Goal: Task Accomplishment & Management: Use online tool/utility

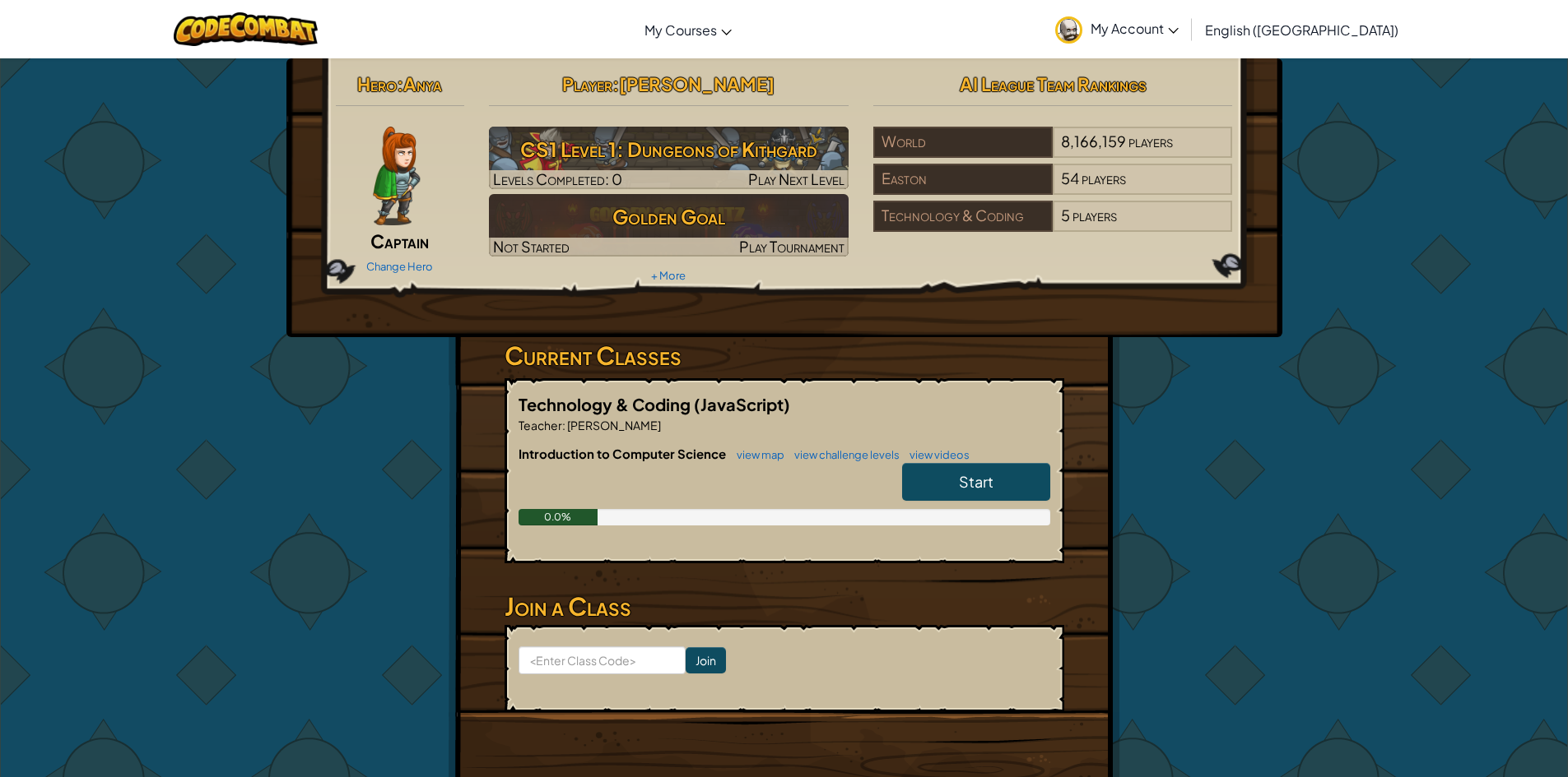
click at [991, 482] on span "Start" at bounding box center [976, 481] width 35 height 19
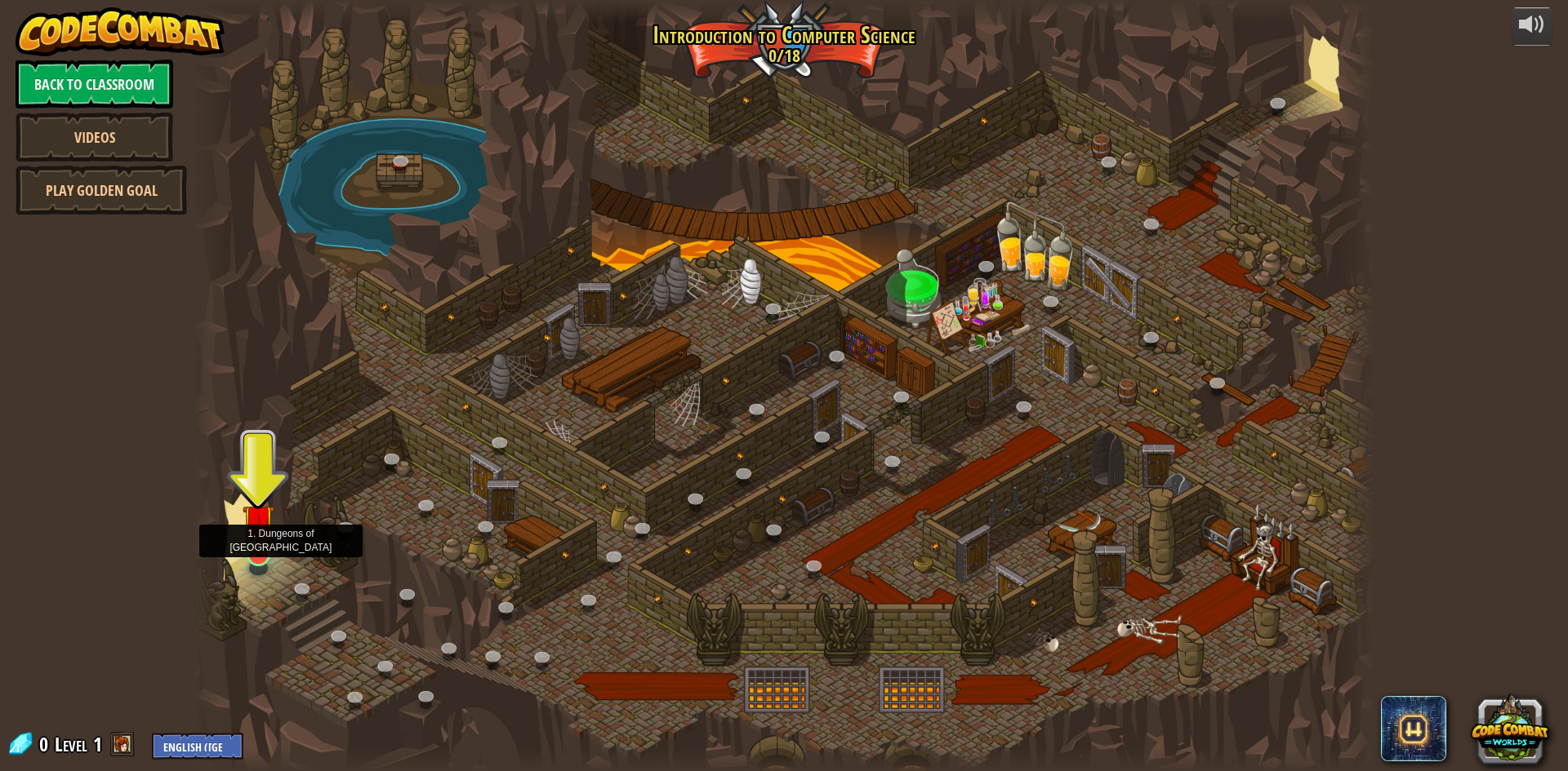
click at [259, 553] on img at bounding box center [258, 520] width 32 height 73
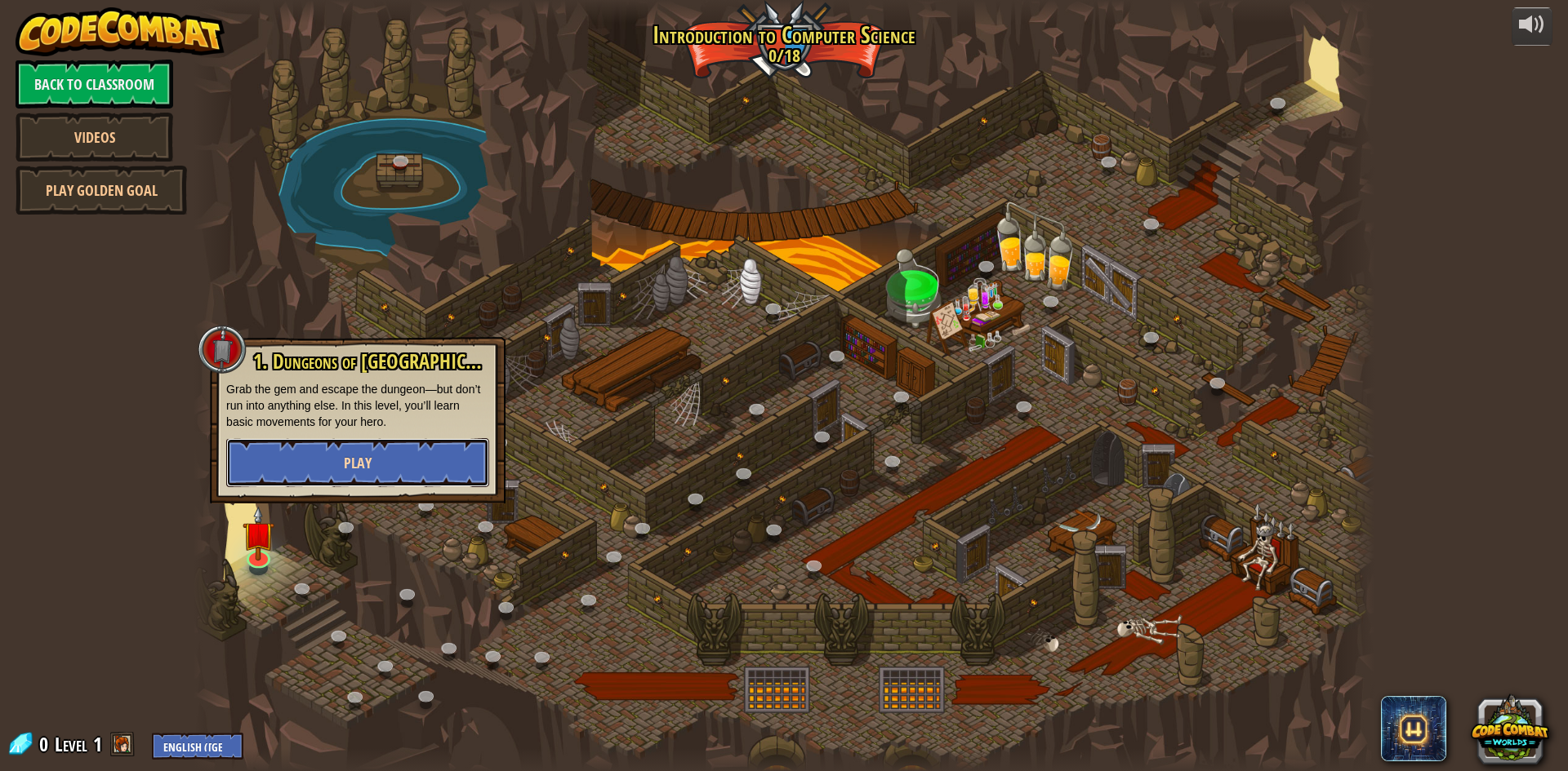
click at [297, 460] on button "Play" at bounding box center [357, 463] width 263 height 49
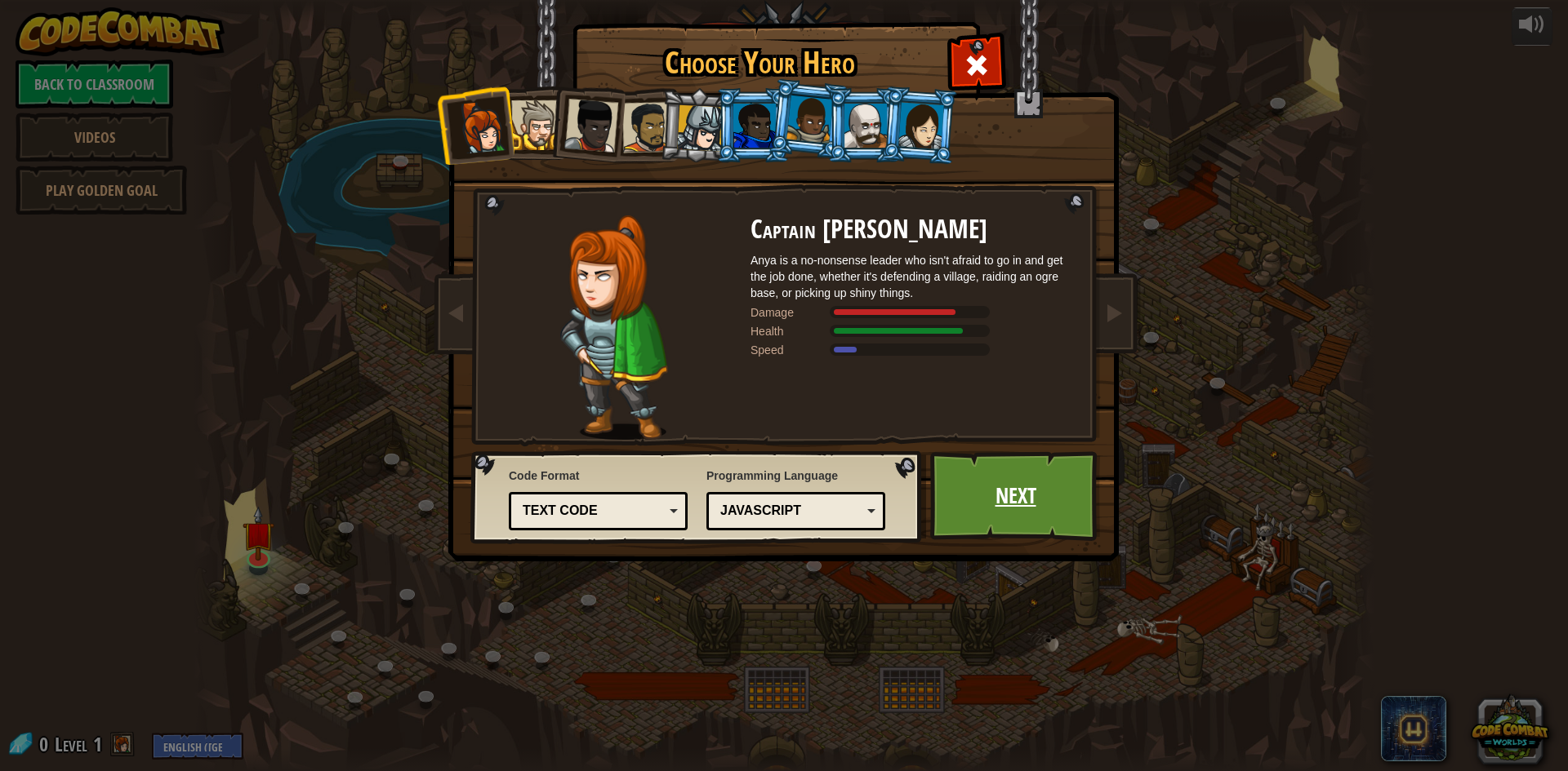
click at [1047, 526] on link "Next" at bounding box center [1015, 496] width 171 height 90
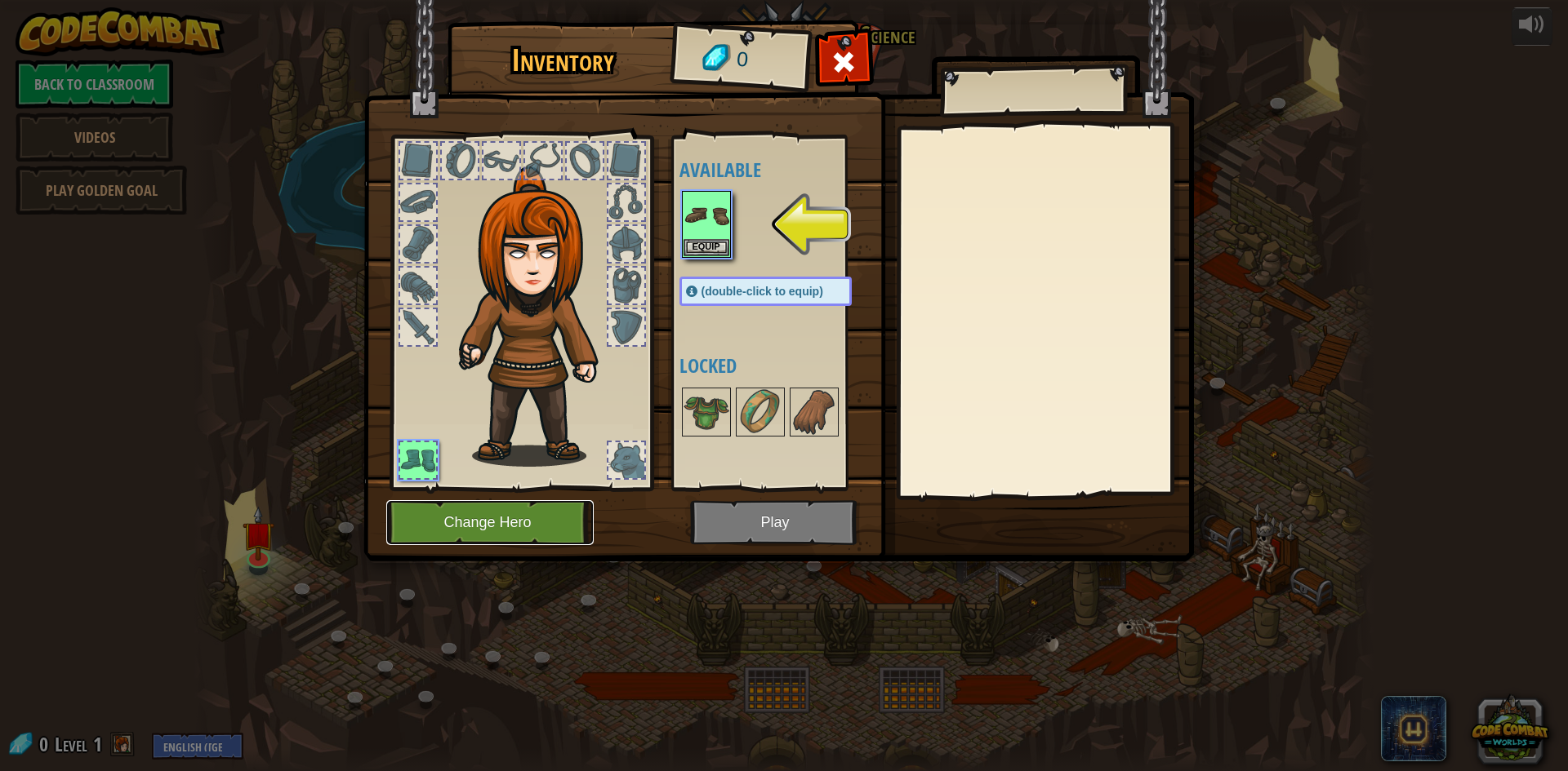
click at [564, 521] on button "Change Hero" at bounding box center [490, 522] width 208 height 45
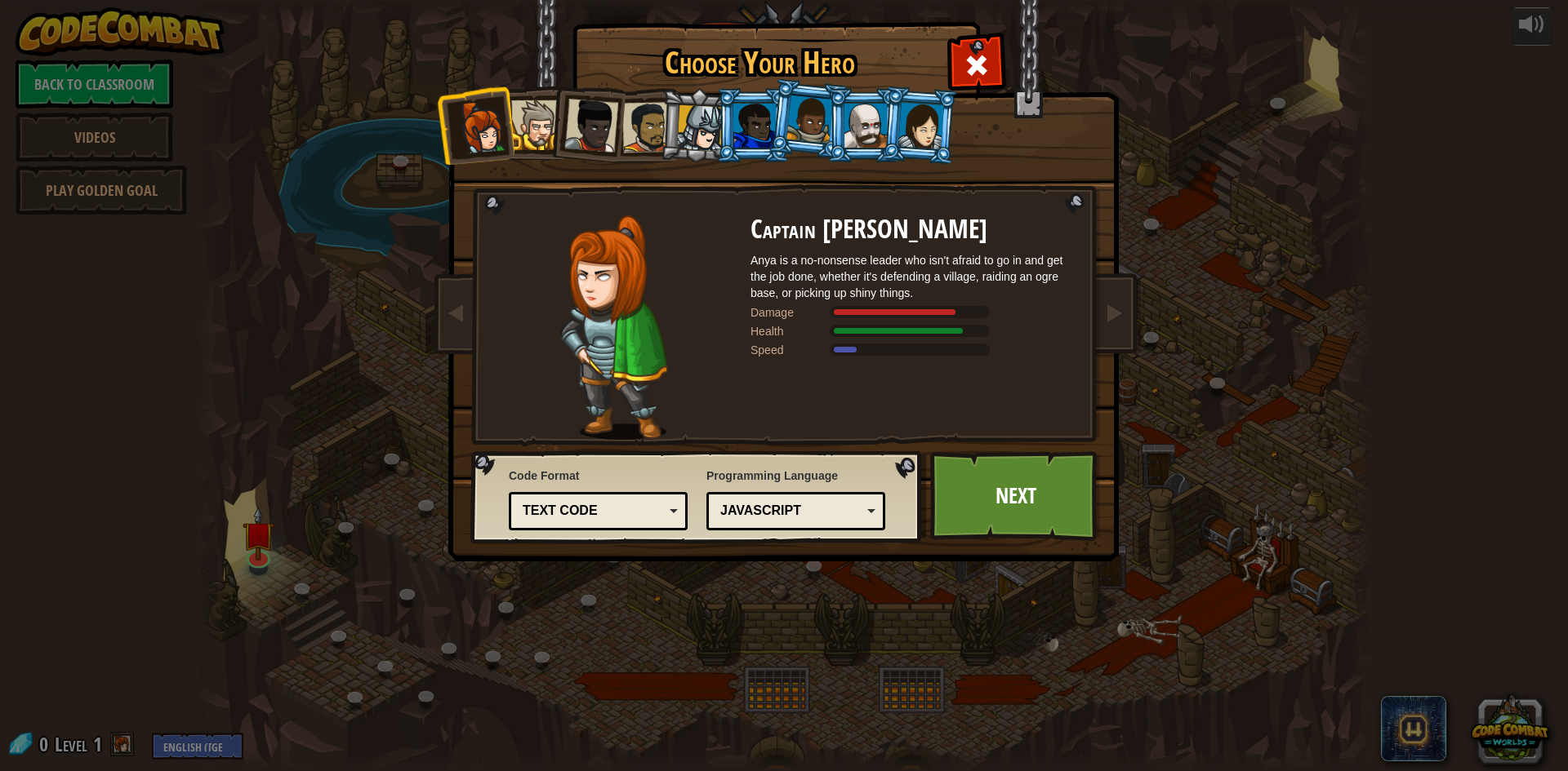
click at [541, 138] on div at bounding box center [536, 125] width 50 height 50
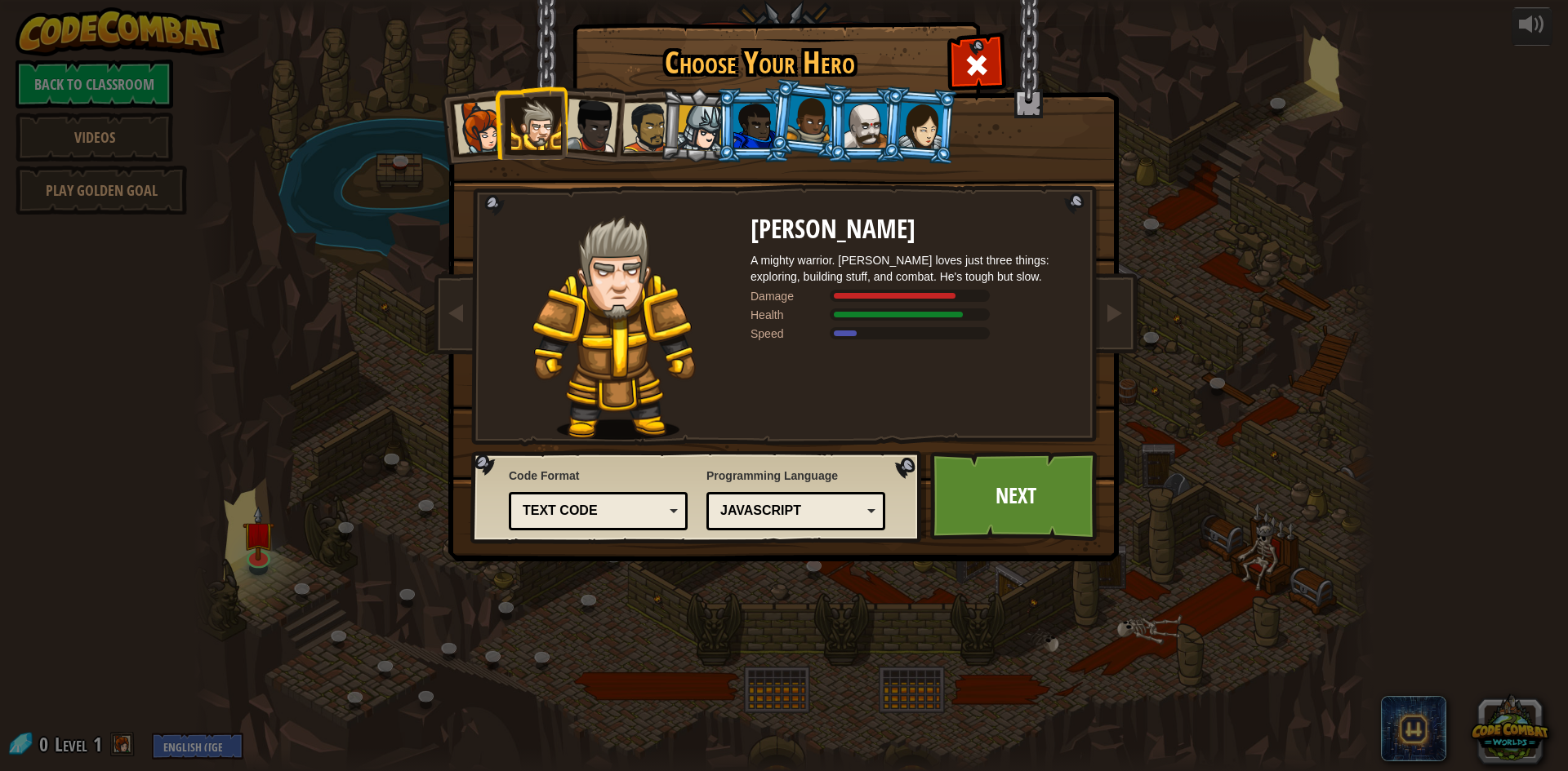
click at [716, 139] on div at bounding box center [700, 128] width 47 height 47
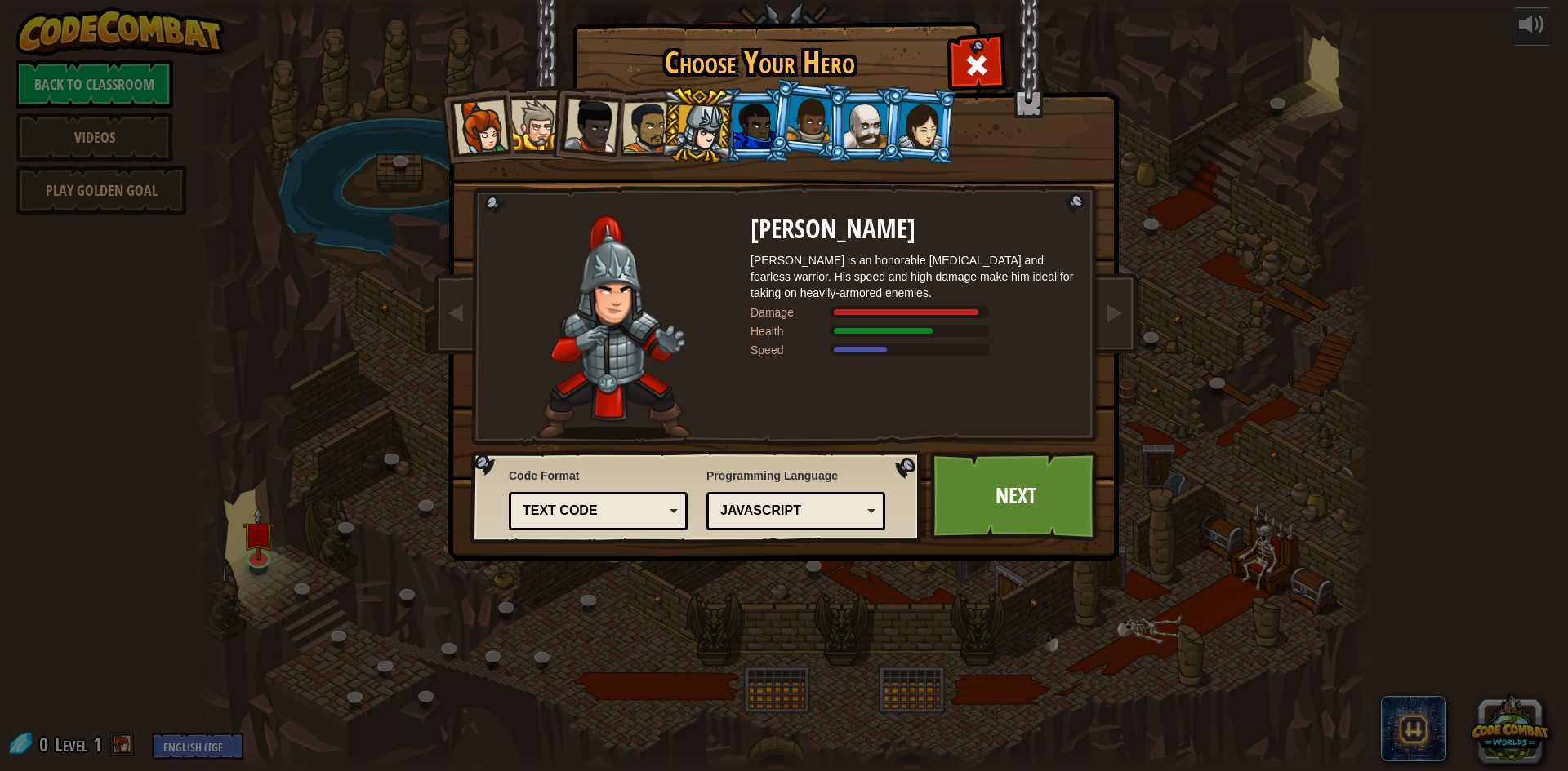
click at [860, 121] on div at bounding box center [865, 126] width 43 height 44
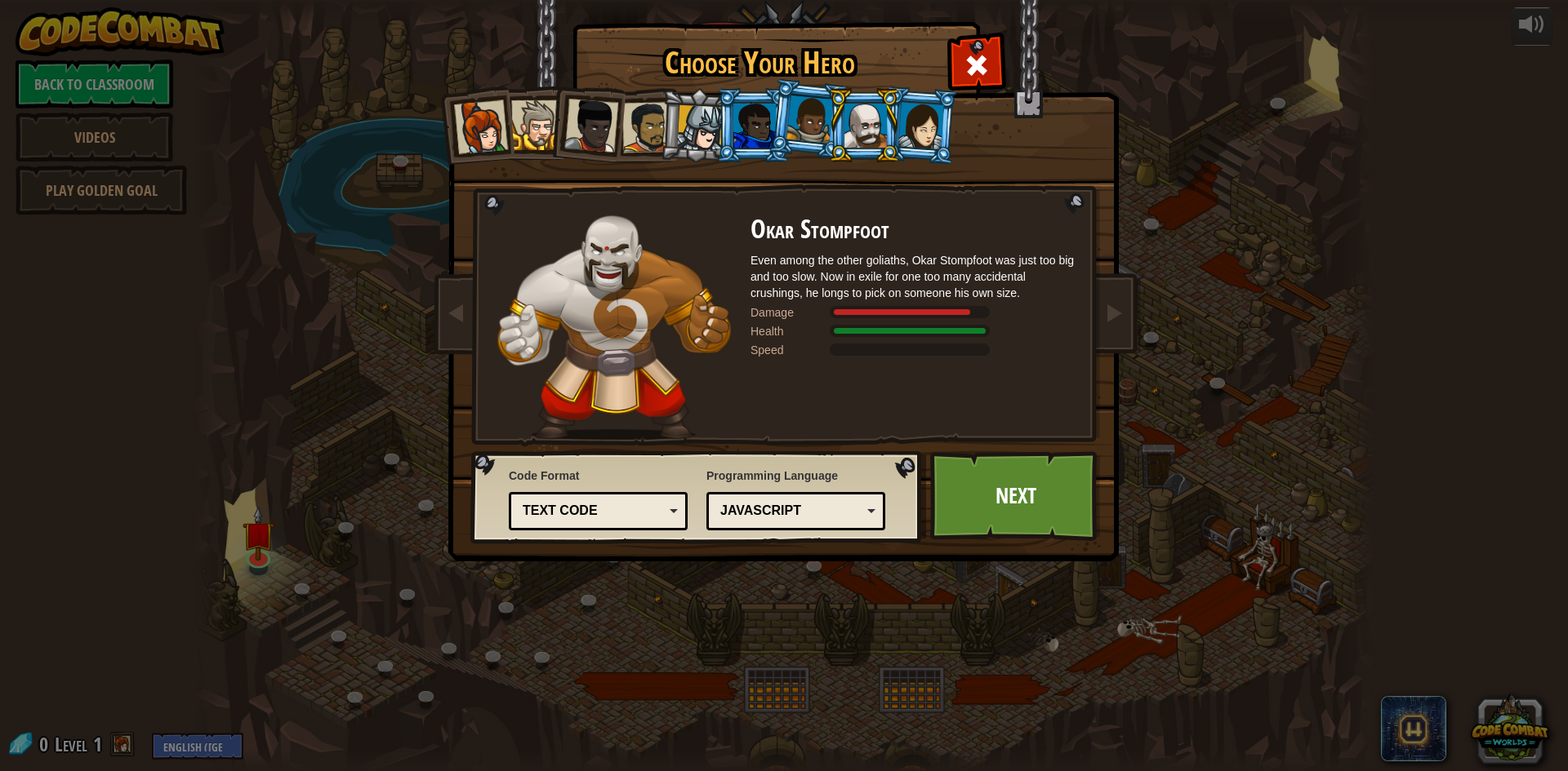
click at [684, 128] on div at bounding box center [700, 128] width 47 height 47
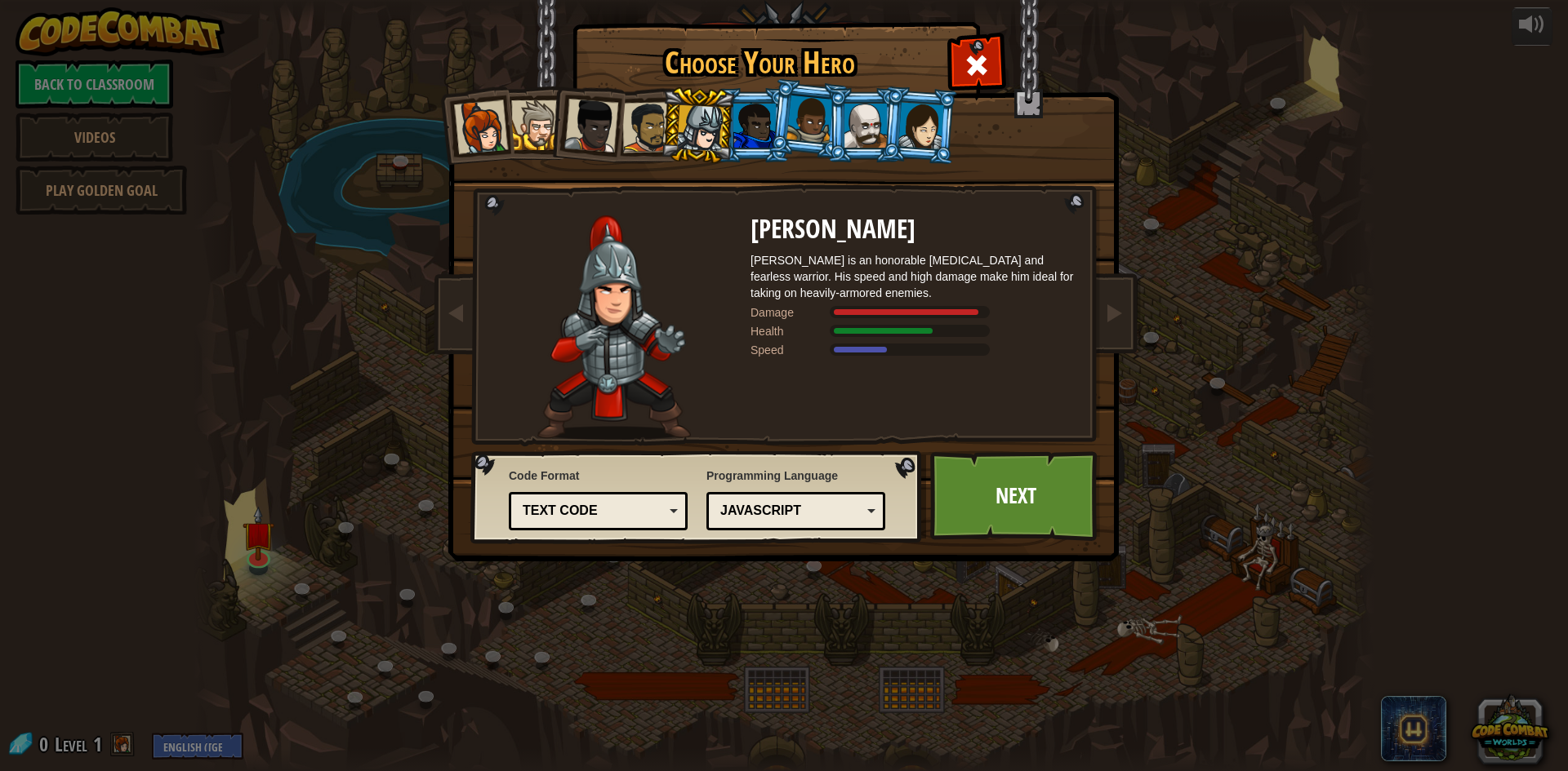
click at [869, 117] on div at bounding box center [865, 126] width 43 height 44
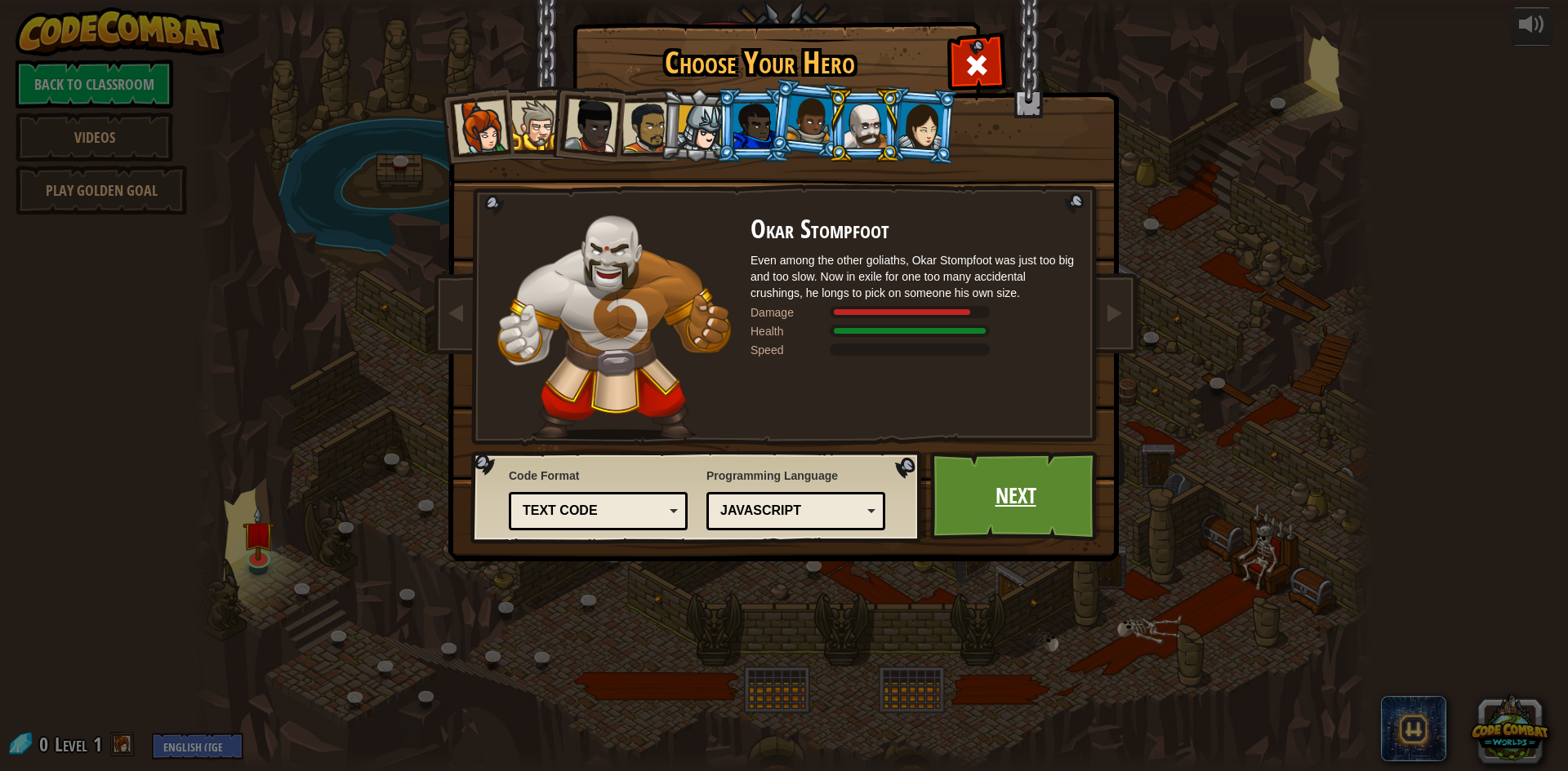
click at [1058, 492] on link "Next" at bounding box center [1015, 496] width 171 height 90
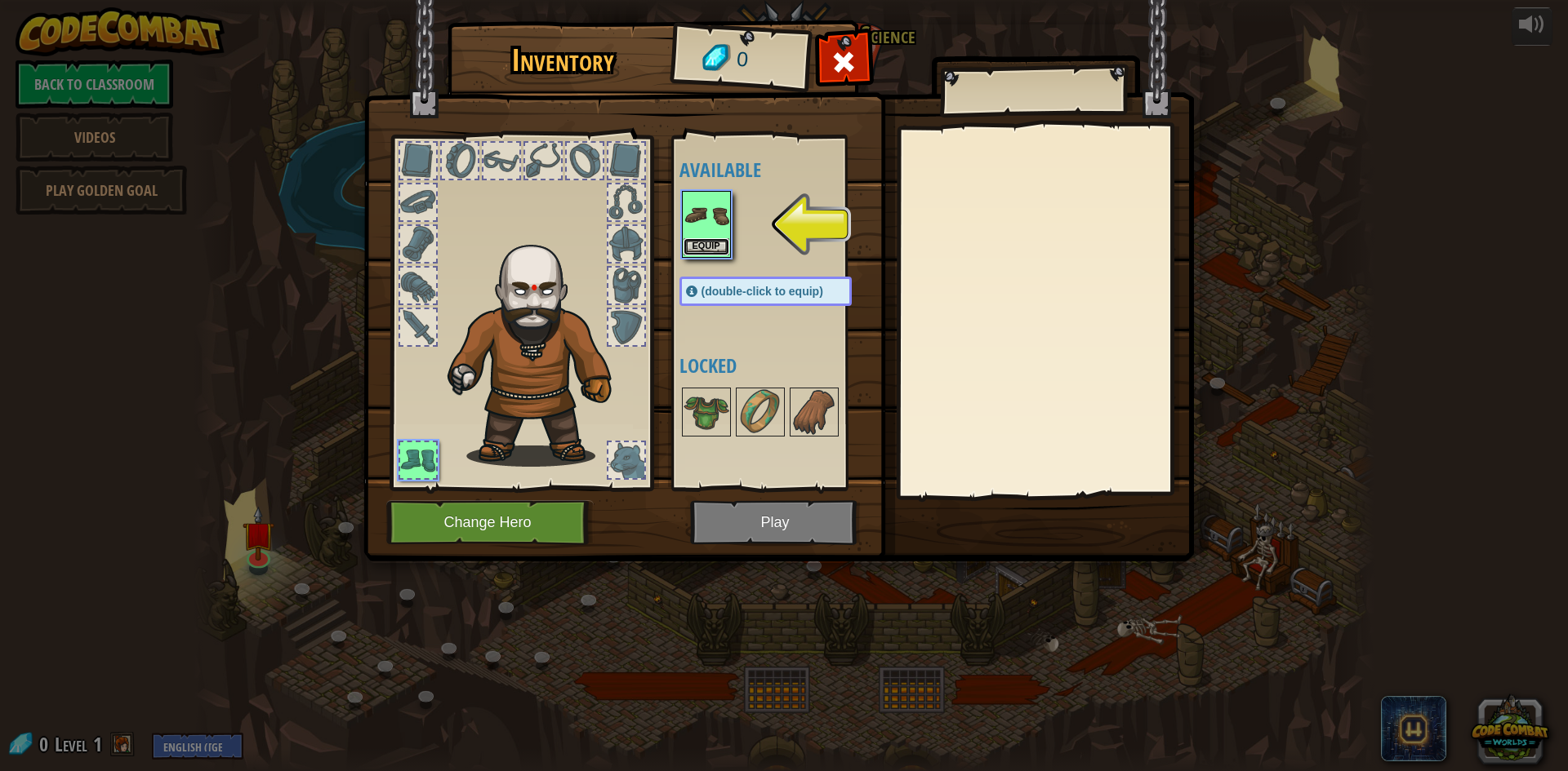
click at [724, 246] on button "Equip" at bounding box center [707, 247] width 46 height 17
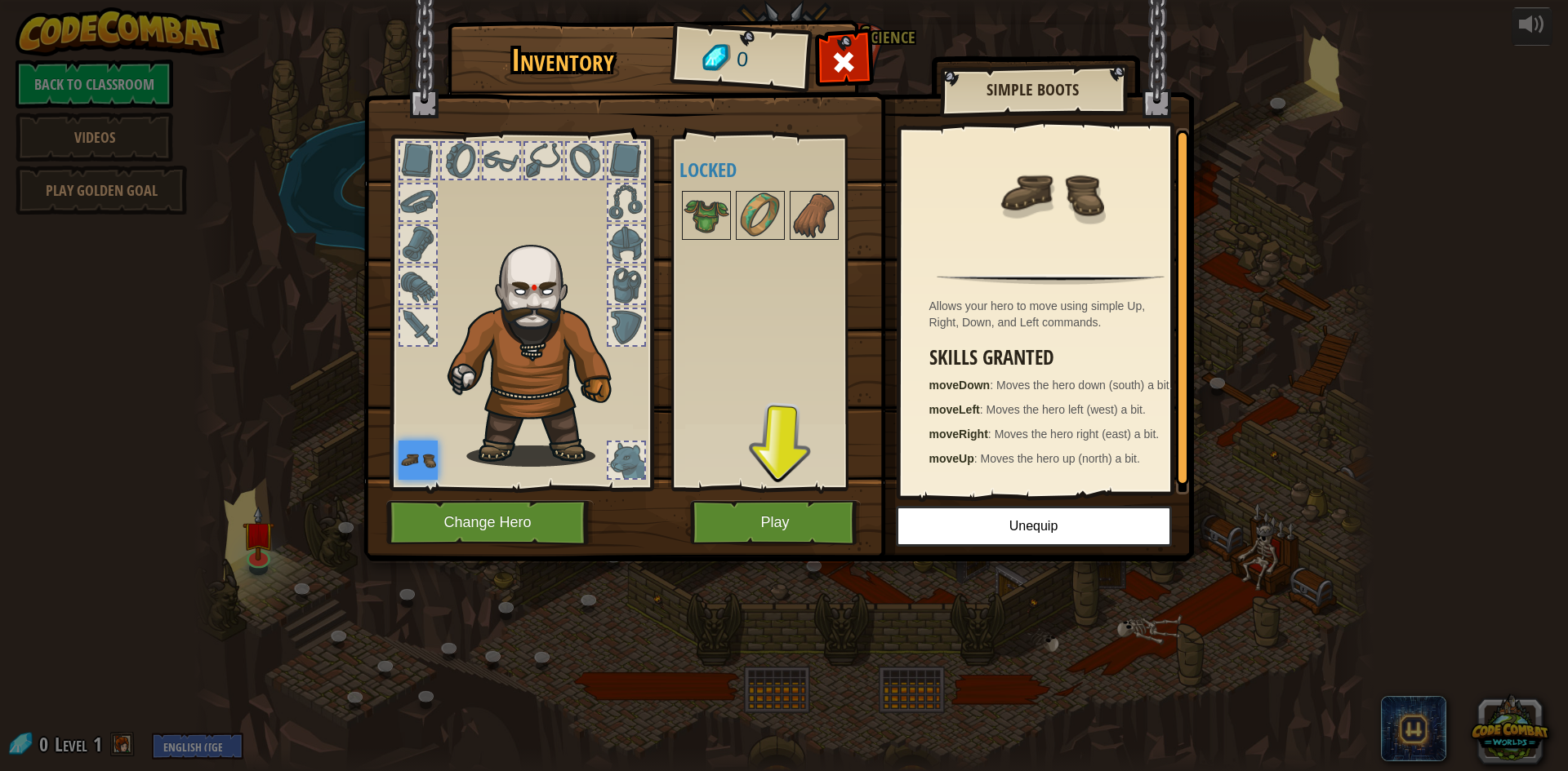
click at [446, 455] on img at bounding box center [539, 348] width 200 height 238
click at [422, 317] on div at bounding box center [418, 327] width 36 height 36
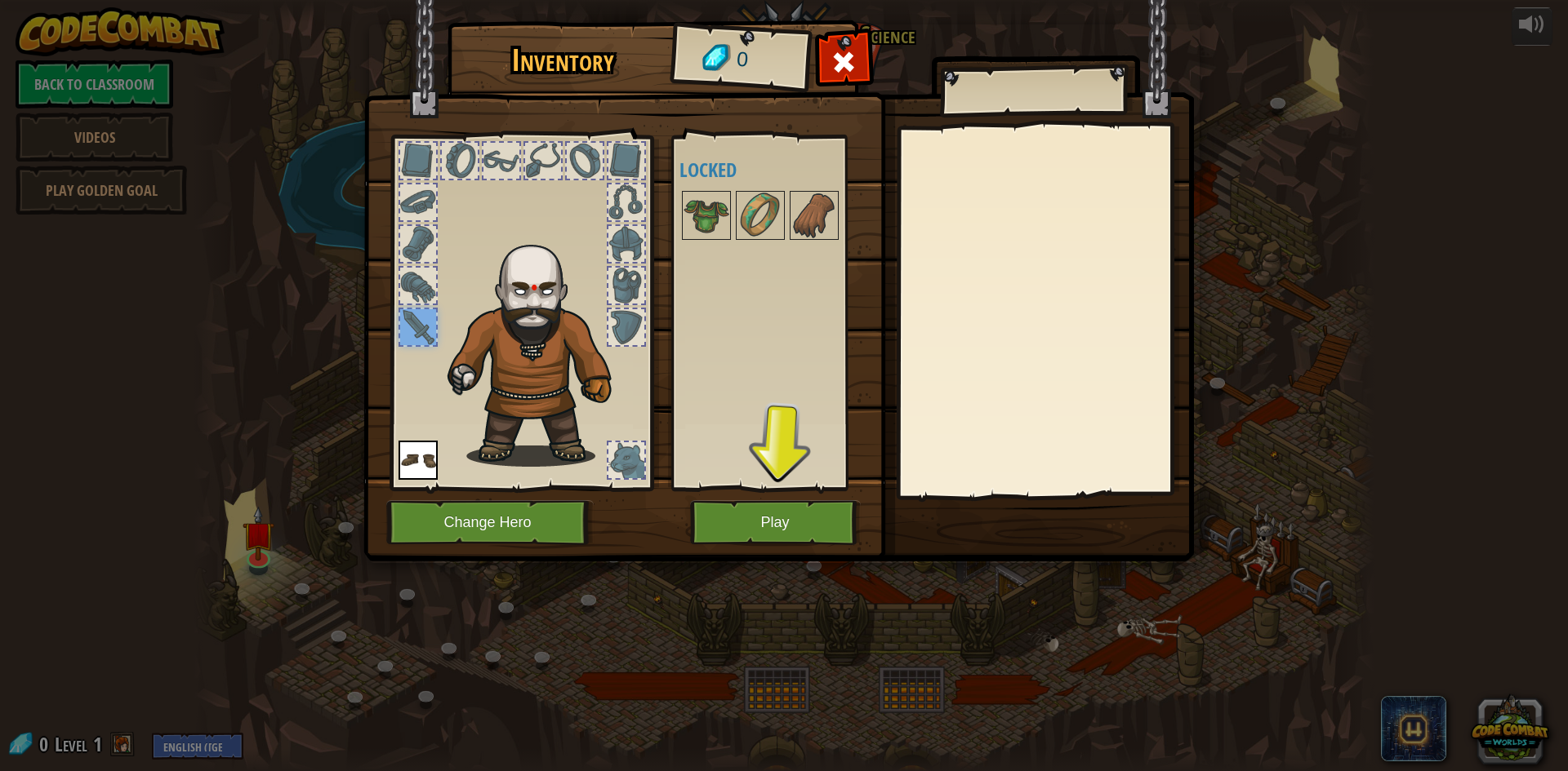
click at [423, 288] on div at bounding box center [418, 285] width 36 height 36
click at [422, 268] on div at bounding box center [418, 285] width 36 height 36
click at [757, 505] on button "Play" at bounding box center [775, 522] width 171 height 45
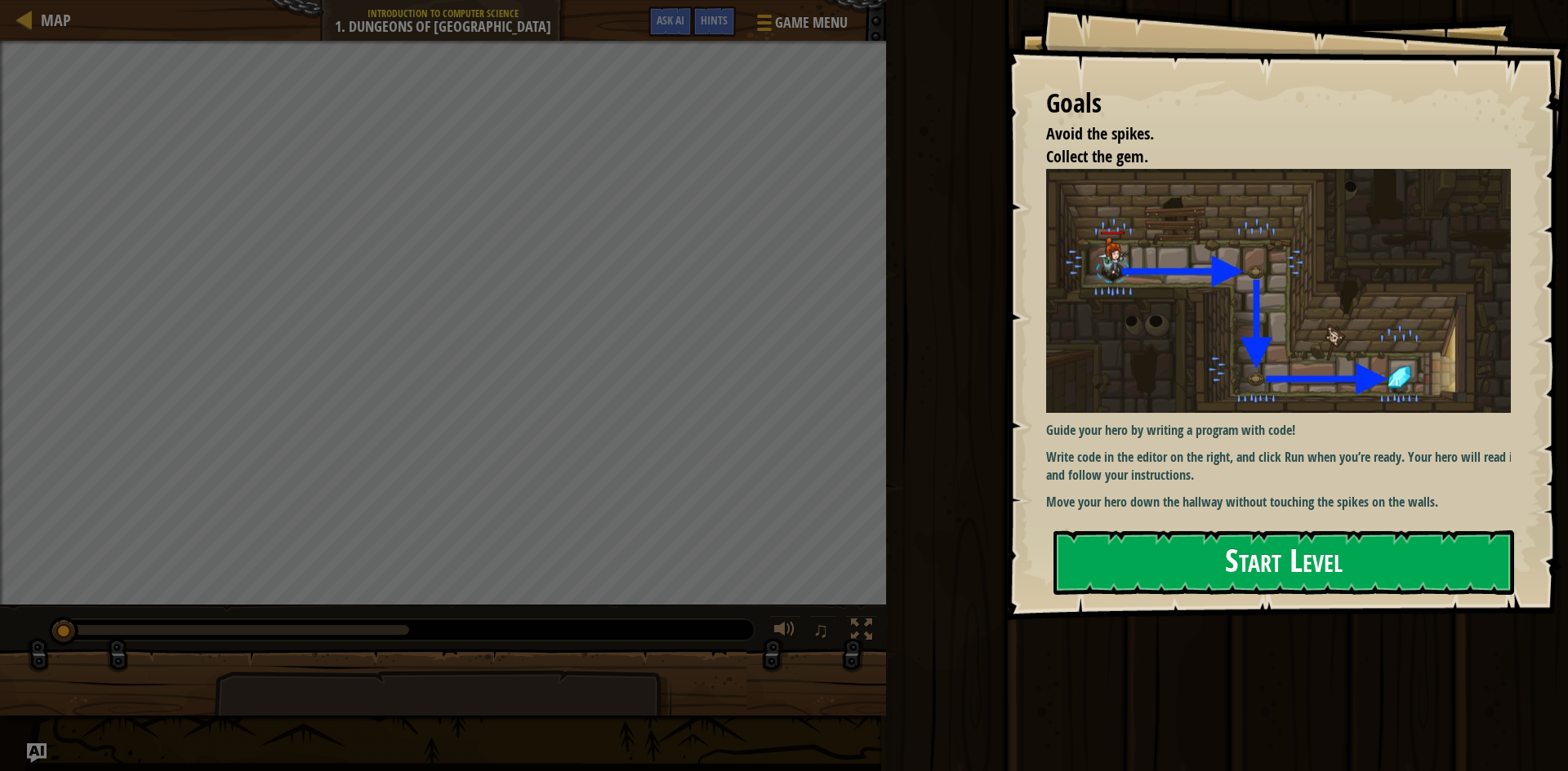
click at [1313, 570] on button "Start Level" at bounding box center [1283, 563] width 461 height 65
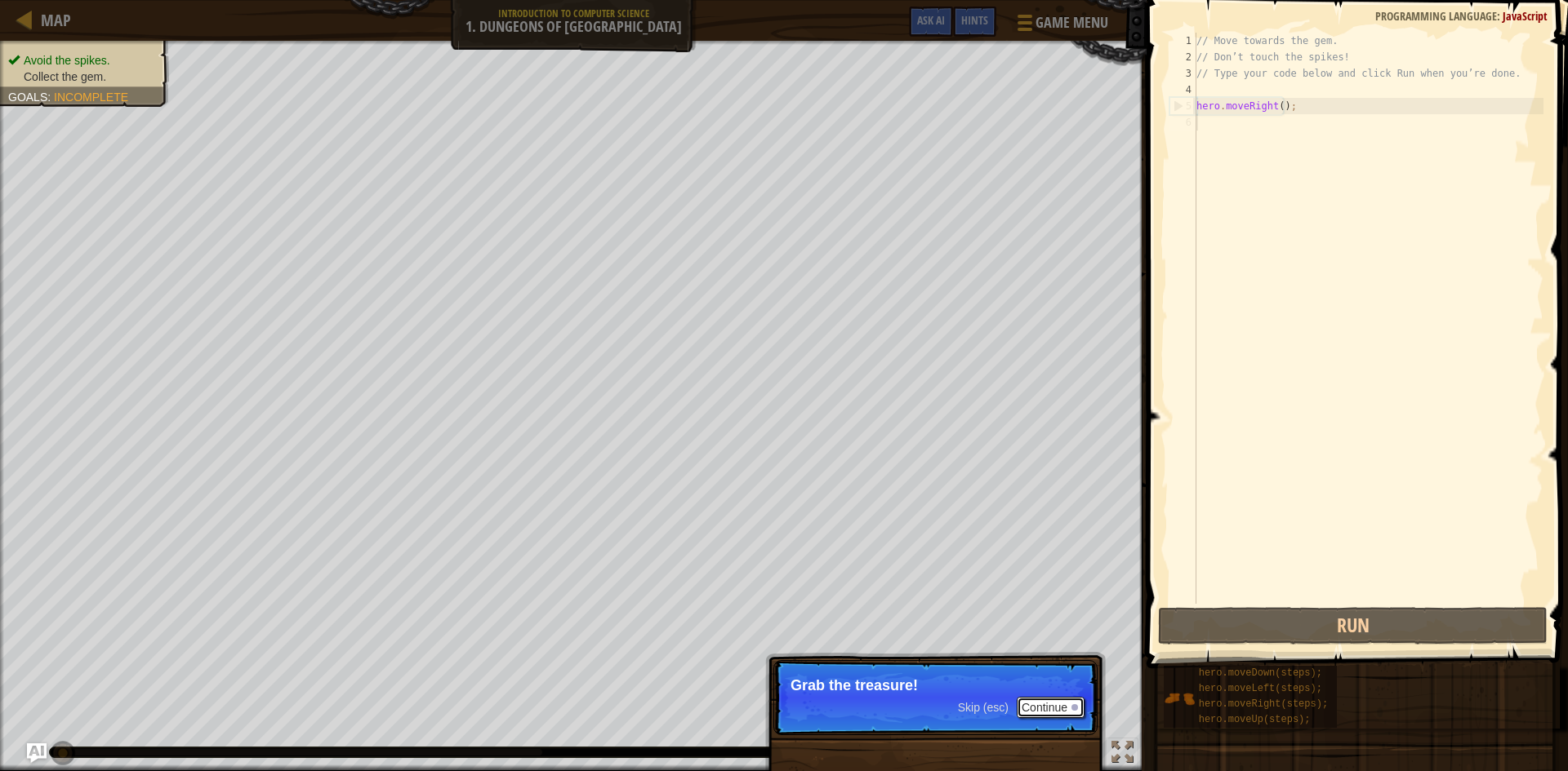
click at [1075, 707] on div at bounding box center [1075, 708] width 7 height 7
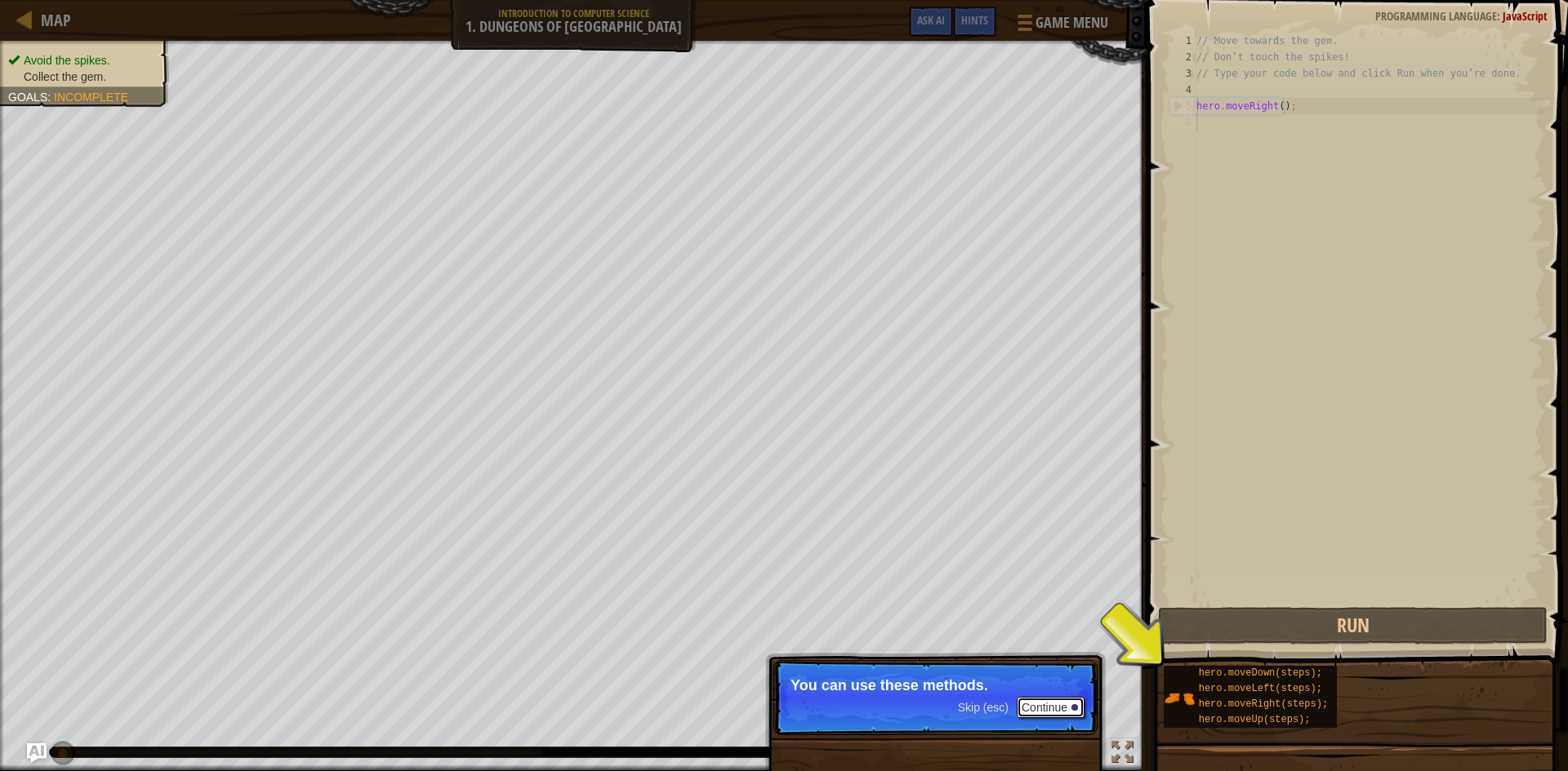
click at [1054, 705] on button "Continue" at bounding box center [1050, 708] width 68 height 21
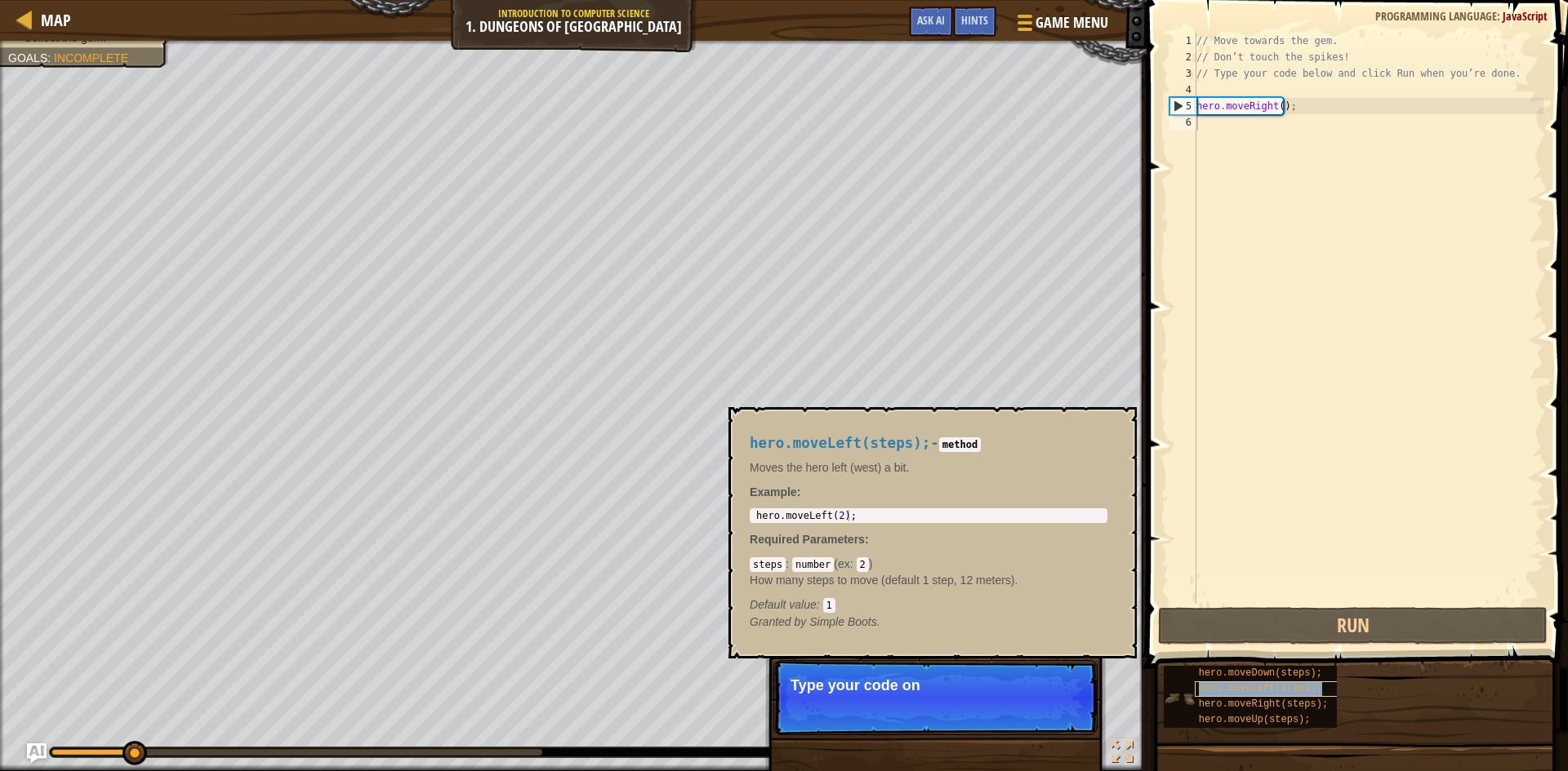
click at [1213, 685] on span "hero.moveLeft(steps);" at bounding box center [1260, 689] width 124 height 11
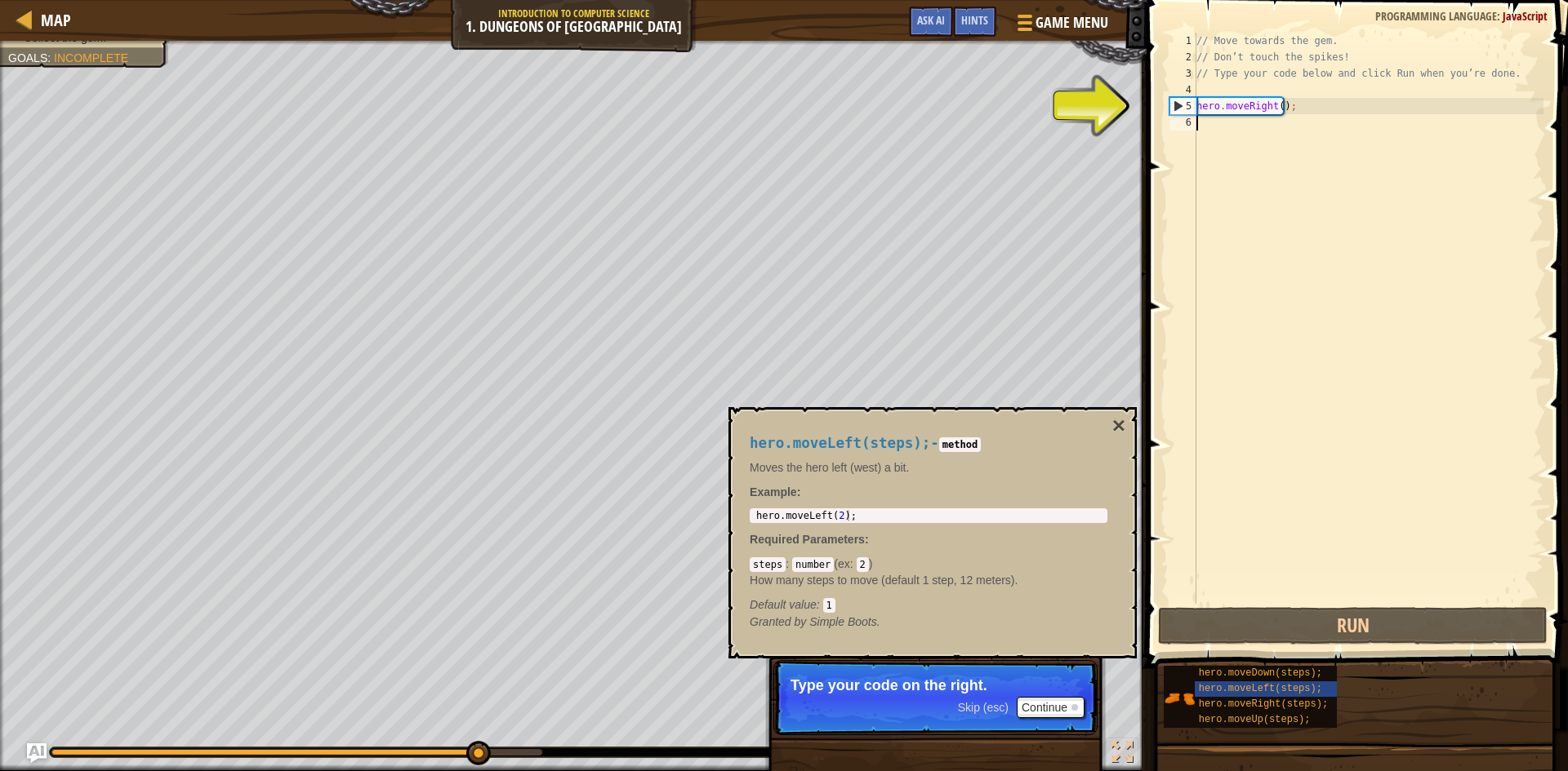
click at [1213, 141] on div "// Move towards the gem. // Don’t touch the spikes! // Type your code below and…" at bounding box center [1368, 334] width 350 height 604
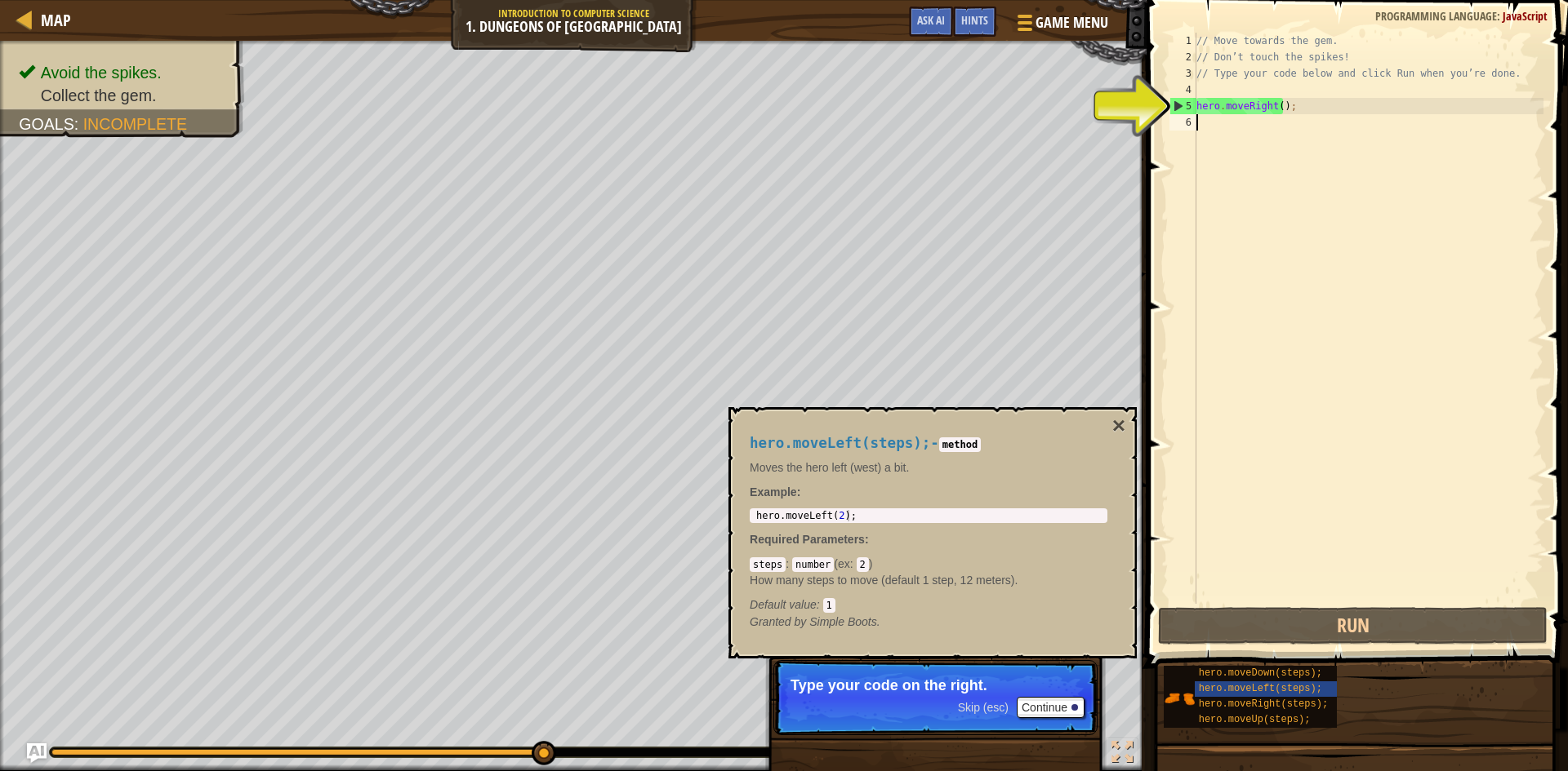
click at [1211, 121] on div "// Move towards the gem. // Don’t touch the spikes! // Type your code below and…" at bounding box center [1368, 334] width 350 height 604
click at [1125, 429] on button "×" at bounding box center [1119, 426] width 13 height 23
click at [1268, 674] on span "hero.moveDown(steps);" at bounding box center [1260, 674] width 124 height 11
click at [1267, 674] on span "hero.moveDown(steps);" at bounding box center [1260, 674] width 124 height 11
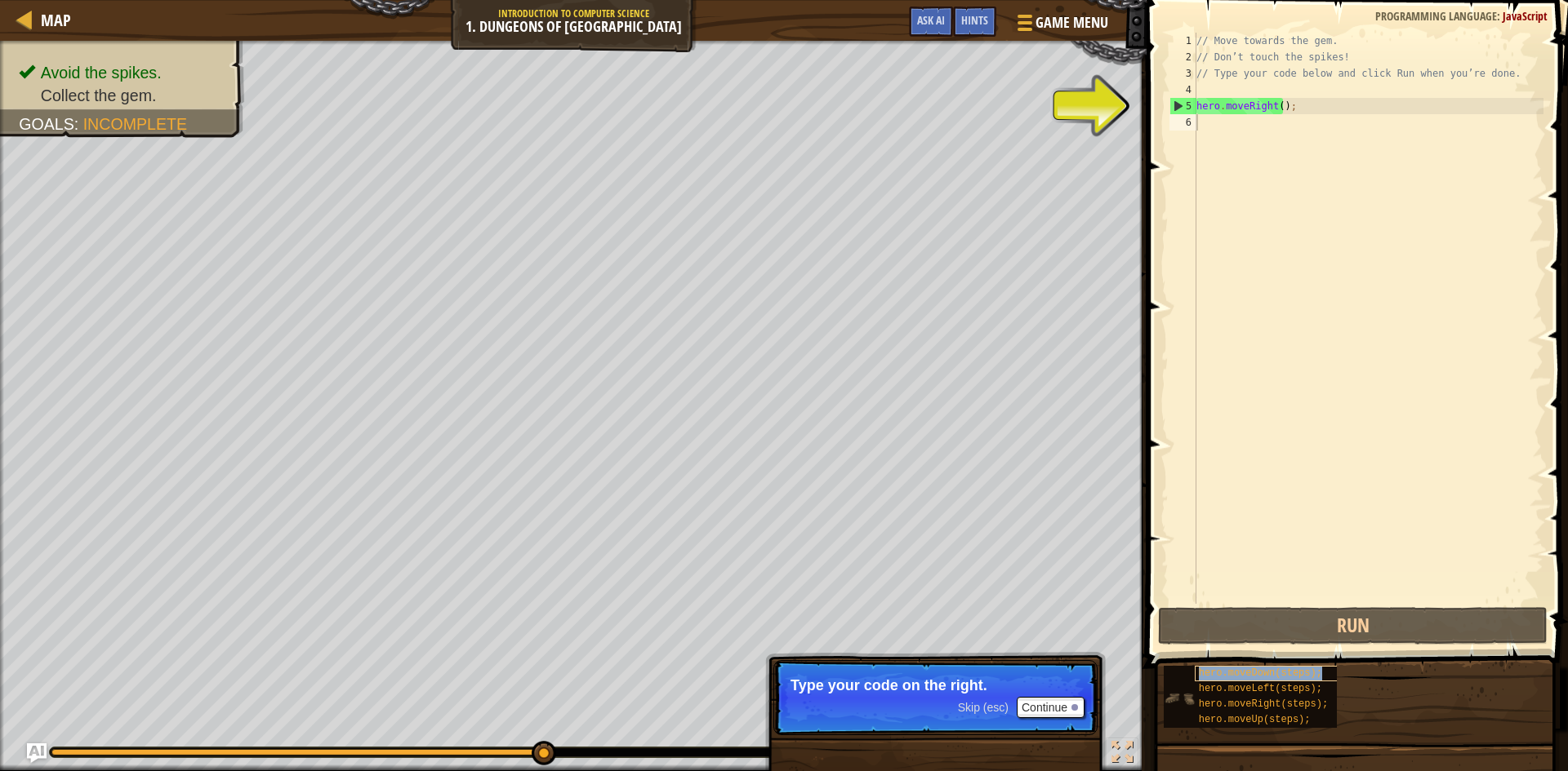
copy span "hero.moveDown(steps);"
paste textarea "hero.moveDown(steps);"
type textarea "hero.moveDown(steps);"
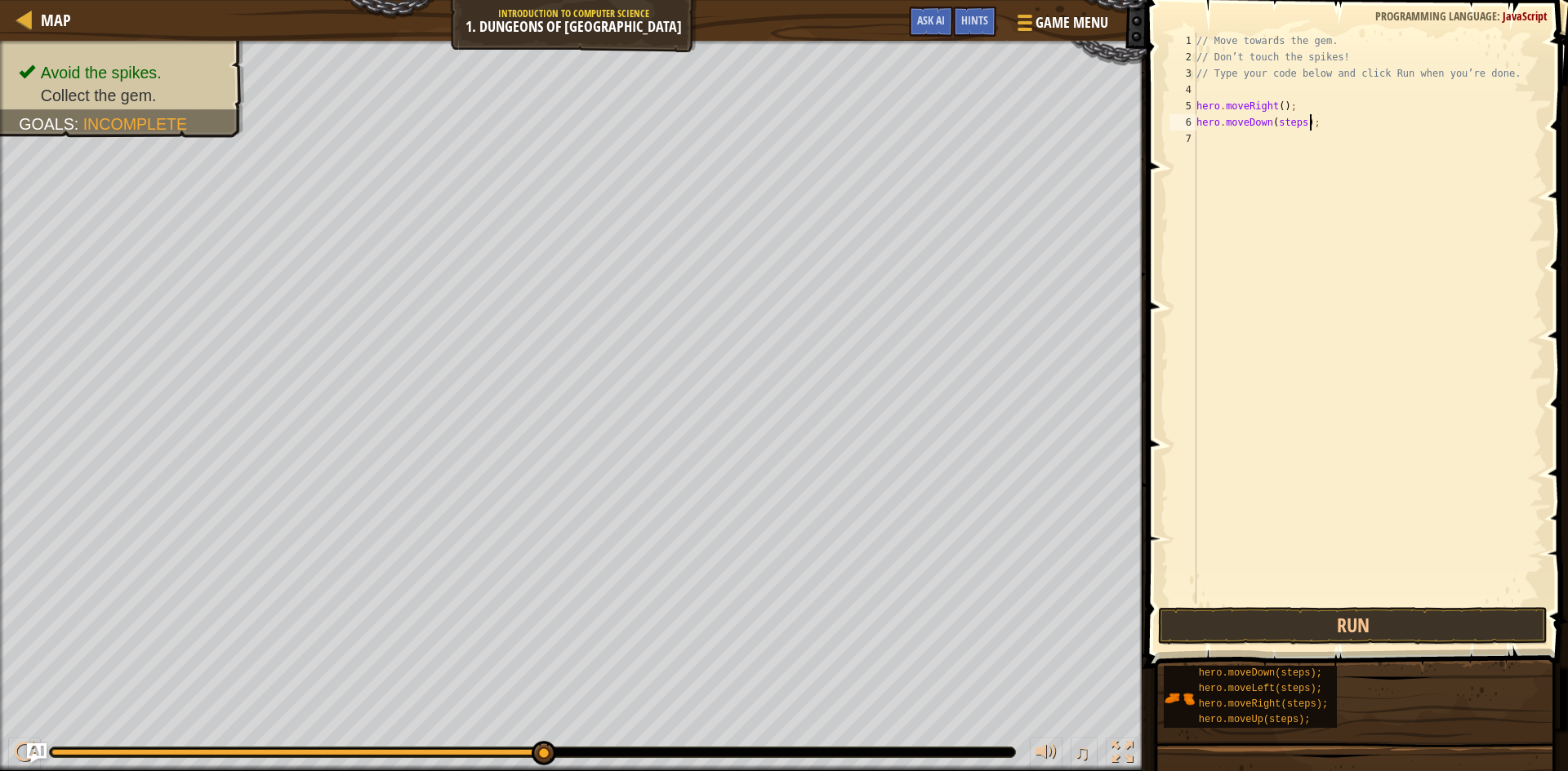
click at [1276, 306] on div "// Move towards the gem. // Don’t touch the spikes! // Type your code below and…" at bounding box center [1368, 334] width 350 height 604
click at [1406, 621] on button "Run" at bounding box center [1353, 626] width 389 height 38
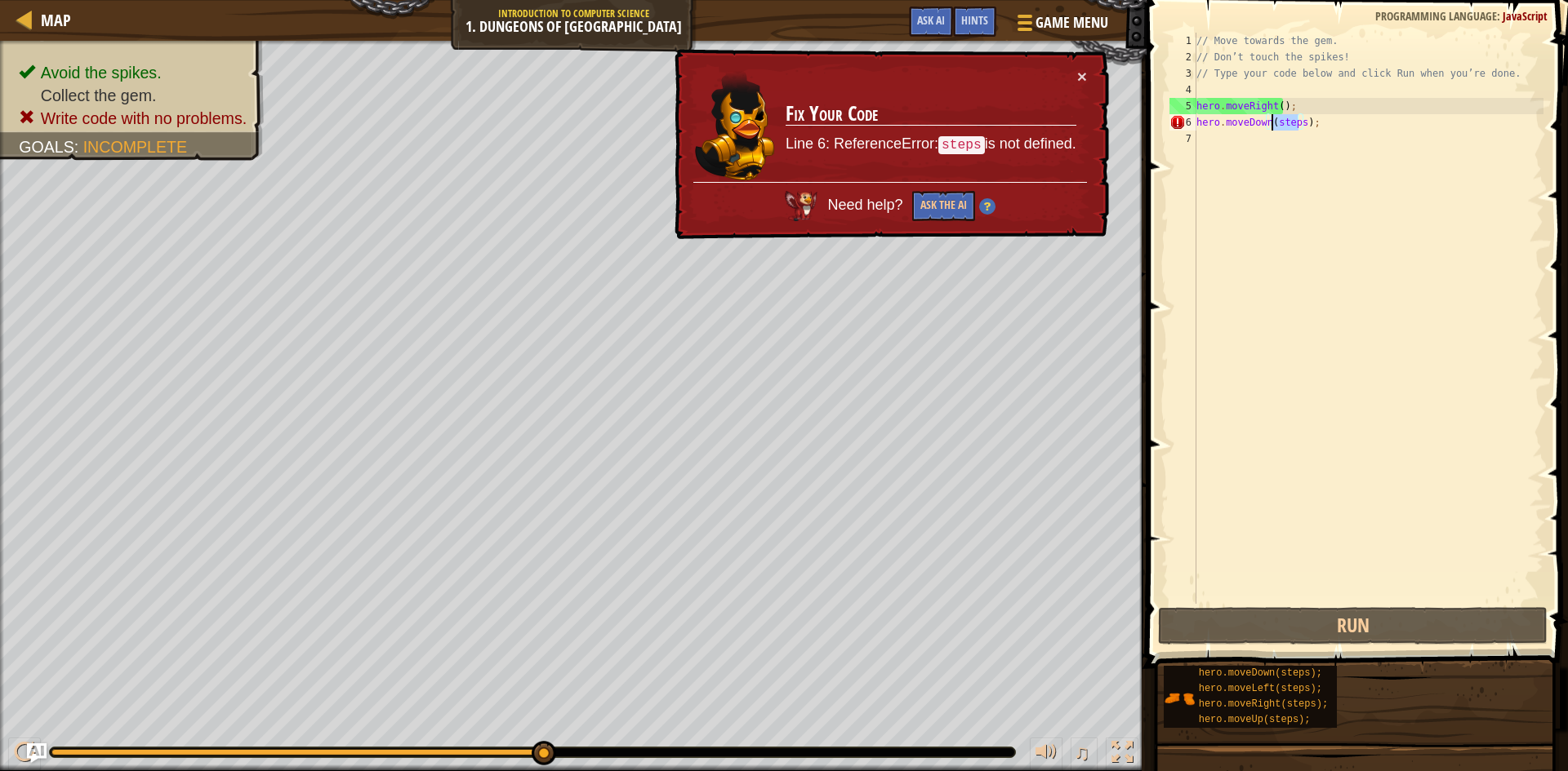
drag, startPoint x: 1299, startPoint y: 125, endPoint x: 1274, endPoint y: 124, distance: 25.0
click at [1274, 124] on div "// Move towards the gem. // Don’t touch the spikes! // Type your code below and…" at bounding box center [1368, 334] width 350 height 604
type textarea "hero.moveDown();"
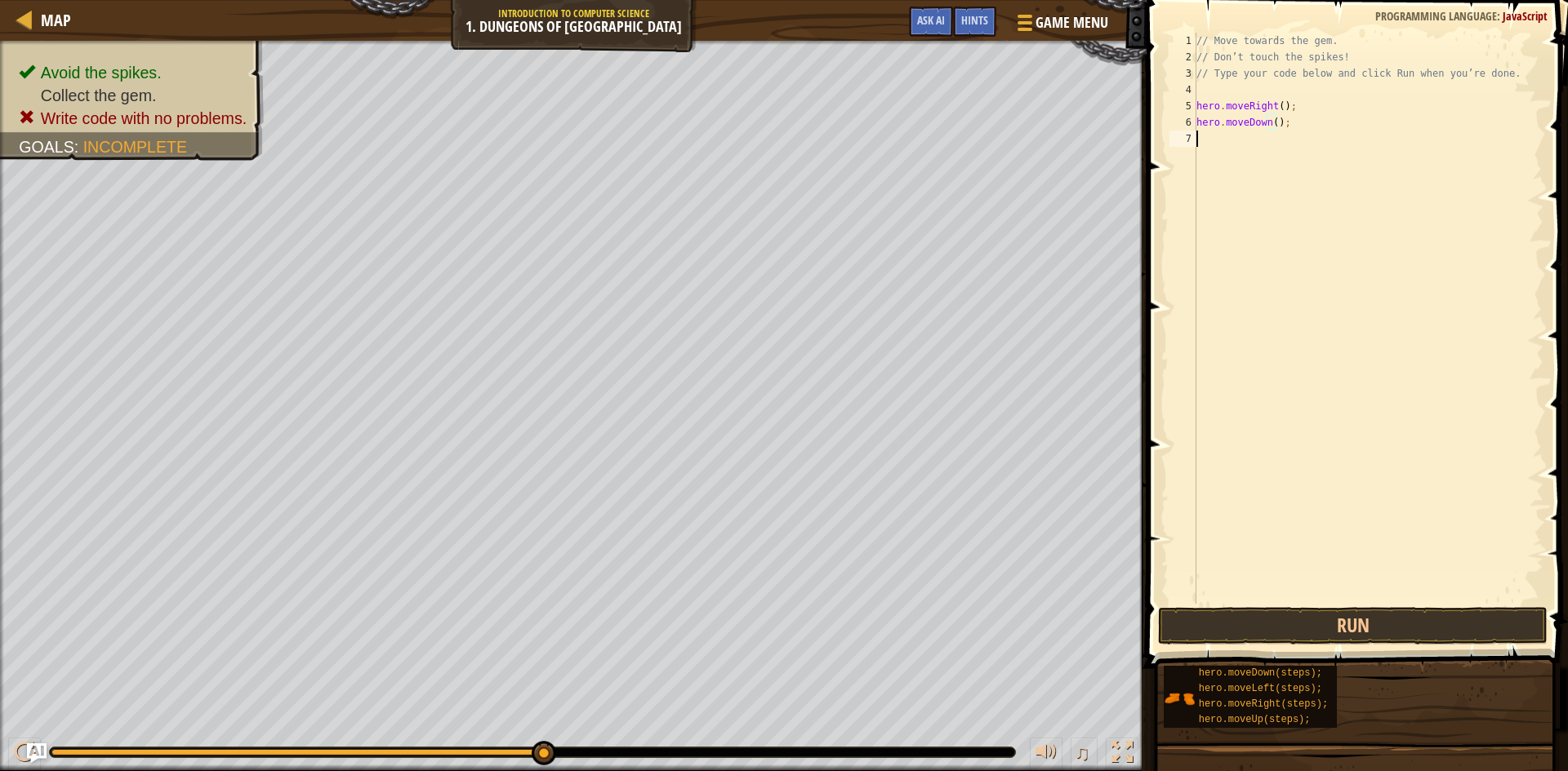
click at [1439, 603] on div "// Move towards the gem. // Don’t touch the spikes! // Type your code below and…" at bounding box center [1368, 334] width 350 height 604
click at [1441, 620] on button "Run" at bounding box center [1353, 626] width 389 height 38
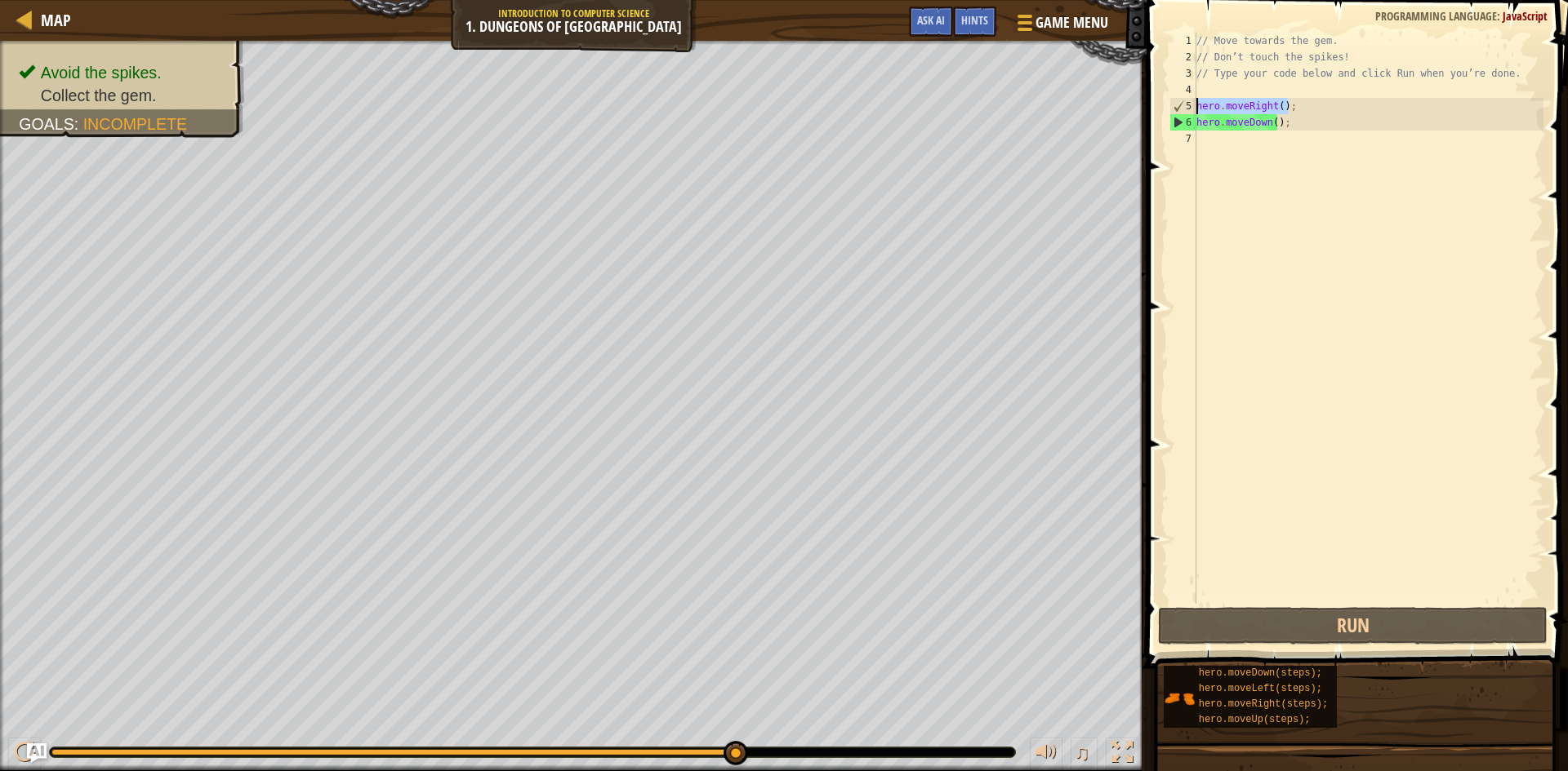
drag, startPoint x: 1286, startPoint y: 109, endPoint x: 1199, endPoint y: 110, distance: 87.0
click at [1199, 110] on div "// Move towards the gem. // Don’t touch the spikes! // Type your code below and…" at bounding box center [1368, 334] width 350 height 604
type textarea "hero.moveRight();"
click at [1237, 145] on div "// Move towards the gem. // Don’t touch the spikes! // Type your code below and…" at bounding box center [1368, 334] width 350 height 604
paste textarea "hero.moveRight();"
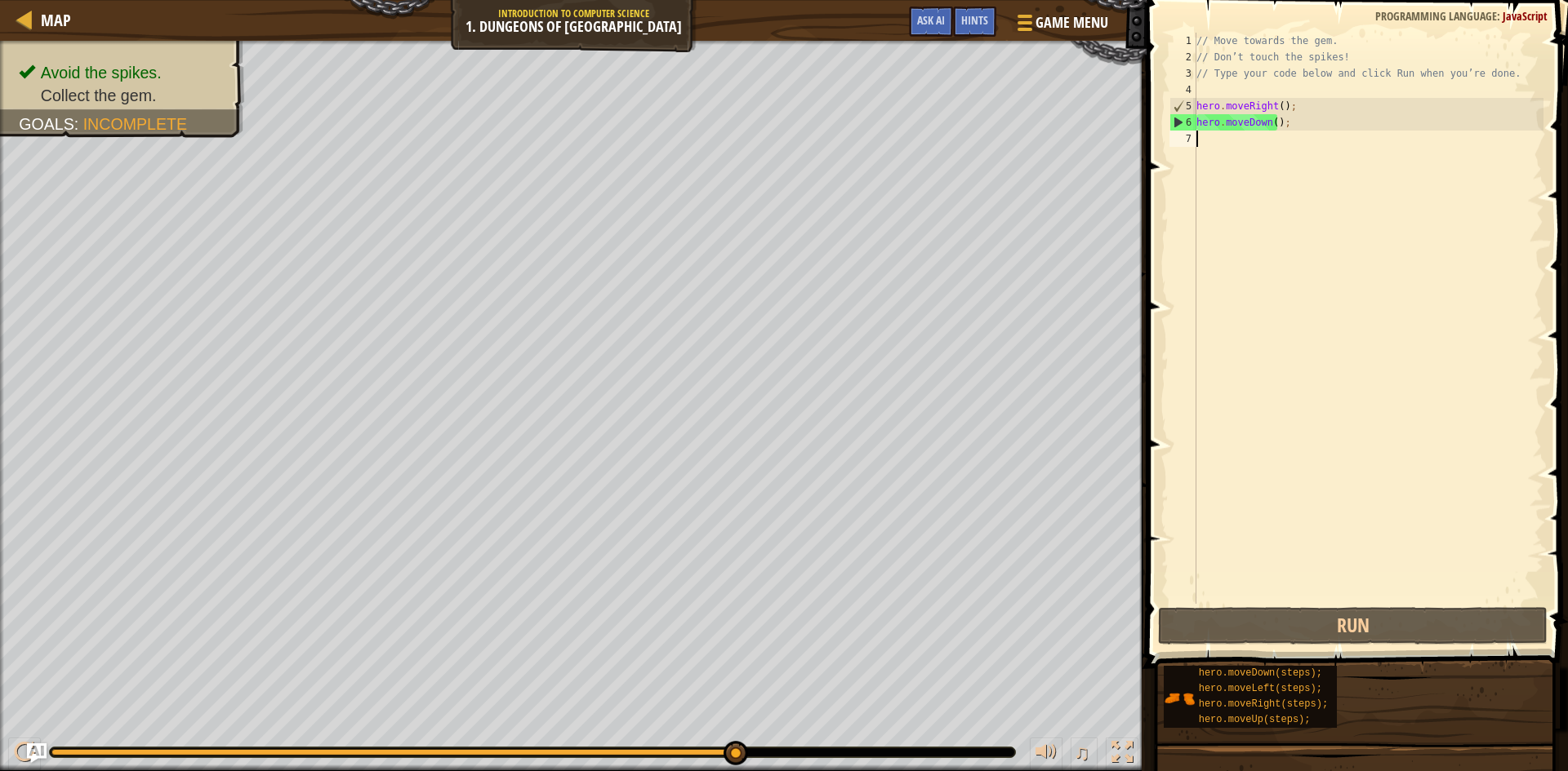
type textarea "hero.moveRight();"
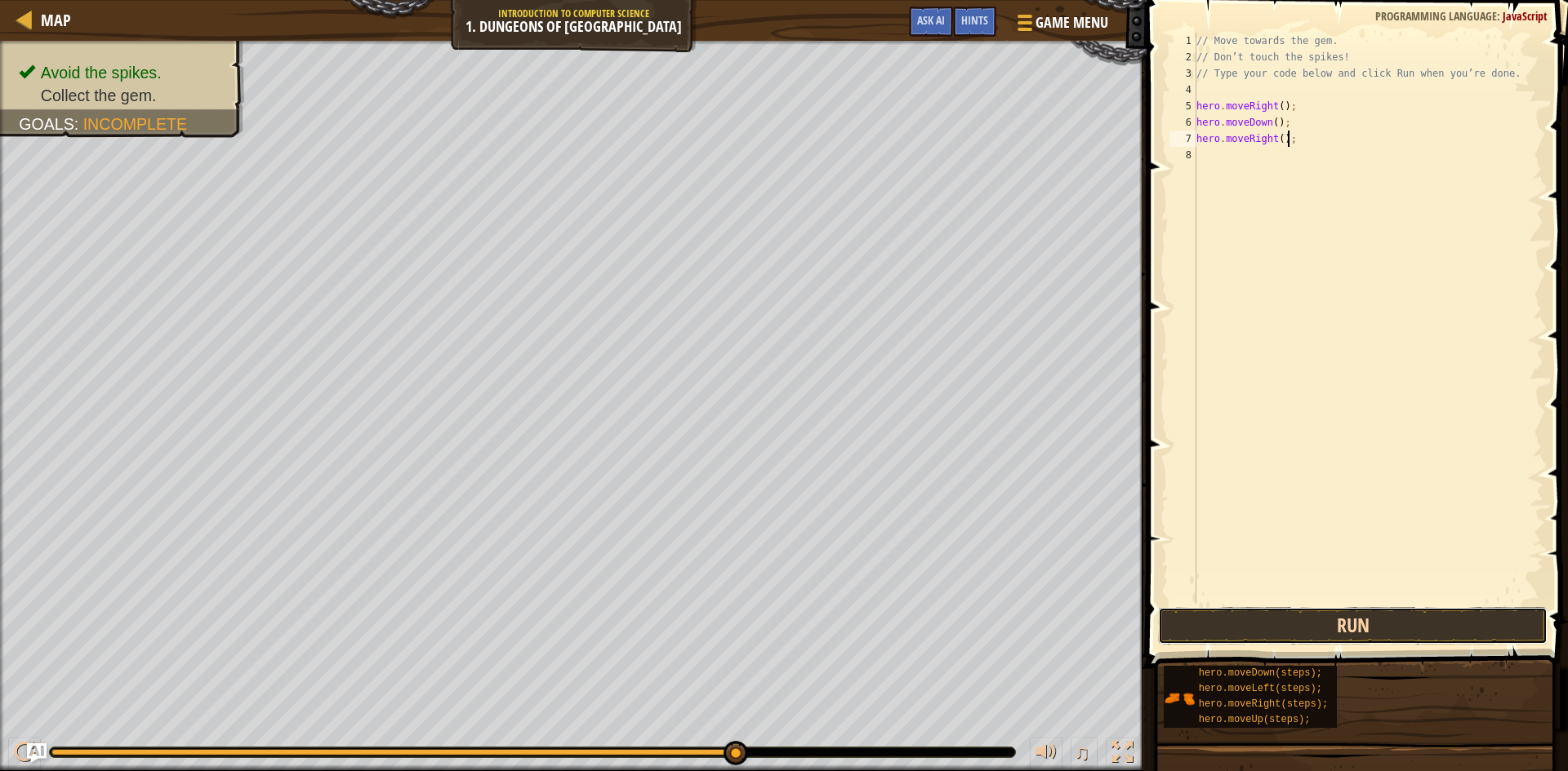
click at [1258, 612] on button "Run" at bounding box center [1353, 626] width 389 height 38
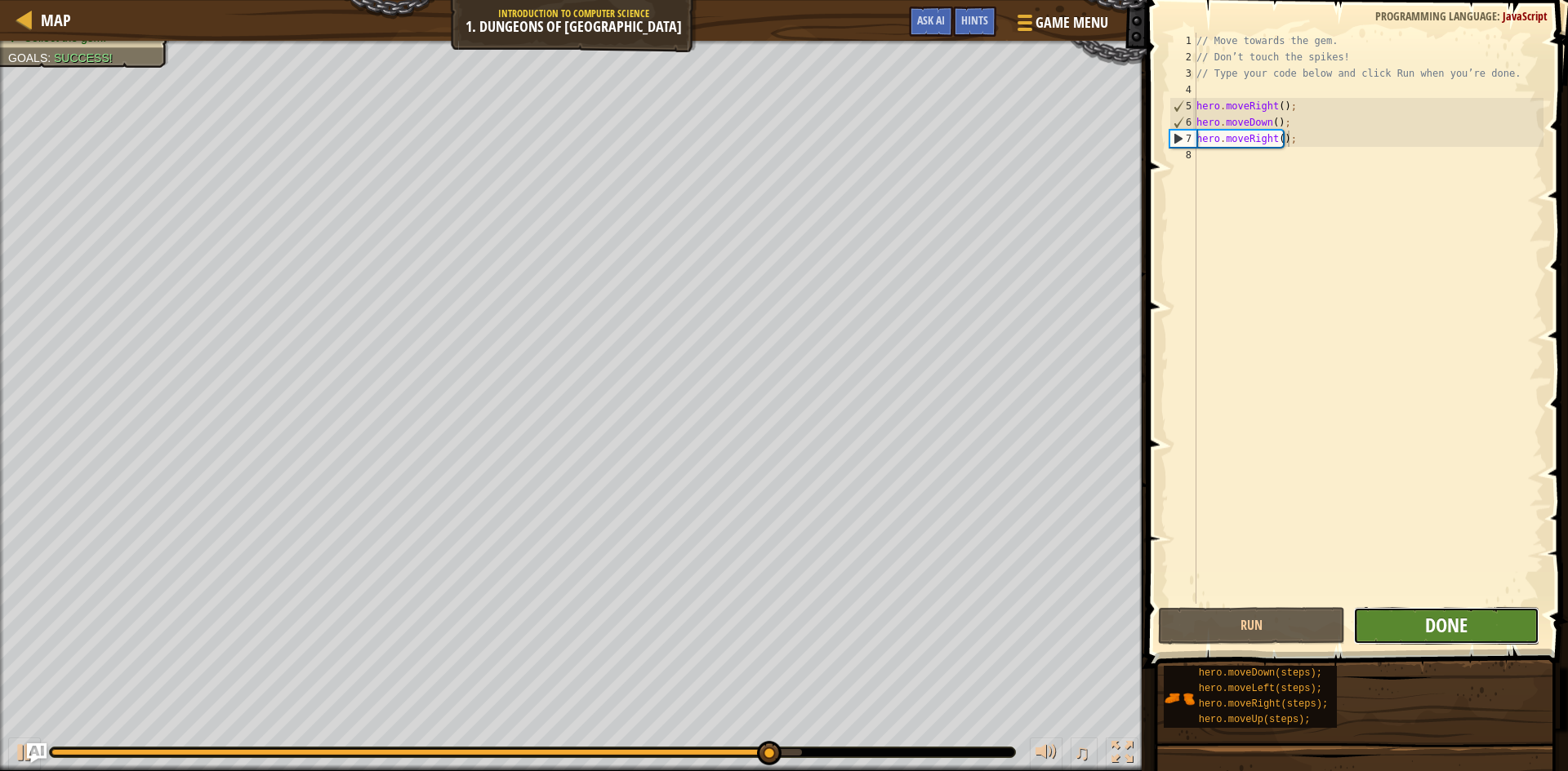
click at [1443, 621] on span "Done" at bounding box center [1446, 625] width 43 height 26
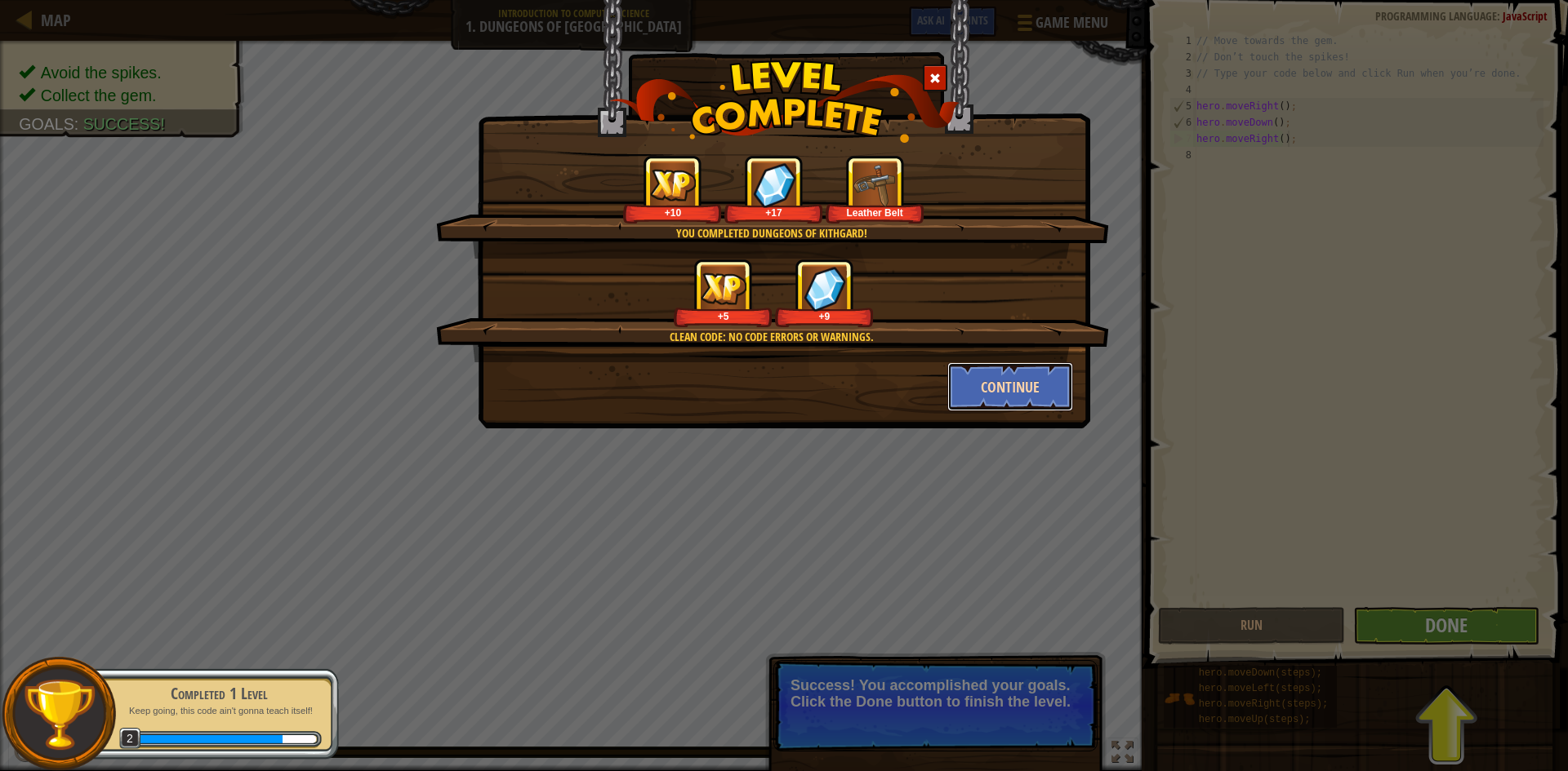
click at [1029, 390] on button "Continue" at bounding box center [1010, 387] width 127 height 49
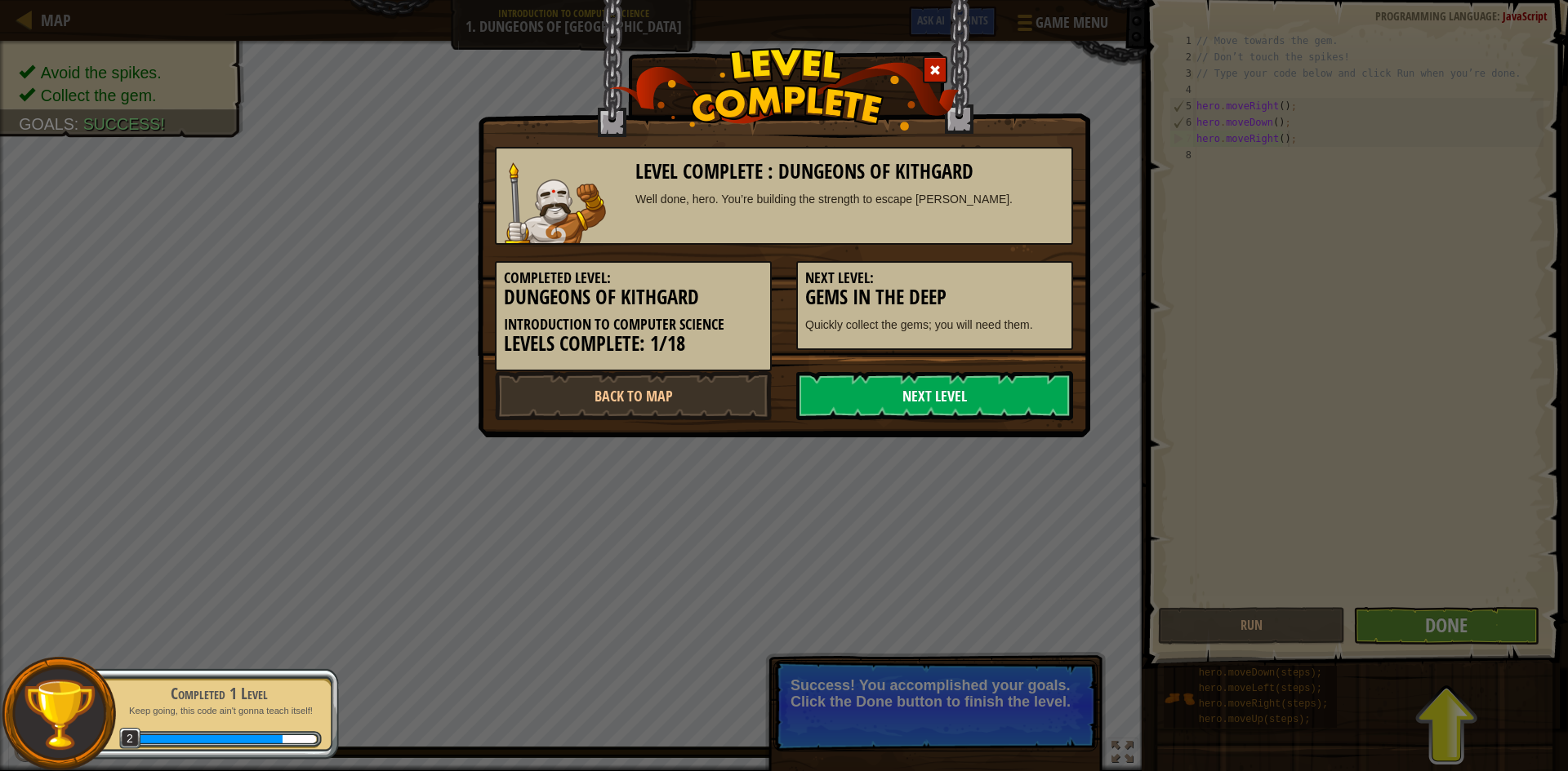
click at [971, 386] on link "Next Level" at bounding box center [934, 396] width 276 height 49
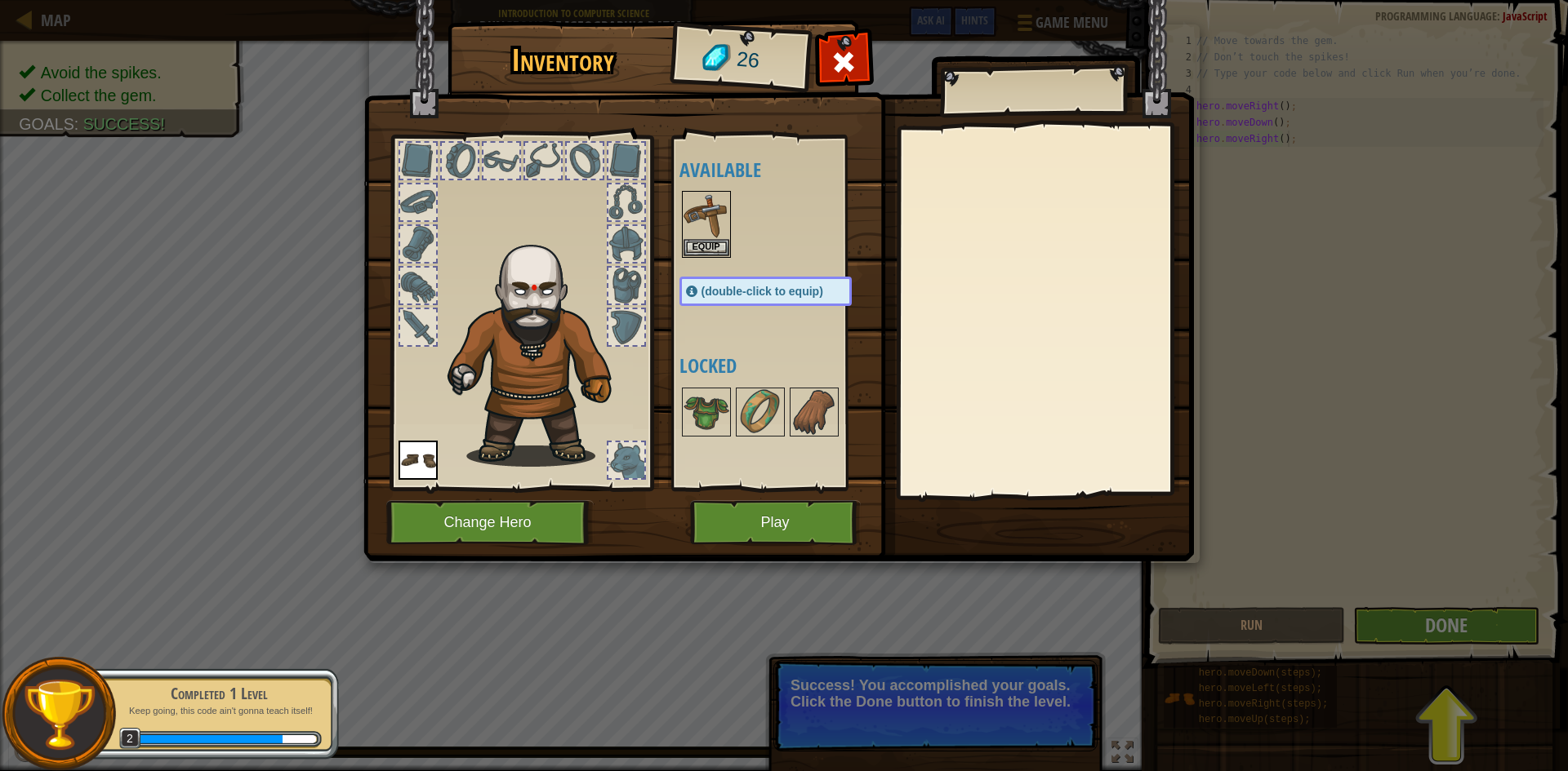
click at [1453, 659] on div "Inventory 26 Available Equip Equip (double-click to equip) Locked Equip Unequip…" at bounding box center [784, 385] width 1568 height 771
click at [1436, 630] on div "Inventory 26 Available Equip Equip (double-click to equip) Locked Equip Unequip…" at bounding box center [784, 385] width 1568 height 771
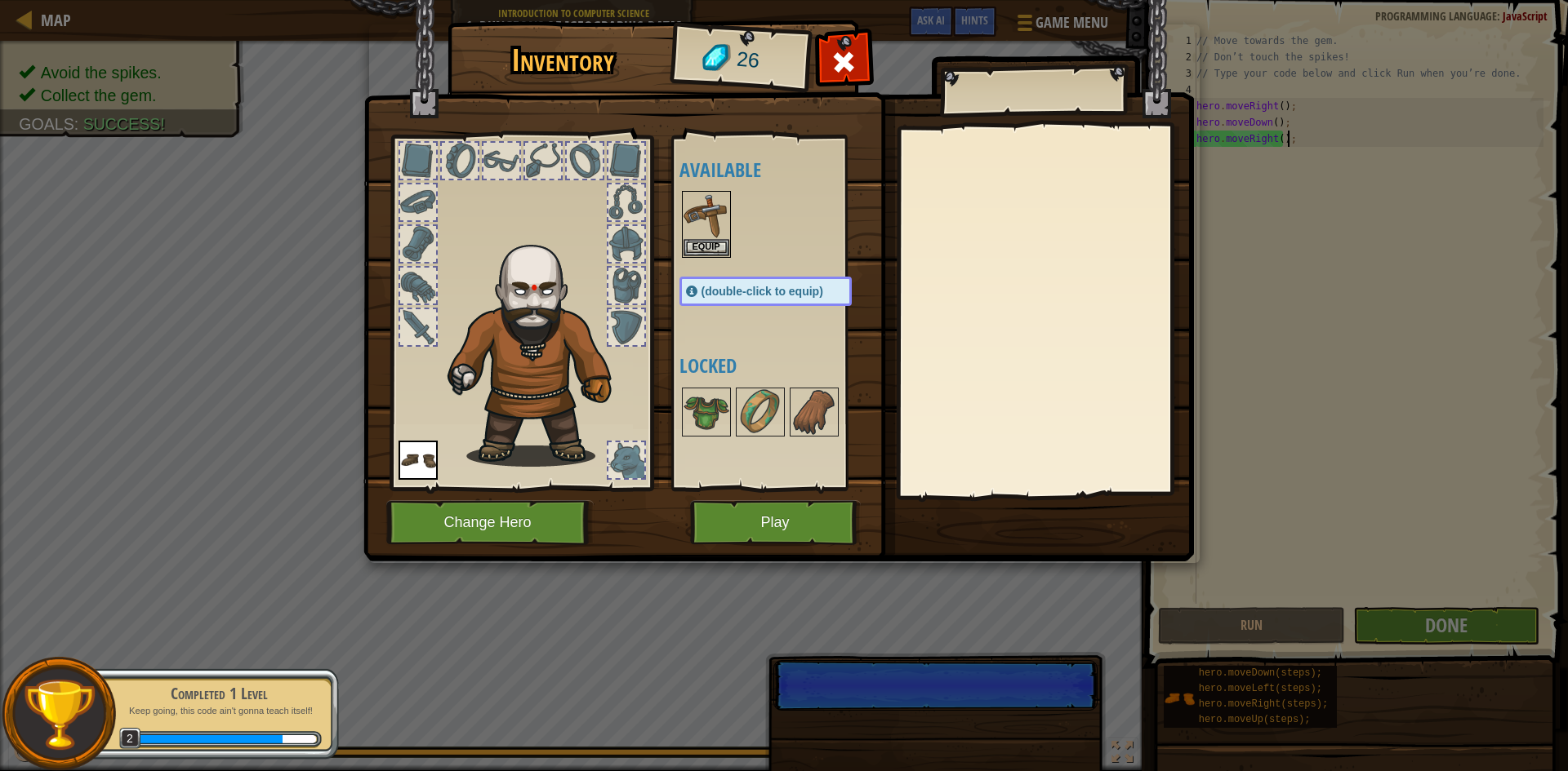
scroll to position [7, 7]
click at [1436, 628] on div "Inventory 26 Available Equip Equip (double-click to equip) Locked Equip Unequip…" at bounding box center [784, 385] width 1568 height 771
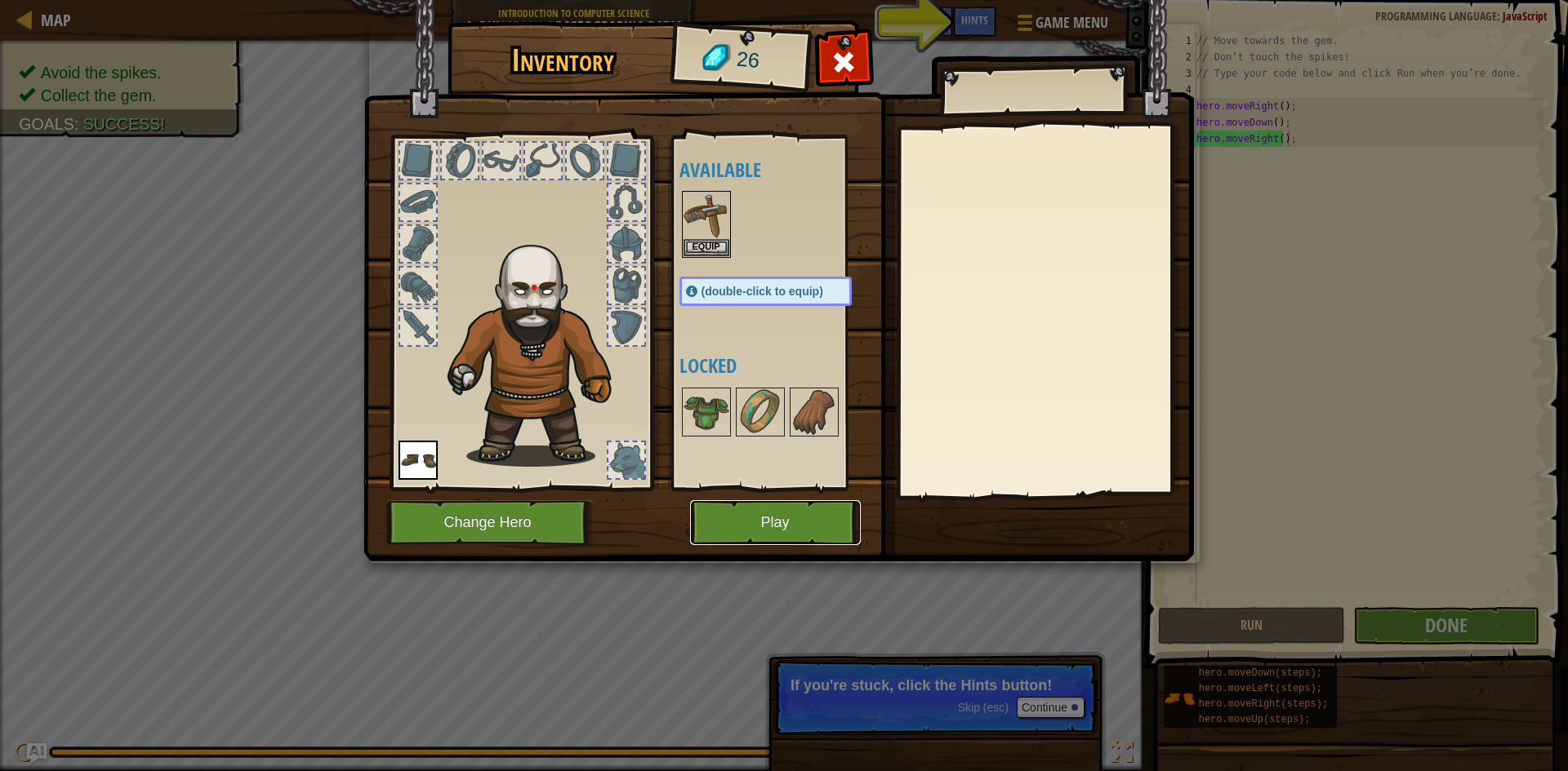
click at [780, 528] on button "Play" at bounding box center [775, 522] width 171 height 45
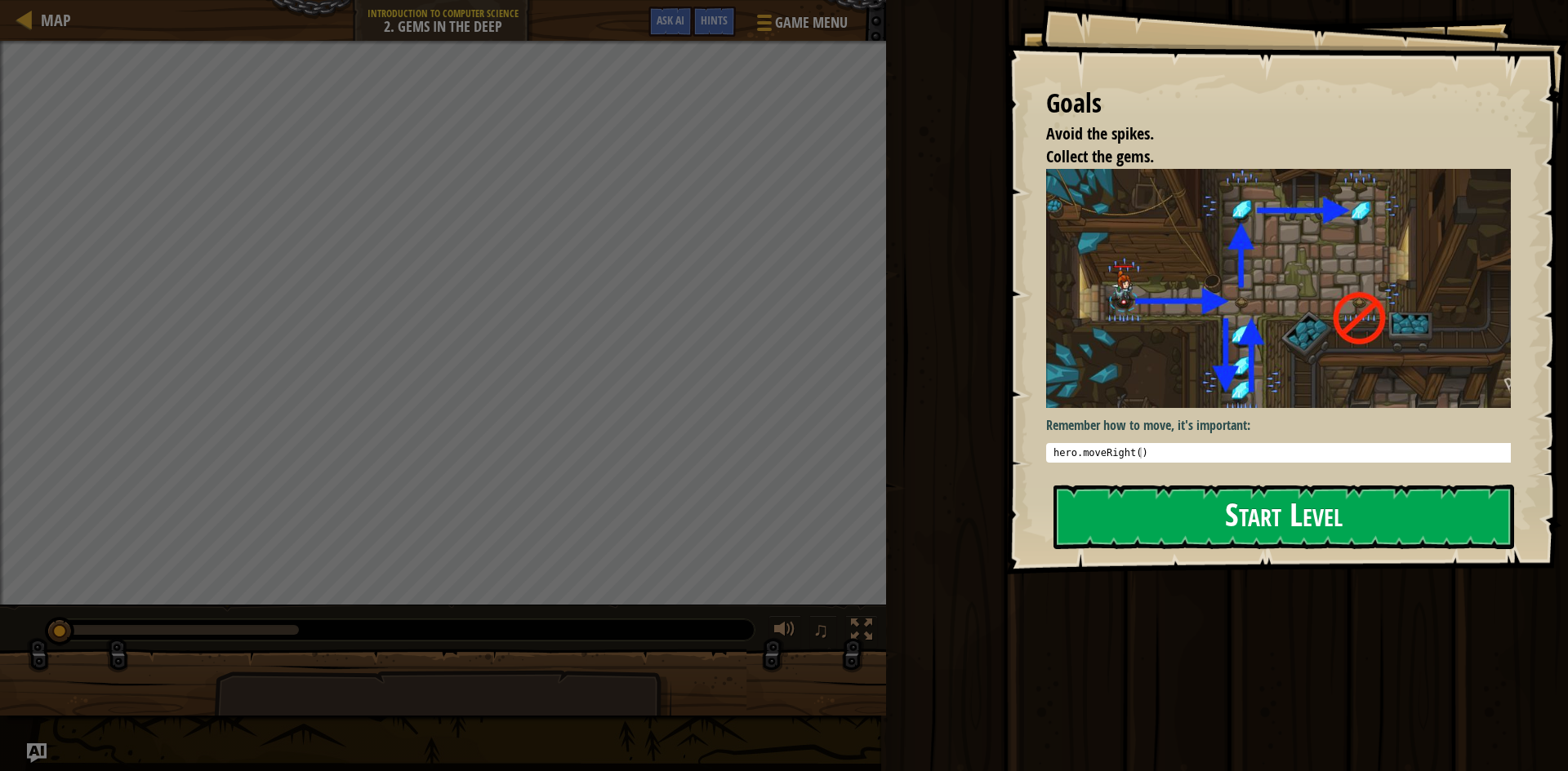
click at [1391, 503] on button "Start Level" at bounding box center [1283, 517] width 461 height 65
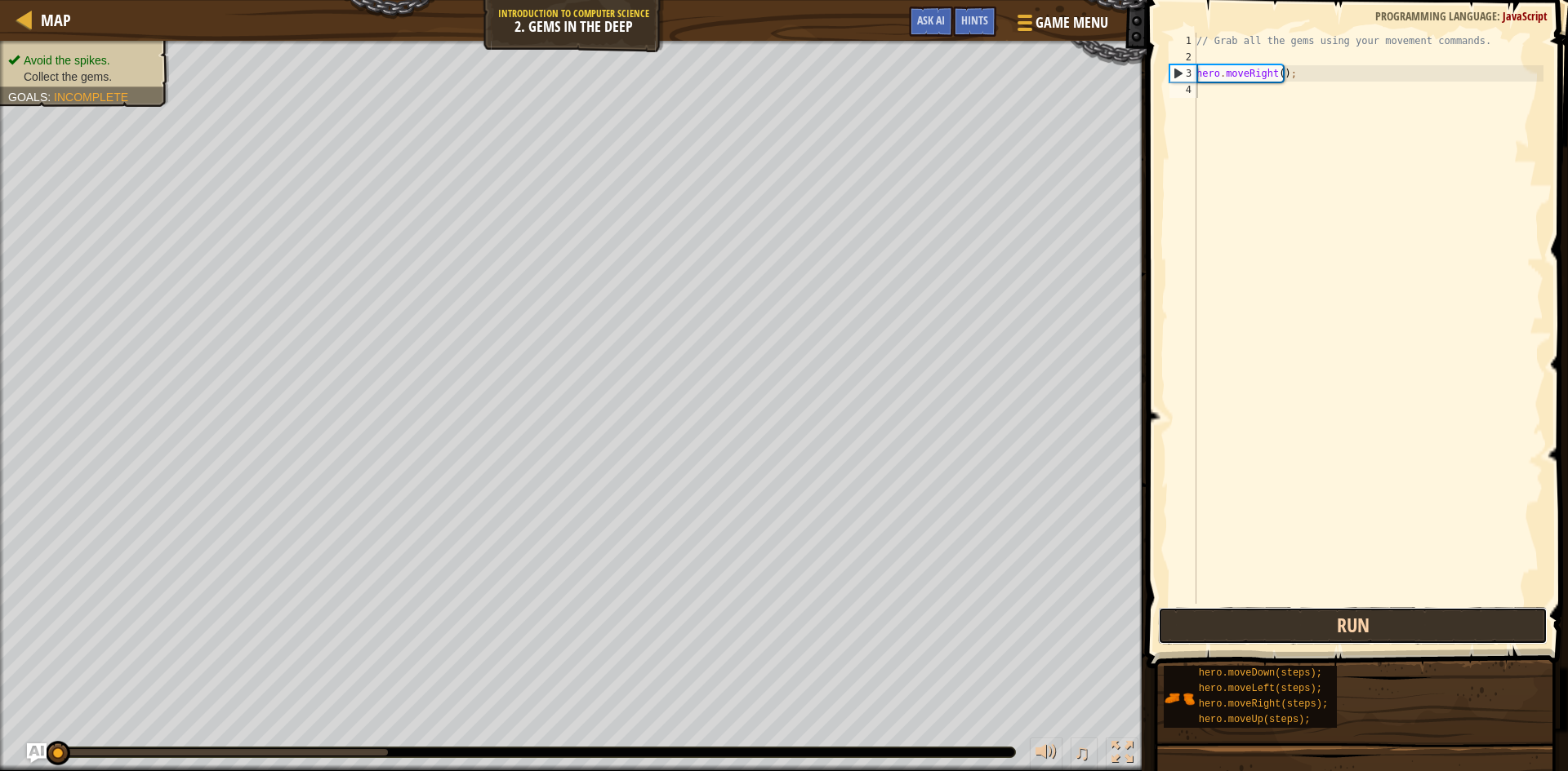
click at [1301, 617] on button "Run" at bounding box center [1353, 626] width 389 height 38
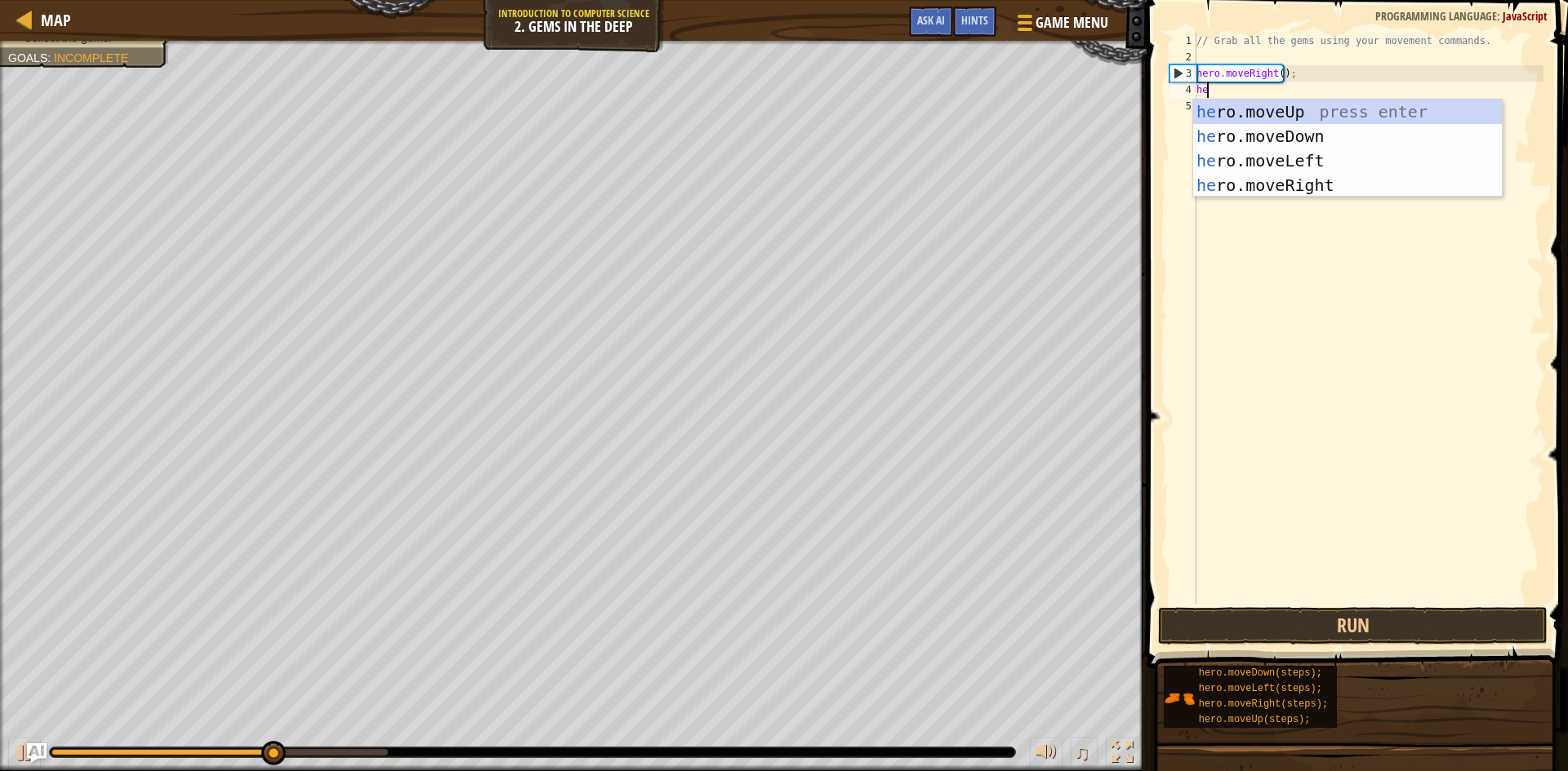
scroll to position [7, 1]
type textarea "hero"
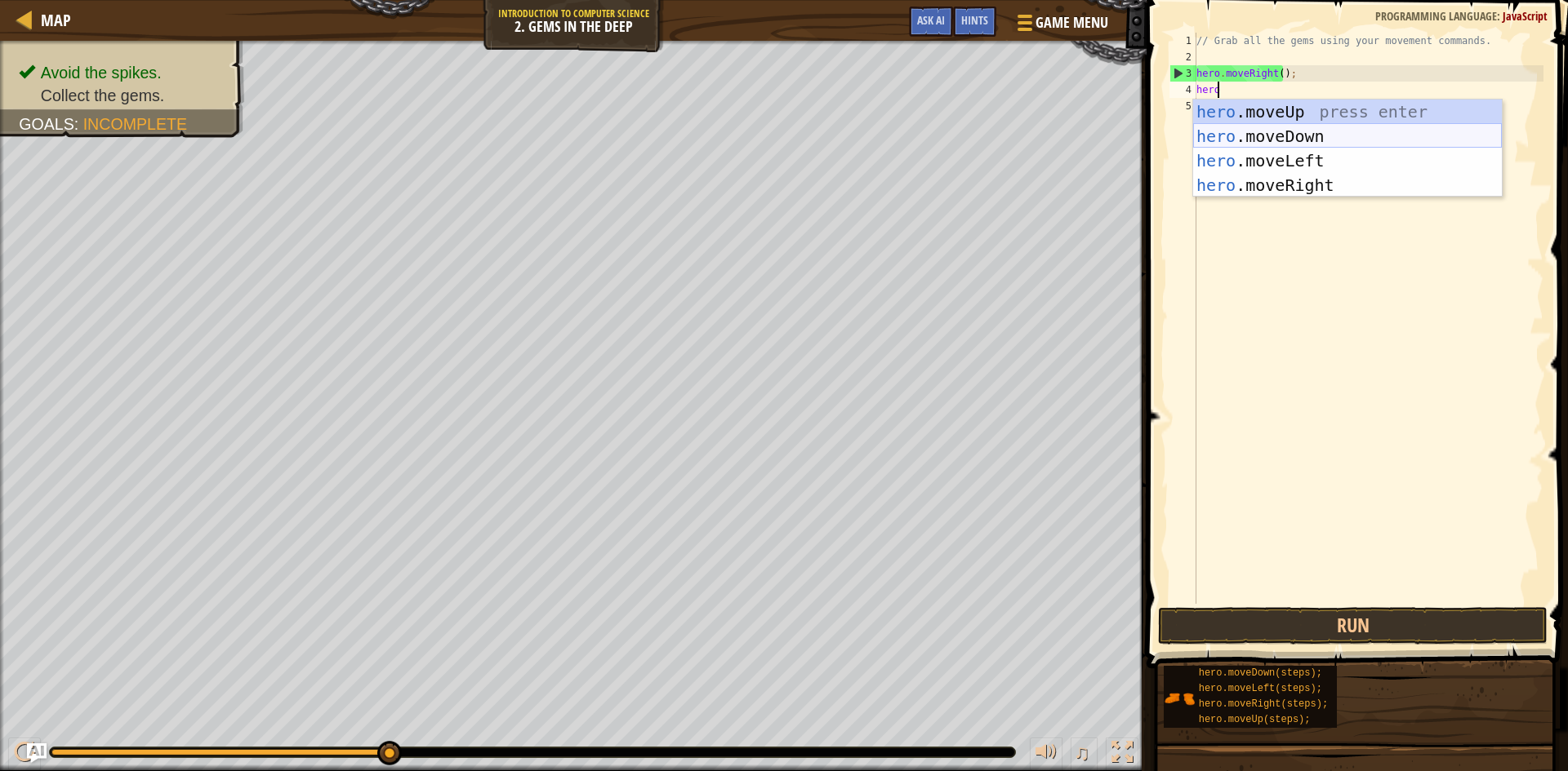
click at [1263, 131] on div "hero .moveUp press enter hero .moveDown press enter hero .moveLeft press enter …" at bounding box center [1347, 173] width 308 height 147
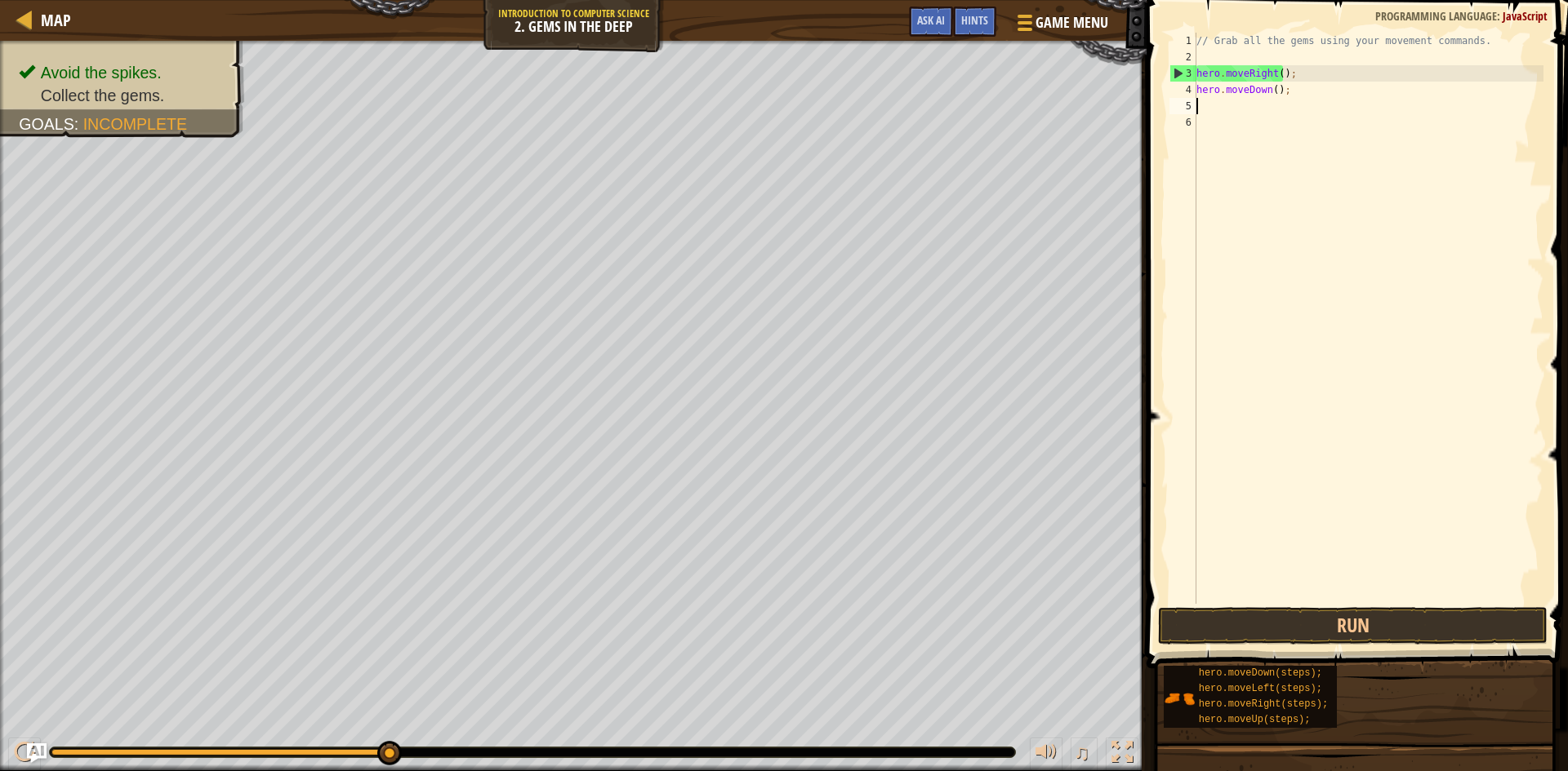
scroll to position [7, 0]
click at [1283, 108] on div "// Grab all the gems using your movement commands. hero . moveRight ( ) ; hero …" at bounding box center [1368, 334] width 350 height 604
type textarea "h"
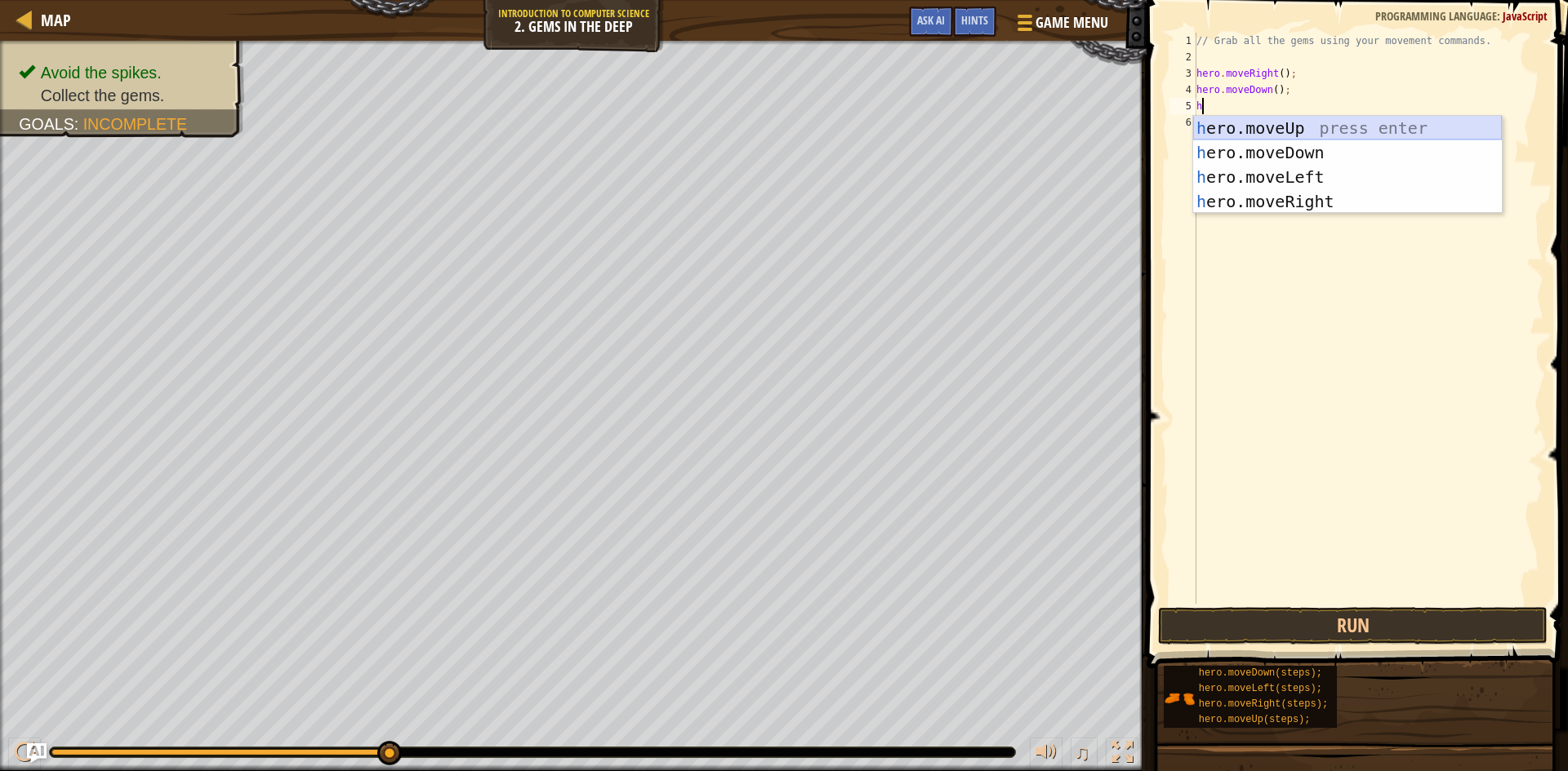
click at [1278, 133] on div "h ero.moveUp press enter h ero.moveDown press enter h ero.moveLeft press enter …" at bounding box center [1347, 190] width 308 height 147
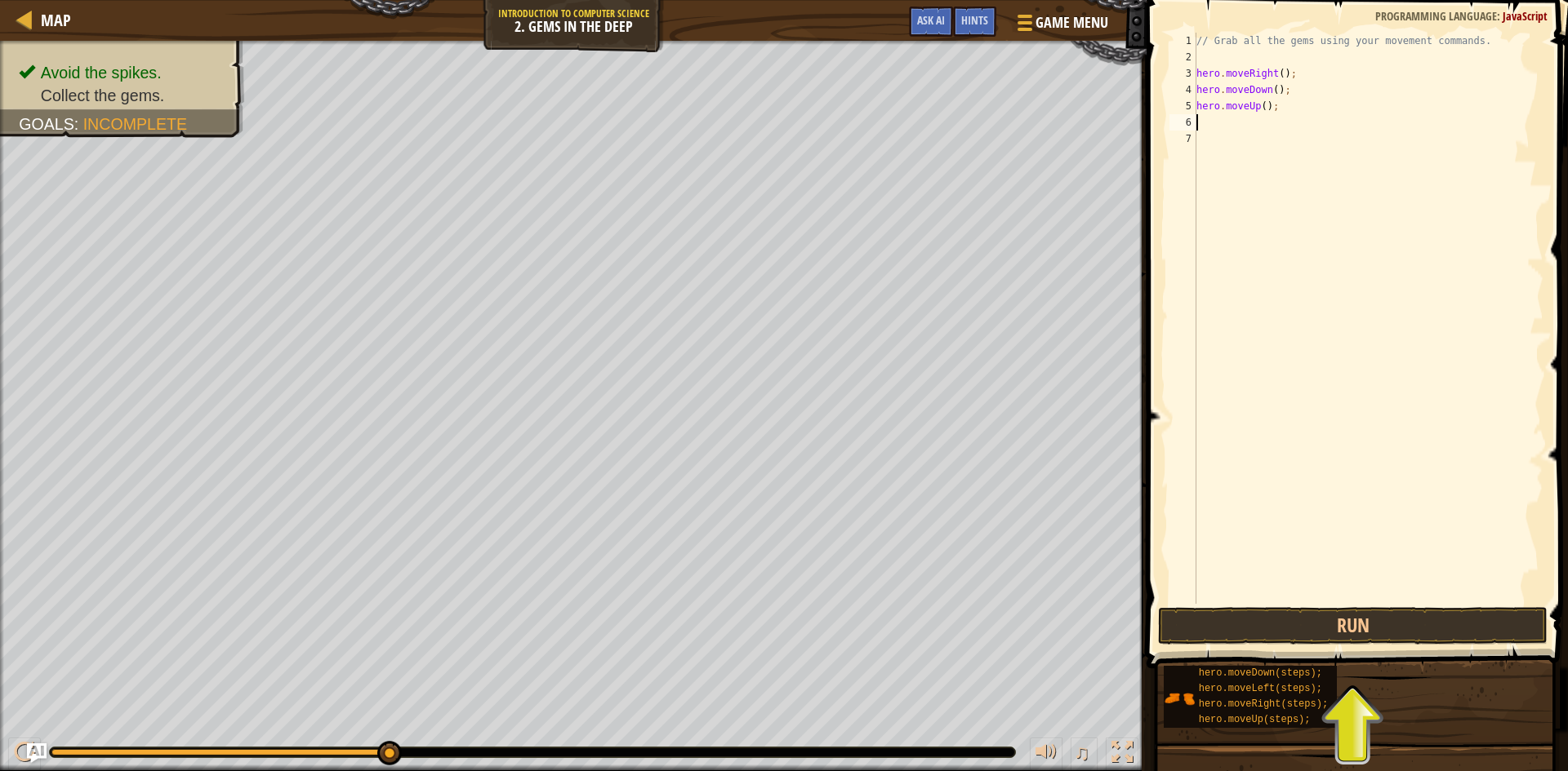
type textarea "h"
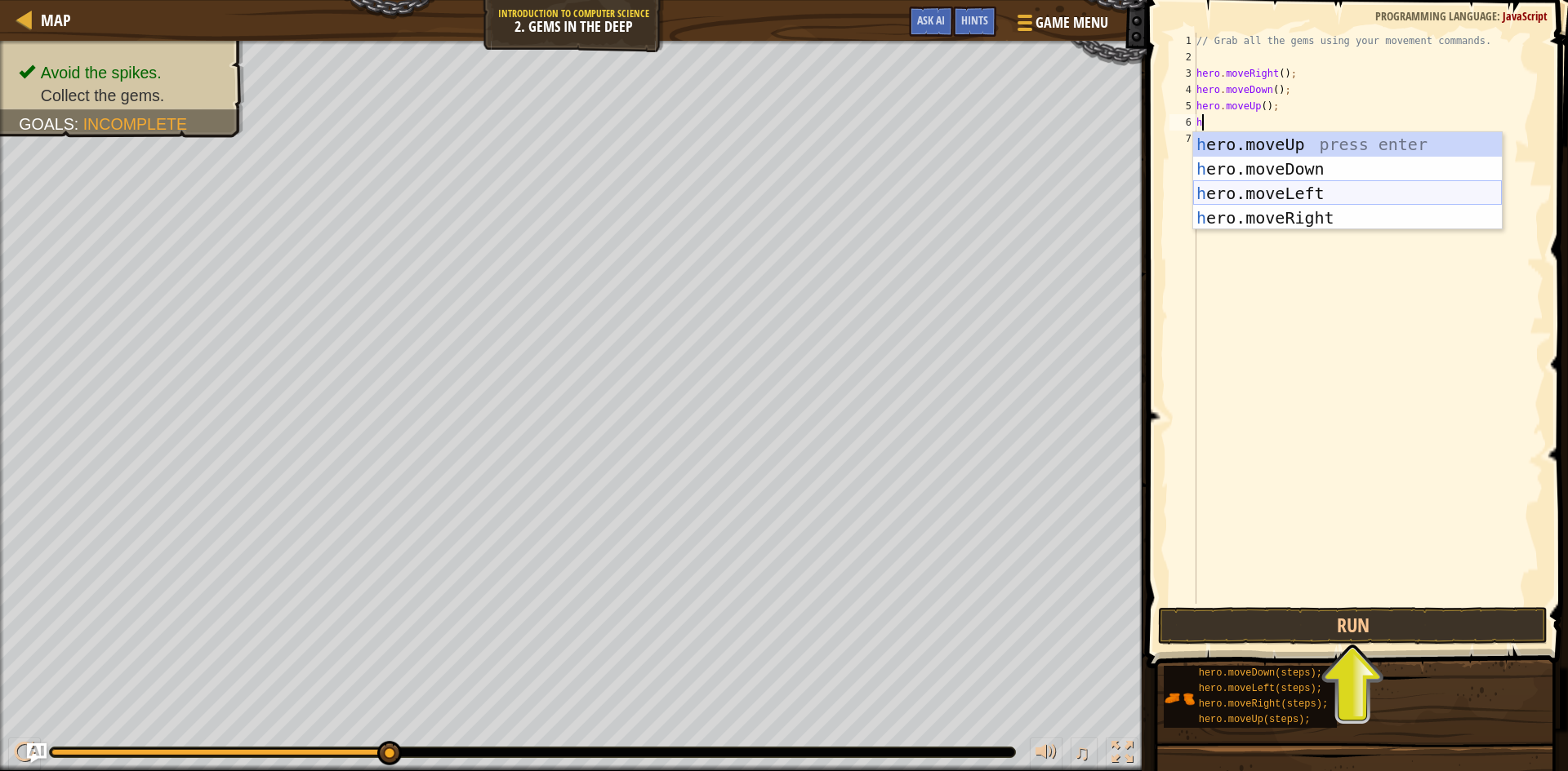
click at [1270, 207] on div "h ero.moveUp press enter h ero.moveDown press enter h ero.moveLeft press enter …" at bounding box center [1347, 206] width 308 height 147
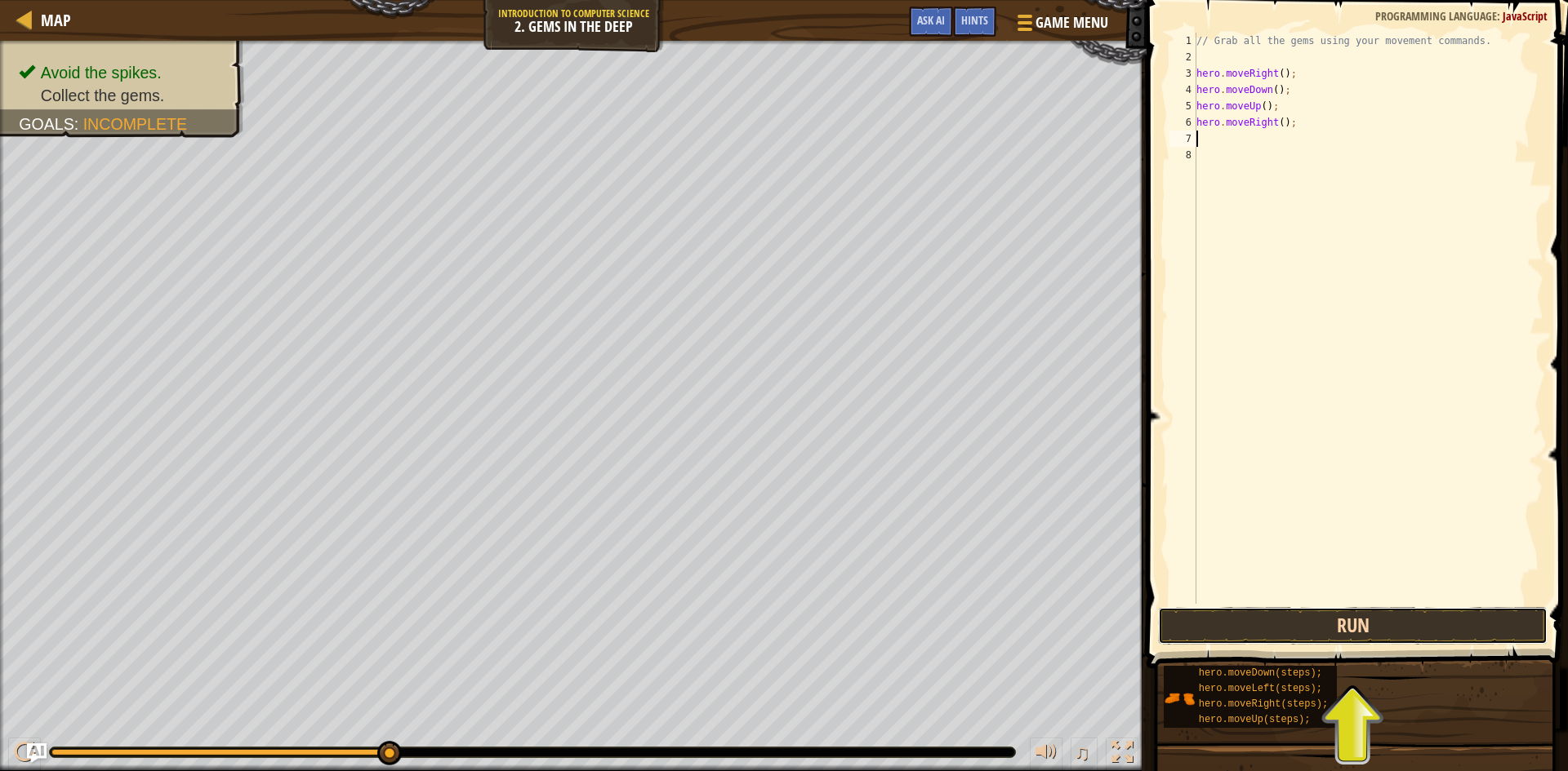
click at [1364, 626] on button "Run" at bounding box center [1353, 626] width 389 height 38
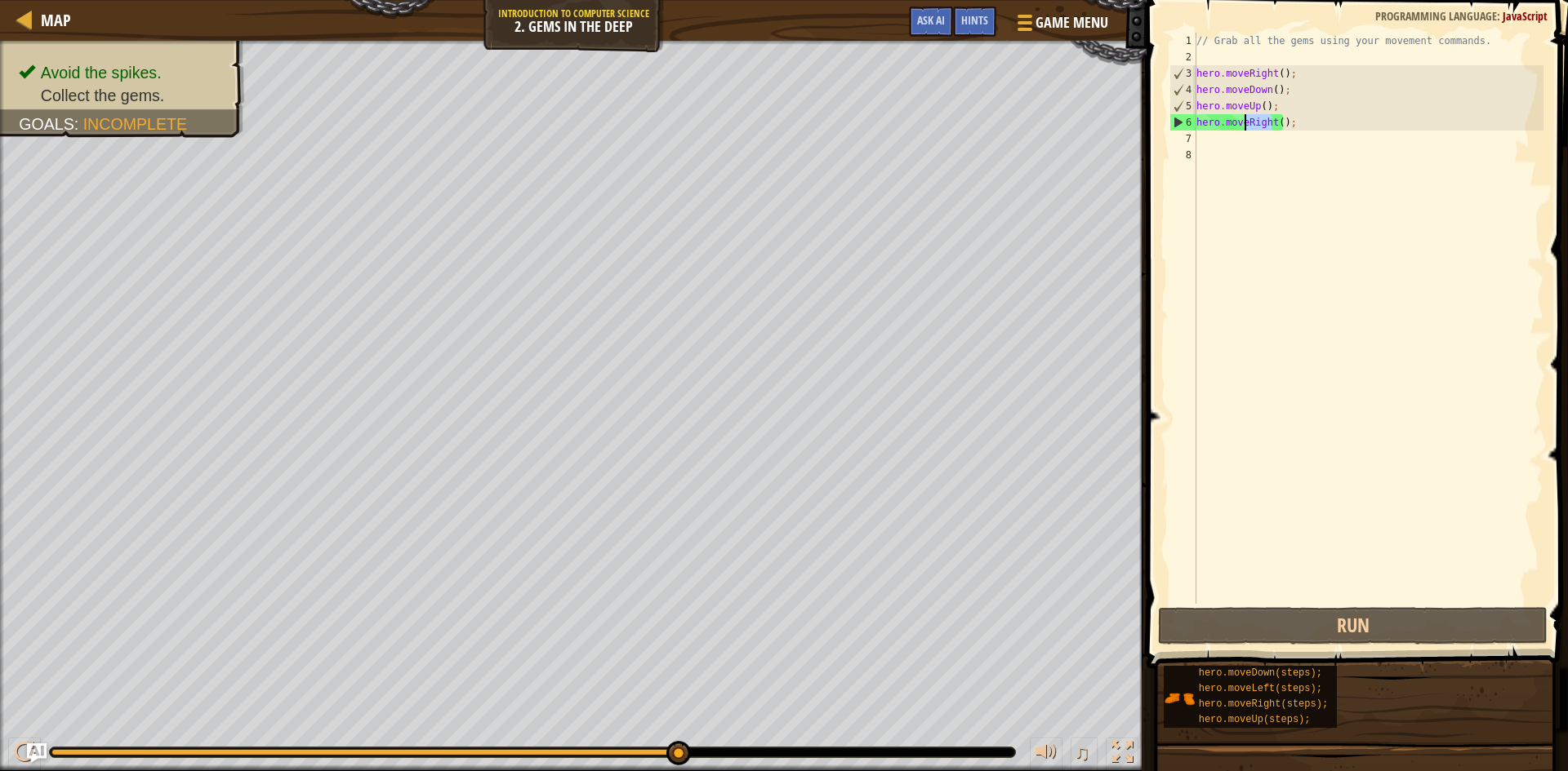
drag, startPoint x: 1272, startPoint y: 123, endPoint x: 1243, endPoint y: 126, distance: 29.2
click at [1243, 126] on div "// Grab all the gems using your movement commands. hero . moveRight ( ) ; hero …" at bounding box center [1368, 334] width 350 height 604
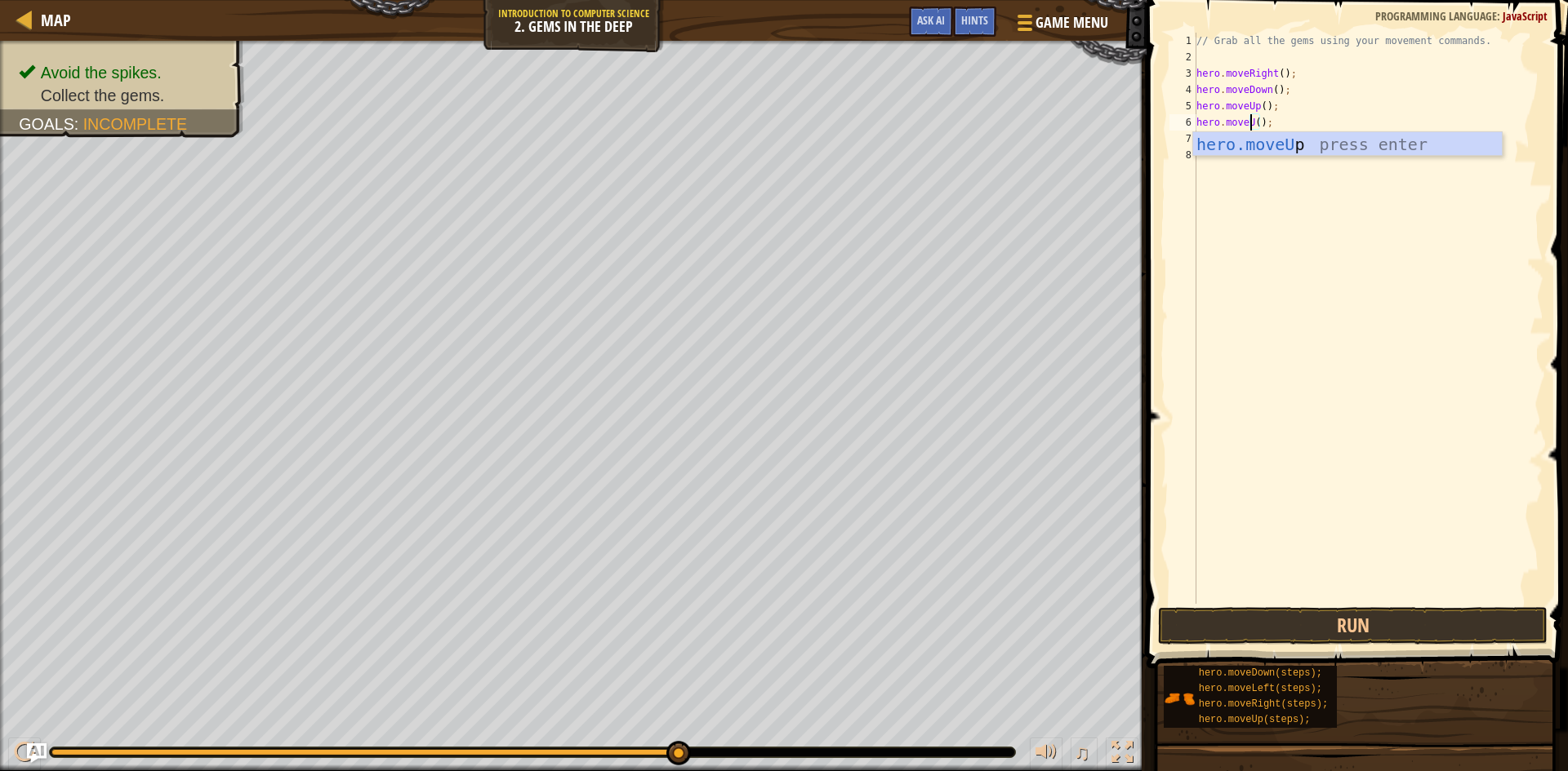
scroll to position [7, 6]
click at [1316, 149] on div "hero.moveUp press enter" at bounding box center [1347, 169] width 308 height 74
type textarea "hero.moveUp;"
click at [1269, 142] on div "// Grab all the gems using your movement commands. hero . moveRight ( ) ; hero …" at bounding box center [1368, 334] width 350 height 604
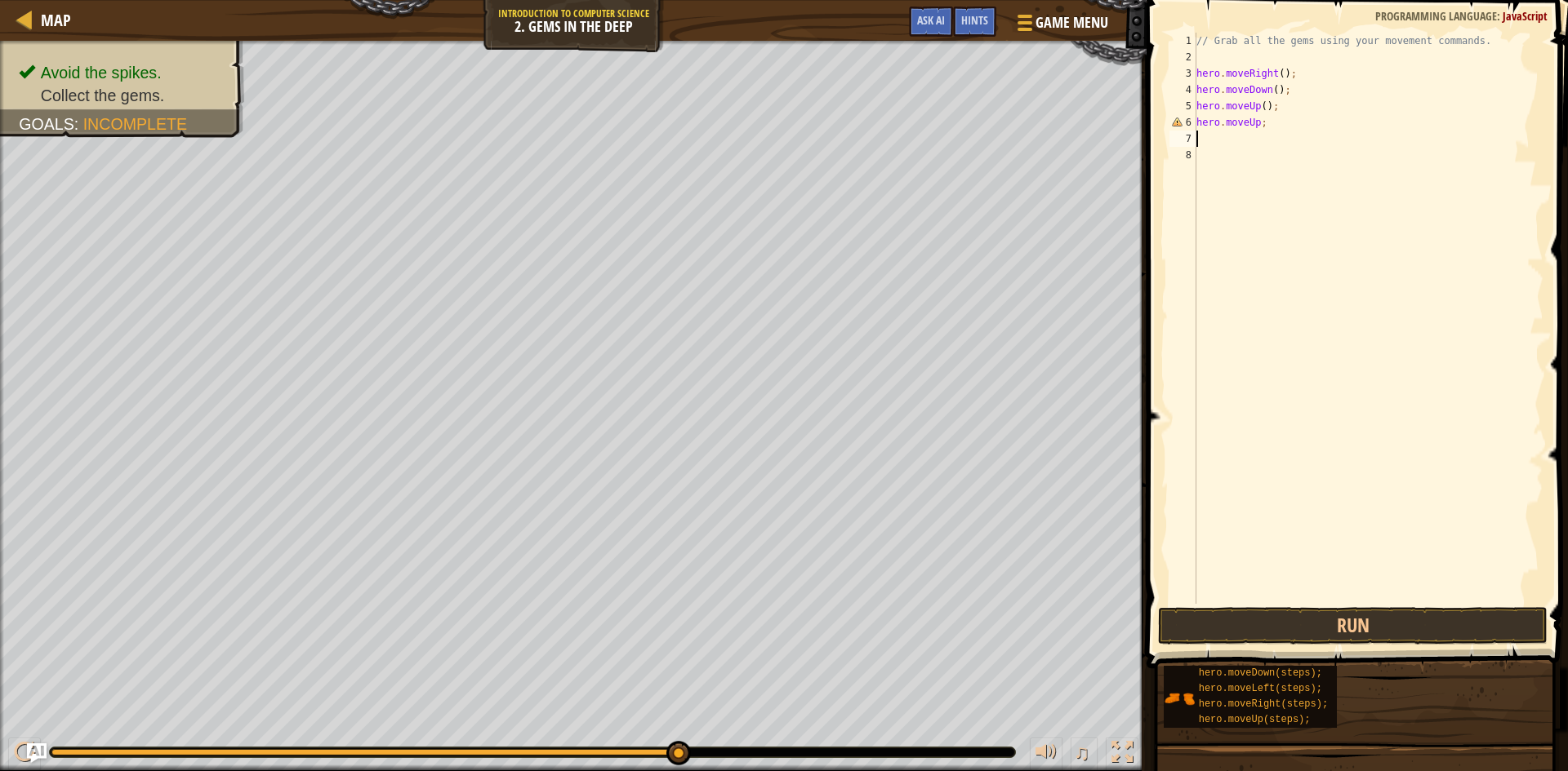
scroll to position [7, 0]
drag, startPoint x: 1264, startPoint y: 125, endPoint x: 1224, endPoint y: 123, distance: 40.0
click at [1224, 123] on div "// Grab all the gems using your movement commands. hero . moveRight ( ) ; hero …" at bounding box center [1368, 334] width 350 height 604
type textarea "hero"
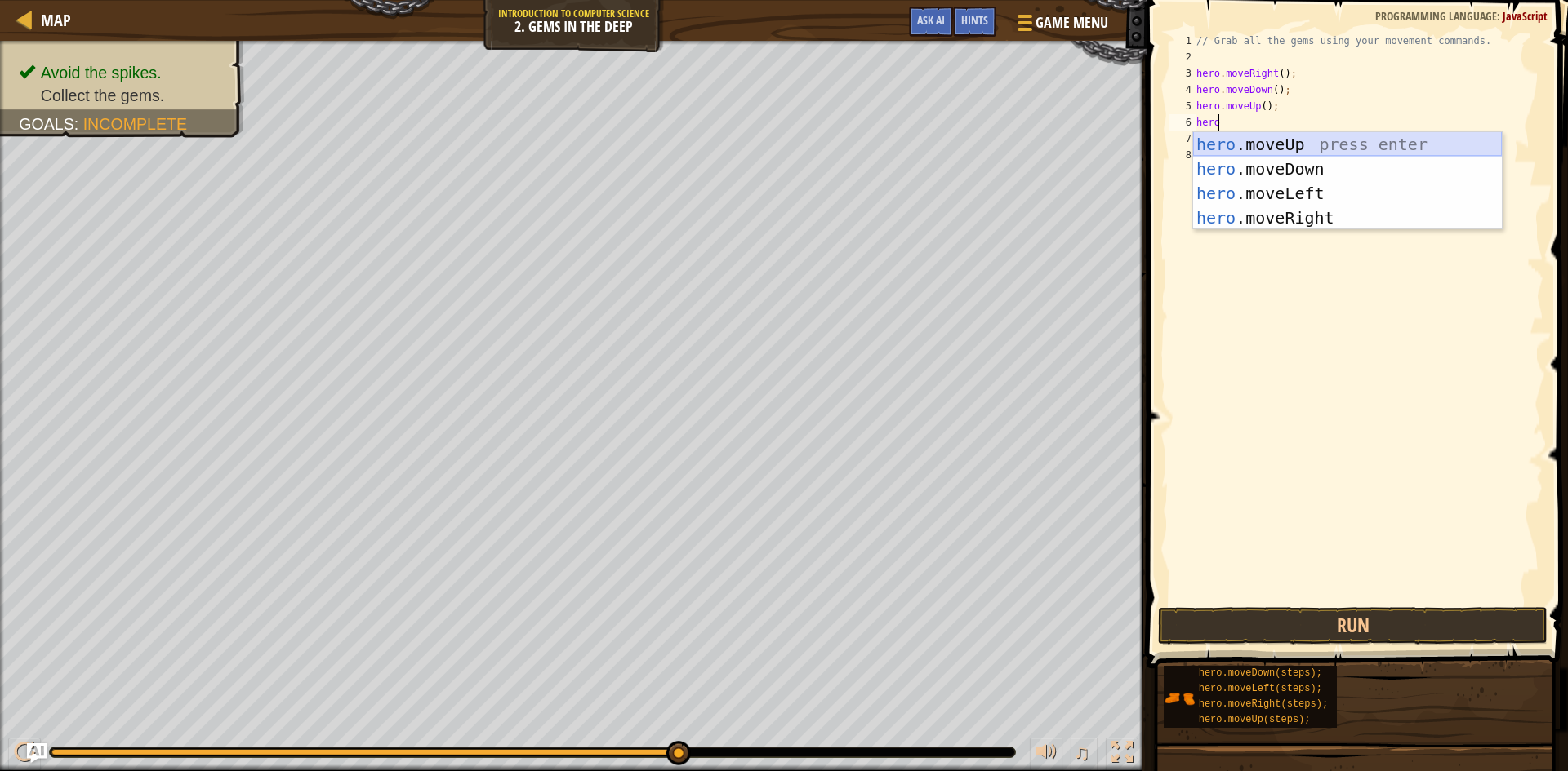
click at [1298, 143] on div "hero .moveUp press enter hero .moveDown press enter hero .moveLeft press enter …" at bounding box center [1347, 206] width 308 height 147
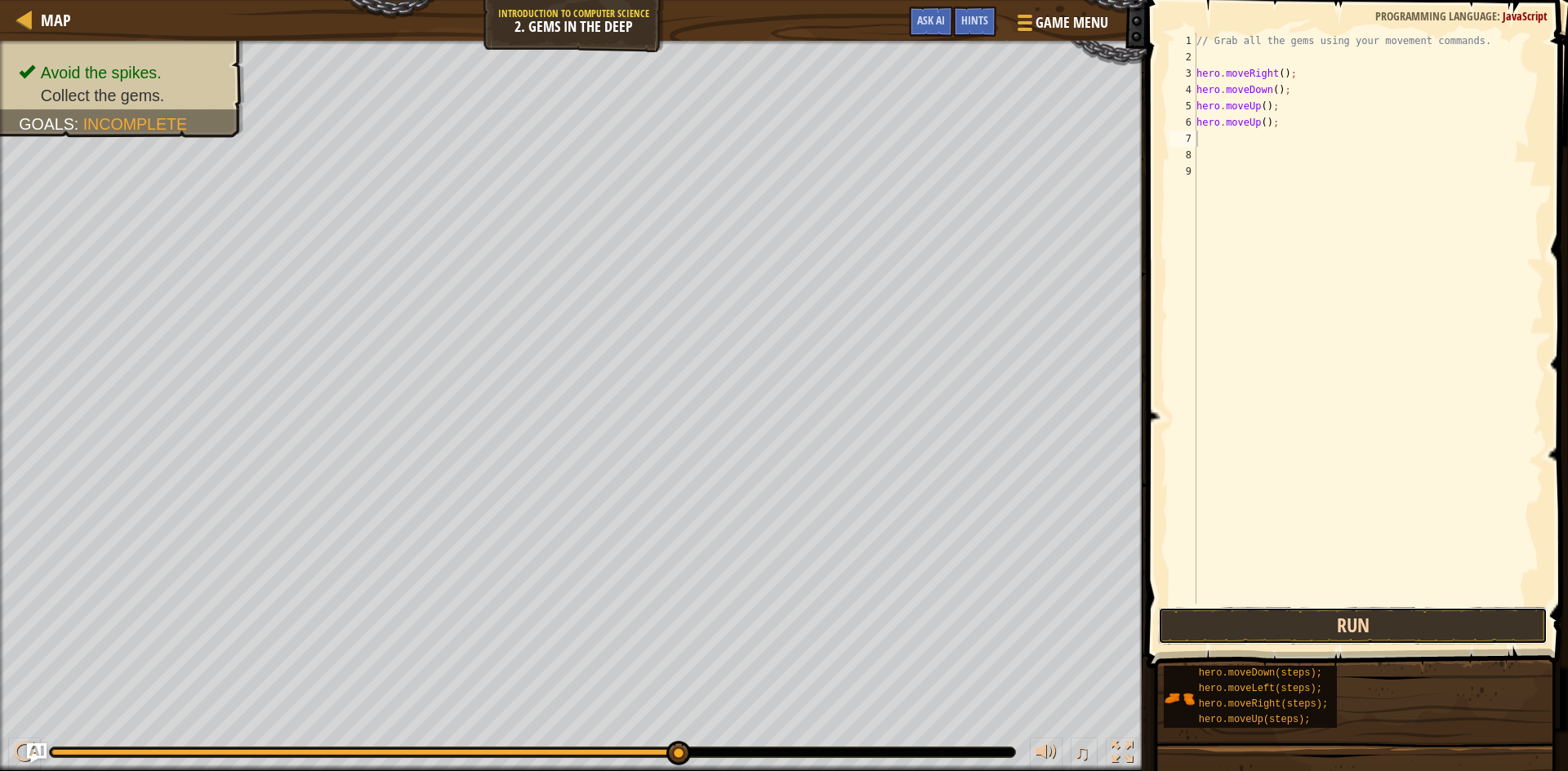
click at [1342, 625] on button "Run" at bounding box center [1353, 626] width 389 height 38
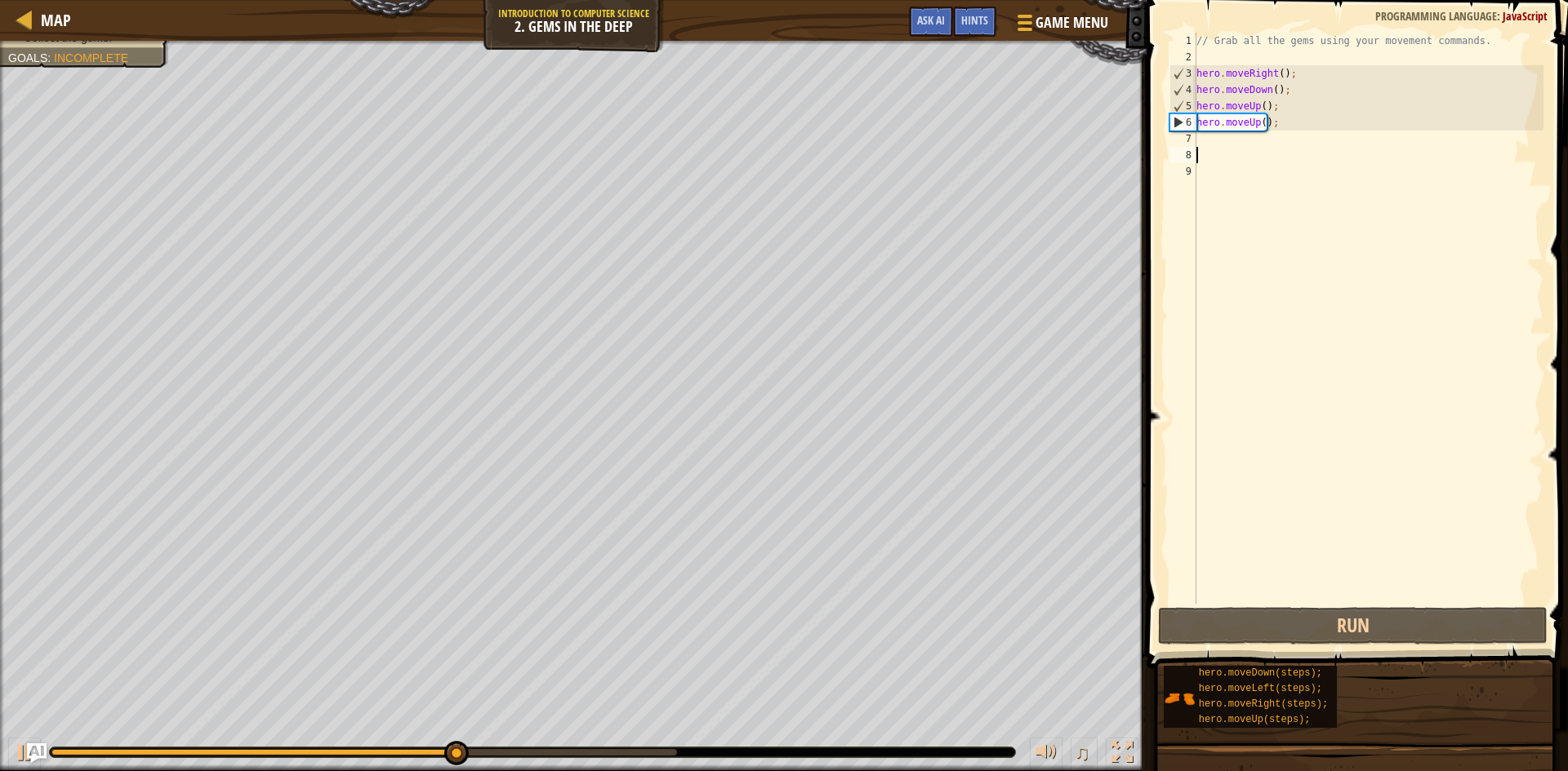
click at [1243, 147] on div "// Grab all the gems using your movement commands. hero . moveRight ( ) ; hero …" at bounding box center [1368, 334] width 350 height 604
click at [1242, 147] on div "// Grab all the gems using your movement commands. hero . moveRight ( ) ; hero …" at bounding box center [1368, 334] width 350 height 604
click at [1239, 145] on div "// Grab all the gems using your movement commands. hero . moveRight ( ) ; hero …" at bounding box center [1368, 334] width 350 height 604
type textarea "h"
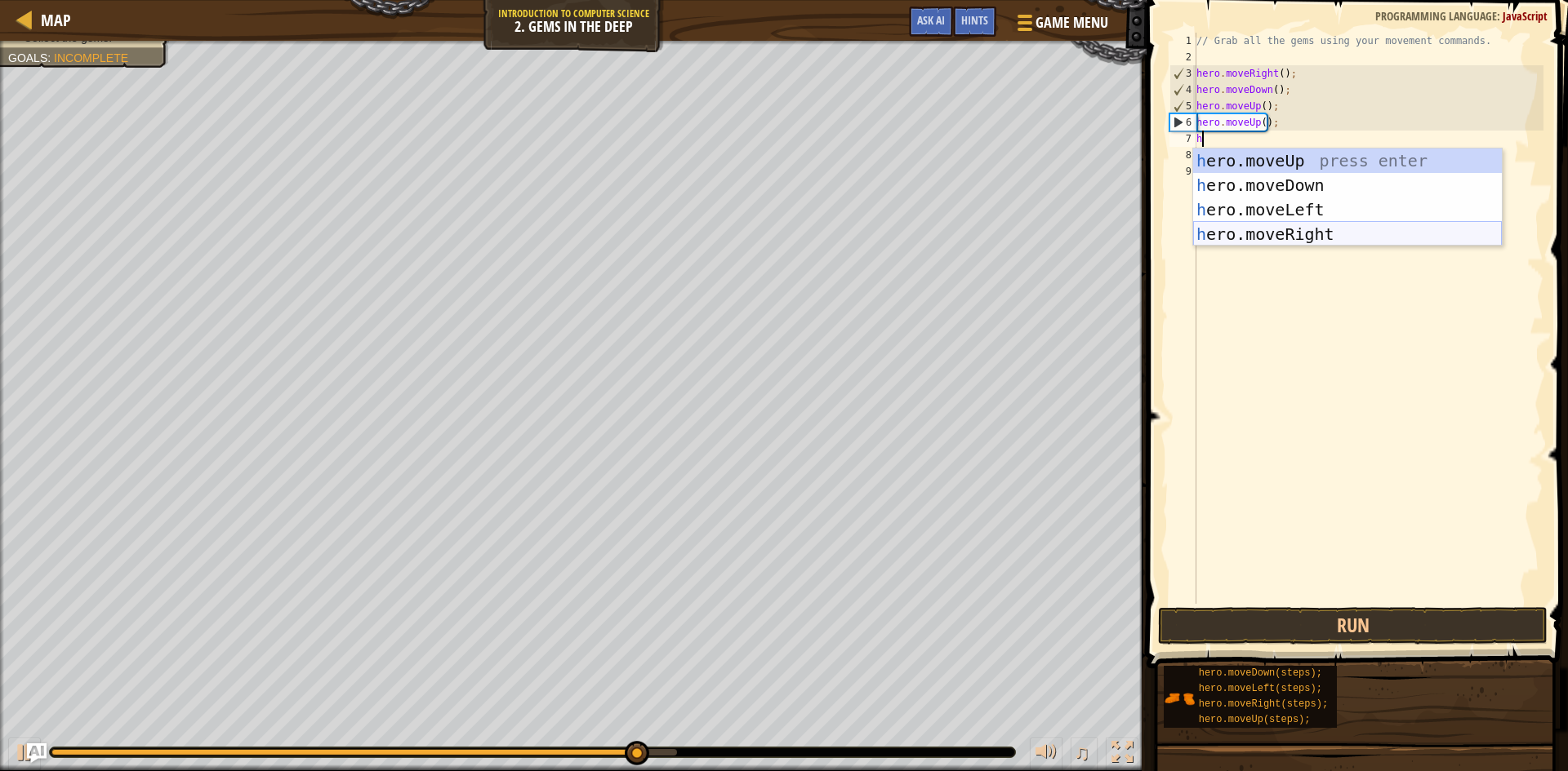
click at [1311, 240] on div "h ero.moveUp press enter h ero.moveDown press enter h ero.moveLeft press enter …" at bounding box center [1347, 222] width 308 height 147
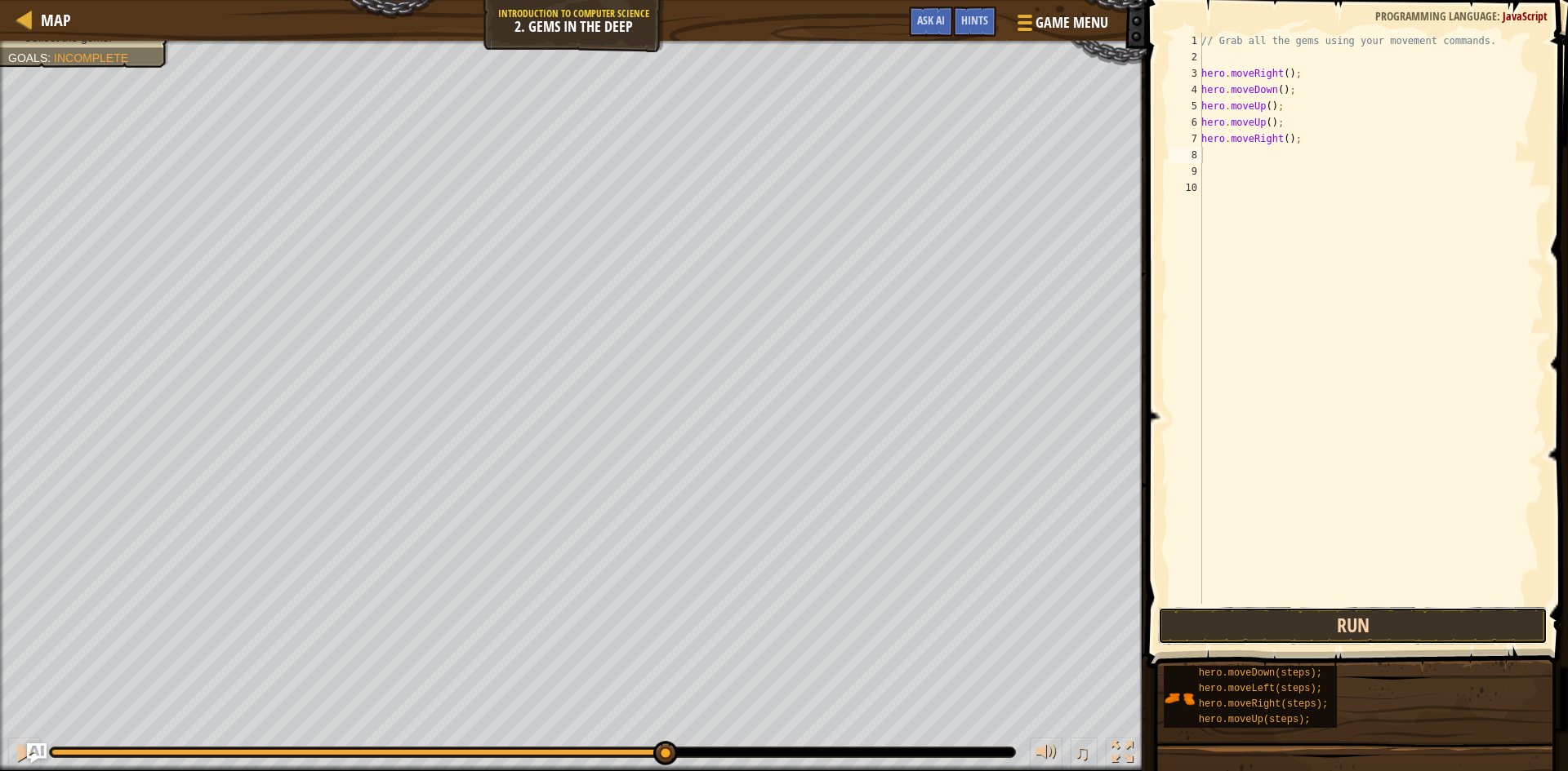
click at [1398, 622] on button "Run" at bounding box center [1353, 626] width 389 height 38
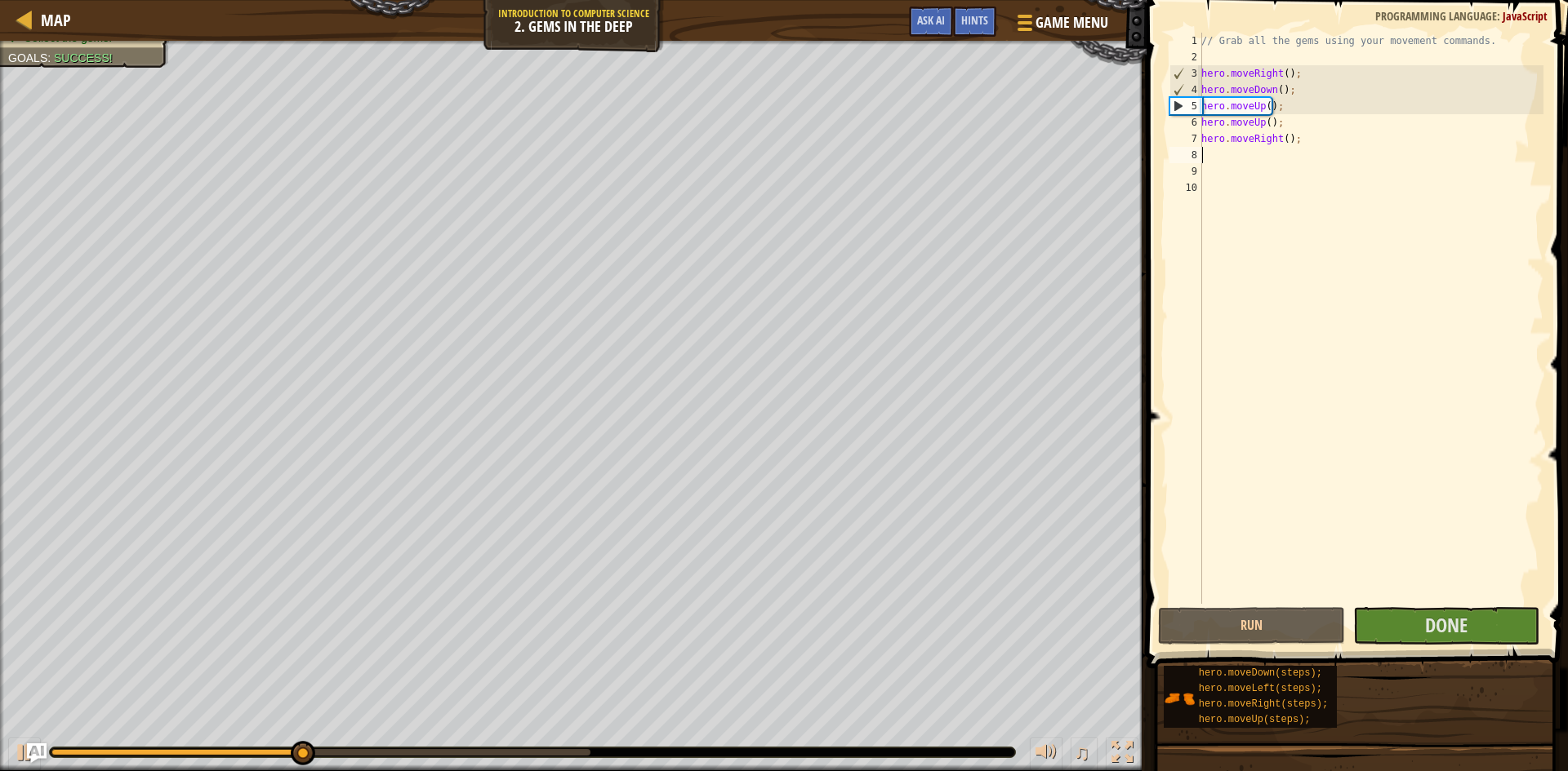
click at [1337, 151] on div "// Grab all the gems using your movement commands. hero . moveRight ( ) ; hero …" at bounding box center [1371, 334] width 345 height 604
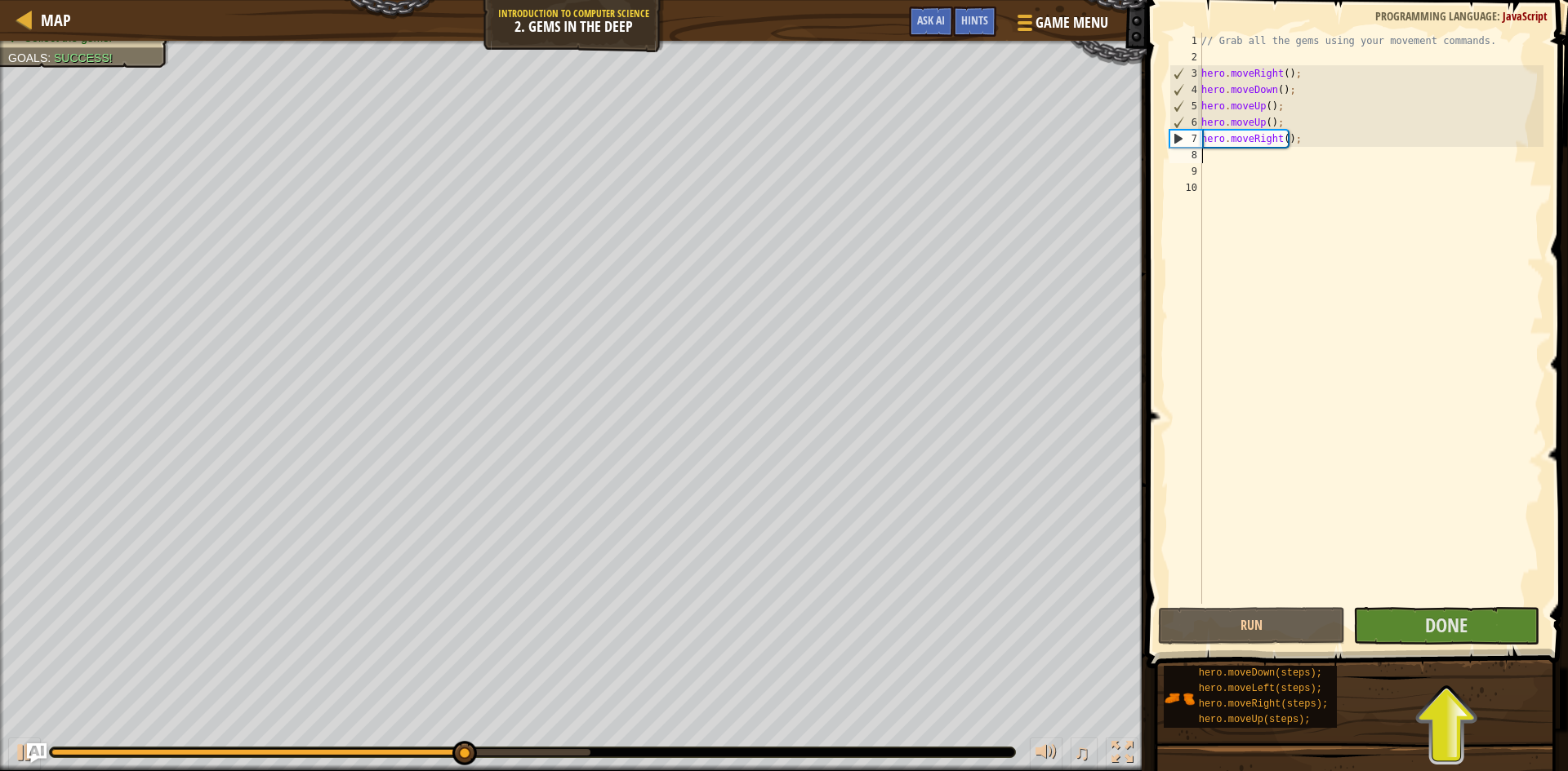
type textarea "h"
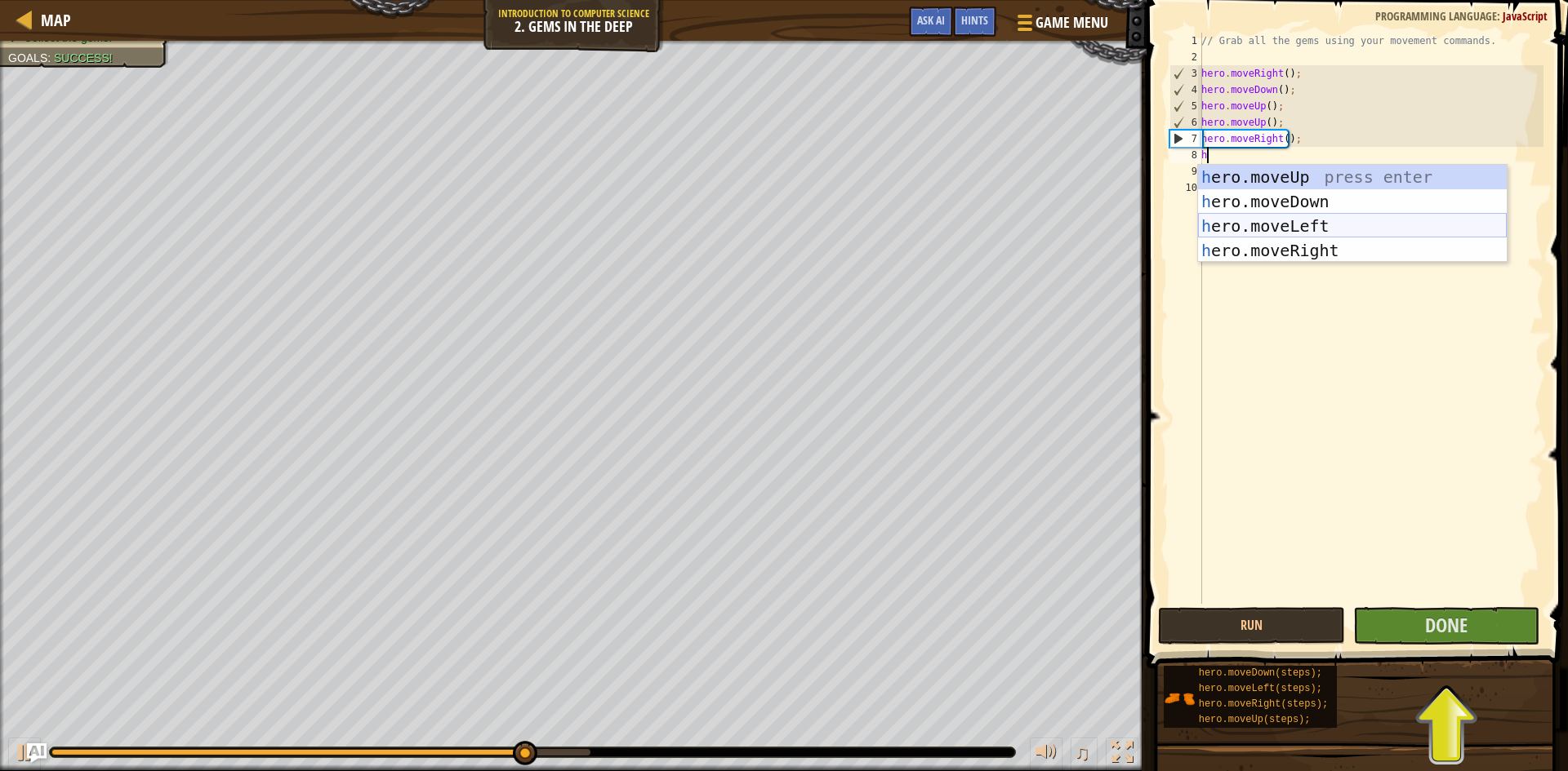
click at [1331, 249] on div "h ero.moveUp press enter h ero.moveDown press enter h ero.moveLeft press enter …" at bounding box center [1352, 239] width 308 height 147
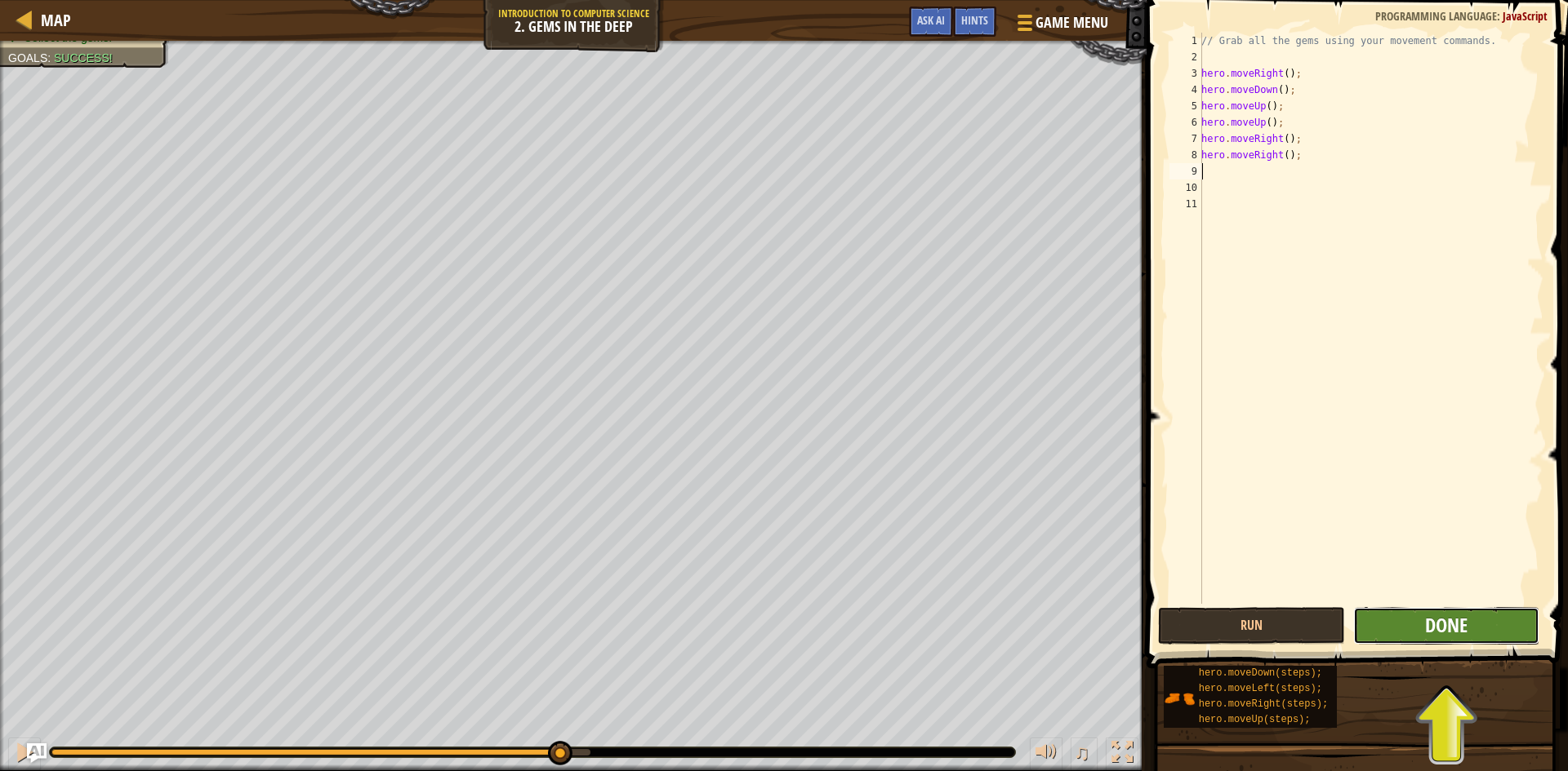
click at [1446, 621] on span "Done" at bounding box center [1446, 625] width 43 height 26
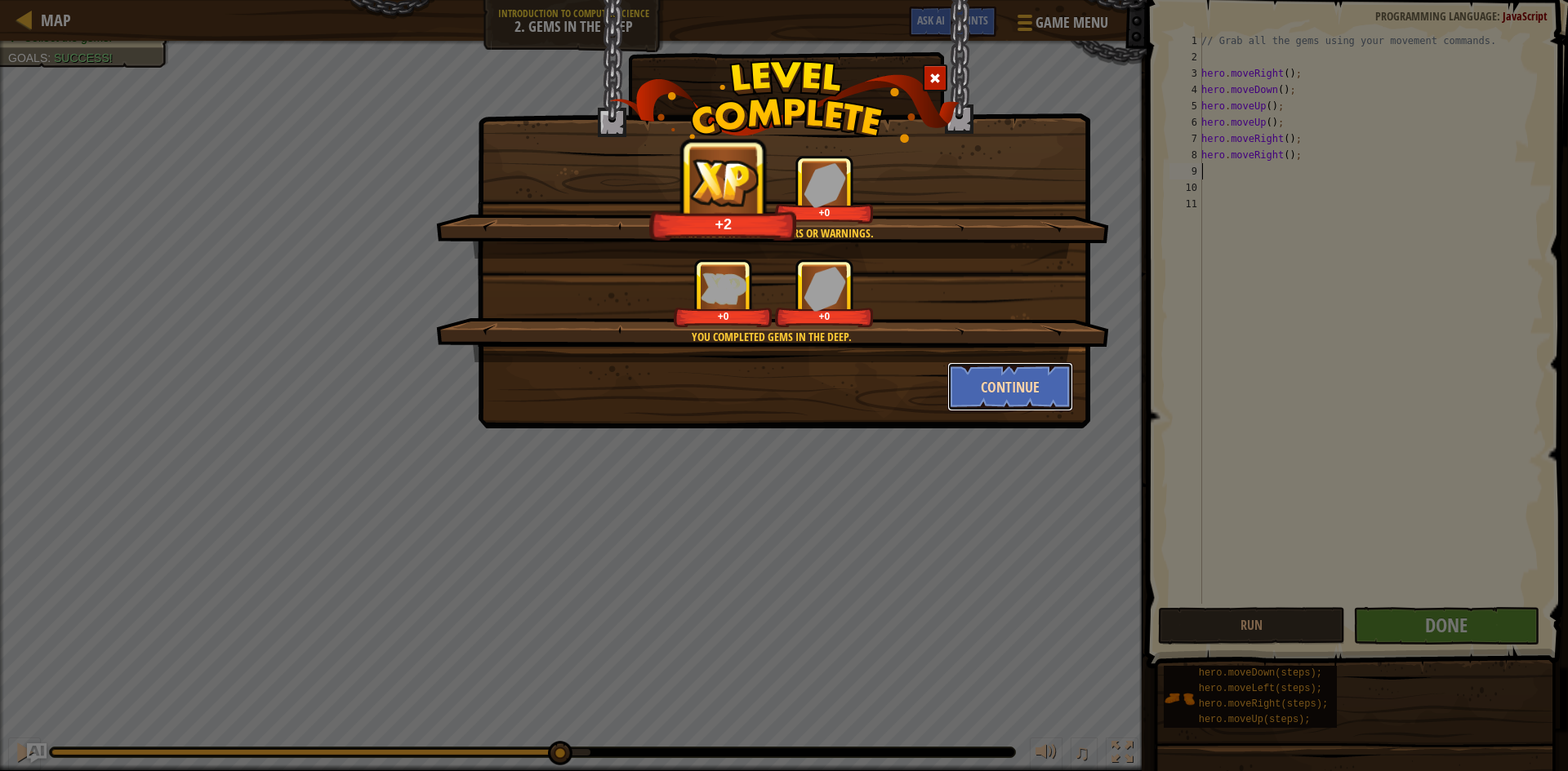
click at [1016, 392] on button "Continue" at bounding box center [1010, 387] width 127 height 49
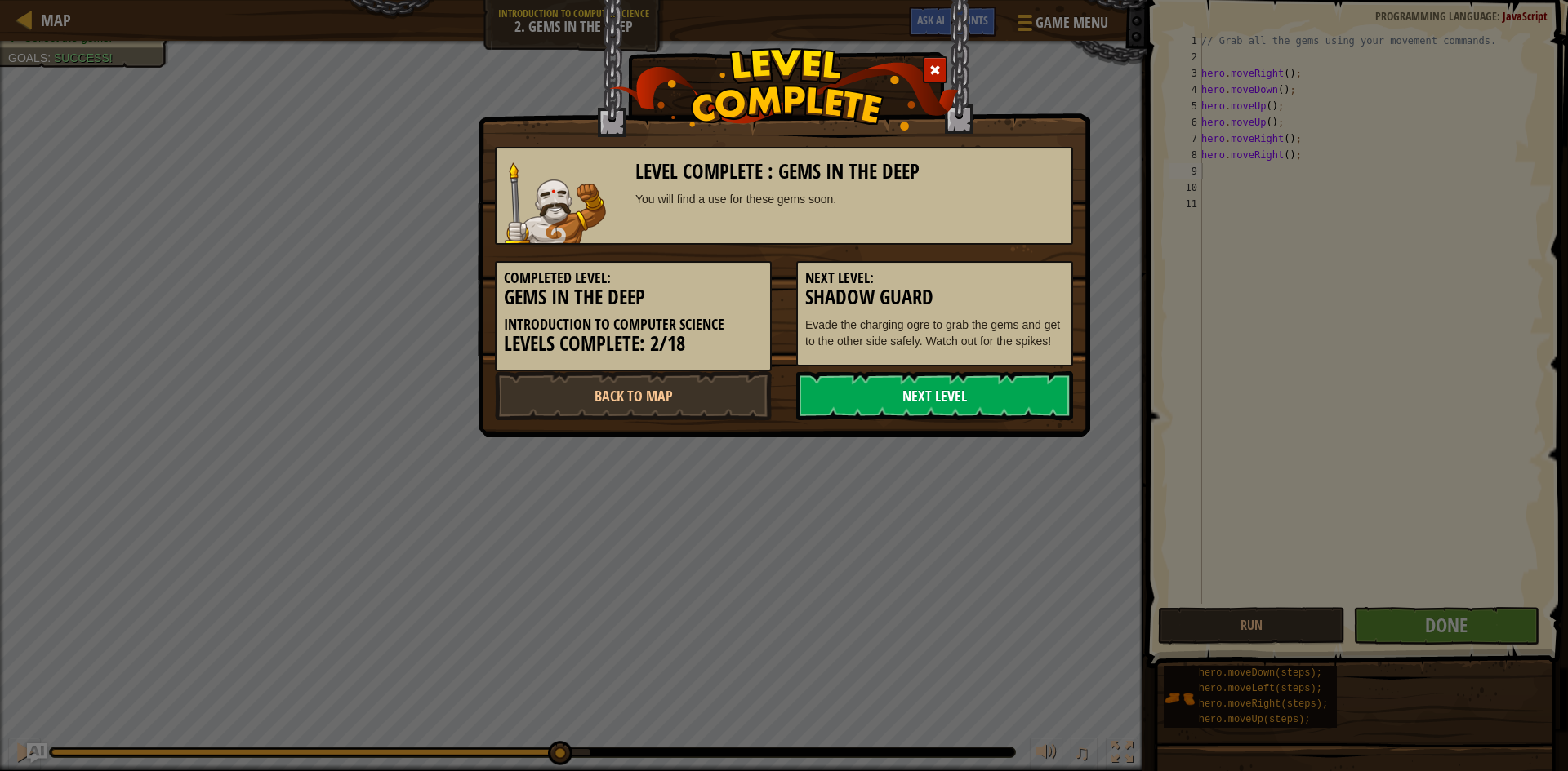
click at [997, 392] on link "Next Level" at bounding box center [934, 396] width 276 height 49
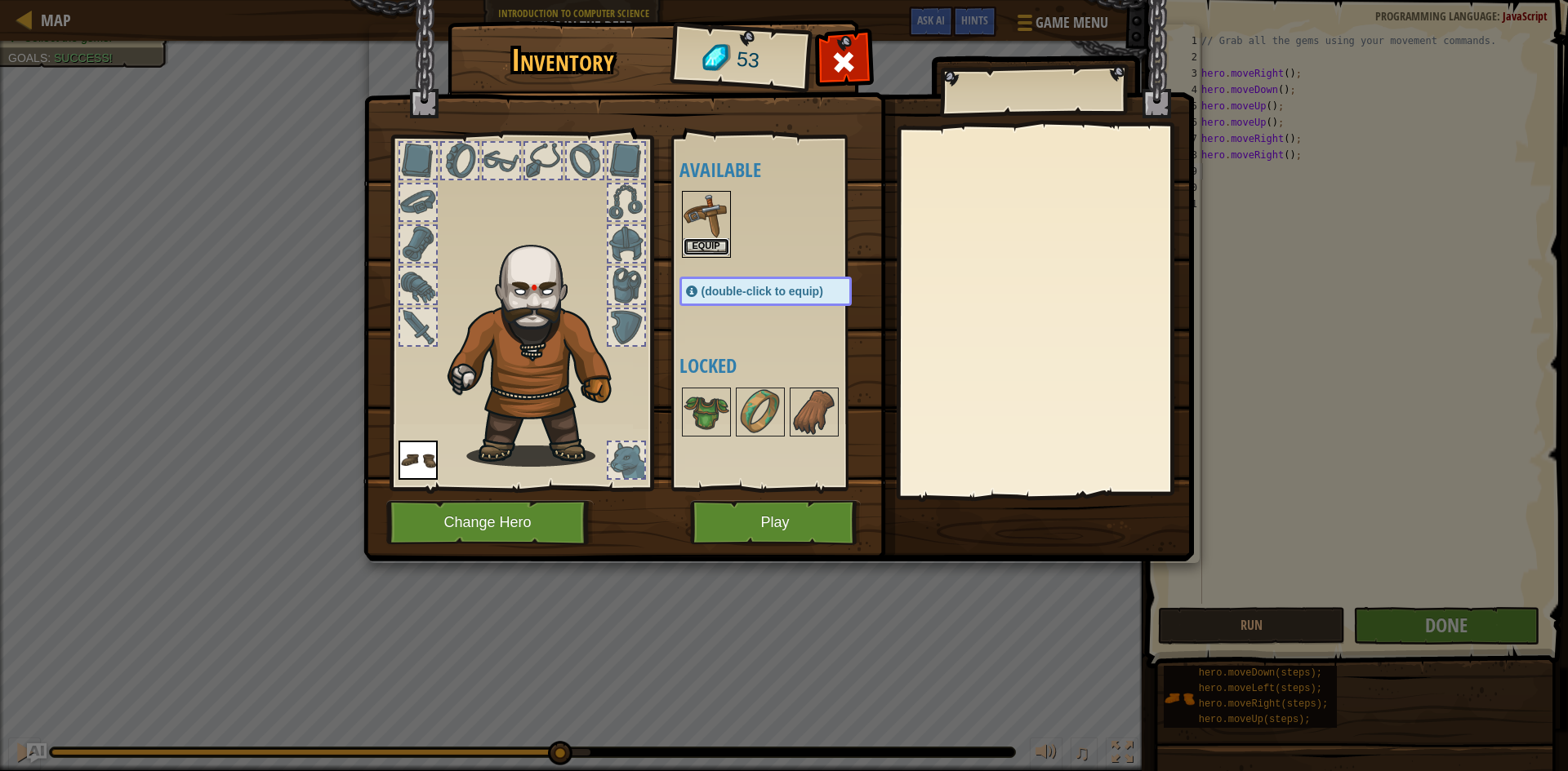
click at [710, 246] on button "Equip" at bounding box center [707, 247] width 46 height 17
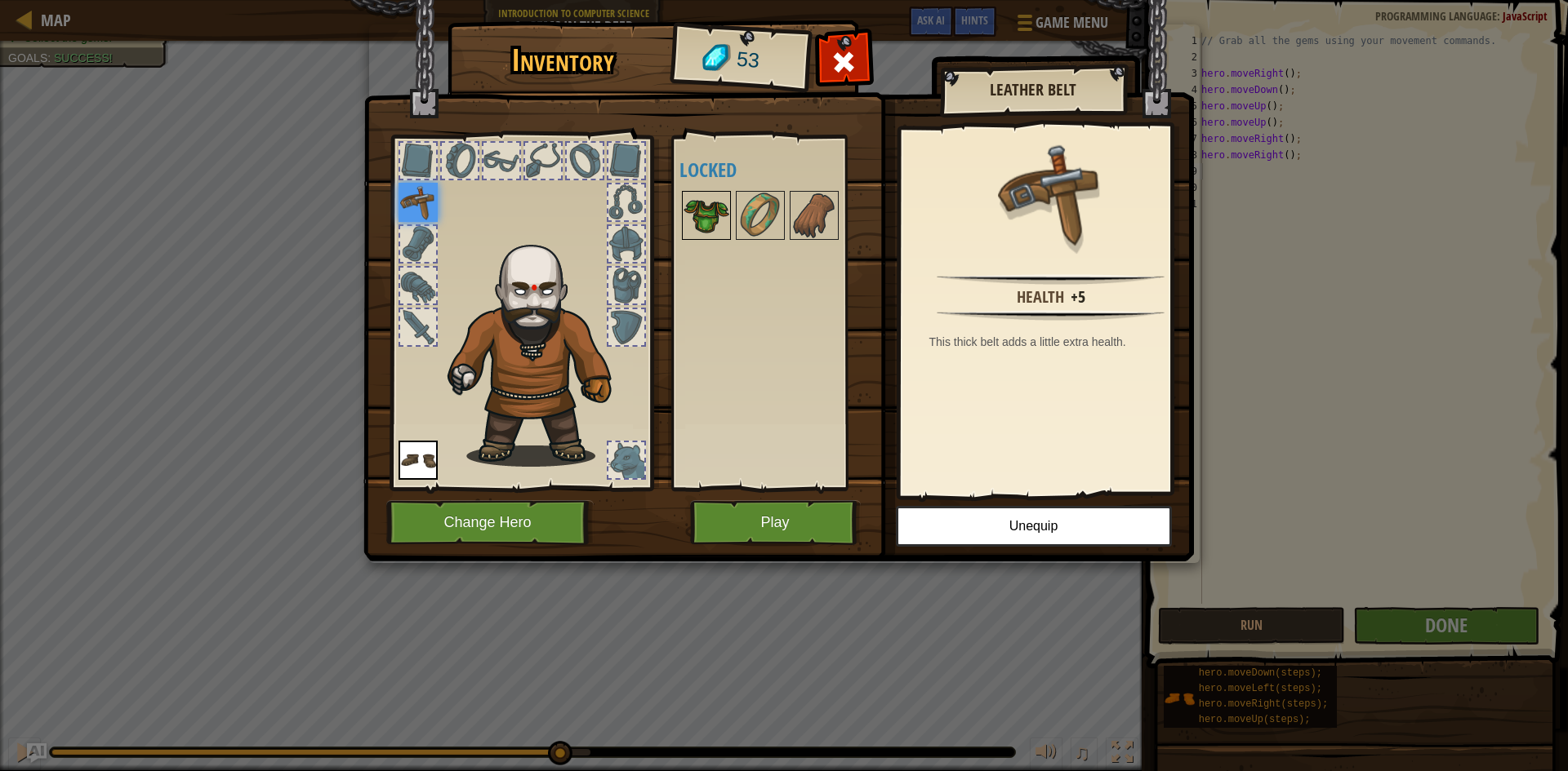
click at [711, 229] on img at bounding box center [707, 216] width 46 height 46
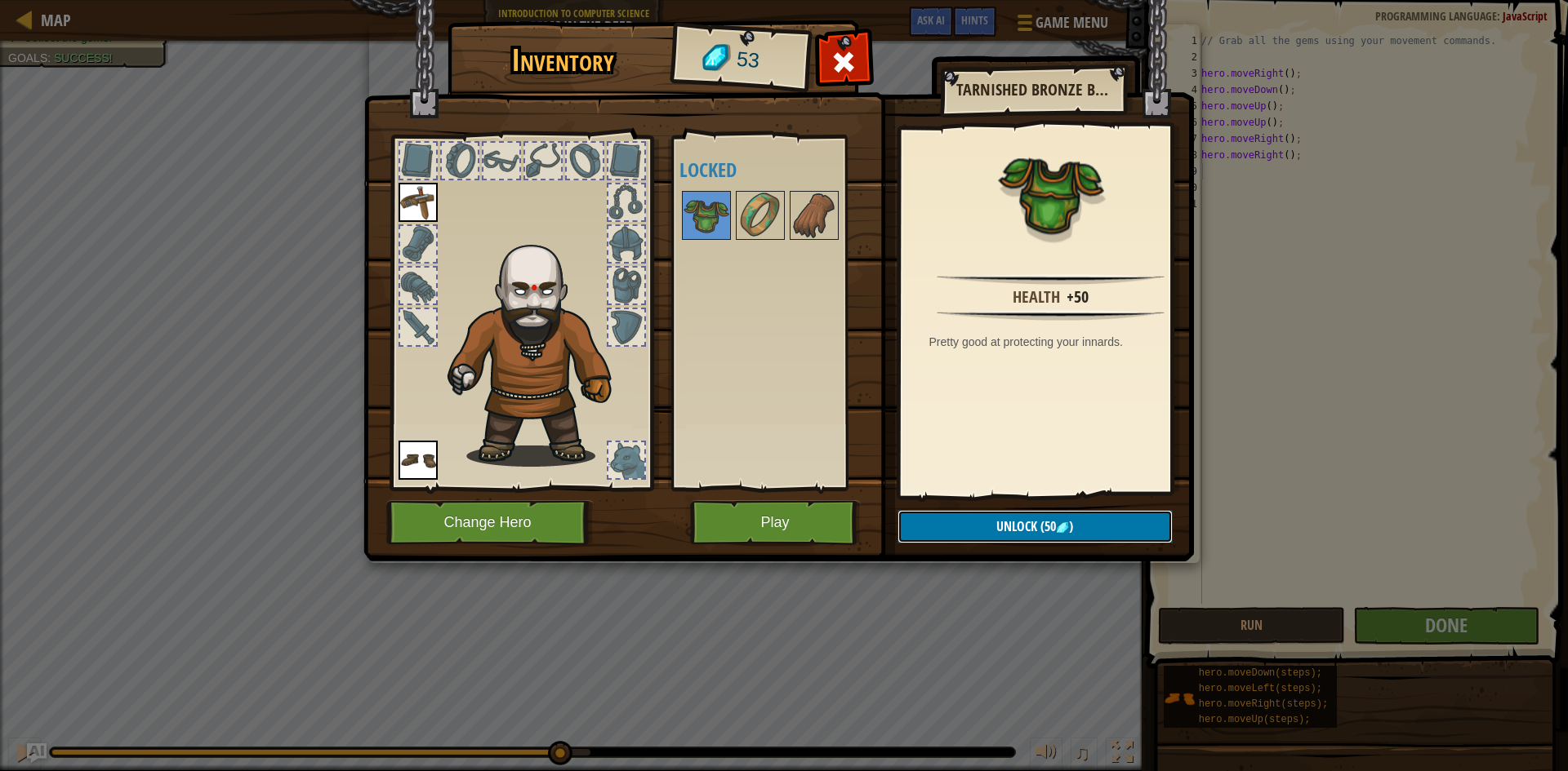
click at [975, 524] on button "Unlock (50 )" at bounding box center [1035, 527] width 275 height 34
click at [952, 526] on button "Confirm" at bounding box center [1035, 527] width 275 height 34
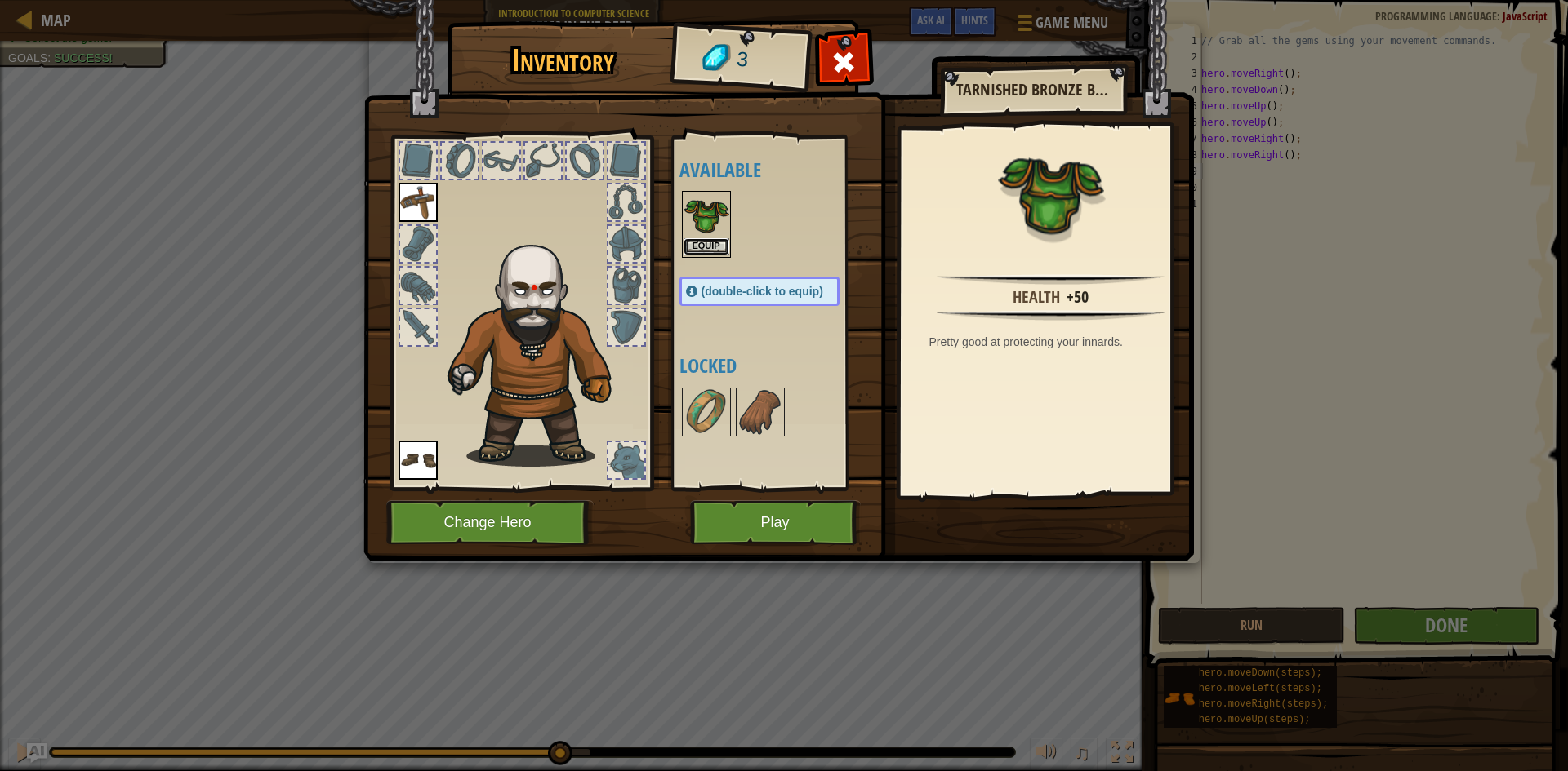
click at [719, 253] on button "Equip" at bounding box center [707, 247] width 46 height 17
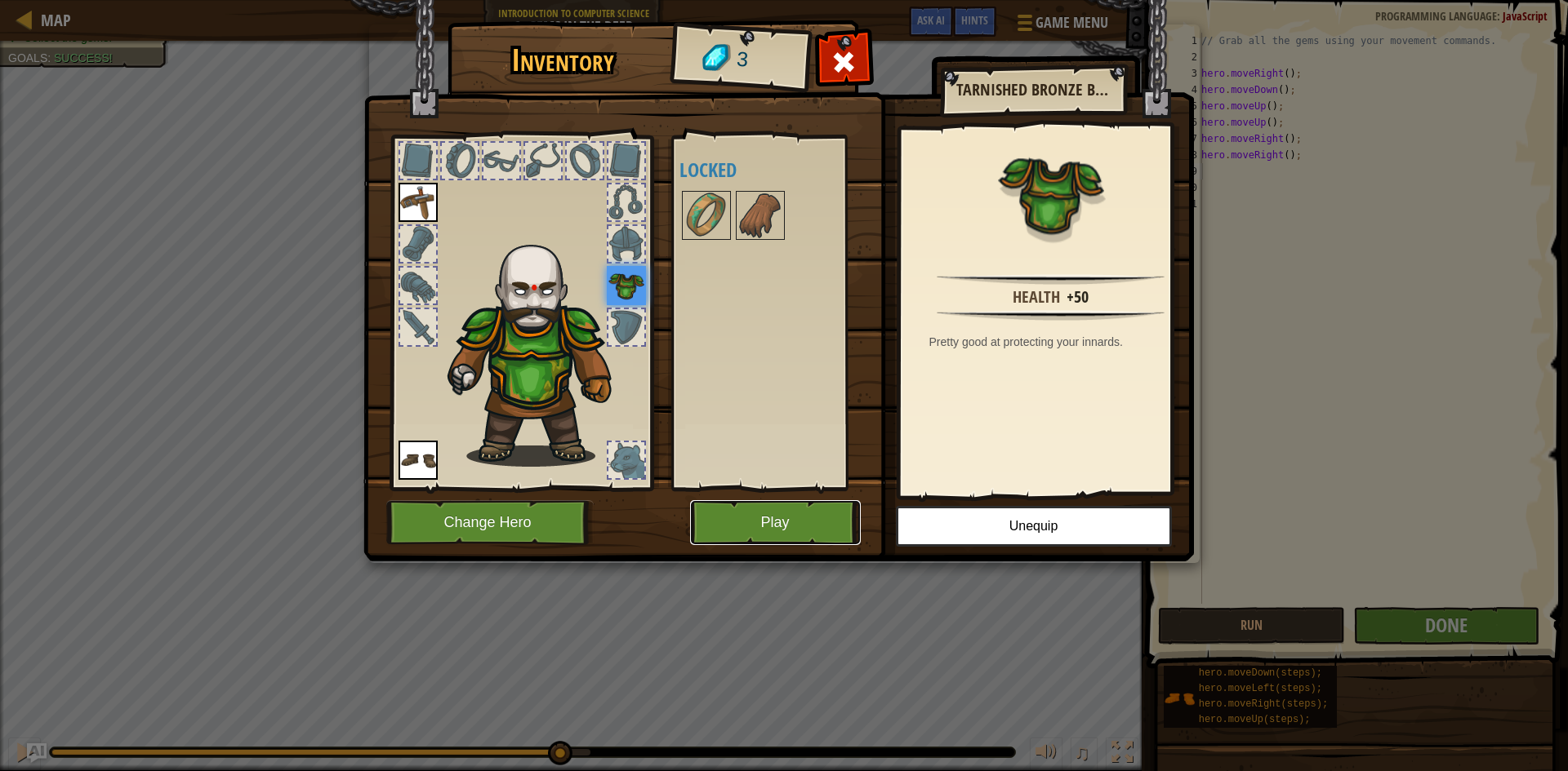
click at [806, 538] on button "Play" at bounding box center [775, 522] width 171 height 45
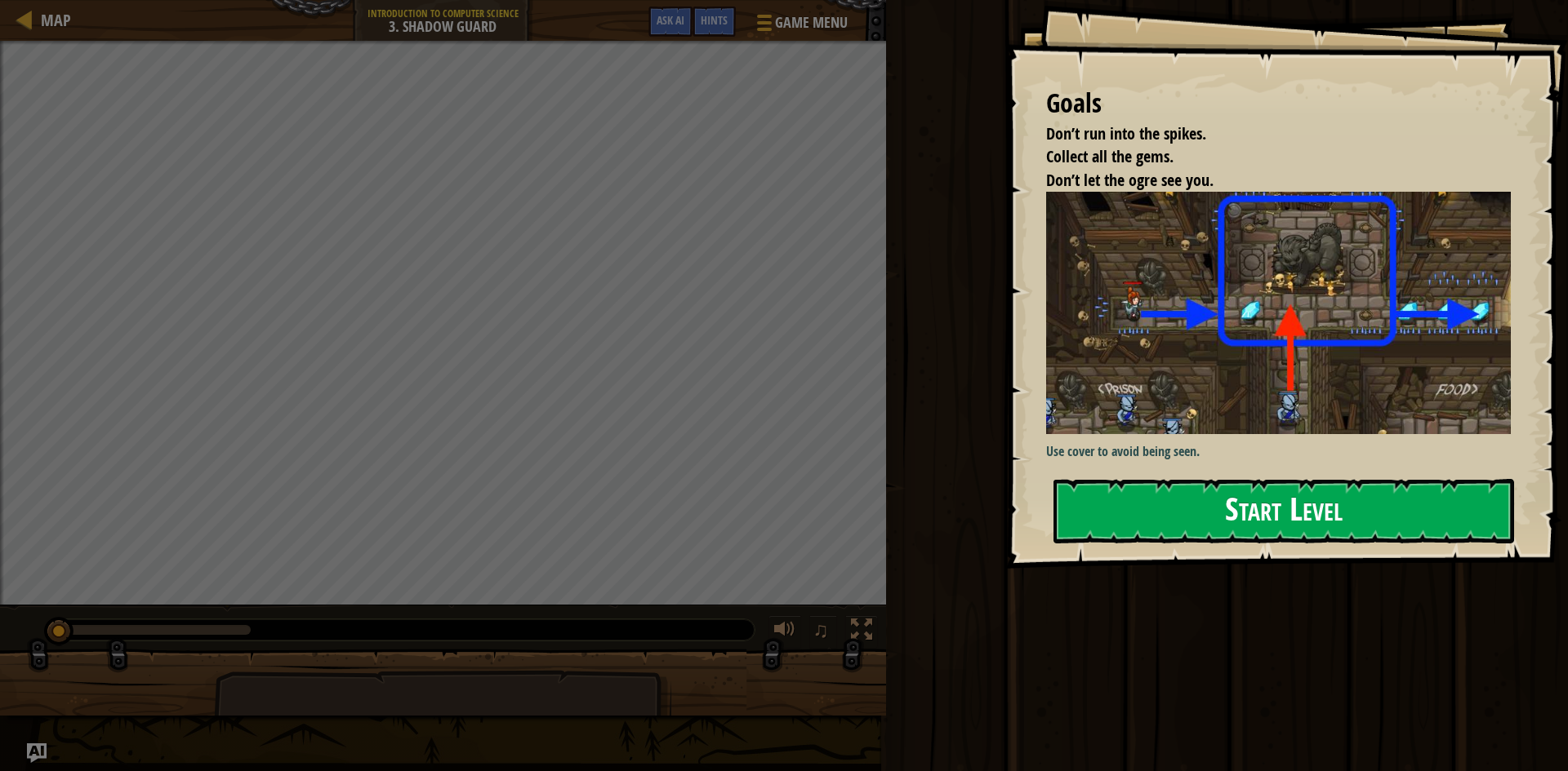
click at [1199, 509] on button "Start Level" at bounding box center [1283, 511] width 461 height 65
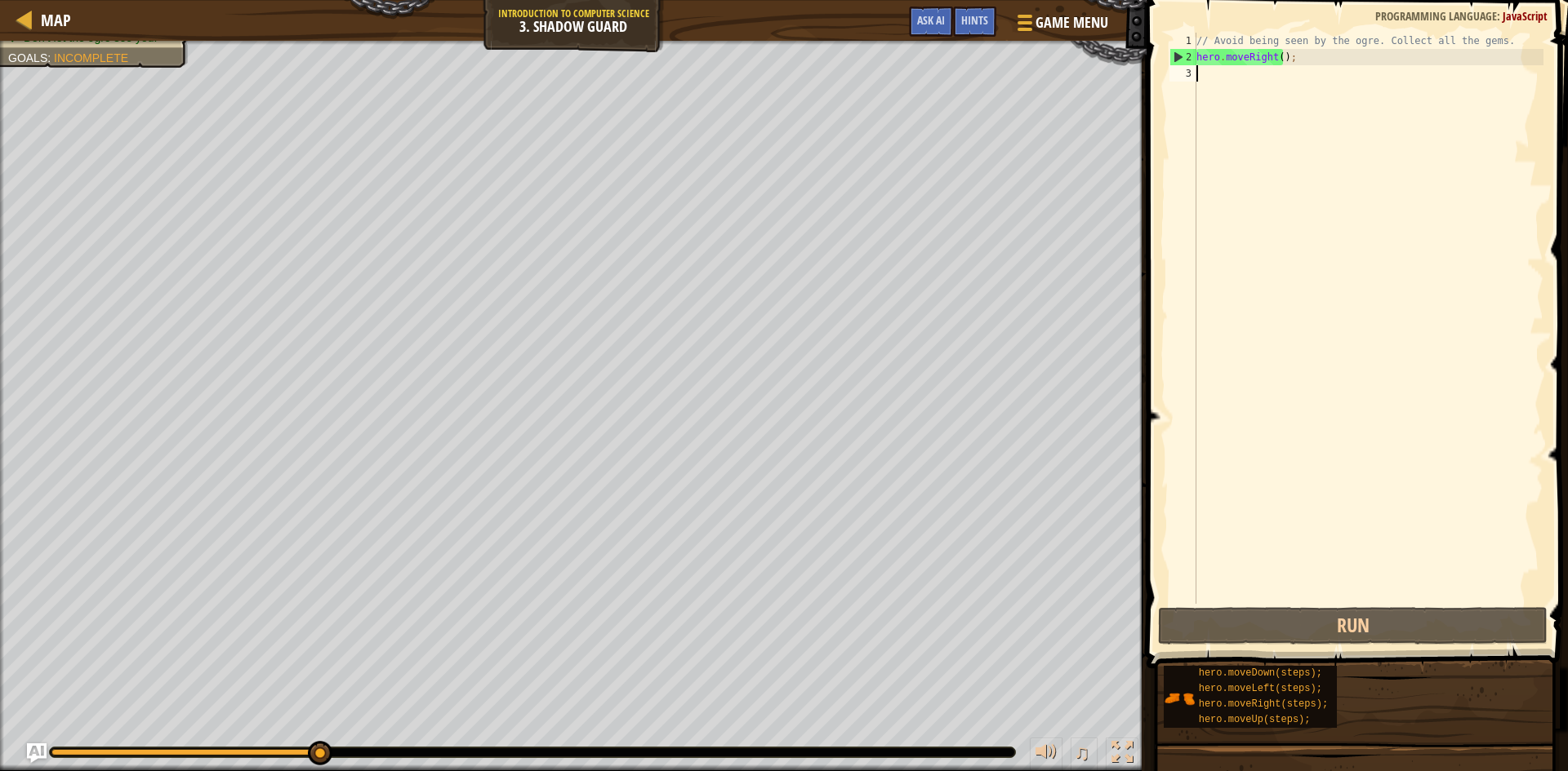
click at [1236, 89] on div "// Avoid being seen by the ogre. Collect all the gems. hero . moveRight ( ) ;" at bounding box center [1368, 334] width 350 height 604
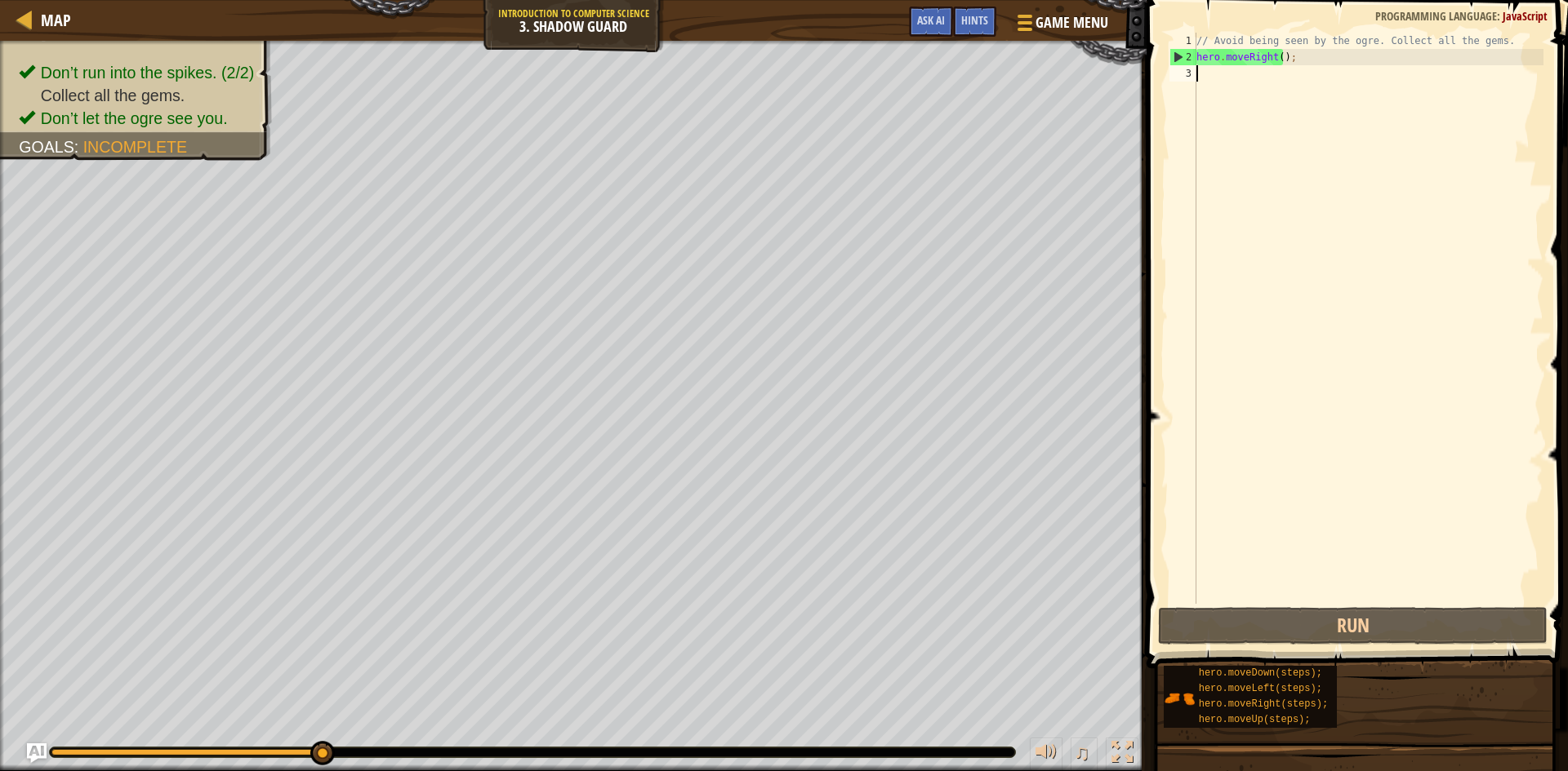
type textarea "h"
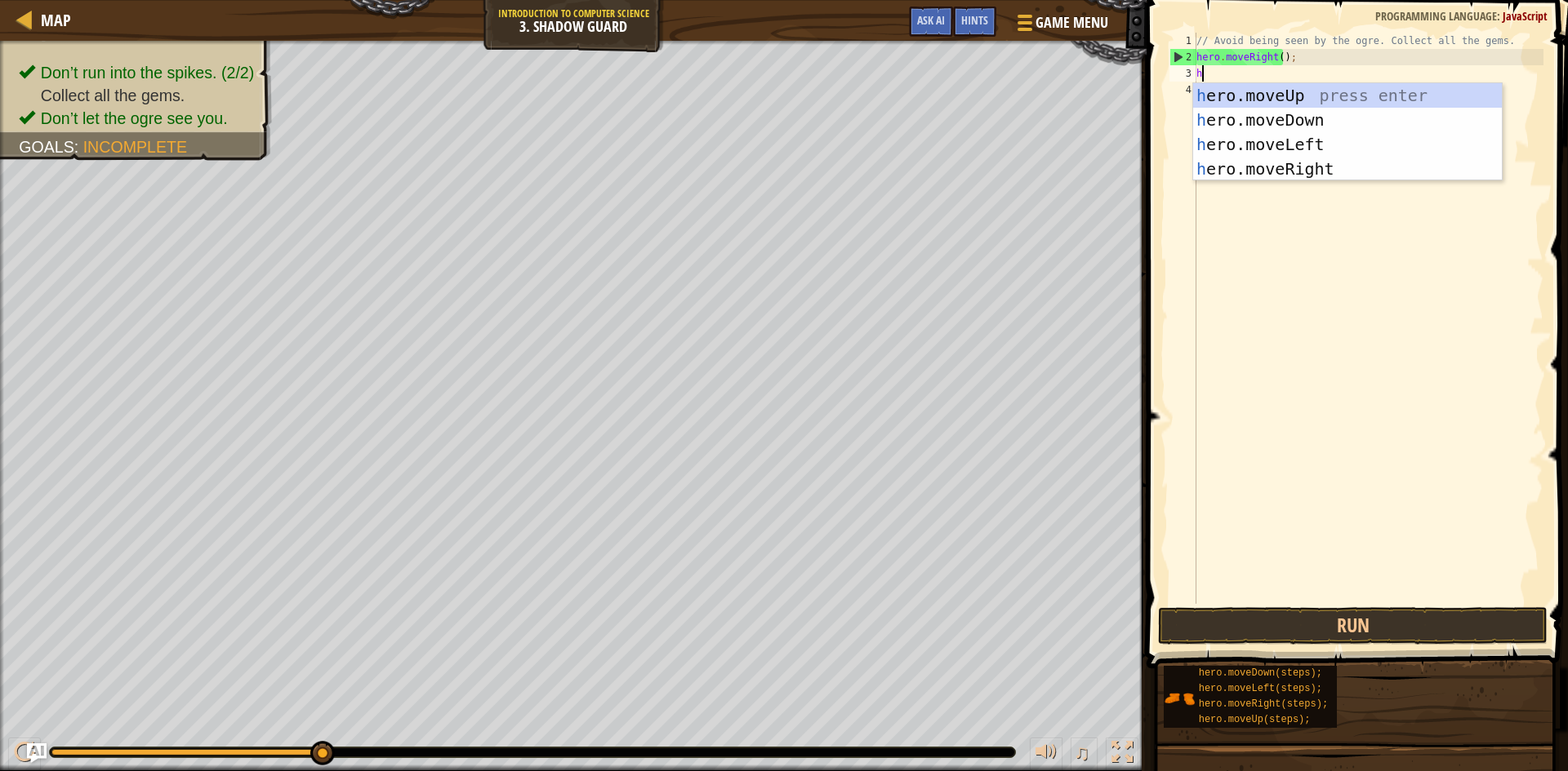
scroll to position [7, 0]
click at [1238, 97] on div "h ero.moveUp press enter h ero.moveDown press enter h ero.moveLeft press enter …" at bounding box center [1347, 157] width 308 height 147
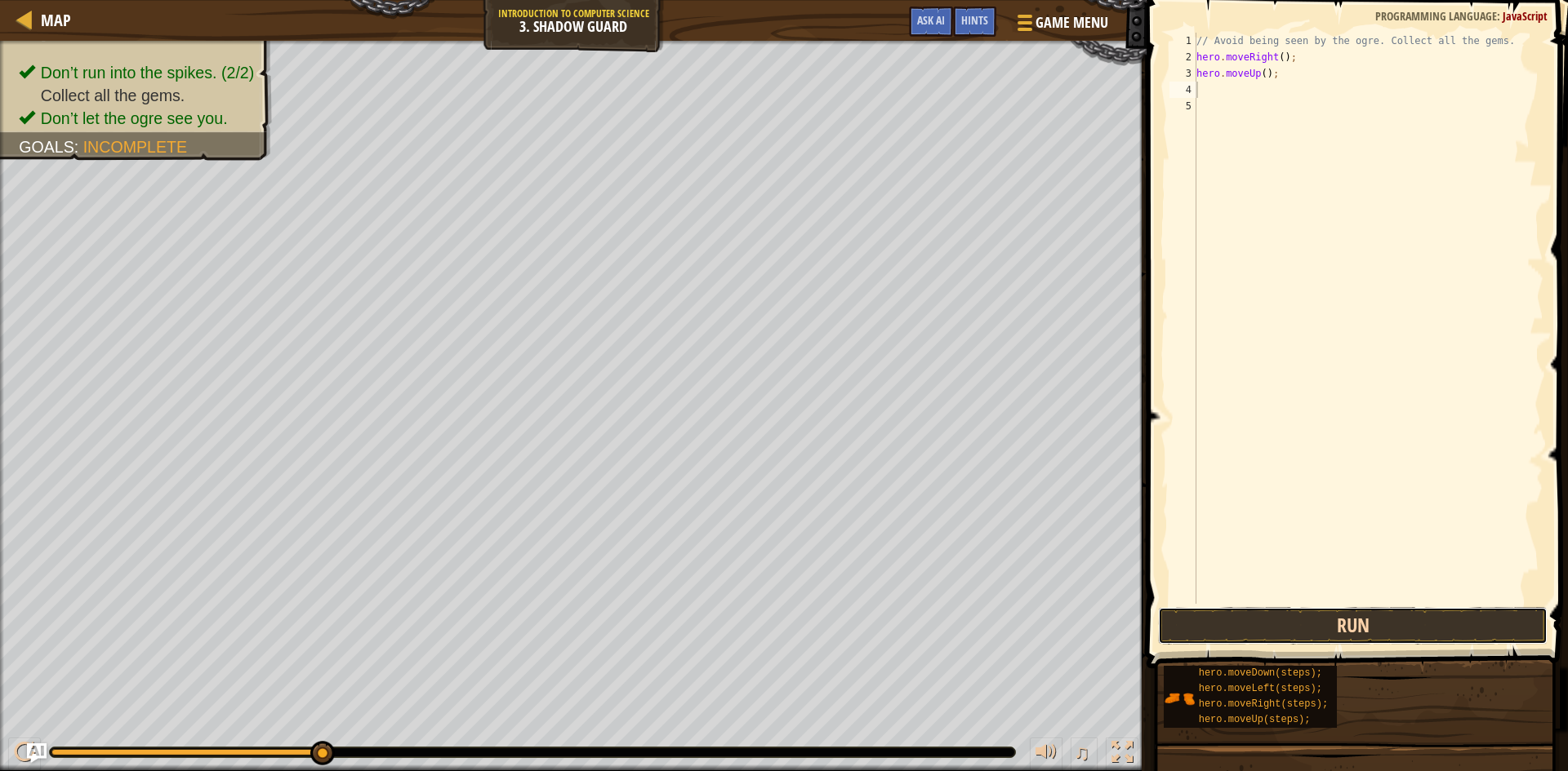
click at [1231, 619] on button "Run" at bounding box center [1353, 626] width 389 height 38
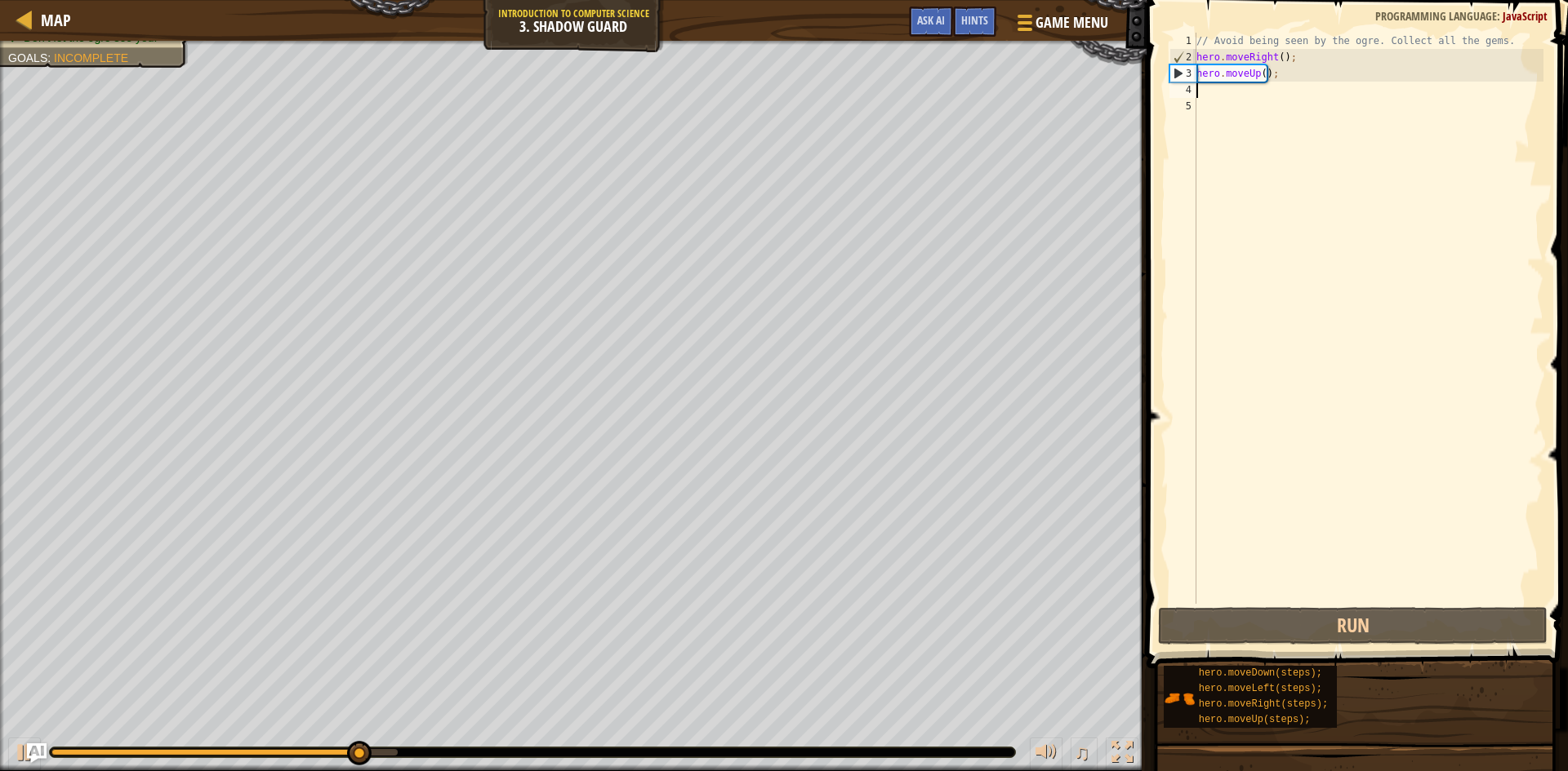
type textarea "h"
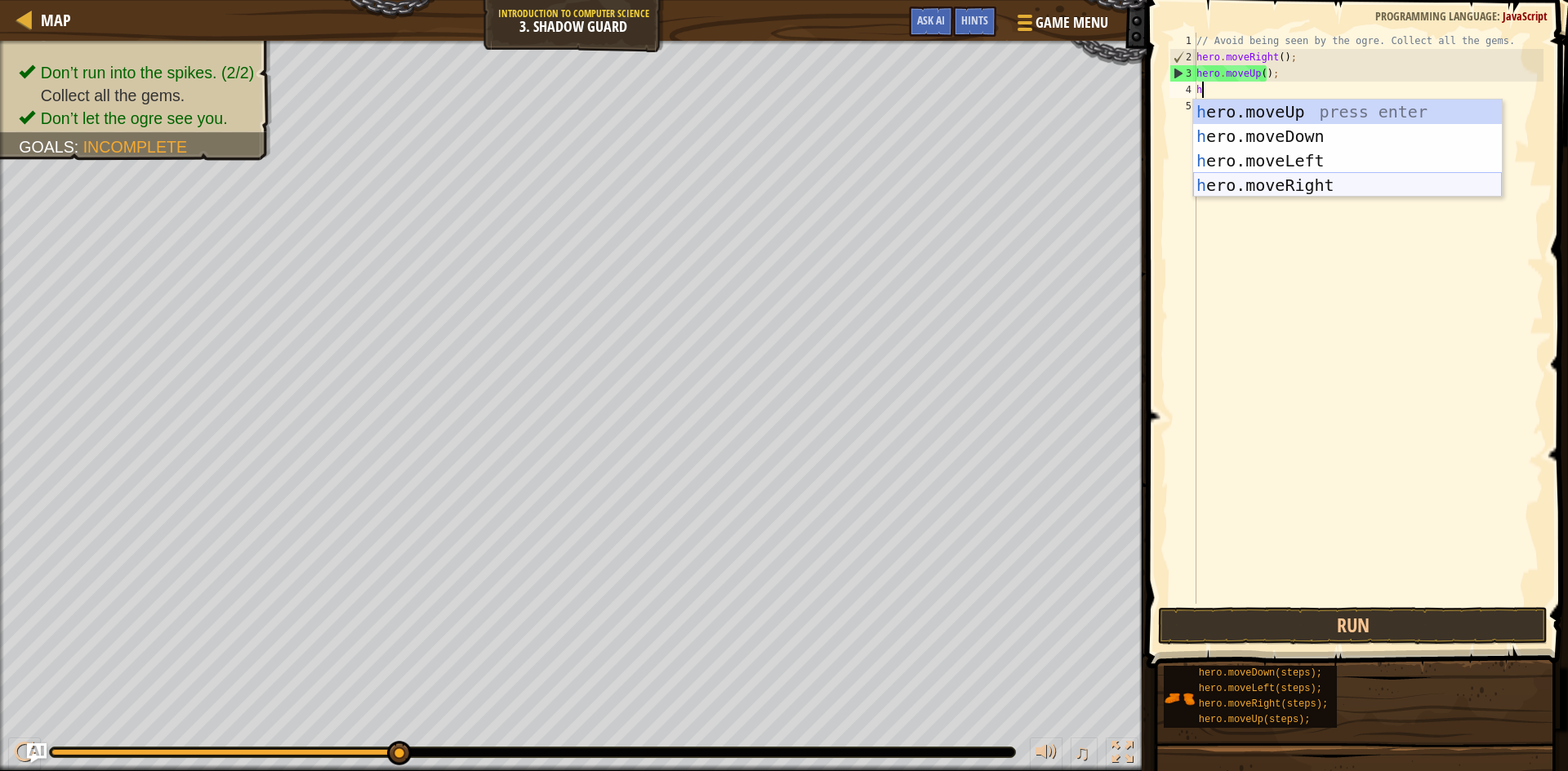
click at [1290, 186] on div "h ero.moveUp press enter h ero.moveDown press enter h ero.moveLeft press enter …" at bounding box center [1347, 173] width 308 height 147
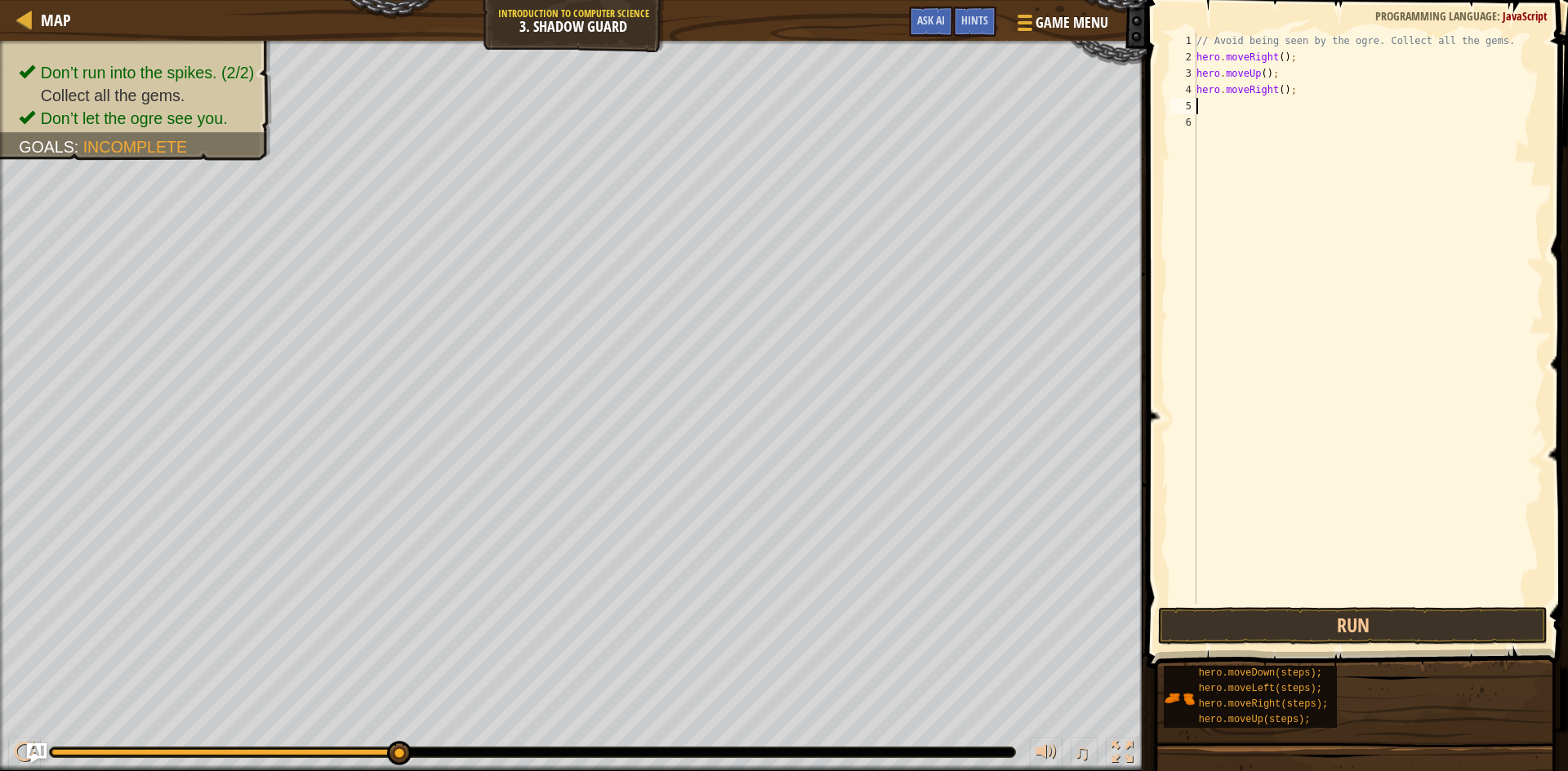
click at [1256, 101] on div "// Avoid being seen by the ogre. Collect all the gems. hero . moveRight ( ) ; h…" at bounding box center [1368, 334] width 350 height 604
type textarea "h"
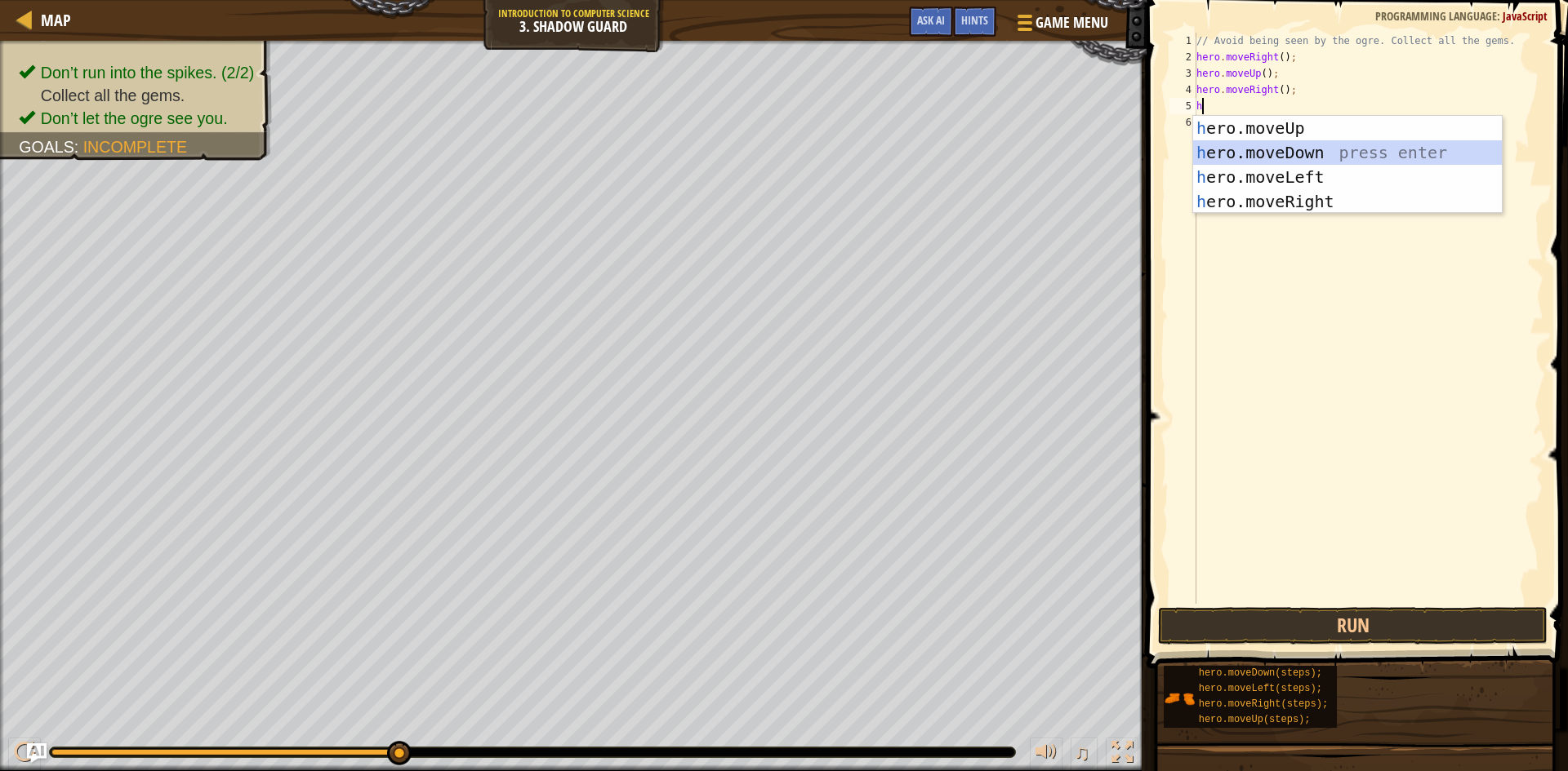
click at [1260, 146] on div "h ero.moveUp press enter h ero.moveDown press enter h ero.moveLeft press enter …" at bounding box center [1347, 190] width 308 height 147
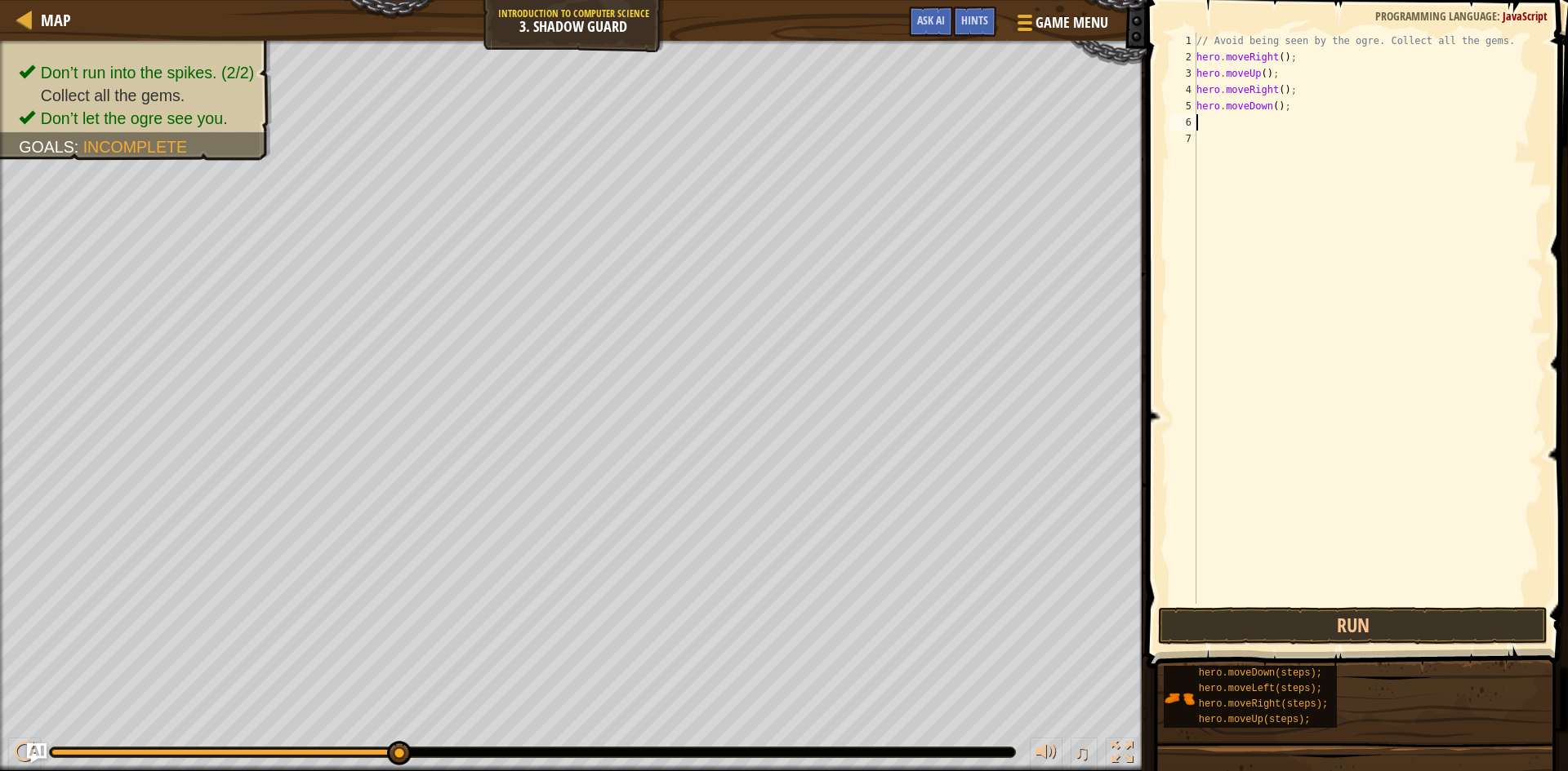
type textarea "h"
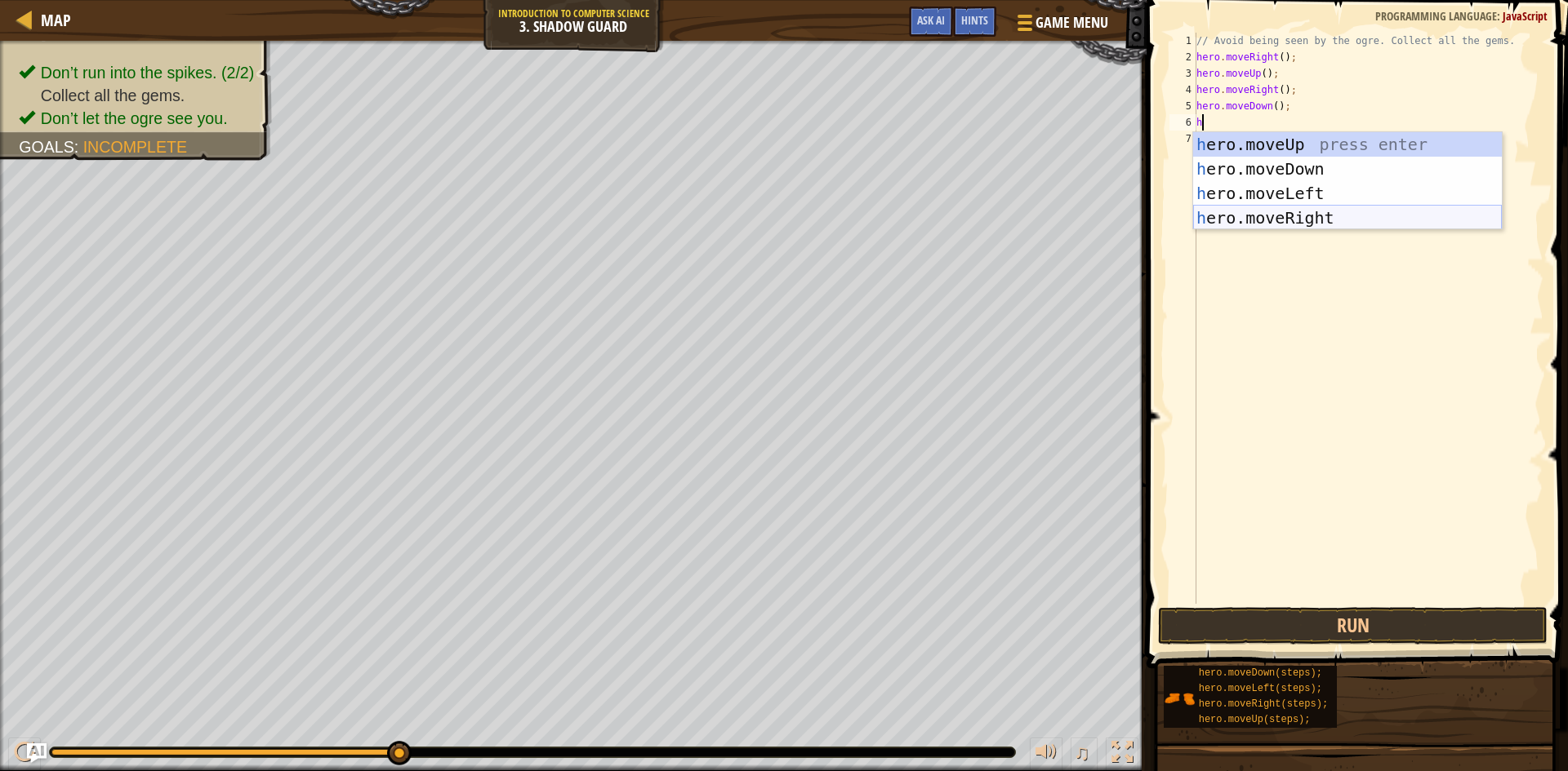
click at [1267, 217] on div "h ero.moveUp press enter h ero.moveDown press enter h ero.moveLeft press enter …" at bounding box center [1347, 206] width 308 height 147
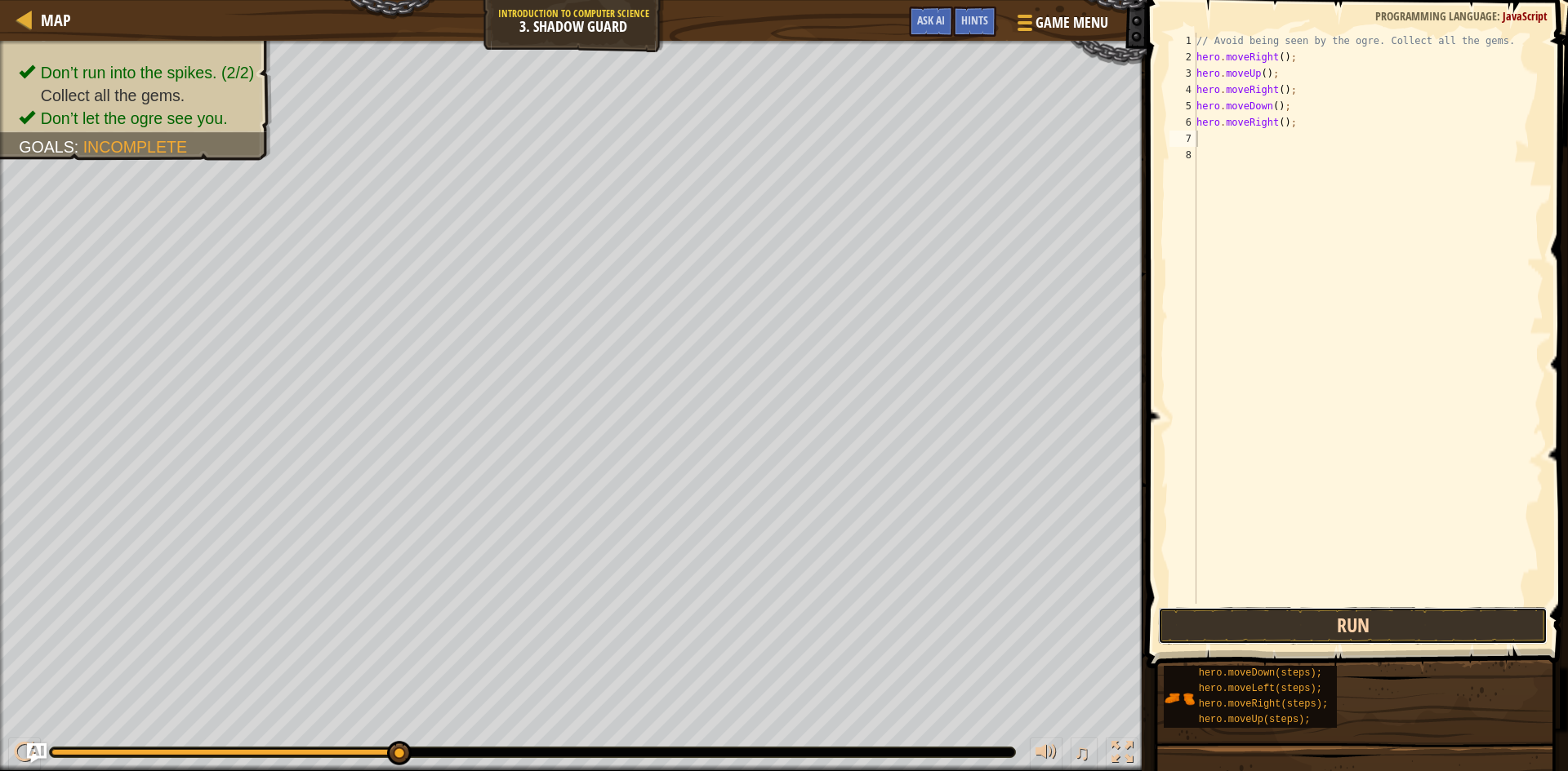
click at [1392, 616] on button "Run" at bounding box center [1353, 626] width 389 height 38
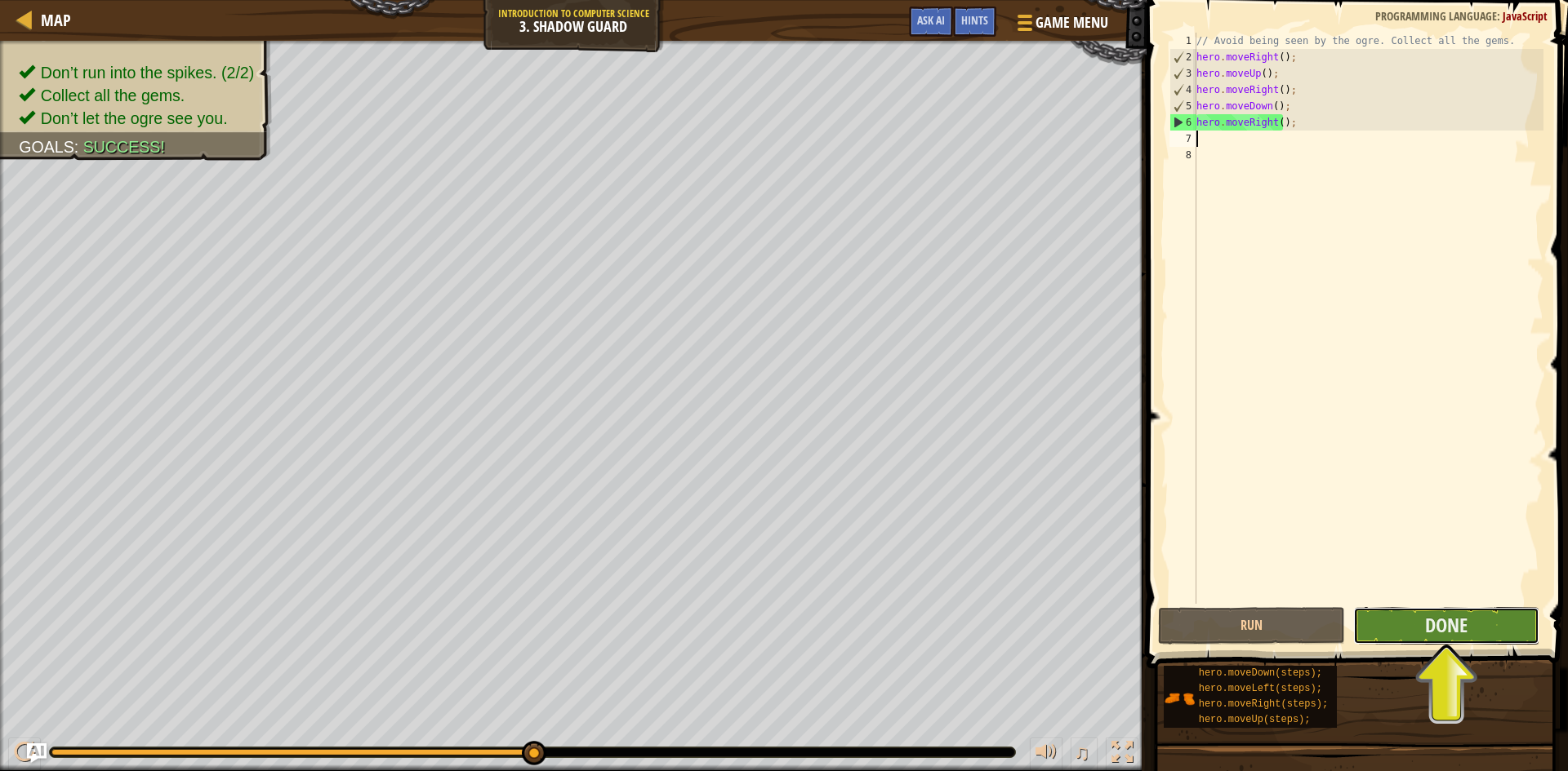
click at [1493, 614] on button "Done" at bounding box center [1446, 626] width 187 height 38
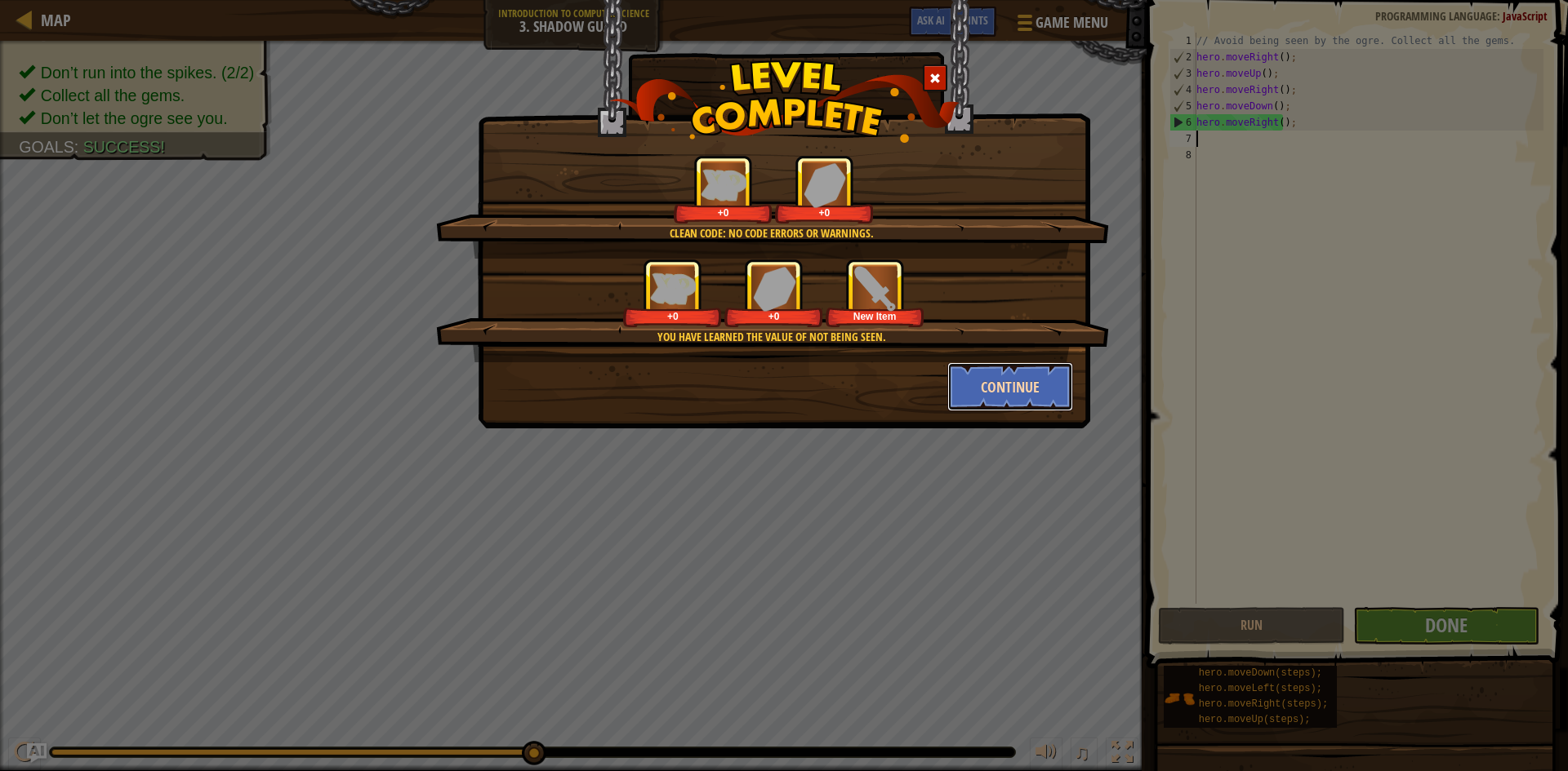
click at [1064, 382] on button "Continue" at bounding box center [1010, 387] width 127 height 49
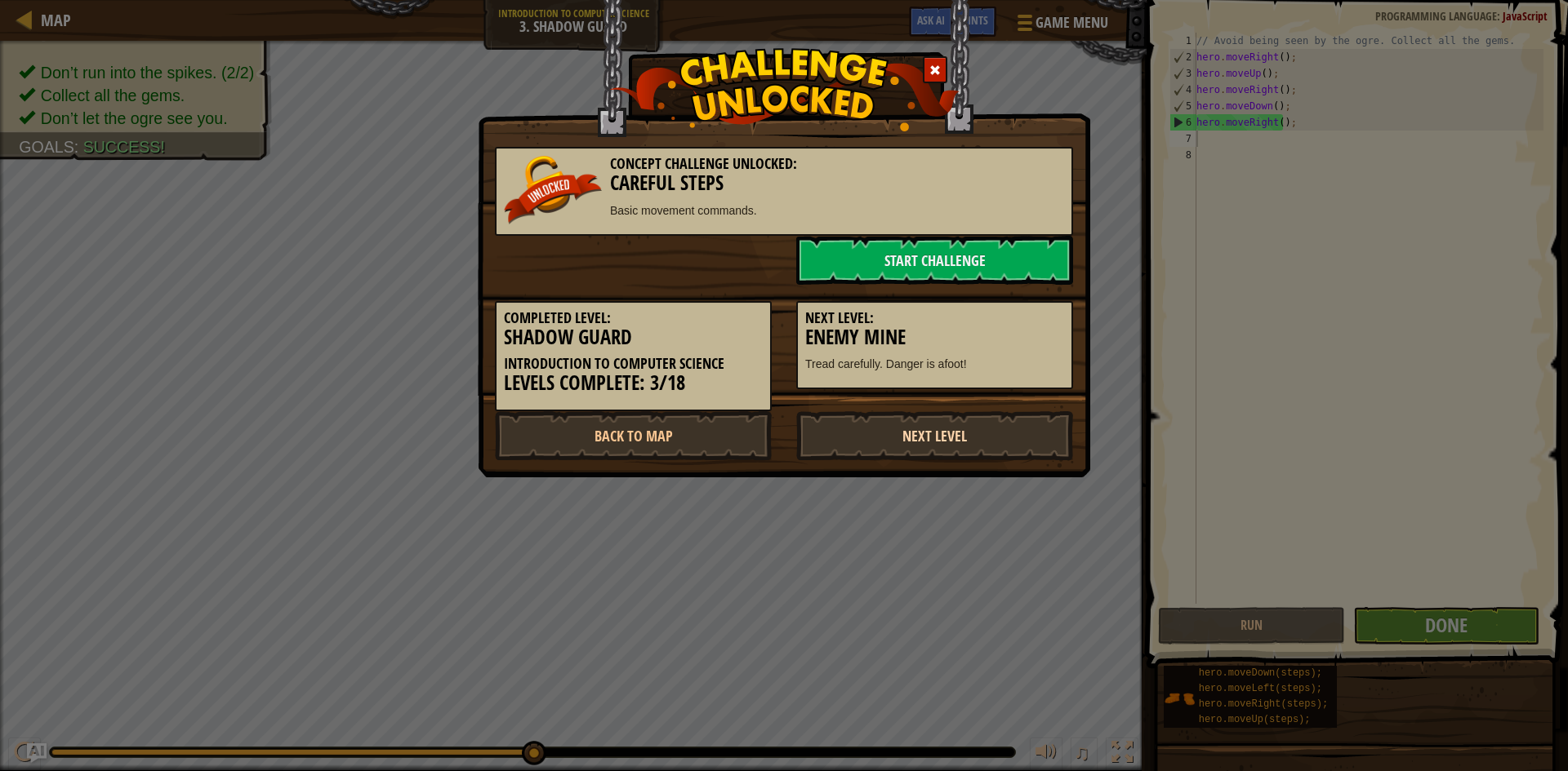
click at [983, 424] on link "Next Level" at bounding box center [934, 436] width 276 height 49
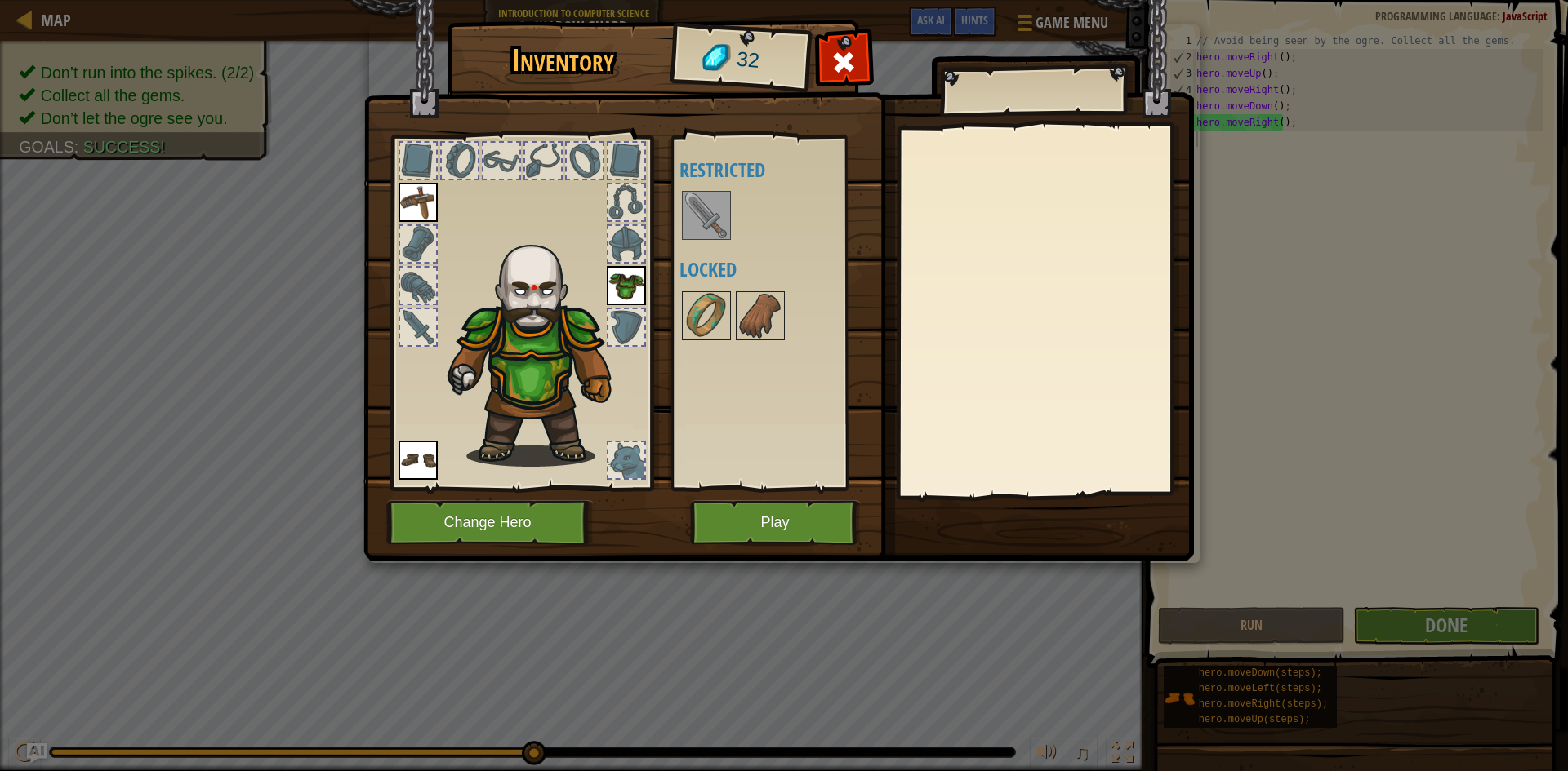
click at [708, 204] on img at bounding box center [707, 216] width 46 height 46
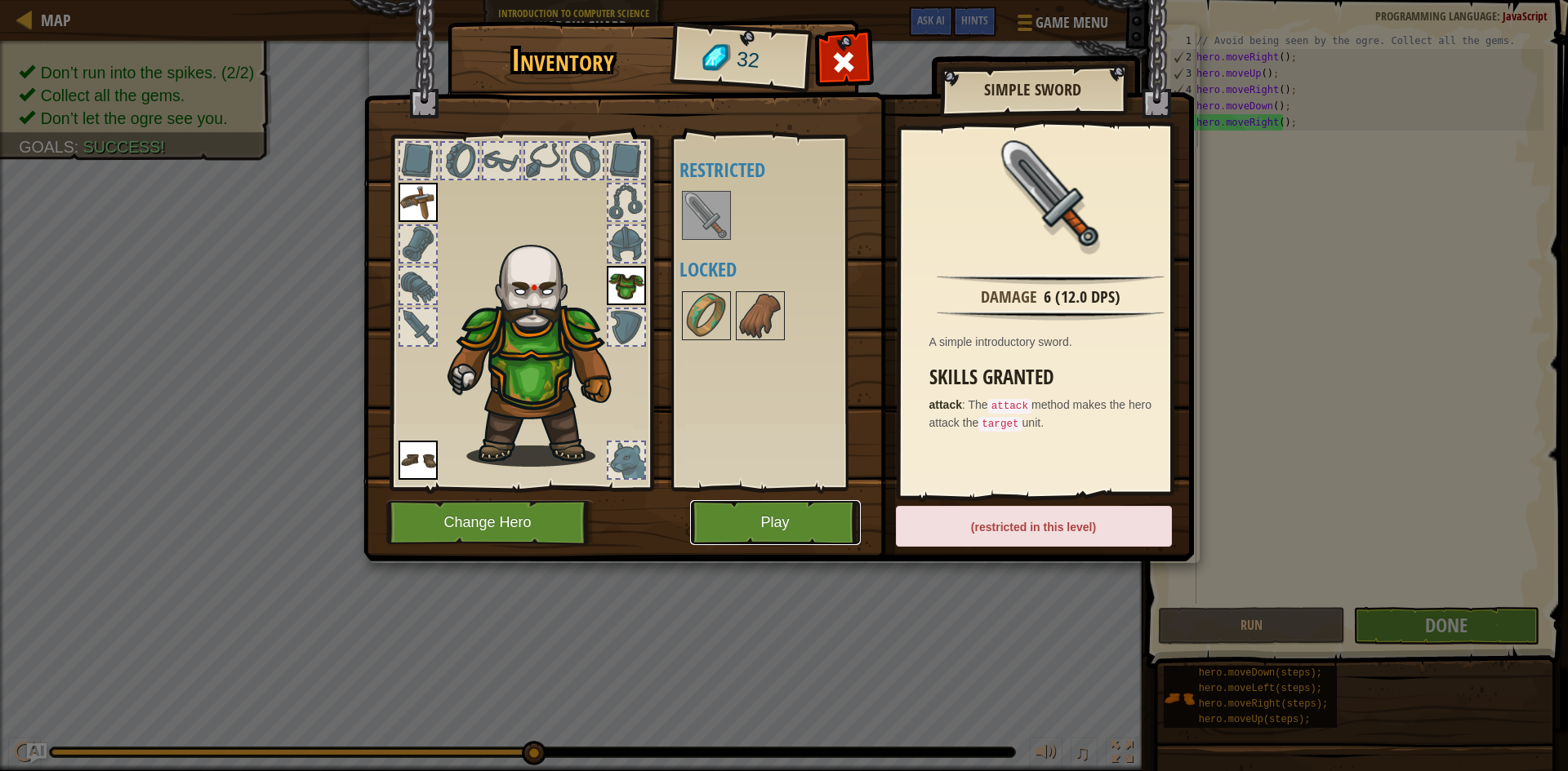
click at [767, 519] on button "Play" at bounding box center [775, 522] width 171 height 45
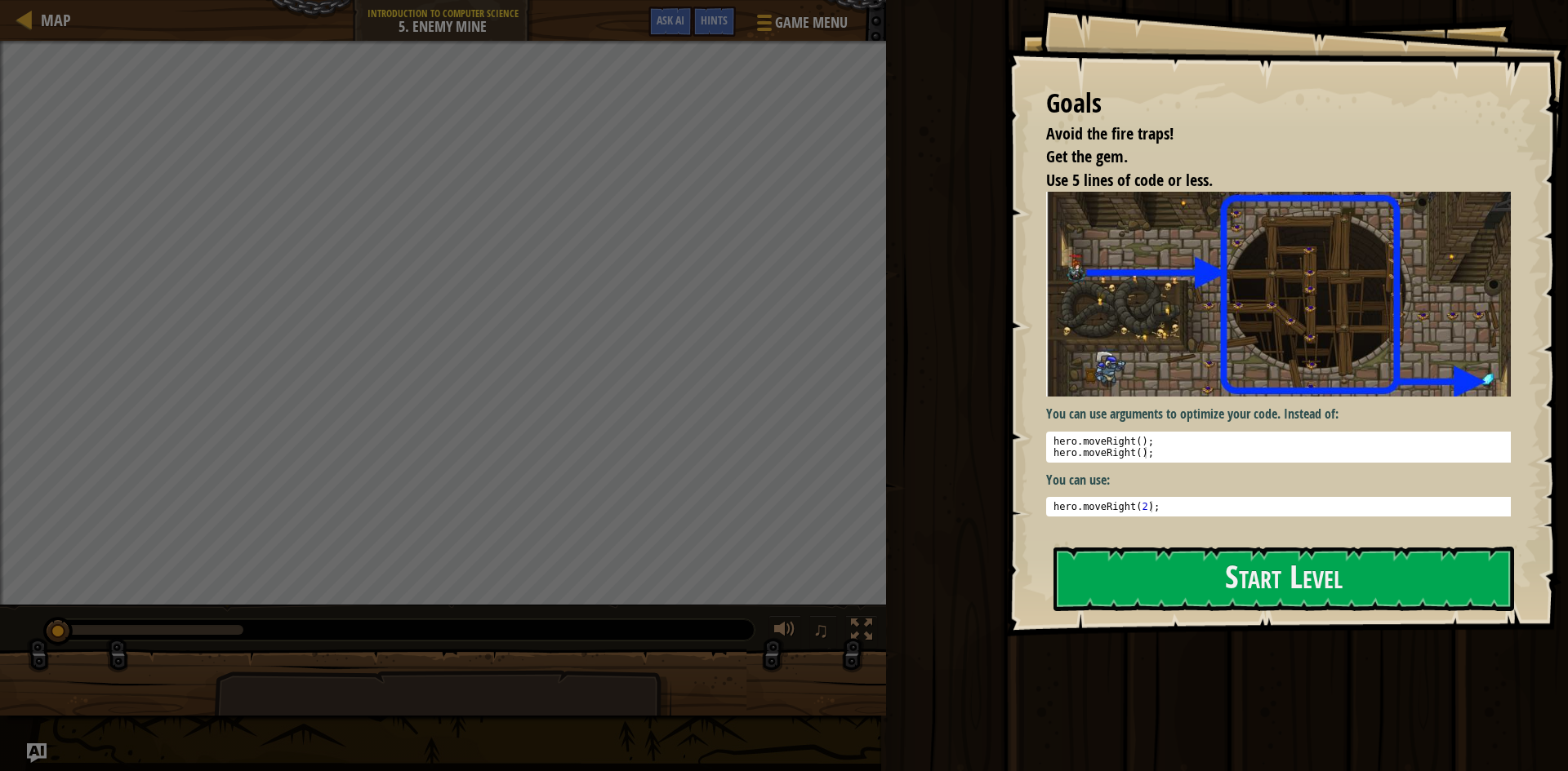
drag, startPoint x: 1272, startPoint y: 635, endPoint x: 1273, endPoint y: 624, distance: 11.0
click at [1272, 634] on div at bounding box center [1283, 646] width 461 height 37
click at [1274, 620] on div "Goals Avoid the fire traps! Get the gem. Use 5 lines of code or less. You can u…" at bounding box center [1287, 318] width 563 height 637
click at [1271, 551] on button "Start Level" at bounding box center [1283, 579] width 461 height 65
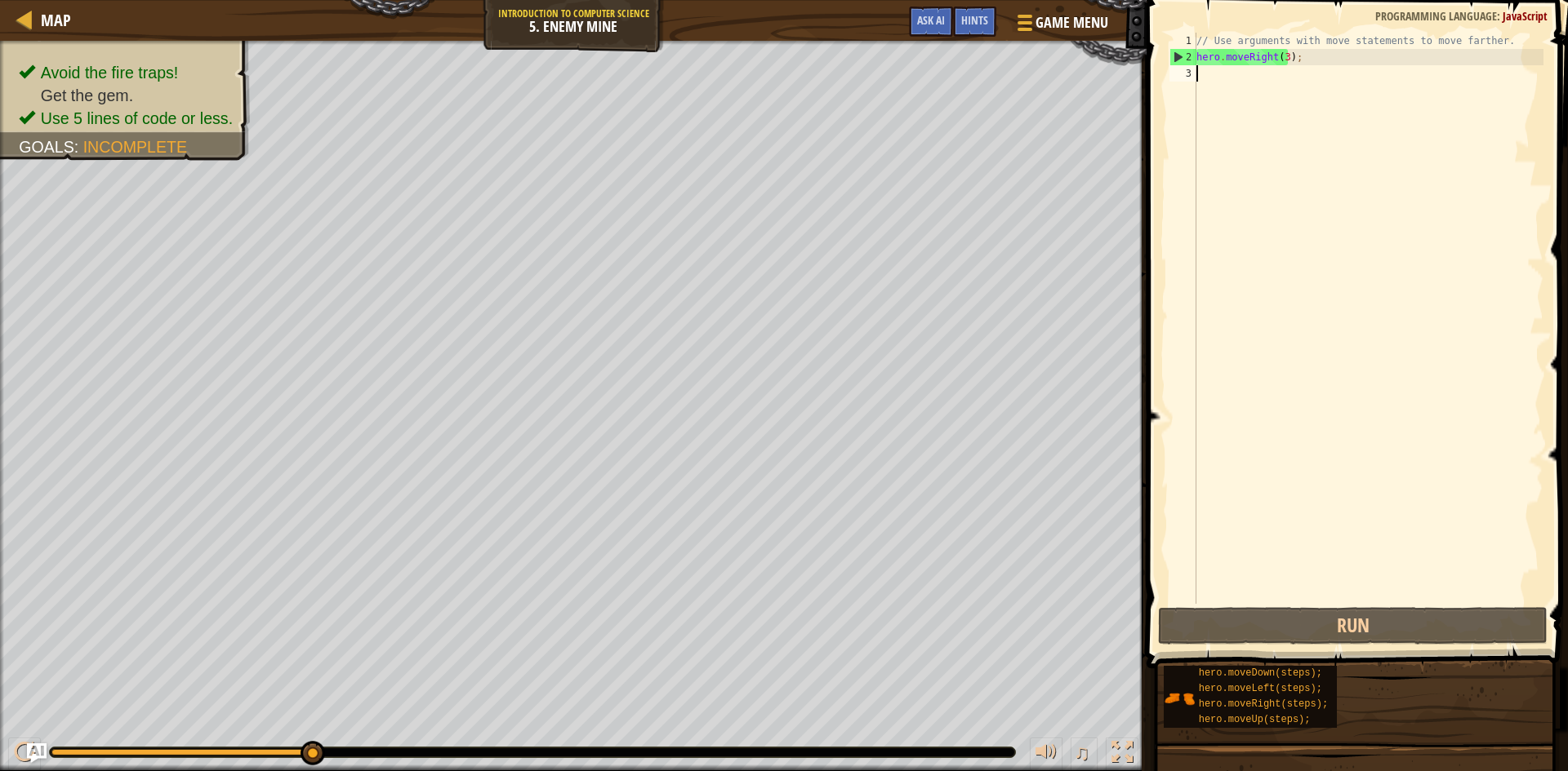
click at [1281, 57] on div "// Use arguments with move statements to move farther. hero . moveRight ( 3 ) ;" at bounding box center [1368, 334] width 350 height 604
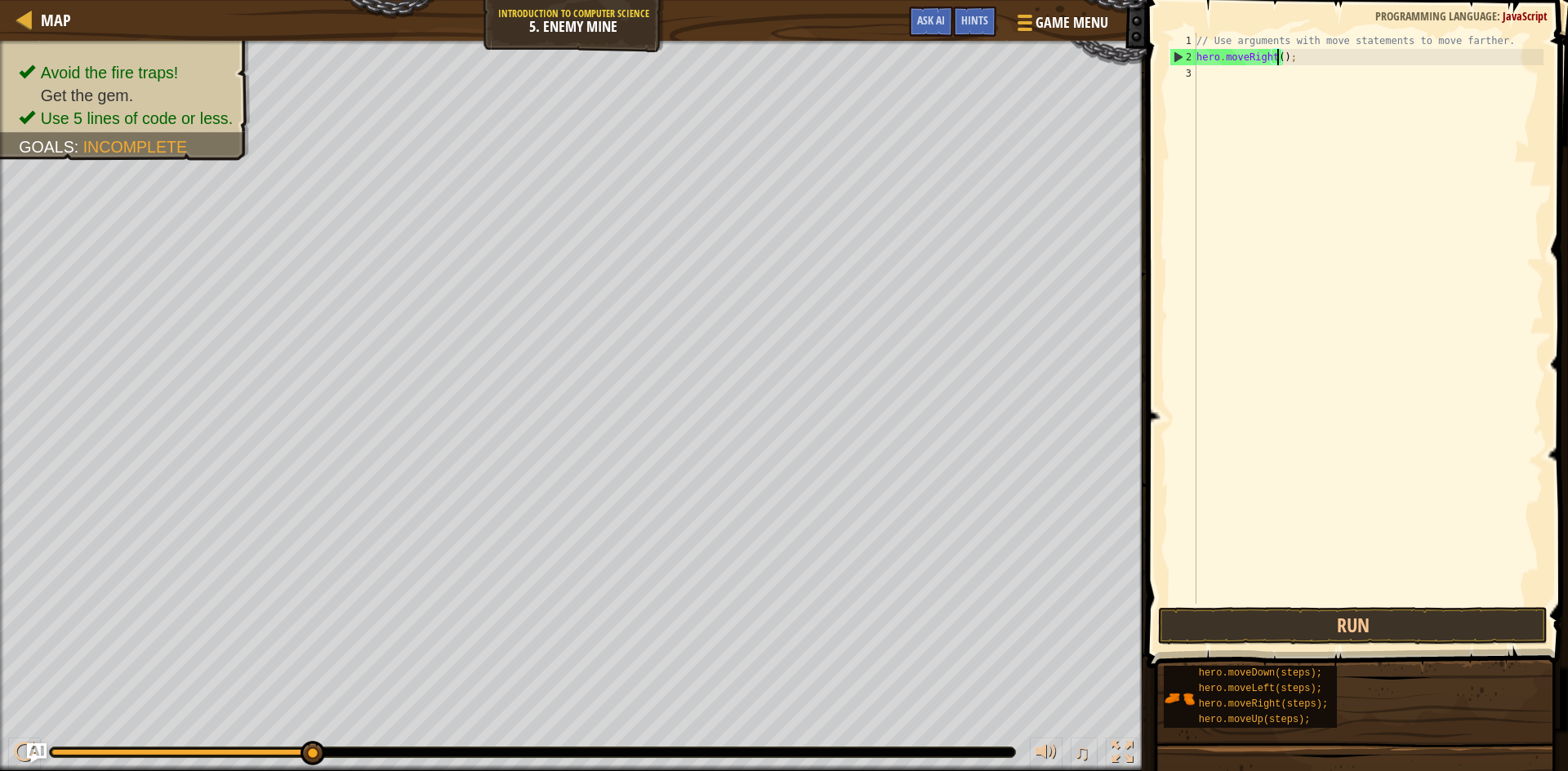
scroll to position [7, 7]
click at [1204, 604] on span at bounding box center [1359, 311] width 434 height 717
click at [1238, 611] on button "Run" at bounding box center [1353, 626] width 389 height 38
type textarea "hero.moveRight(3);"
click at [1348, 612] on button "Run" at bounding box center [1353, 626] width 389 height 38
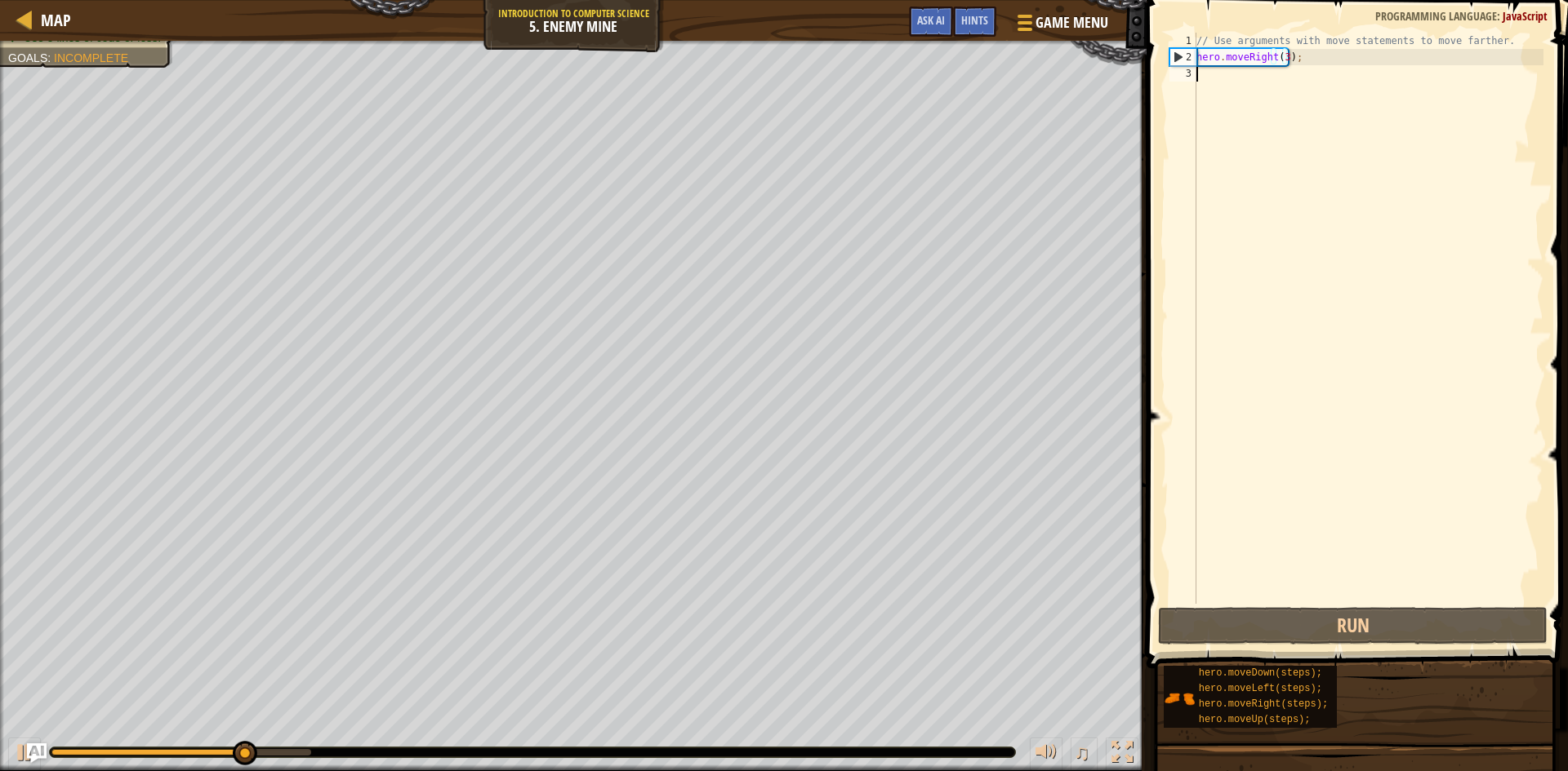
click at [1273, 89] on div "// Use arguments with move statements to move farther. hero . moveRight ( 3 ) ;" at bounding box center [1368, 334] width 350 height 604
type textarea "h"
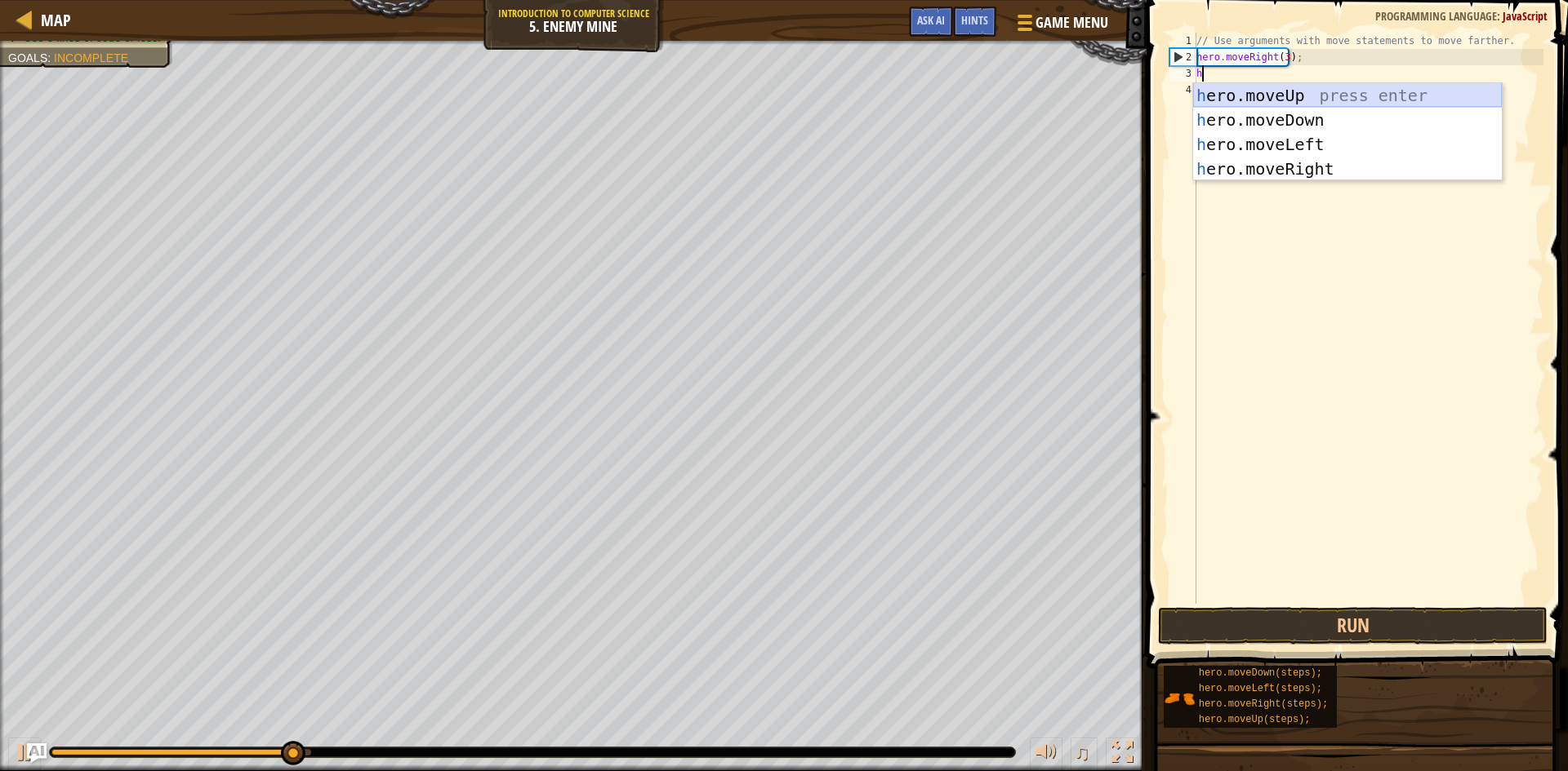
click at [1259, 88] on div "h ero.moveUp press enter h ero.moveDown press enter h ero.moveLeft press enter …" at bounding box center [1347, 157] width 308 height 147
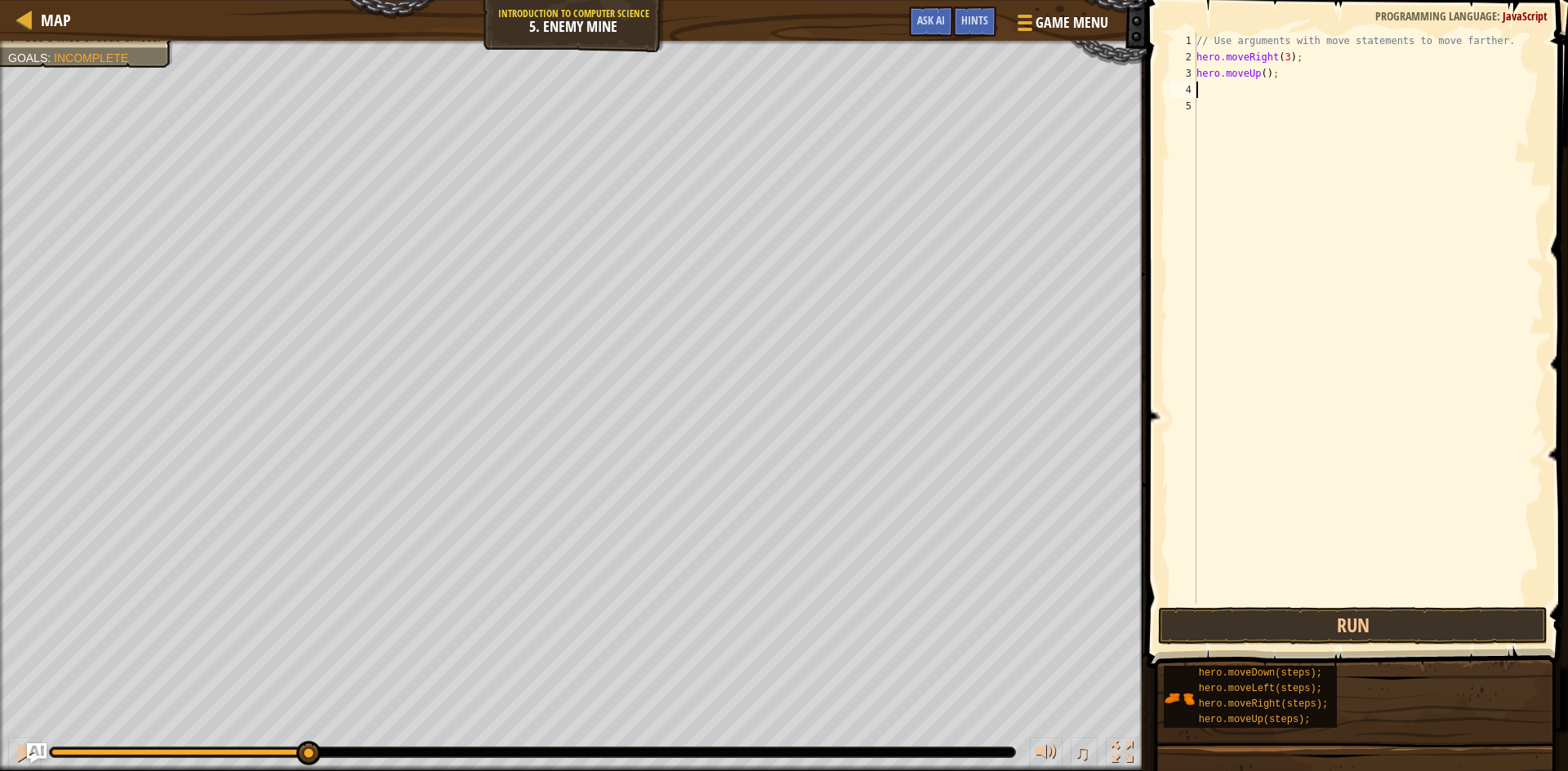
type textarea "h"
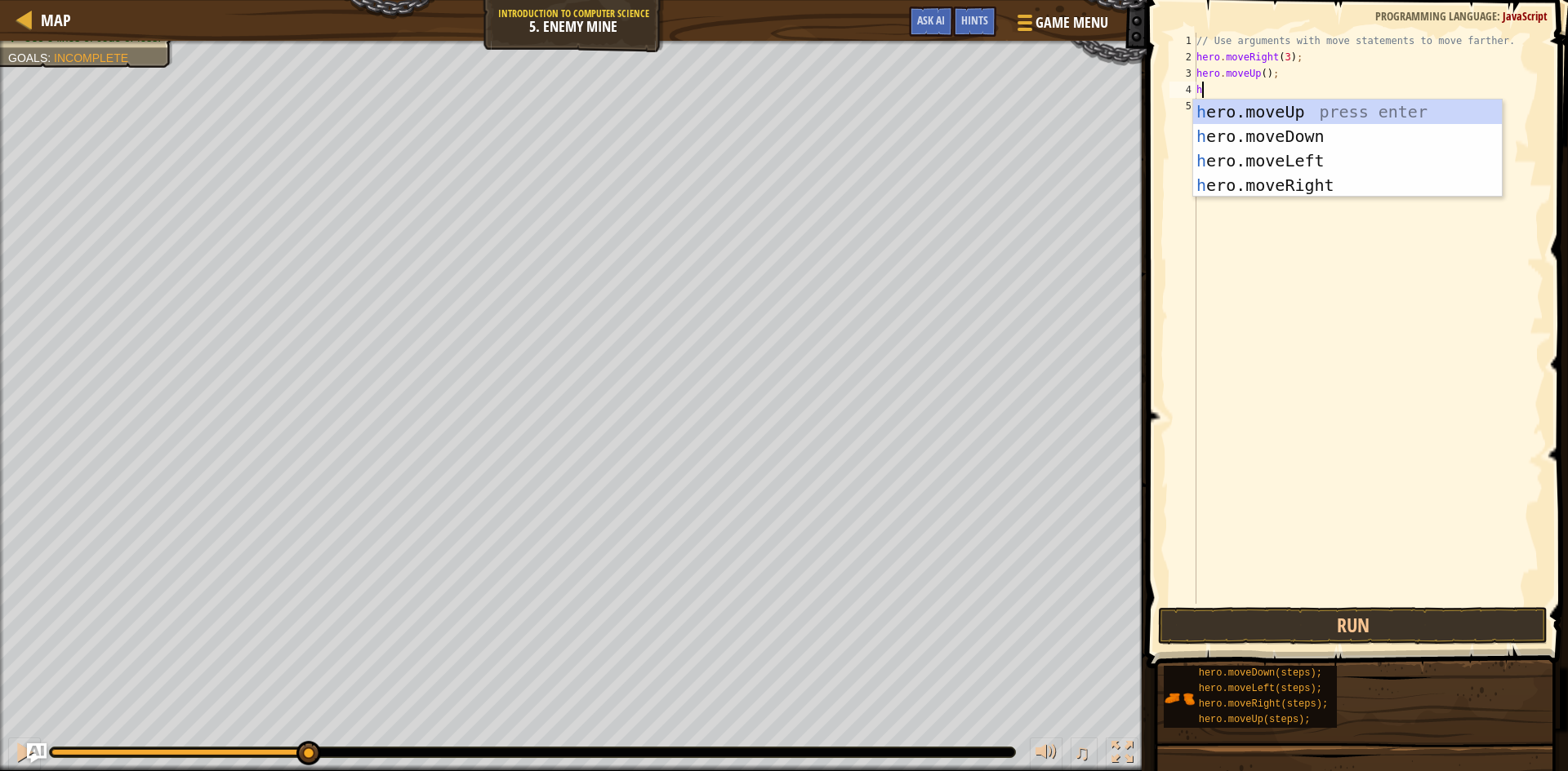
click at [1318, 199] on div "// Use arguments with move statements to move farther. hero . moveRight ( 3 ) ;…" at bounding box center [1368, 334] width 350 height 604
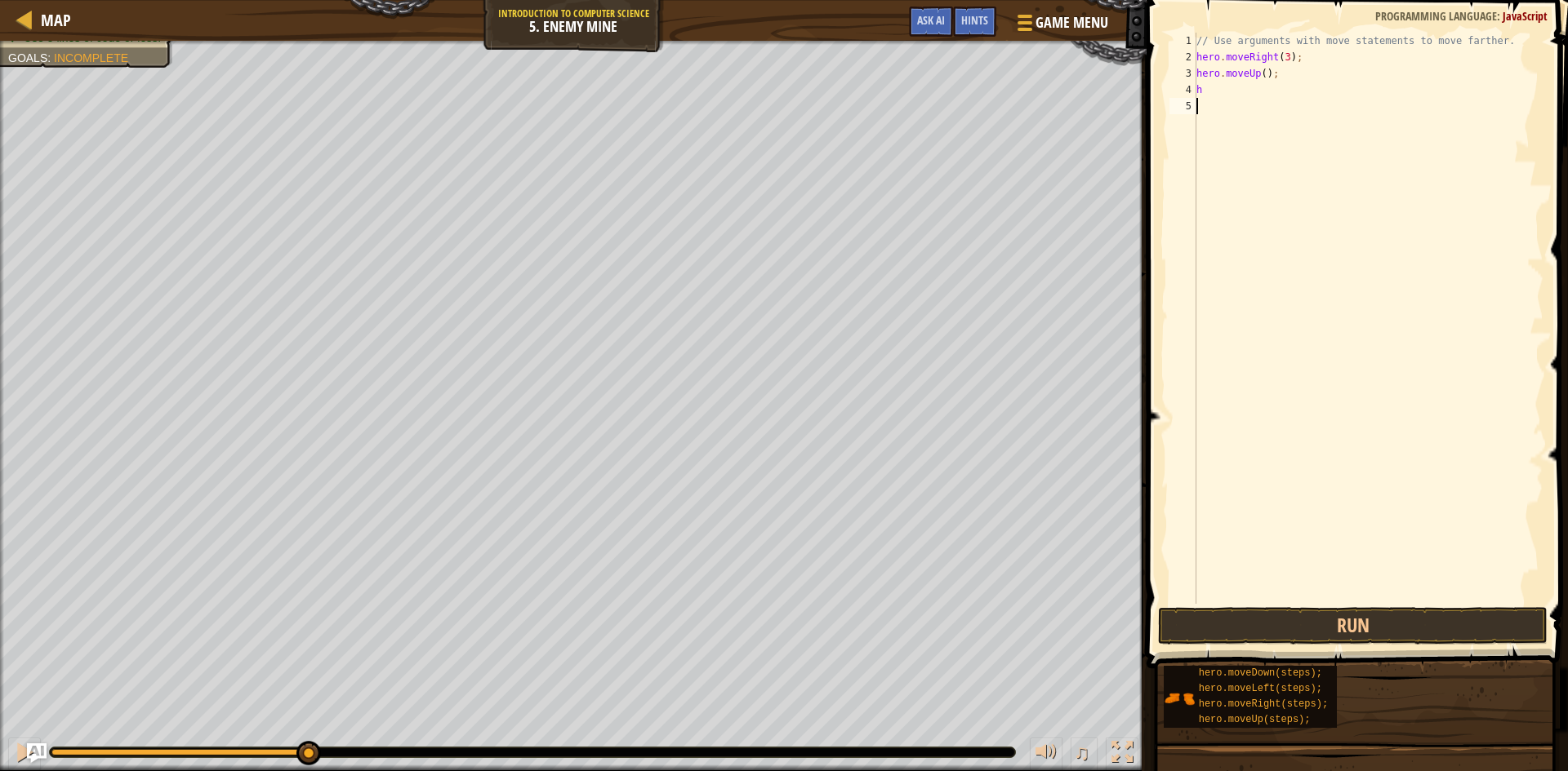
click at [1215, 83] on div "// Use arguments with move statements to move farther. hero . moveRight ( 3 ) ;…" at bounding box center [1368, 334] width 350 height 604
type textarea "he"
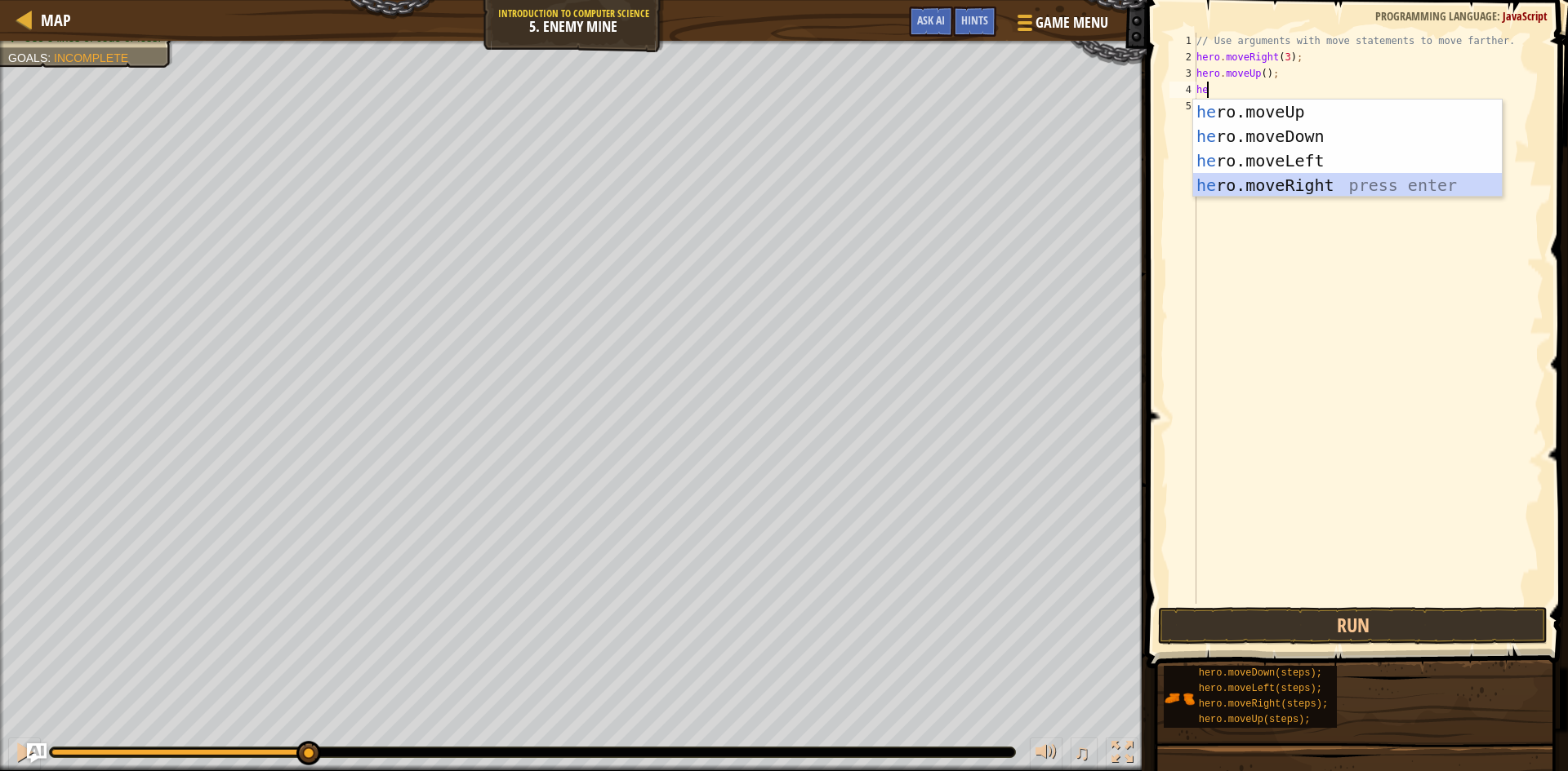
click at [1274, 191] on div "he ro.moveUp press enter he ro.moveDown press enter he ro.moveLeft press enter …" at bounding box center [1347, 173] width 308 height 147
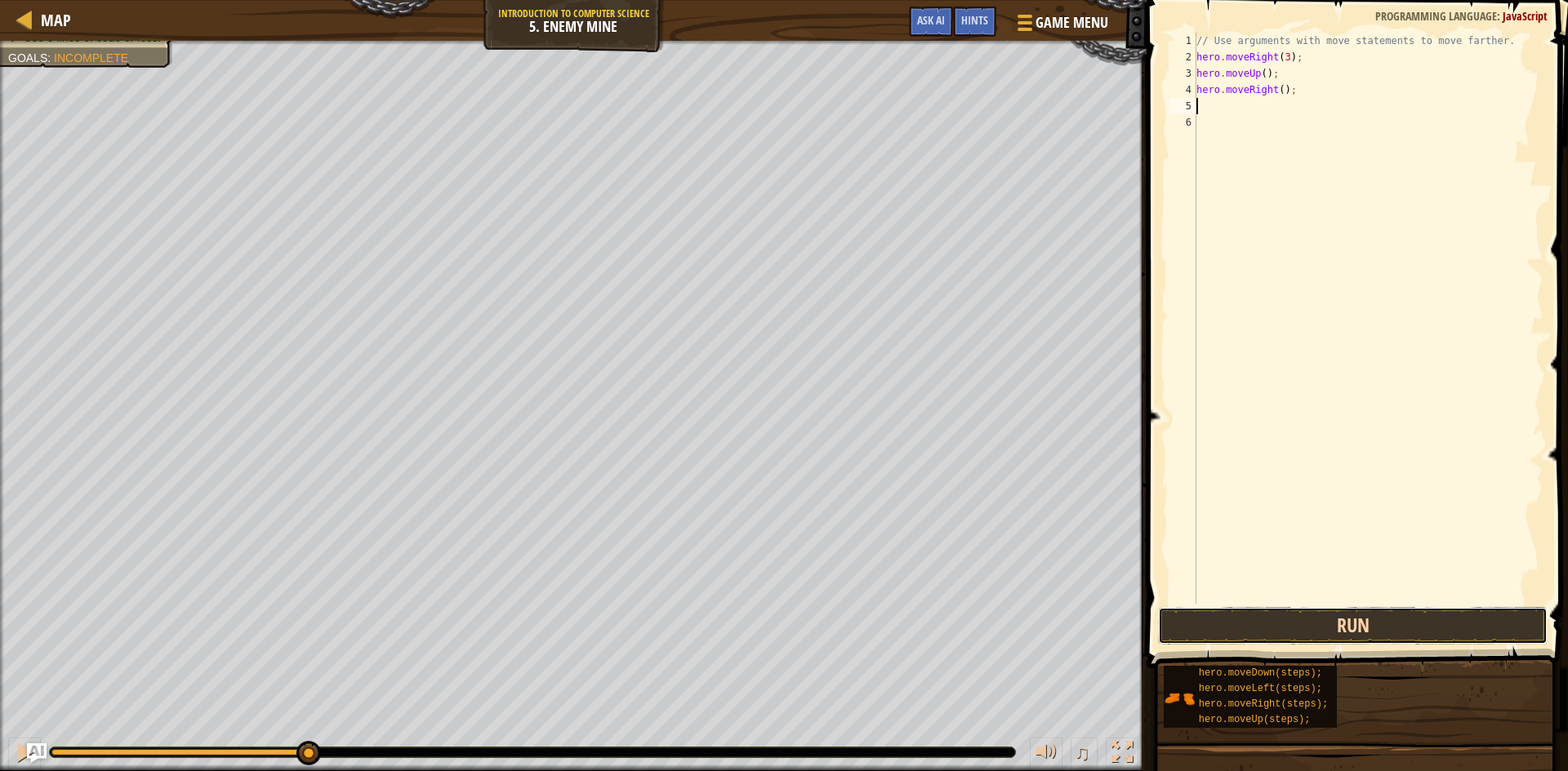
click at [1355, 630] on button "Run" at bounding box center [1353, 626] width 389 height 38
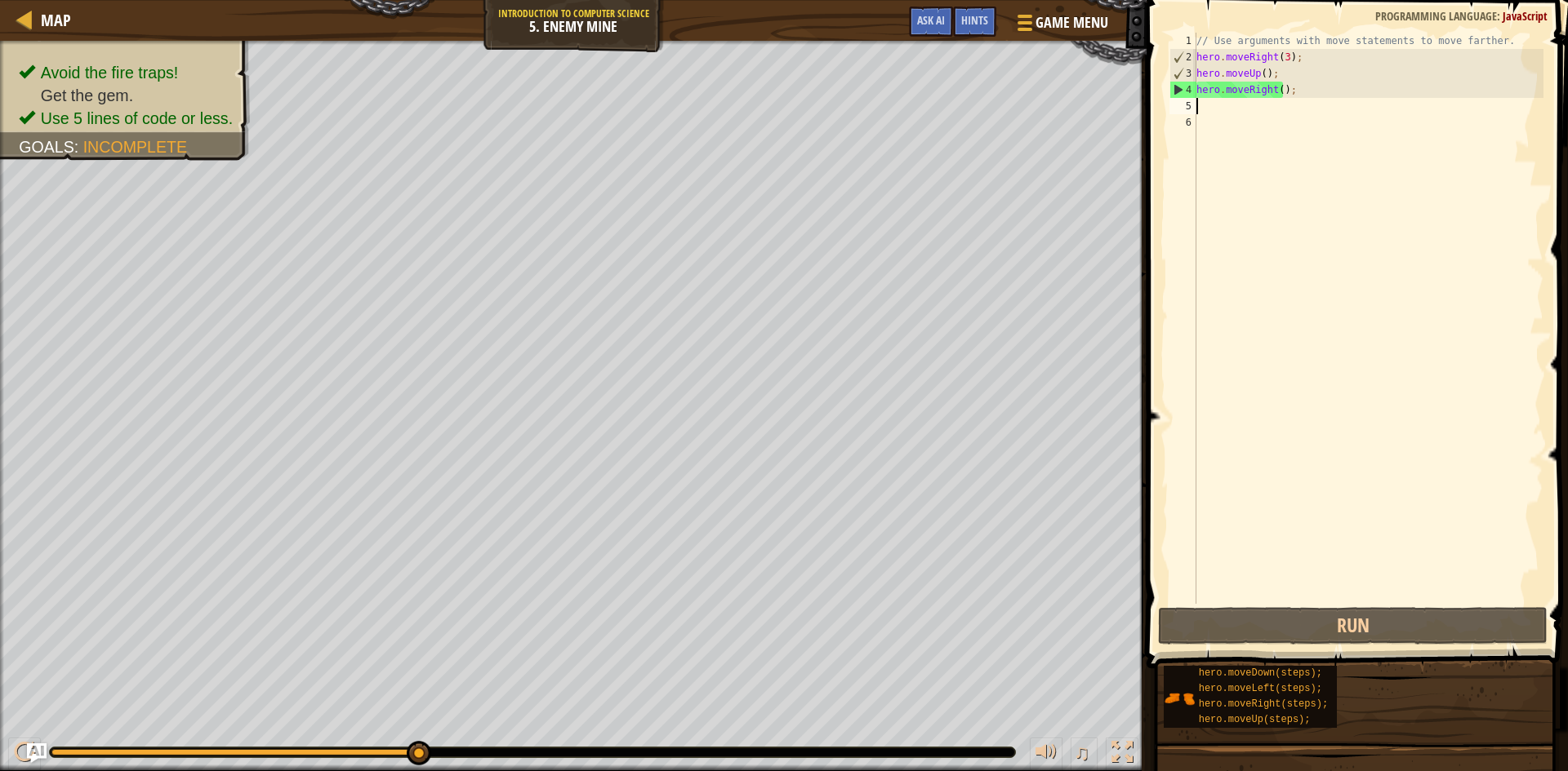
type textarea "h"
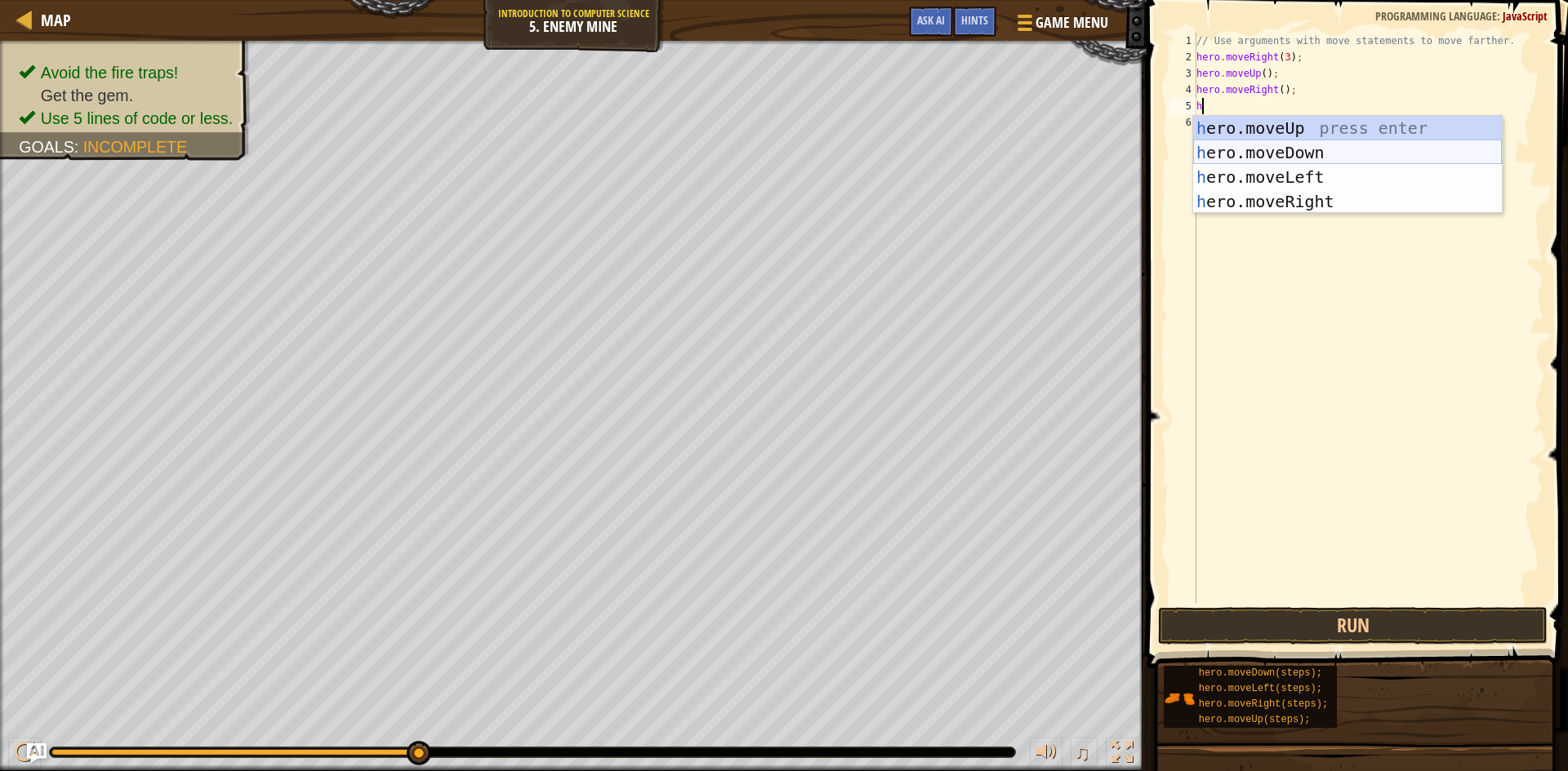
click at [1277, 155] on div "h ero.moveUp press enter h ero.moveDown press enter h ero.moveLeft press enter …" at bounding box center [1347, 190] width 308 height 147
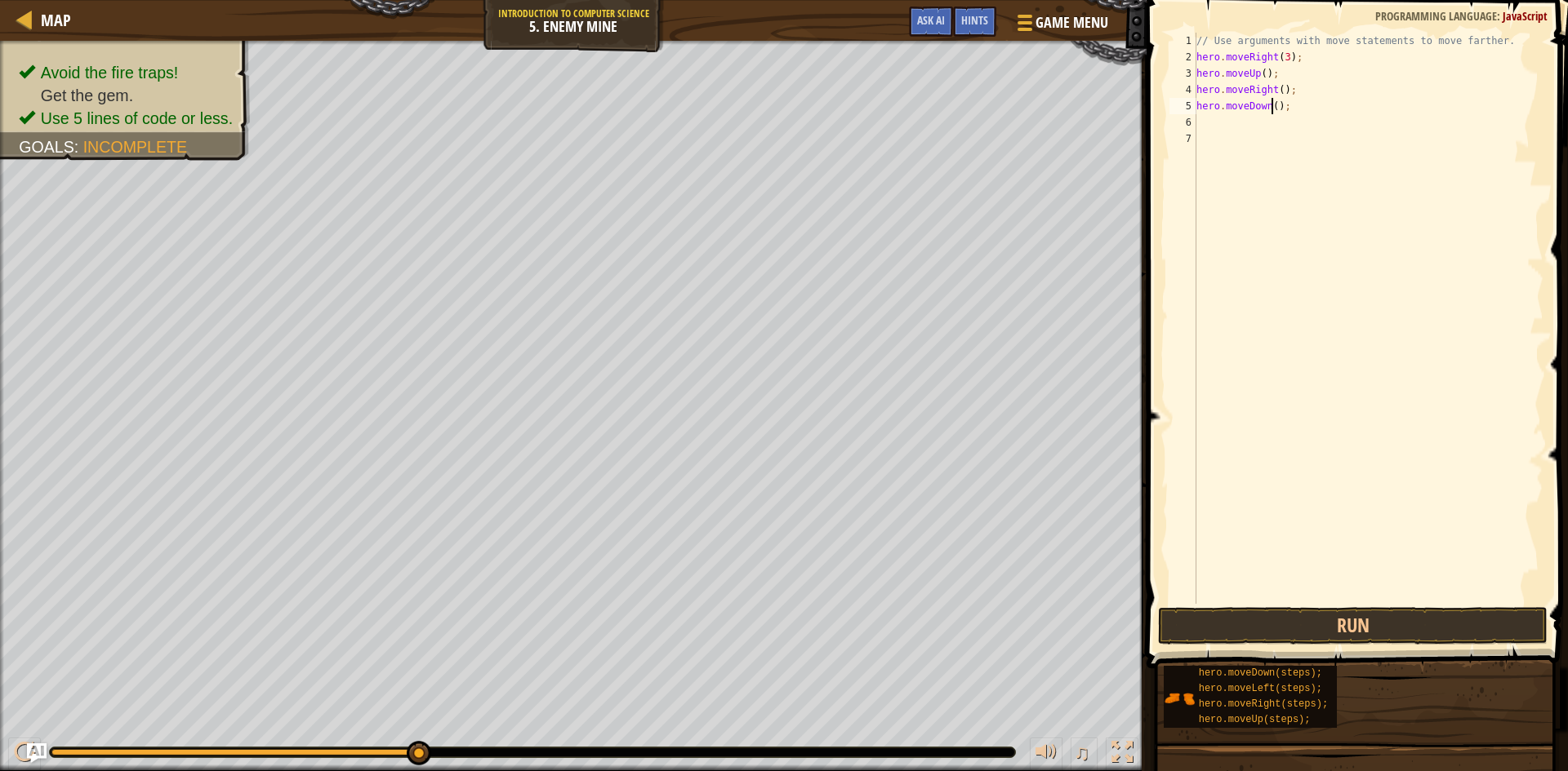
click at [1272, 105] on div "// Use arguments with move statements to move farther. hero . moveRight ( 3 ) ;…" at bounding box center [1368, 334] width 350 height 604
click at [1393, 630] on button "Run" at bounding box center [1353, 626] width 389 height 38
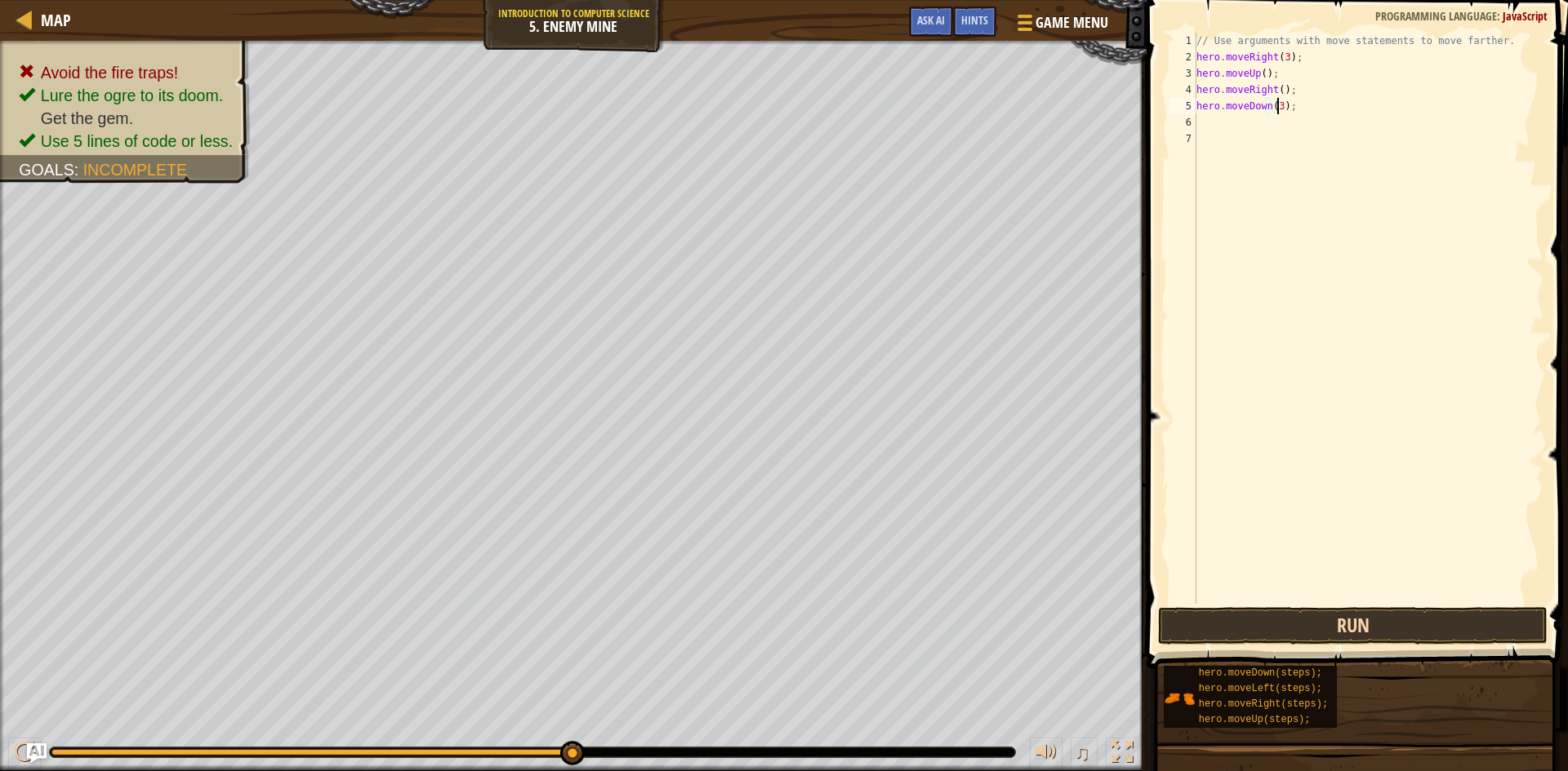
type textarea "hero.moveDown(3);"
click at [1324, 632] on button "Run" at bounding box center [1353, 626] width 389 height 38
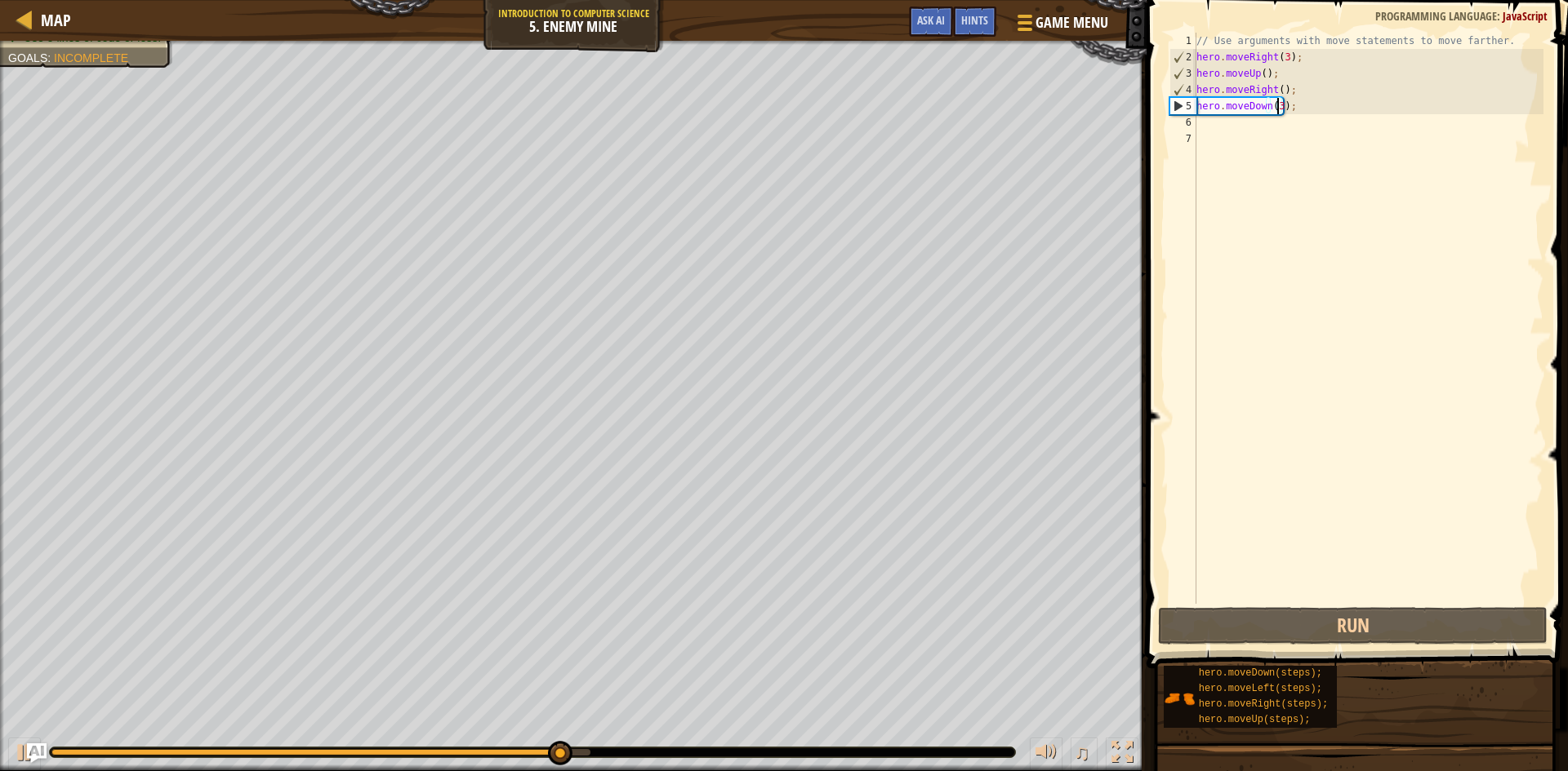
click at [1251, 133] on div "// Use arguments with move statements to move farther. hero . moveRight ( 3 ) ;…" at bounding box center [1368, 334] width 350 height 604
click at [1249, 123] on div "// Use arguments with move statements to move farther. hero . moveRight ( 3 ) ;…" at bounding box center [1368, 334] width 350 height 604
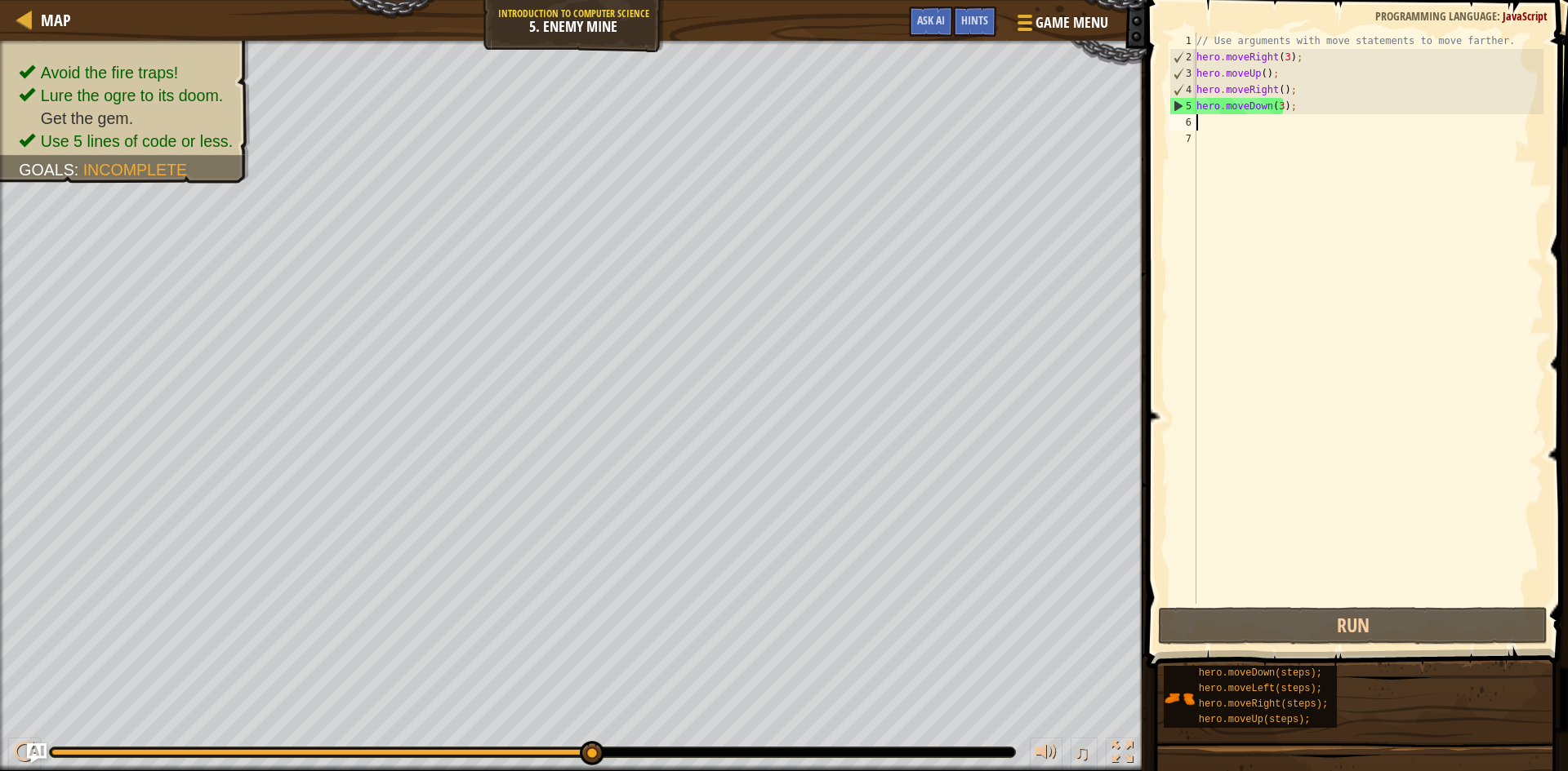
type textarea "h"
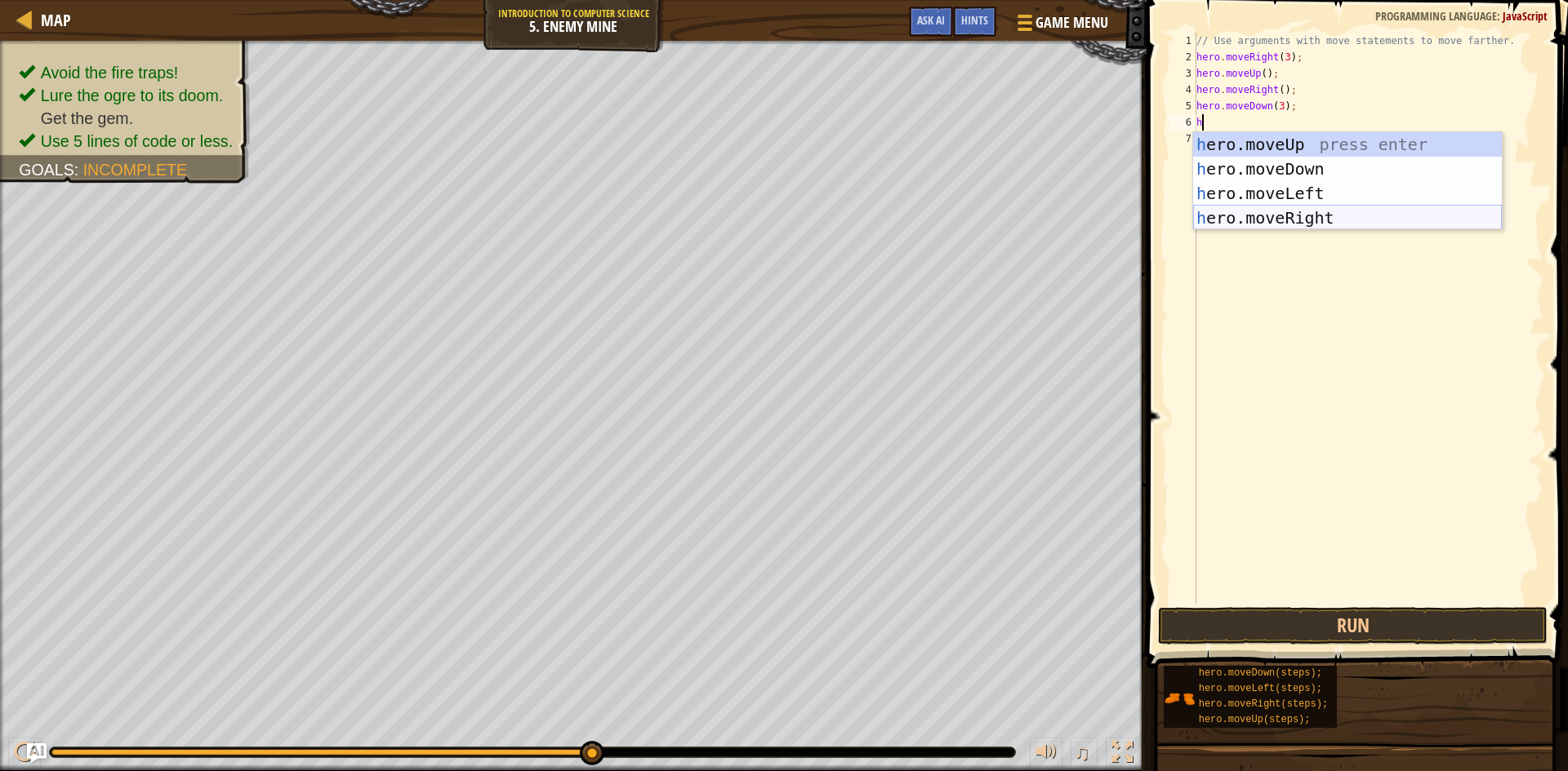
click at [1287, 219] on div "h ero.moveUp press enter h ero.moveDown press enter h ero.moveLeft press enter …" at bounding box center [1347, 206] width 308 height 147
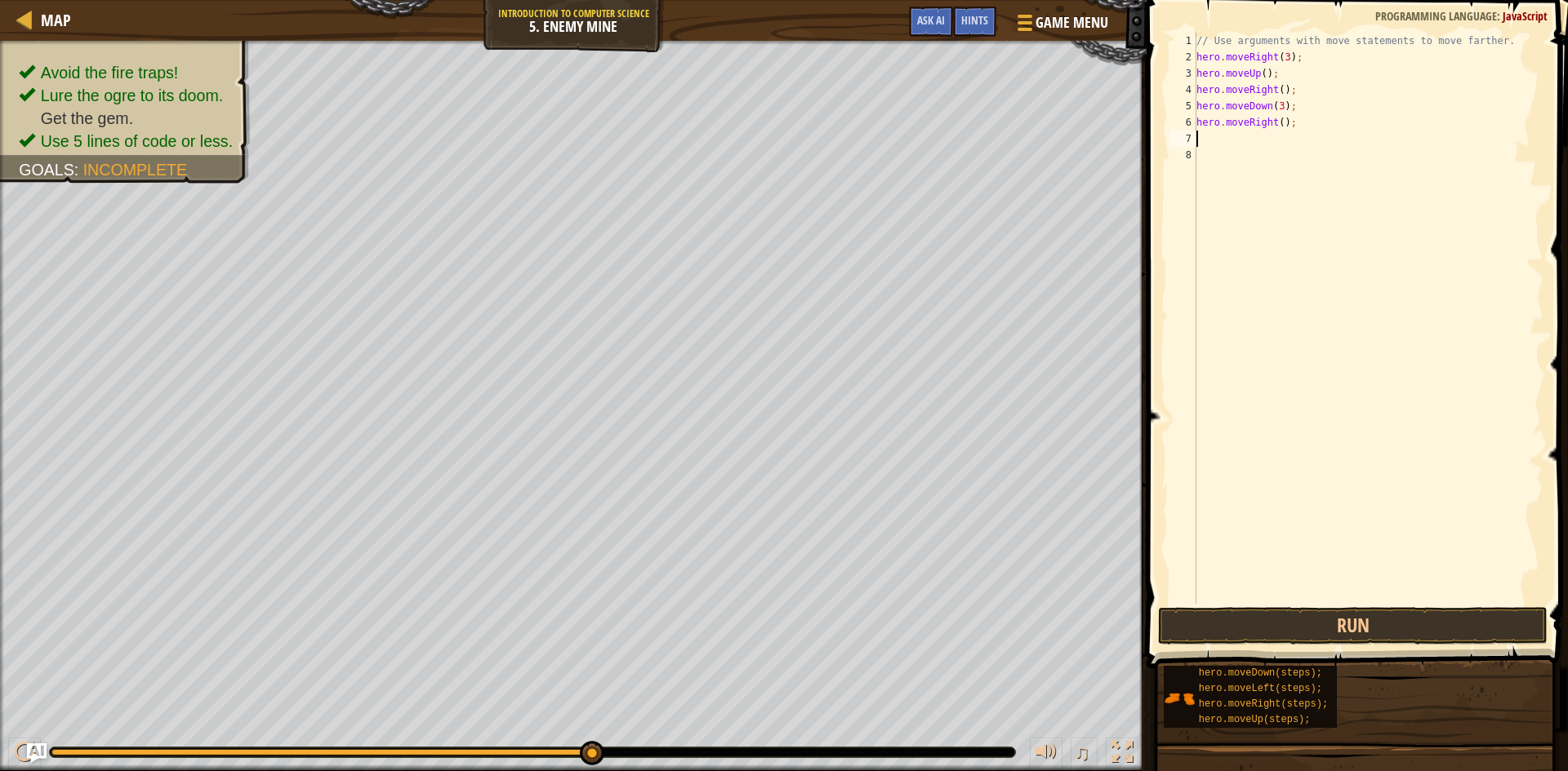
click at [1278, 126] on div "// Use arguments with move statements to move farther. hero . moveRight ( 3 ) ;…" at bounding box center [1368, 334] width 350 height 604
type textarea "hero.moveRight(3);"
click at [1292, 624] on button "Run" at bounding box center [1353, 626] width 389 height 38
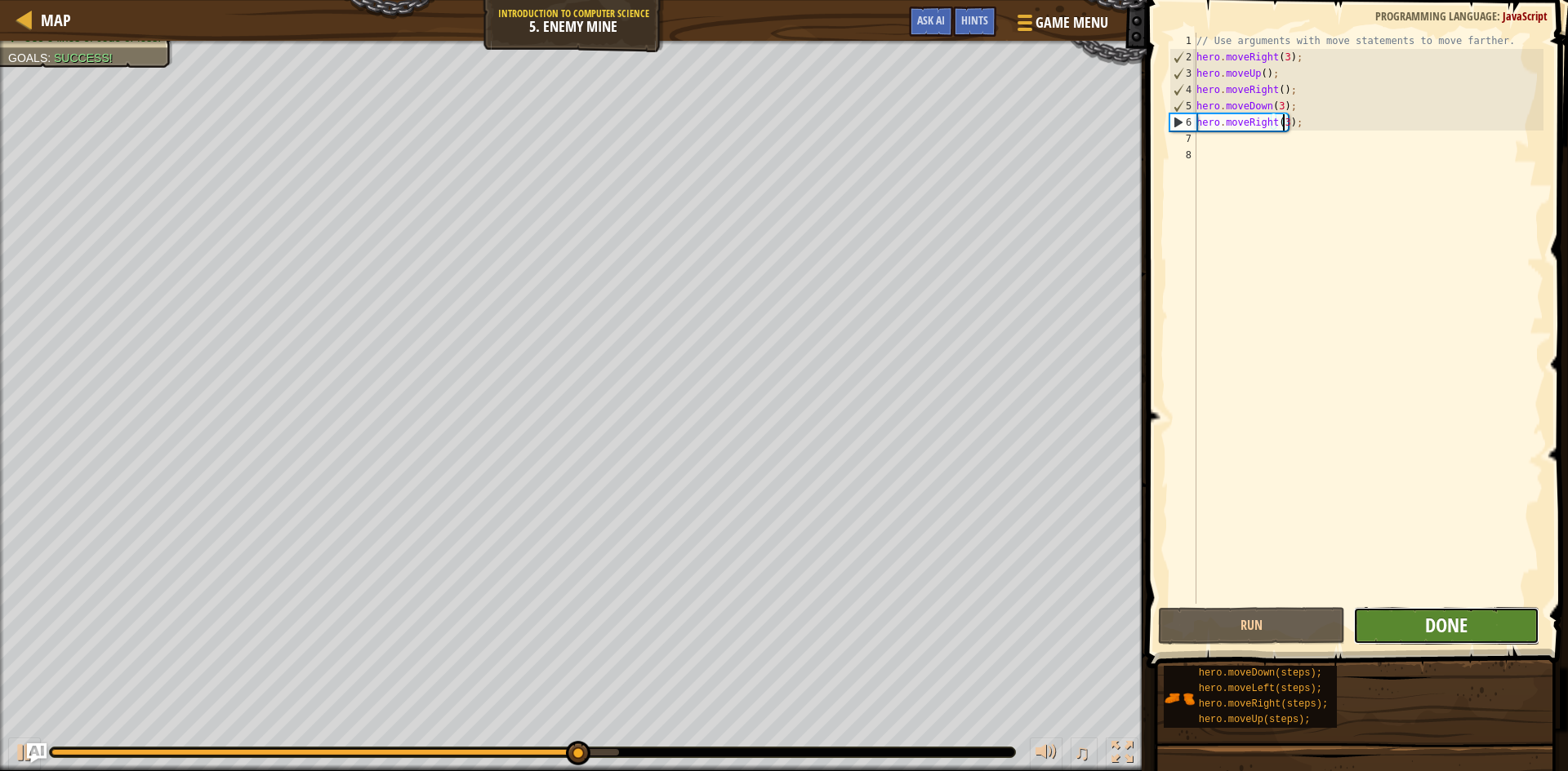
click at [1462, 616] on span "Done" at bounding box center [1446, 625] width 43 height 26
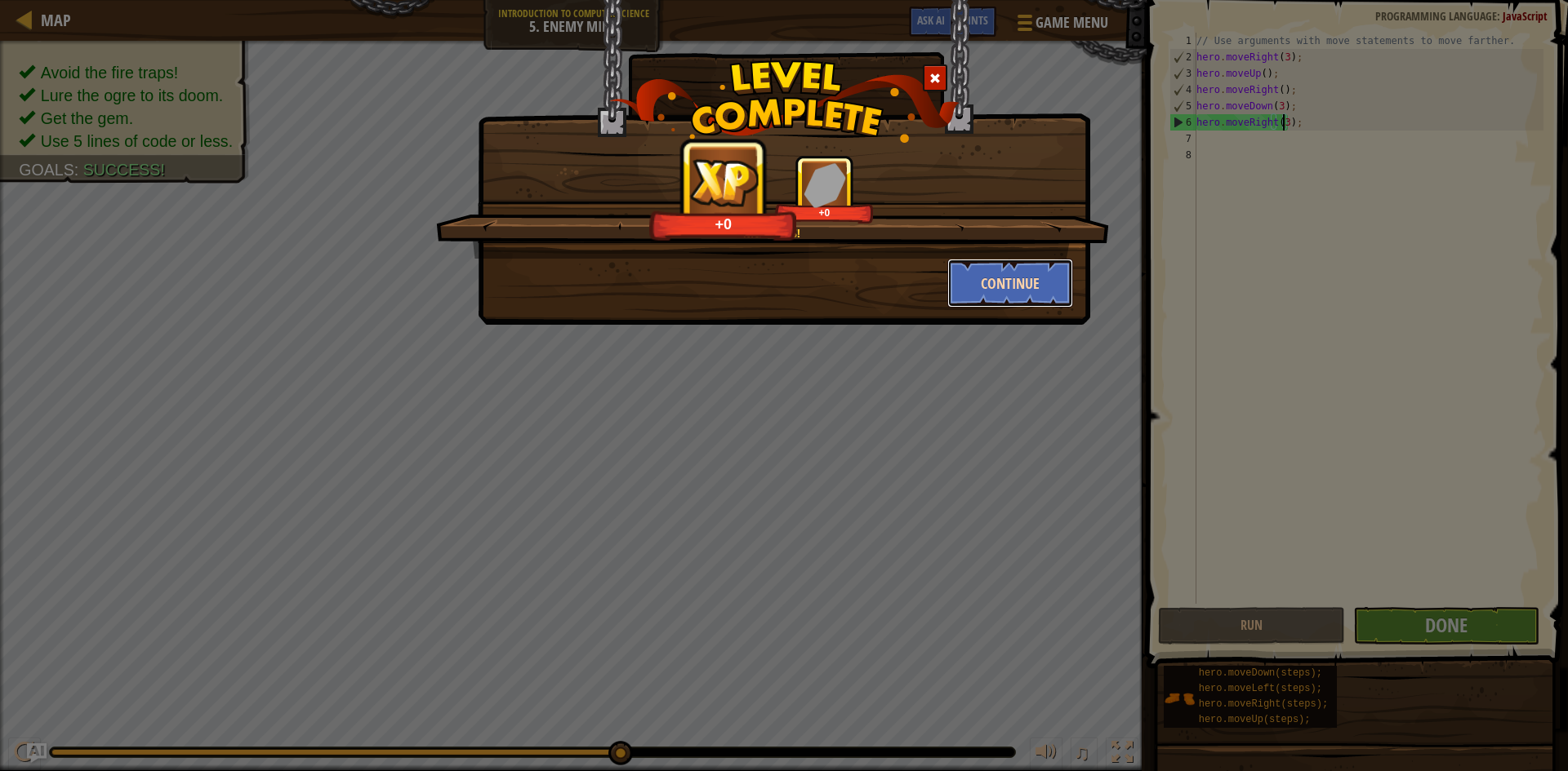
click at [986, 274] on button "Continue" at bounding box center [1010, 283] width 127 height 49
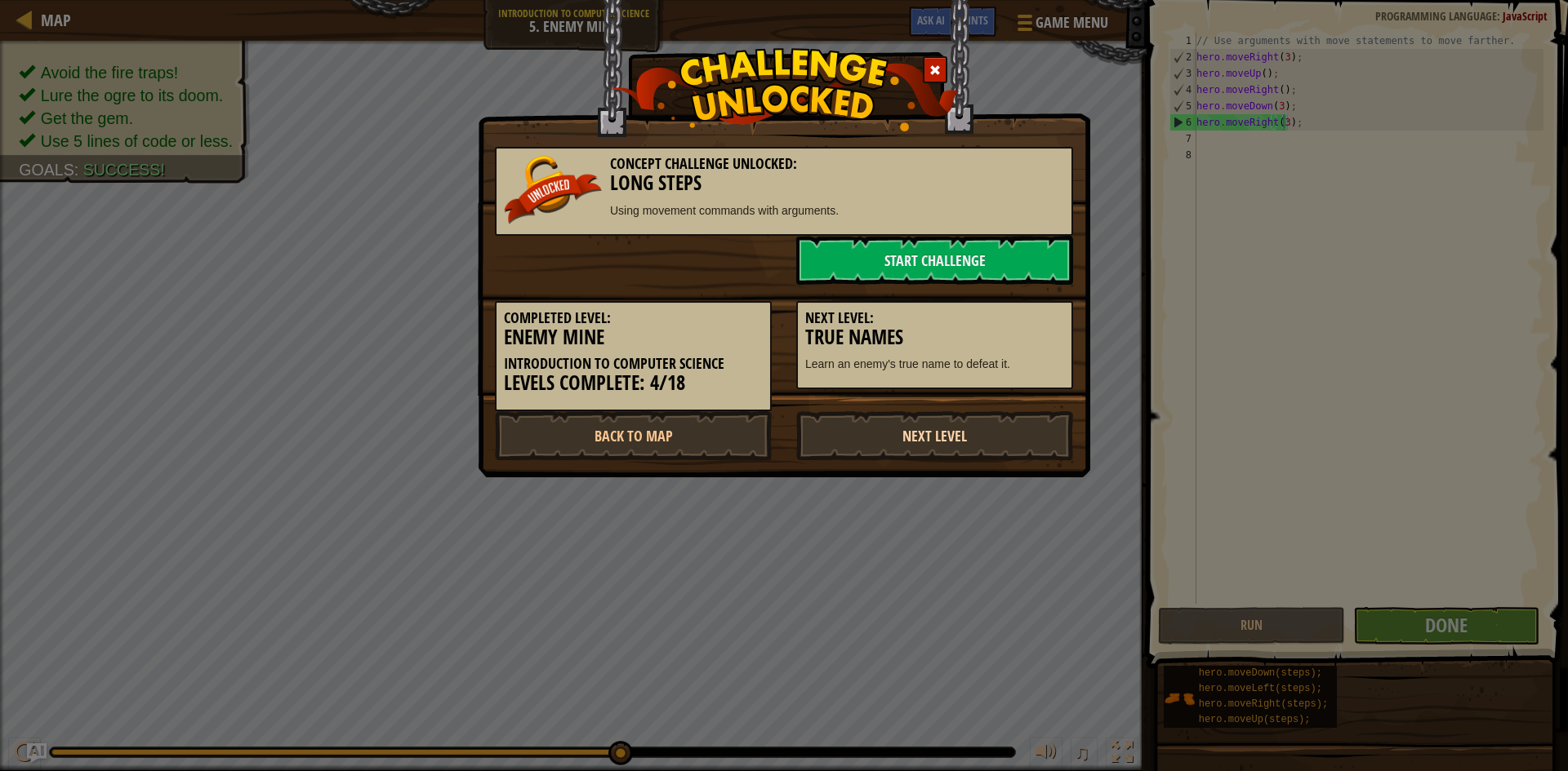
click at [1004, 428] on link "Next Level" at bounding box center [934, 436] width 276 height 49
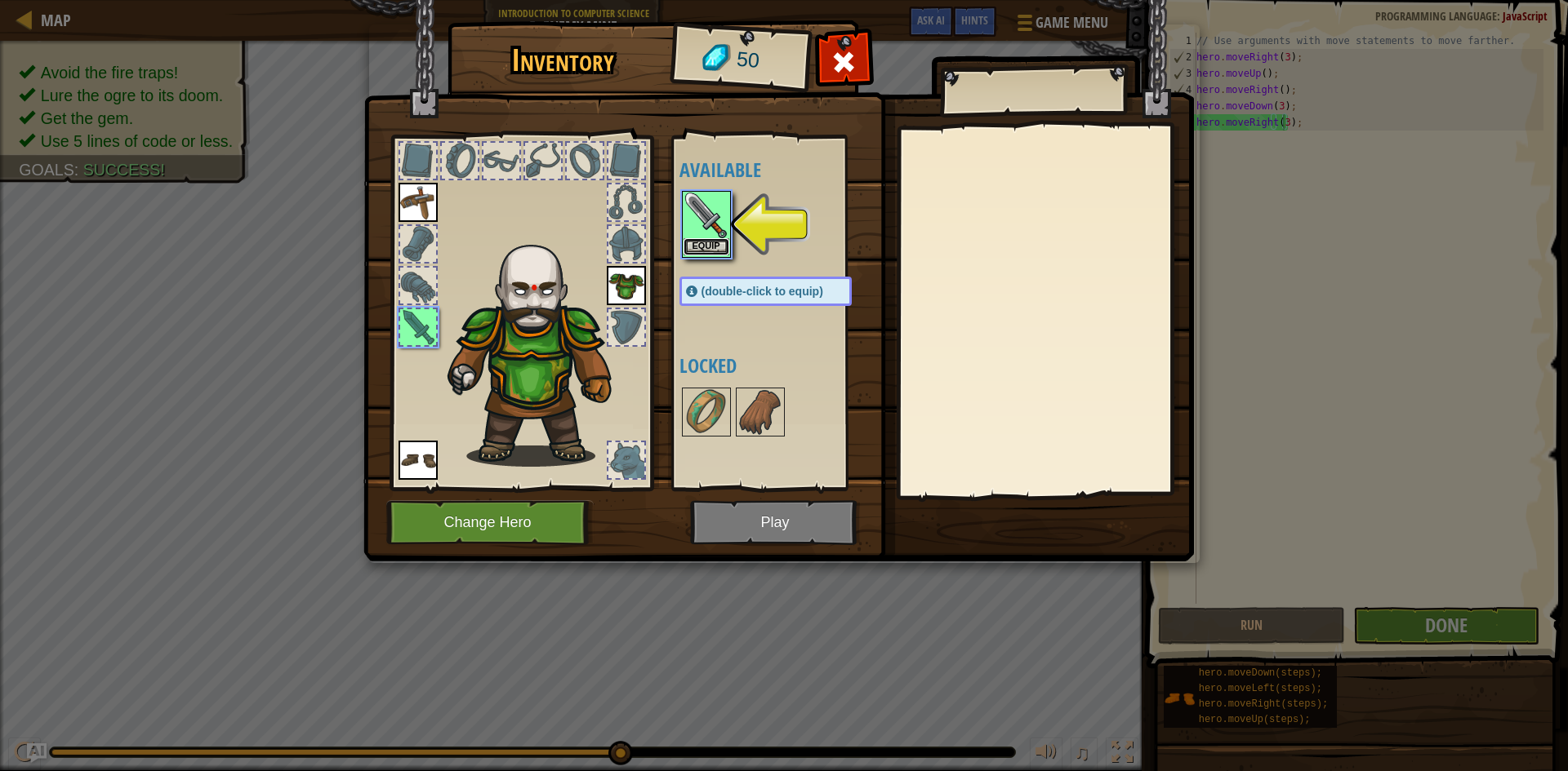
drag, startPoint x: 851, startPoint y: 301, endPoint x: 707, endPoint y: 240, distance: 156.4
click at [707, 240] on button "Equip" at bounding box center [707, 247] width 46 height 17
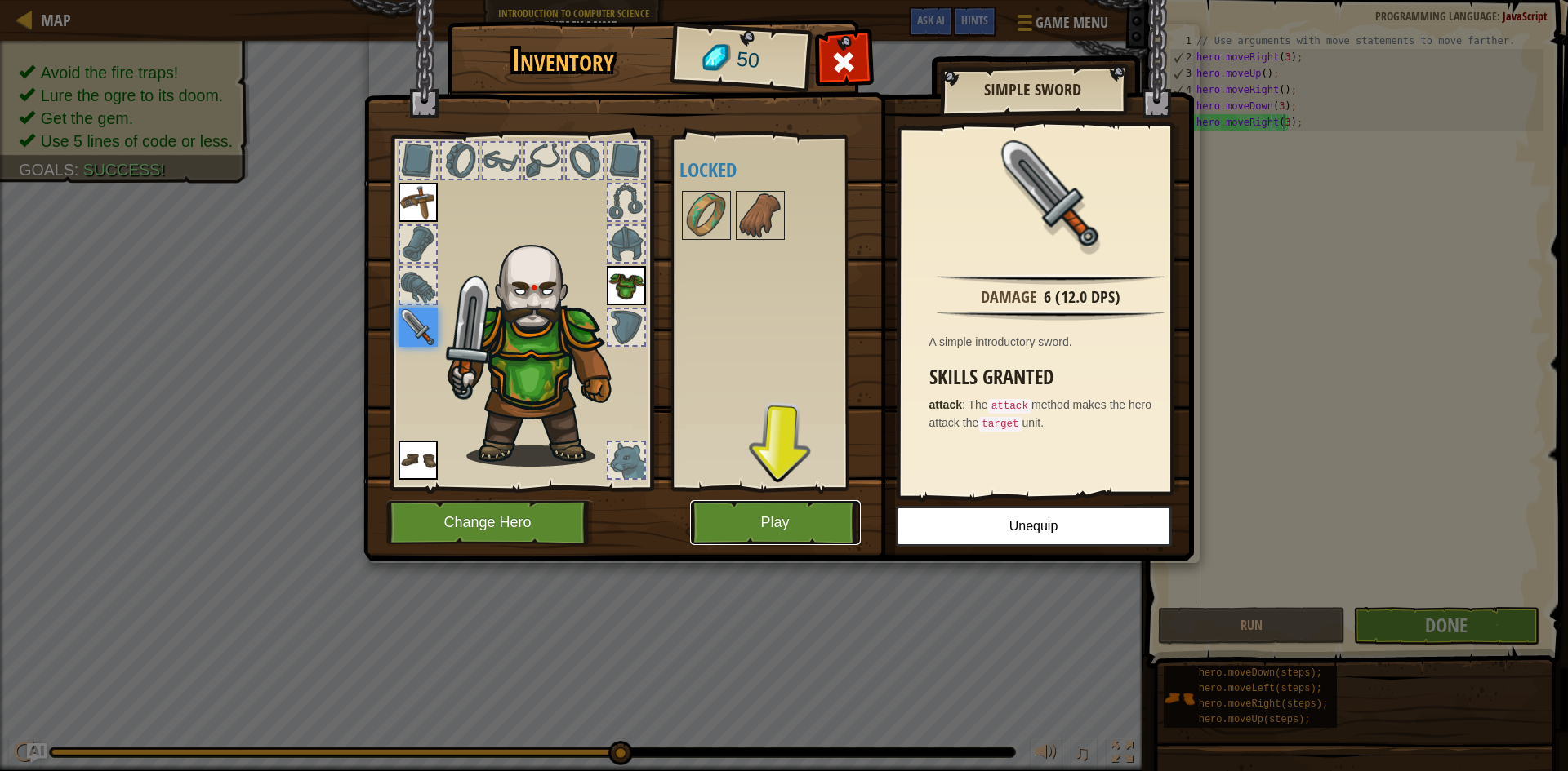
click at [775, 536] on button "Play" at bounding box center [775, 522] width 171 height 45
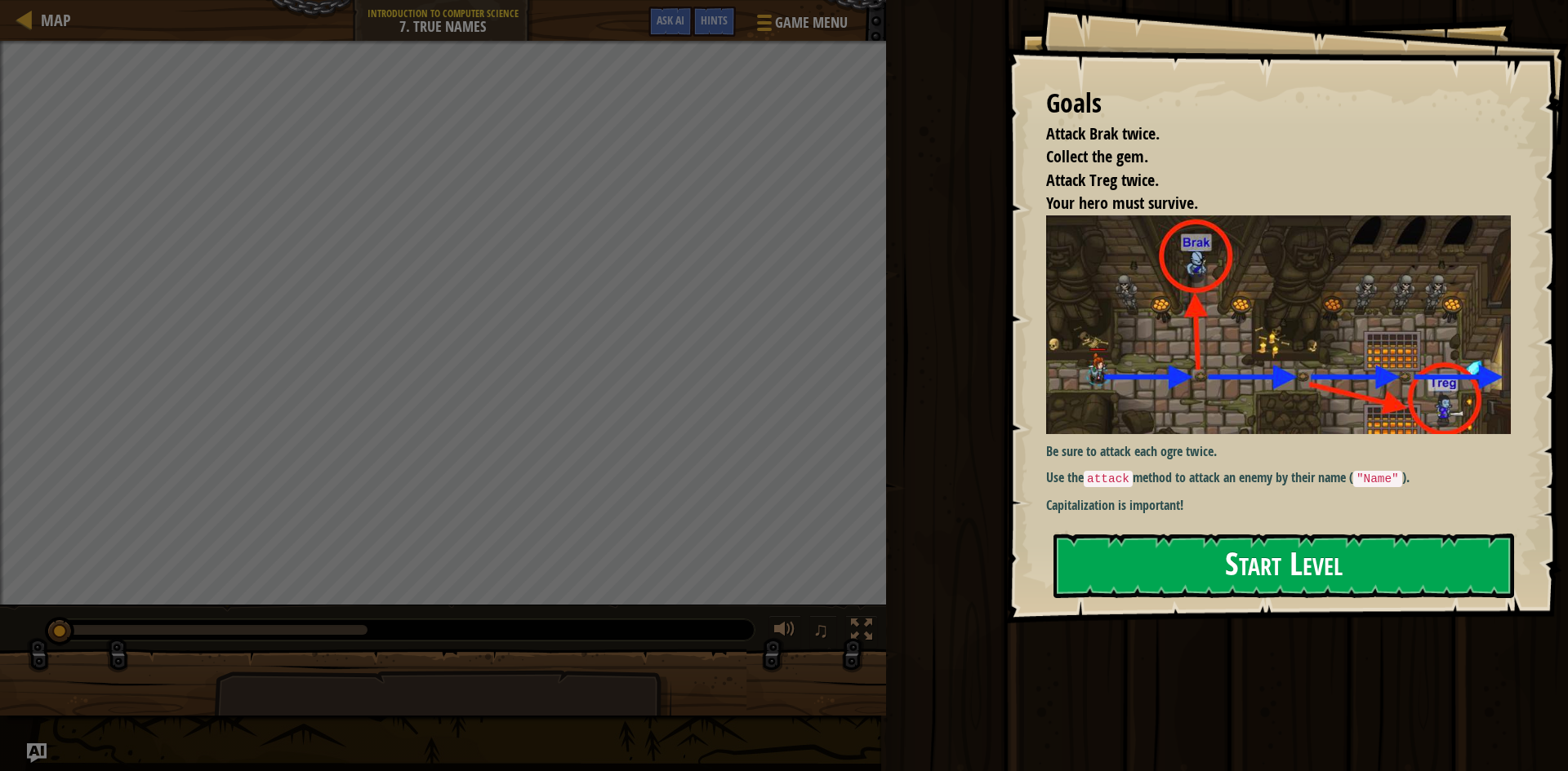
click at [1251, 558] on button "Start Level" at bounding box center [1283, 566] width 461 height 65
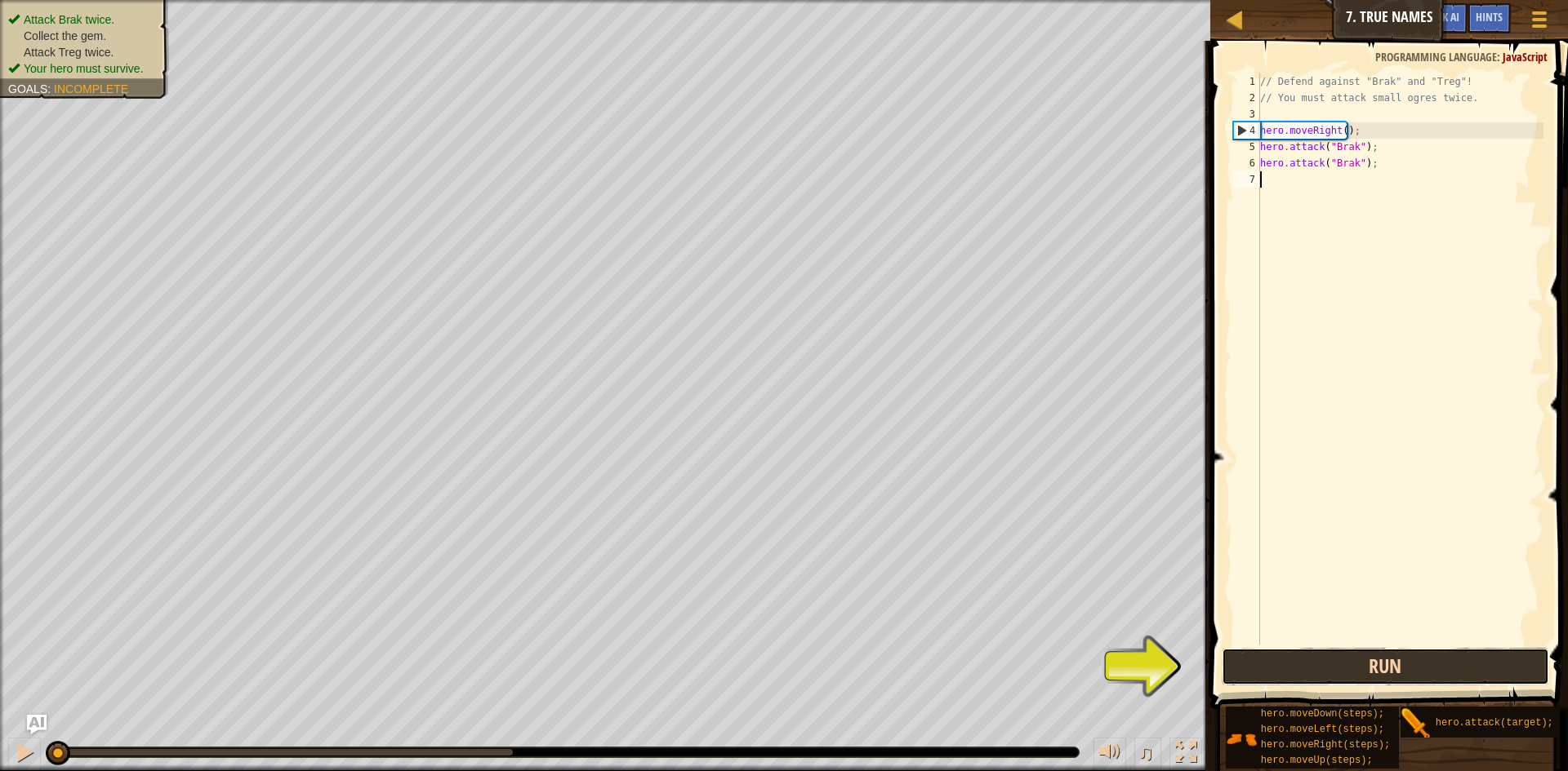
click at [1506, 668] on button "Run" at bounding box center [1386, 667] width 327 height 38
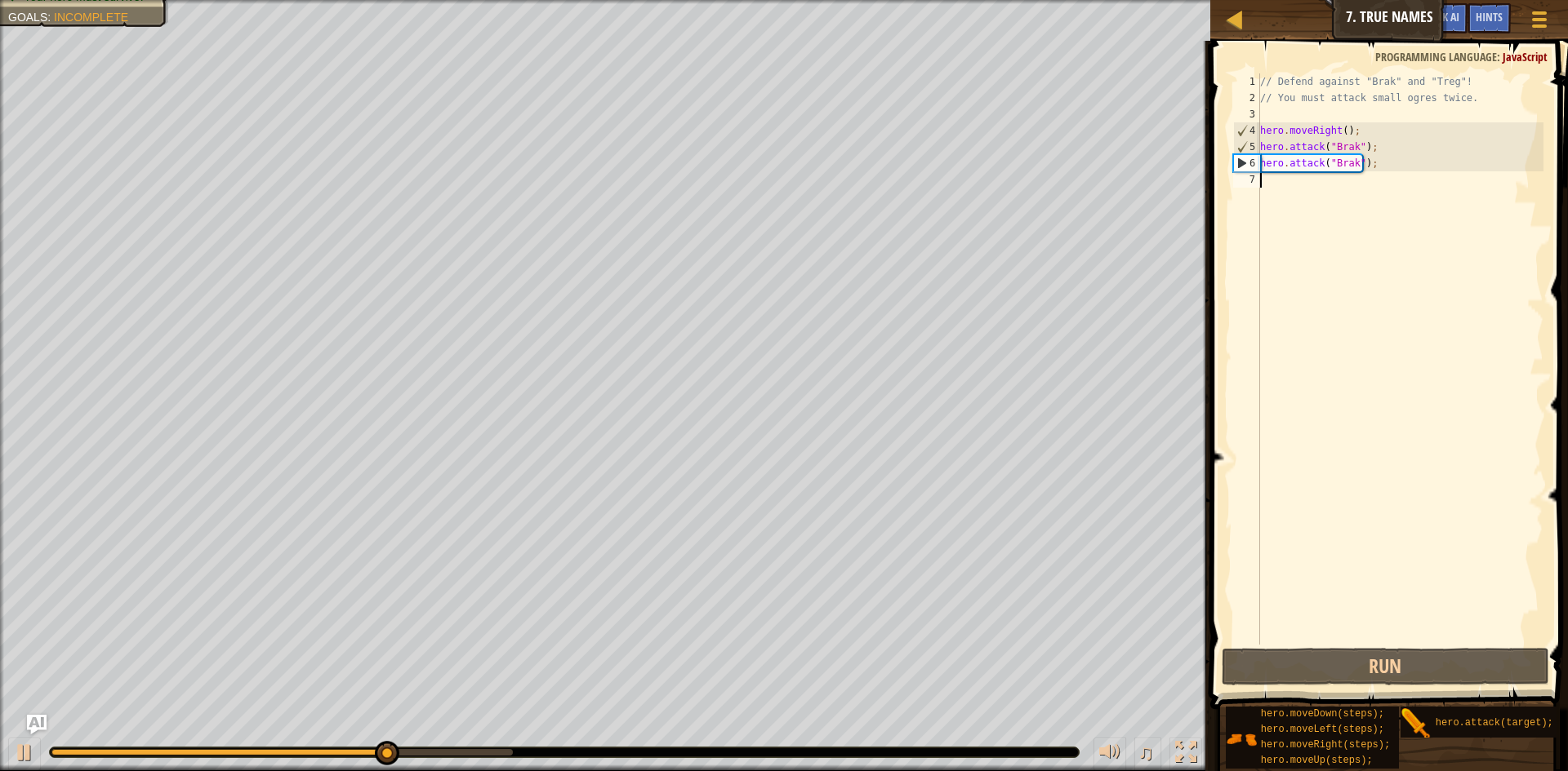
type textarea "h"
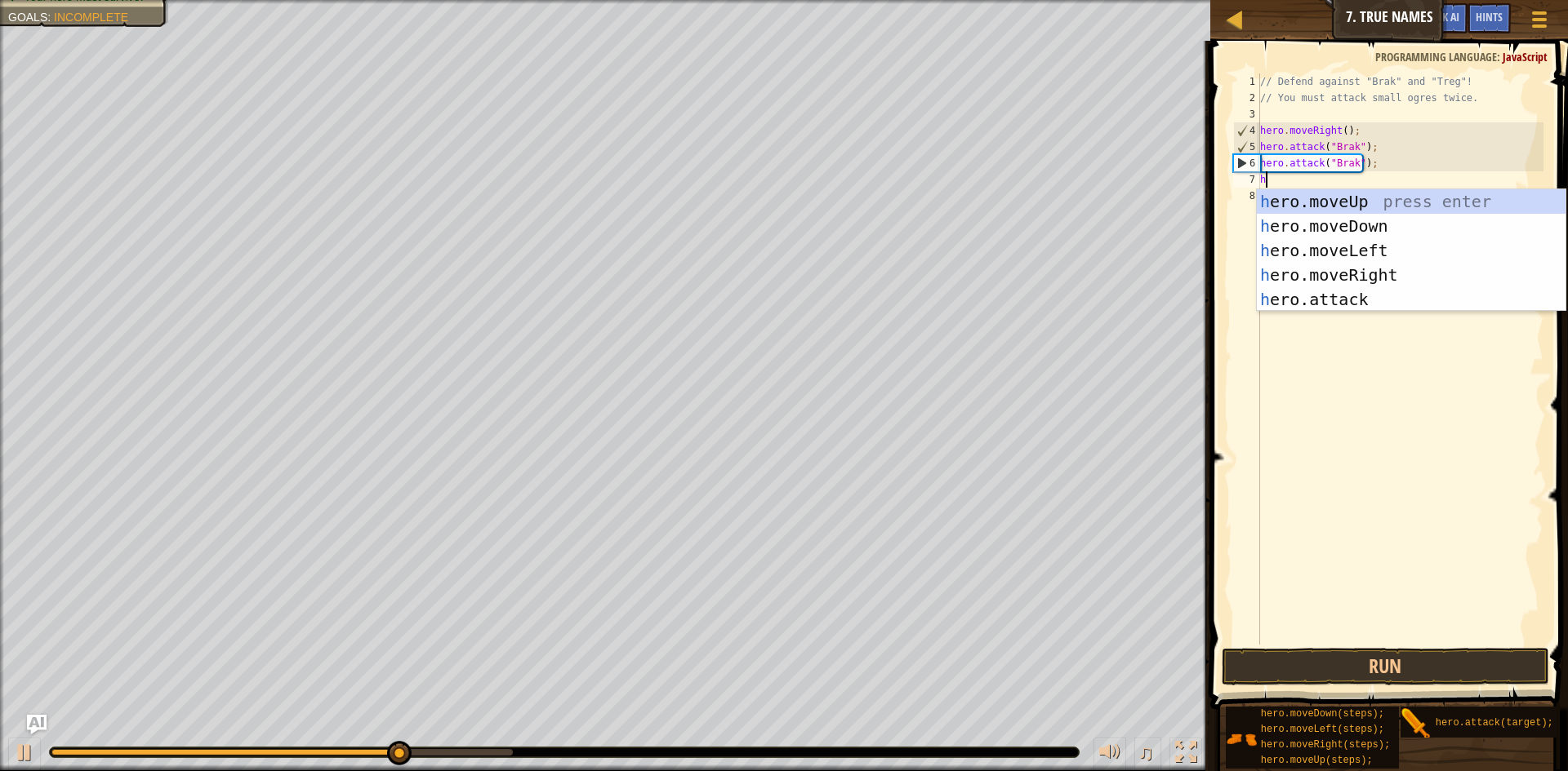
scroll to position [7, 0]
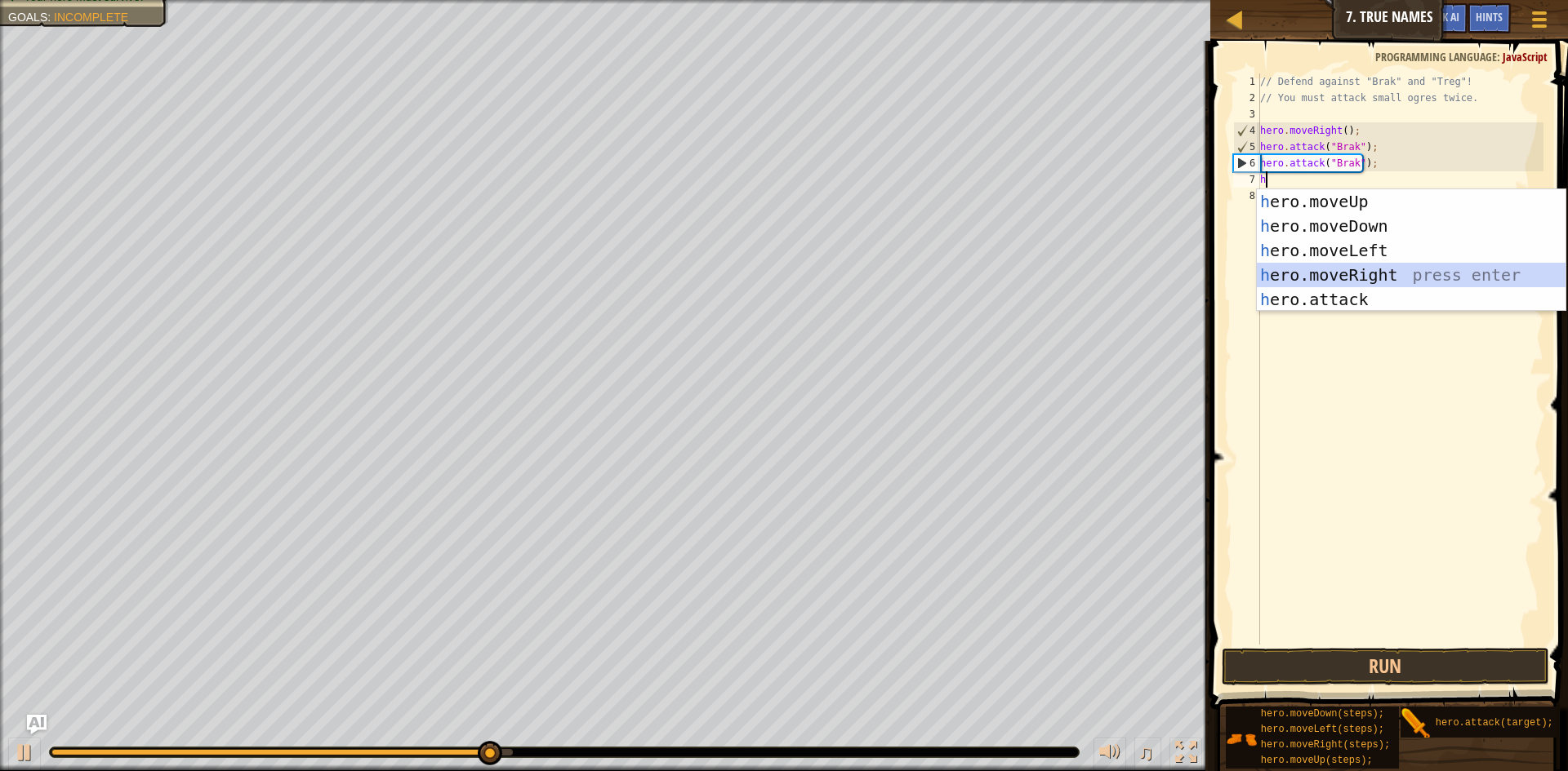
click at [1369, 278] on div "h ero.moveUp press enter h ero.moveDown press enter h ero.moveLeft press enter …" at bounding box center [1411, 276] width 308 height 172
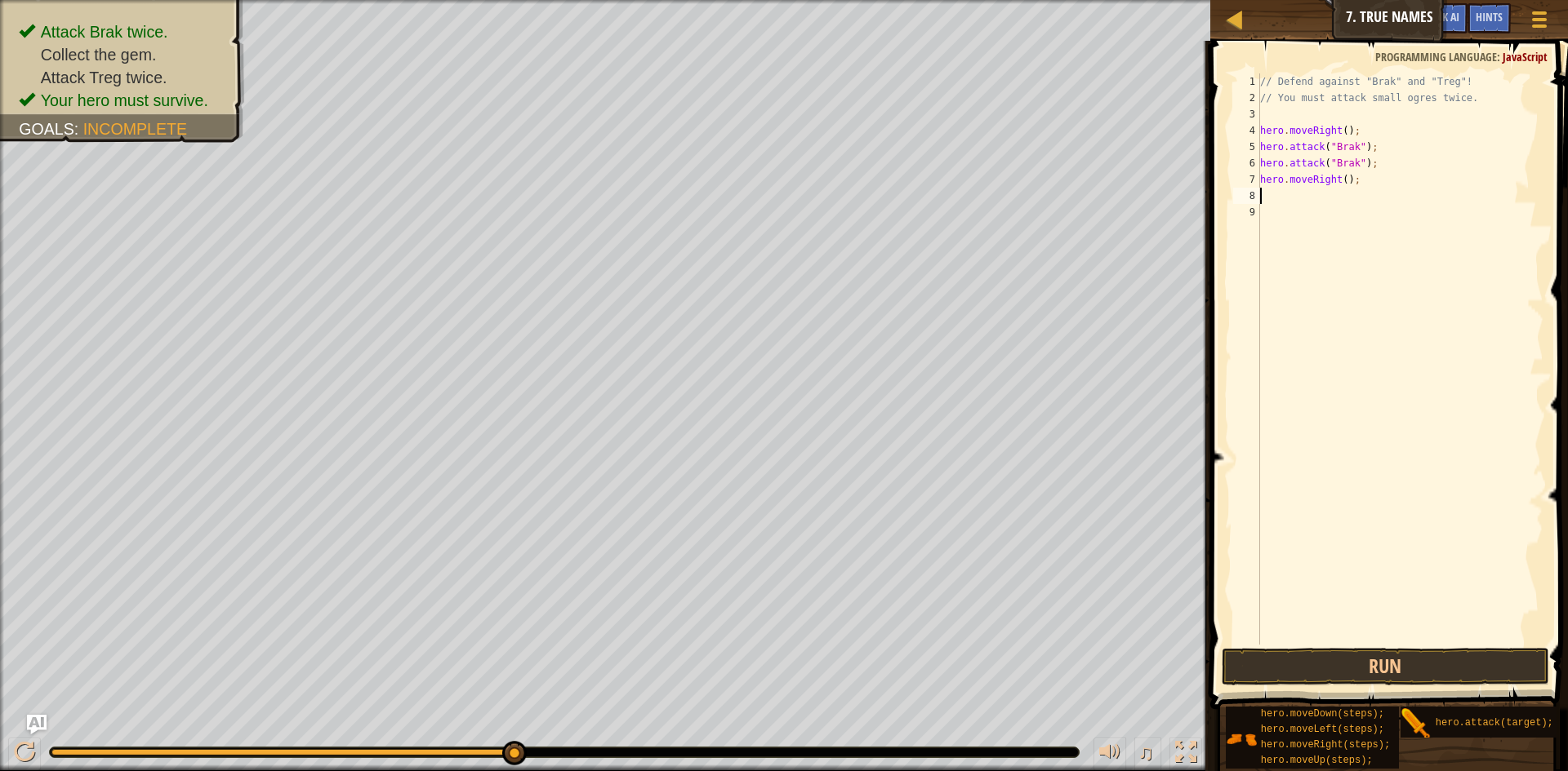
click at [1340, 183] on div "// Defend against "Brak" and "Treg"! // You must attack small ogres twice. hero…" at bounding box center [1400, 375] width 286 height 604
type textarea "hero.moveRight();"
click at [1294, 679] on button "Run" at bounding box center [1386, 667] width 327 height 38
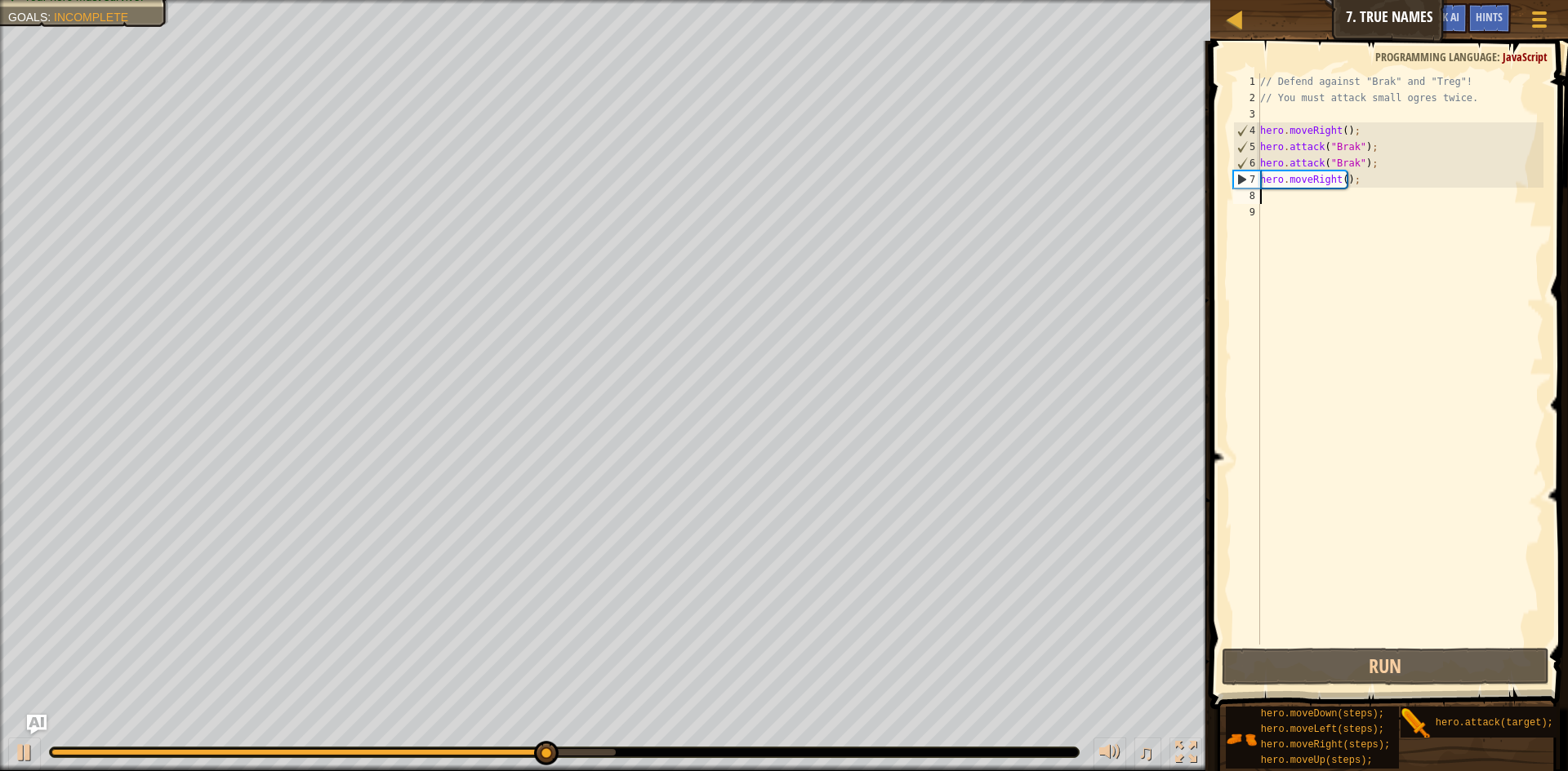
click at [1311, 202] on div "// Defend against "Brak" and "Treg"! // You must attack small ogres twice. hero…" at bounding box center [1400, 375] width 286 height 604
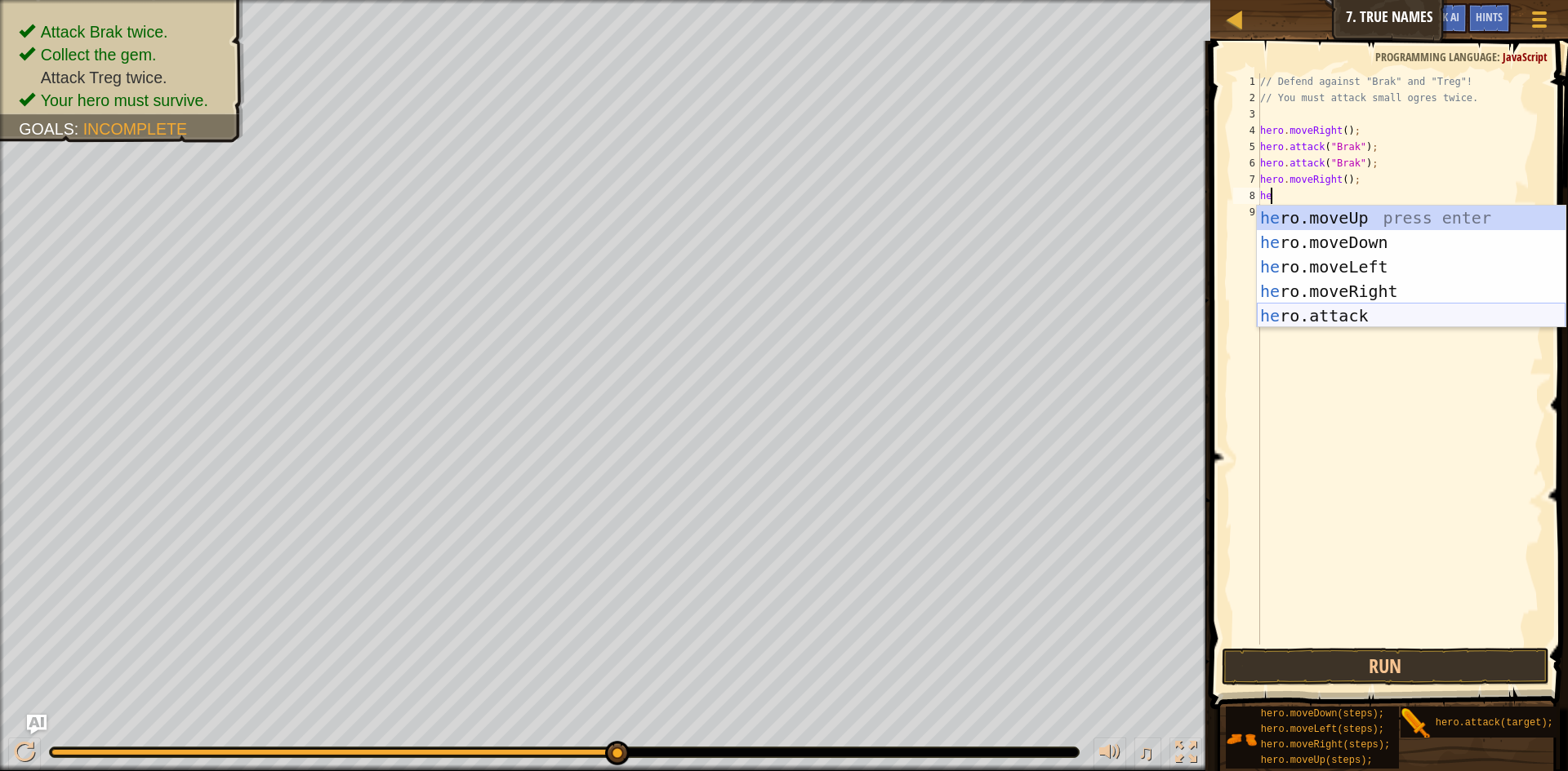
click at [1305, 317] on div "he ro.moveUp press enter he ro.moveDown press enter he ro.moveLeft press enter …" at bounding box center [1411, 292] width 308 height 172
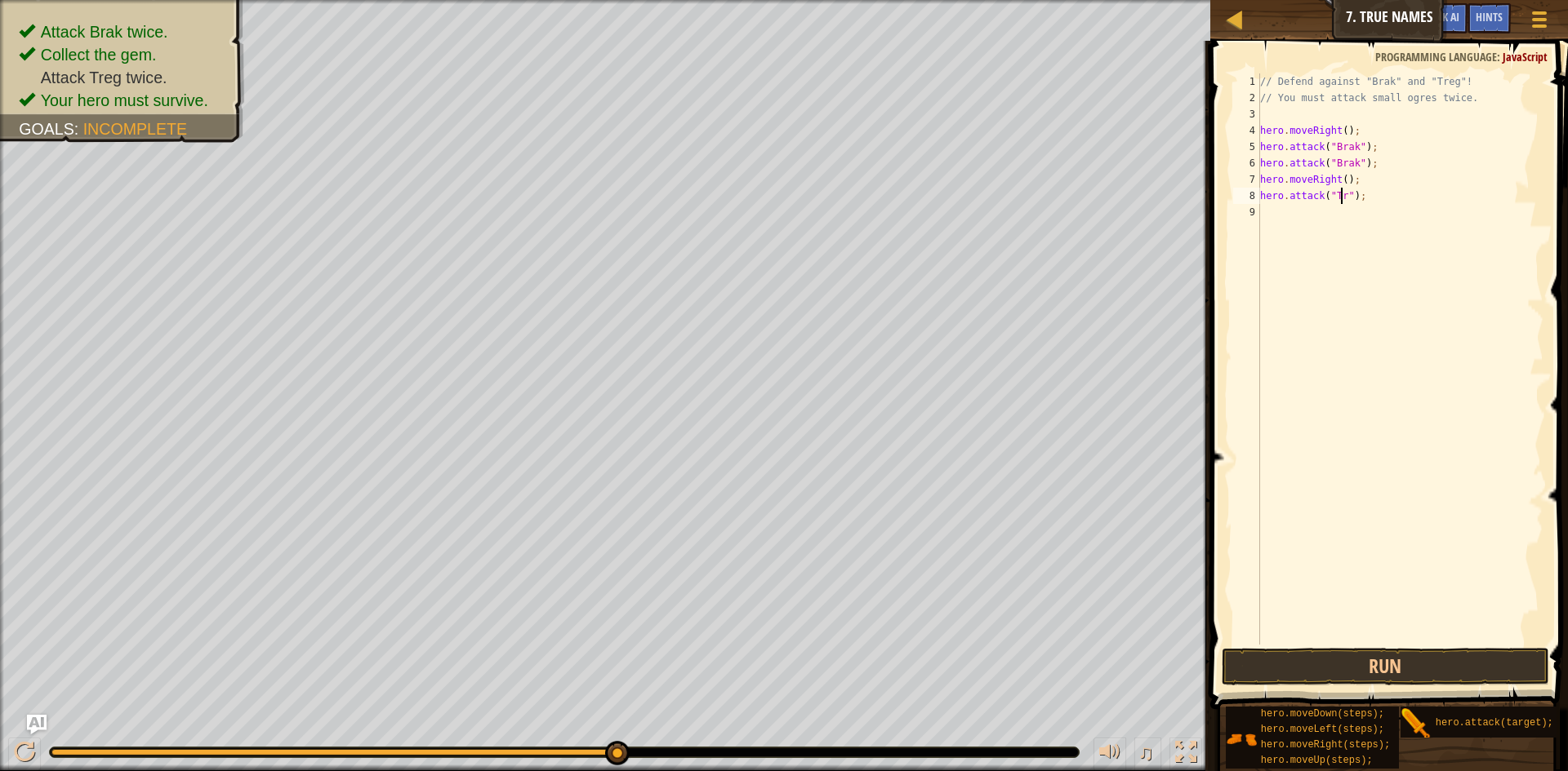
scroll to position [7, 7]
type textarea "hero.attack("Treg");"
click at [1374, 209] on div "// Defend against "Brak" and "Treg"! // You must attack small ogres twice. hero…" at bounding box center [1400, 375] width 286 height 604
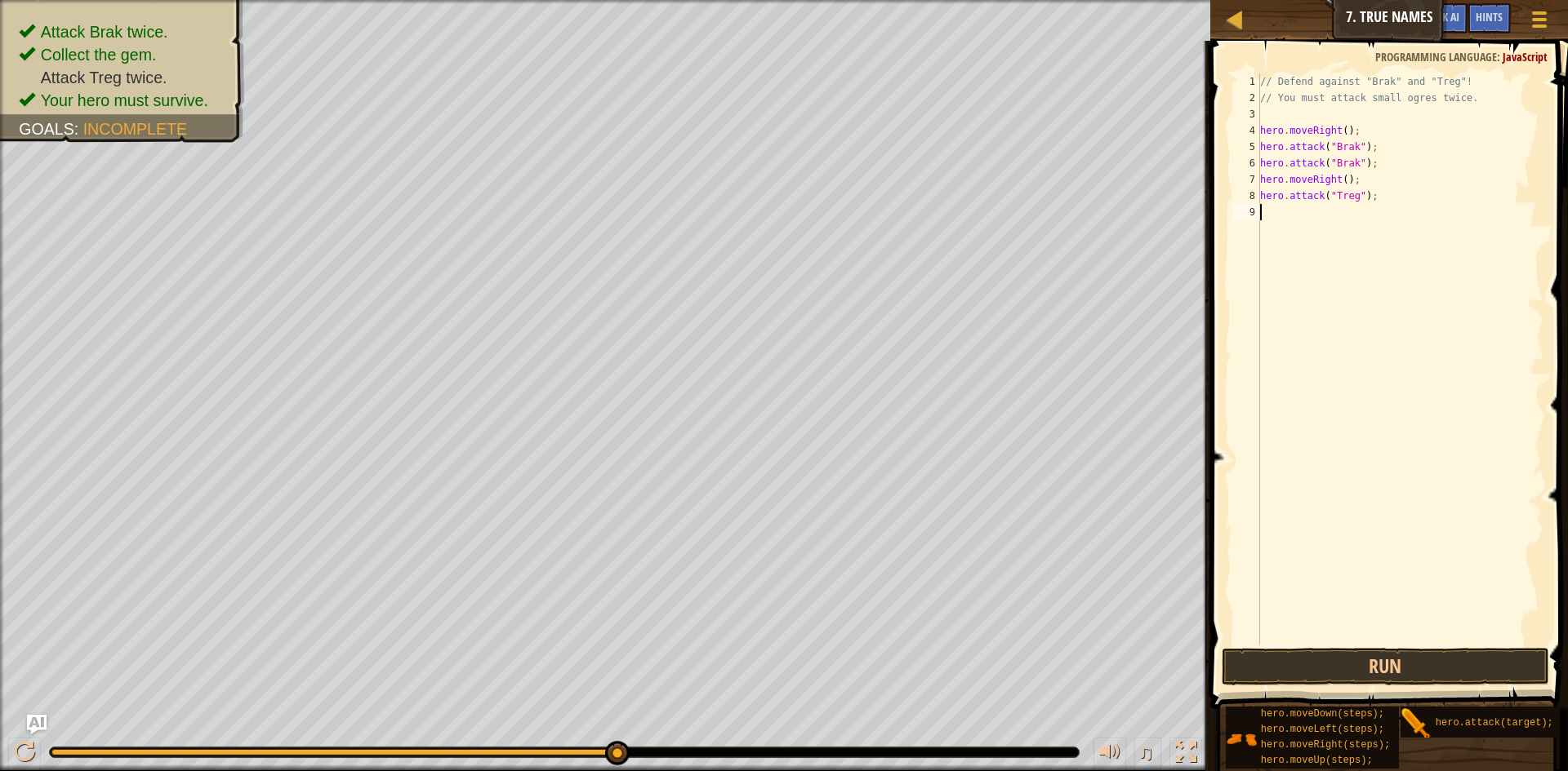
type textarea "h"
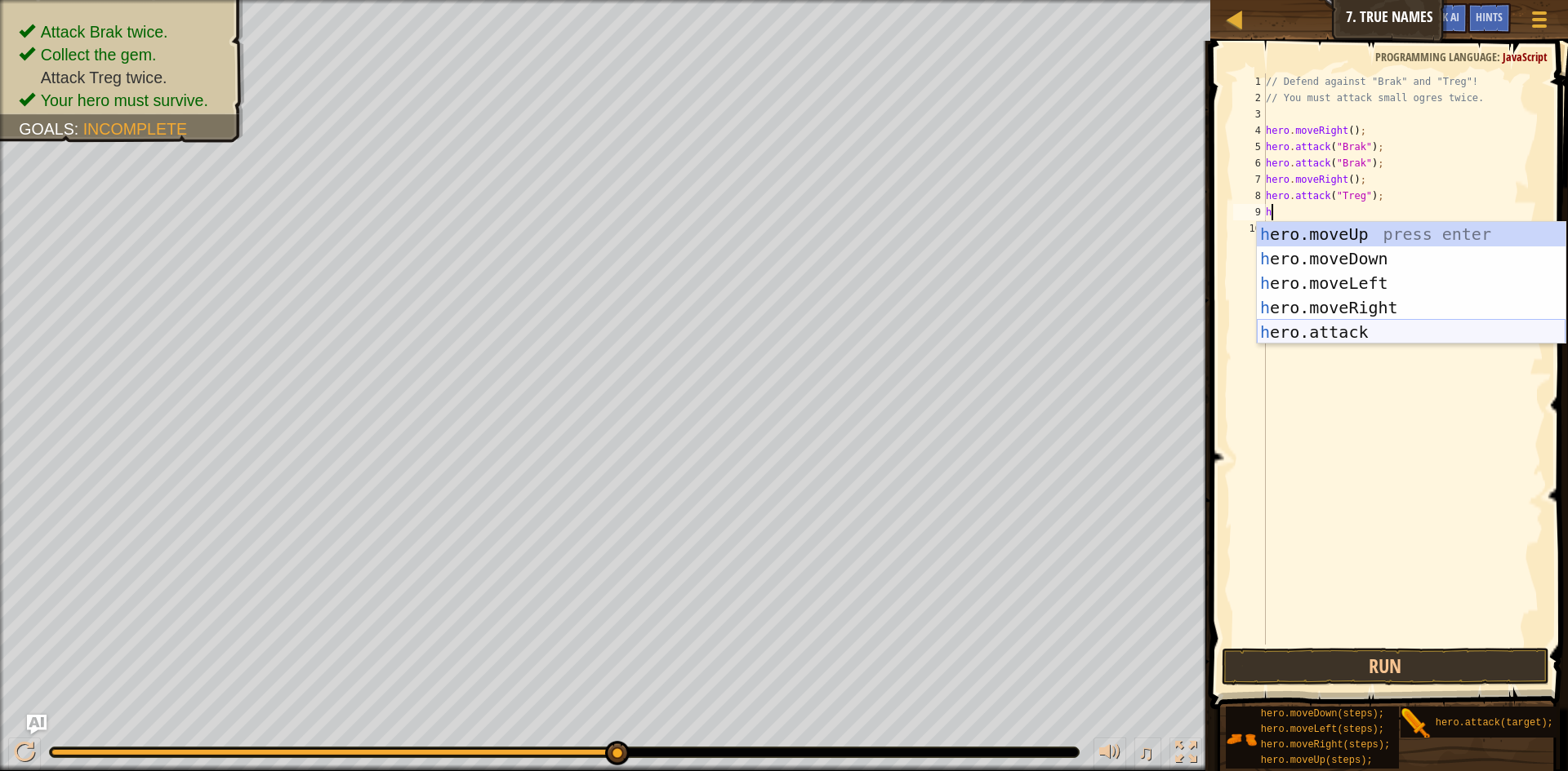
click at [1356, 346] on div "// Defend against "Brak" and "Treg"! // You must attack small ogres twice. hero…" at bounding box center [1403, 375] width 281 height 604
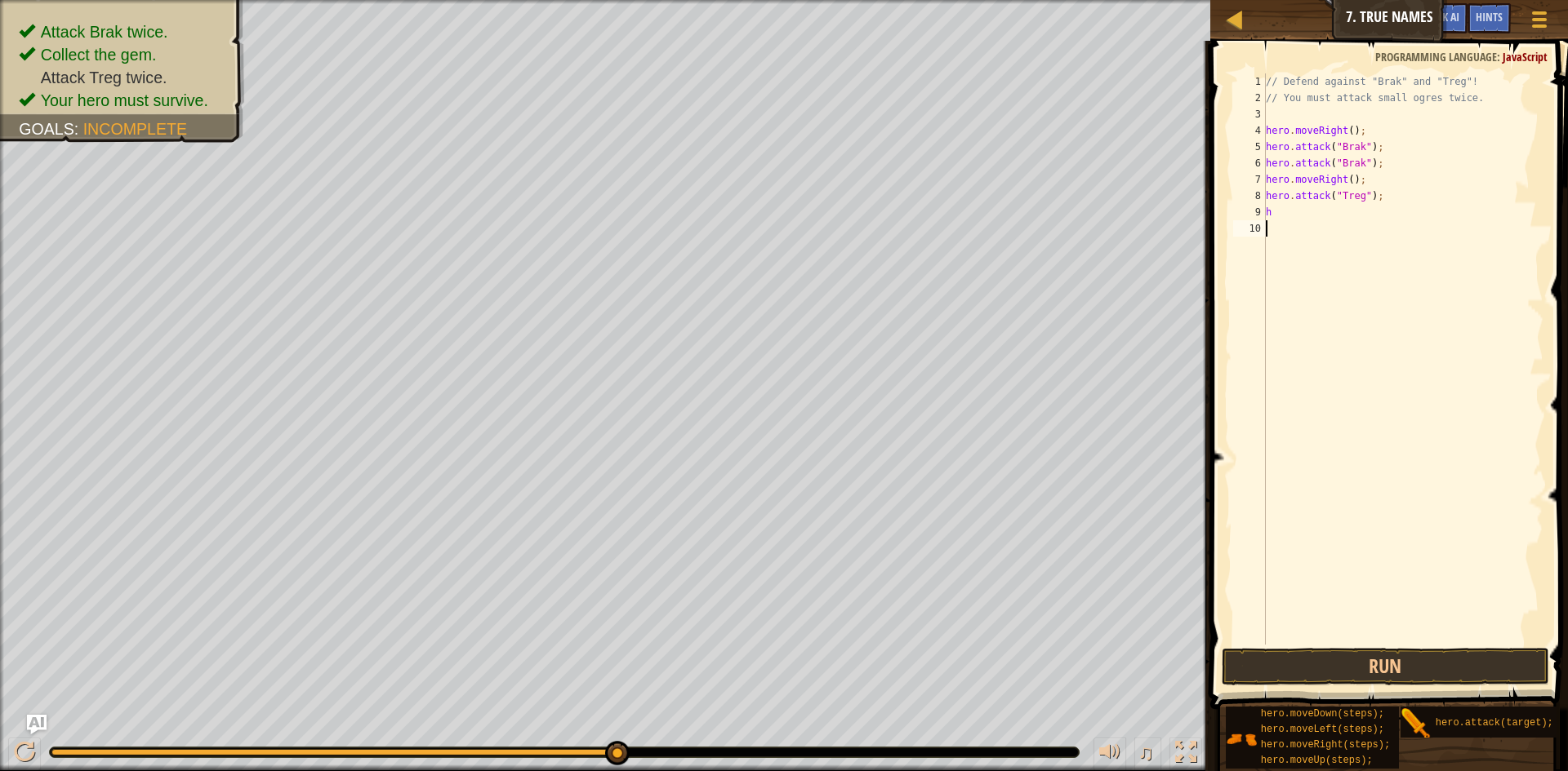
click at [1304, 211] on div "// Defend against "Brak" and "Treg"! // You must attack small ogres twice. hero…" at bounding box center [1403, 375] width 281 height 604
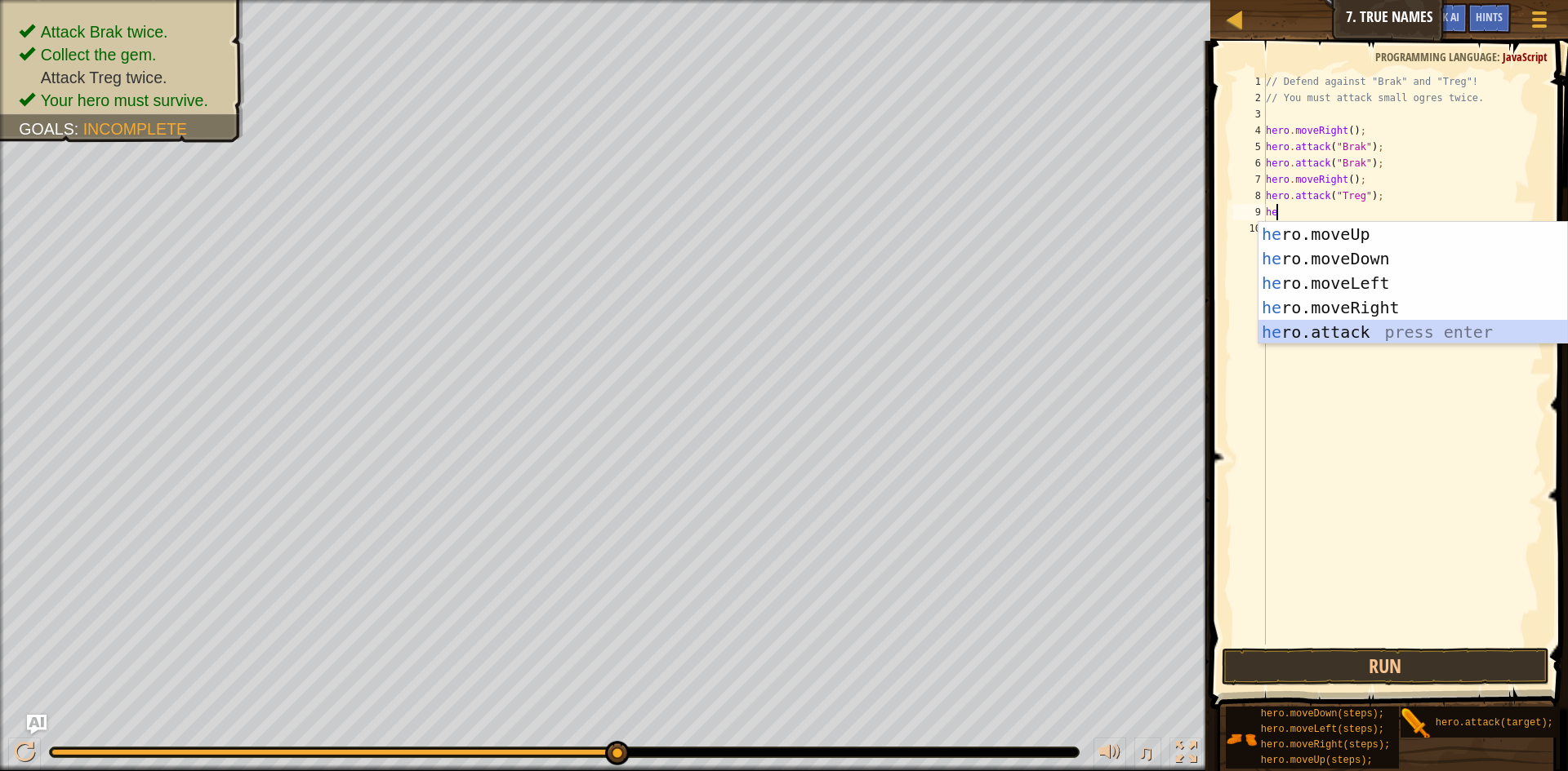
click at [1319, 320] on div "he ro.moveUp press enter he ro.moveDown press enter he ro.moveLeft press enter …" at bounding box center [1413, 308] width 308 height 172
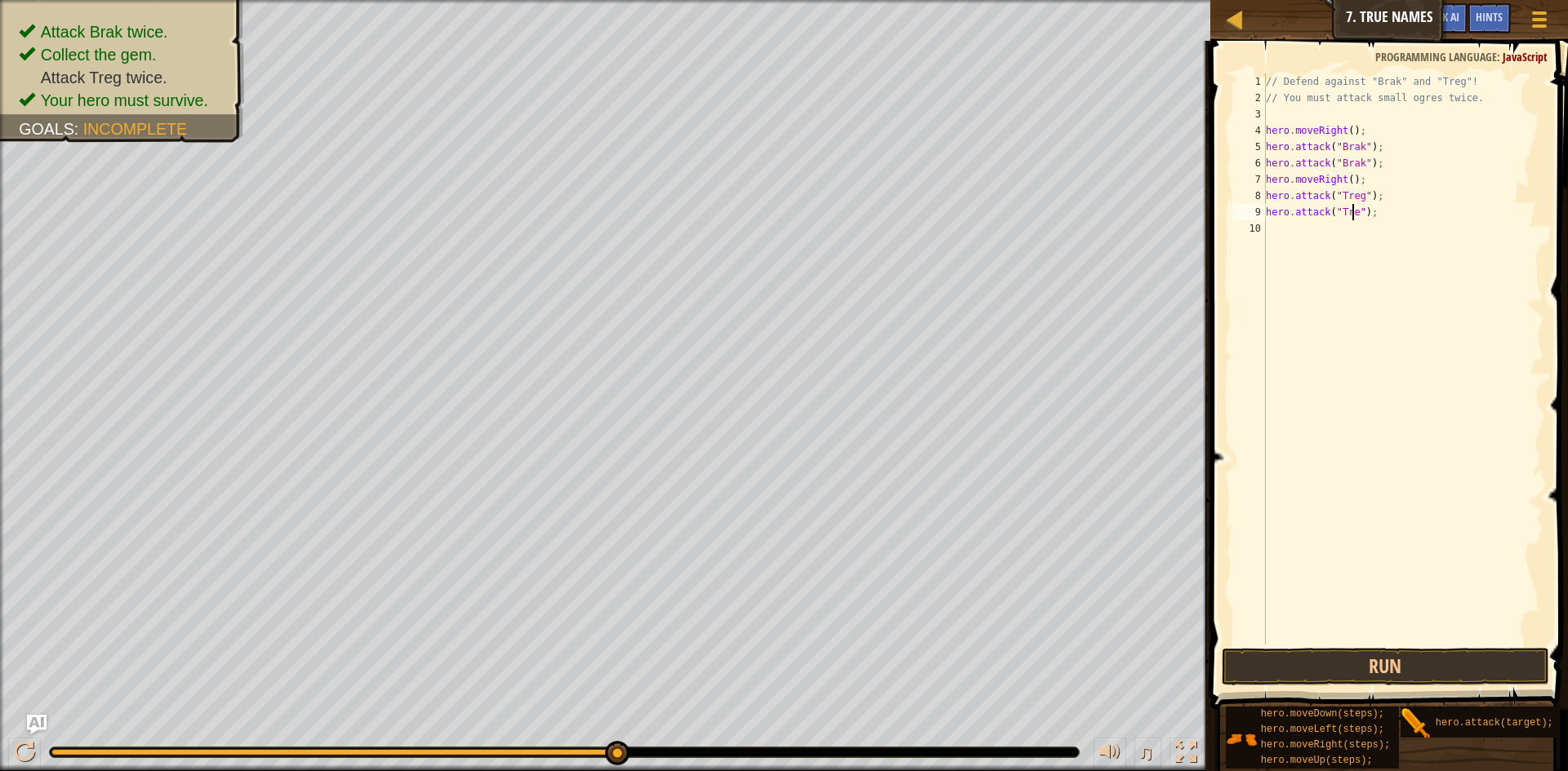
scroll to position [7, 8]
type textarea "hero.attack("Treg");"
click at [1370, 652] on button "Run" at bounding box center [1386, 667] width 327 height 38
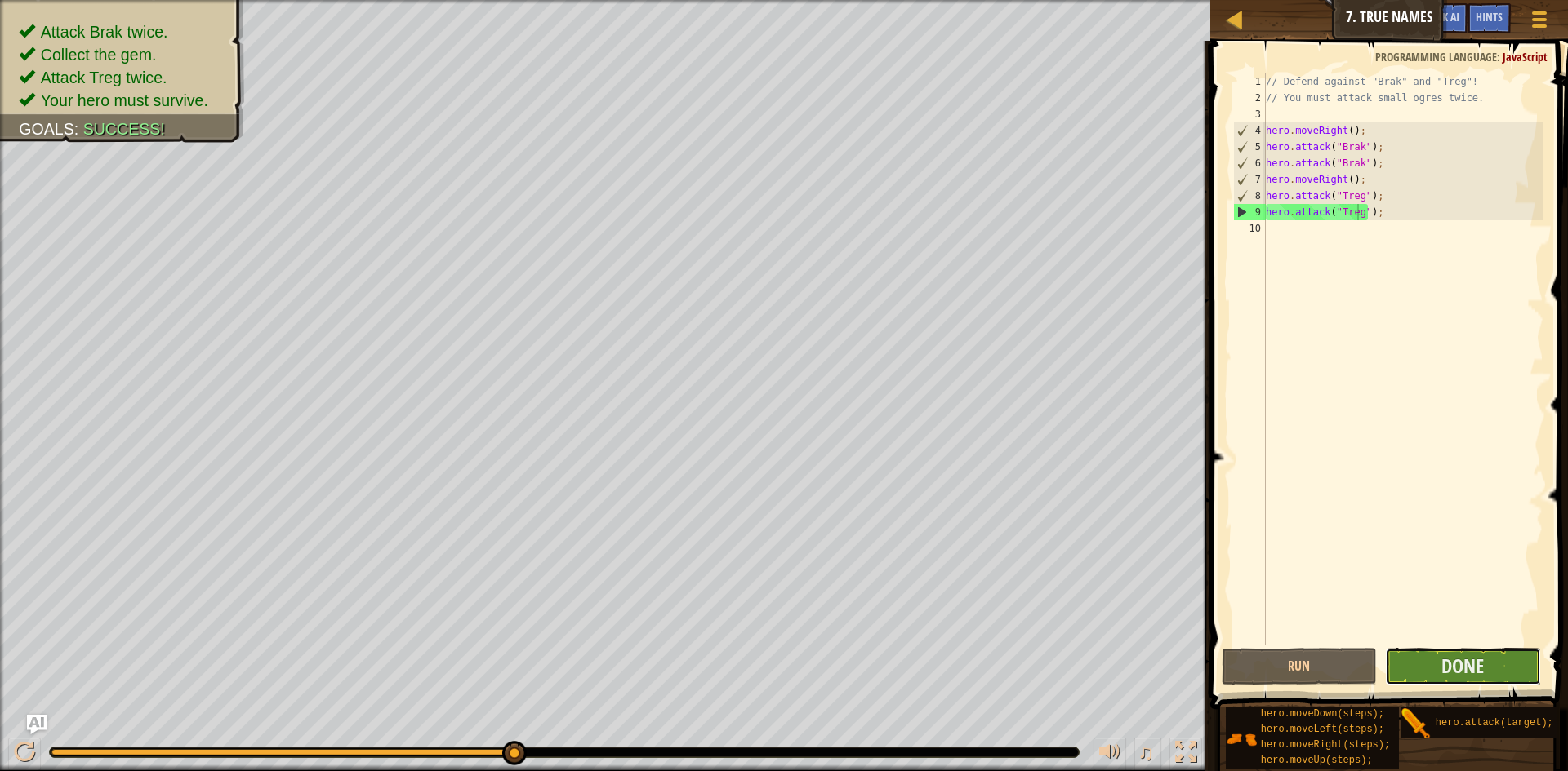
click at [1419, 667] on button "Done" at bounding box center [1462, 667] width 156 height 38
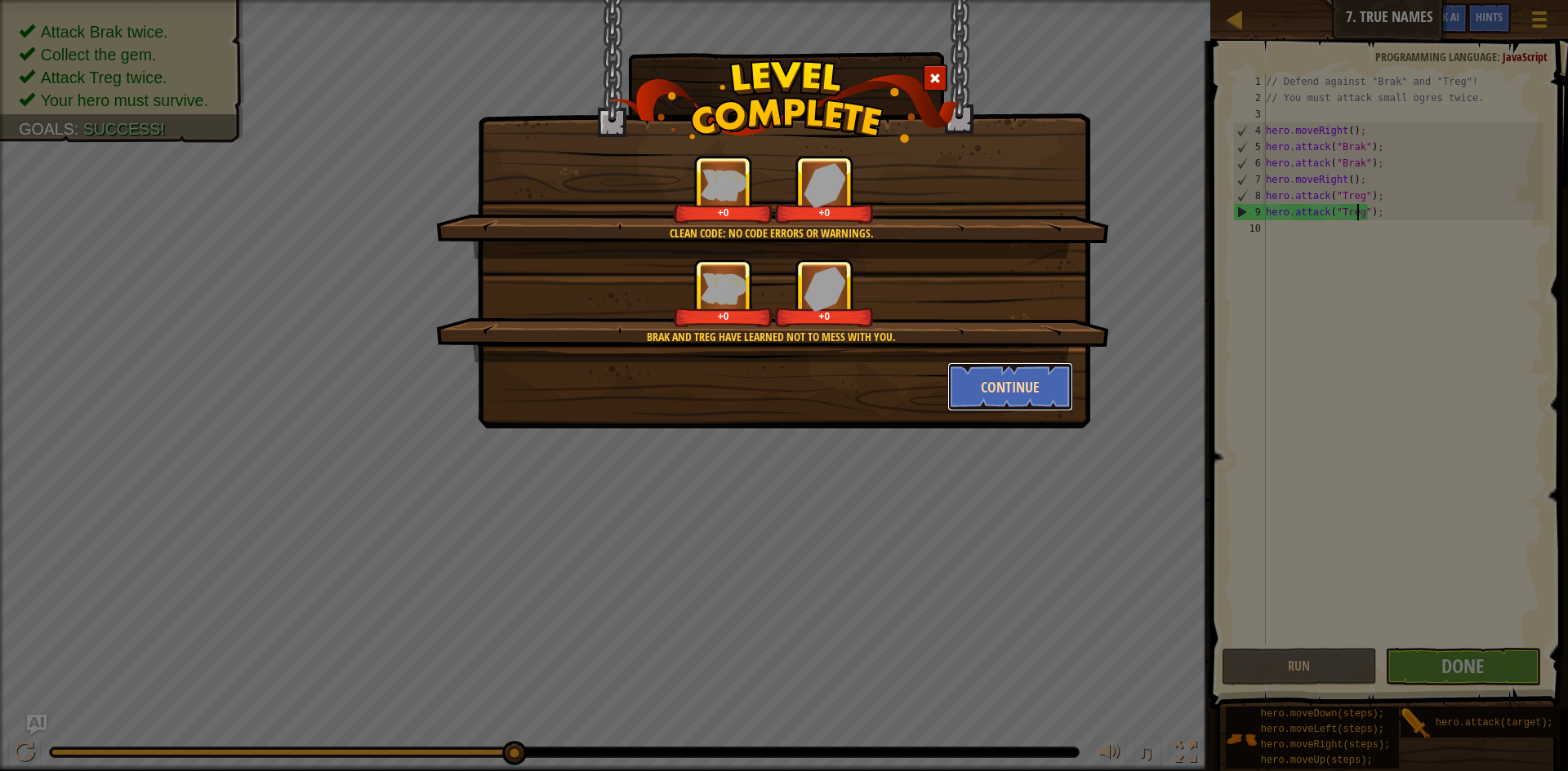
click at [1041, 387] on button "Continue" at bounding box center [1010, 387] width 127 height 49
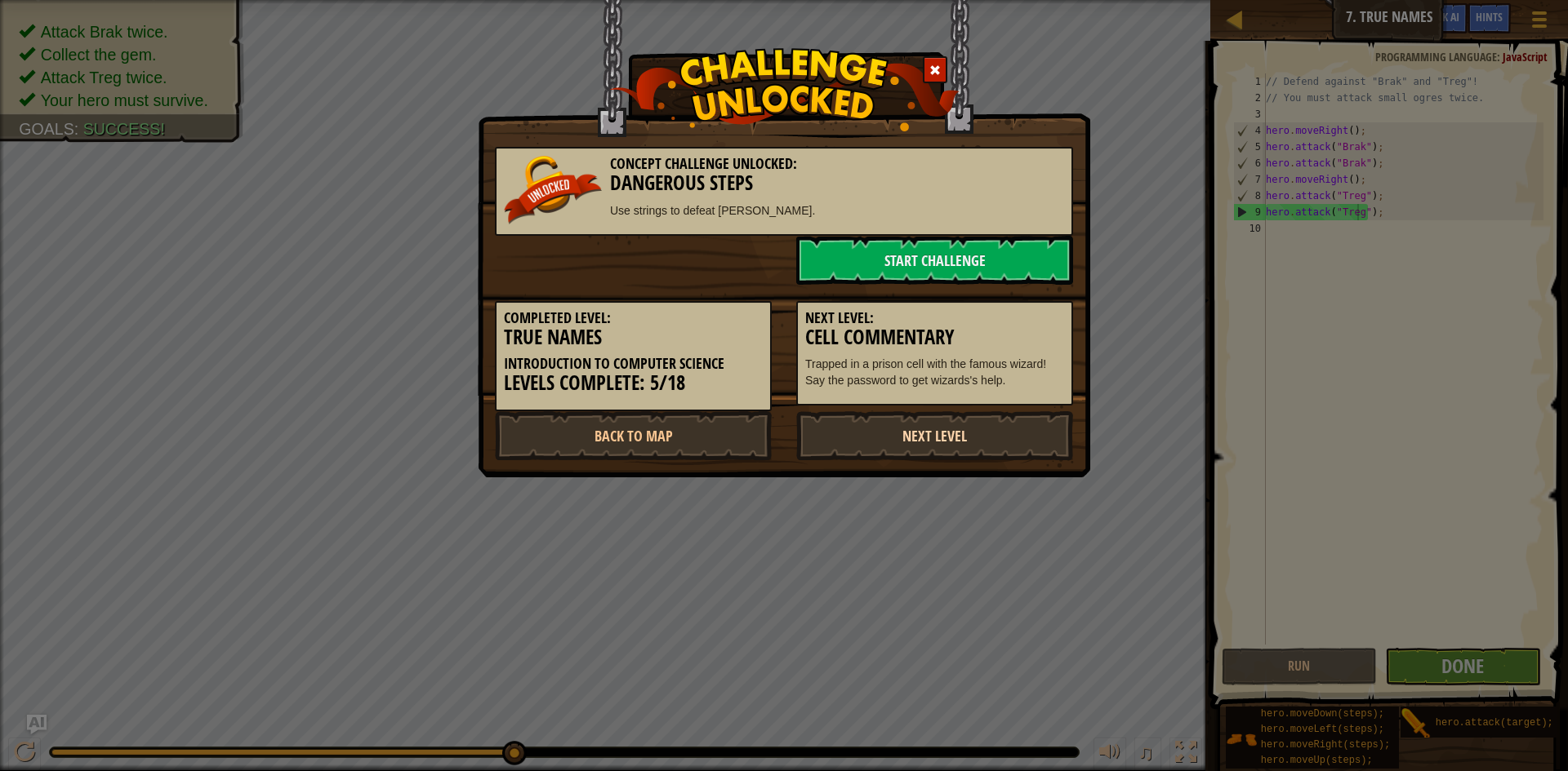
click at [950, 426] on link "Next Level" at bounding box center [934, 436] width 276 height 49
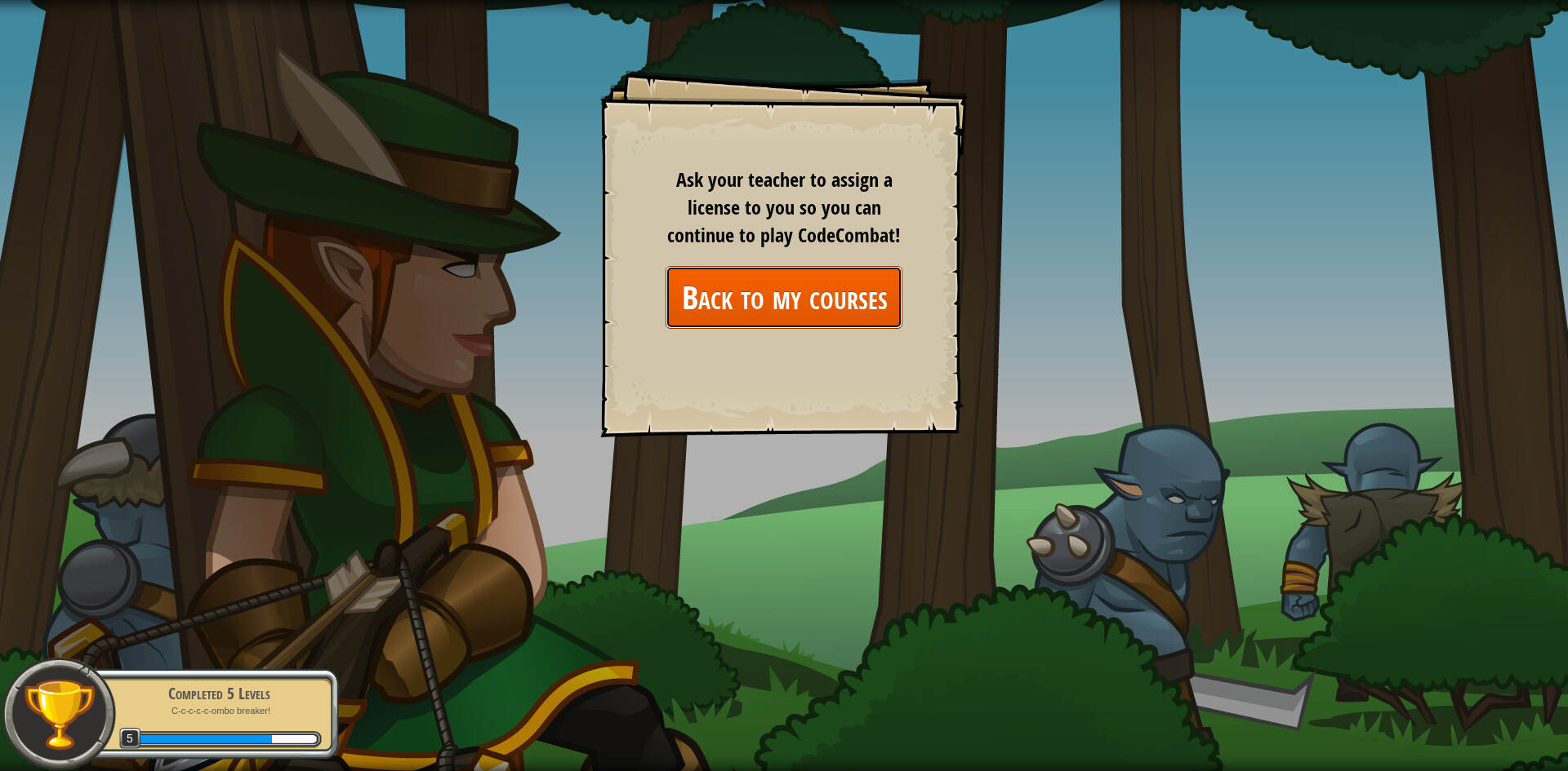
click at [853, 292] on link "Back to my courses" at bounding box center [784, 297] width 237 height 63
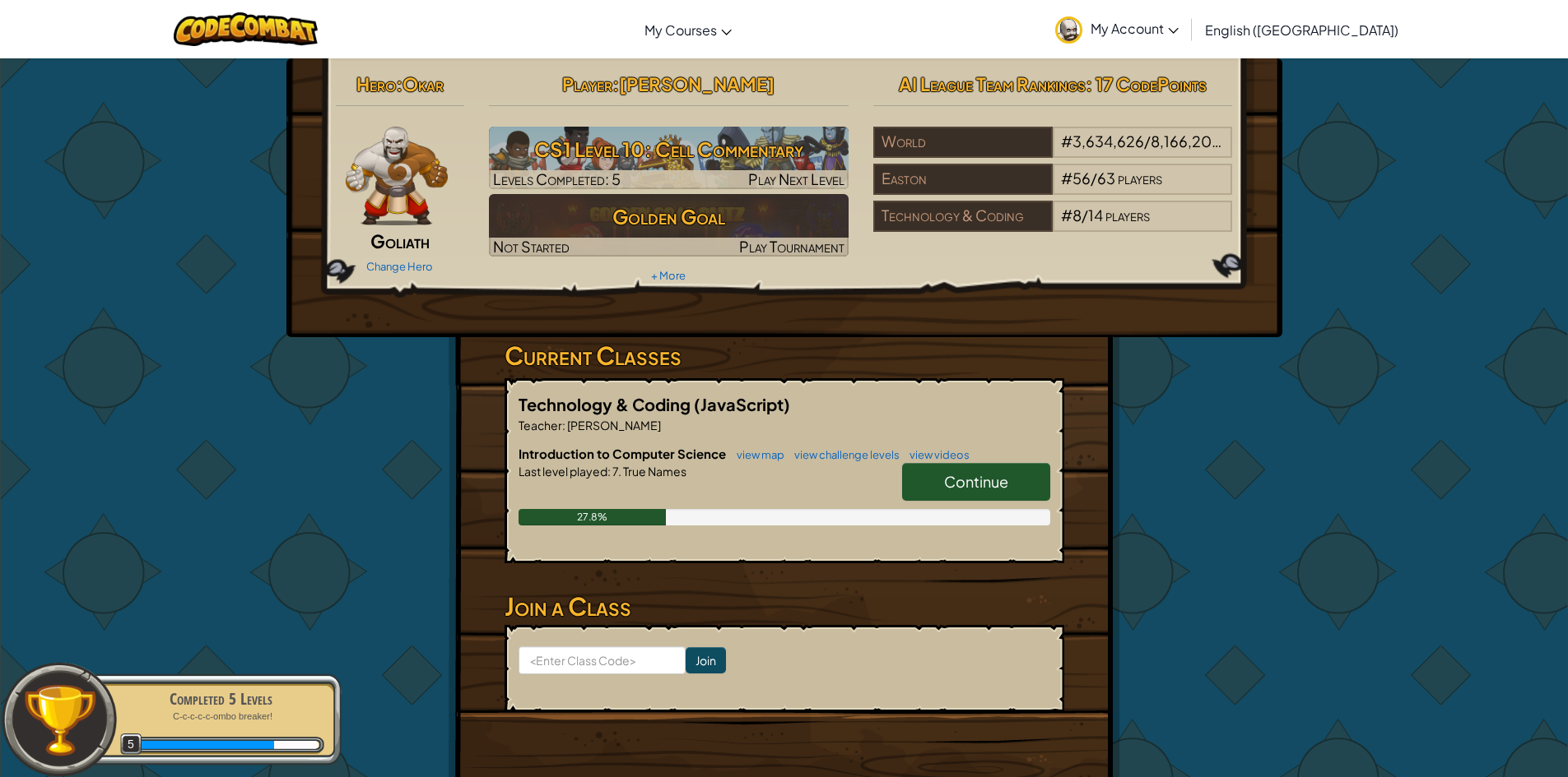
click at [981, 492] on link "Continue" at bounding box center [976, 482] width 148 height 38
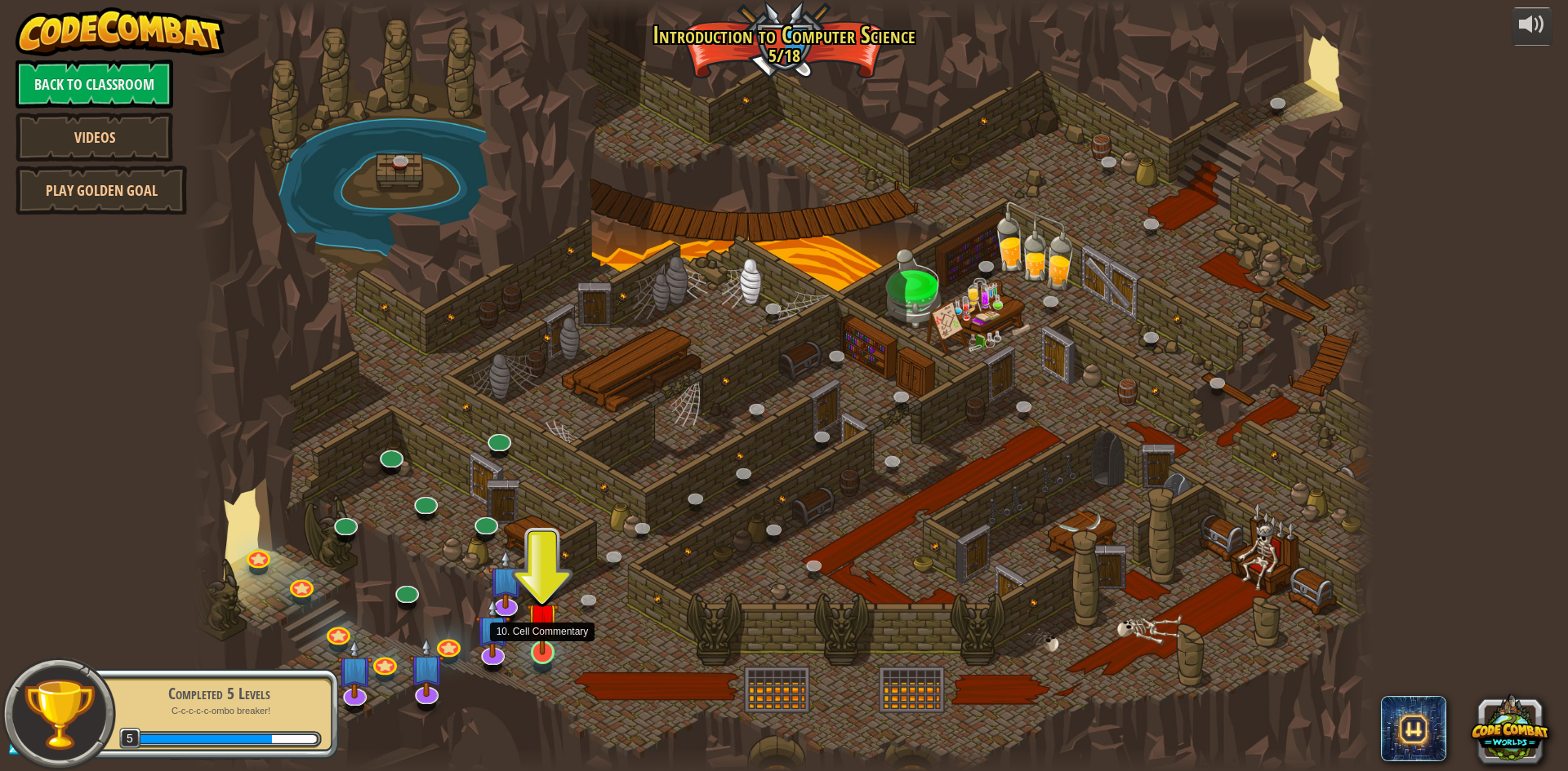
click at [539, 649] on img at bounding box center [542, 618] width 32 height 73
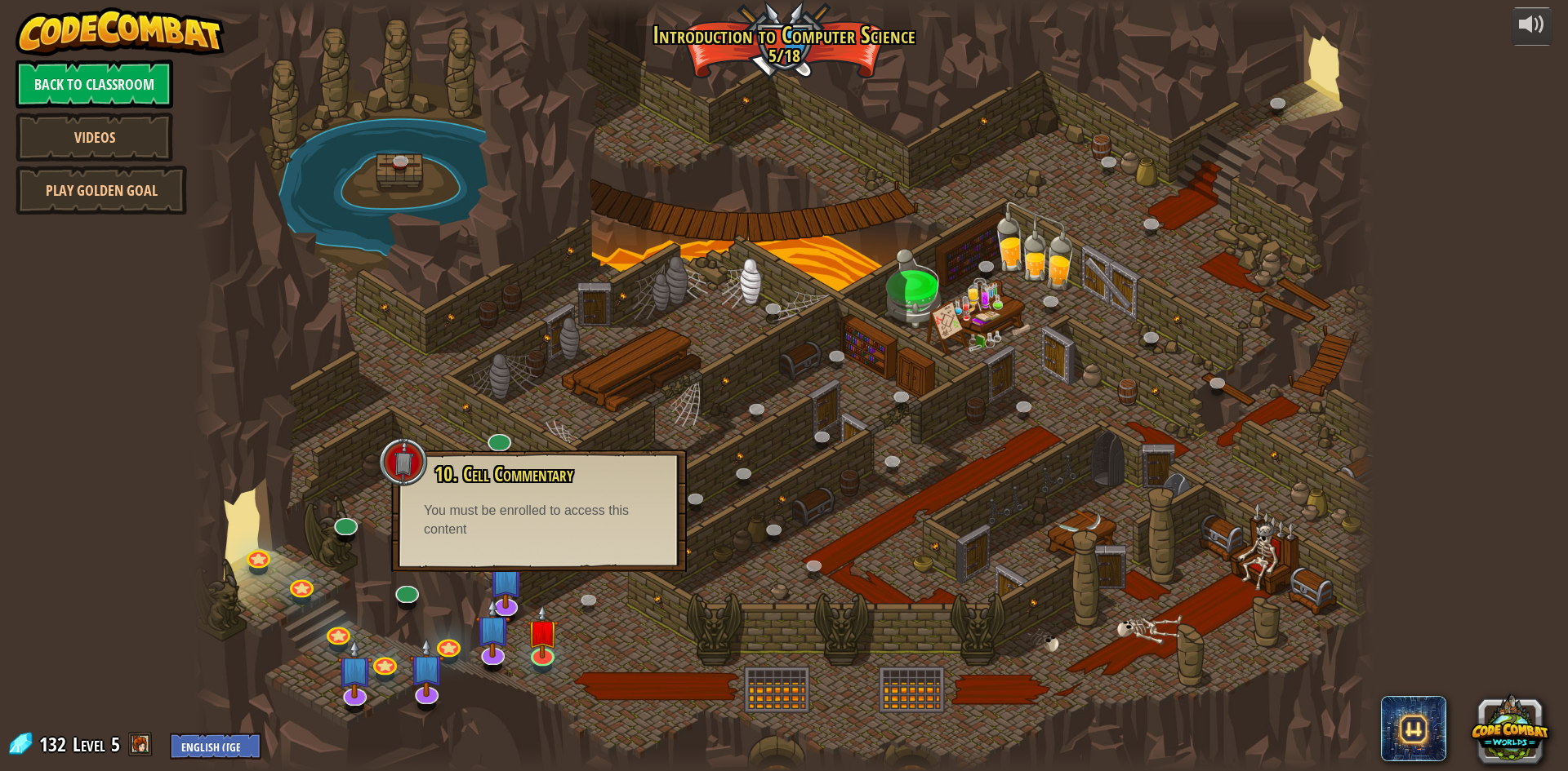
click at [622, 641] on div at bounding box center [784, 385] width 1181 height 771
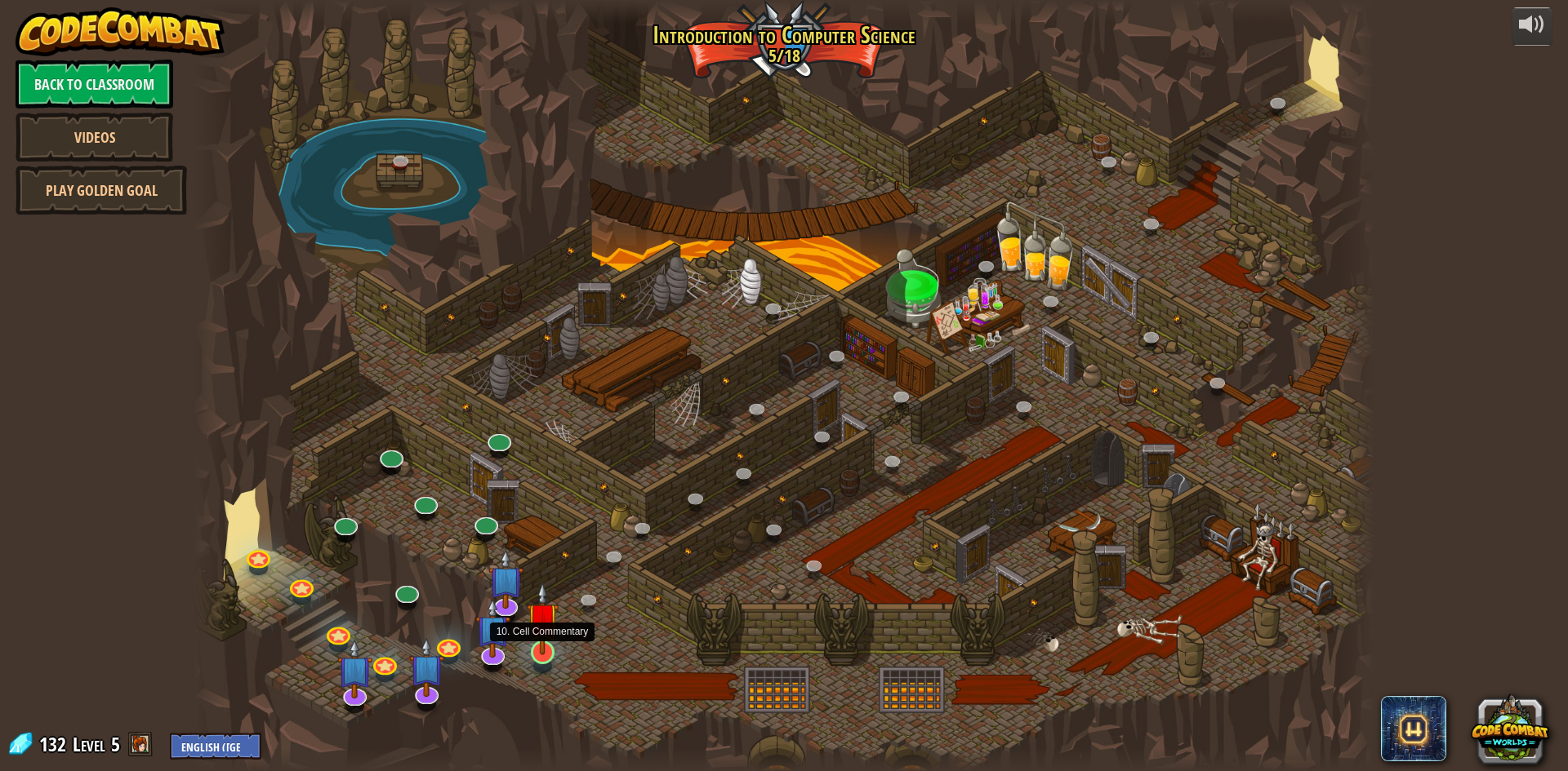
click at [550, 642] on img at bounding box center [542, 618] width 32 height 73
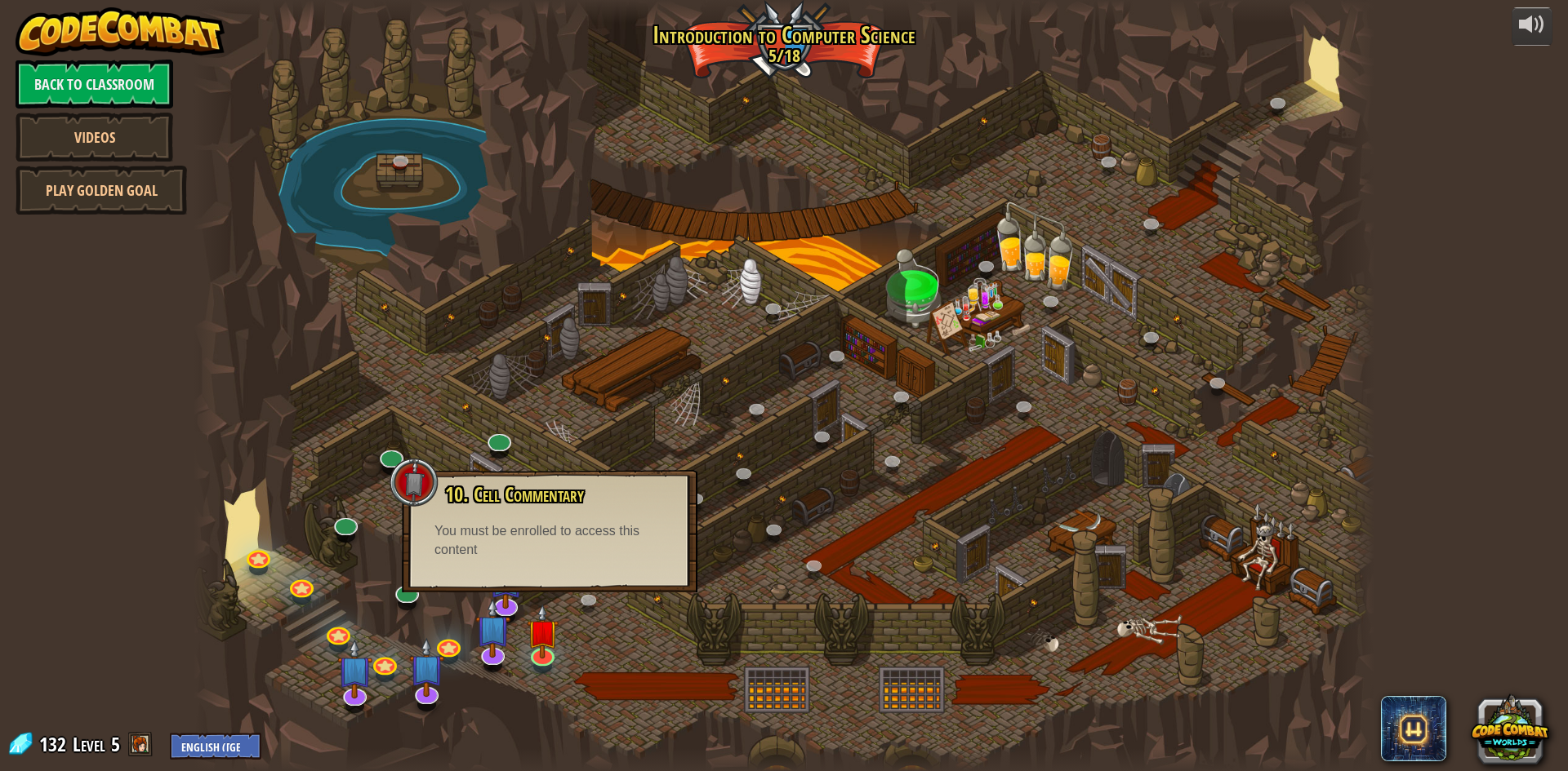
drag, startPoint x: 788, startPoint y: 606, endPoint x: 775, endPoint y: 609, distance: 13.3
click at [775, 609] on div at bounding box center [784, 385] width 1181 height 771
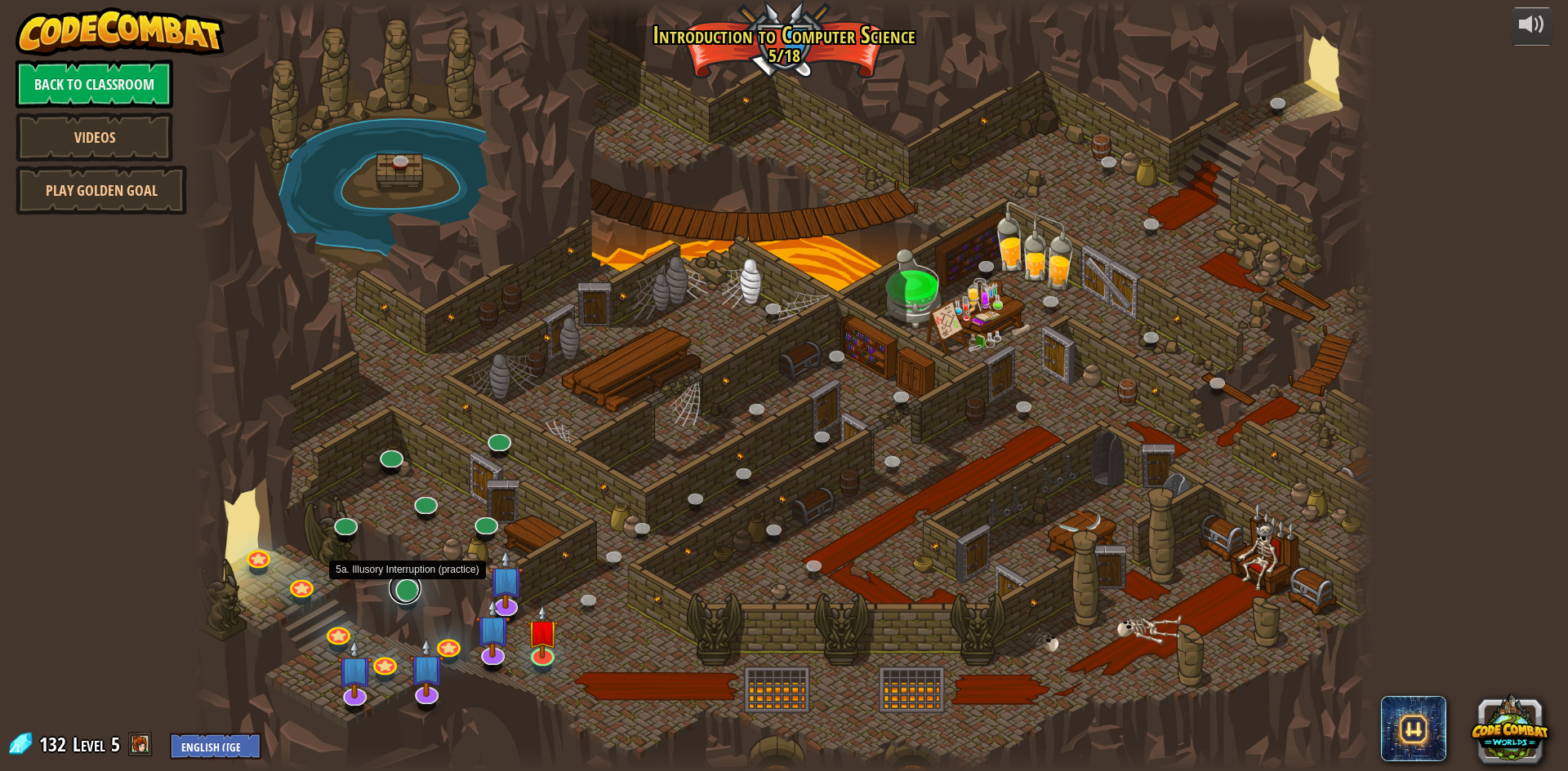
click at [411, 591] on link at bounding box center [405, 589] width 33 height 33
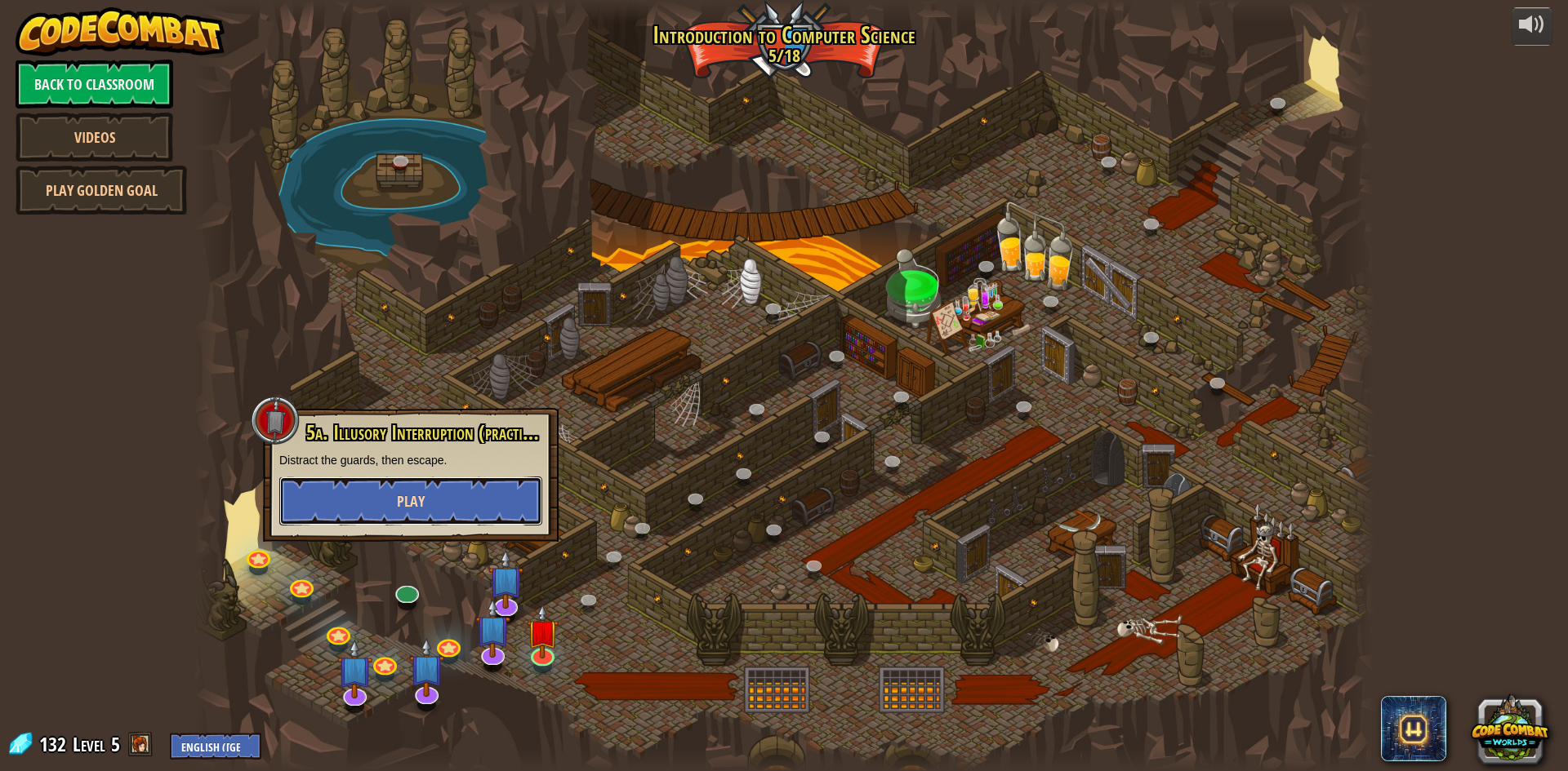
click at [411, 481] on button "Play" at bounding box center [410, 501] width 263 height 49
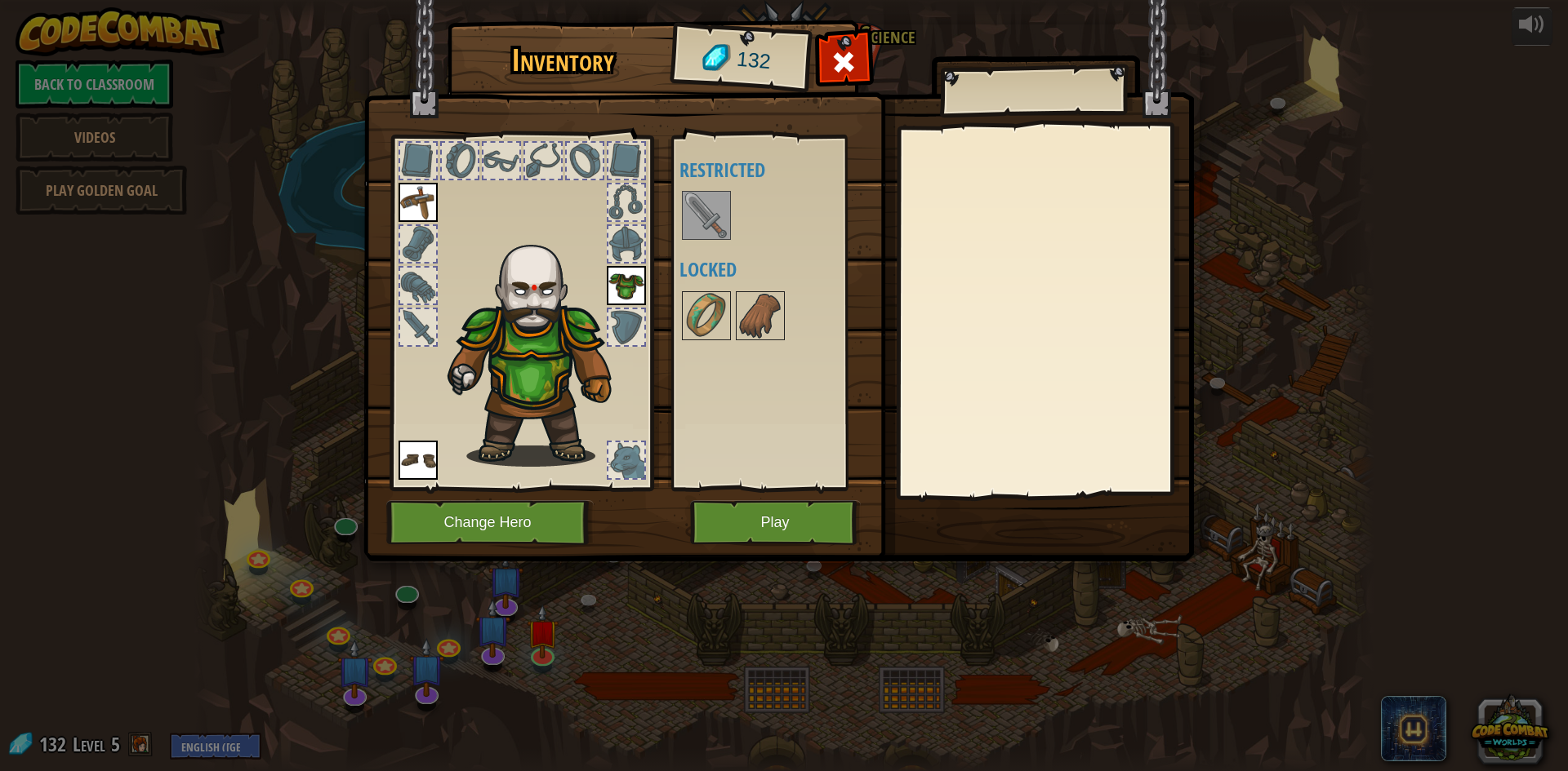
click at [633, 459] on div at bounding box center [627, 460] width 36 height 36
click at [630, 453] on div at bounding box center [627, 460] width 36 height 36
click at [617, 320] on div at bounding box center [627, 327] width 36 height 36
drag, startPoint x: 625, startPoint y: 246, endPoint x: 639, endPoint y: 203, distance: 45.2
click at [625, 245] on div at bounding box center [627, 244] width 36 height 36
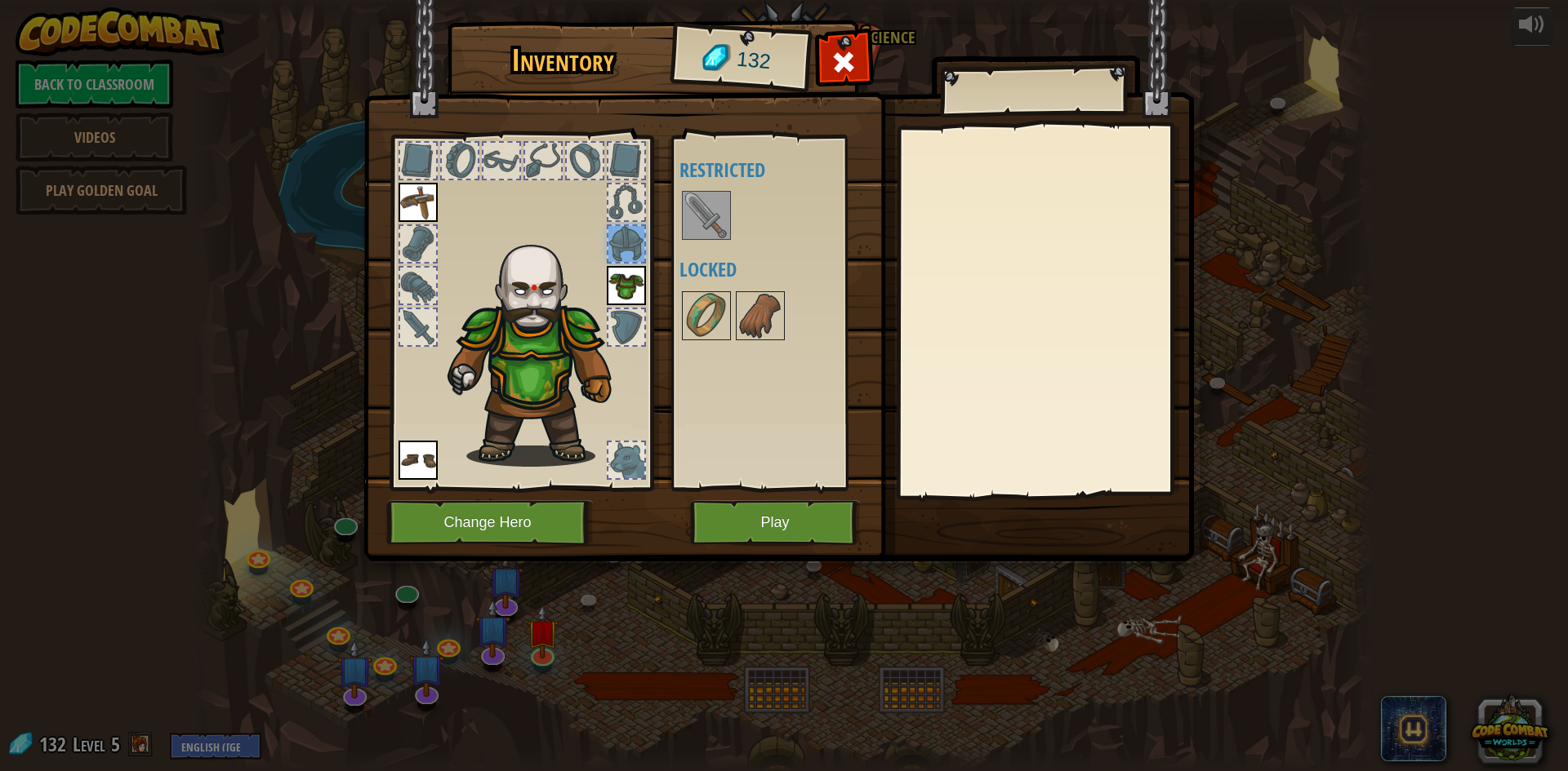
drag, startPoint x: 630, startPoint y: 150, endPoint x: 549, endPoint y: 150, distance: 81.0
click at [627, 150] on div at bounding box center [627, 161] width 36 height 36
click at [584, 154] on div at bounding box center [585, 161] width 36 height 36
click at [441, 272] on img at bounding box center [539, 348] width 200 height 238
click at [434, 275] on div at bounding box center [418, 285] width 36 height 36
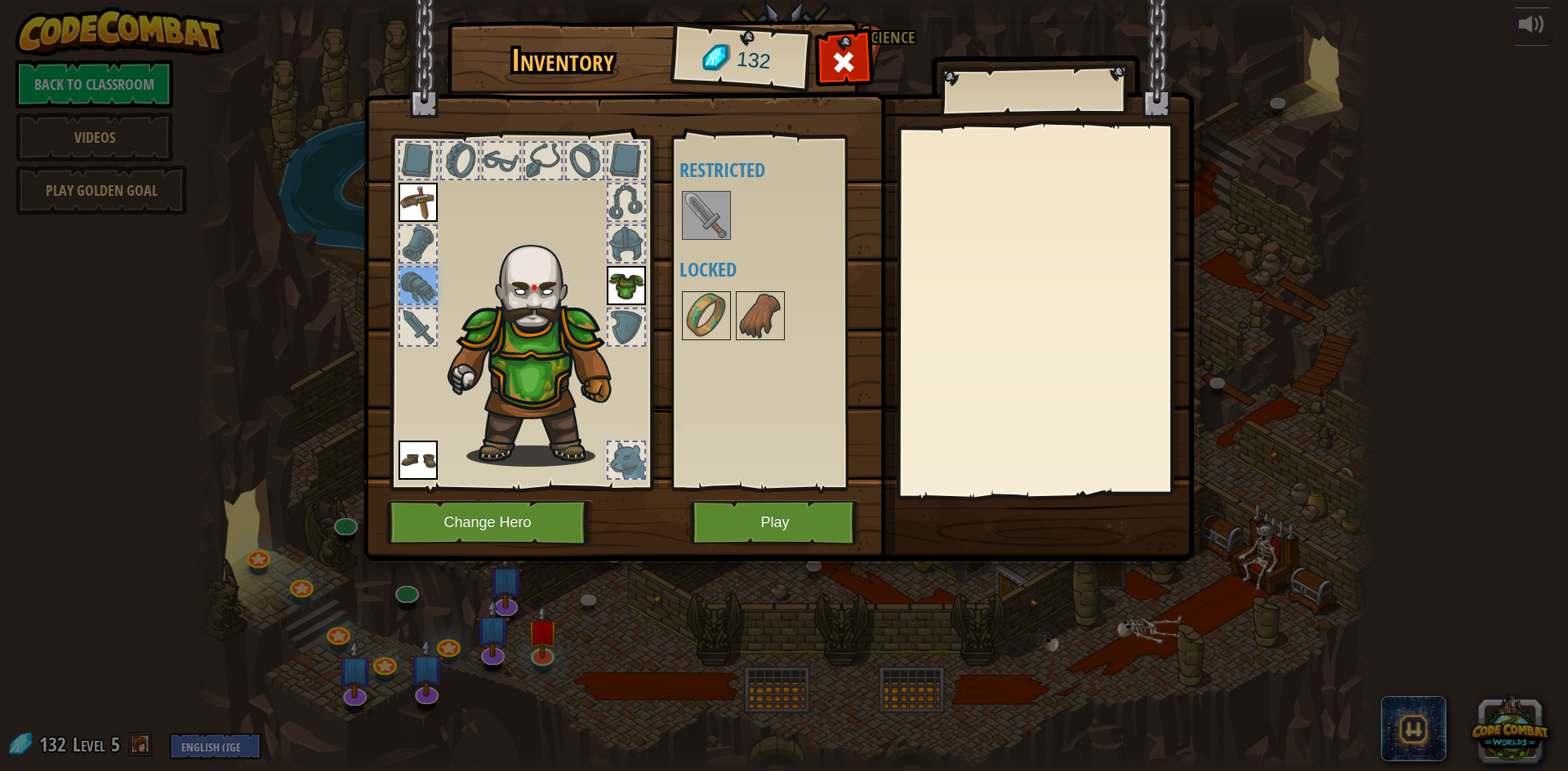
click at [434, 322] on div at bounding box center [418, 327] width 36 height 36
click at [432, 246] on div at bounding box center [418, 244] width 36 height 36
click at [430, 195] on img at bounding box center [418, 203] width 39 height 39
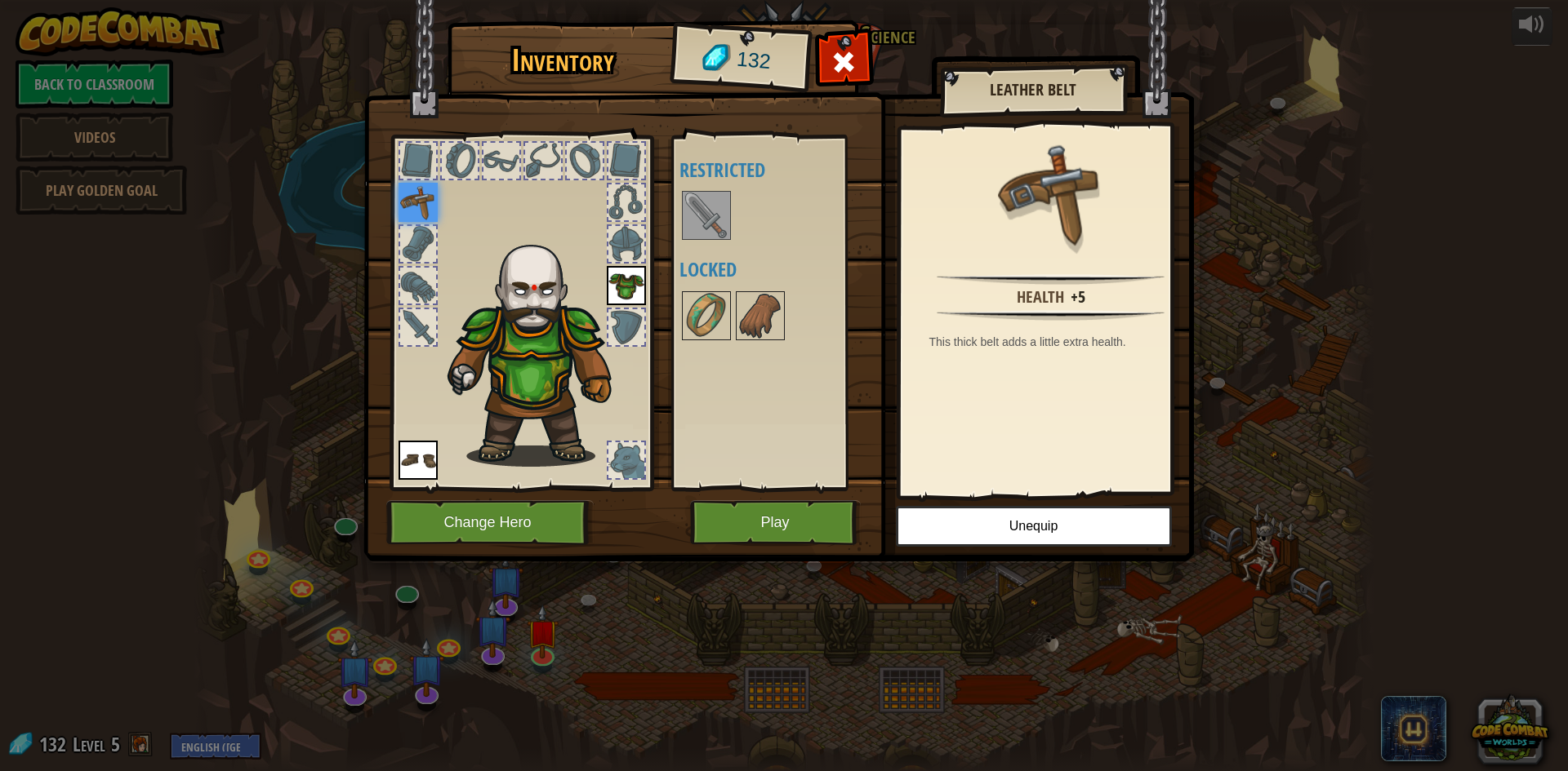
click at [429, 164] on div at bounding box center [418, 161] width 36 height 36
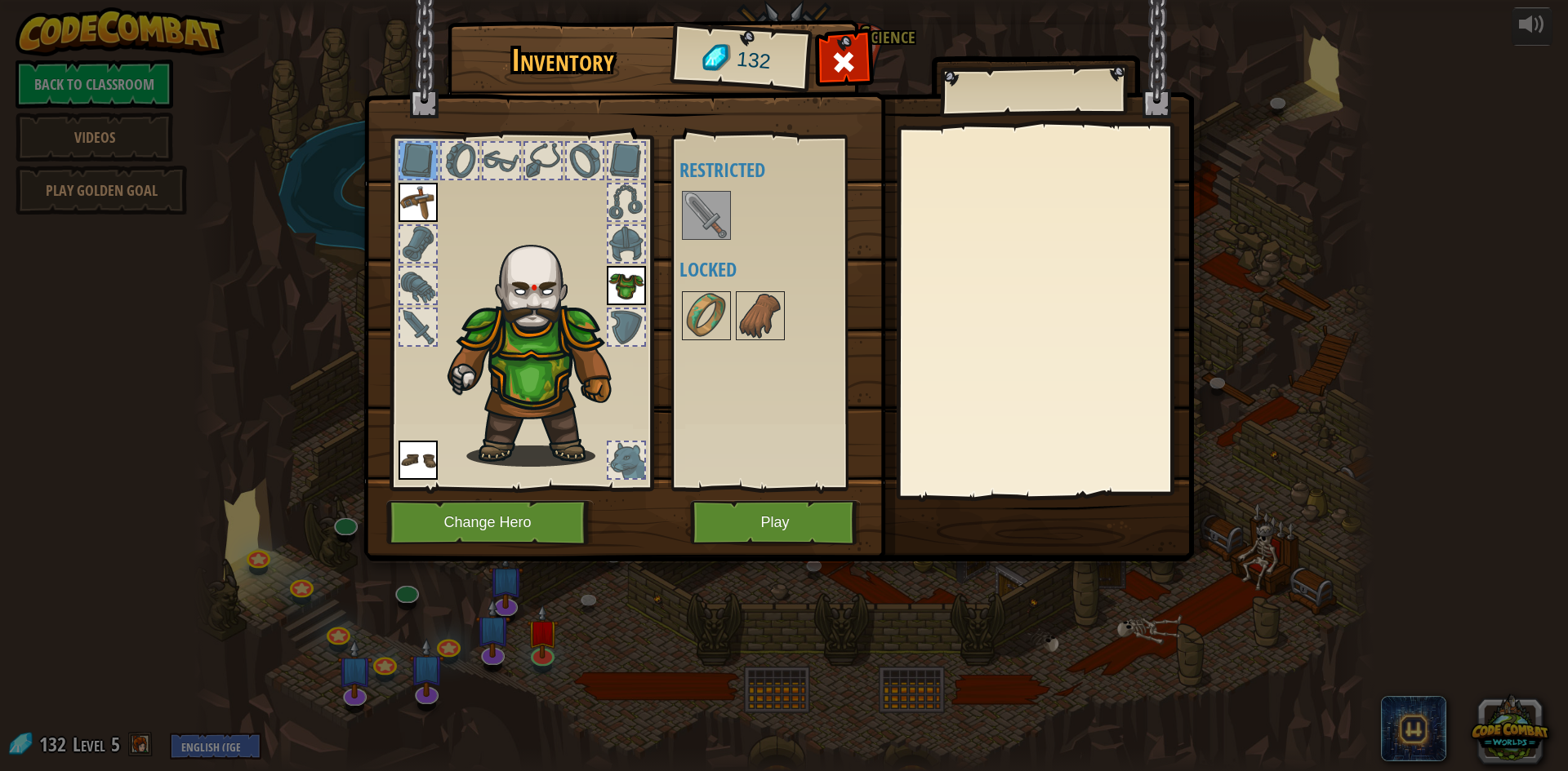
click at [429, 197] on img at bounding box center [418, 203] width 39 height 39
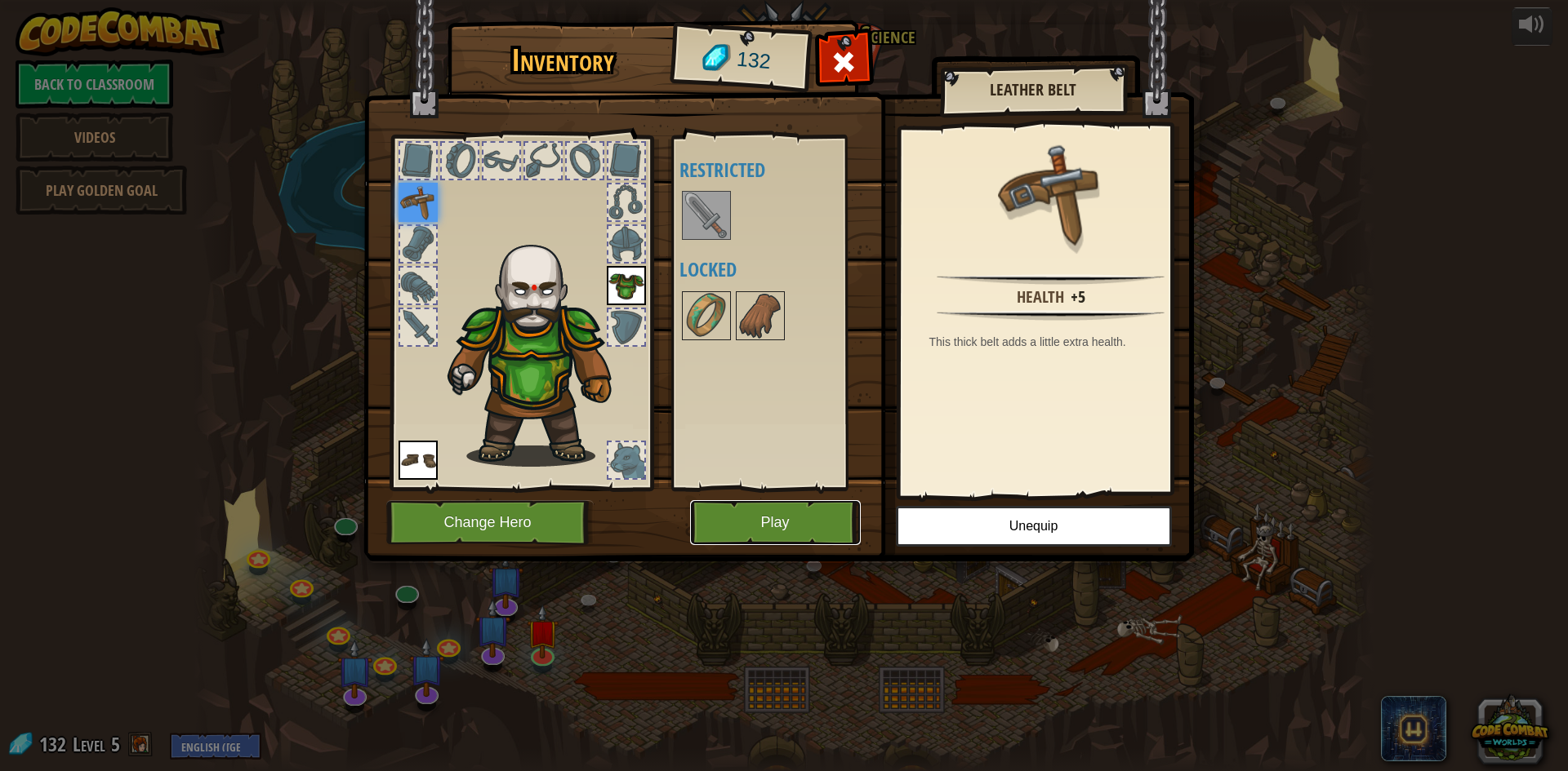
click at [819, 518] on button "Play" at bounding box center [775, 522] width 171 height 45
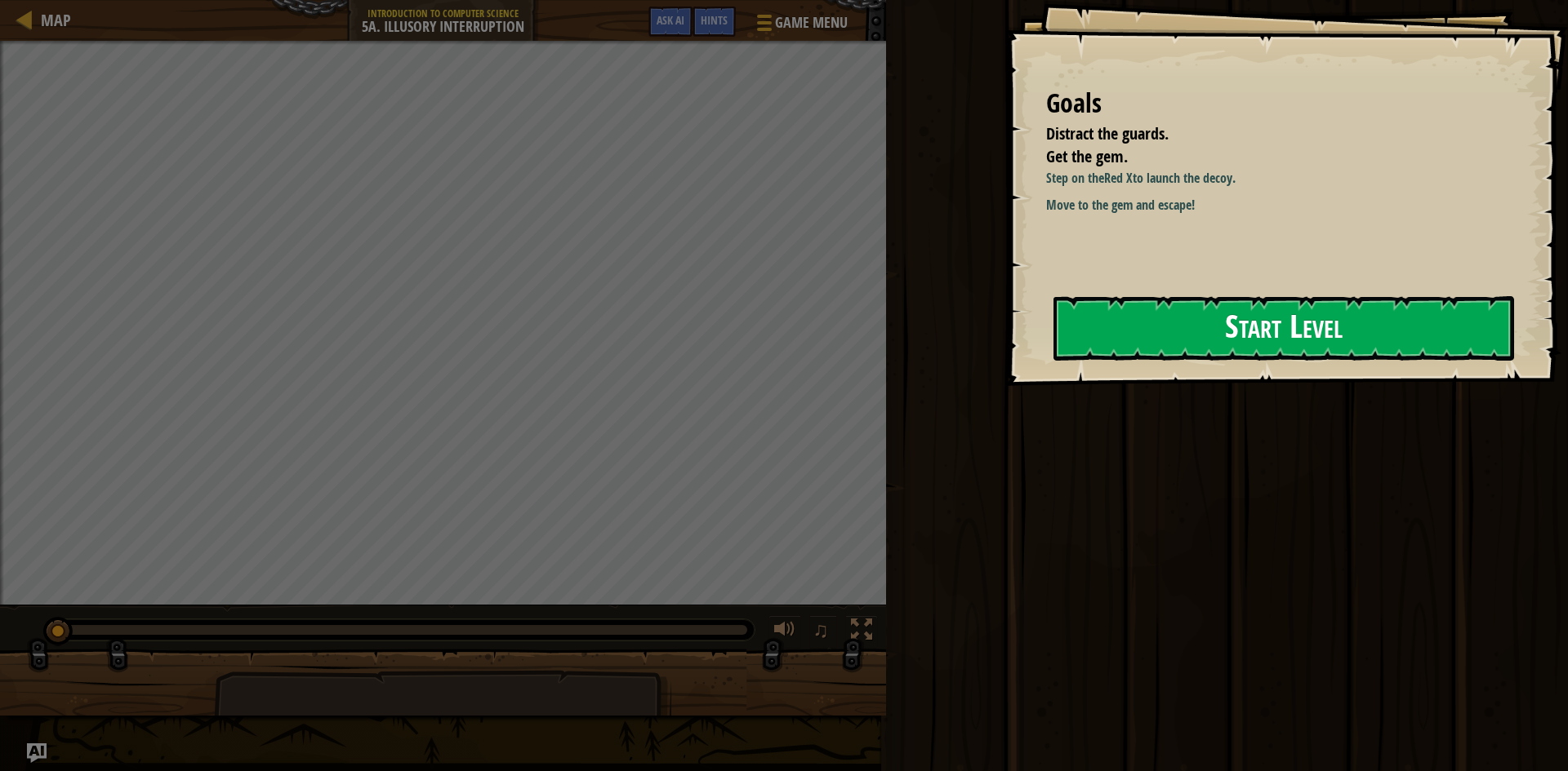
click at [1197, 341] on button "Start Level" at bounding box center [1283, 328] width 461 height 65
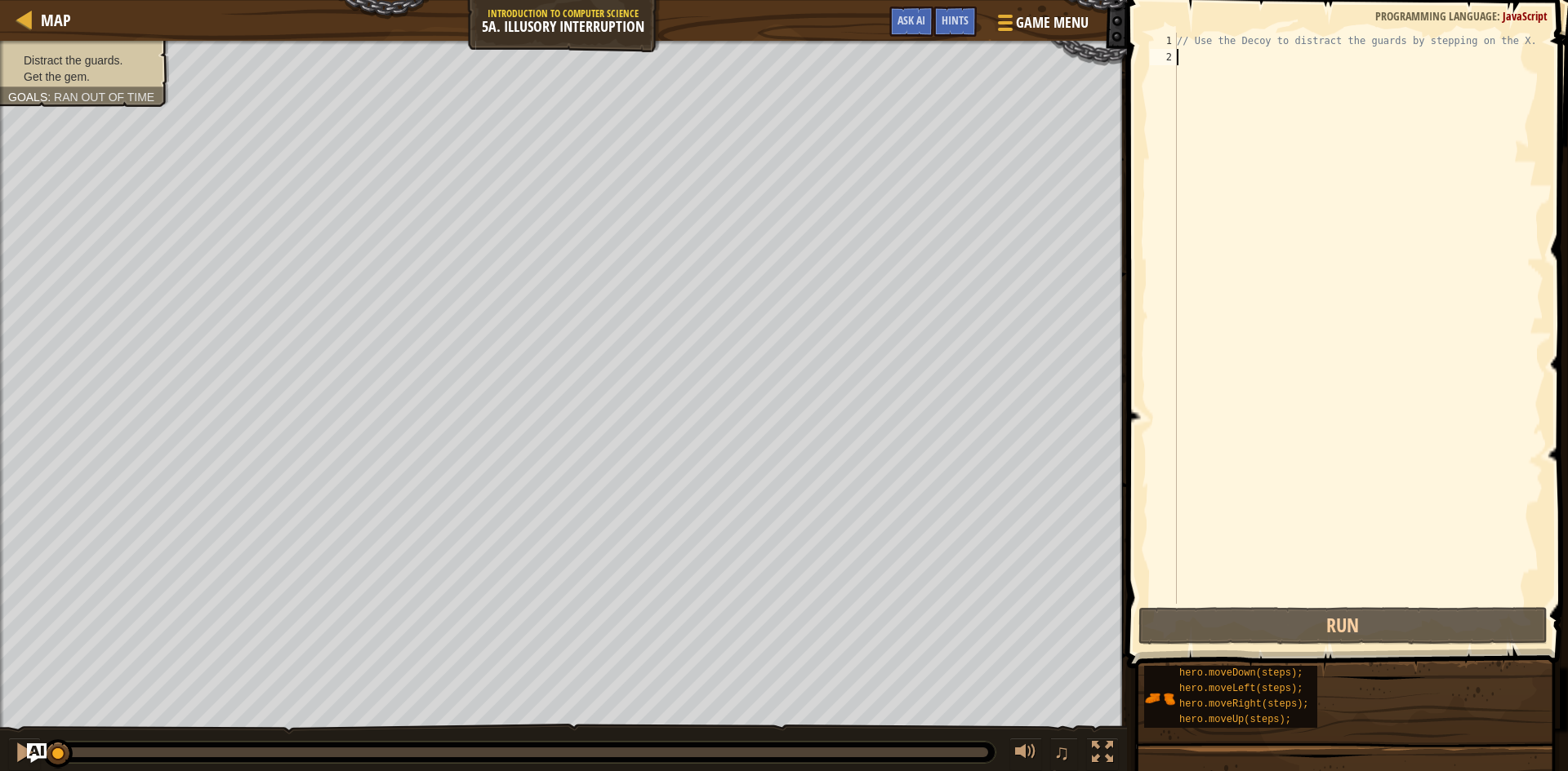
type textarea "h"
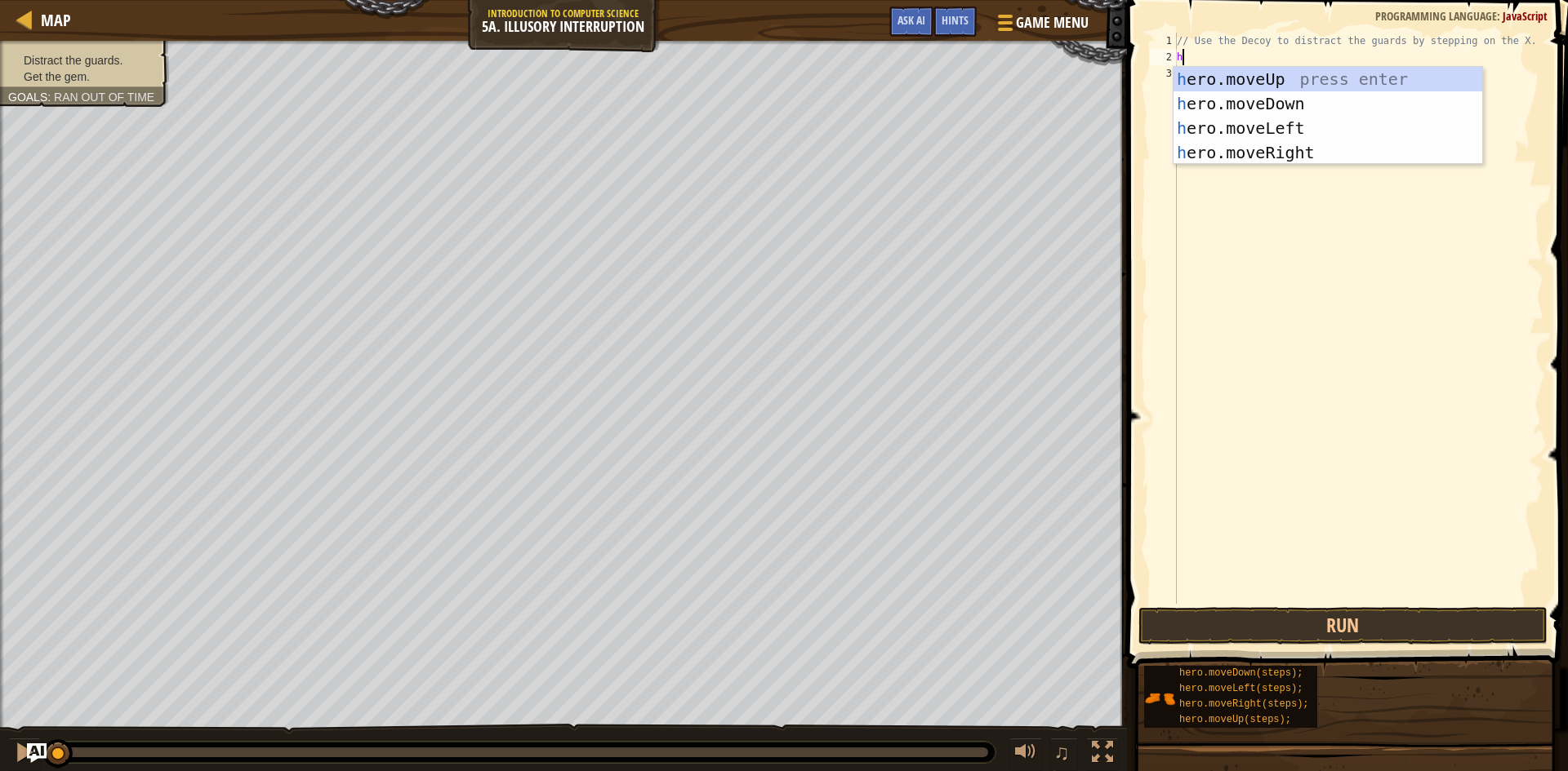
scroll to position [7, 0]
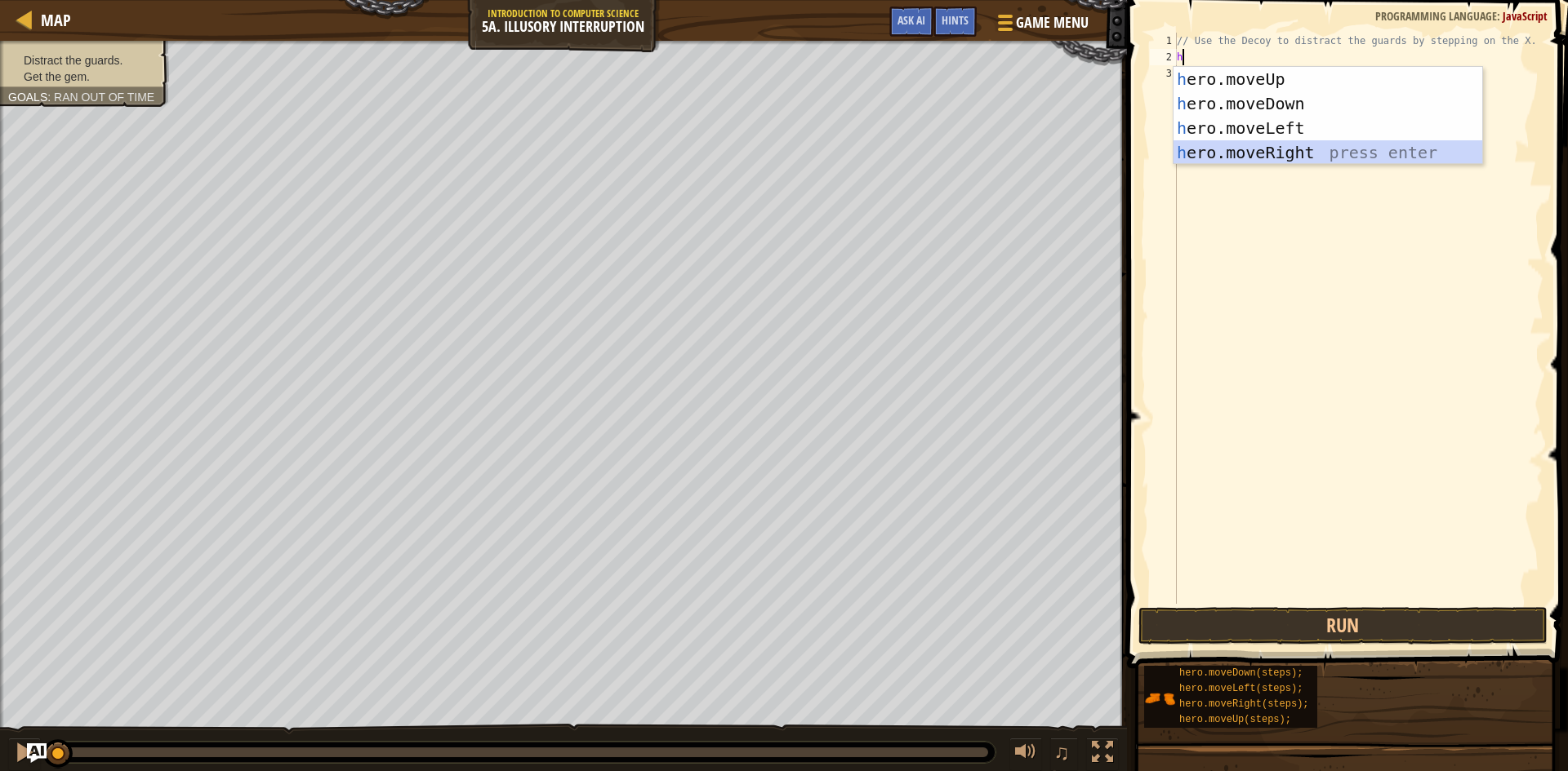
click at [1255, 142] on div "h ero.moveUp press enter h ero.moveDown press enter h ero.moveLeft press enter …" at bounding box center [1328, 141] width 308 height 147
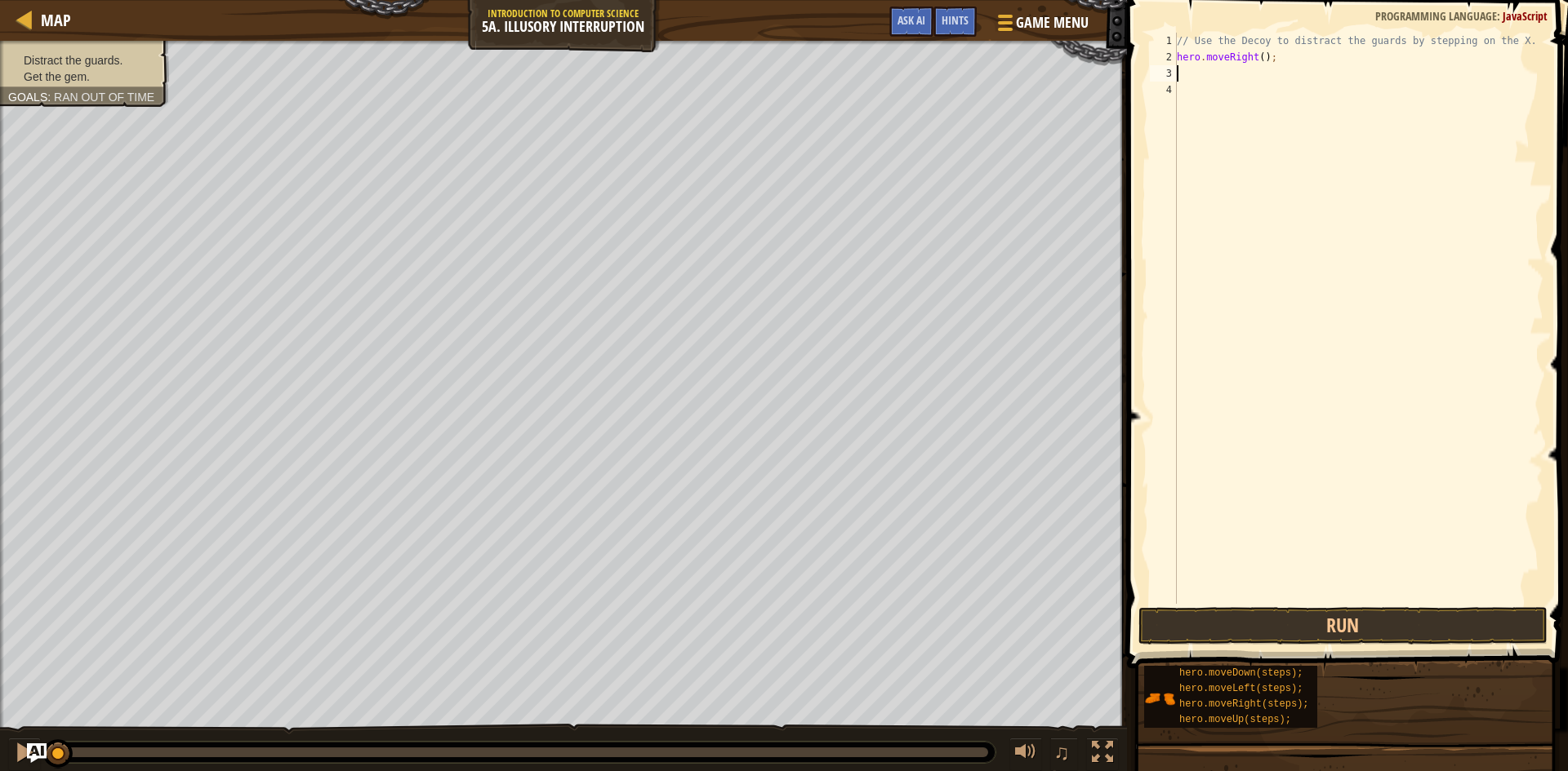
type textarea "h"
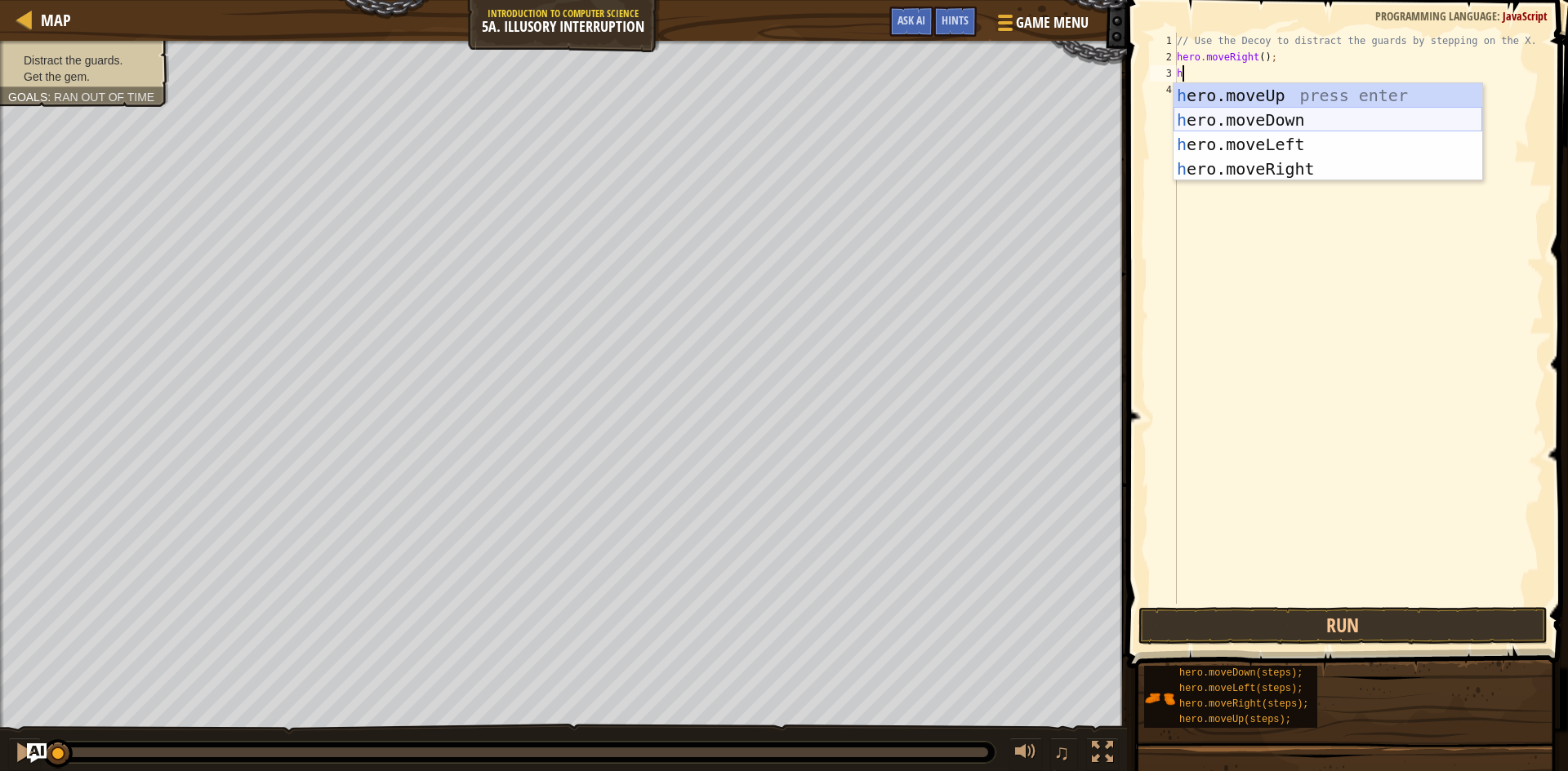
click at [1247, 127] on div "h ero.moveUp press enter h ero.moveDown press enter h ero.moveLeft press enter …" at bounding box center [1328, 157] width 308 height 147
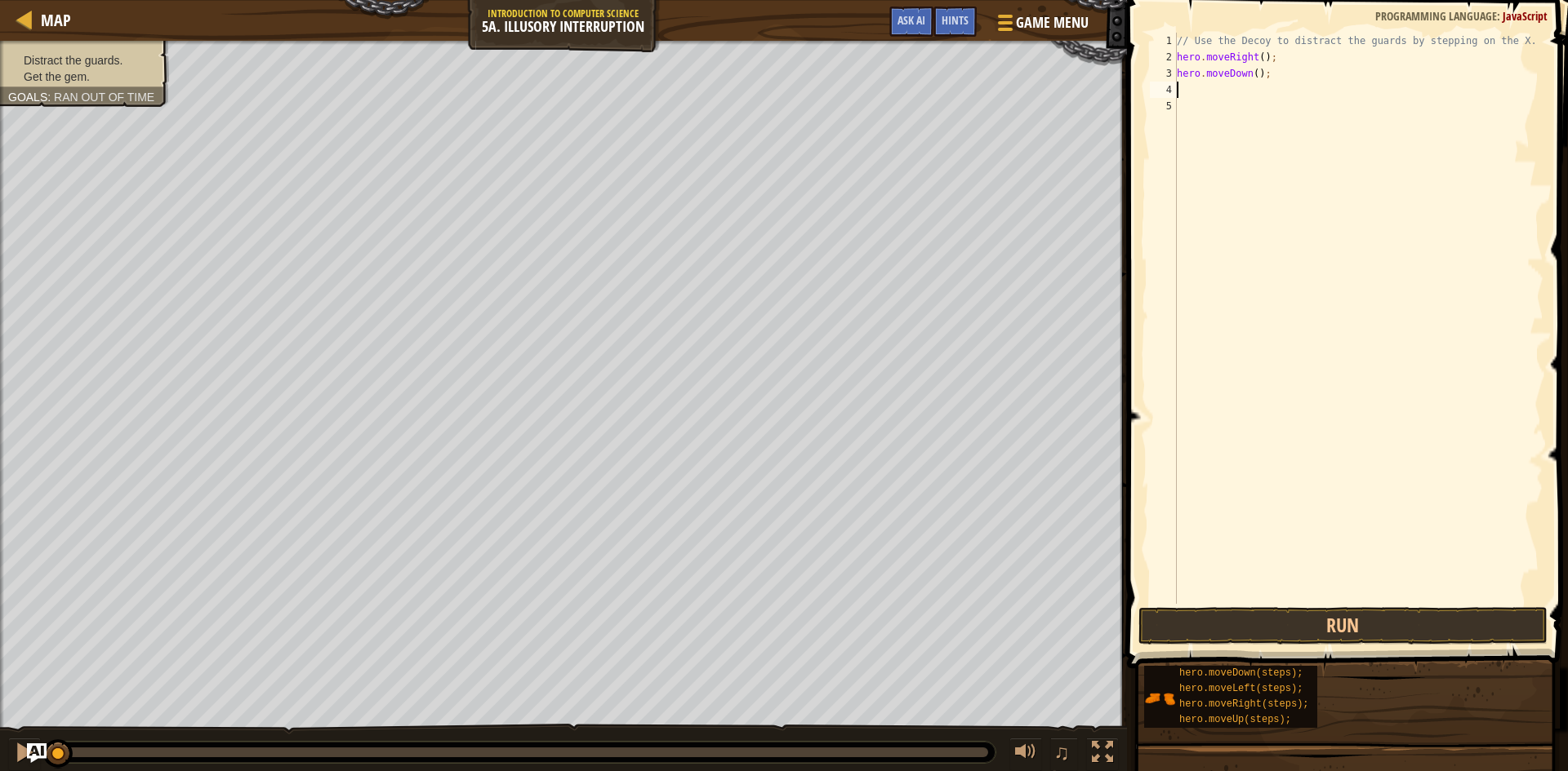
click at [1251, 77] on div "// Use the Decoy to distract the guards by stepping on the X. hero . moveRight …" at bounding box center [1359, 334] width 370 height 604
type textarea "hero.moveDown(3);"
click at [1307, 631] on button "Run" at bounding box center [1343, 626] width 409 height 38
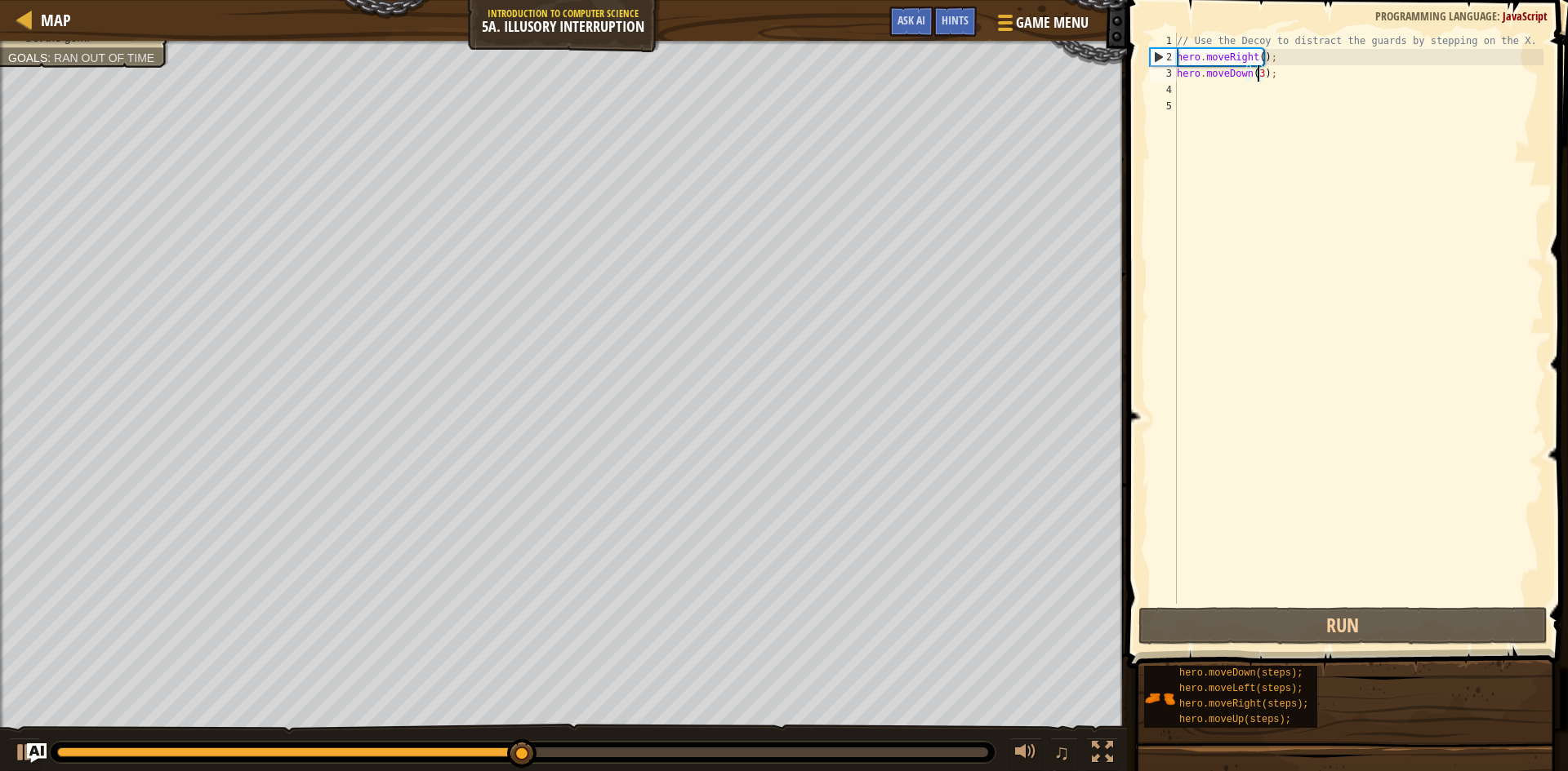
click at [1200, 93] on div "// Use the Decoy to distract the guards by stepping on the X. hero . moveRight …" at bounding box center [1359, 334] width 370 height 604
type textarea "h"
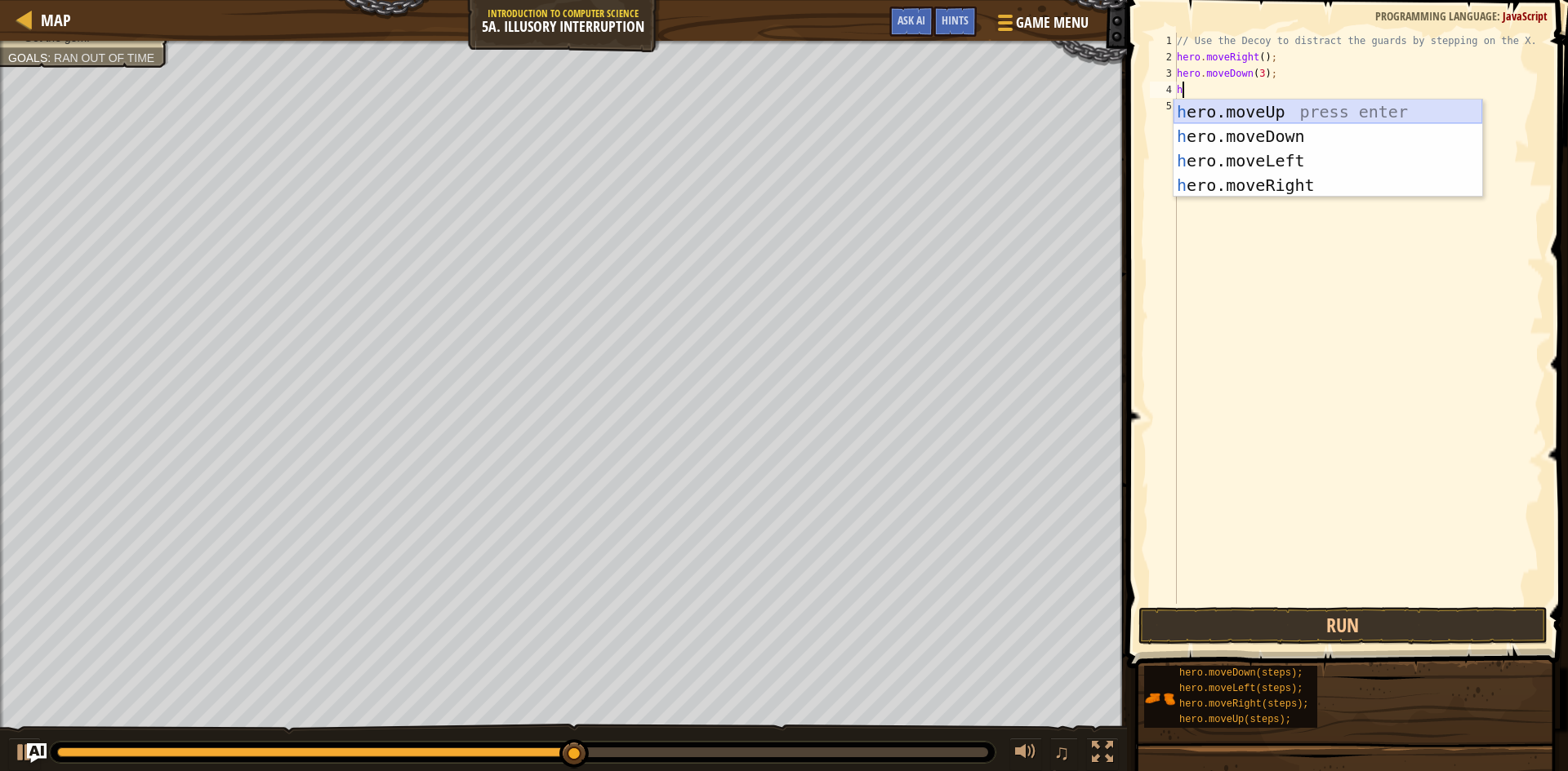
click at [1266, 112] on div "h ero.moveUp press enter h ero.moveDown press enter h ero.moveLeft press enter …" at bounding box center [1328, 173] width 308 height 147
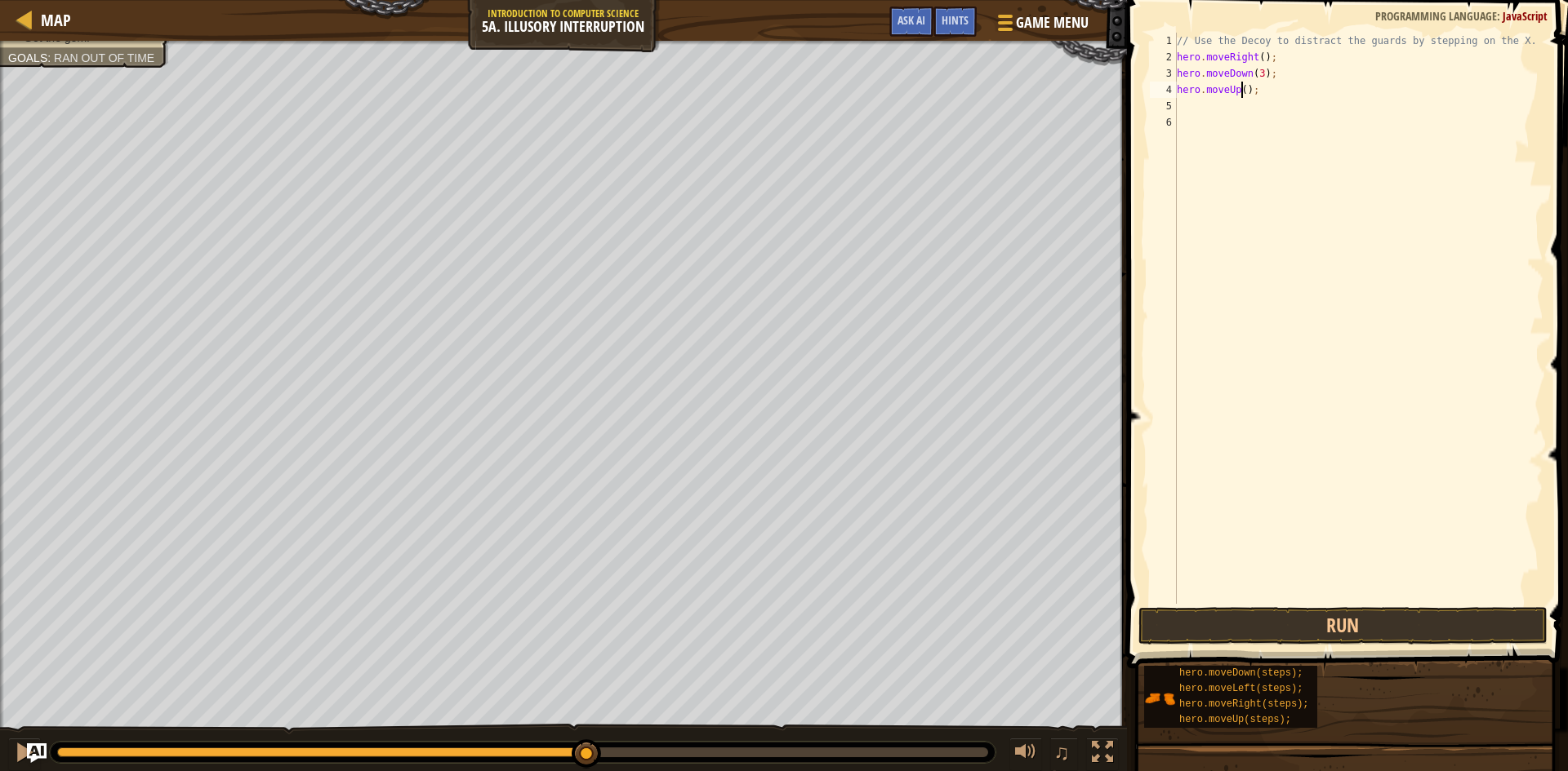
click at [1239, 90] on div "// Use the Decoy to distract the guards by stepping on the X. hero . moveRight …" at bounding box center [1359, 334] width 370 height 604
type textarea "hero.moveUp(3);"
click at [1222, 106] on div "// Use the Decoy to distract the guards by stepping on the X. hero . moveRight …" at bounding box center [1359, 334] width 370 height 604
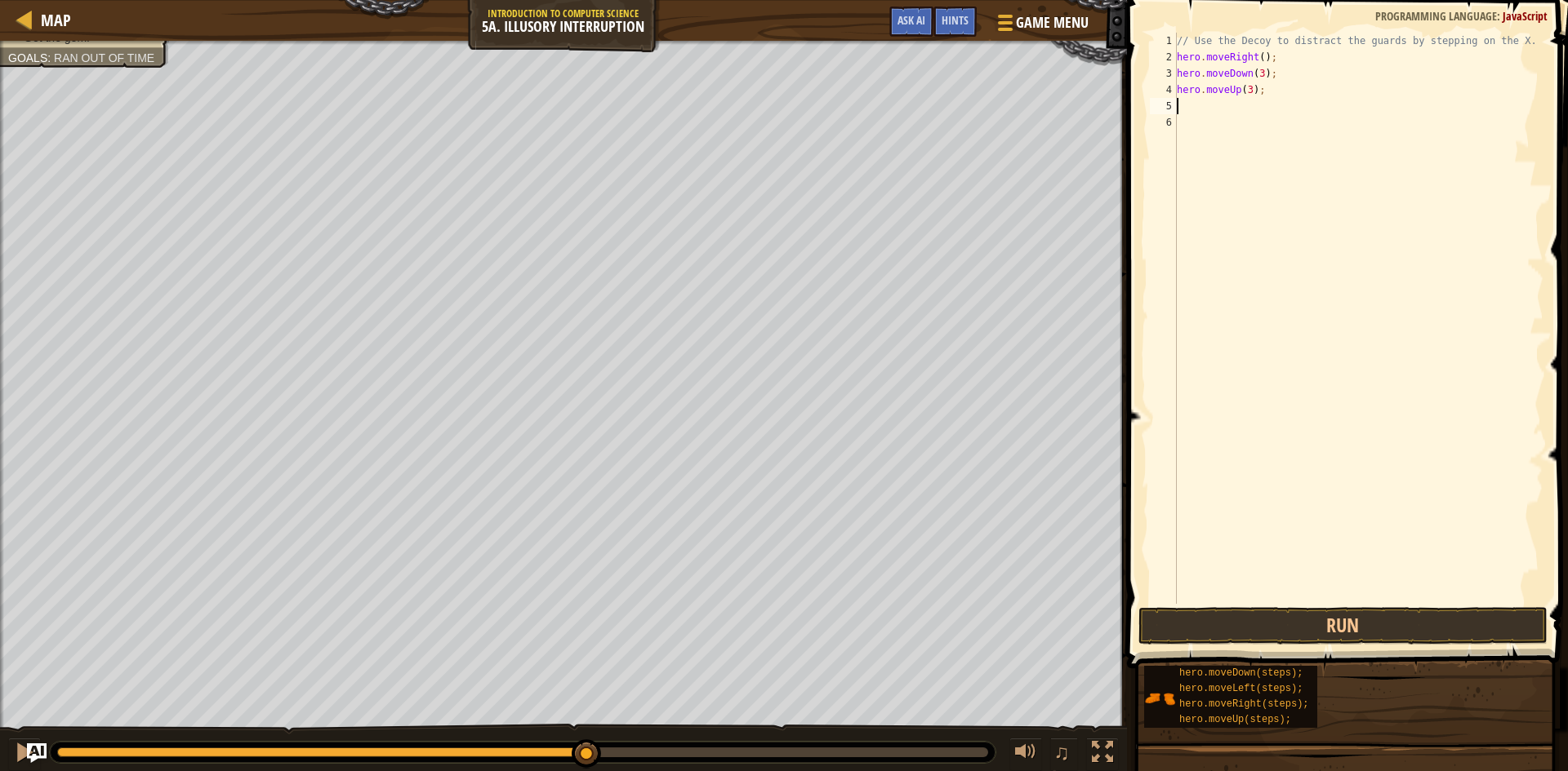
type textarea "h"
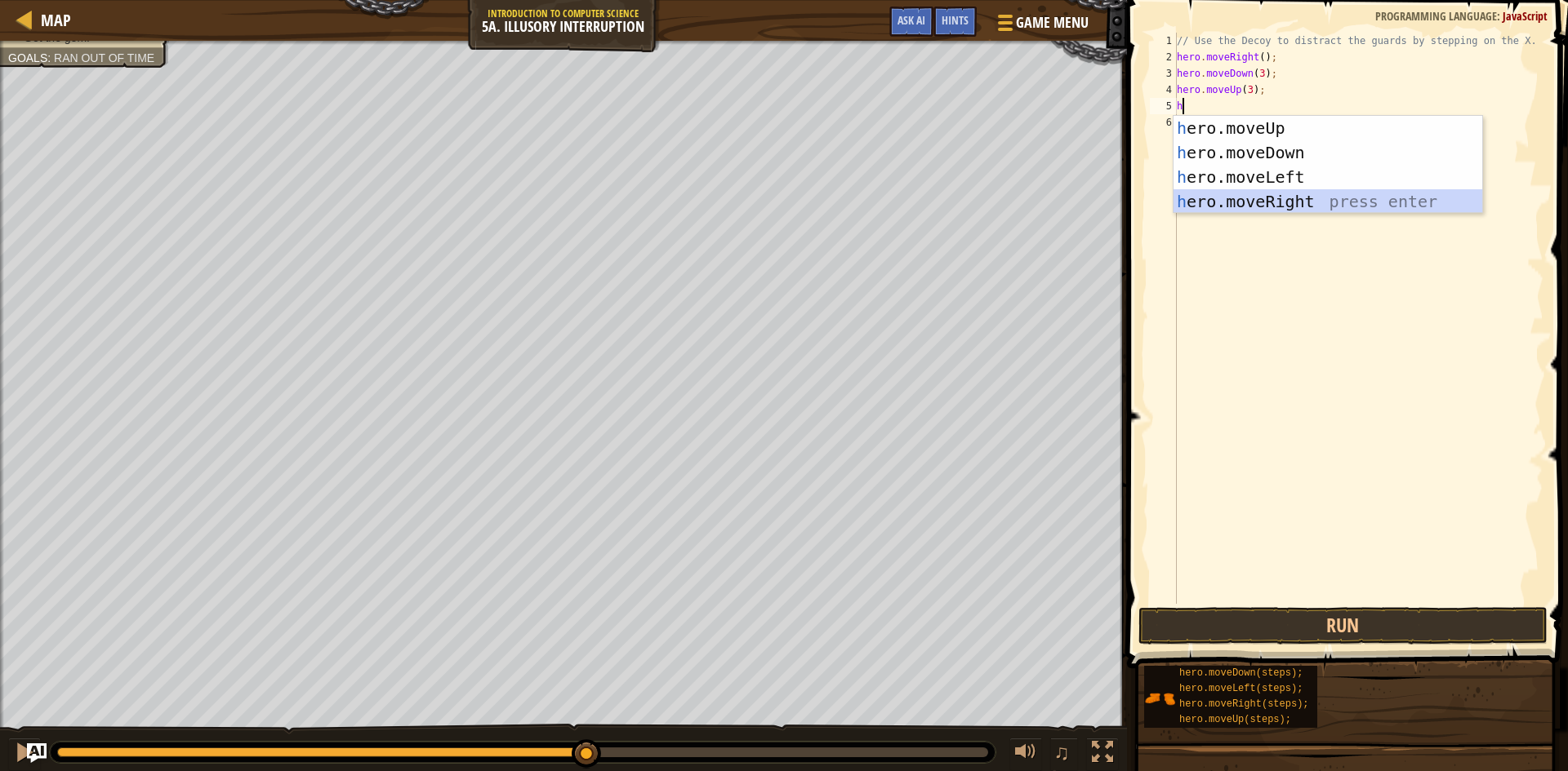
click at [1235, 199] on div "h ero.moveUp press enter h ero.moveDown press enter h ero.moveLeft press enter …" at bounding box center [1328, 190] width 308 height 147
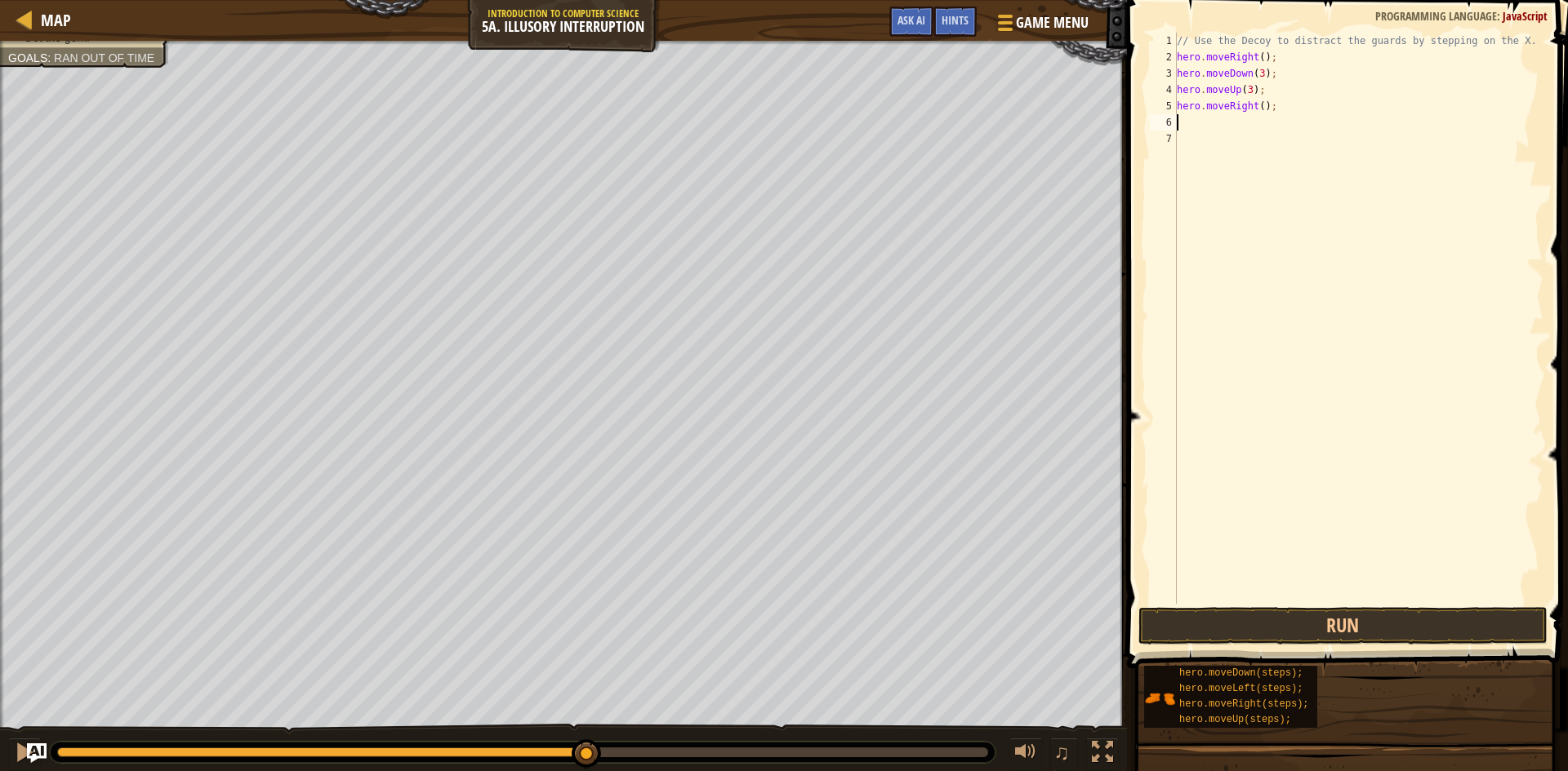
click at [1259, 110] on div "// Use the Decoy to distract the guards by stepping on the X. hero . moveRight …" at bounding box center [1359, 334] width 370 height 604
click at [1283, 627] on button "Run" at bounding box center [1343, 626] width 409 height 38
click at [1314, 609] on button "Run" at bounding box center [1343, 626] width 409 height 38
click at [1245, 91] on div "// Use the Decoy to distract the guards by stepping on the X. hero . moveRight …" at bounding box center [1359, 334] width 370 height 604
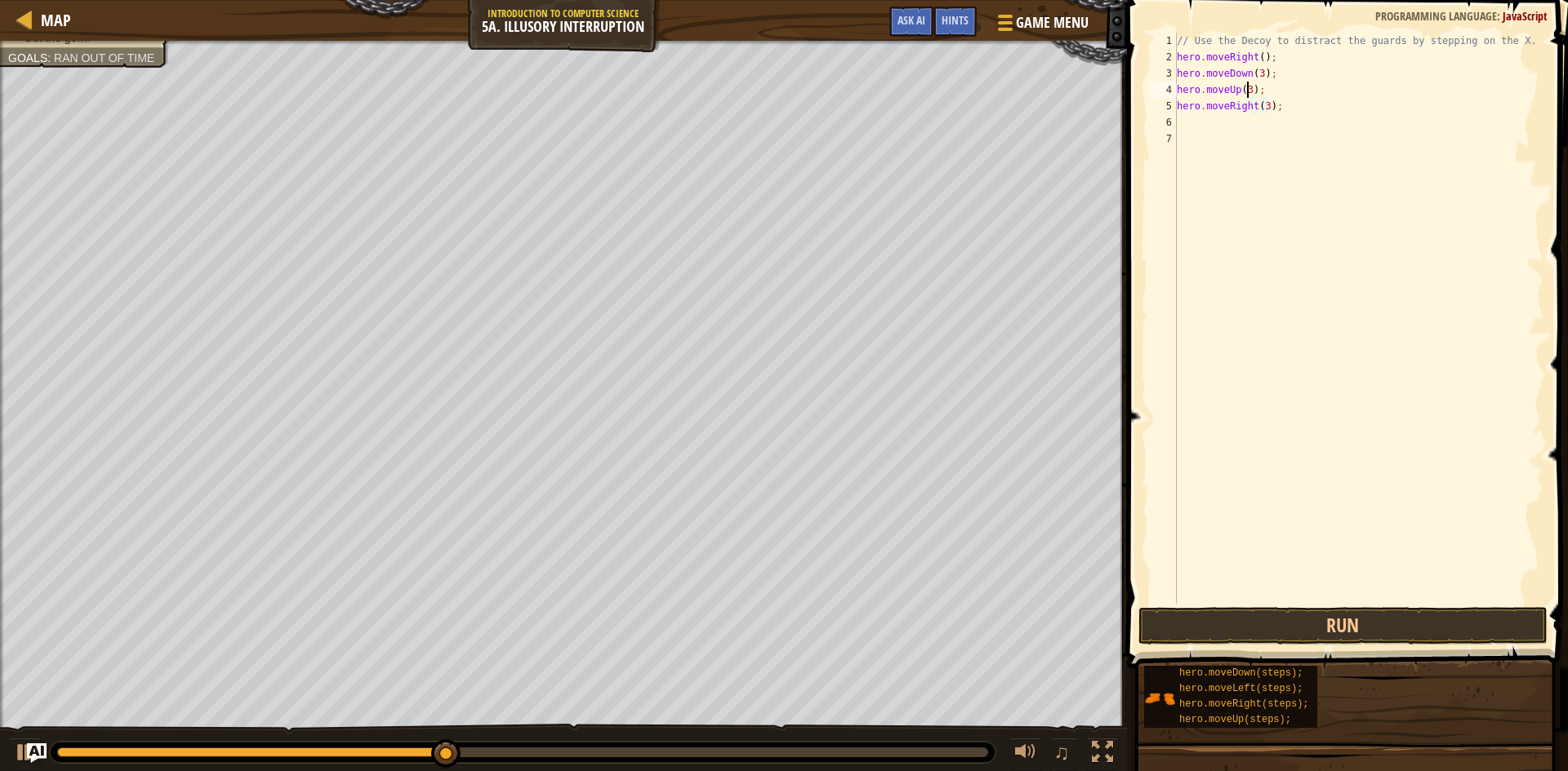
scroll to position [7, 6]
click at [1241, 630] on button "Run" at bounding box center [1343, 626] width 409 height 38
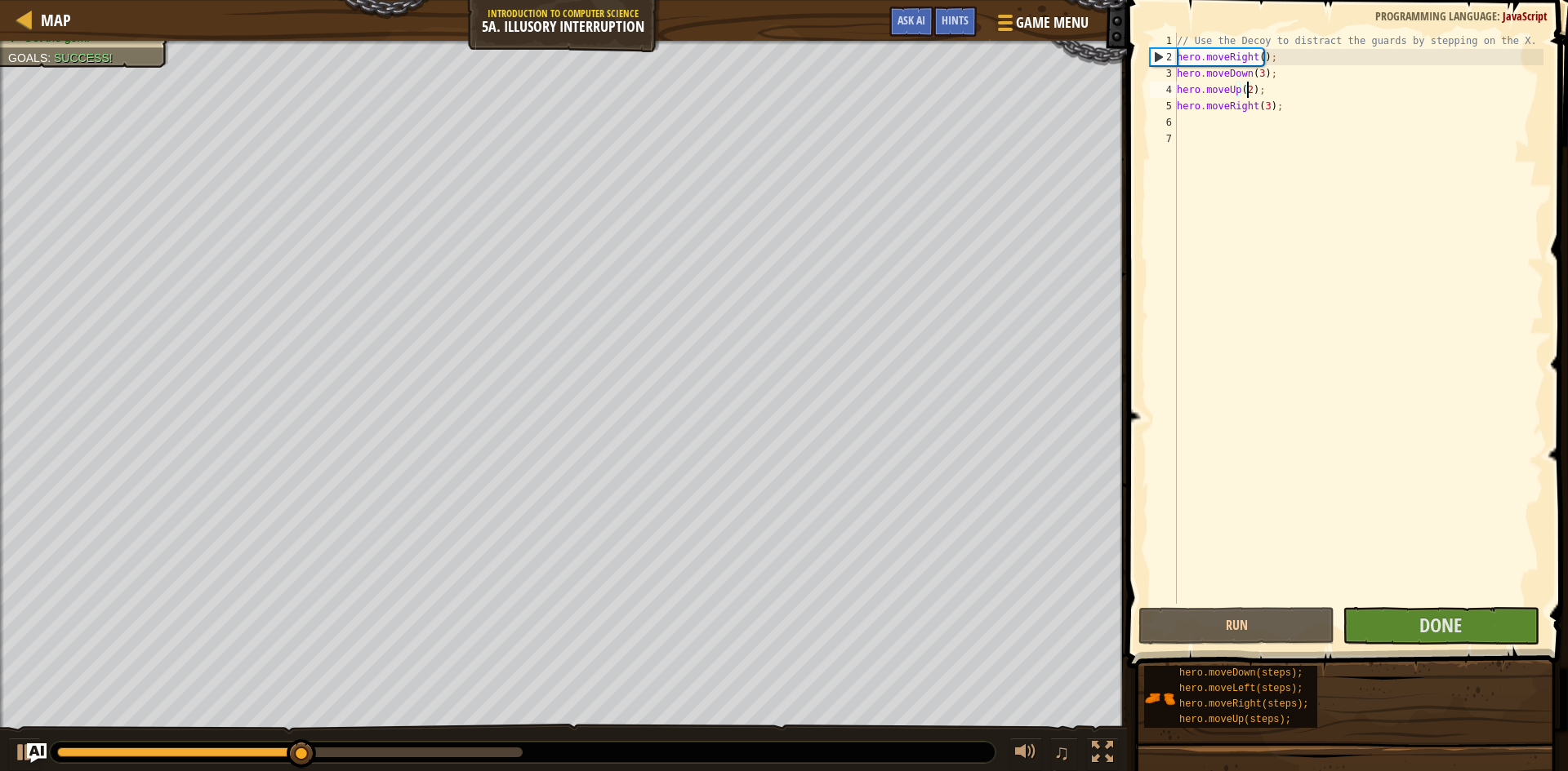
click at [1259, 68] on div "// Use the Decoy to distract the guards by stepping on the X. hero . moveRight …" at bounding box center [1359, 334] width 370 height 604
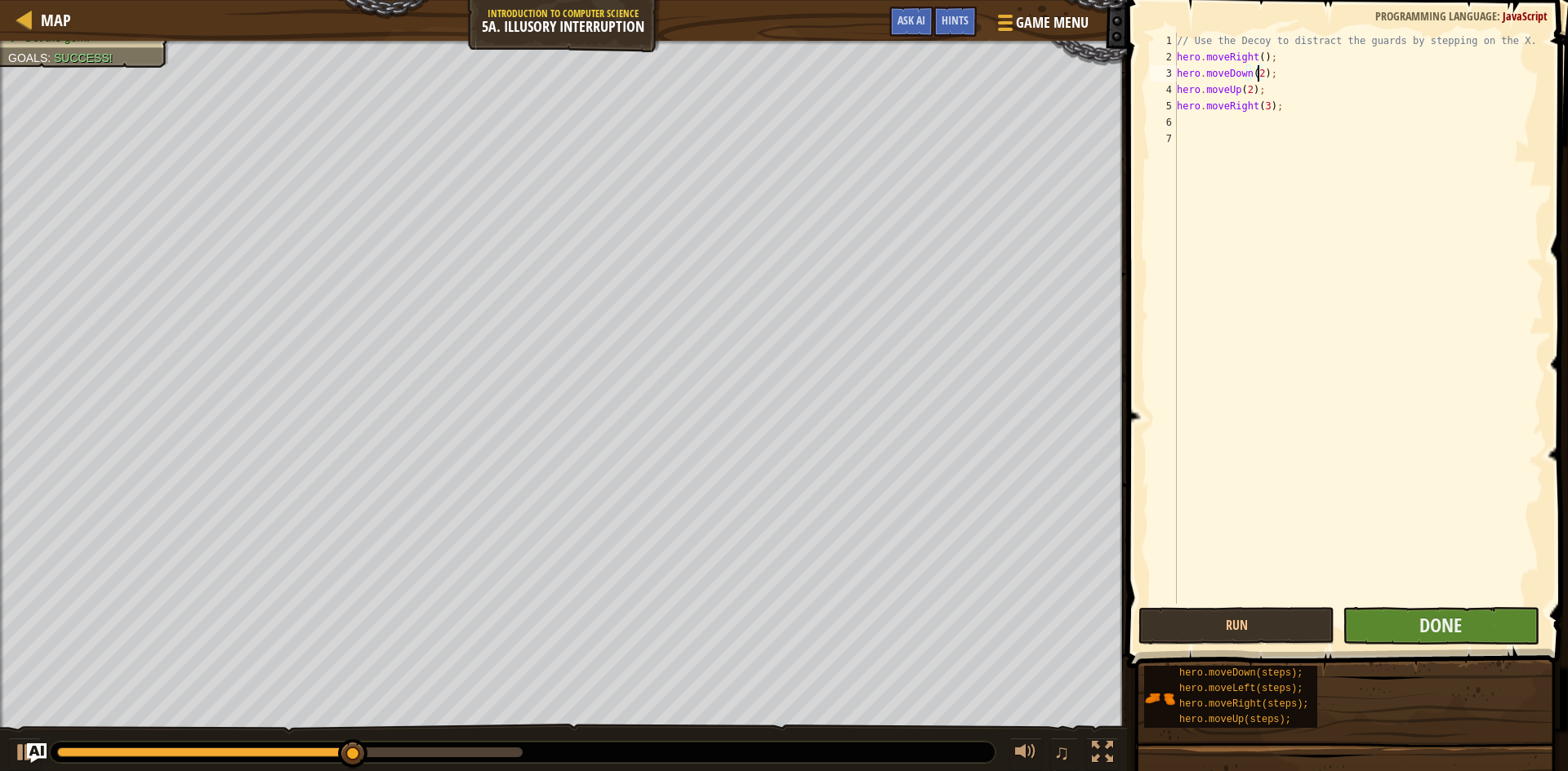
type textarea "hero.moveDown(2);"
click at [1397, 615] on button "Done" at bounding box center [1440, 626] width 196 height 38
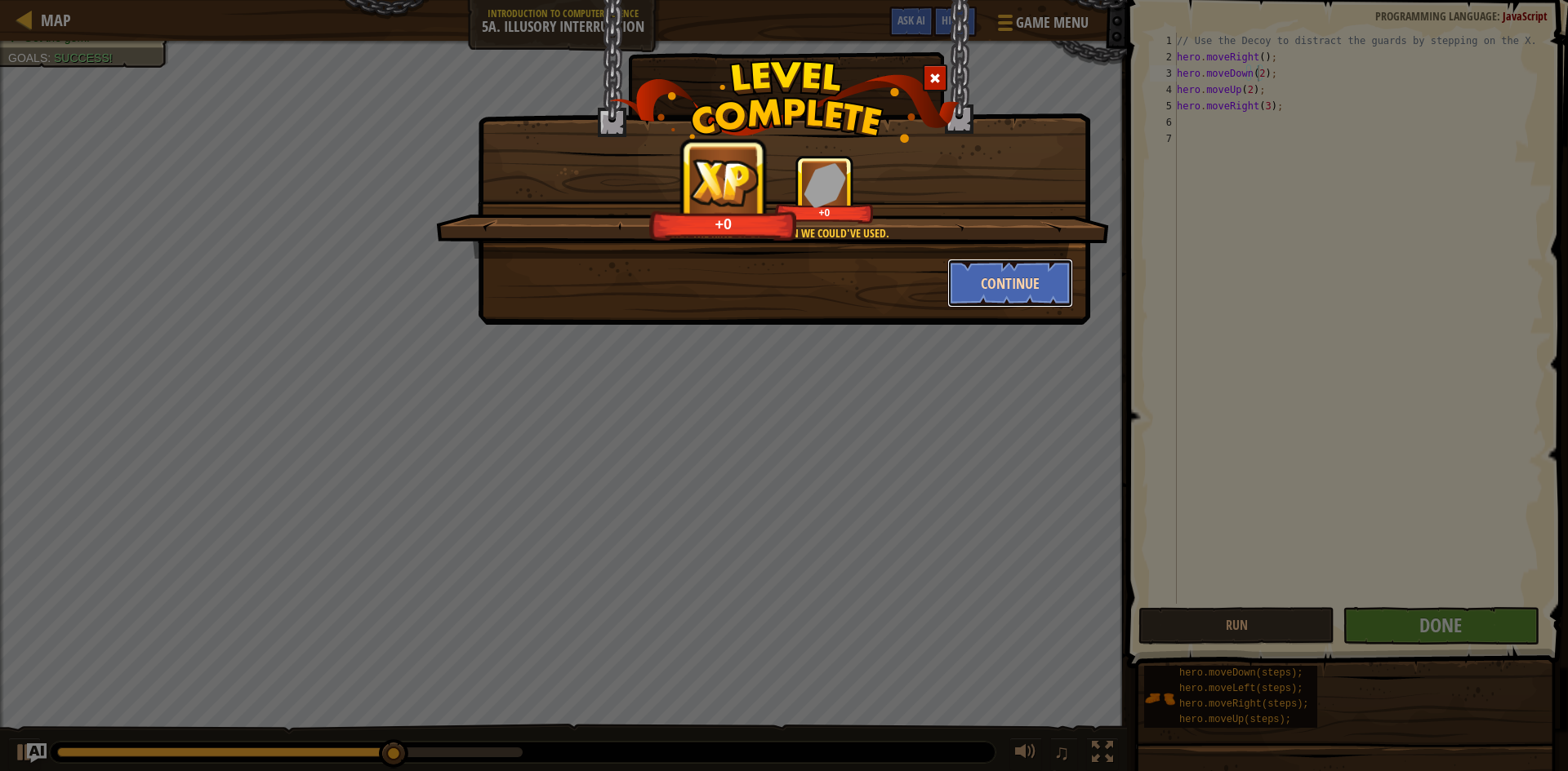
click at [1033, 283] on button "Continue" at bounding box center [1010, 283] width 127 height 49
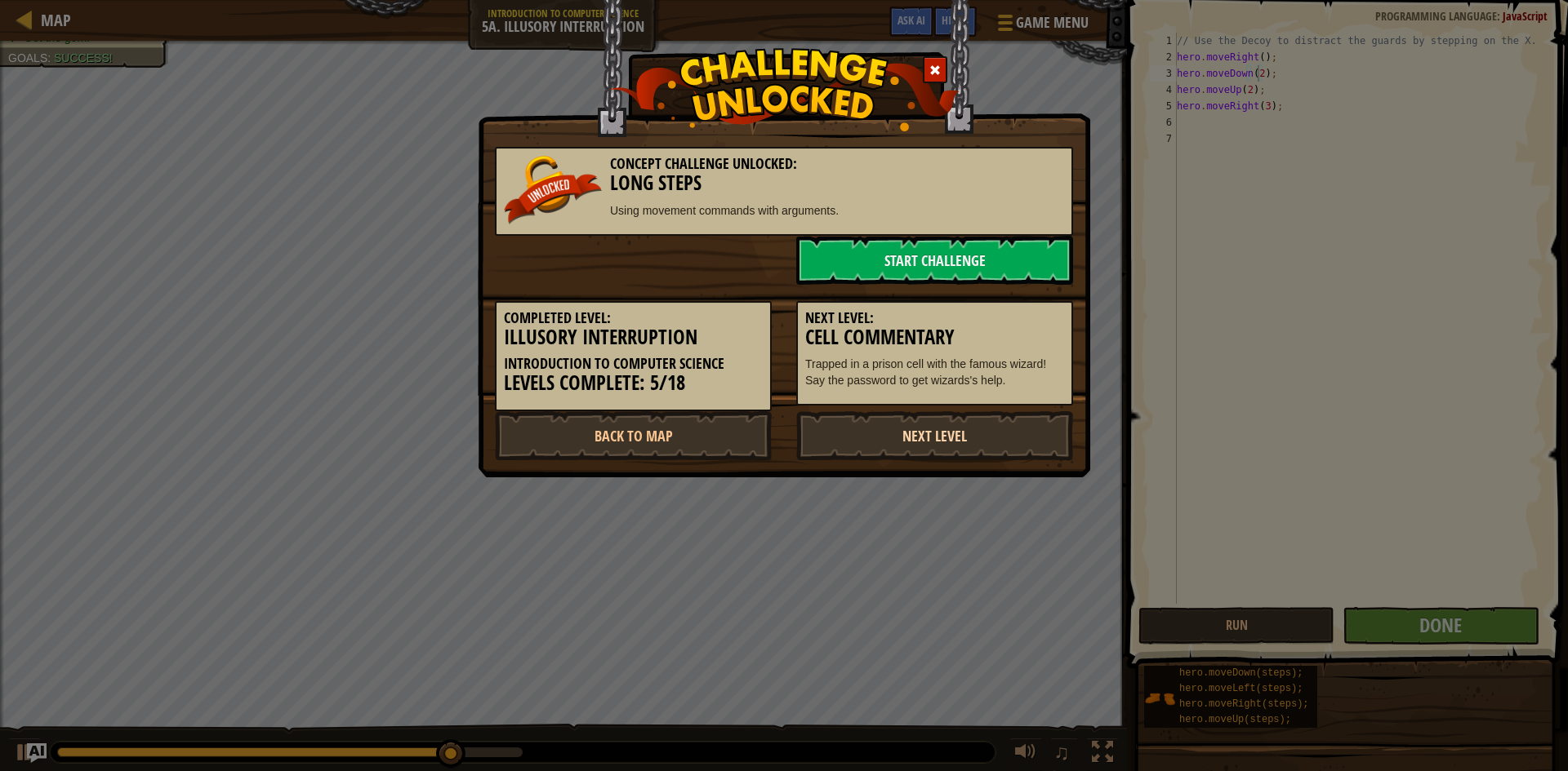
click at [1025, 414] on link "Next Level" at bounding box center [934, 436] width 276 height 49
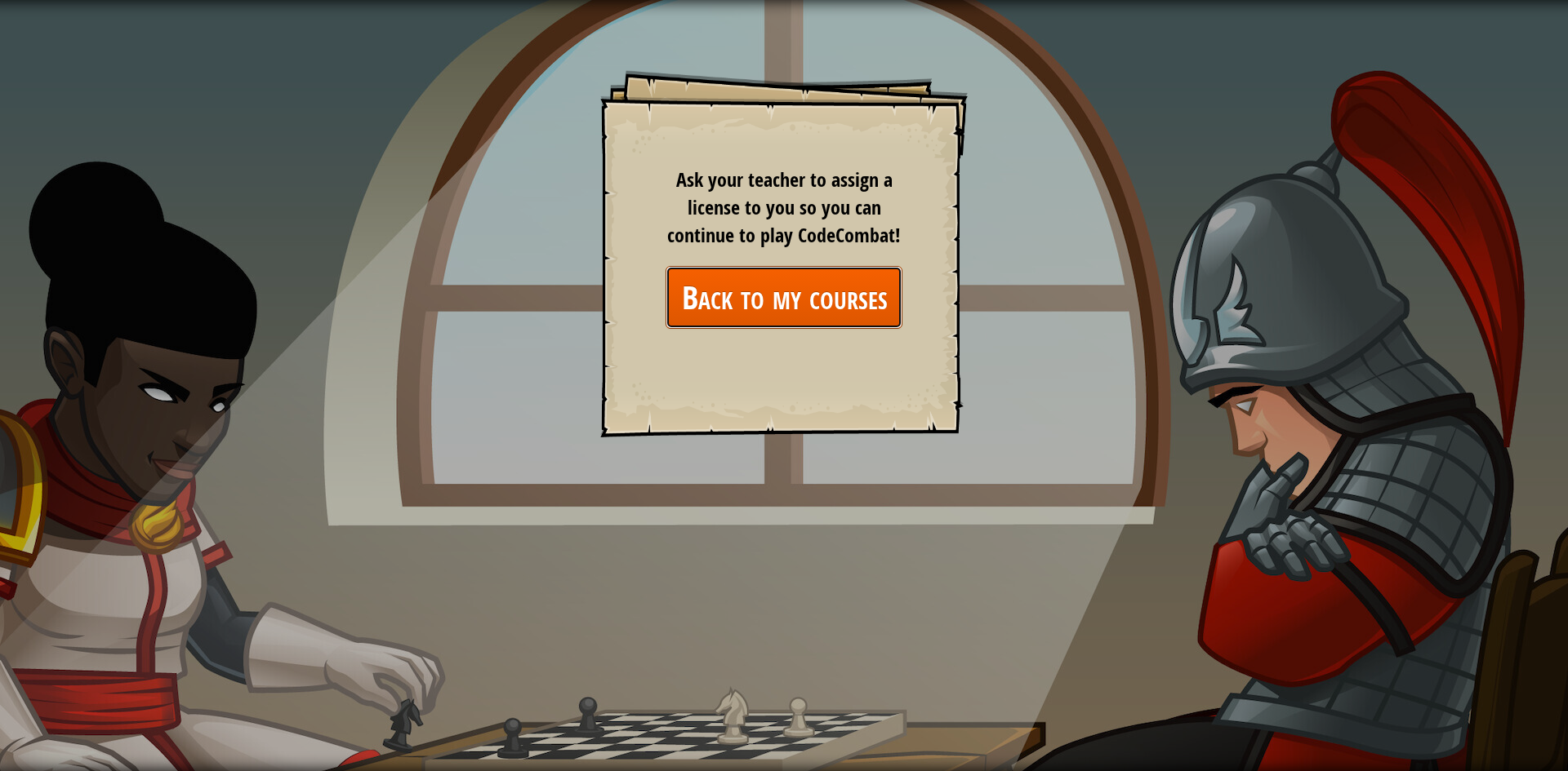
click at [762, 296] on link "Back to my courses" at bounding box center [784, 297] width 237 height 63
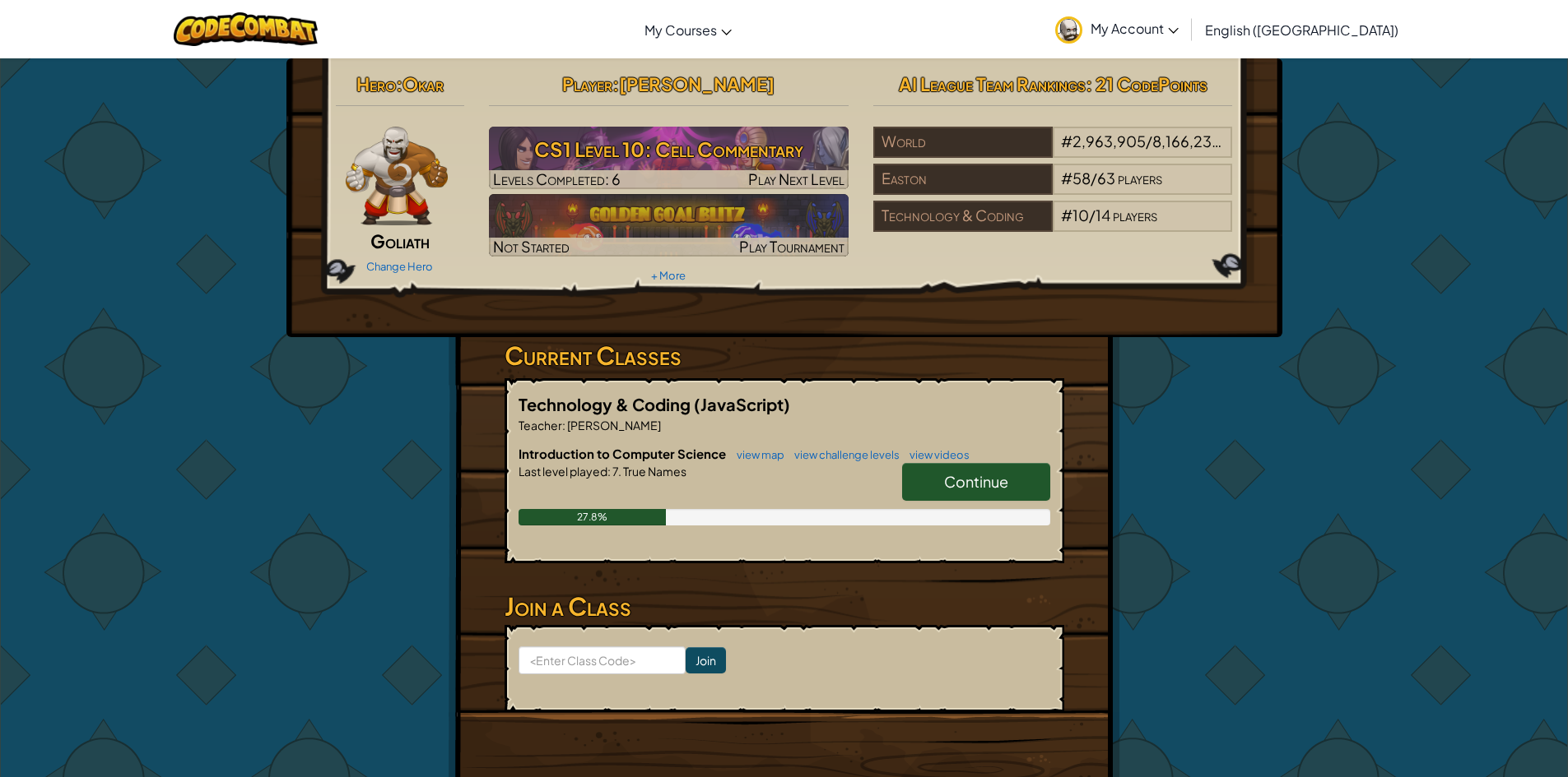
click at [688, 405] on span "Technology & Coding" at bounding box center [606, 404] width 176 height 21
click at [972, 490] on span "Continue" at bounding box center [976, 481] width 64 height 19
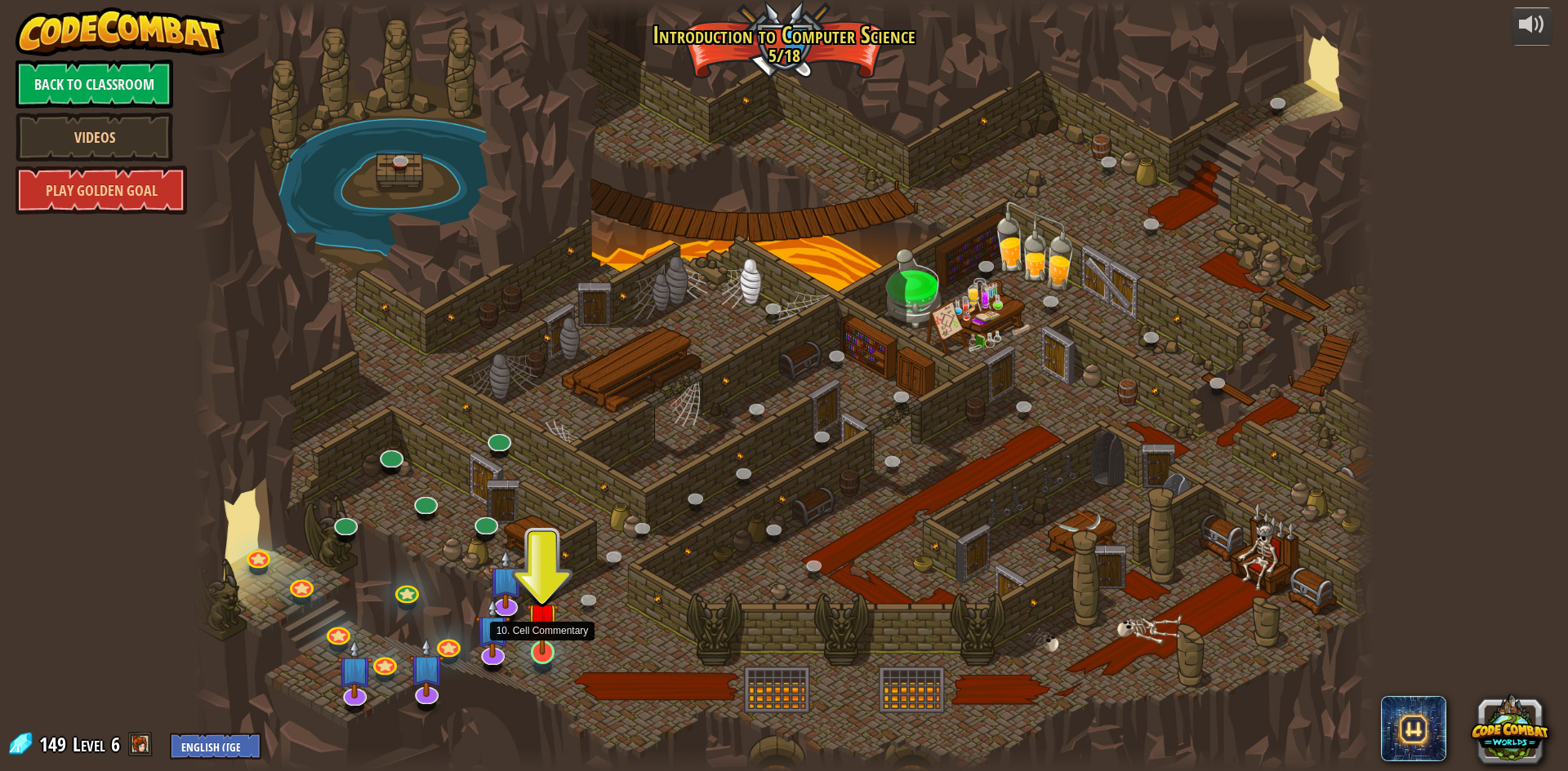
click at [536, 651] on img at bounding box center [542, 618] width 32 height 73
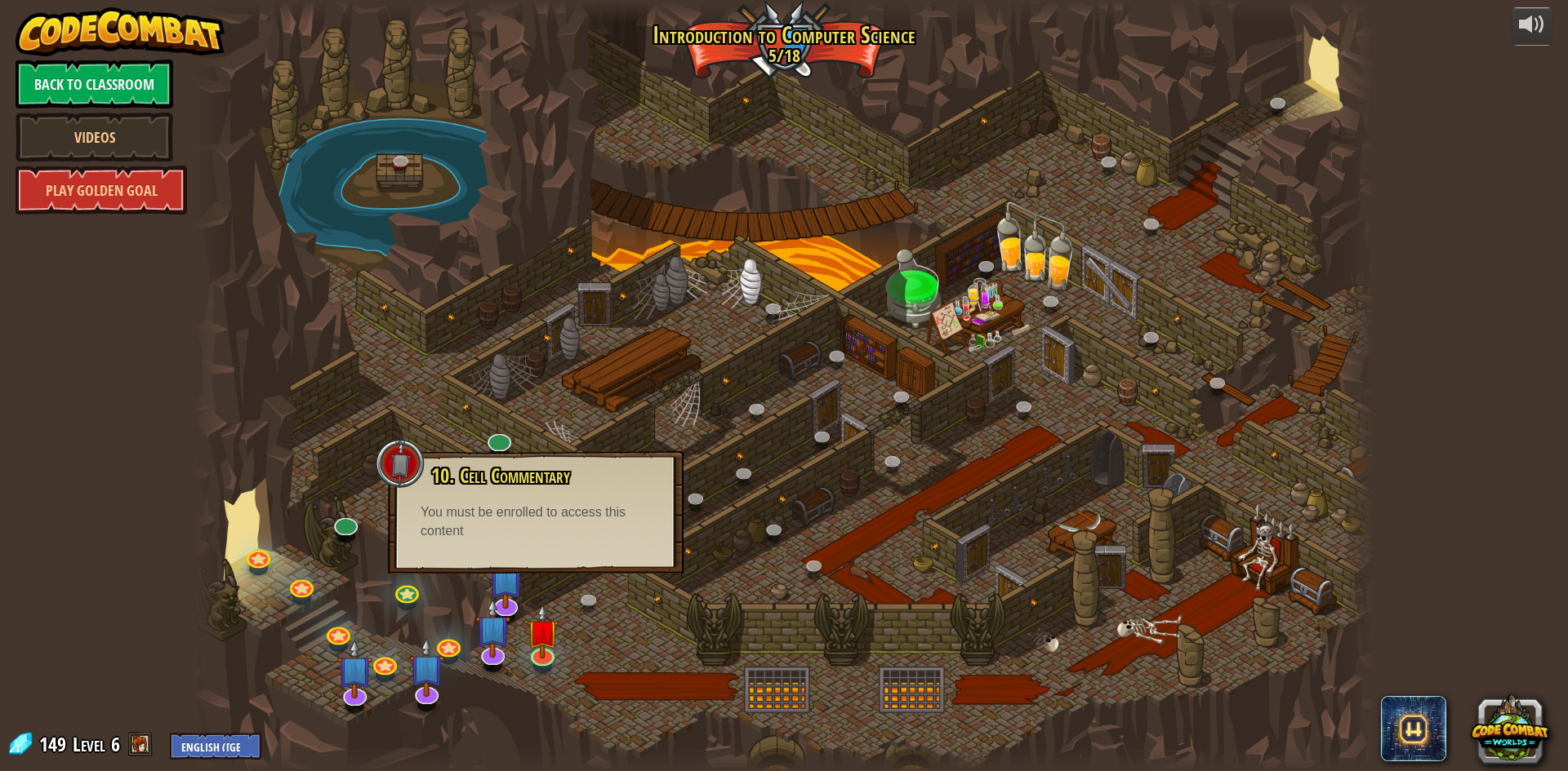
click at [573, 456] on div "10. Cell Commentary Trapped in a prison cell with the famous wizard! Say the pa…" at bounding box center [535, 513] width 295 height 123
click at [445, 437] on div at bounding box center [784, 385] width 1181 height 771
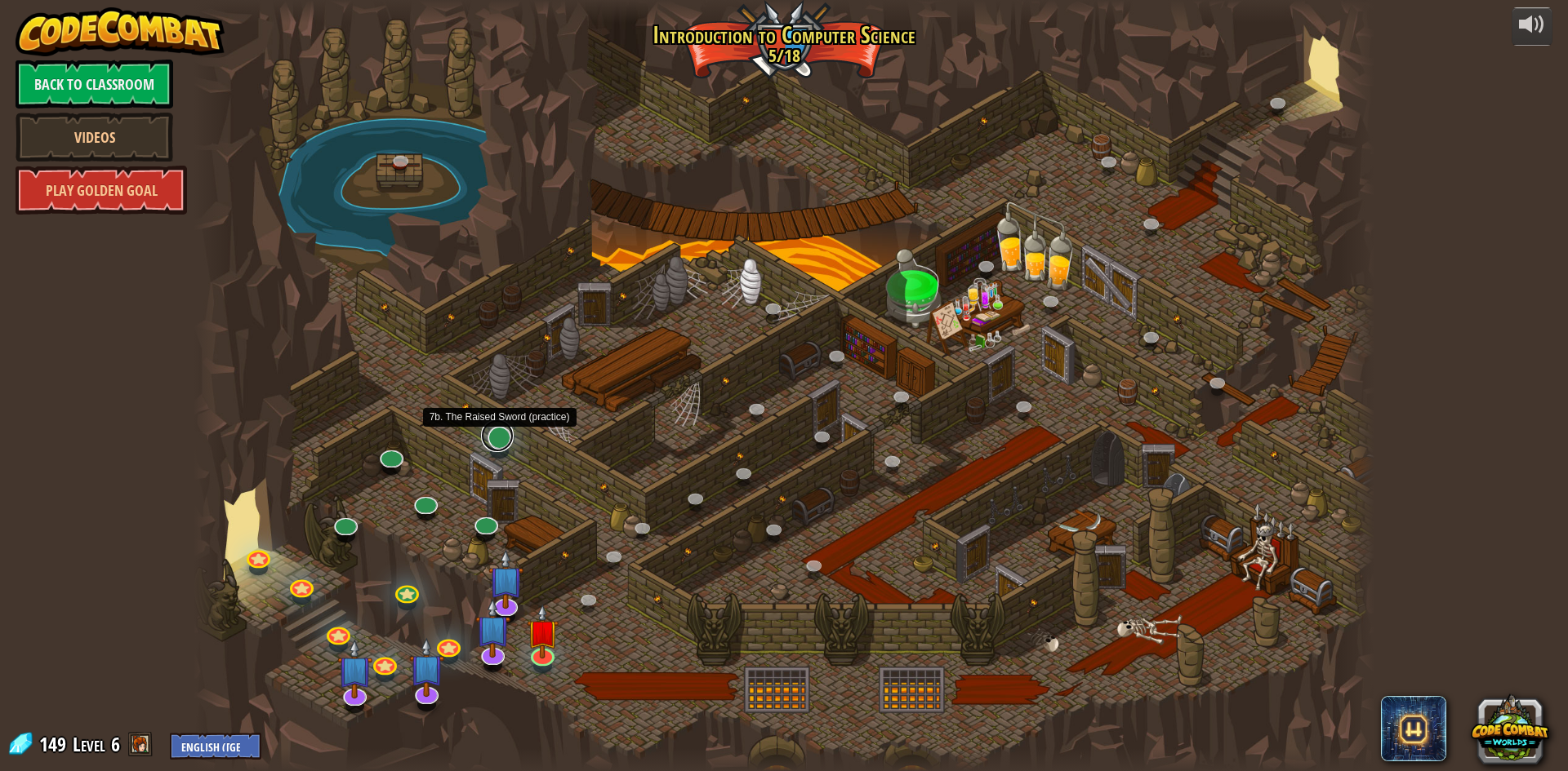
click at [496, 443] on link at bounding box center [497, 436] width 33 height 33
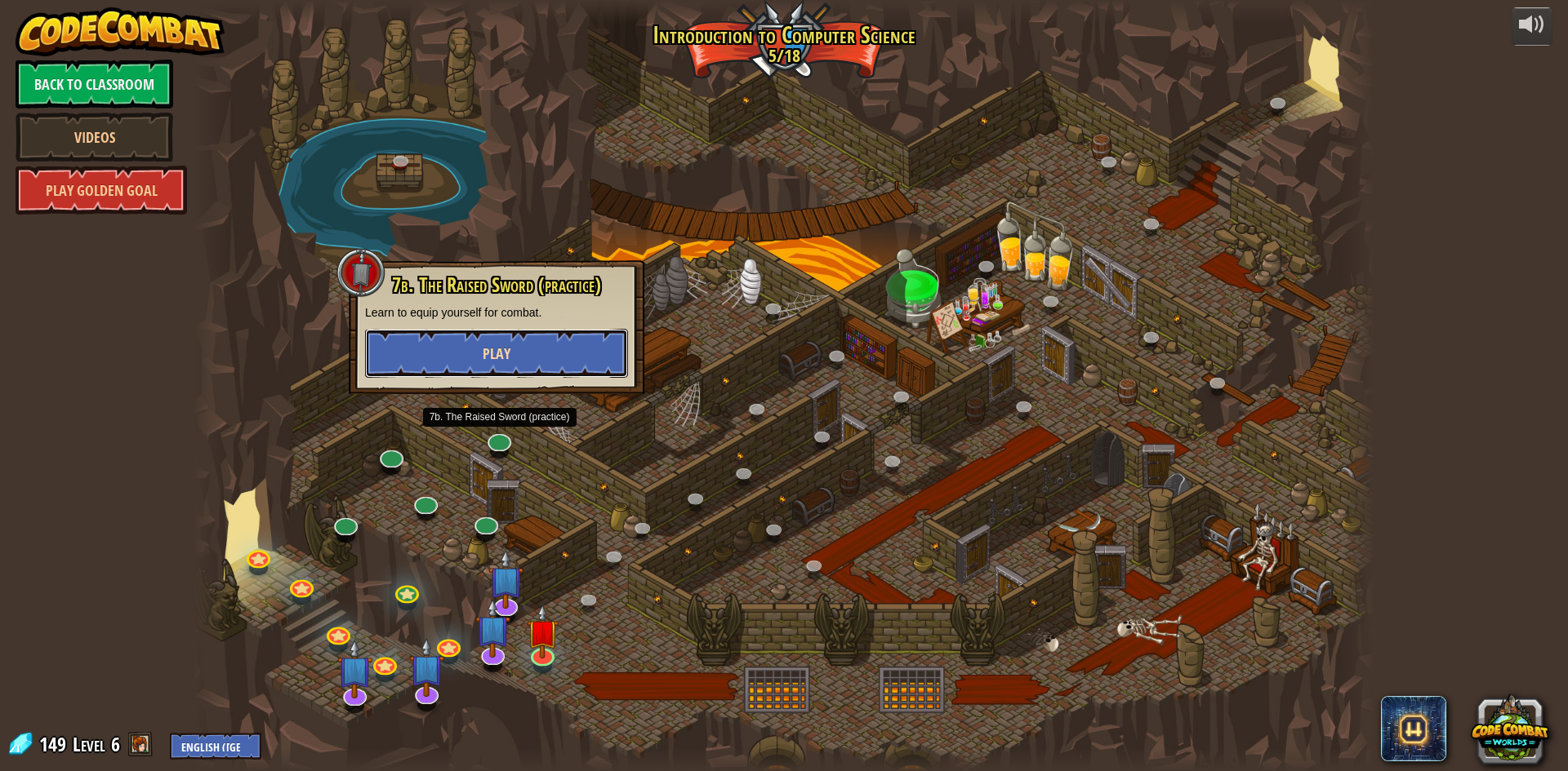
click at [499, 359] on span "Play" at bounding box center [496, 353] width 28 height 20
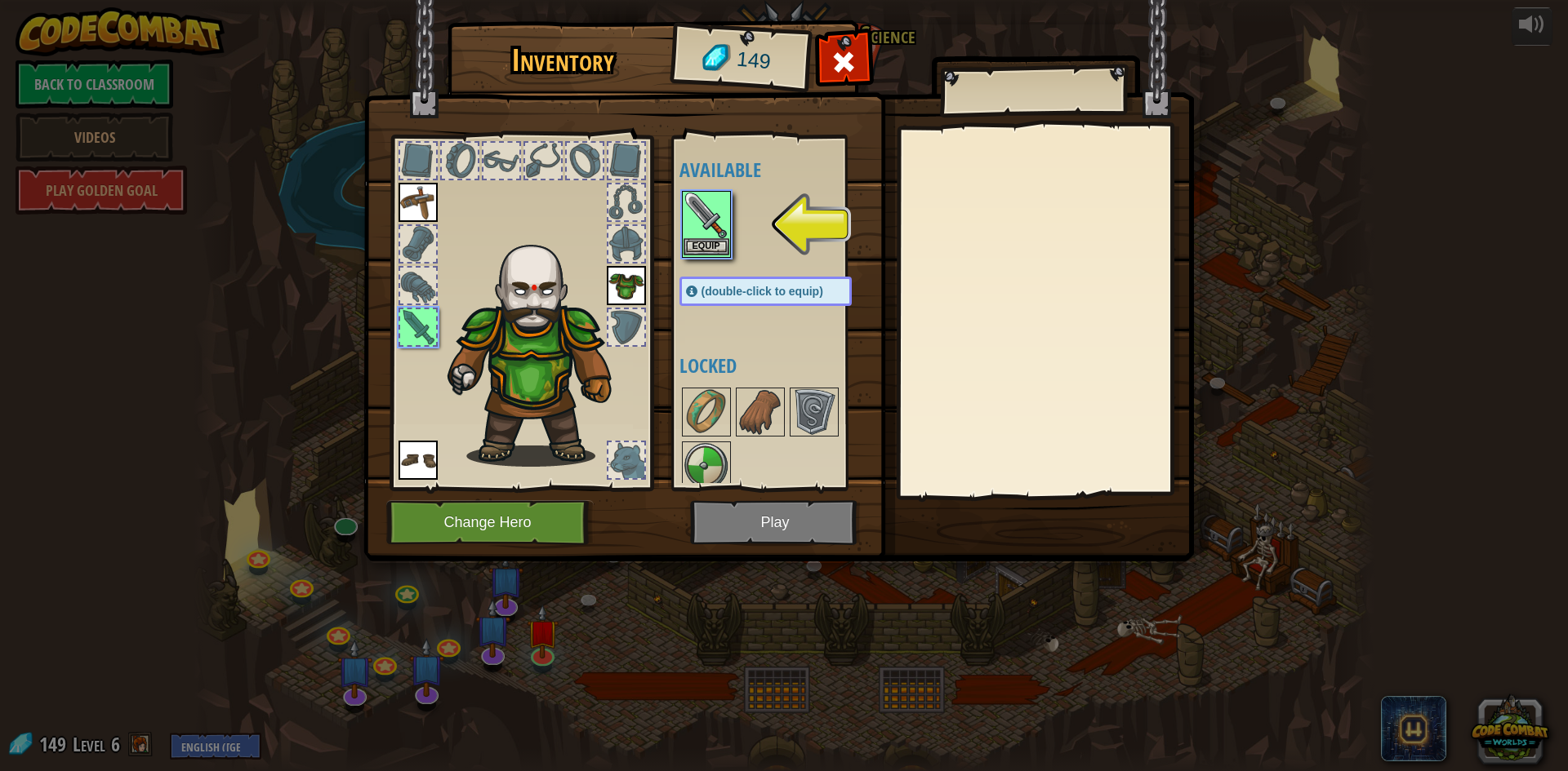
click at [725, 238] on img at bounding box center [707, 216] width 46 height 46
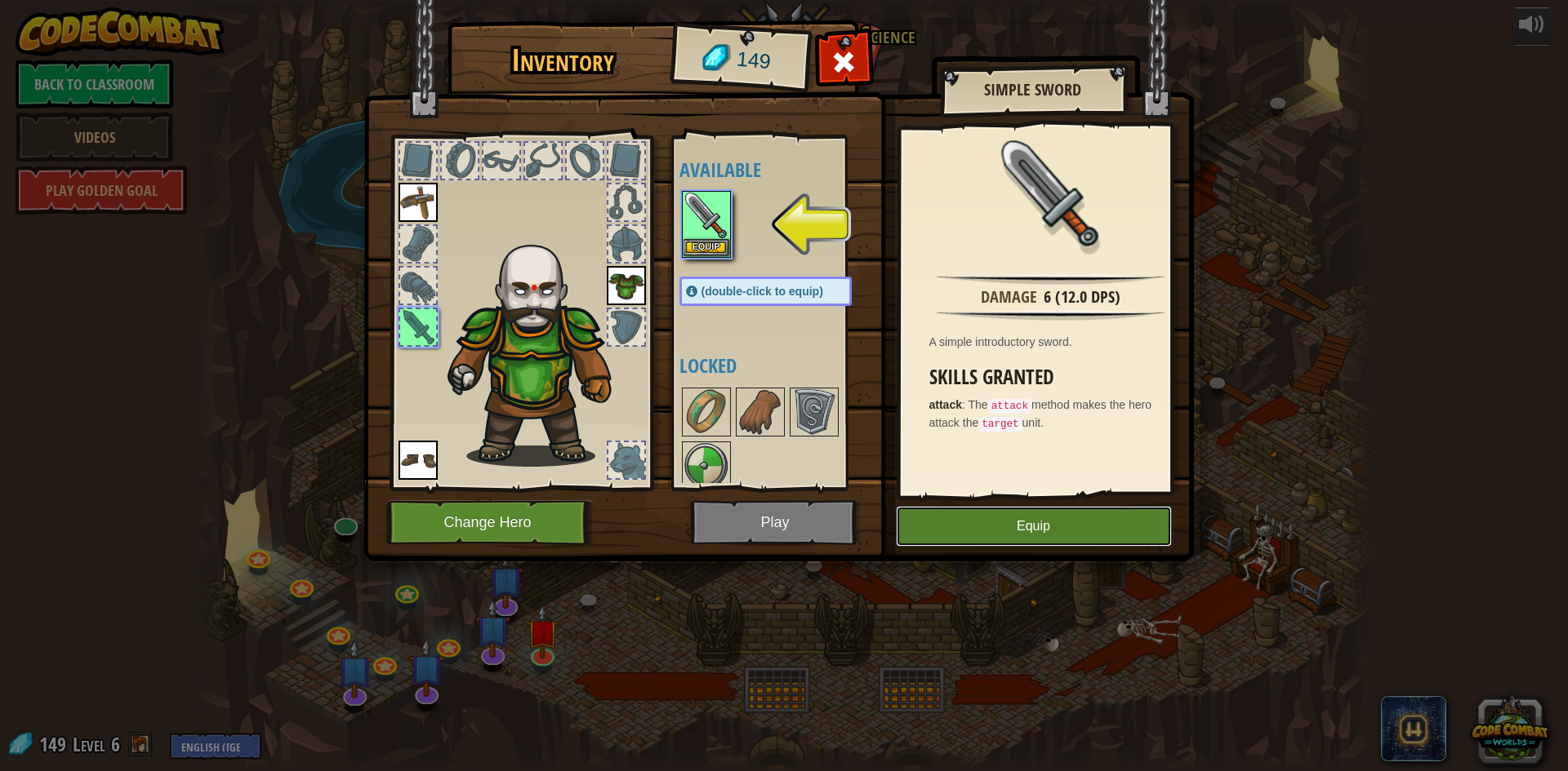
drag, startPoint x: 982, startPoint y: 526, endPoint x: 914, endPoint y: 518, distance: 68.5
click at [981, 525] on button "Equip" at bounding box center [1033, 527] width 276 height 41
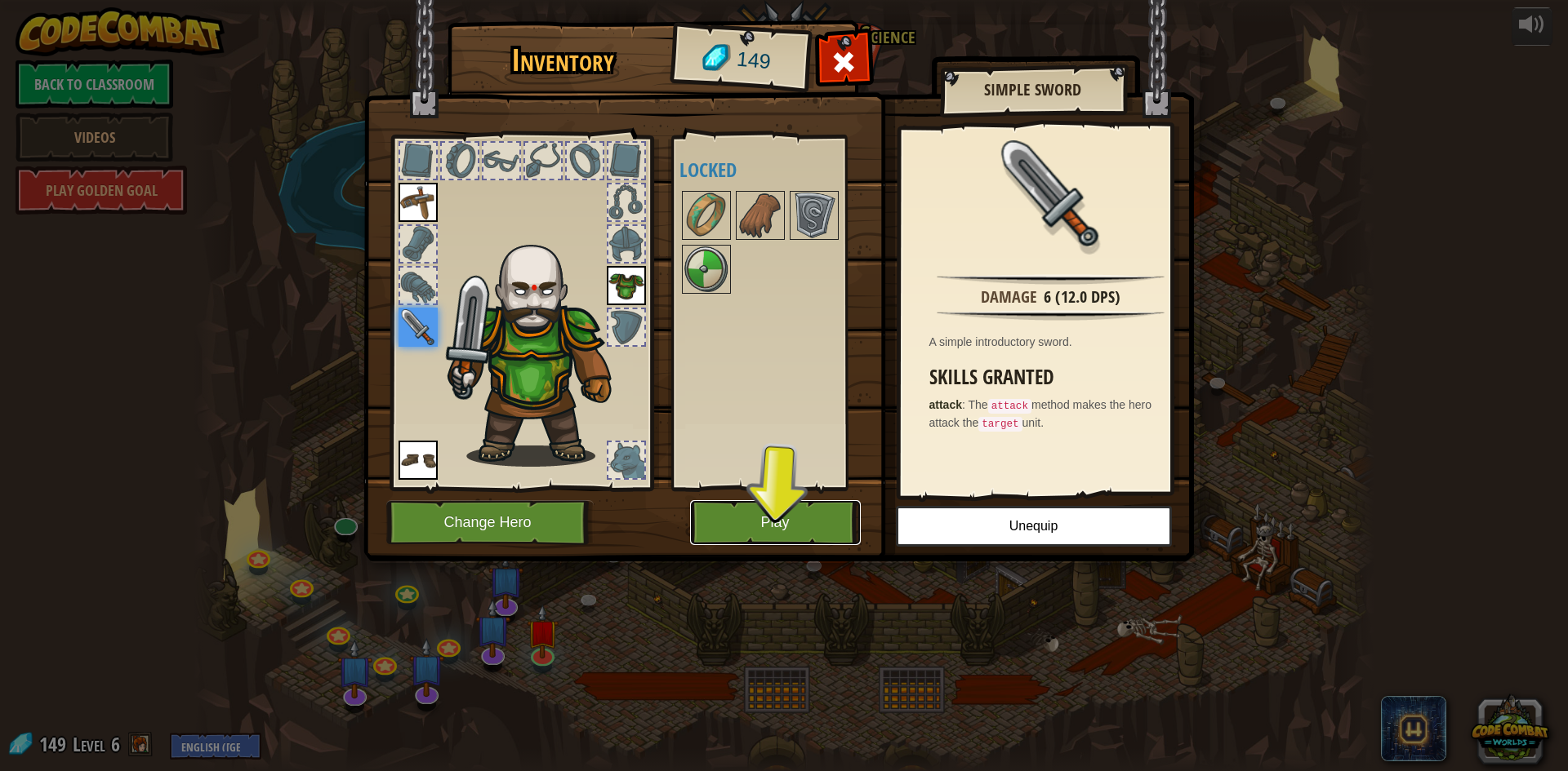
click at [775, 518] on button "Play" at bounding box center [775, 522] width 171 height 45
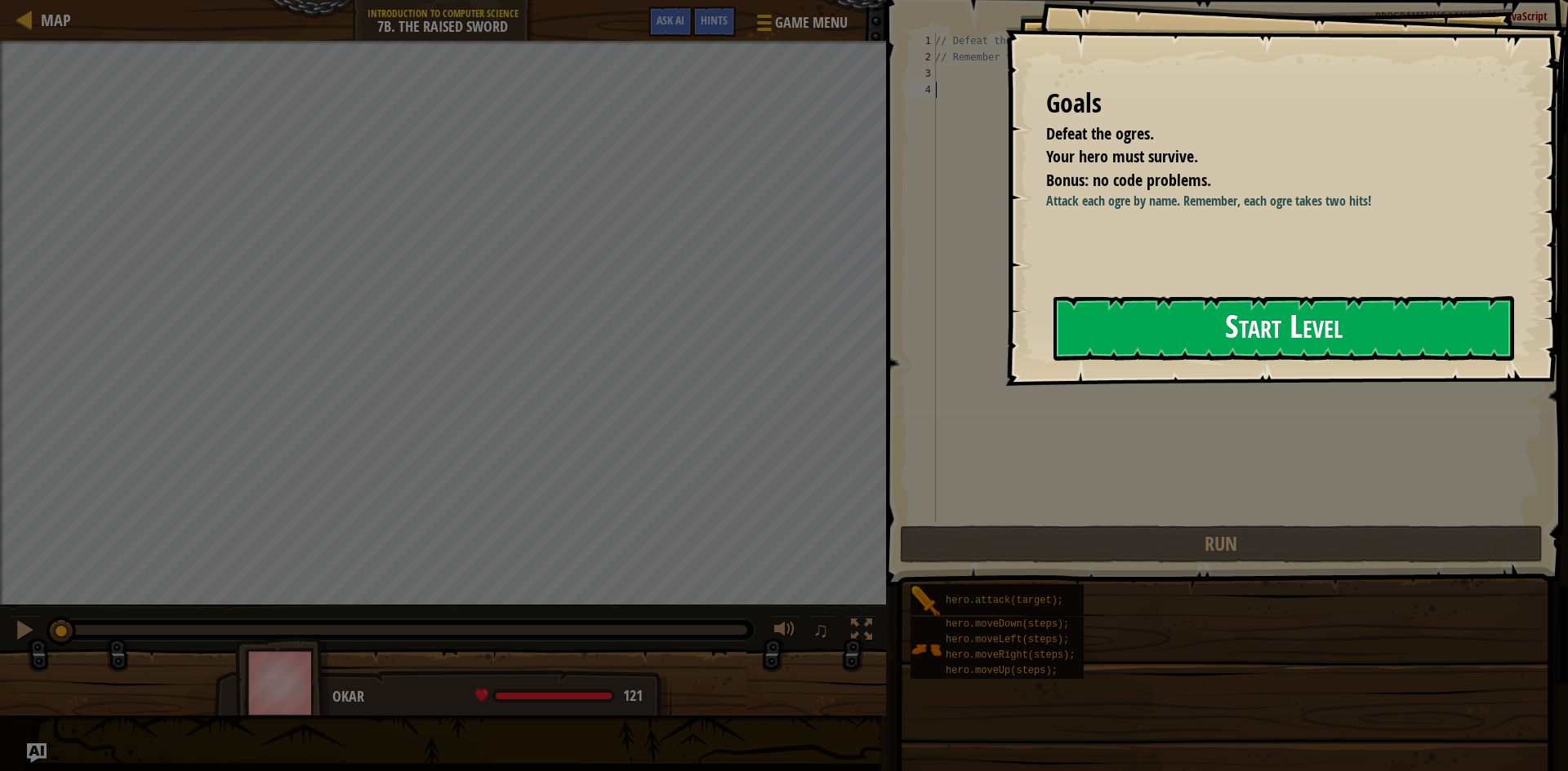
click at [1215, 336] on button "Start Level" at bounding box center [1283, 328] width 461 height 65
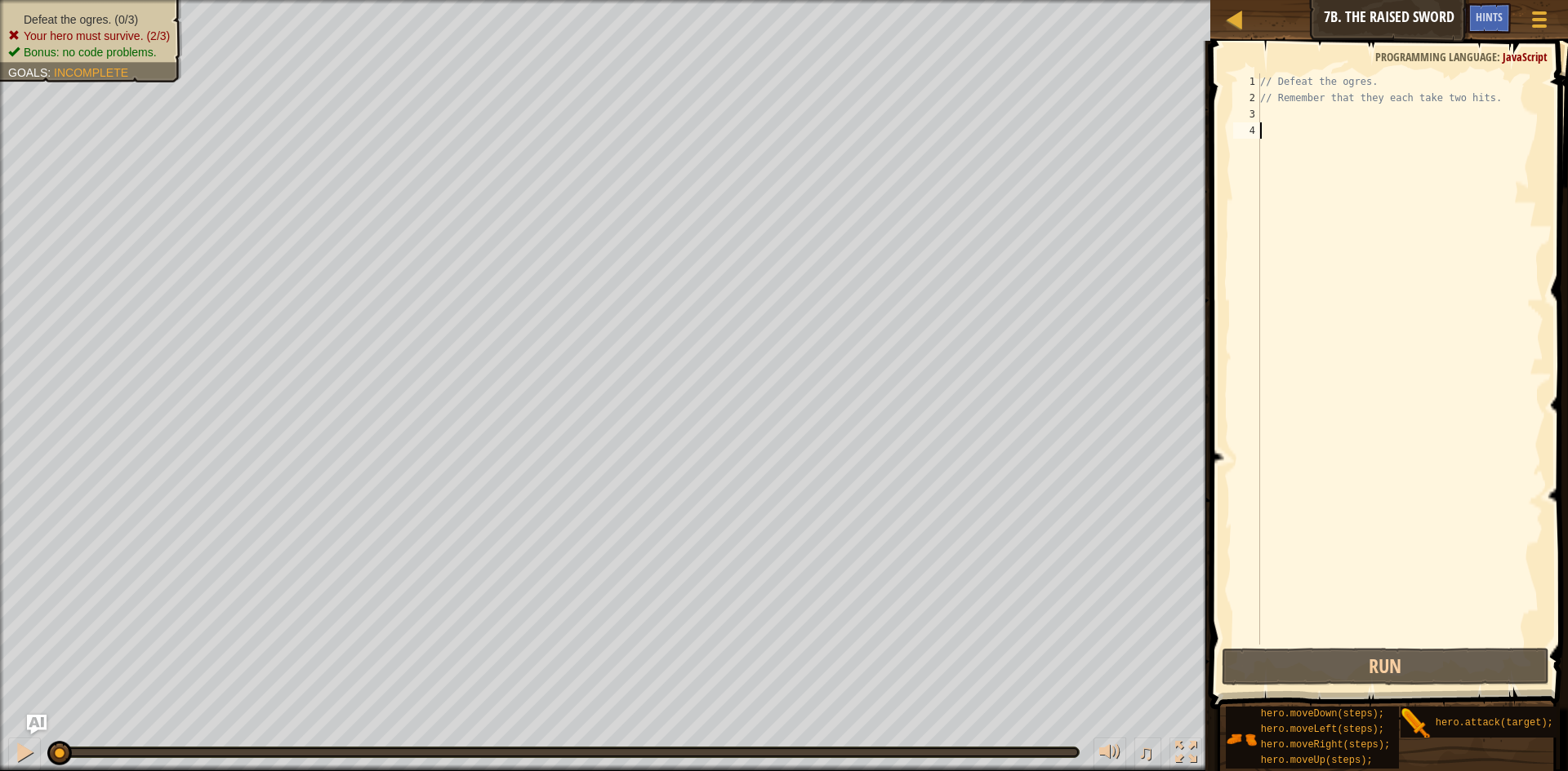
click at [1360, 123] on div "// Defeat the ogres. // Remember that they each take two hits." at bounding box center [1400, 375] width 286 height 604
click at [1352, 111] on div "// Defeat the ogres. // Remember that they each take two hits." at bounding box center [1400, 375] width 286 height 604
type textarea "h"
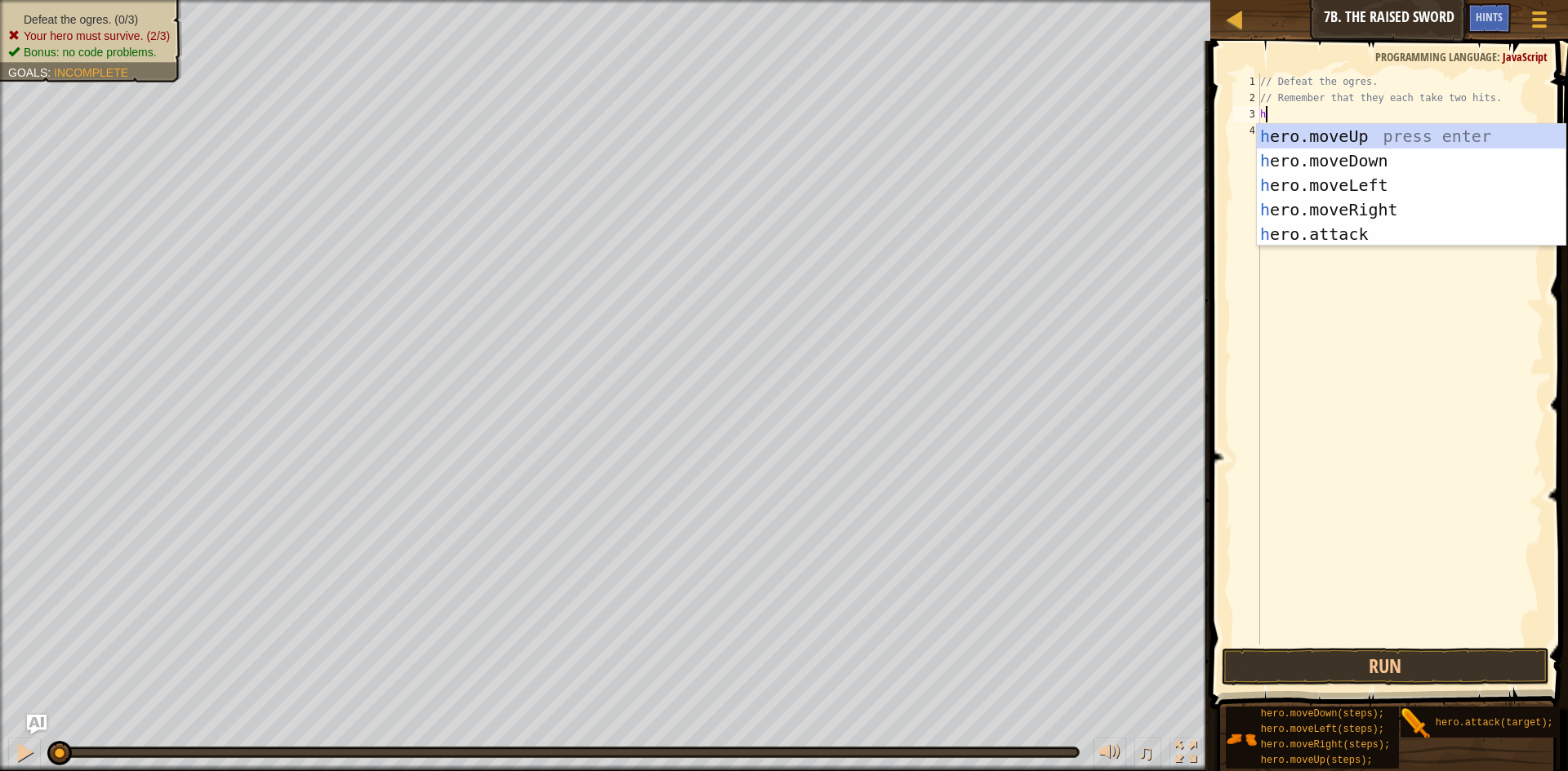
scroll to position [7, 0]
click at [1287, 199] on div "h ero.moveUp press enter h ero.moveDown press enter h ero.moveLeft press enter …" at bounding box center [1411, 210] width 308 height 172
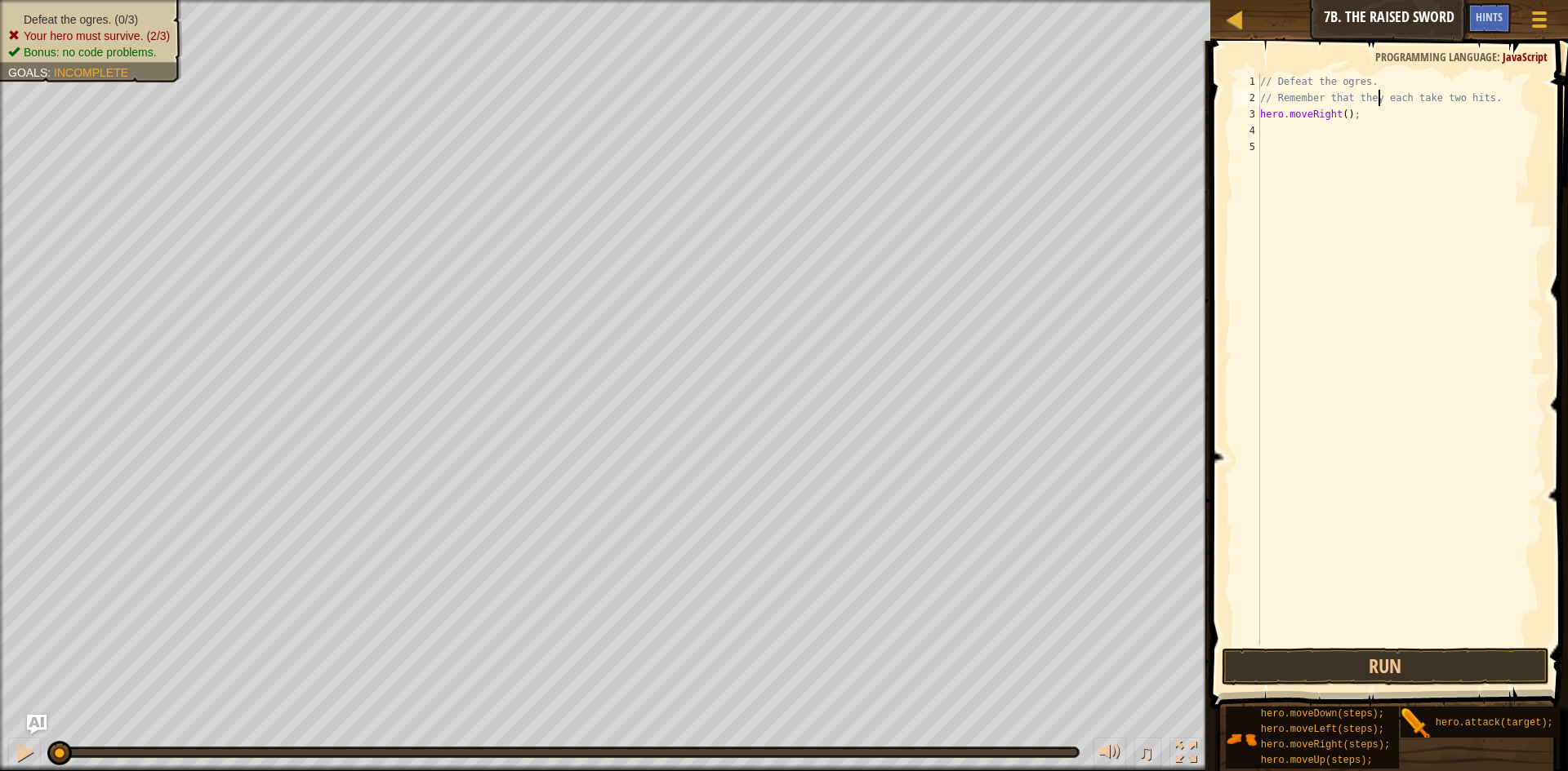
drag, startPoint x: 1380, startPoint y: 90, endPoint x: 1366, endPoint y: 110, distance: 24.4
click at [1368, 110] on div "// Defeat the ogres. // Remember that they each take two hits. hero . moveRight…" at bounding box center [1400, 375] width 286 height 604
type textarea "hero.moveRight();"
click at [1336, 128] on div "// Defeat the ogres. // Remember that they each take two hits. hero . moveRight…" at bounding box center [1400, 375] width 286 height 604
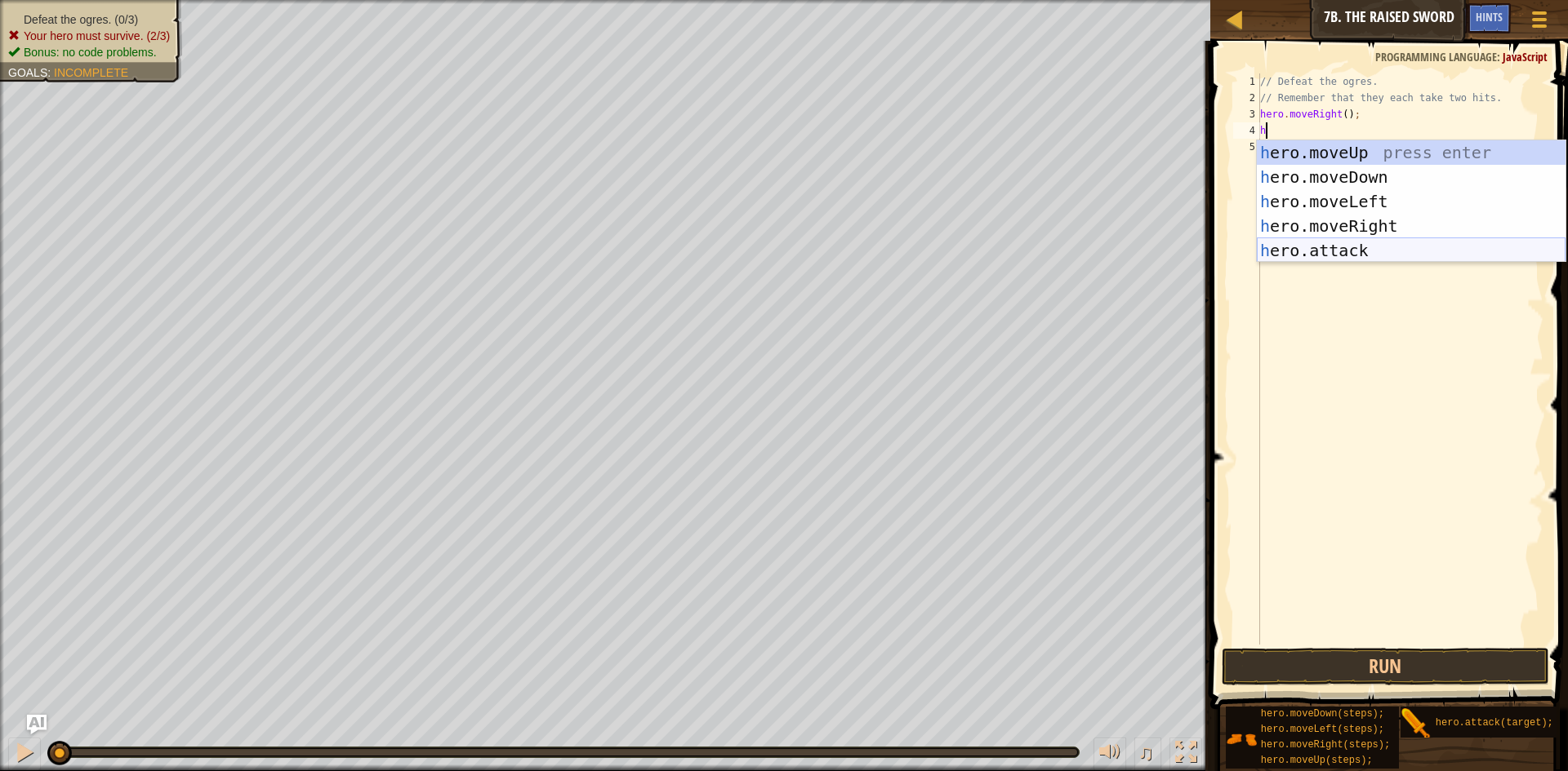
click at [1341, 244] on div "h ero.moveUp press enter h ero.moveDown press enter h ero.moveLeft press enter …" at bounding box center [1411, 226] width 308 height 172
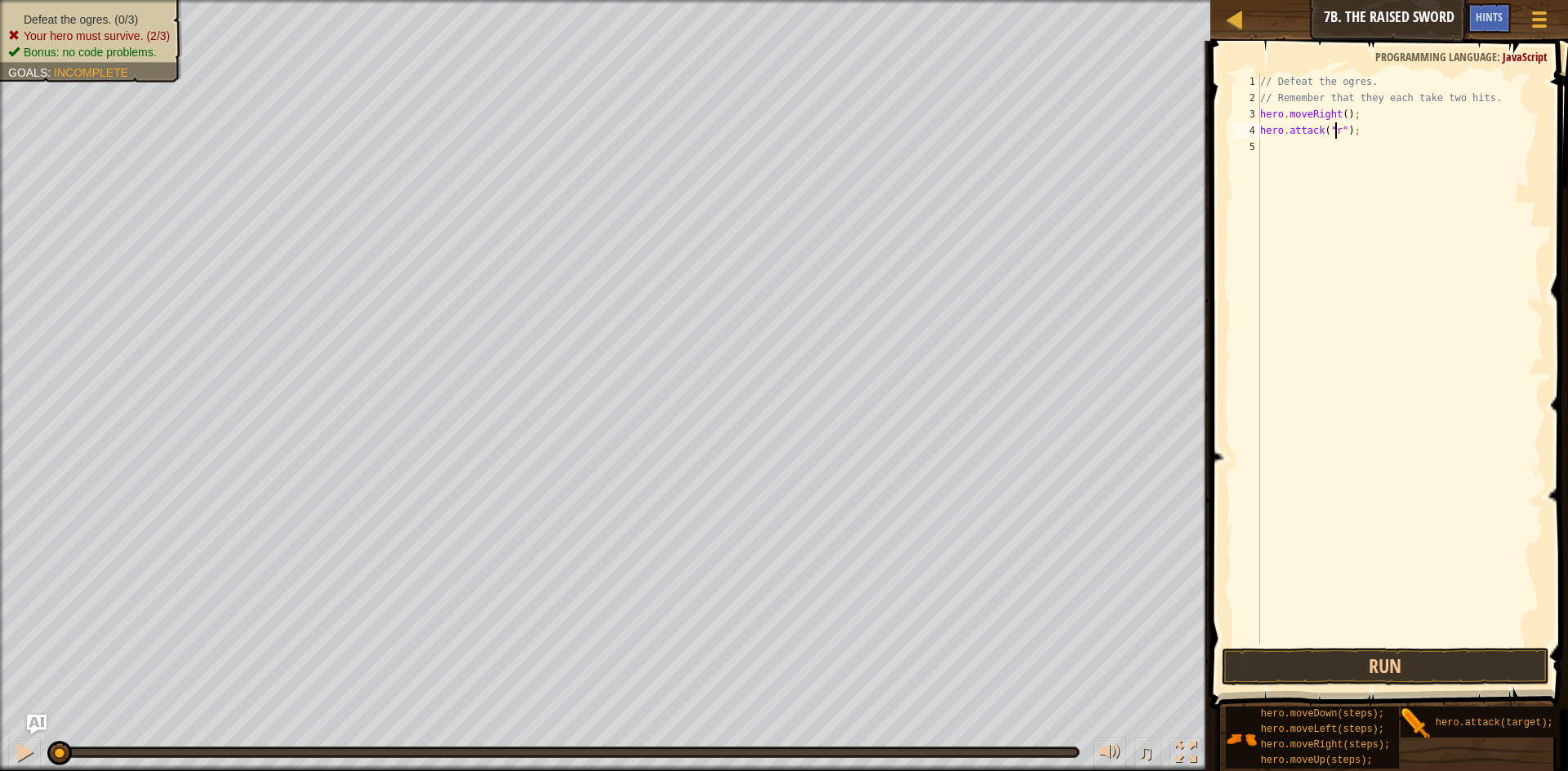
scroll to position [7, 7]
type textarea "hero.attack("rig");"
click at [1277, 140] on div "// Defeat the ogres. // Remember that they each take two hits. hero . moveRight…" at bounding box center [1400, 375] width 286 height 604
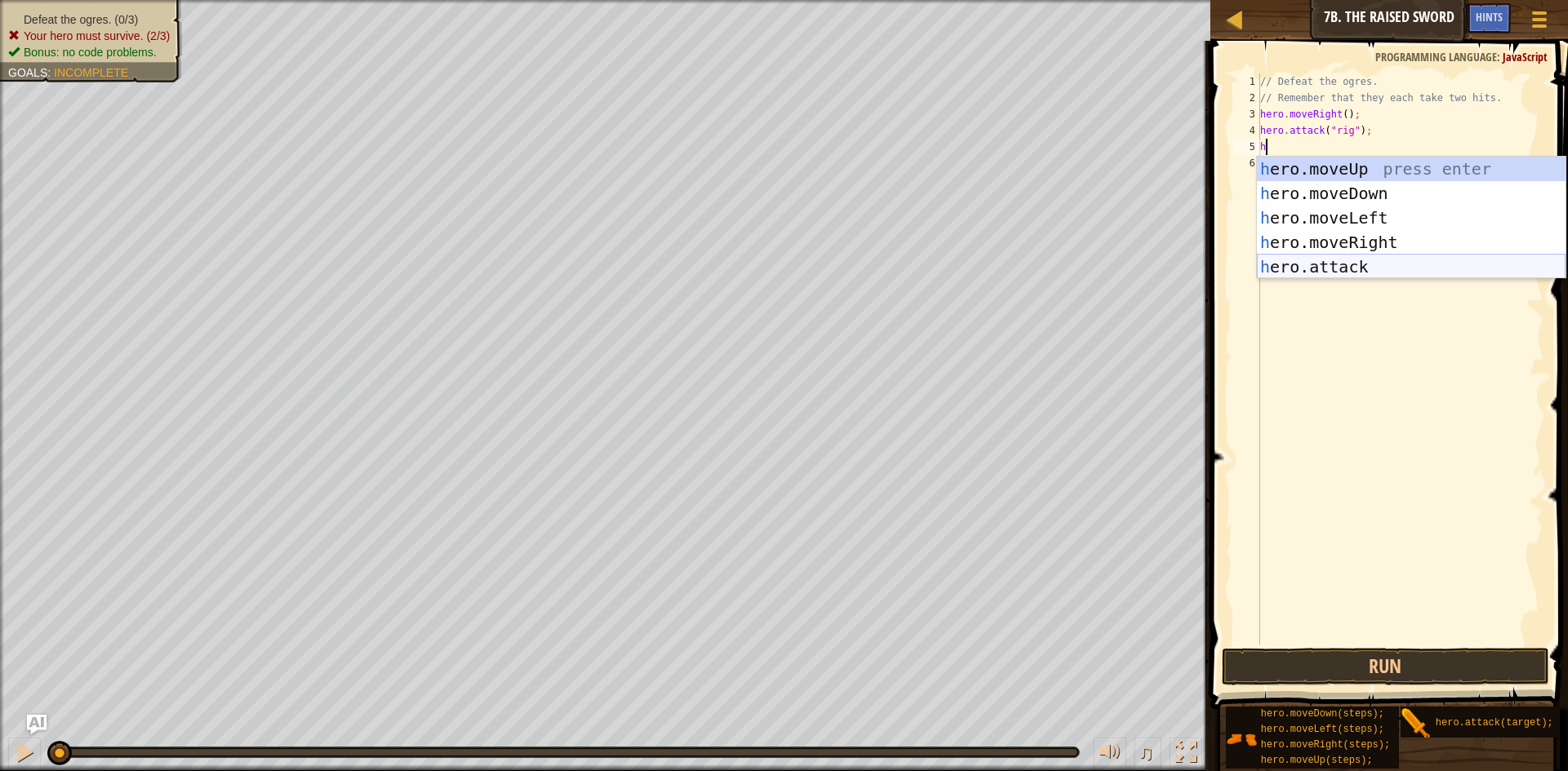
click at [1338, 269] on div "h ero.moveUp press enter h ero.moveDown press enter h ero.moveLeft press enter …" at bounding box center [1411, 243] width 308 height 172
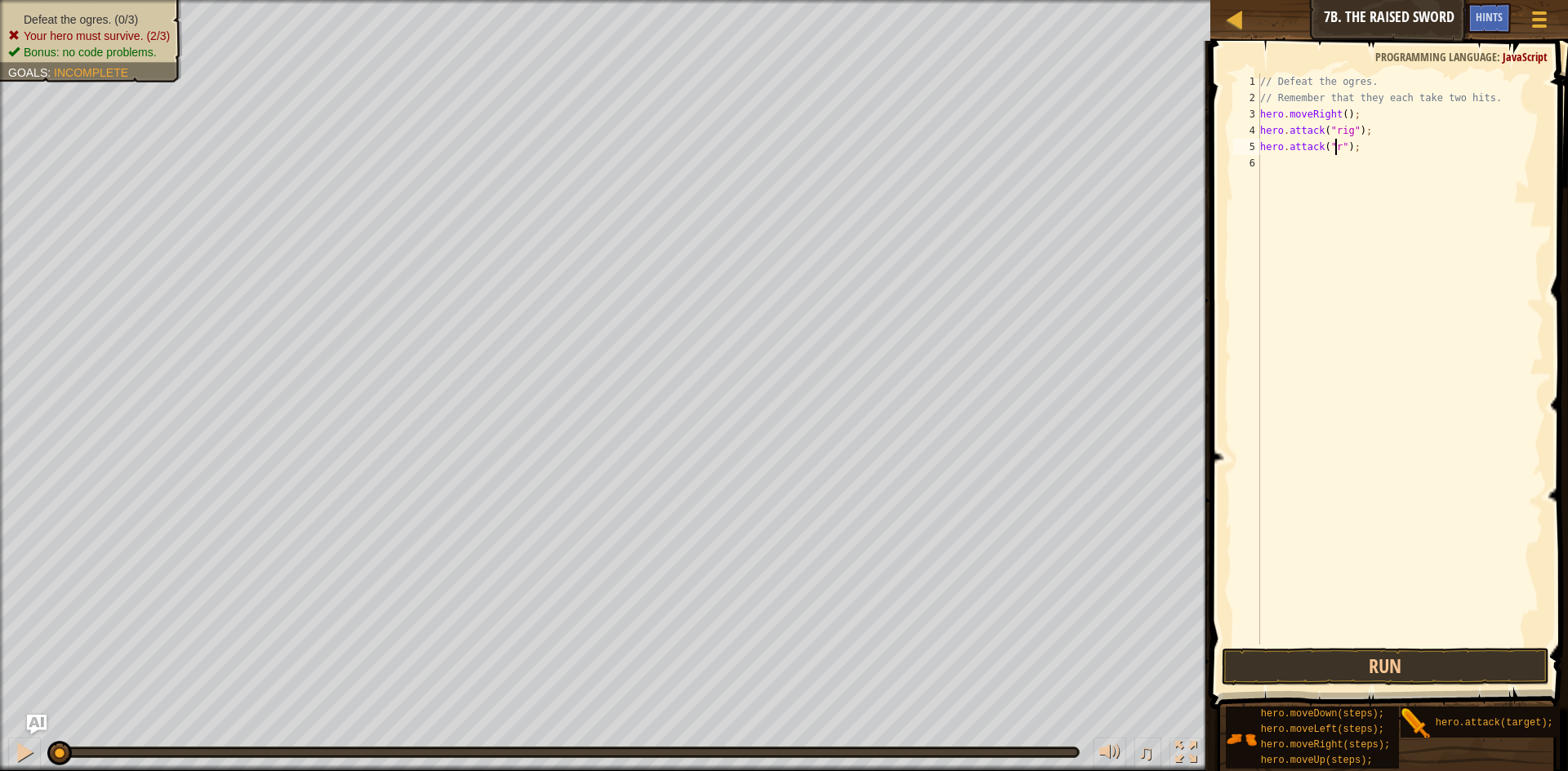
scroll to position [7, 7]
click at [1396, 664] on button "Run" at bounding box center [1386, 667] width 327 height 38
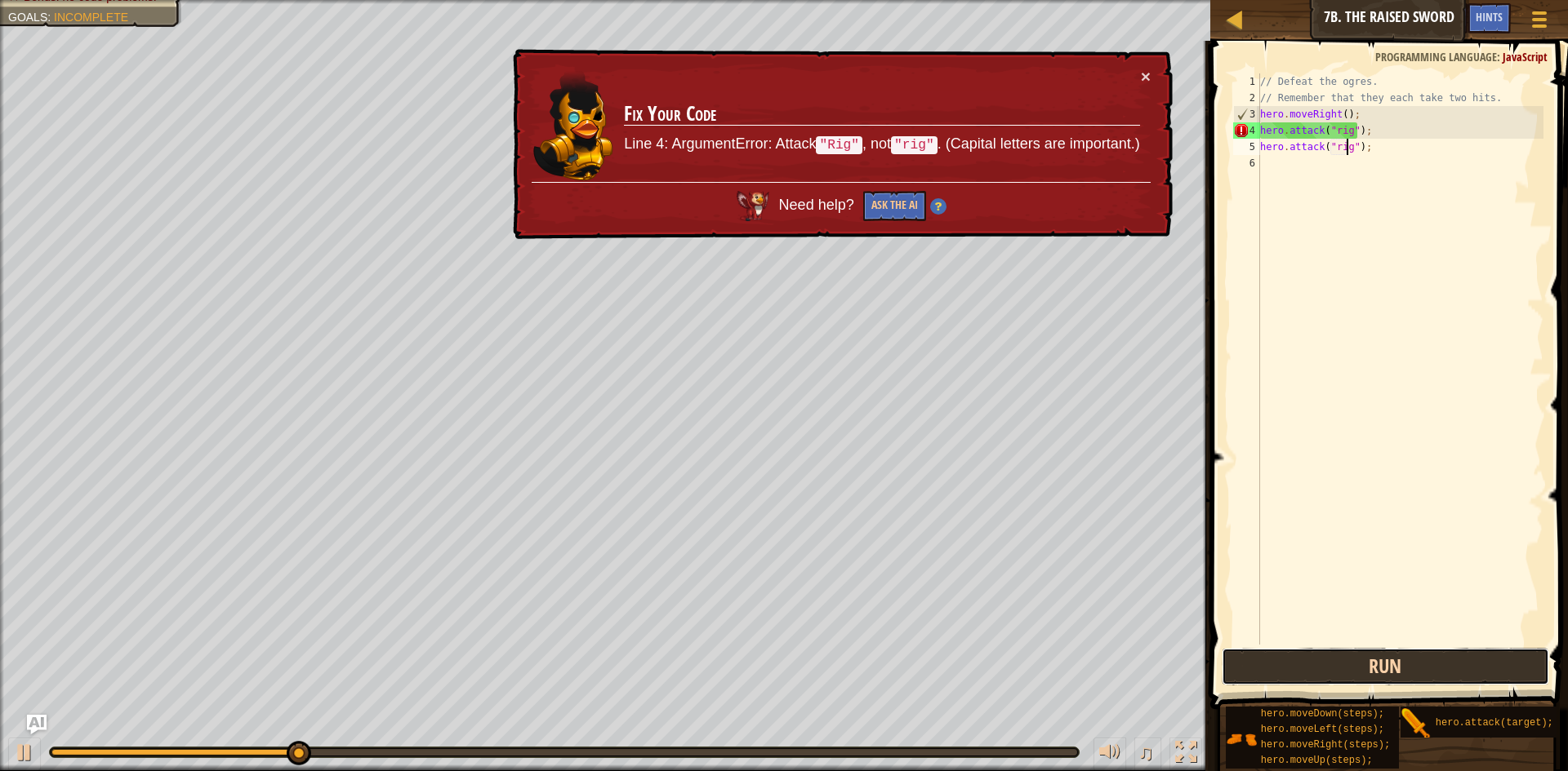
click at [1426, 670] on button "Run" at bounding box center [1386, 667] width 327 height 38
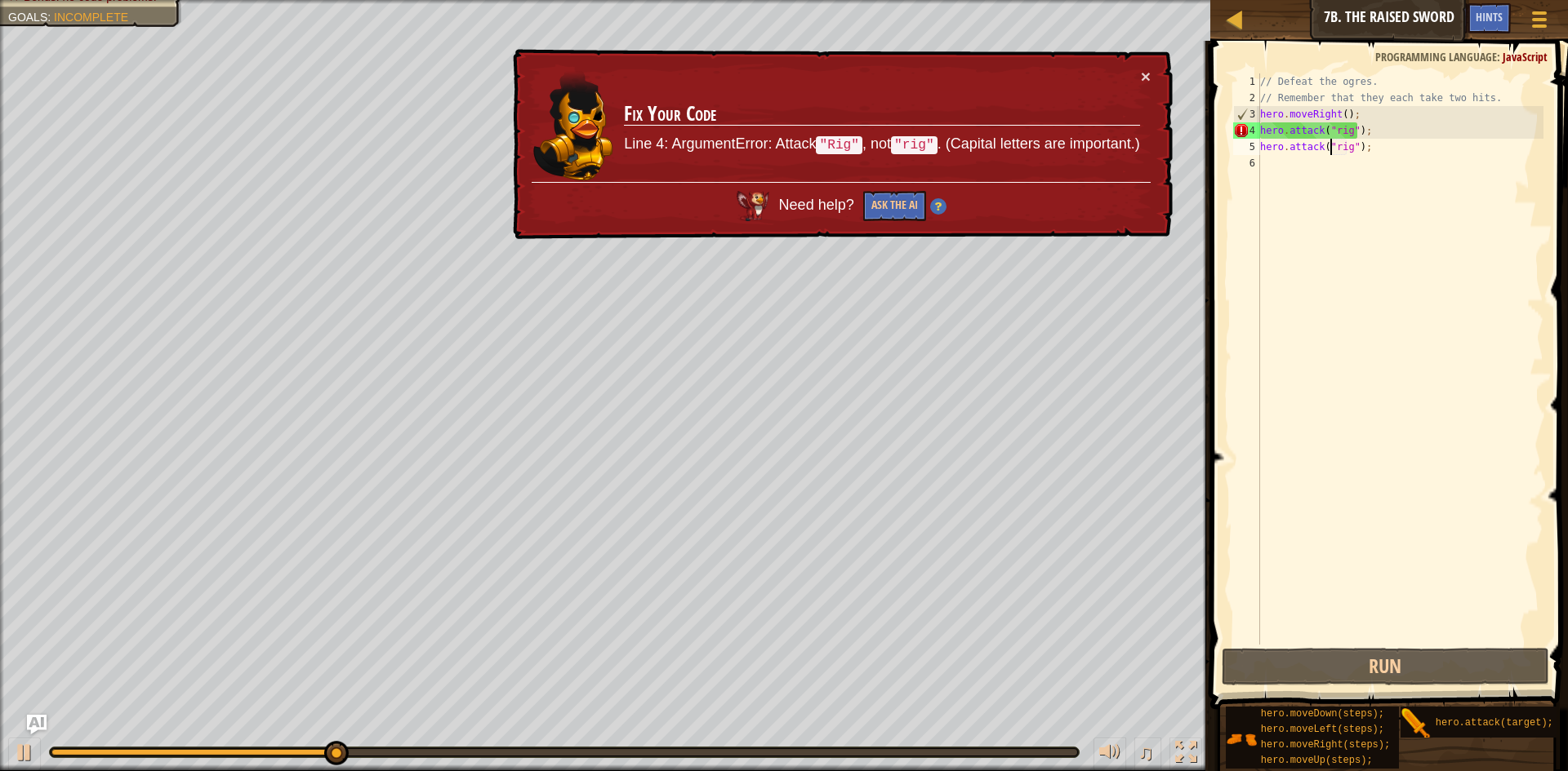
click at [1330, 146] on div "// Defeat the ogres. // Remember that they each take two hits. hero . moveRight…" at bounding box center [1400, 375] width 286 height 604
click at [1332, 144] on div "// Defeat the ogres. // Remember that they each take two hits. hero . moveRight…" at bounding box center [1400, 375] width 286 height 604
click at [1335, 150] on div "// Defeat the ogres. // Remember that they each take two hits. hero . moveRight…" at bounding box center [1400, 375] width 286 height 604
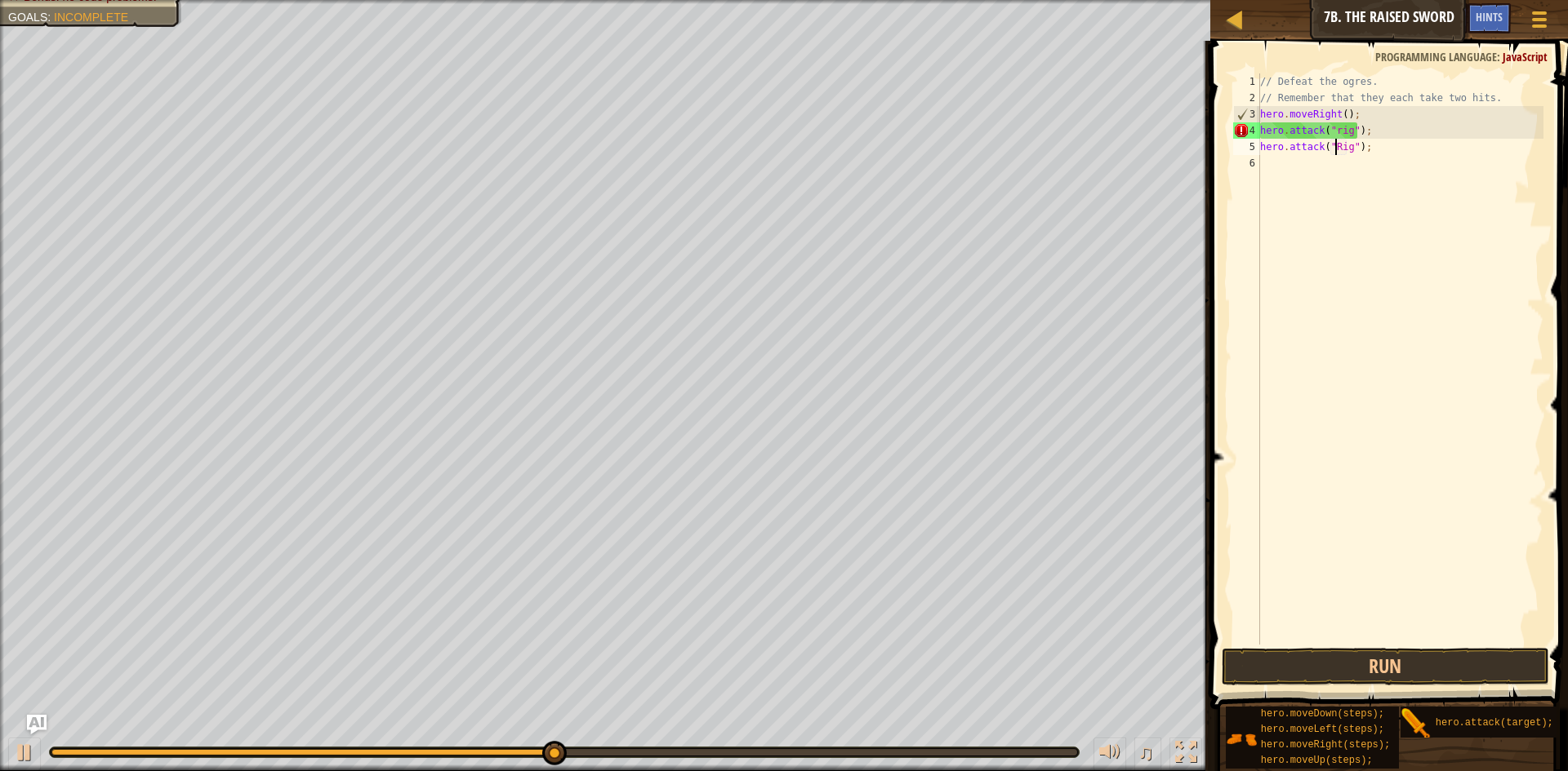
scroll to position [7, 7]
click at [1336, 132] on div "// Defeat the ogres. // Remember that they each take two hits. hero . moveRight…" at bounding box center [1400, 375] width 286 height 604
type textarea "hero.attack("Rig");"
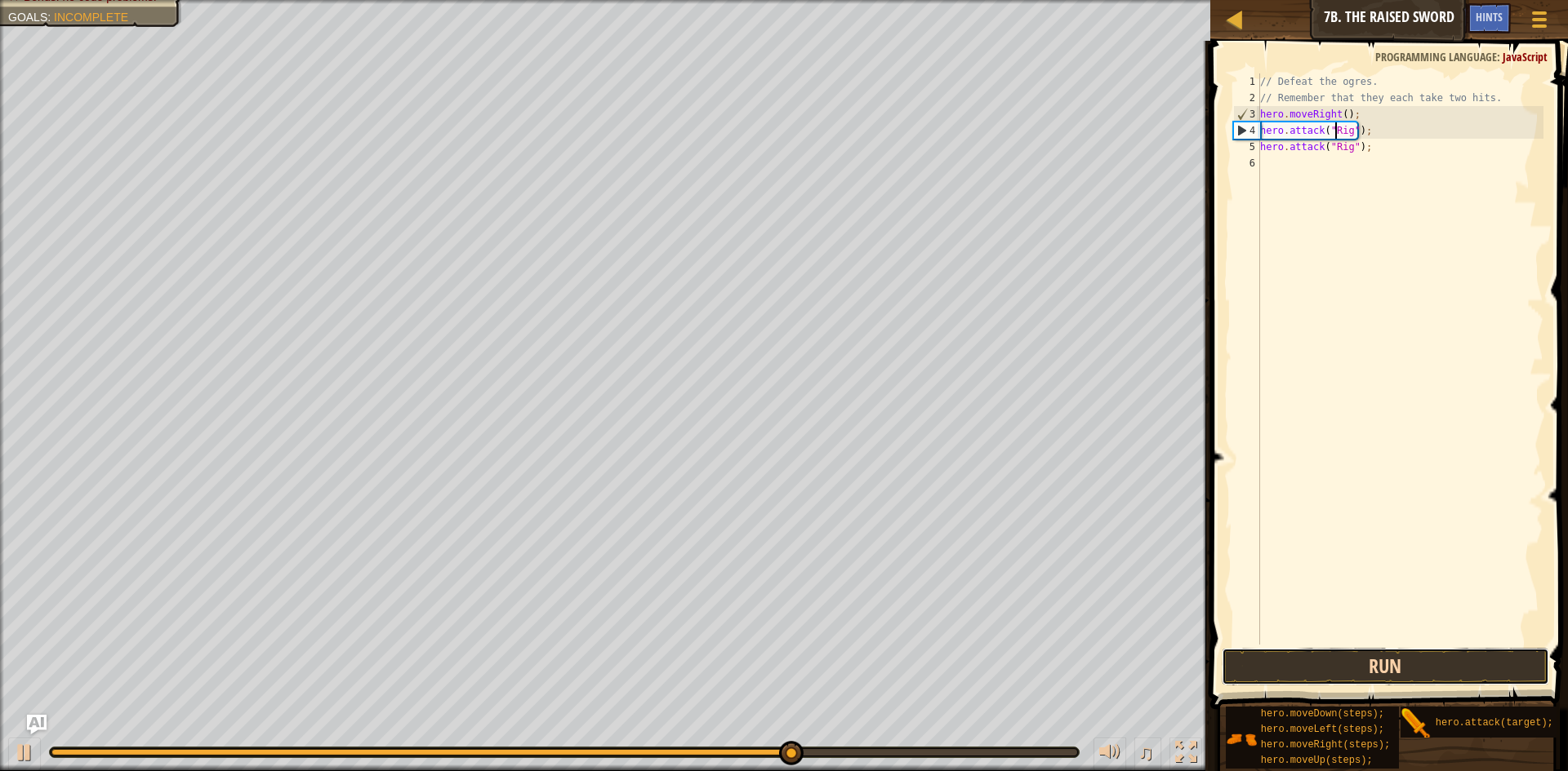
click at [1354, 665] on button "Run" at bounding box center [1386, 667] width 327 height 38
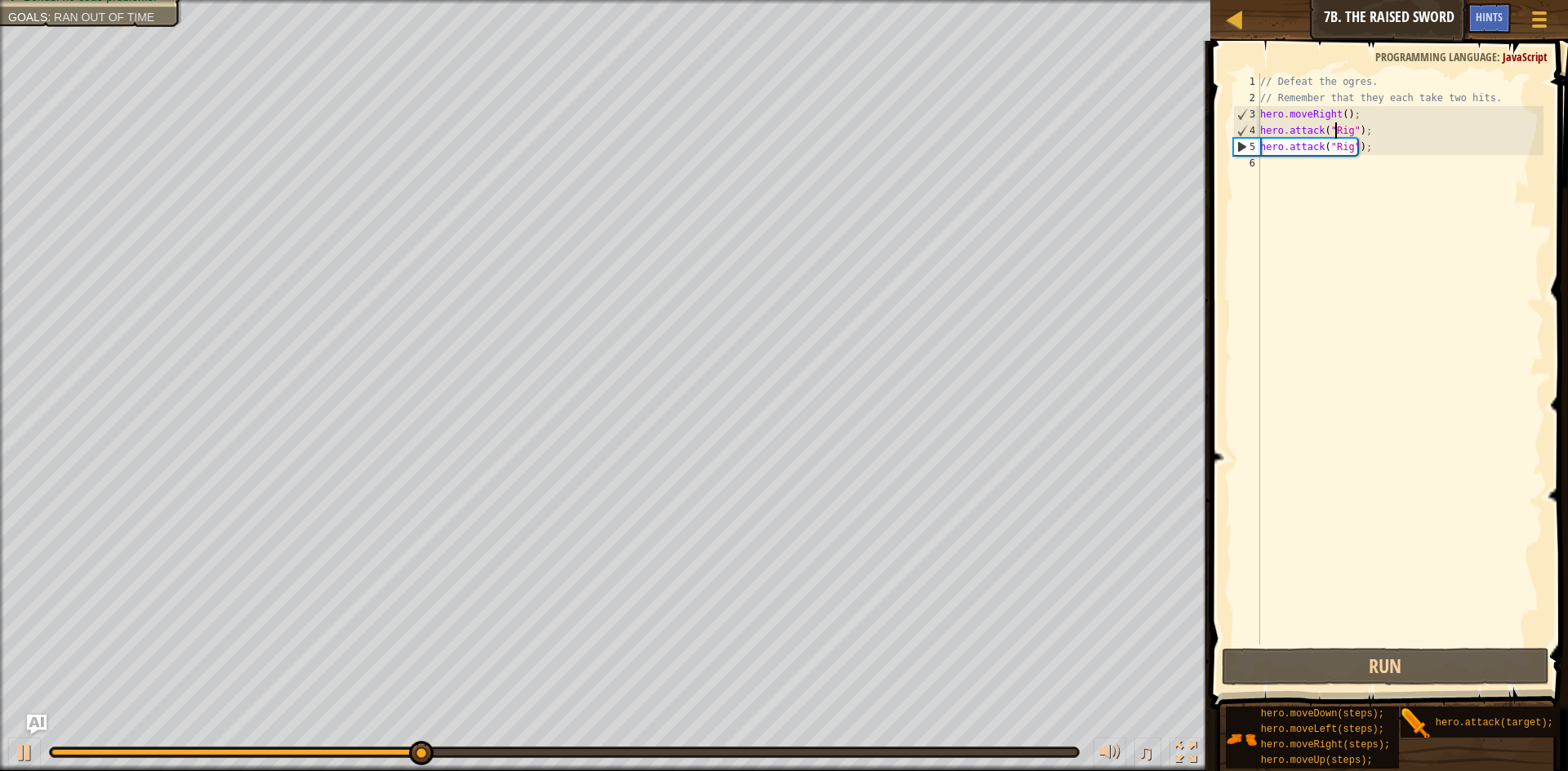
click at [1384, 167] on div "// Defeat the ogres. // Remember that they each take two hits. hero . moveRight…" at bounding box center [1400, 375] width 286 height 604
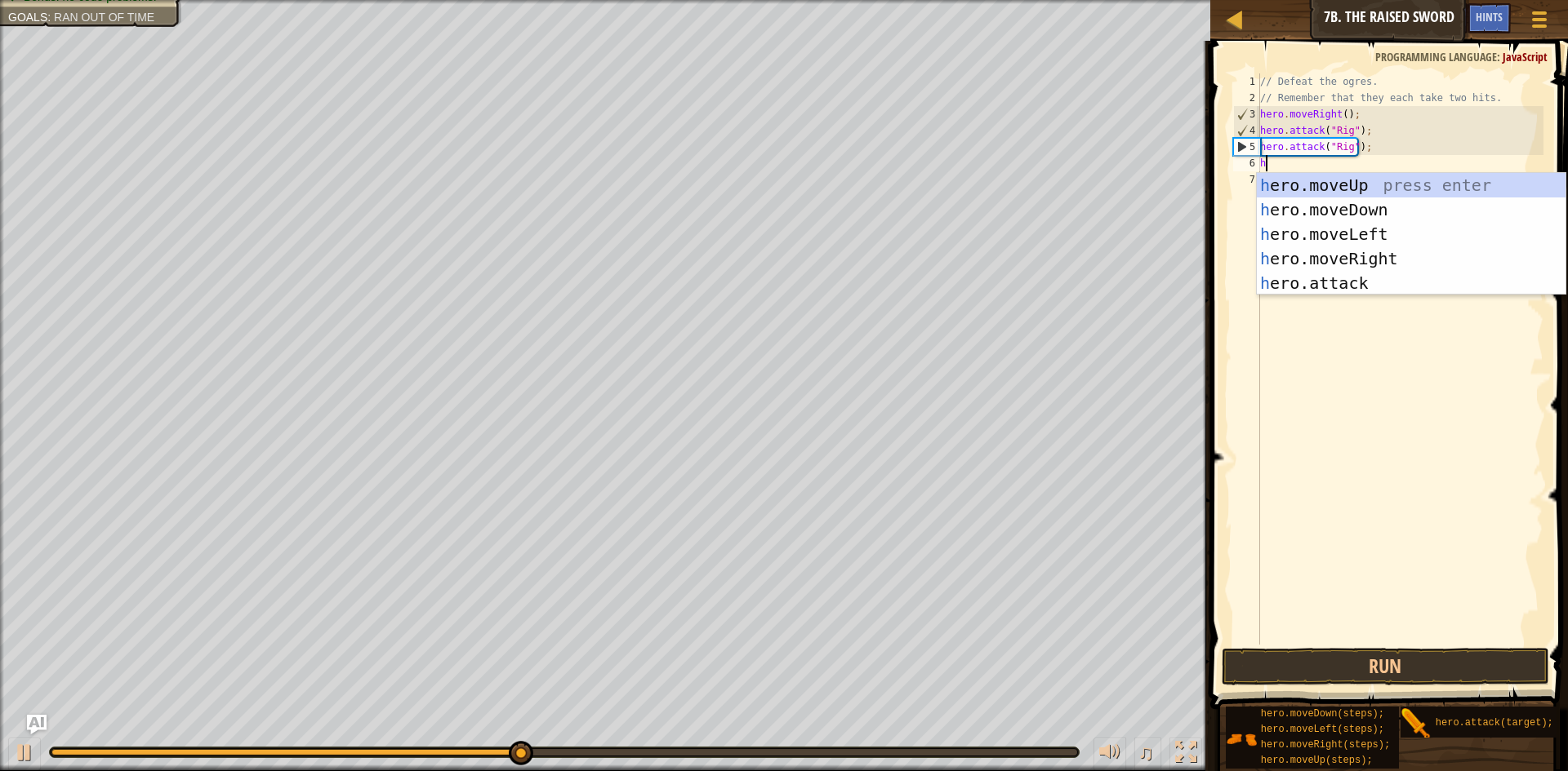
type textarea "he"
click at [1310, 270] on div "he ro.moveUp press enter he ro.moveDown press enter he ro.moveLeft press enter …" at bounding box center [1411, 259] width 308 height 172
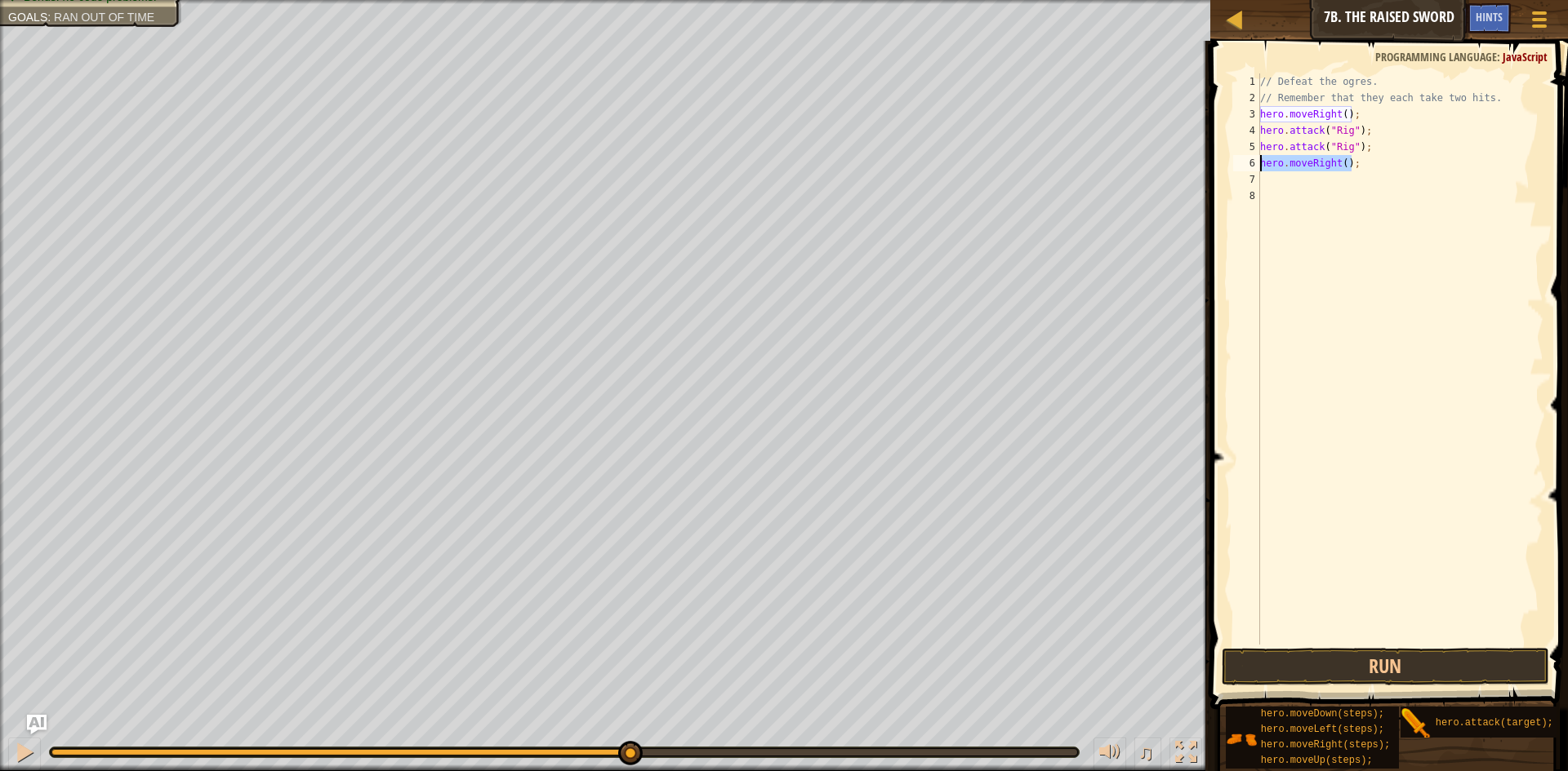
drag, startPoint x: 1356, startPoint y: 167, endPoint x: 1260, endPoint y: 165, distance: 96.0
click at [1260, 165] on div "// Defeat the ogres. // Remember that they each take two hits. hero . moveRight…" at bounding box center [1400, 375] width 286 height 604
type textarea "hero.moveRight();"
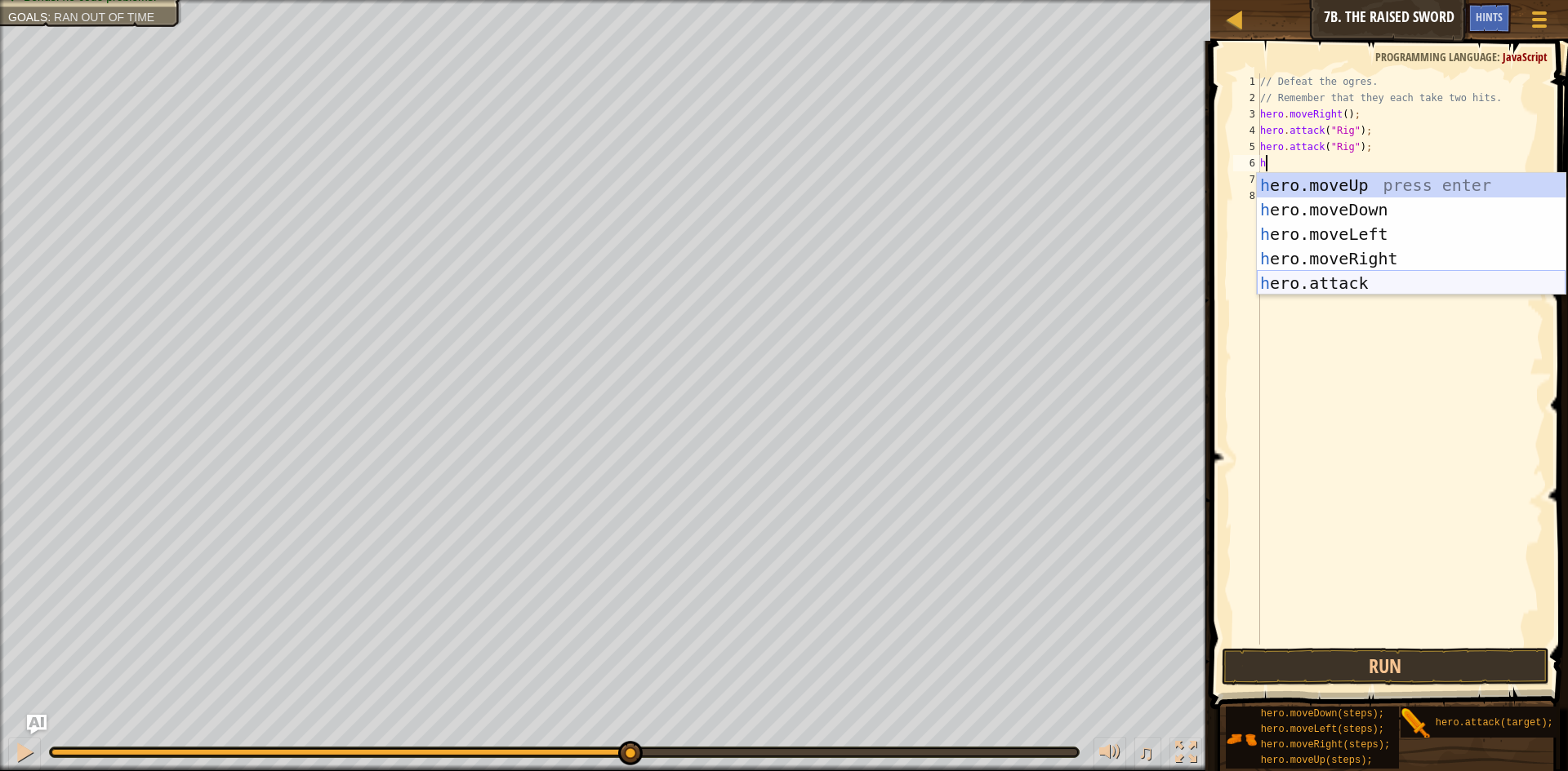
click at [1346, 282] on div "h ero.moveUp press enter h ero.moveDown press enter h ero.moveLeft press enter …" at bounding box center [1411, 259] width 308 height 172
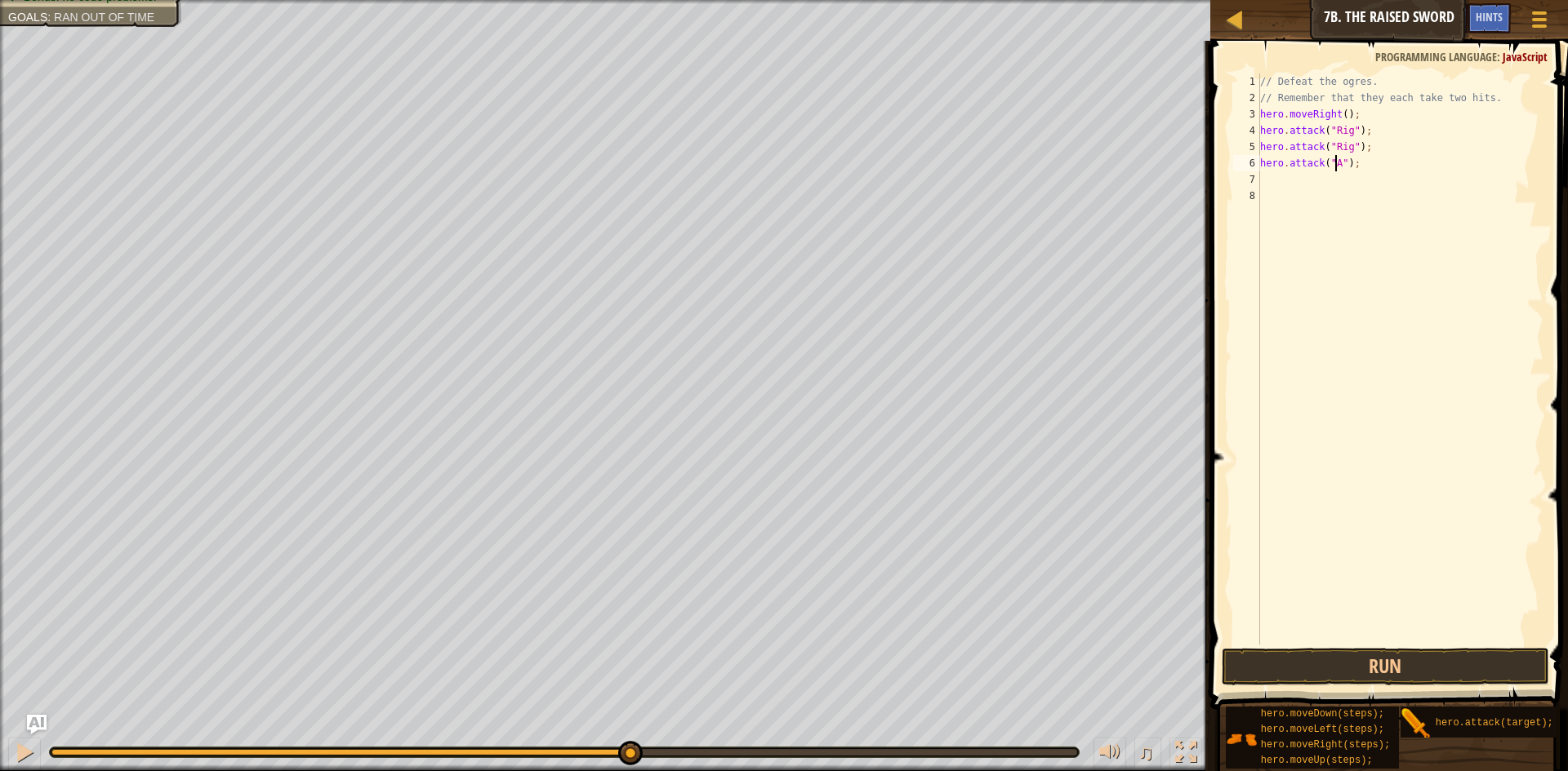
scroll to position [7, 7]
type textarea "hero.attack("Ack");"
click at [1346, 182] on div "// Defeat the ogres. // Remember that they each take two hits. hero . moveRight…" at bounding box center [1400, 375] width 286 height 604
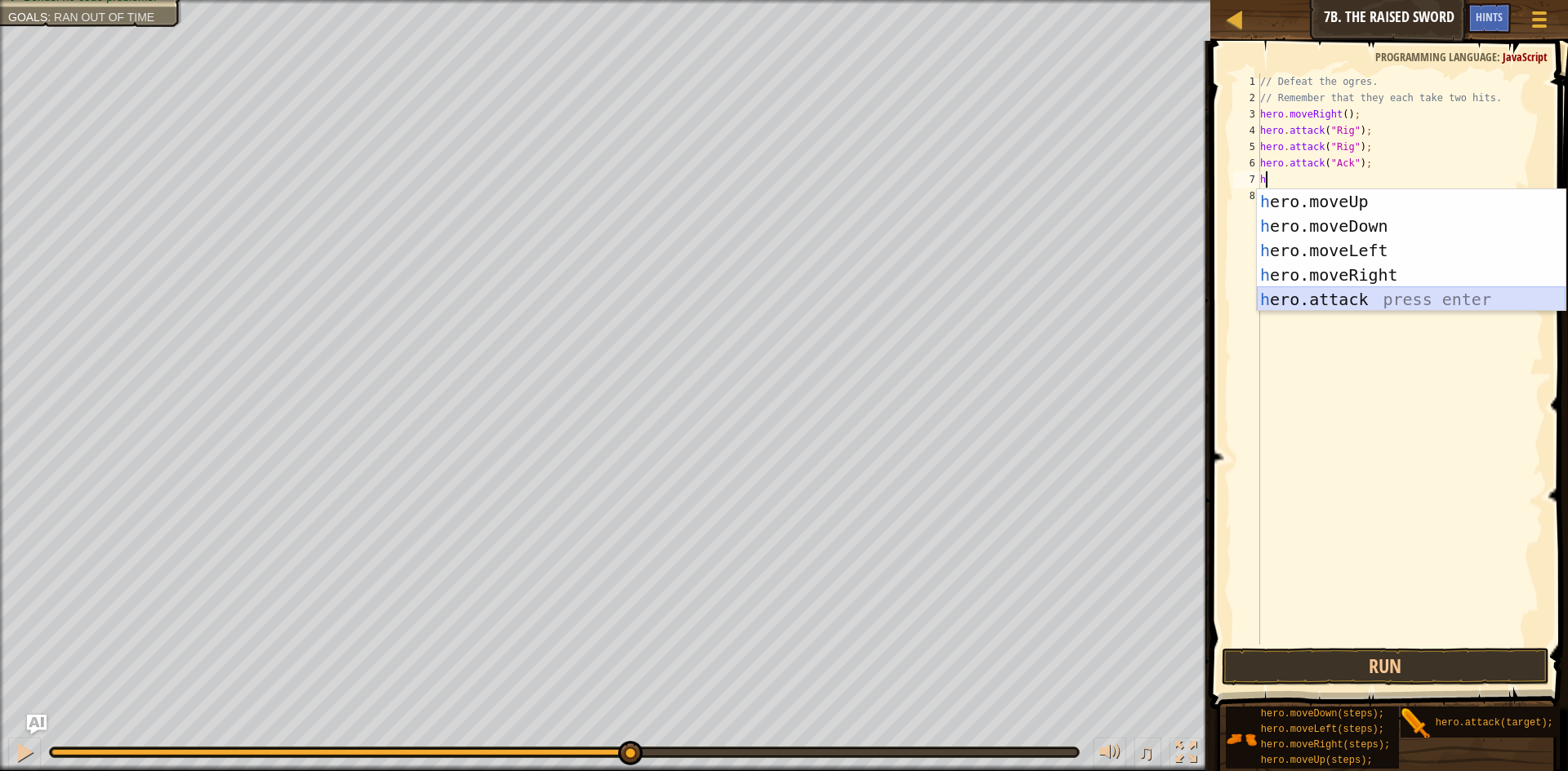
click at [1324, 291] on div "h ero.moveUp press enter h ero.moveDown press enter h ero.moveLeft press enter …" at bounding box center [1411, 276] width 308 height 172
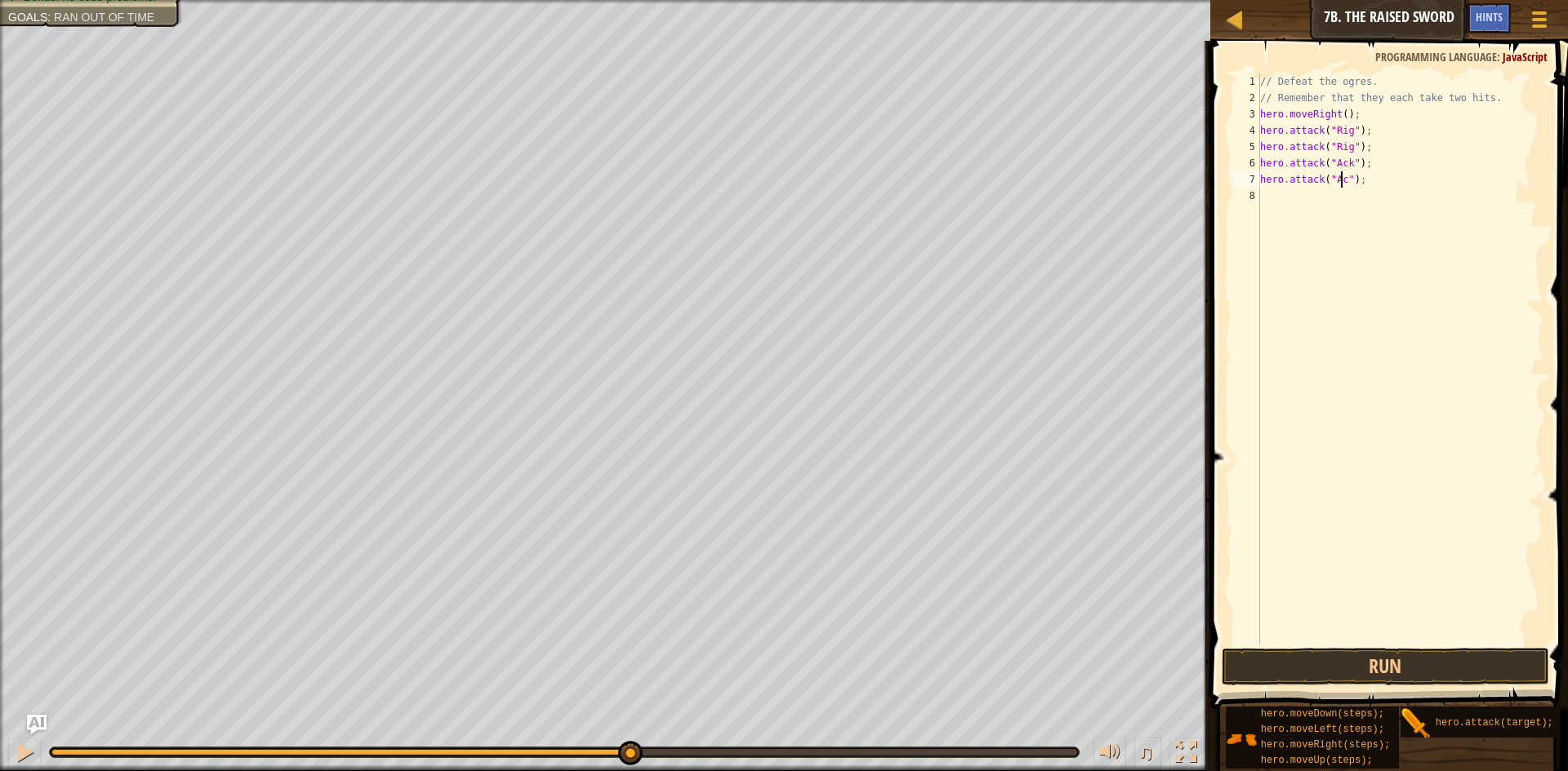
scroll to position [7, 7]
type textarea "hero.attack("Ack");"
click at [1339, 195] on div "// Defeat the ogres. // Remember that they each take two hits. hero . moveRight…" at bounding box center [1400, 375] width 286 height 604
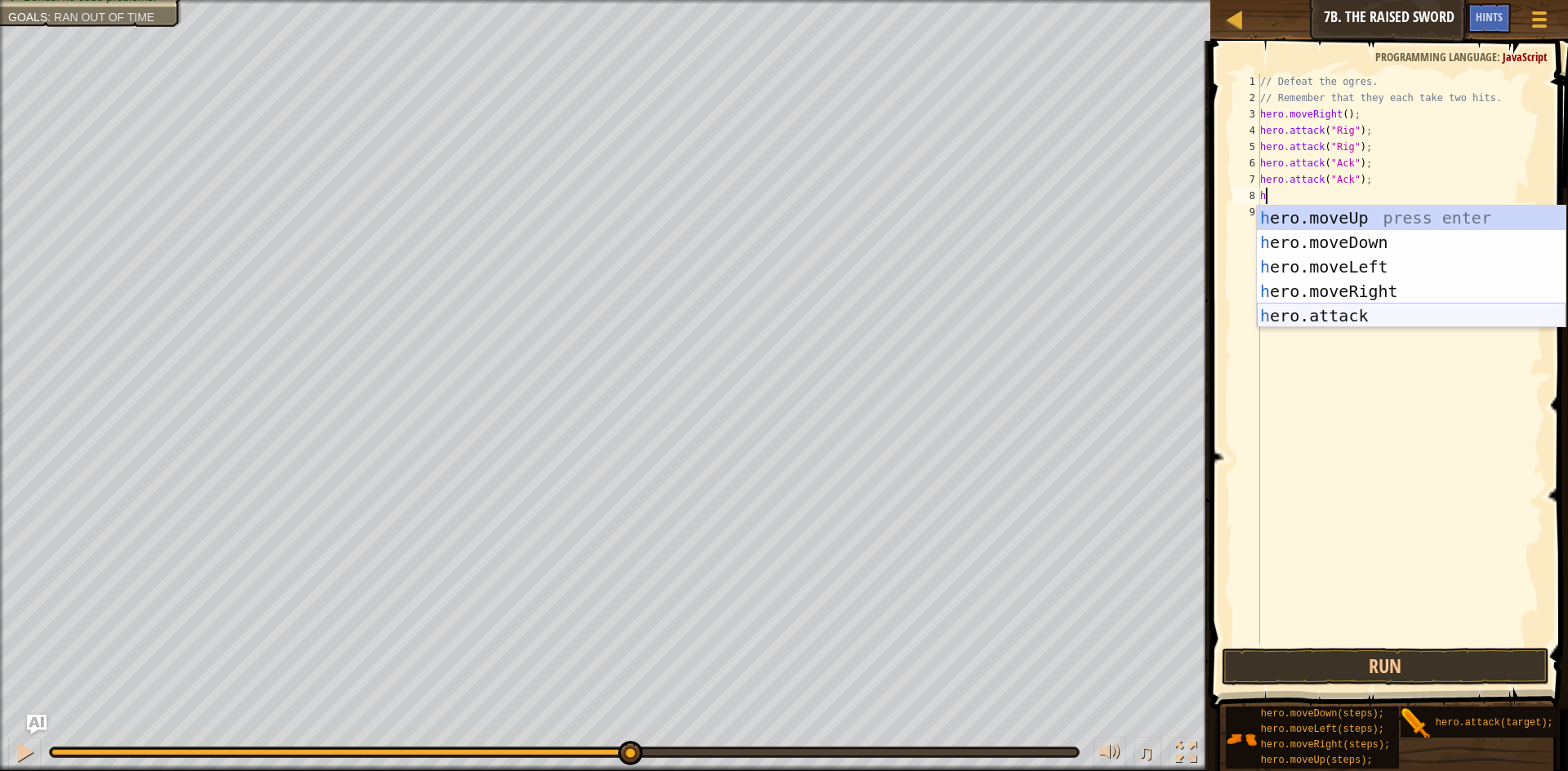
click at [1310, 317] on div "h ero.moveUp press enter h ero.moveDown press enter h ero.moveLeft press enter …" at bounding box center [1411, 292] width 308 height 172
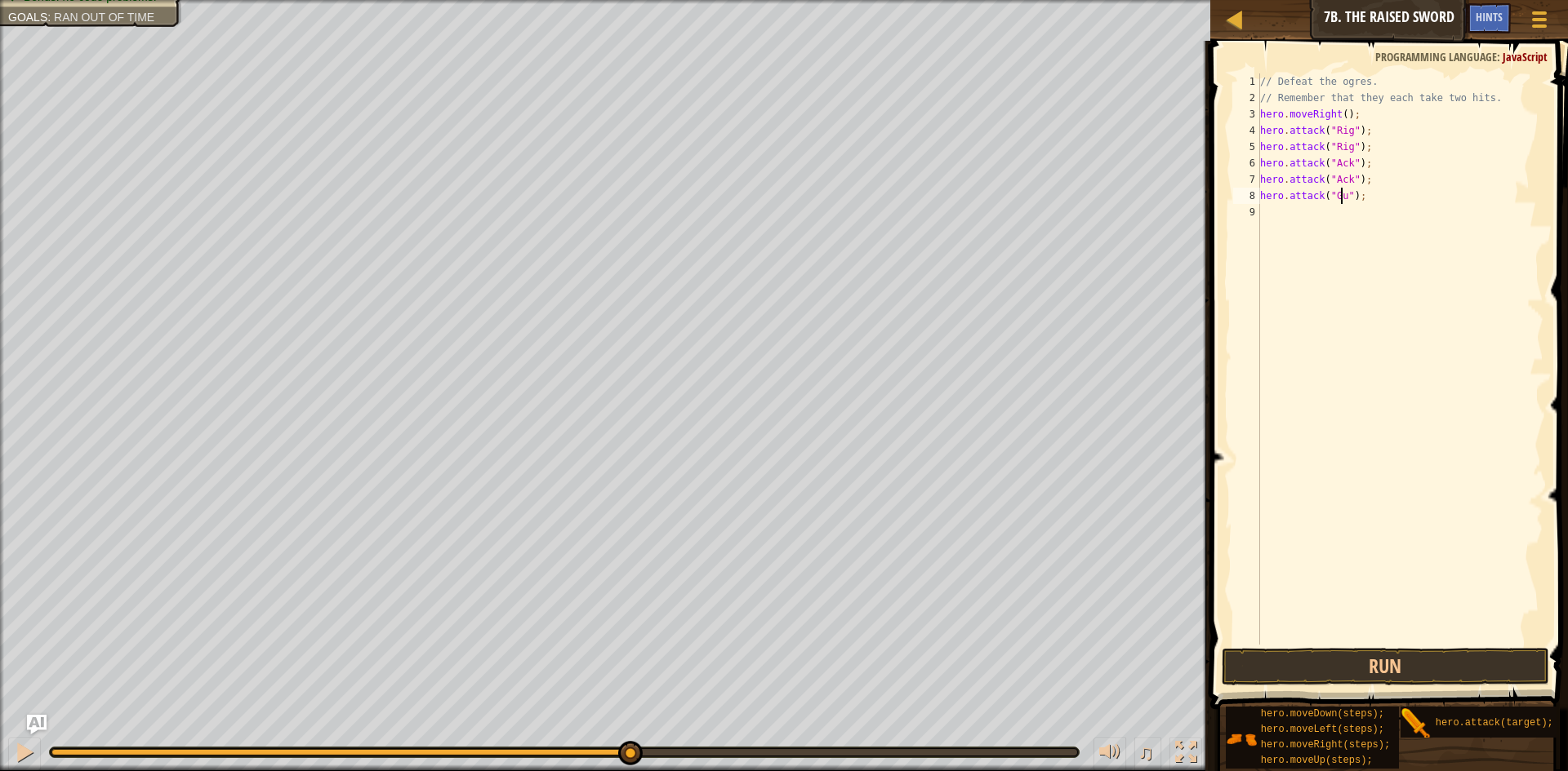
type textarea "hero.attack("Gurt");"
drag, startPoint x: 1512, startPoint y: 9, endPoint x: 1256, endPoint y: 231, distance: 338.9
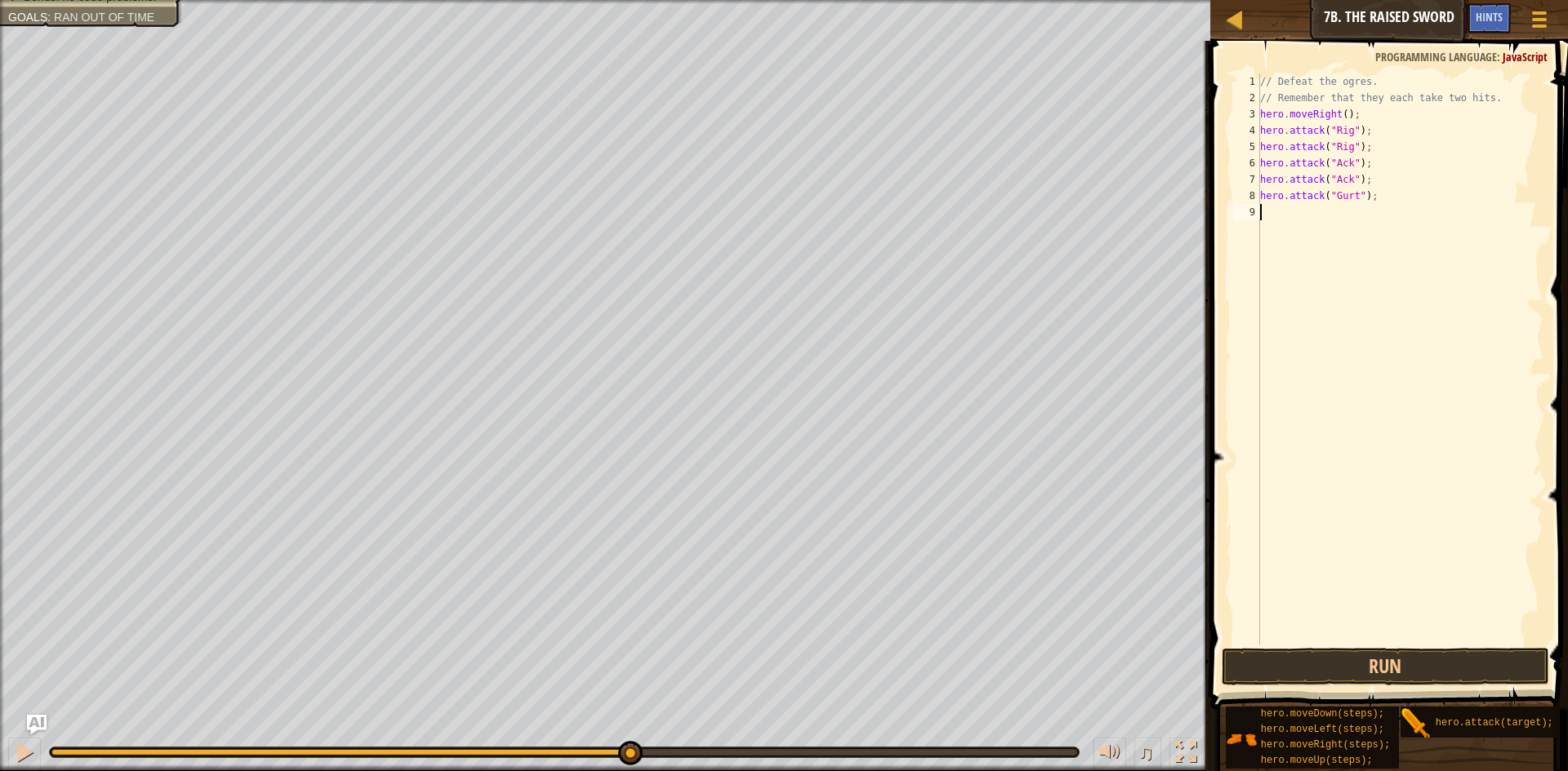
click at [1278, 217] on div "// Defeat the ogres. // Remember that they each take two hits. hero . moveRight…" at bounding box center [1400, 375] width 286 height 604
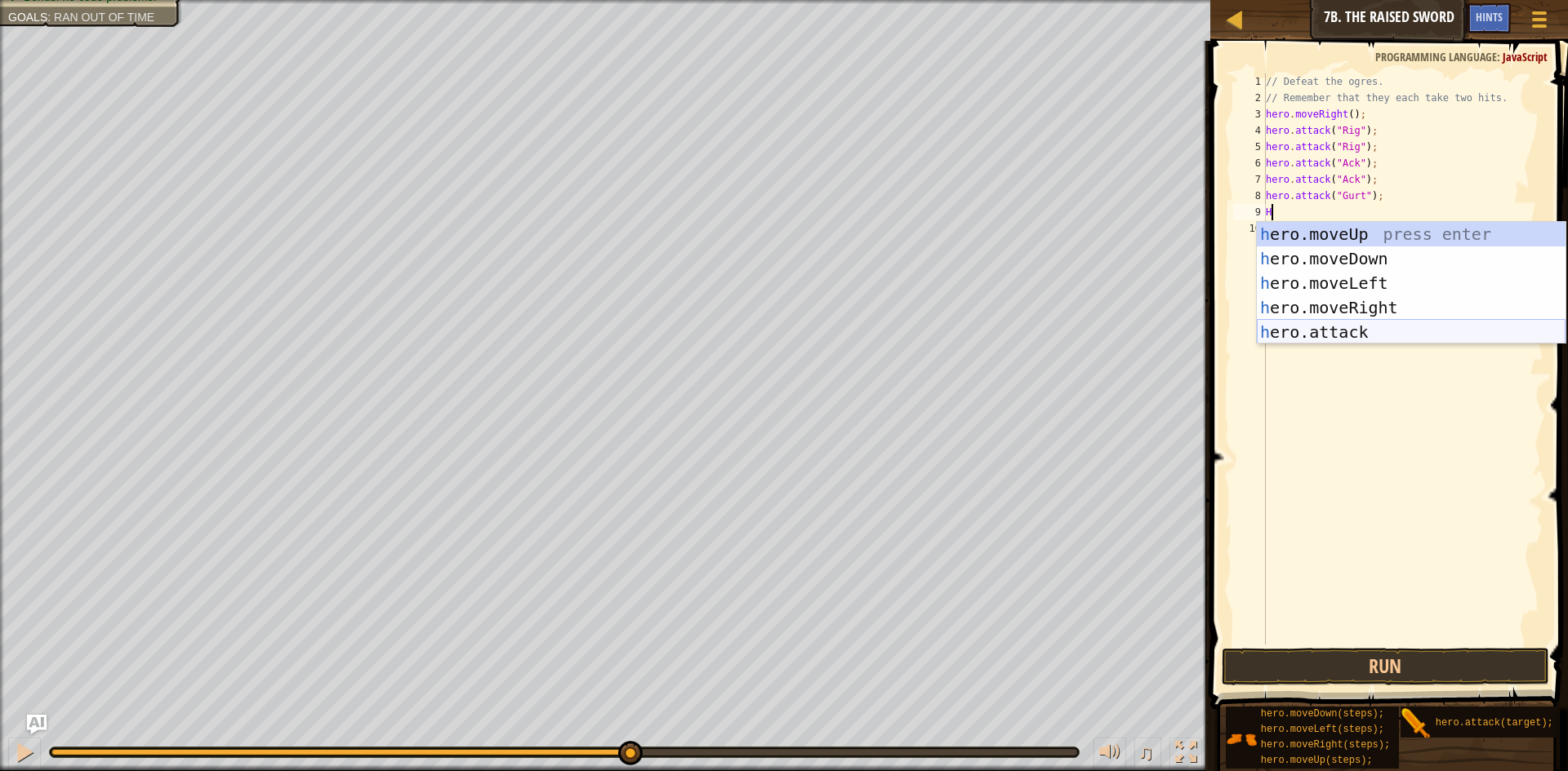
click at [1315, 340] on div "h ero.moveUp press enter h ero.moveDown press enter h ero.moveLeft press enter …" at bounding box center [1411, 308] width 308 height 172
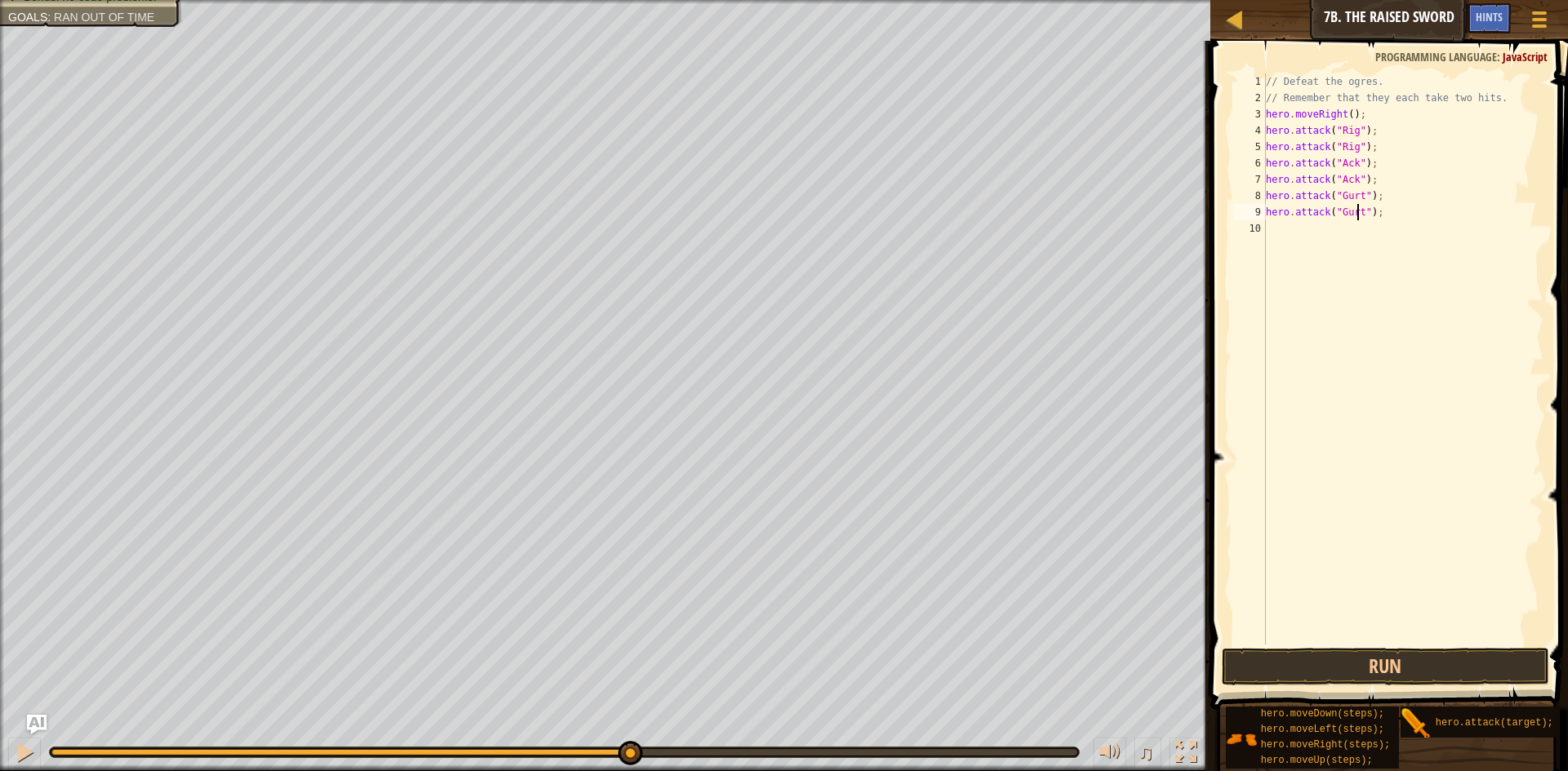
scroll to position [7, 8]
type textarea "hero.attack("Gurt");"
click at [1353, 667] on button "Run" at bounding box center [1386, 667] width 327 height 38
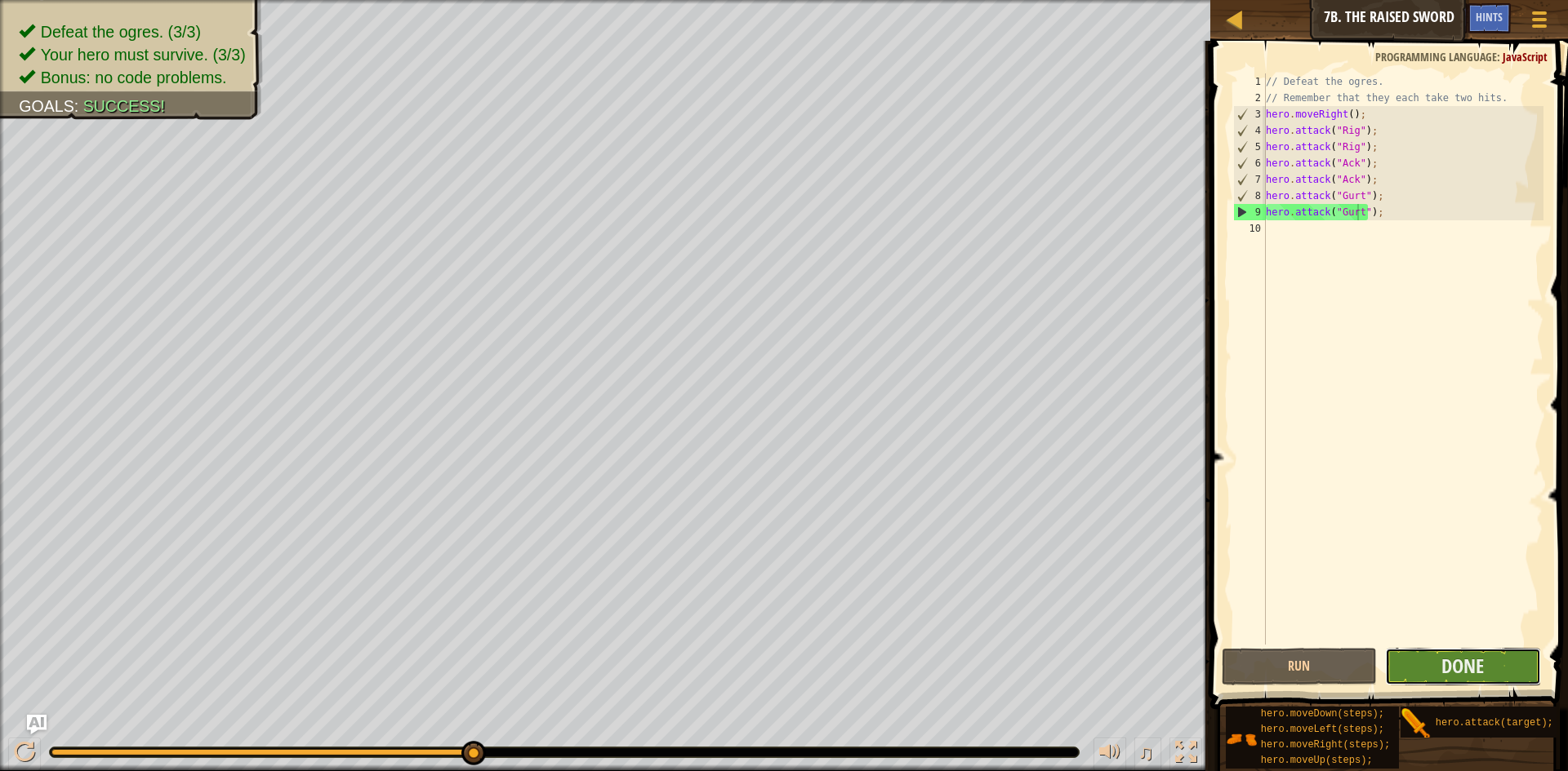
click at [1507, 677] on button "Done" at bounding box center [1462, 667] width 156 height 38
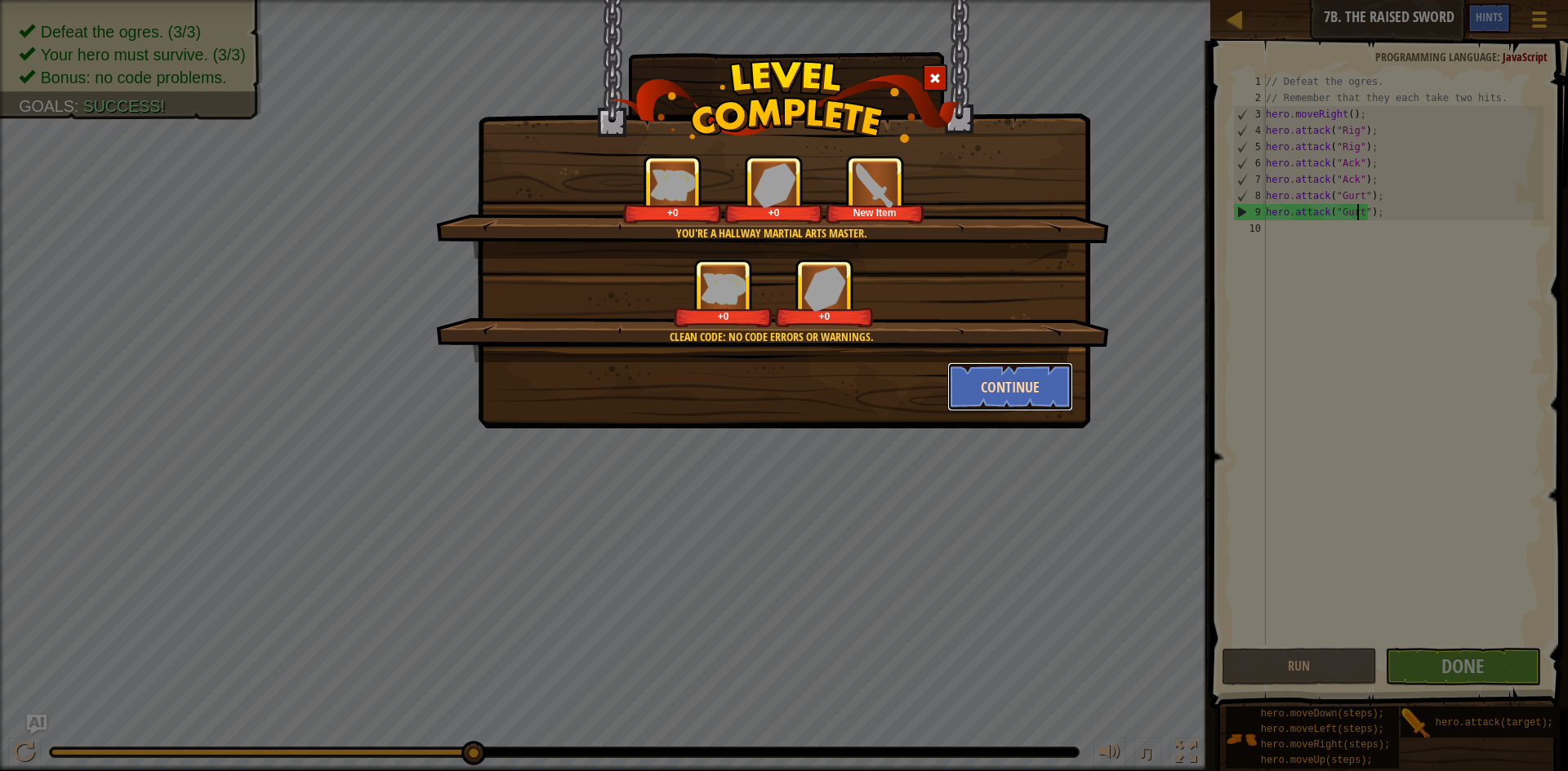
click at [1026, 371] on button "Continue" at bounding box center [1010, 387] width 127 height 49
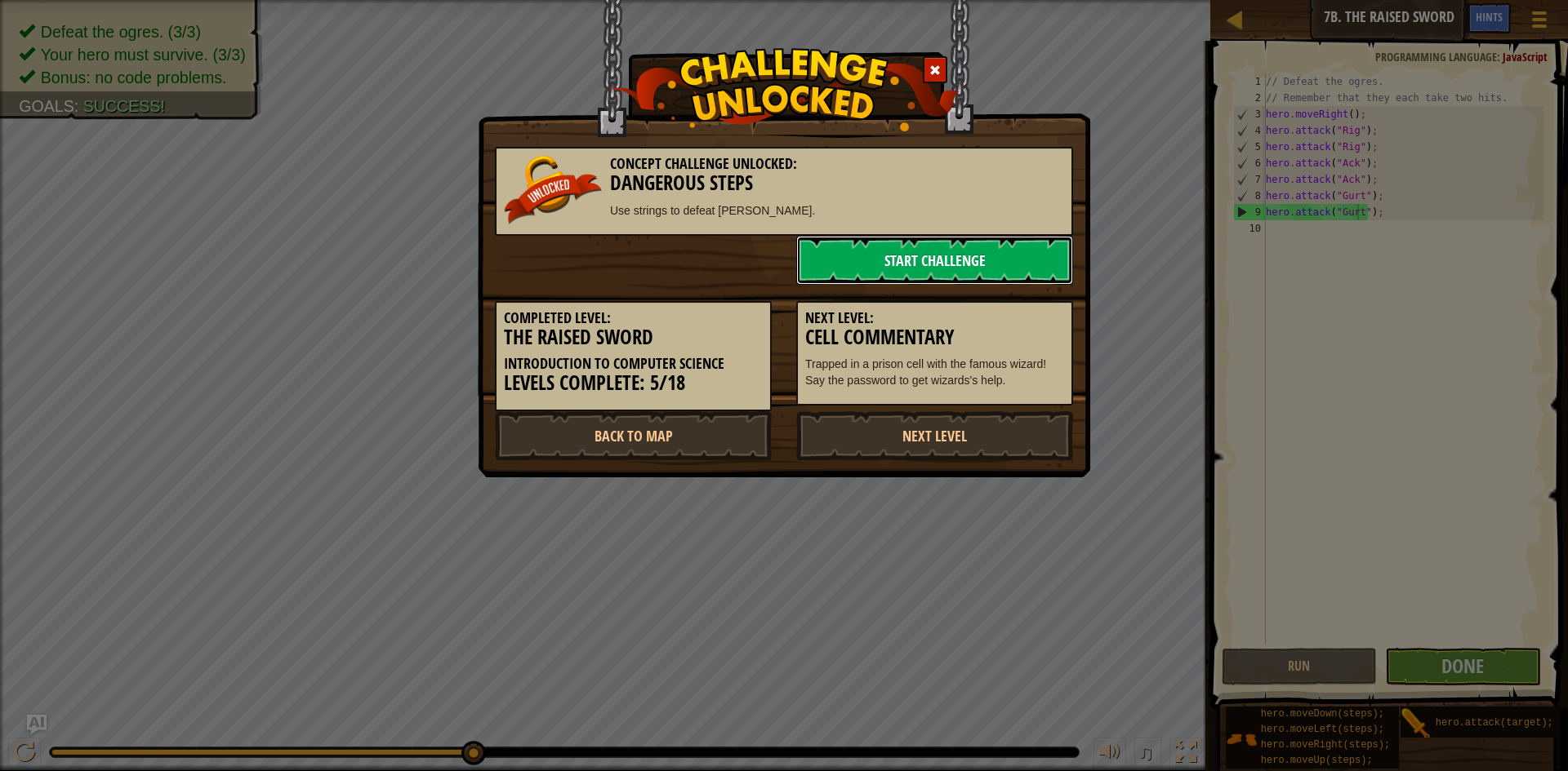
click at [947, 262] on link "Start Challenge" at bounding box center [934, 261] width 276 height 49
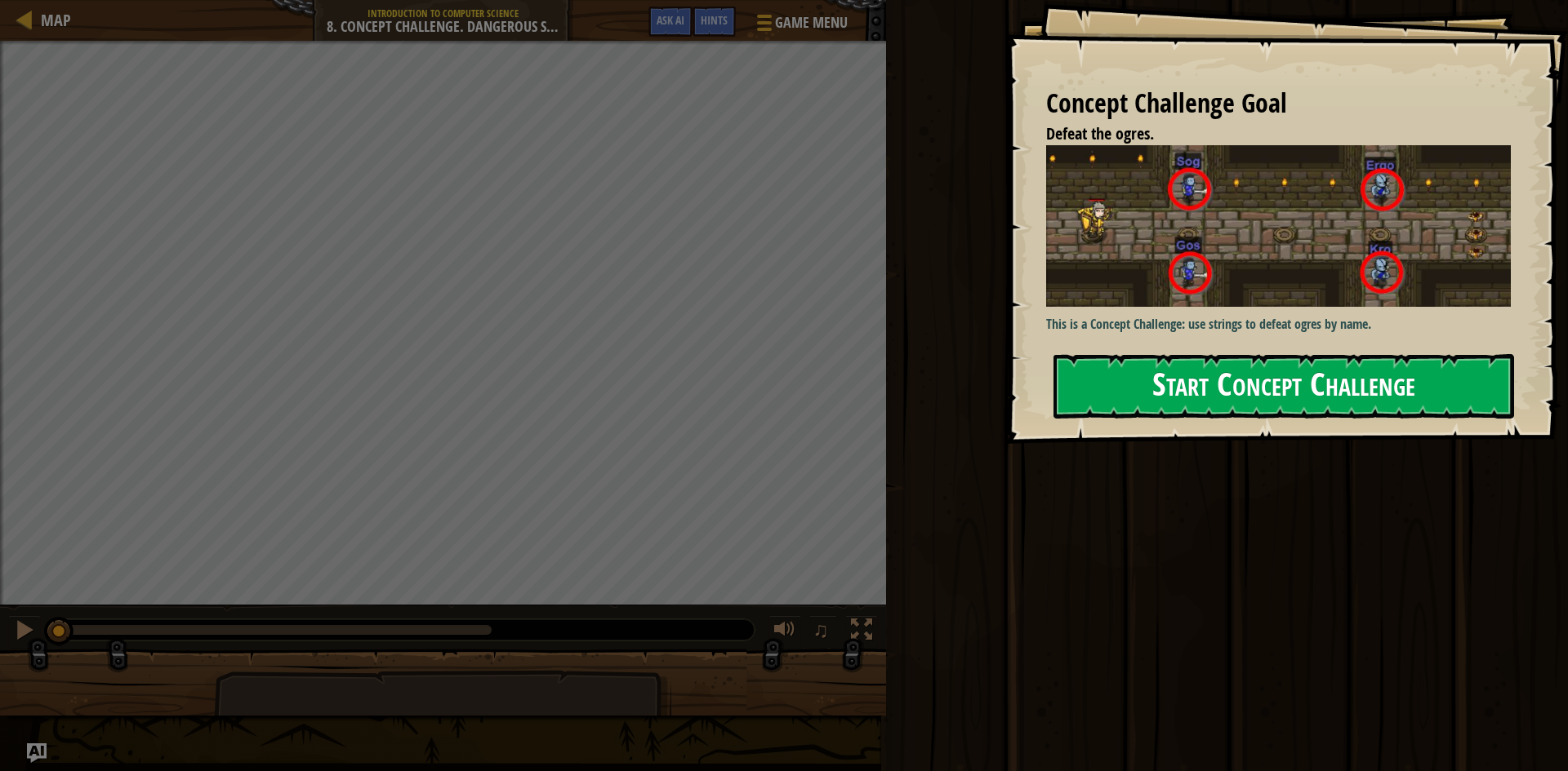
click at [1259, 397] on button "Start Concept Challenge" at bounding box center [1283, 386] width 461 height 65
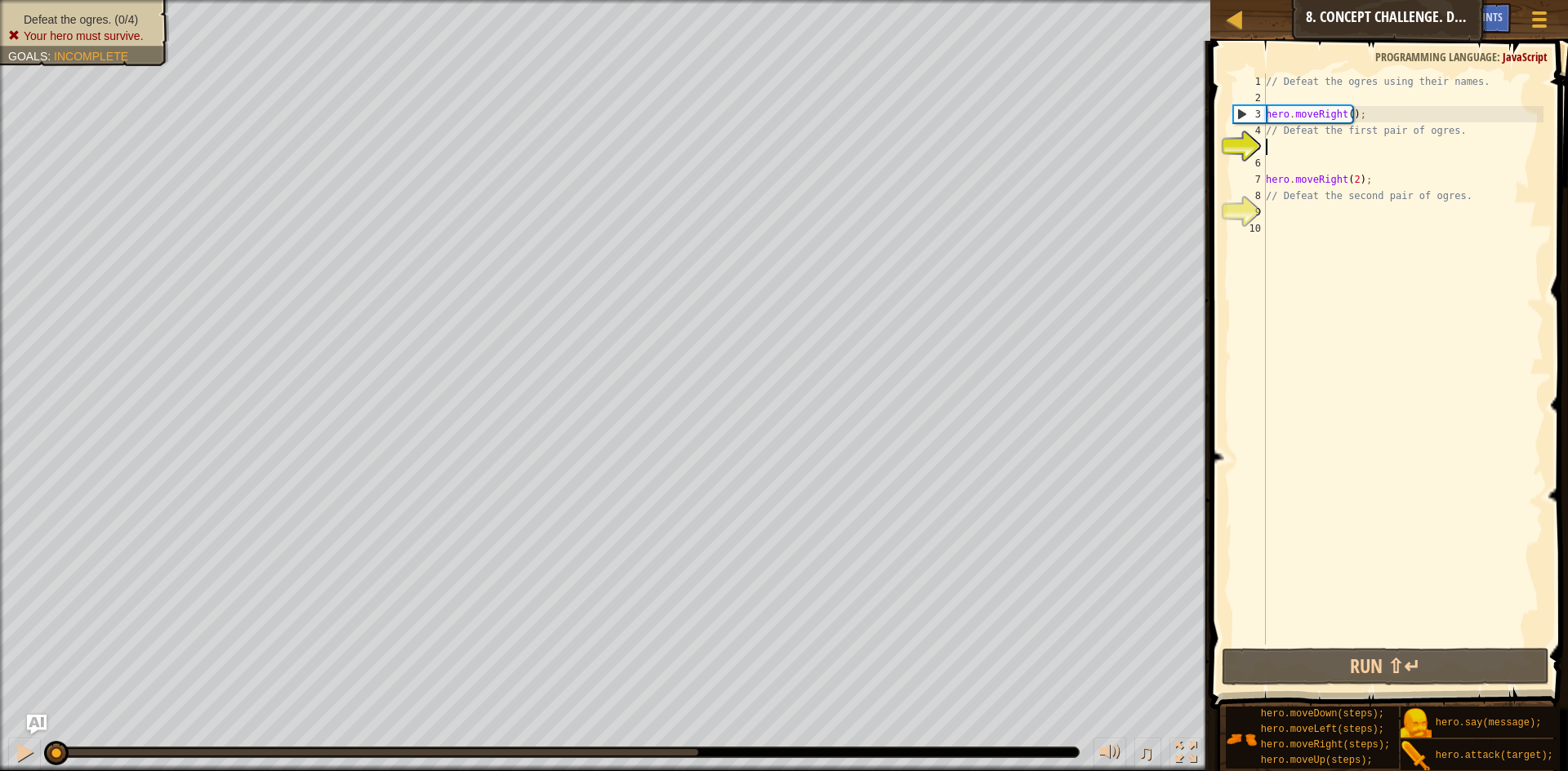
click at [1285, 144] on div "// Defeat the ogres using their names. hero . moveRight ( ) ; // Defeat the fir…" at bounding box center [1402, 375] width 281 height 604
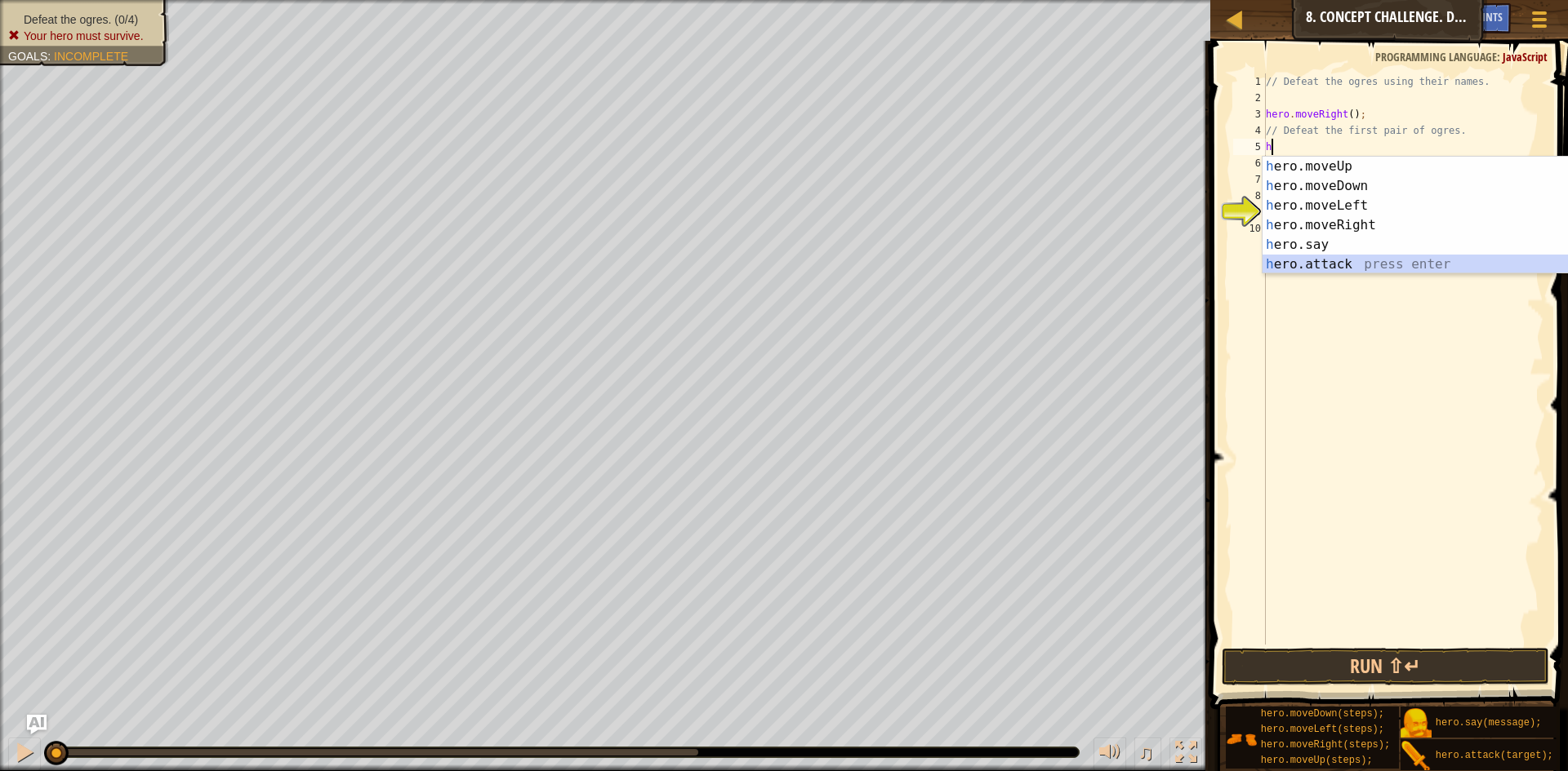
click at [1350, 258] on div "h ero.moveUp press enter h ero.moveDown press enter h ero.moveLeft press enter …" at bounding box center [1416, 235] width 308 height 157
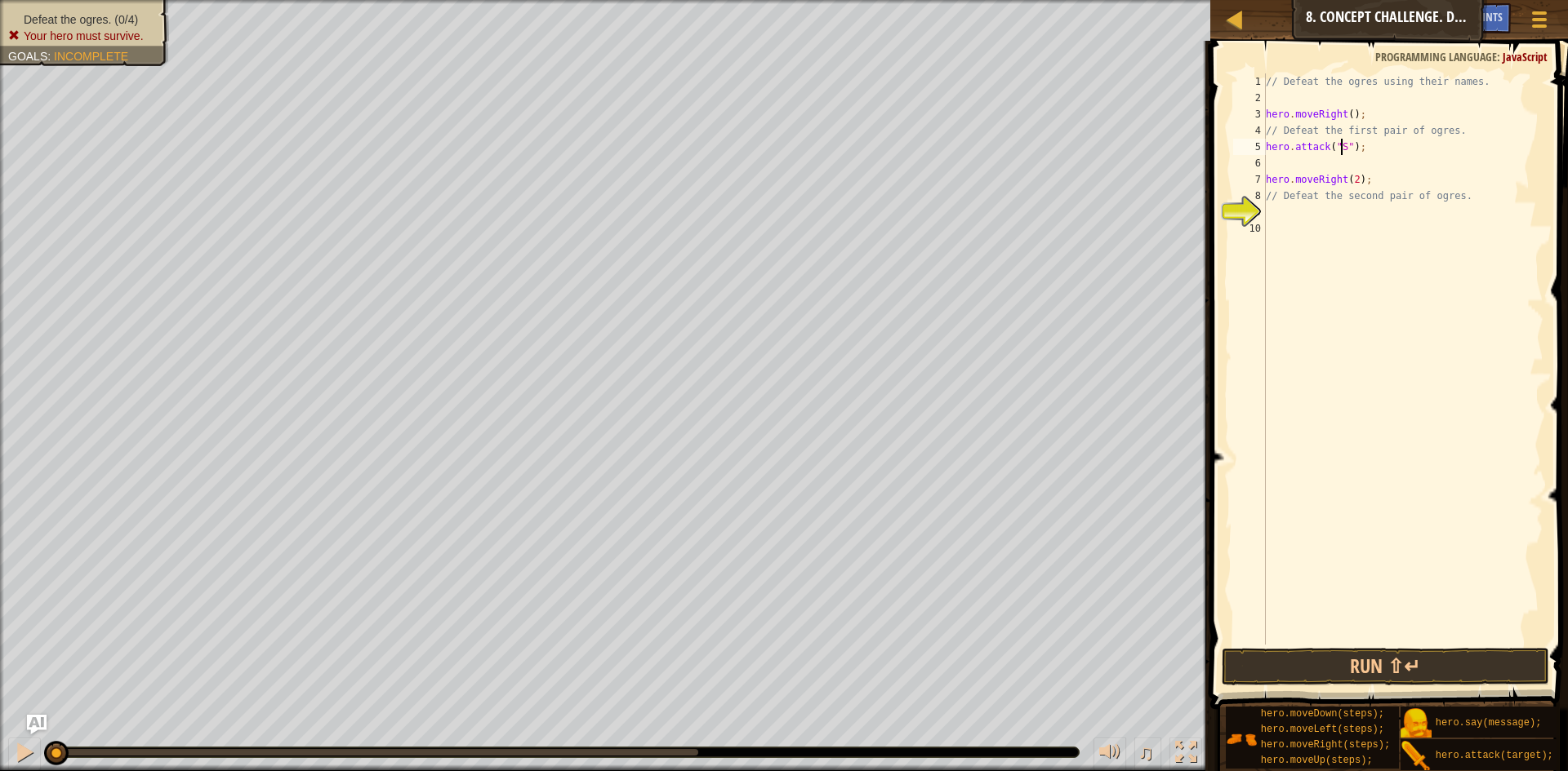
scroll to position [7, 7]
type textarea "hero.attack("Sog");"
click at [1381, 158] on div "// Defeat the ogres using their names. hero . moveRight ( ) ; // Defeat the fir…" at bounding box center [1402, 375] width 281 height 604
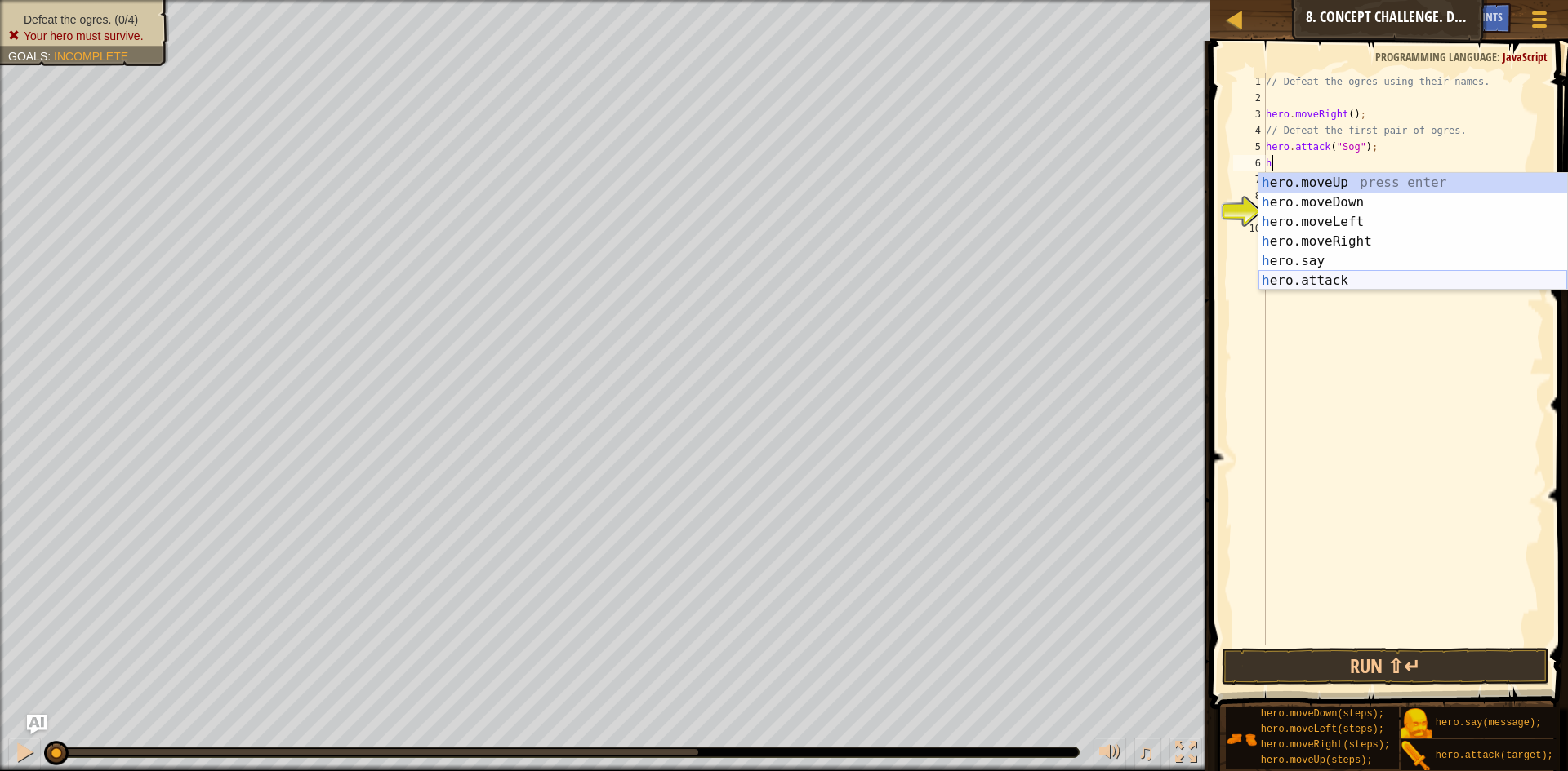
click at [1342, 276] on div "h ero.moveUp press enter h ero.moveDown press enter h ero.moveLeft press enter …" at bounding box center [1413, 252] width 308 height 157
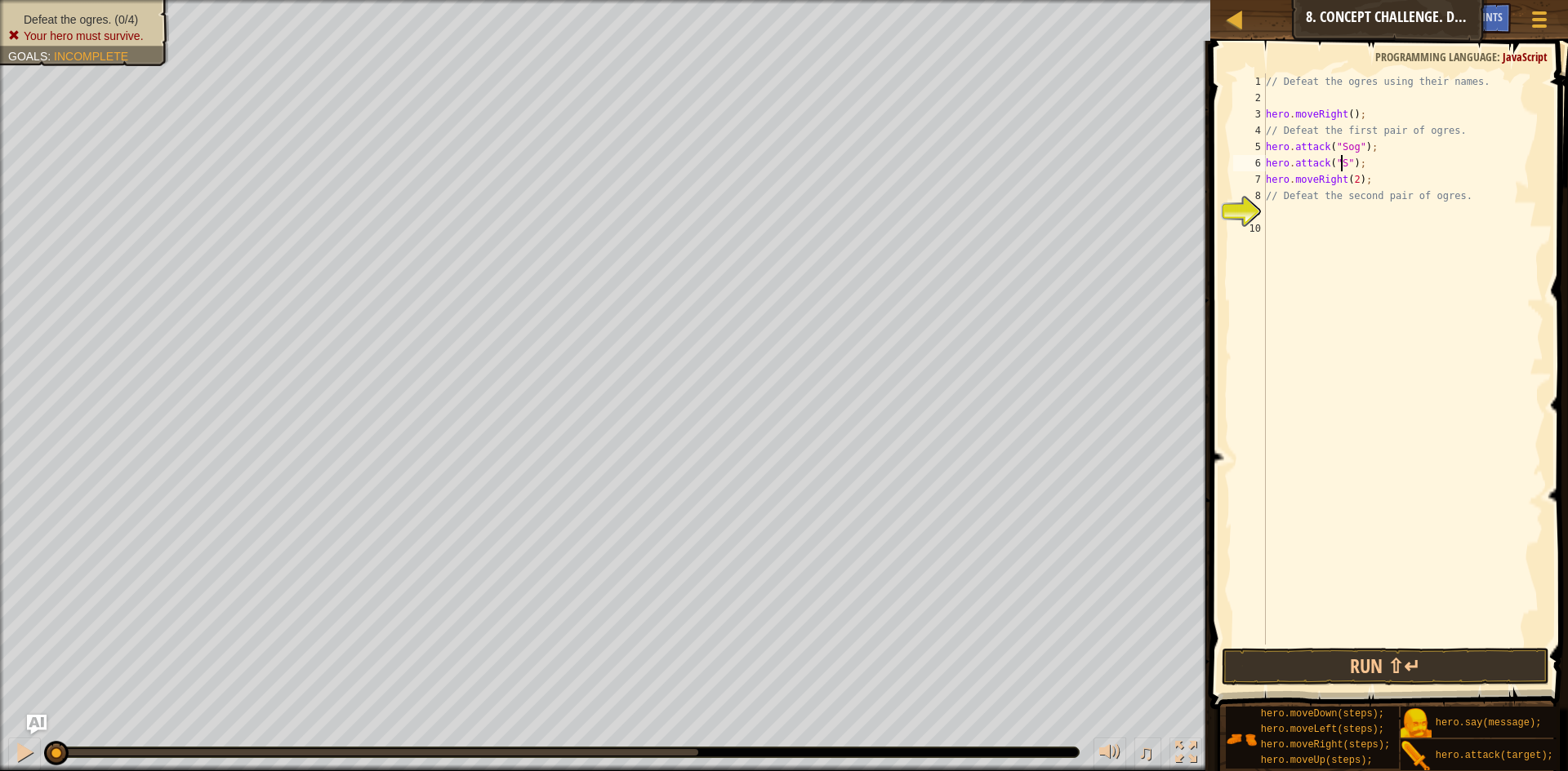
scroll to position [7, 7]
type textarea "hero.attack("Sog");"
click at [1375, 171] on div "// Defeat the ogres using their names. hero . moveRight ( ) ; // Defeat the fir…" at bounding box center [1402, 375] width 281 height 604
click at [1346, 178] on div "// Defeat the ogres using their names. hero . moveRight ( ) ; // Defeat the fir…" at bounding box center [1402, 375] width 281 height 604
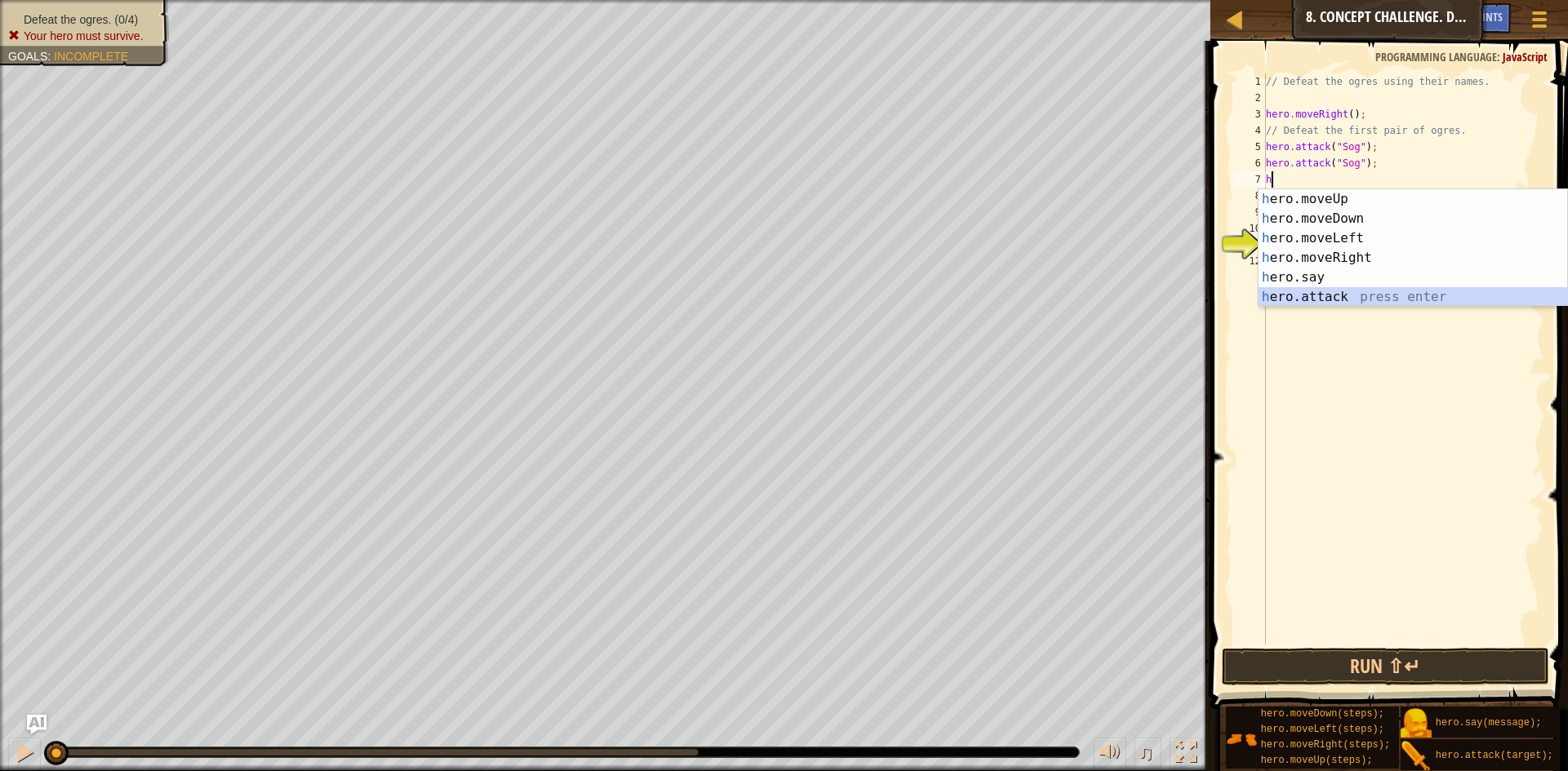
click at [1355, 299] on div "h ero.moveUp press enter h ero.moveDown press enter h ero.moveLeft press enter …" at bounding box center [1413, 268] width 308 height 157
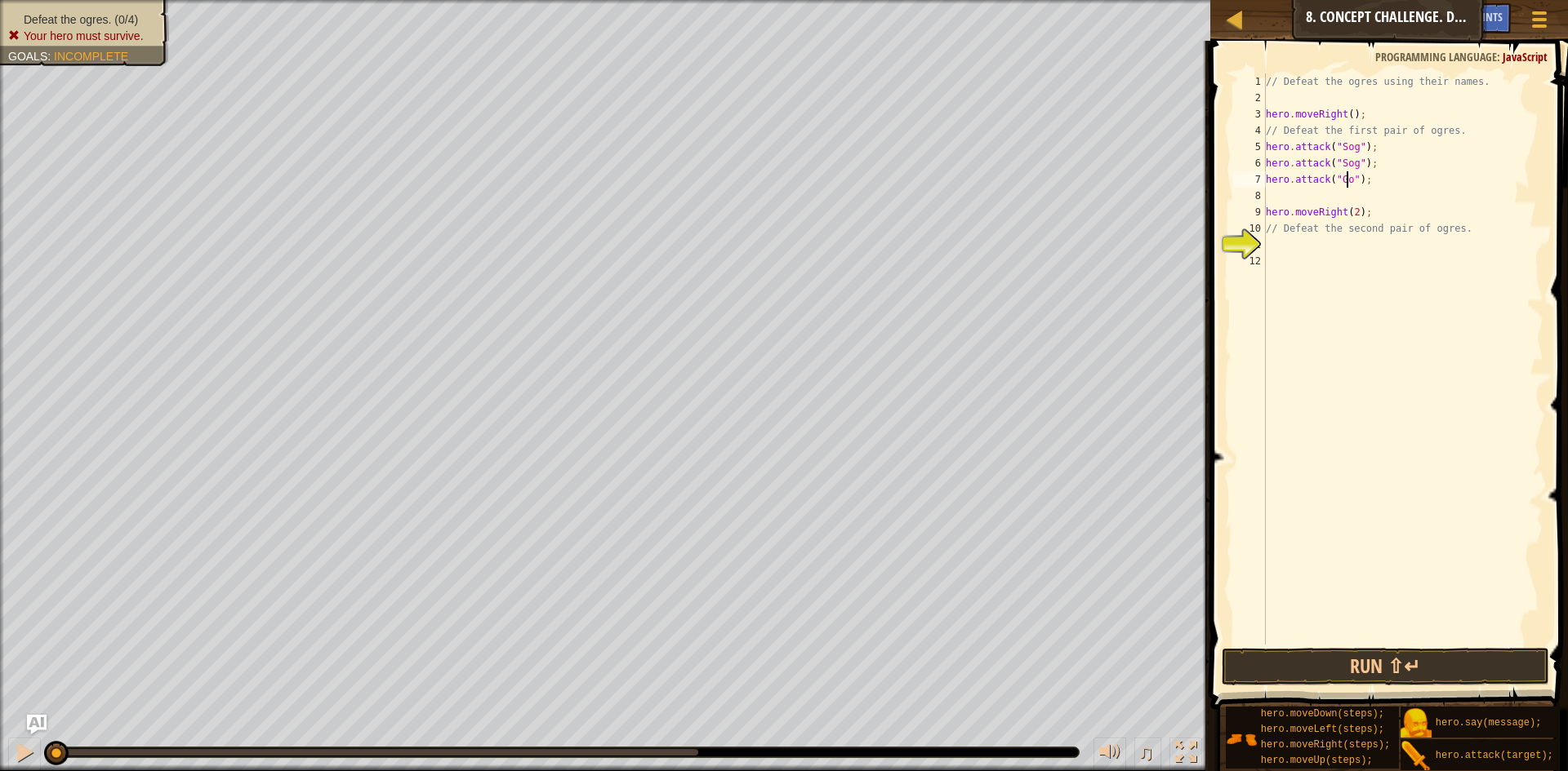
scroll to position [7, 7]
type textarea "hero.attack("Gos");"
click at [1319, 195] on div "// Defeat the ogres using their names. hero . moveRight ( ) ; // Defeat the fir…" at bounding box center [1402, 375] width 281 height 604
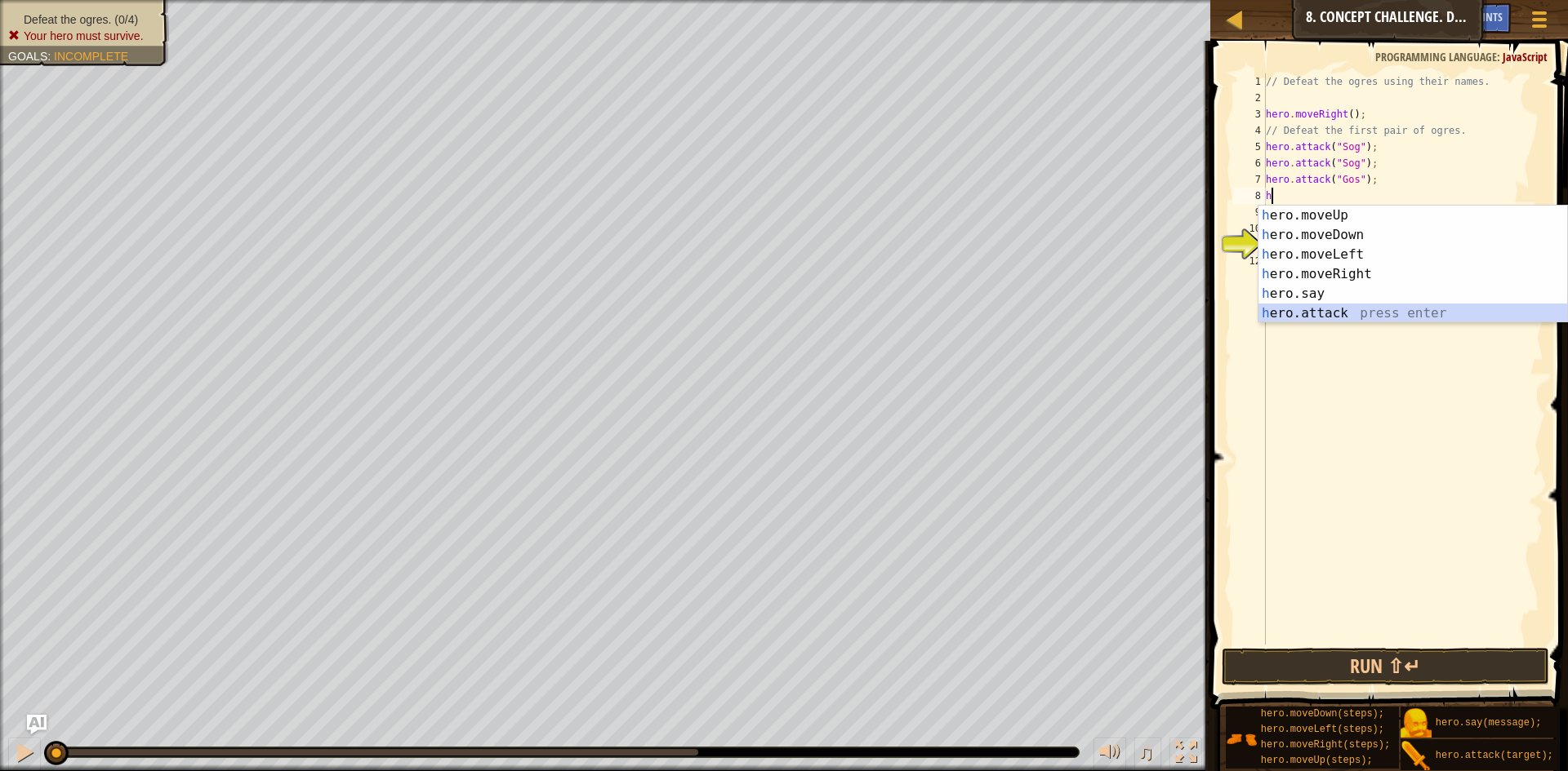
click at [1320, 311] on div "h ero.moveUp press enter h ero.moveDown press enter h ero.moveLeft press enter …" at bounding box center [1413, 285] width 308 height 157
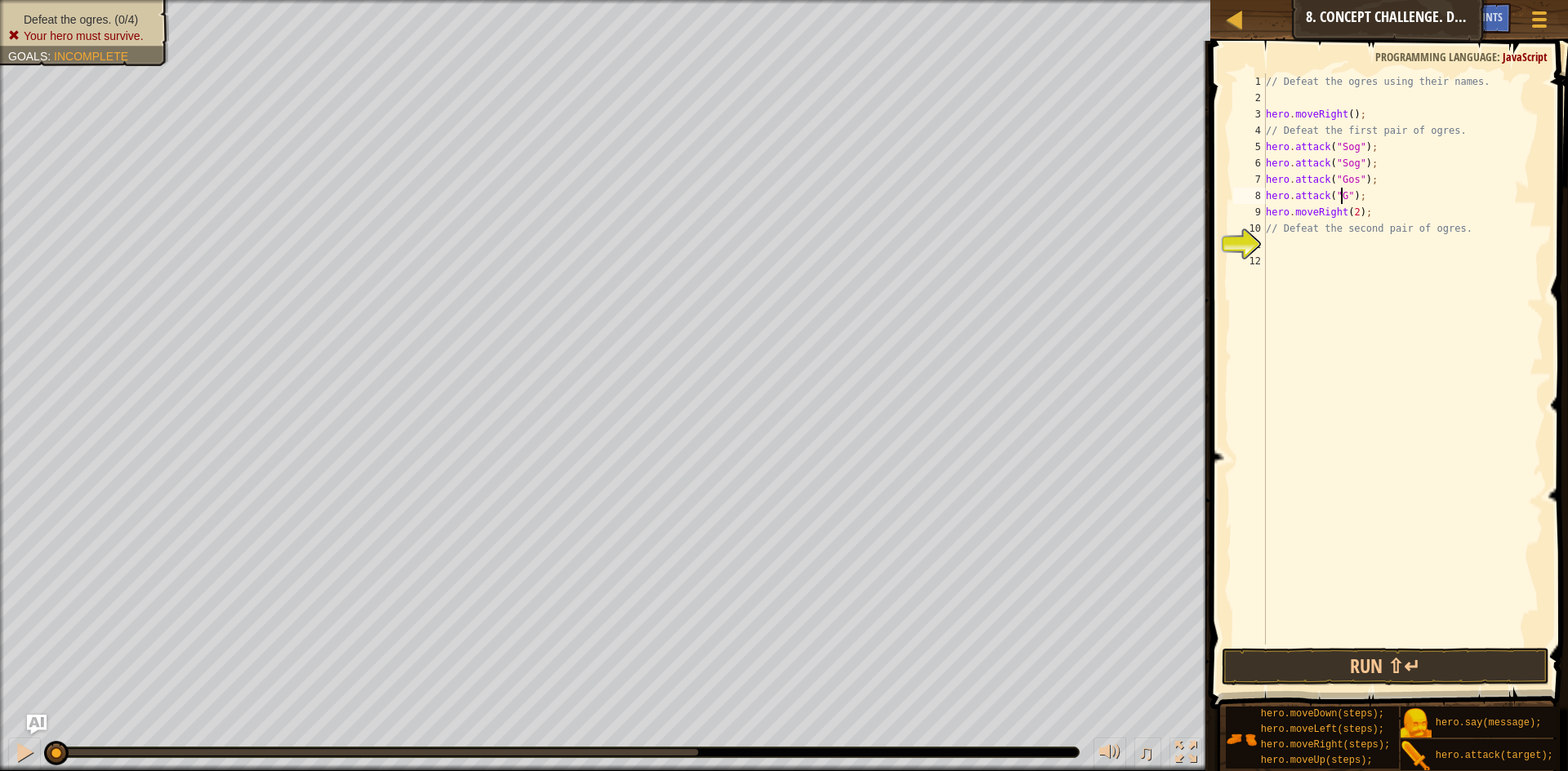
scroll to position [7, 7]
click at [1412, 652] on button "Run ⇧↵" at bounding box center [1386, 667] width 327 height 38
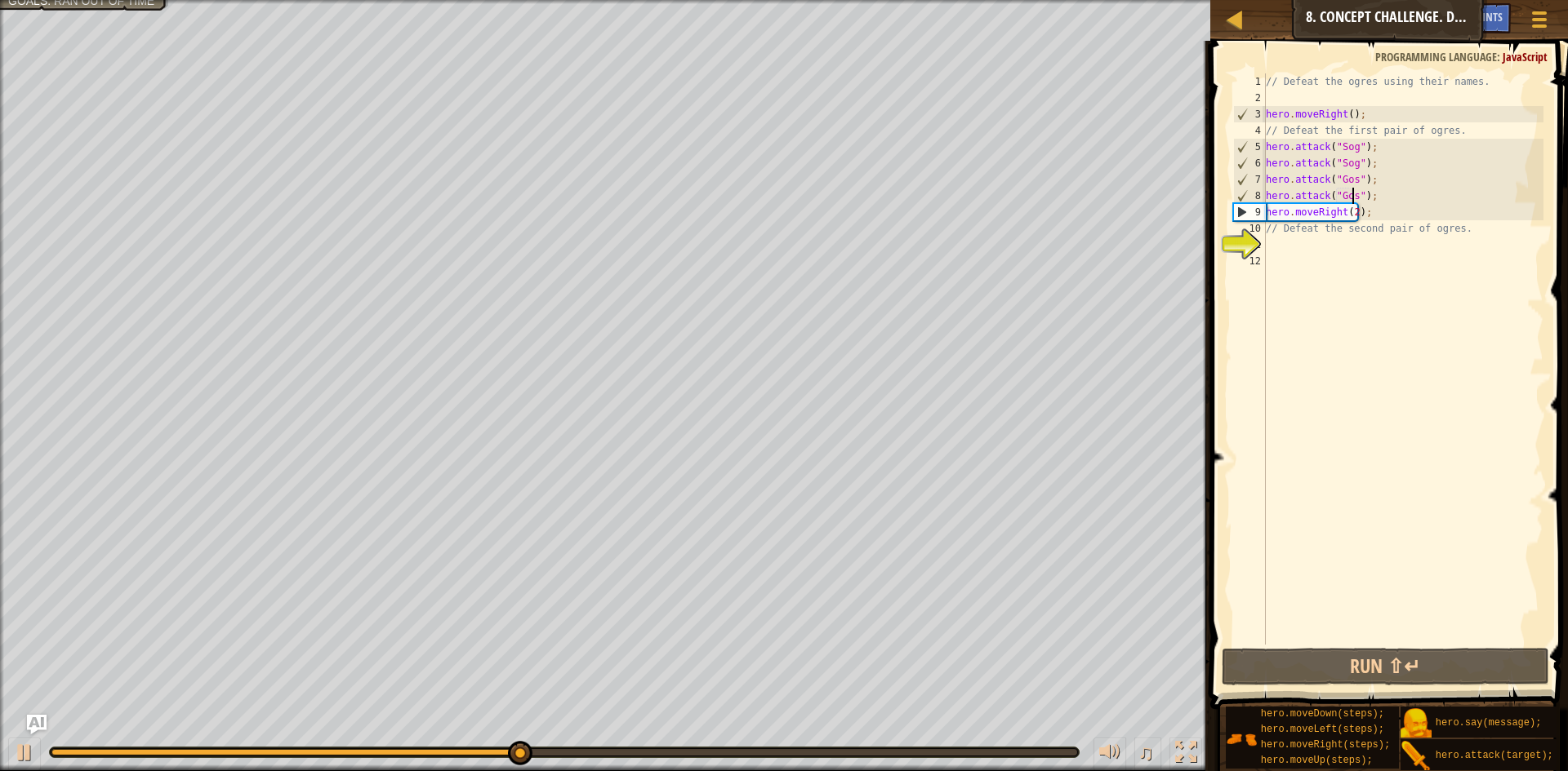
click at [1354, 236] on div "// Defeat the ogres using their names. hero . moveRight ( ) ; // Defeat the fir…" at bounding box center [1402, 375] width 281 height 604
type textarea "// Defeat the second pair of ogres."
click at [1346, 252] on div "// Defeat the ogres using their names. hero . moveRight ( ) ; // Defeat the fir…" at bounding box center [1402, 375] width 281 height 604
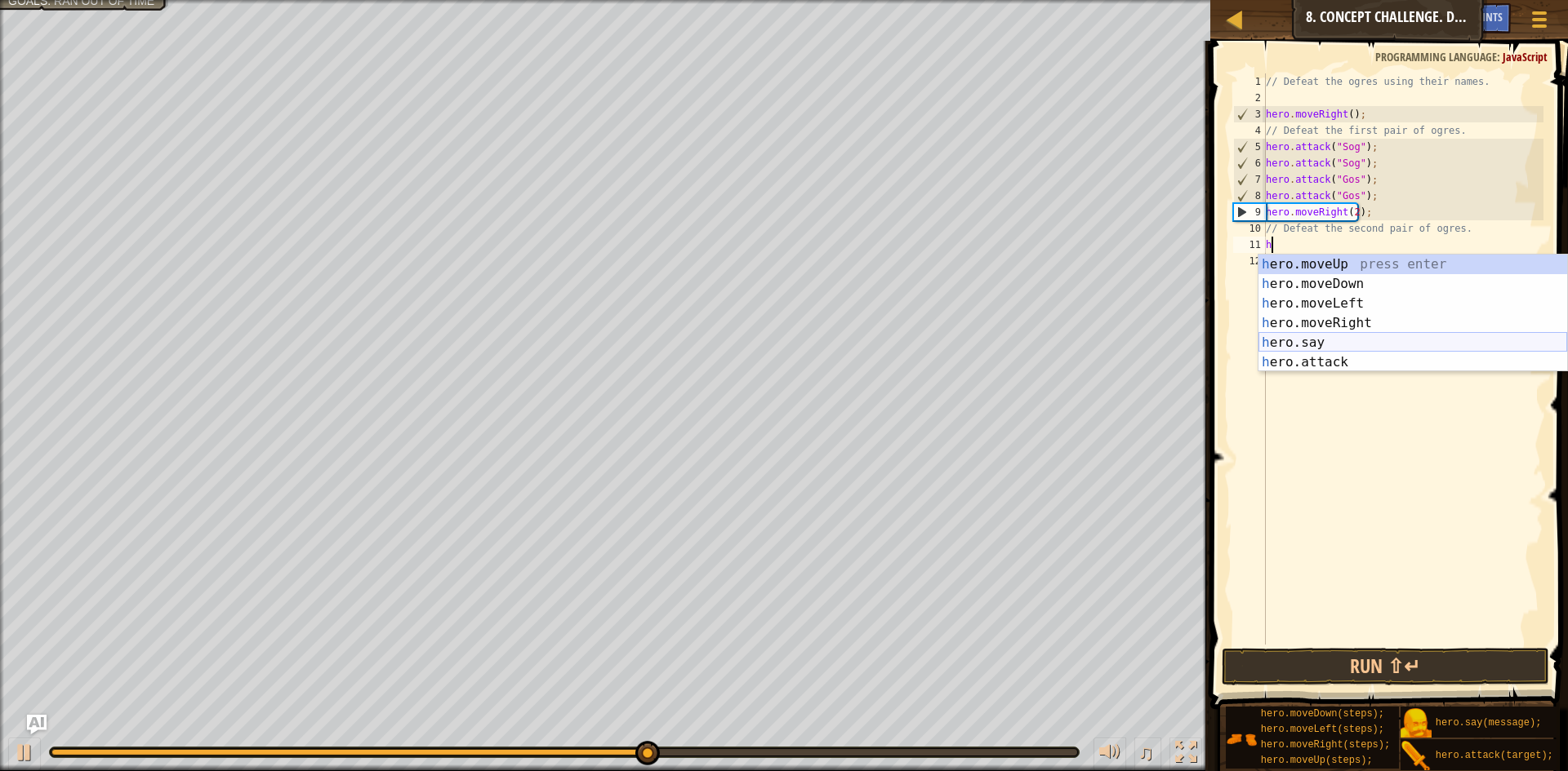
click at [1343, 343] on div "h ero.moveUp press enter h ero.moveDown press enter h ero.moveLeft press enter …" at bounding box center [1413, 333] width 308 height 157
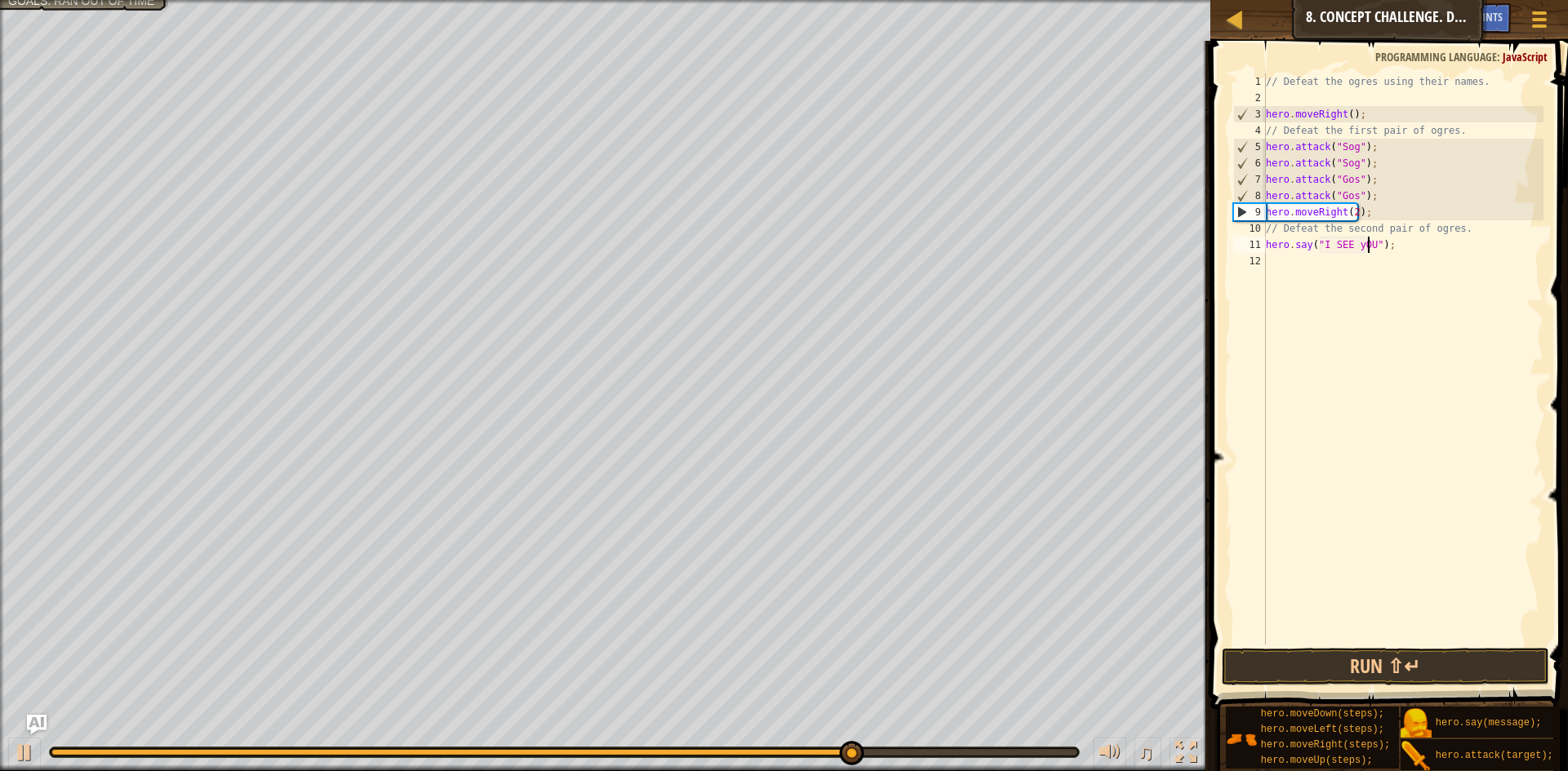
scroll to position [7, 9]
type textarea "hero.say("I SEE You");"
click at [1318, 273] on div "// Defeat the ogres using their names. hero . moveRight ( ) ; // Defeat the fir…" at bounding box center [1402, 375] width 281 height 604
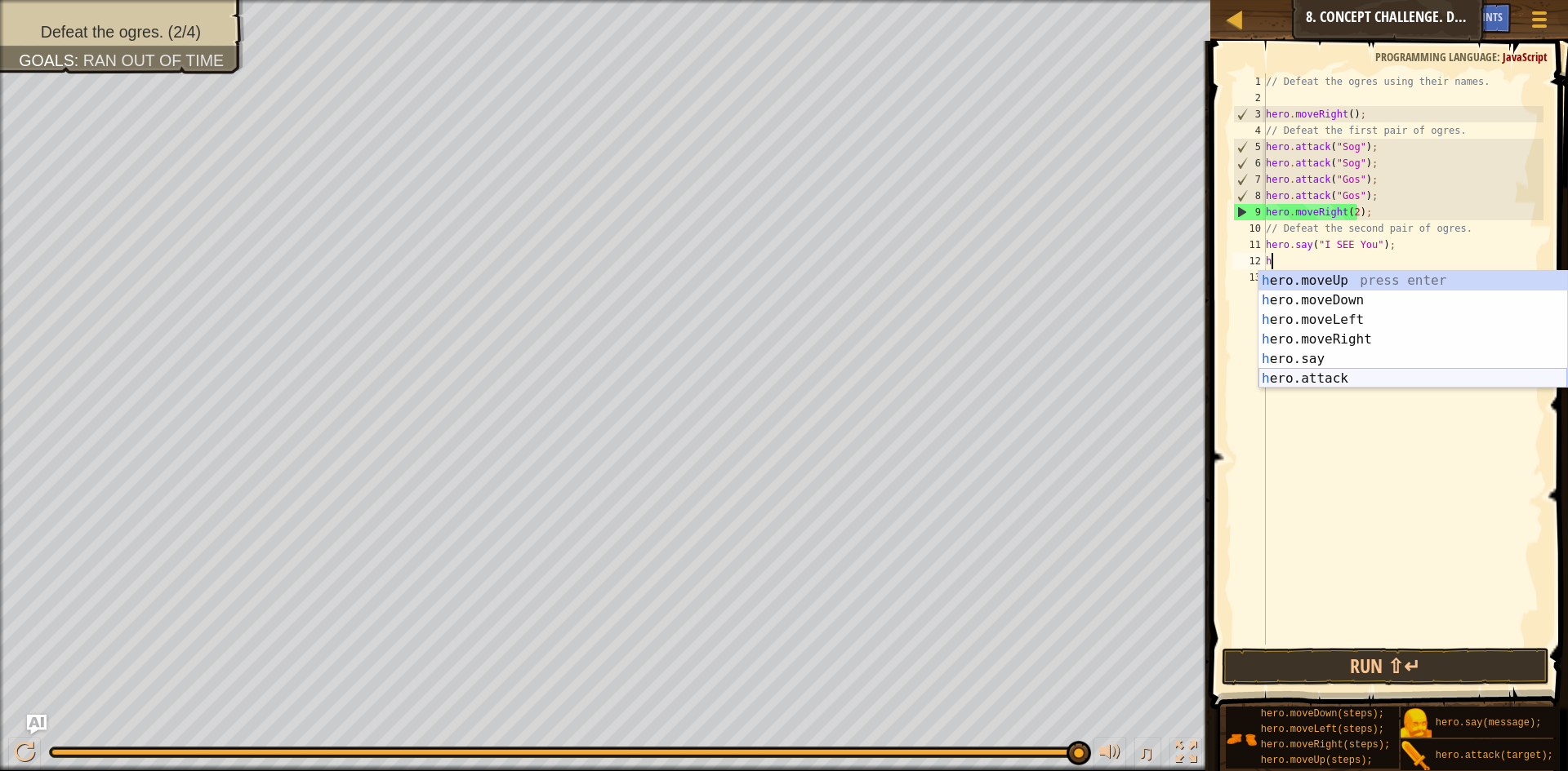
click at [1347, 369] on div "h ero.moveUp press enter h ero.moveDown press enter h ero.moveLeft press enter …" at bounding box center [1413, 349] width 308 height 157
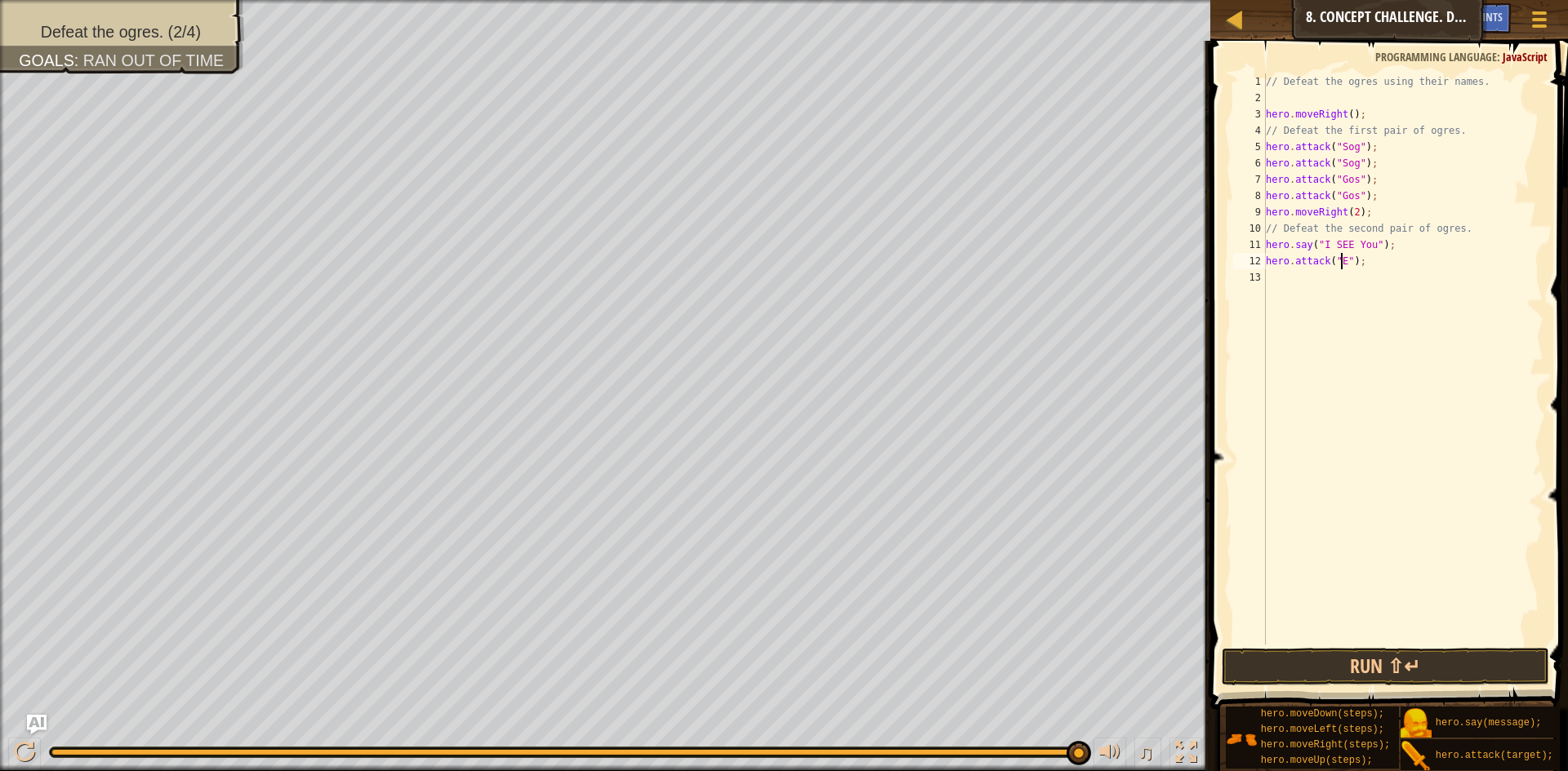
scroll to position [7, 7]
type textarea "hero.attack("Ergo");"
click at [1373, 276] on div "// Defeat the ogres using their names. hero . moveRight ( ) ; // Defeat the fir…" at bounding box center [1402, 375] width 281 height 604
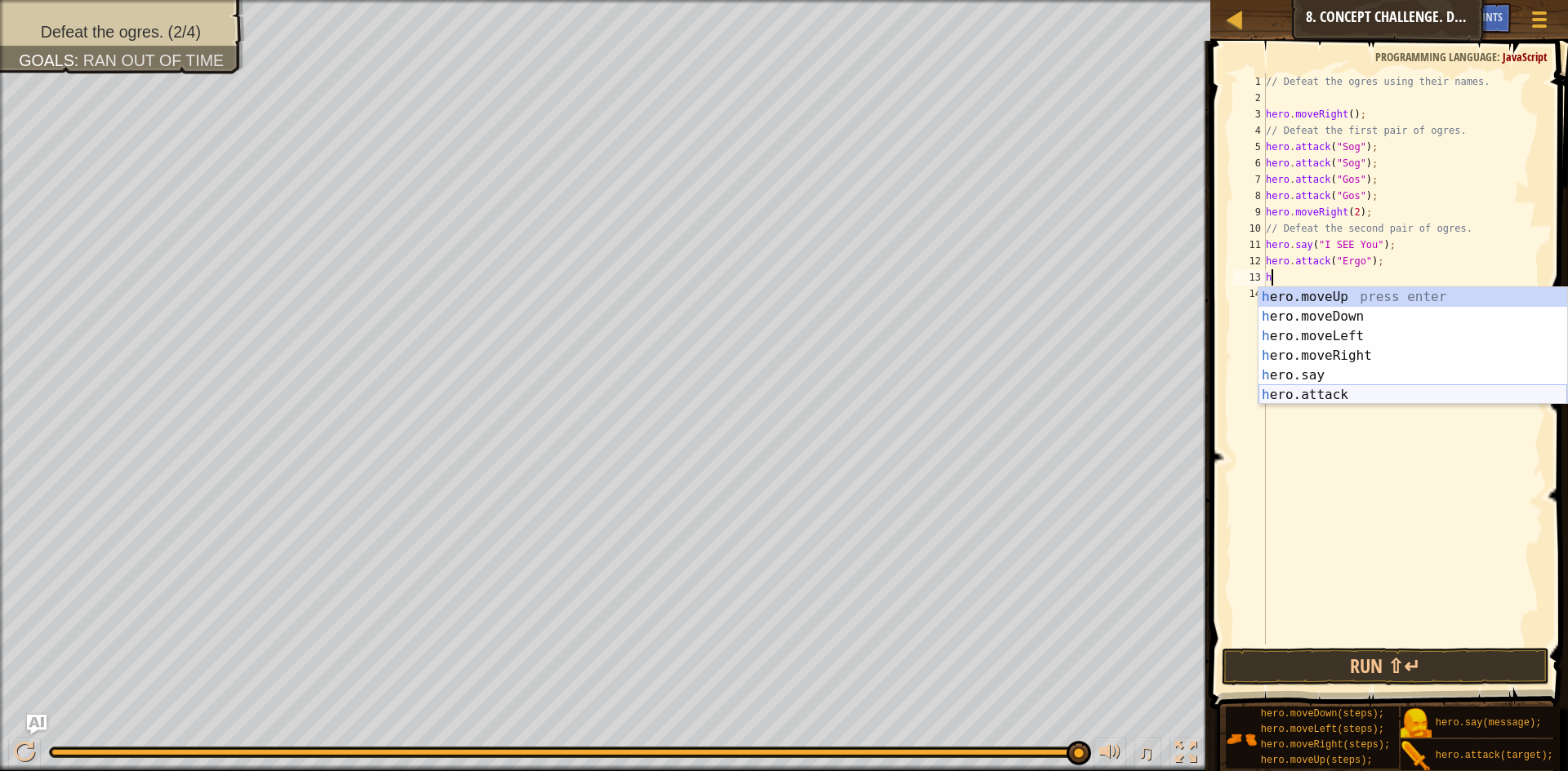
click at [1346, 397] on div "h ero.moveUp press enter h ero.moveDown press enter h ero.moveLeft press enter …" at bounding box center [1413, 365] width 308 height 157
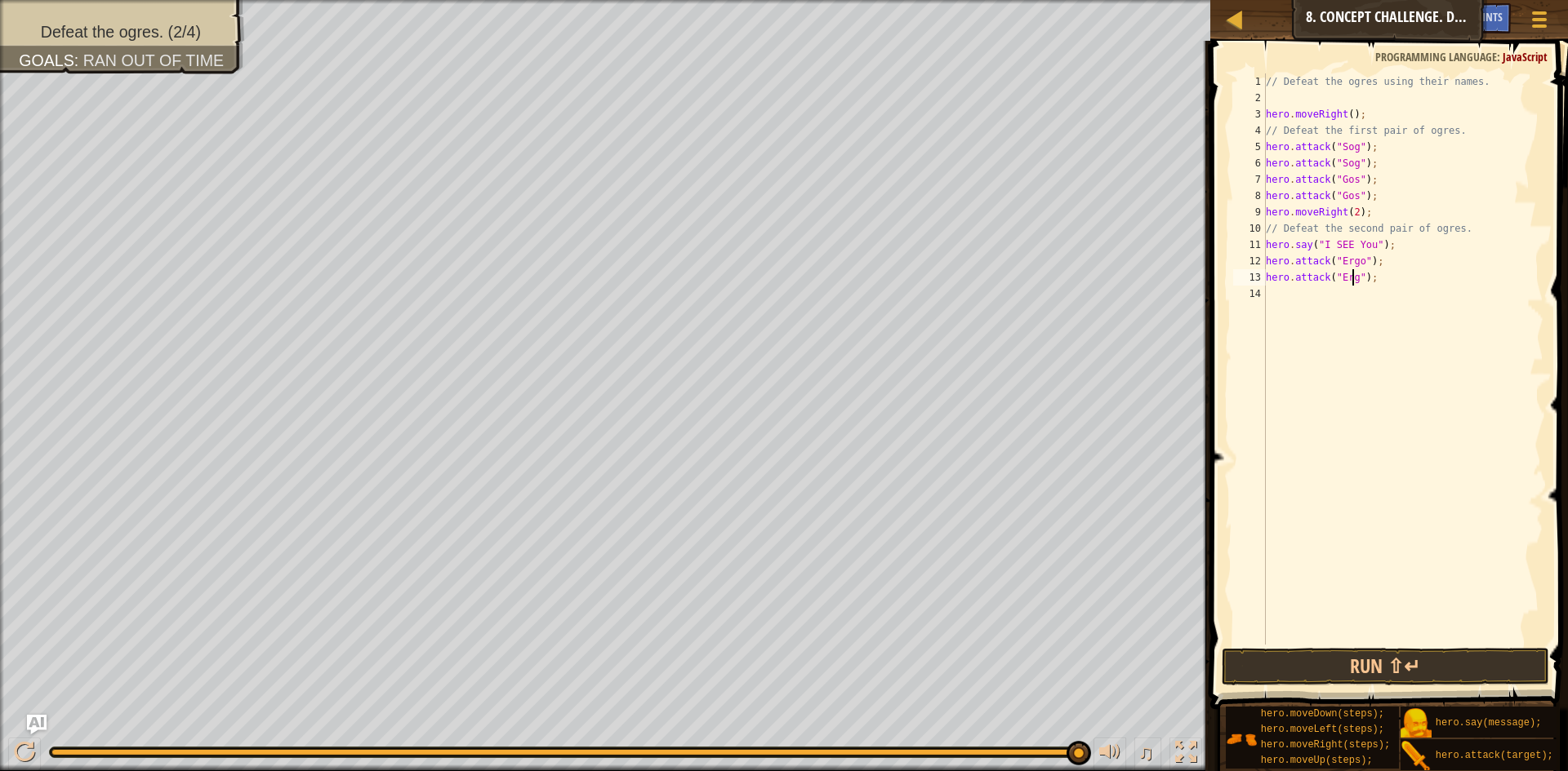
type textarea "hero.attack("Ergo");"
click at [1380, 328] on div "// Defeat the ogres using their names. hero . moveRight ( ) ; // Defeat the fir…" at bounding box center [1402, 375] width 281 height 604
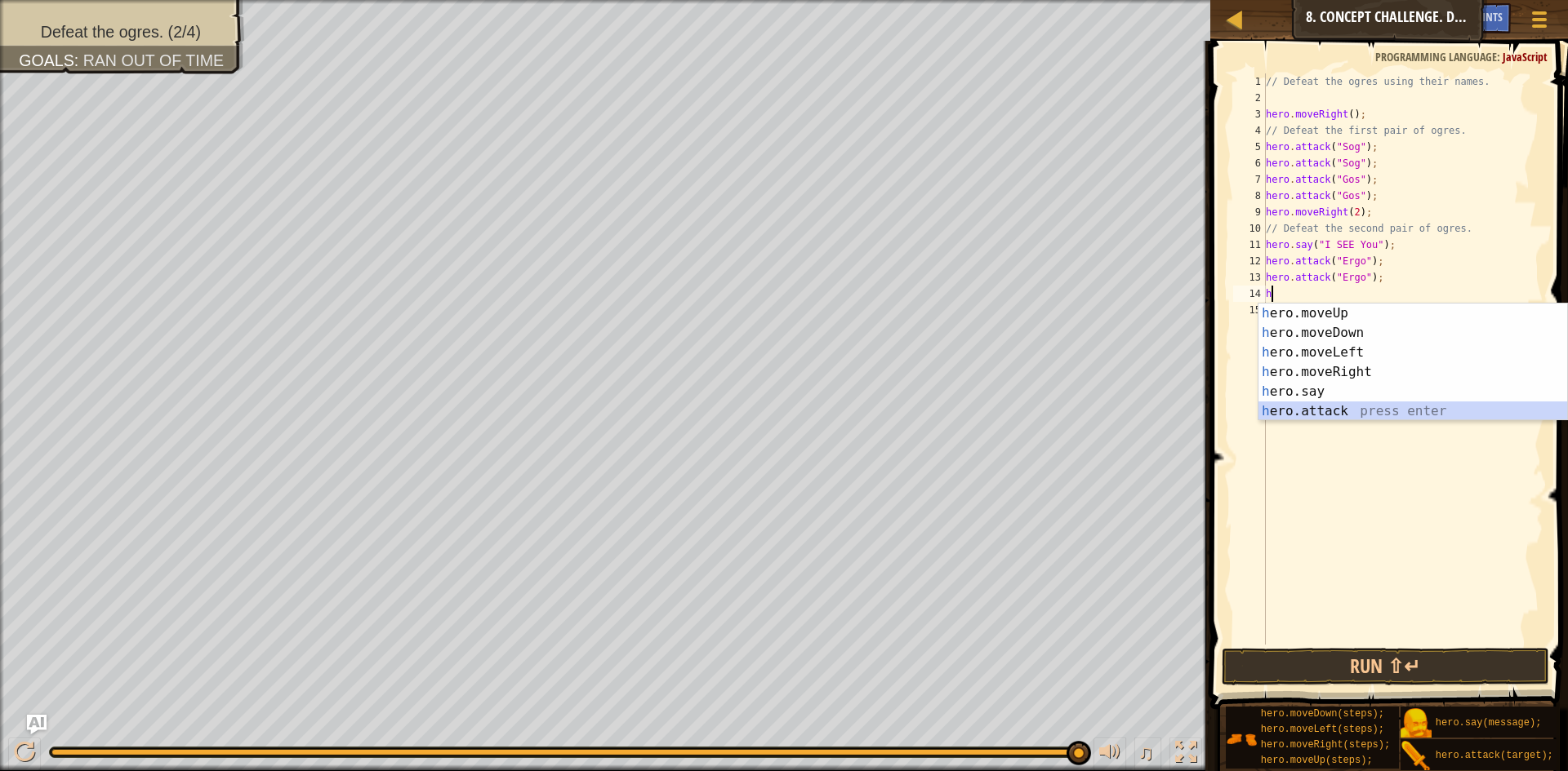
click at [1340, 402] on div "h ero.moveUp press enter h ero.moveDown press enter h ero.moveLeft press enter …" at bounding box center [1413, 382] width 308 height 157
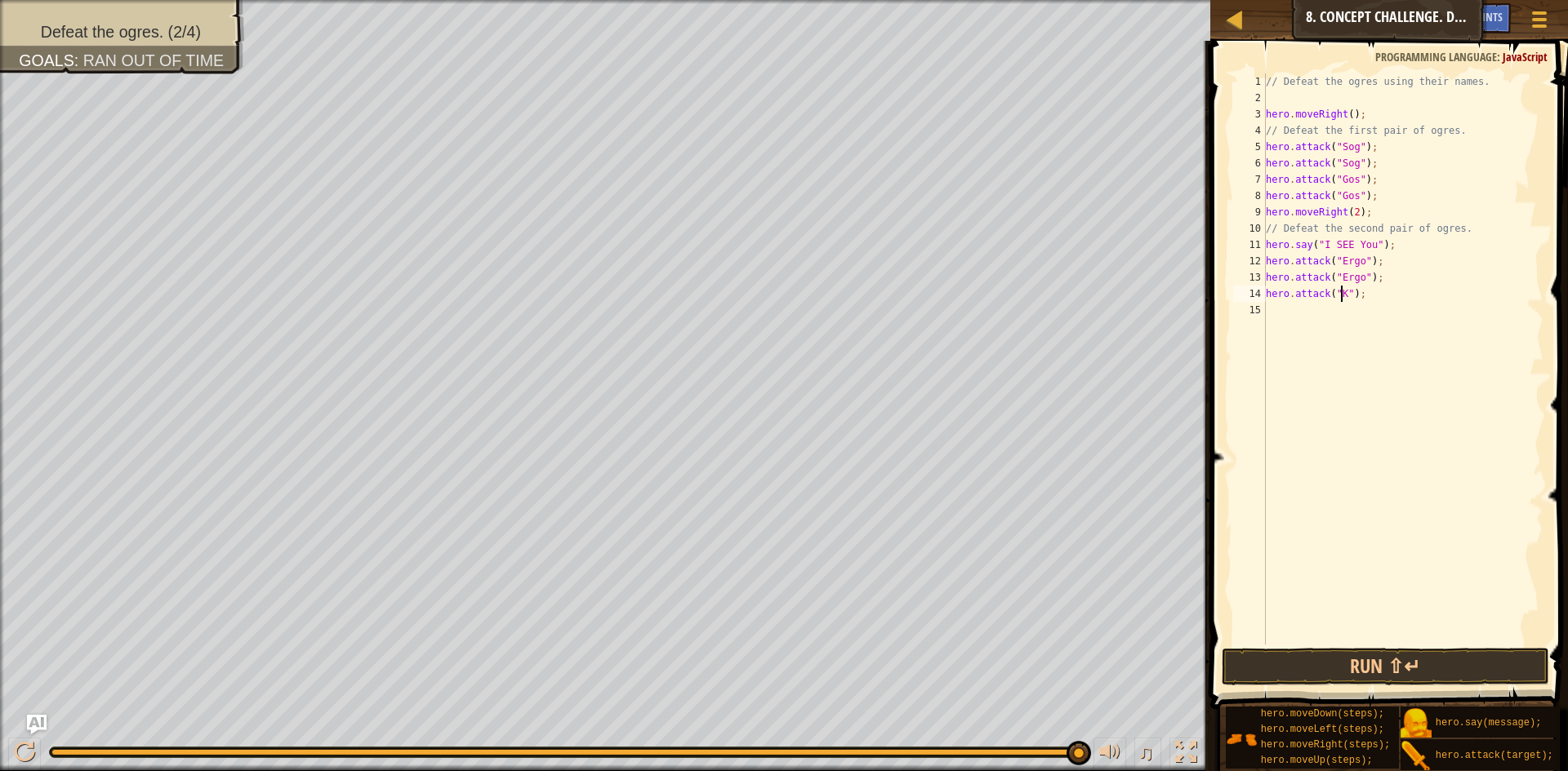
scroll to position [7, 7]
type textarea "hero.attack("Kro");"
click at [1365, 322] on div "// Defeat the ogres using their names. hero . moveRight ( ) ; // Defeat the fir…" at bounding box center [1402, 375] width 281 height 604
type textarea "H"
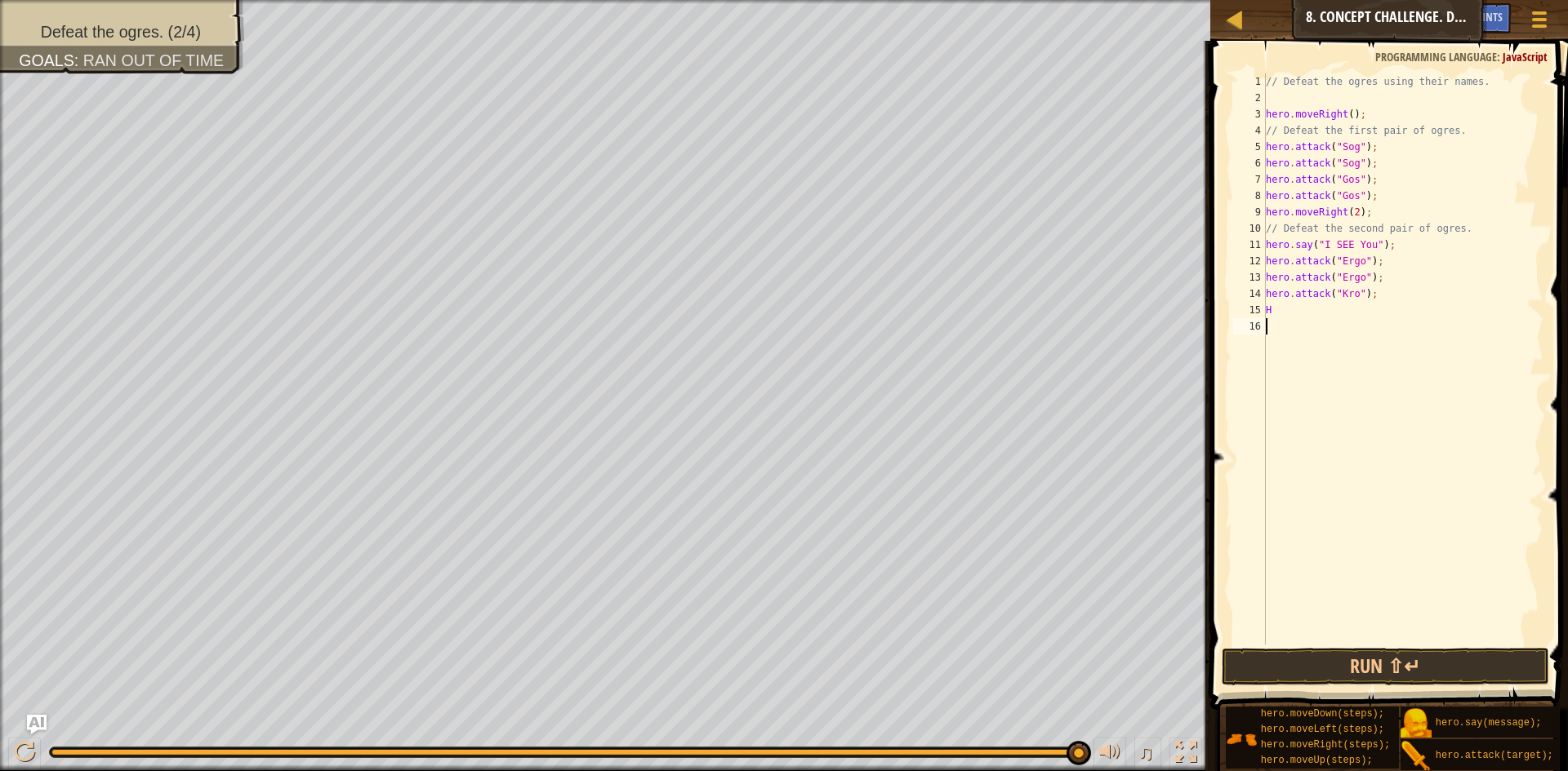
click at [1350, 437] on div "// Defeat the ogres using their names. hero . moveRight ( ) ; // Defeat the fir…" at bounding box center [1402, 375] width 281 height 604
click at [1294, 305] on div "// Defeat the ogres using their names. hero . moveRight ( ) ; // Defeat the fir…" at bounding box center [1402, 375] width 281 height 604
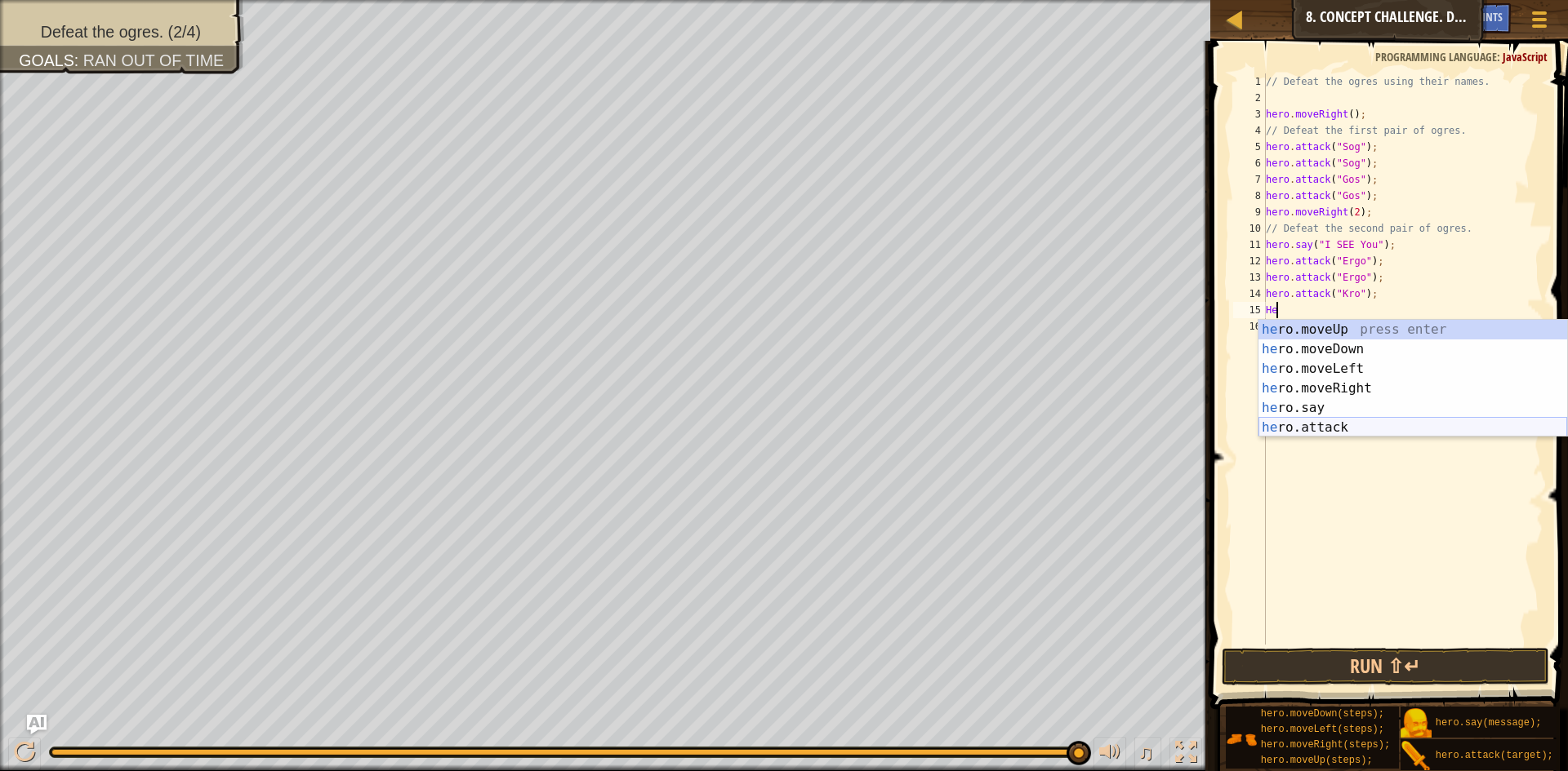
click at [1304, 421] on div "he ro.moveUp press enter he ro.moveDown press enter he ro.moveLeft press enter …" at bounding box center [1413, 398] width 308 height 157
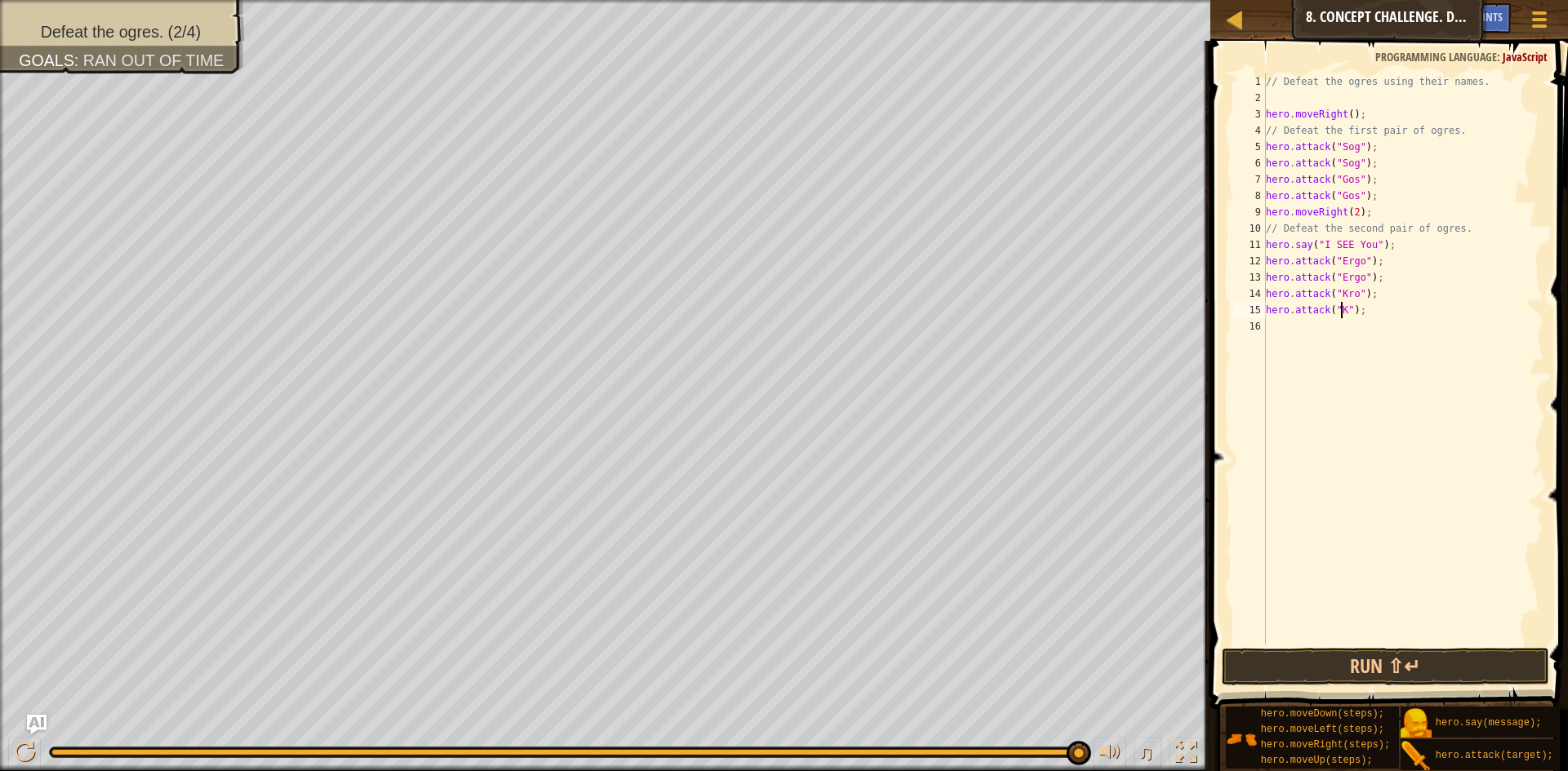
scroll to position [7, 7]
type textarea "hero.attack("Kro");"
click at [1370, 671] on button "Run ⇧↵" at bounding box center [1386, 667] width 327 height 38
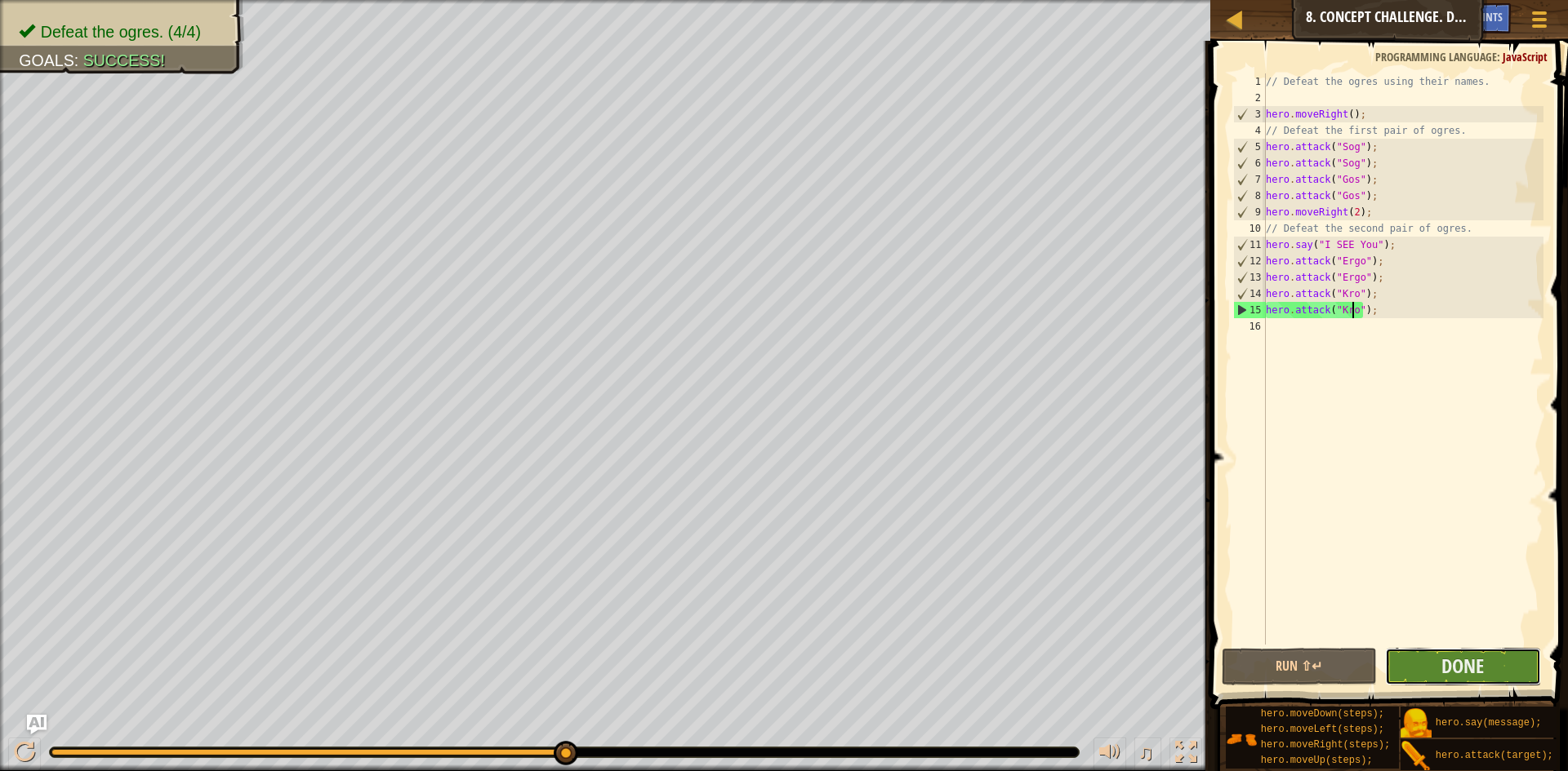
click at [1435, 667] on button "Done" at bounding box center [1462, 667] width 156 height 38
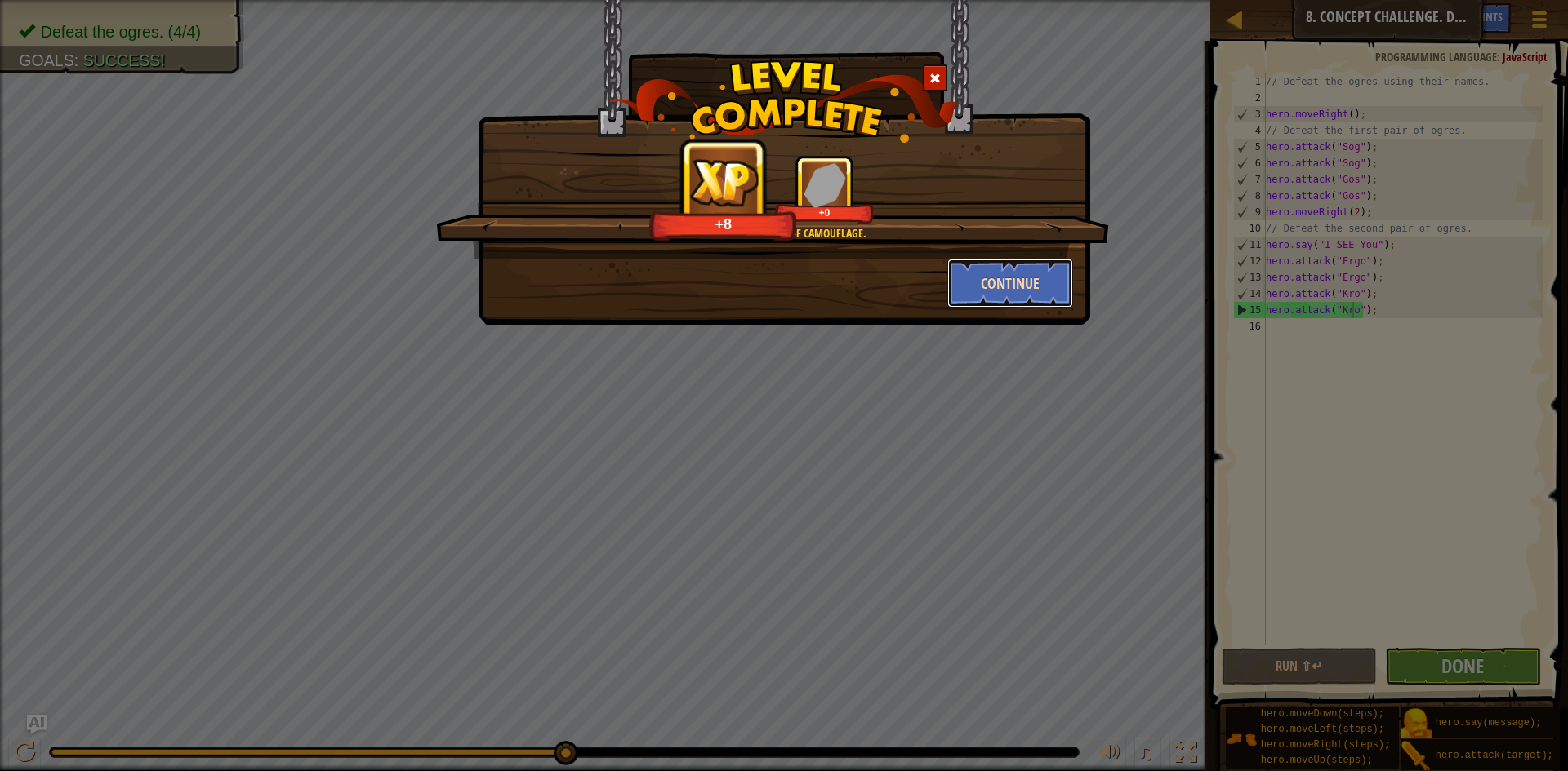
click at [1036, 277] on button "Continue" at bounding box center [1010, 283] width 127 height 49
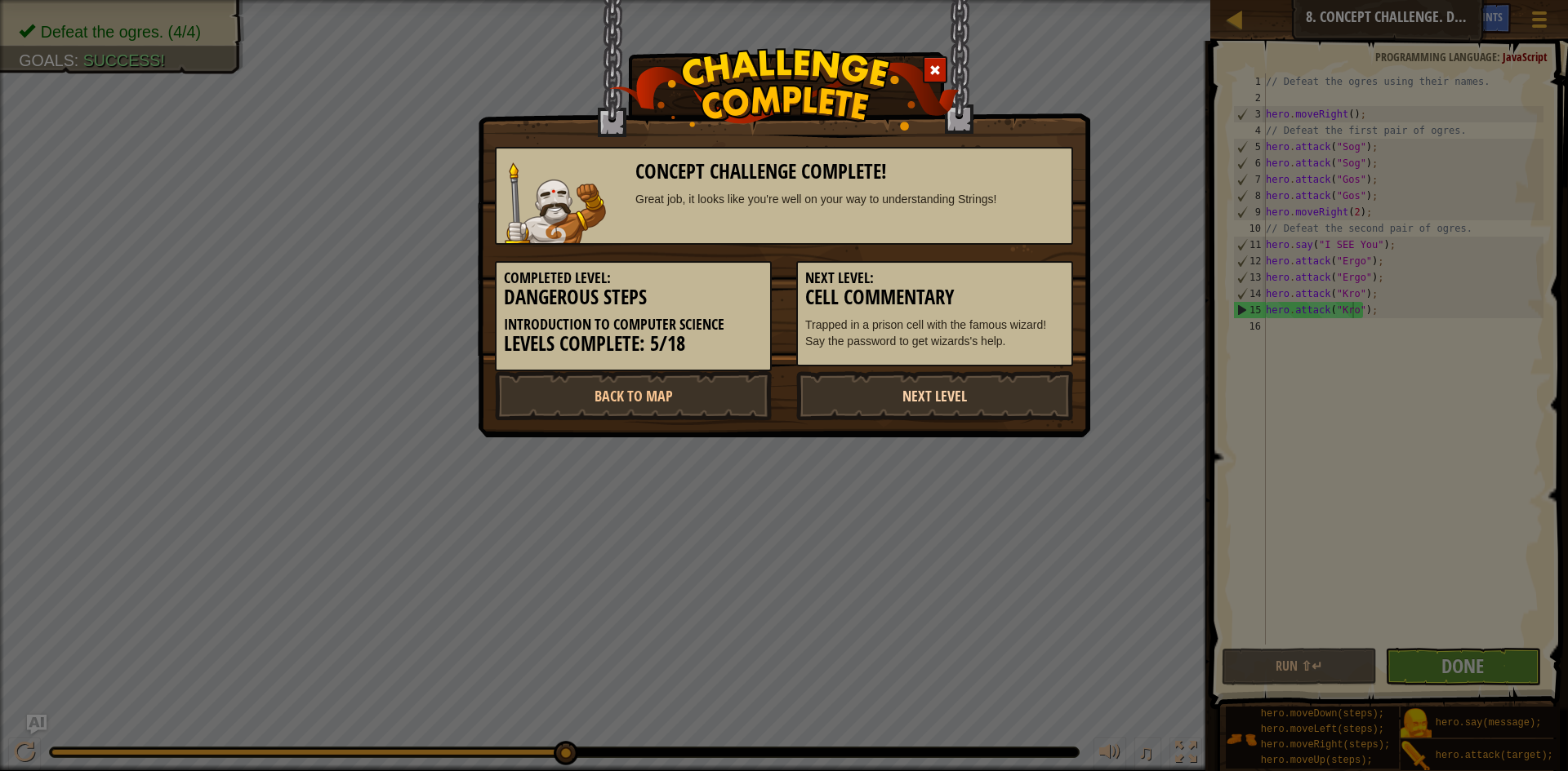
click at [1003, 382] on link "Next Level" at bounding box center [934, 396] width 276 height 49
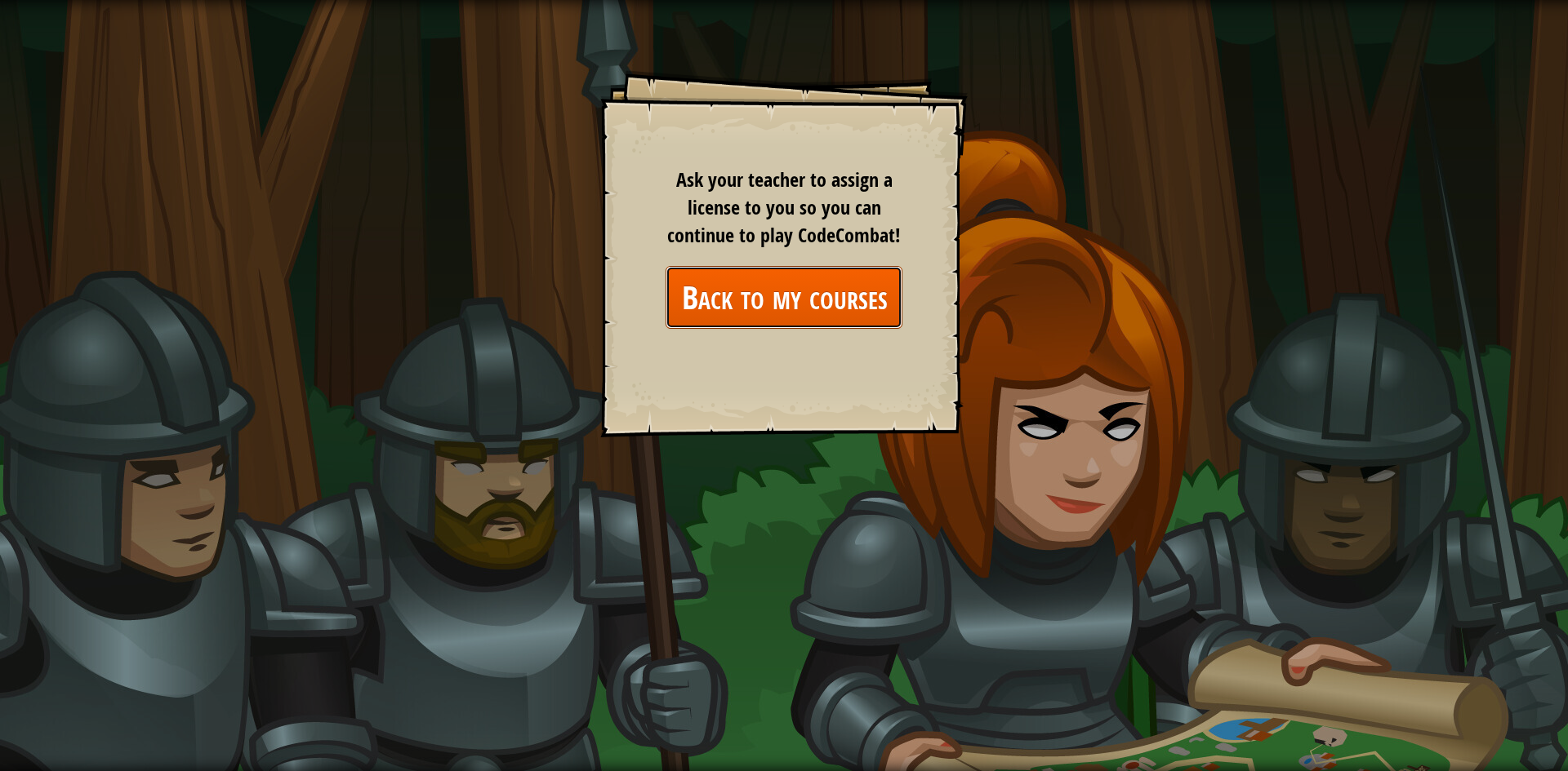
click at [763, 266] on link "Back to my courses" at bounding box center [784, 297] width 237 height 63
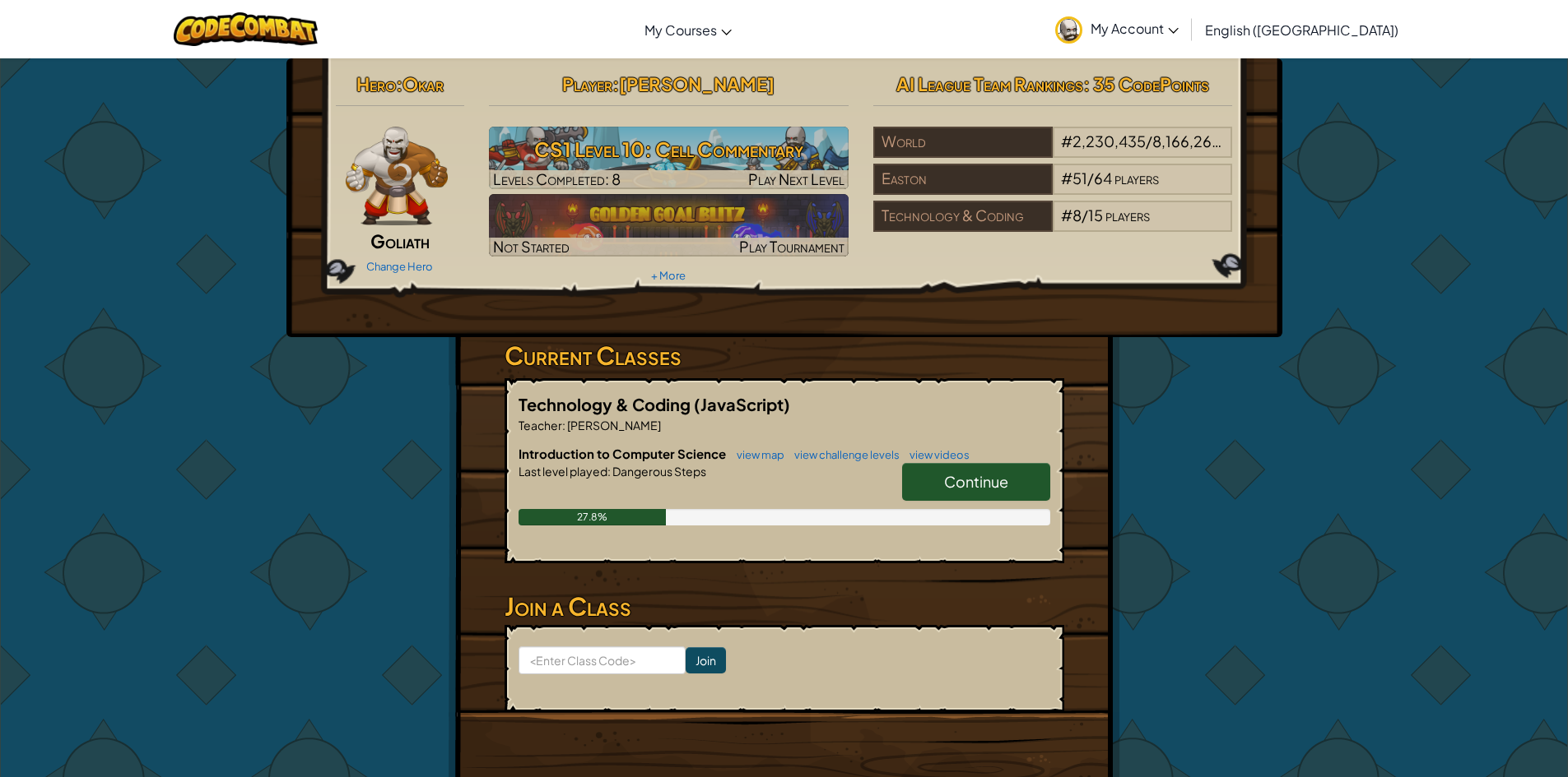
click at [937, 491] on link "Continue" at bounding box center [976, 482] width 148 height 38
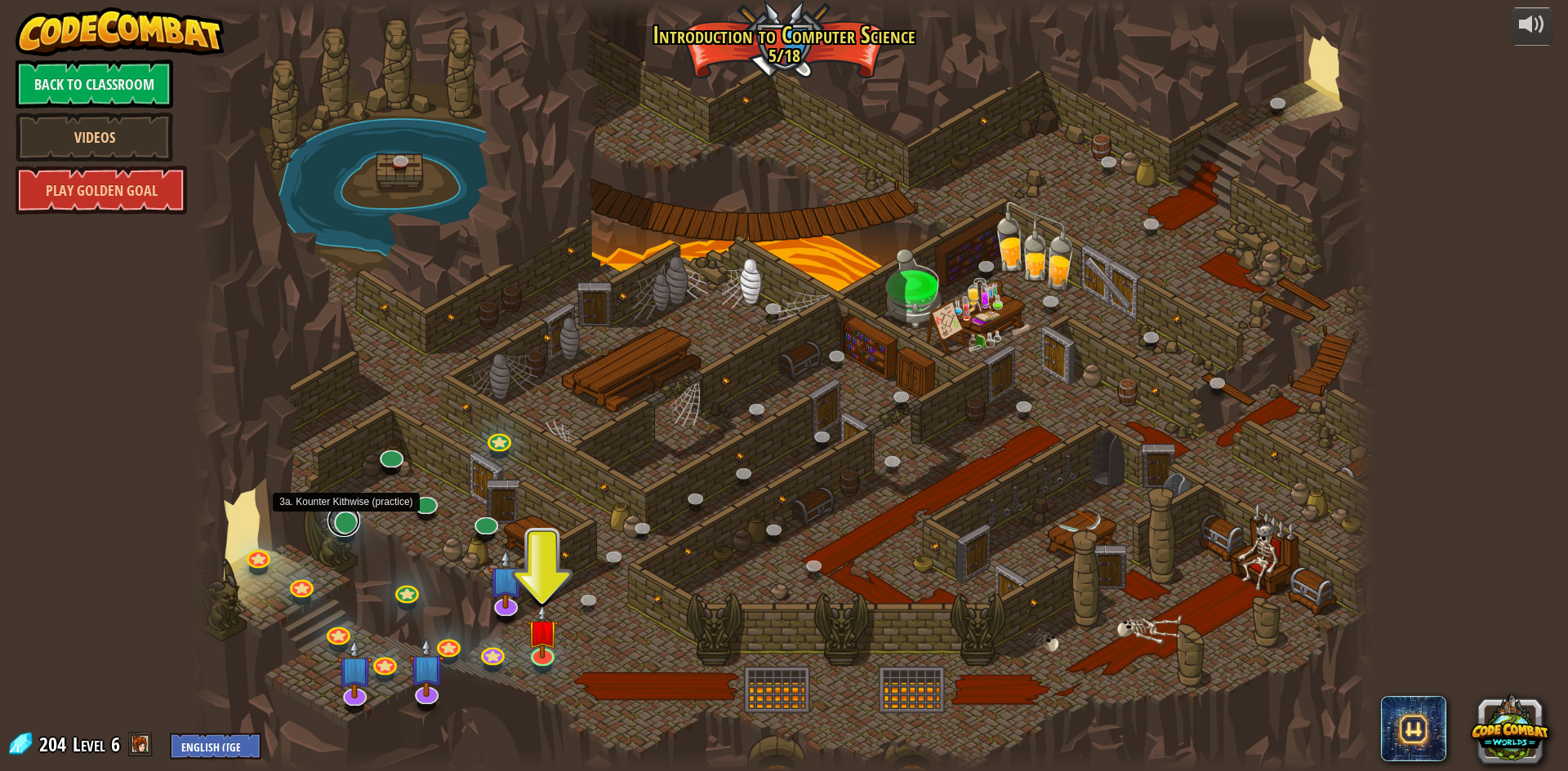
click at [355, 523] on link at bounding box center [344, 521] width 33 height 33
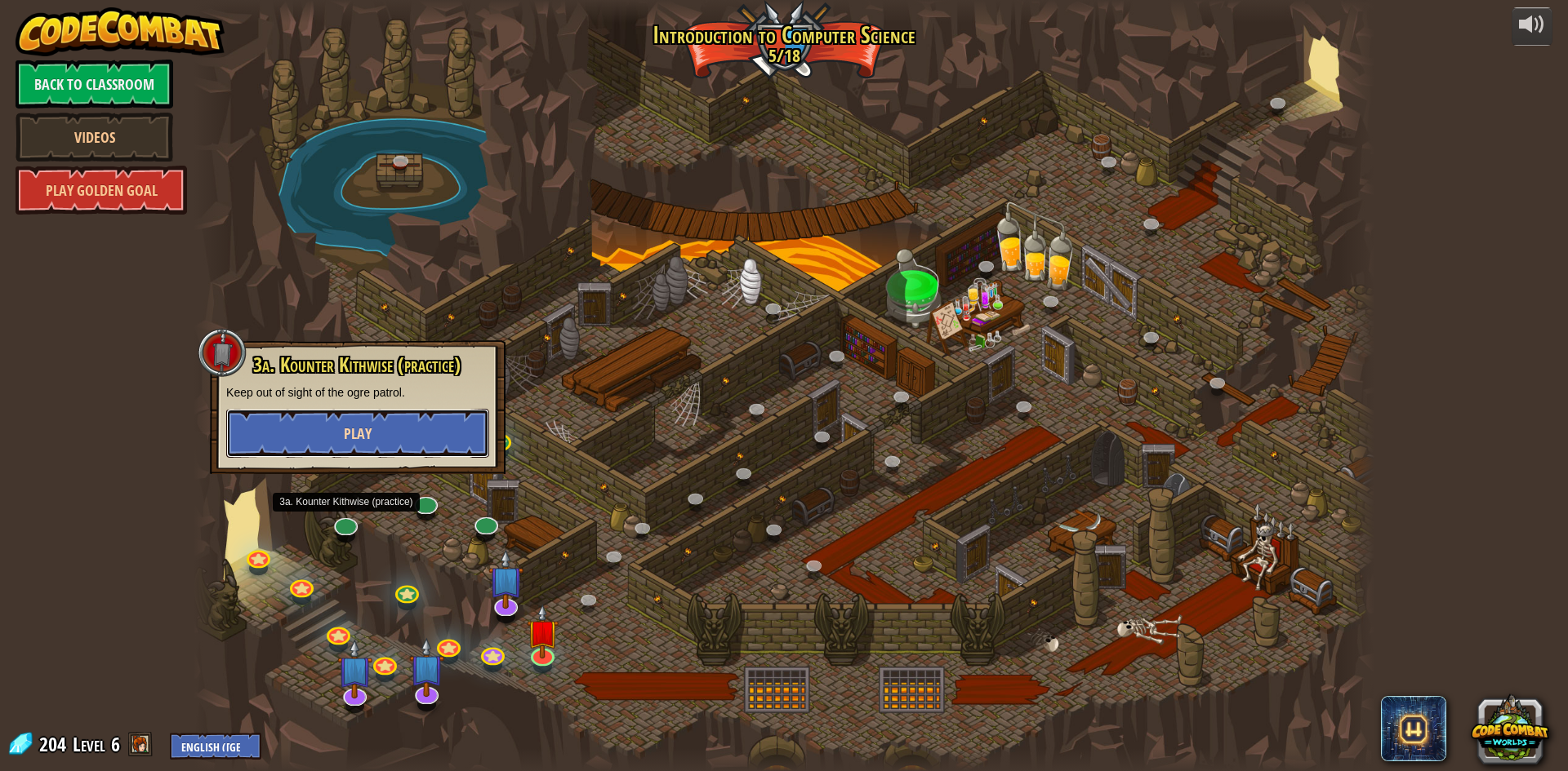
click at [387, 433] on button "Play" at bounding box center [357, 433] width 263 height 49
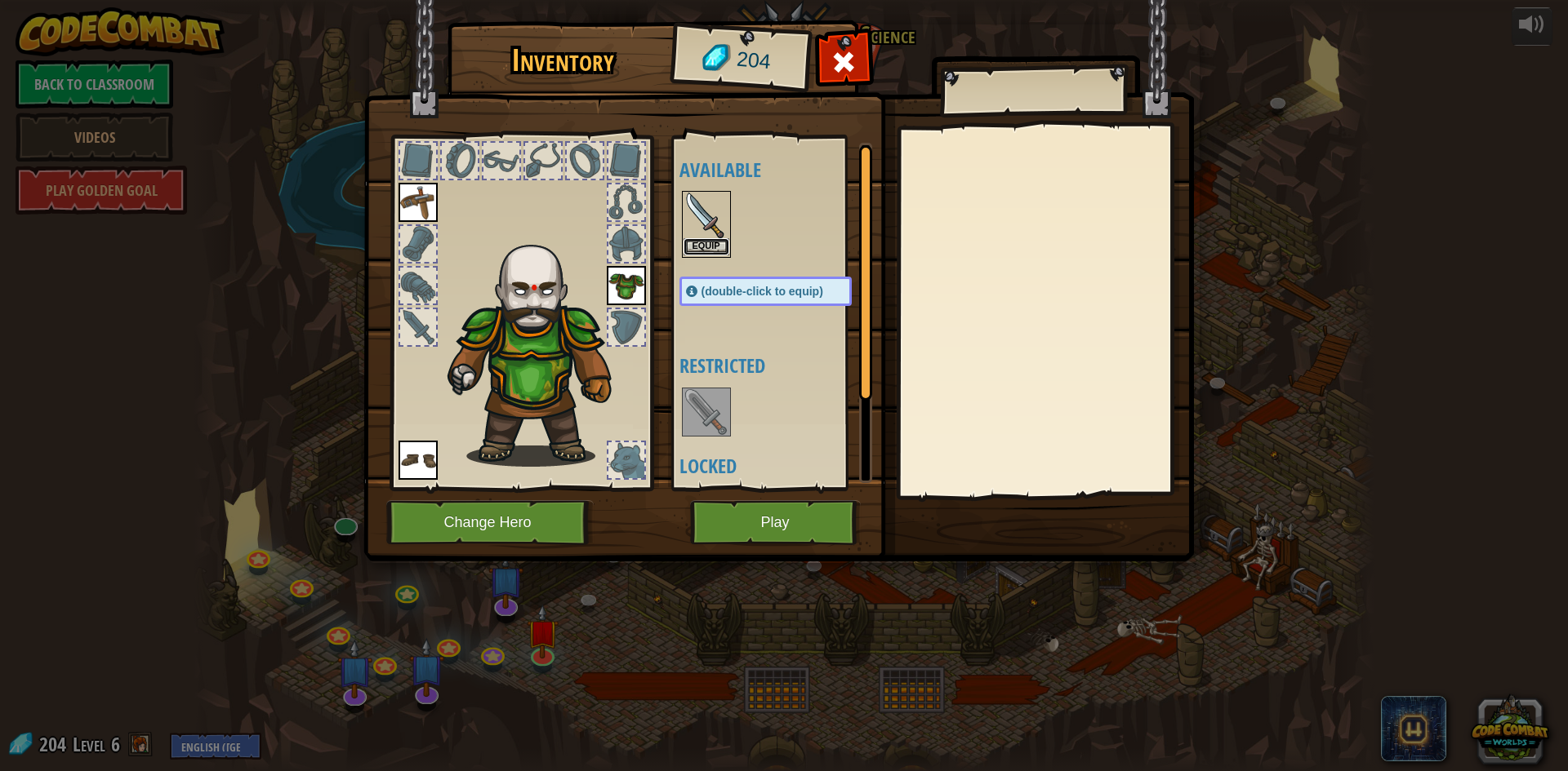
click at [721, 246] on button "Equip" at bounding box center [707, 247] width 46 height 17
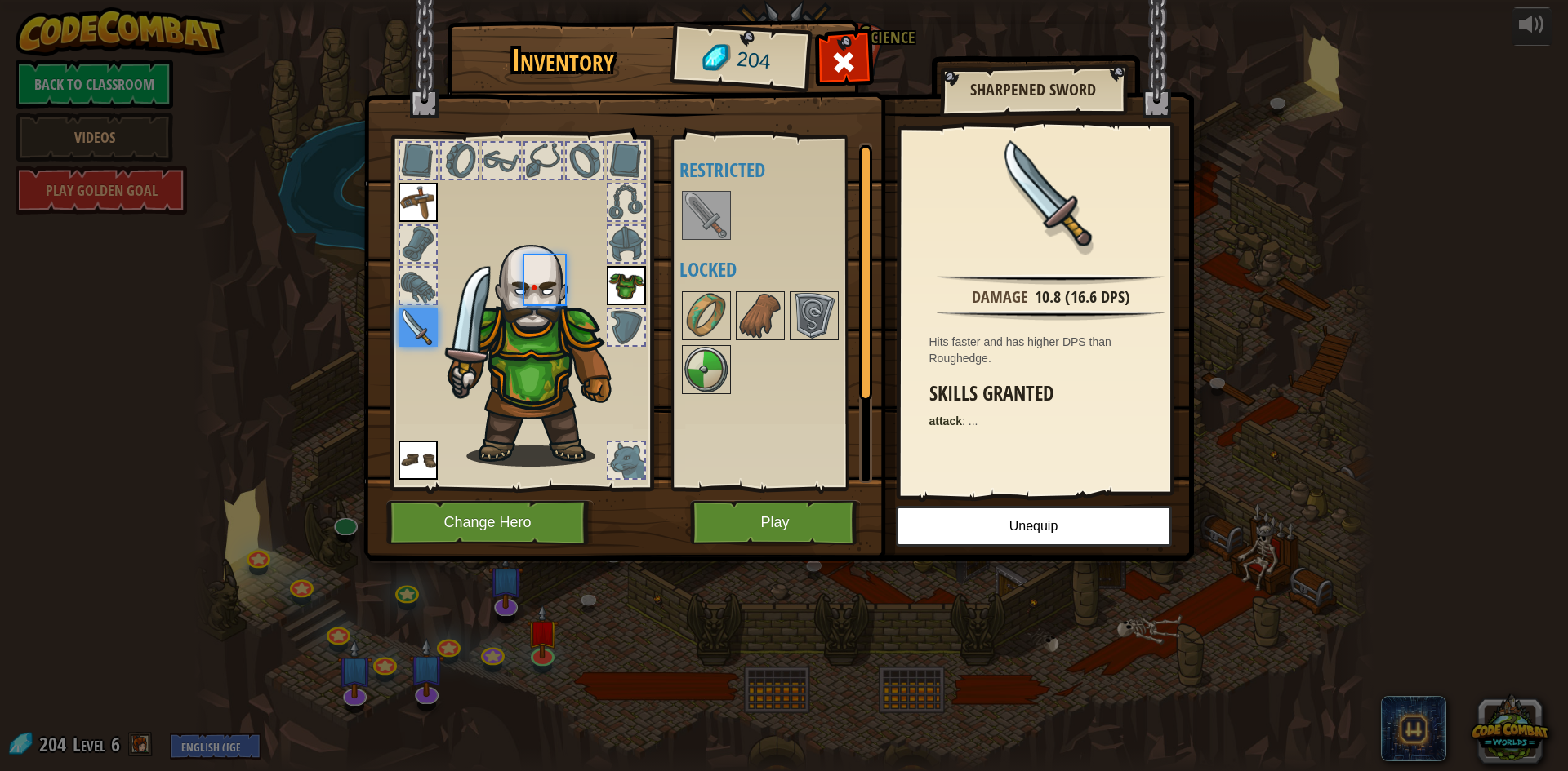
click at [721, 246] on div "Available Equip Equip Equip Equip (double-click to equip) Restricted Locked" at bounding box center [782, 313] width 205 height 340
click at [789, 524] on button "Play" at bounding box center [775, 522] width 171 height 45
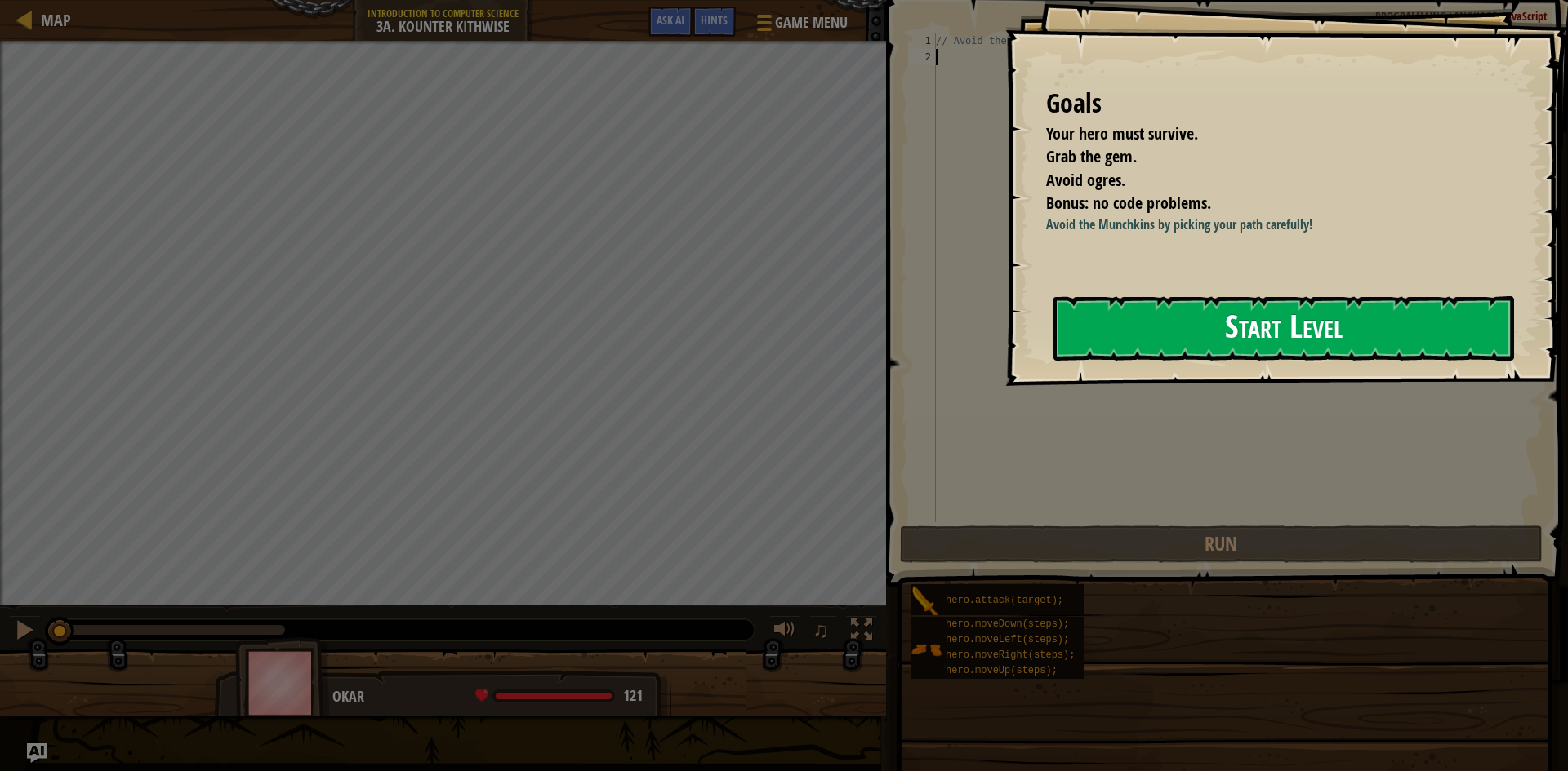
click at [1124, 361] on button "Start Level" at bounding box center [1283, 328] width 461 height 65
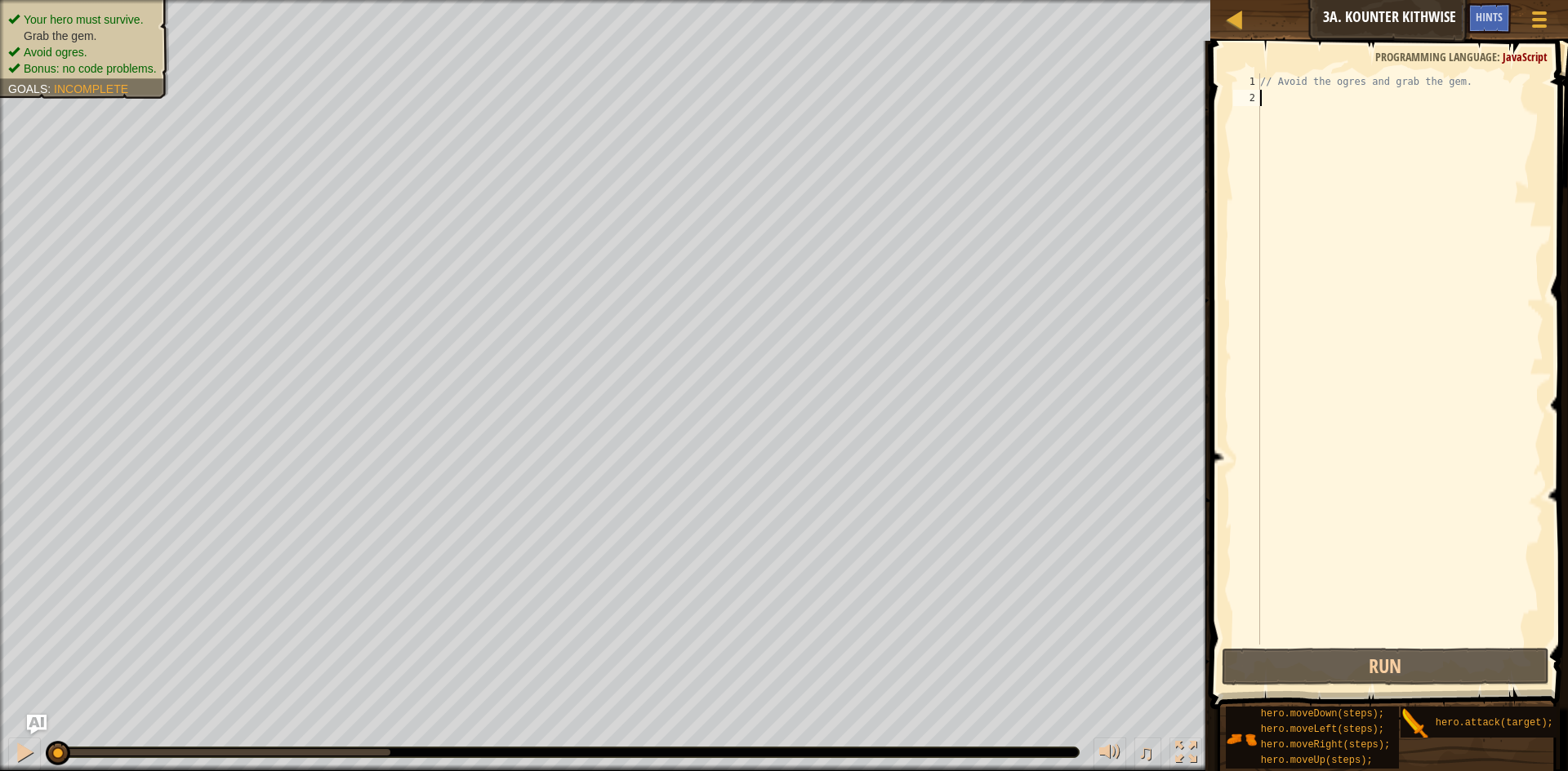
type textarea "h"
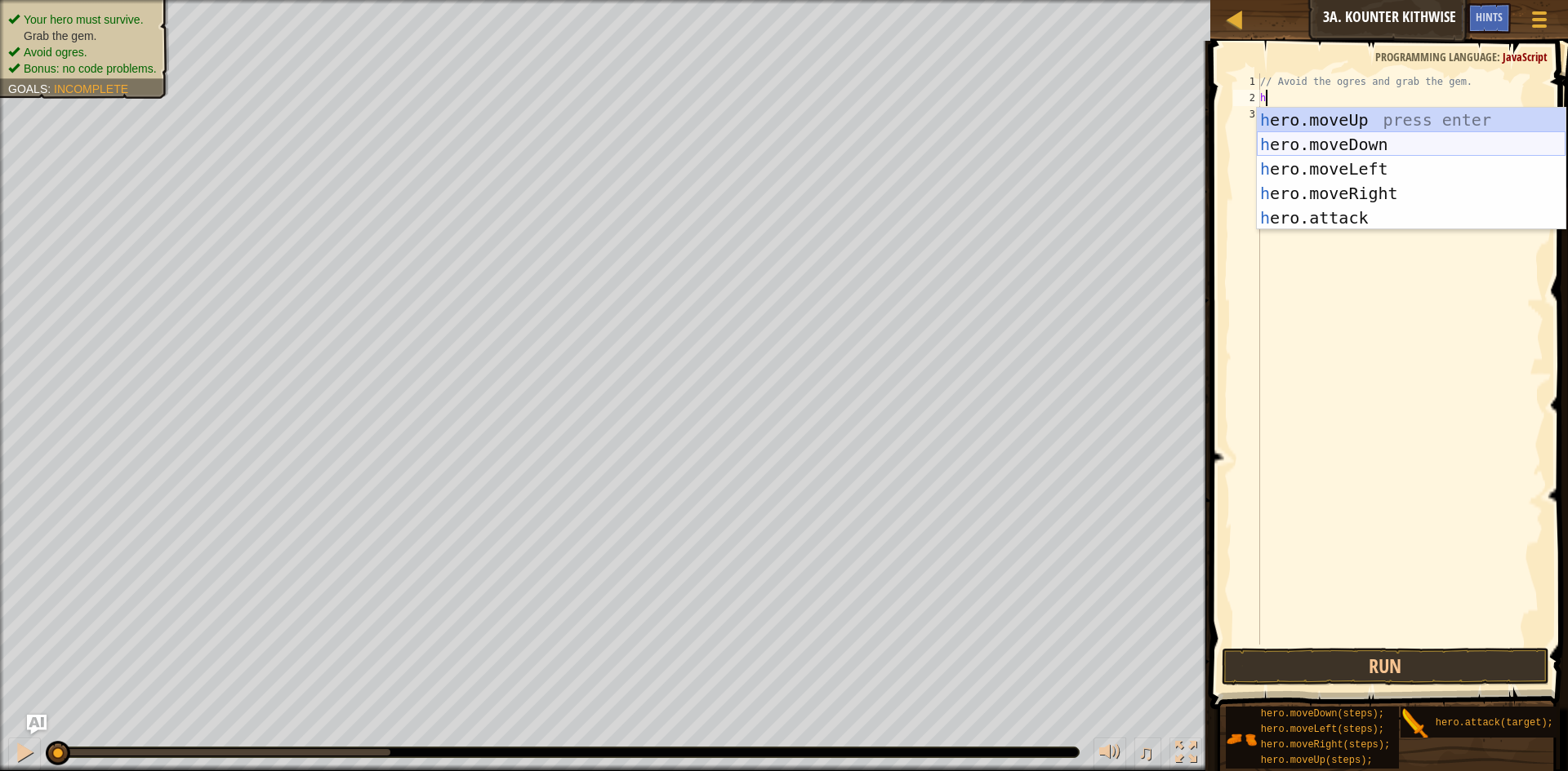
click at [1352, 146] on div "h ero.moveUp press enter h ero.moveDown press enter h ero.moveLeft press enter …" at bounding box center [1411, 194] width 308 height 172
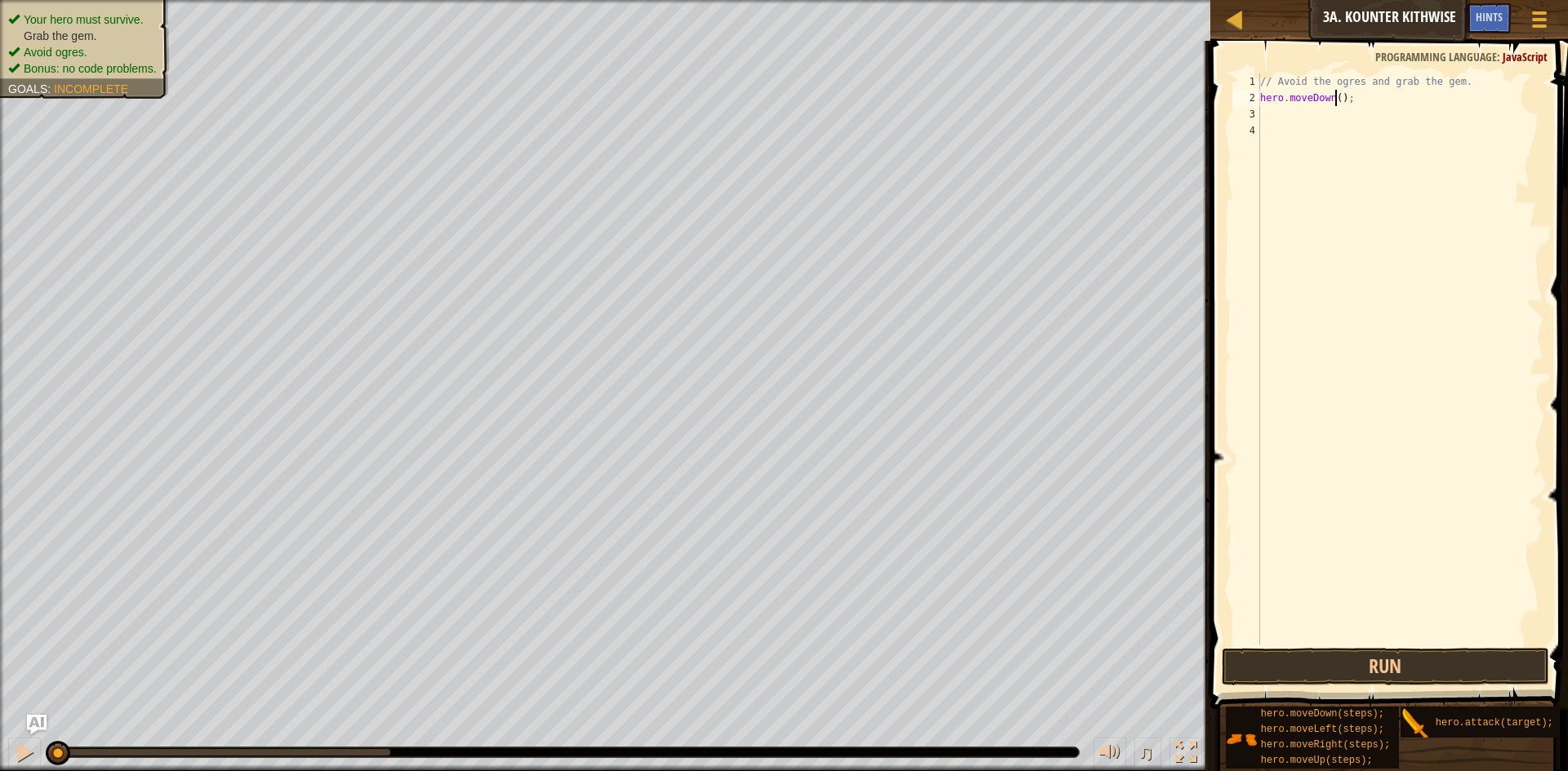
click at [1336, 101] on div "// Avoid the ogres and grab the gem. hero . moveDown ( ) ;" at bounding box center [1400, 375] width 286 height 604
type textarea "hero.moveDown(2);"
click at [1348, 110] on div "// Avoid the ogres and grab the gem. hero . moveDown ( 2 ) ;" at bounding box center [1400, 375] width 286 height 604
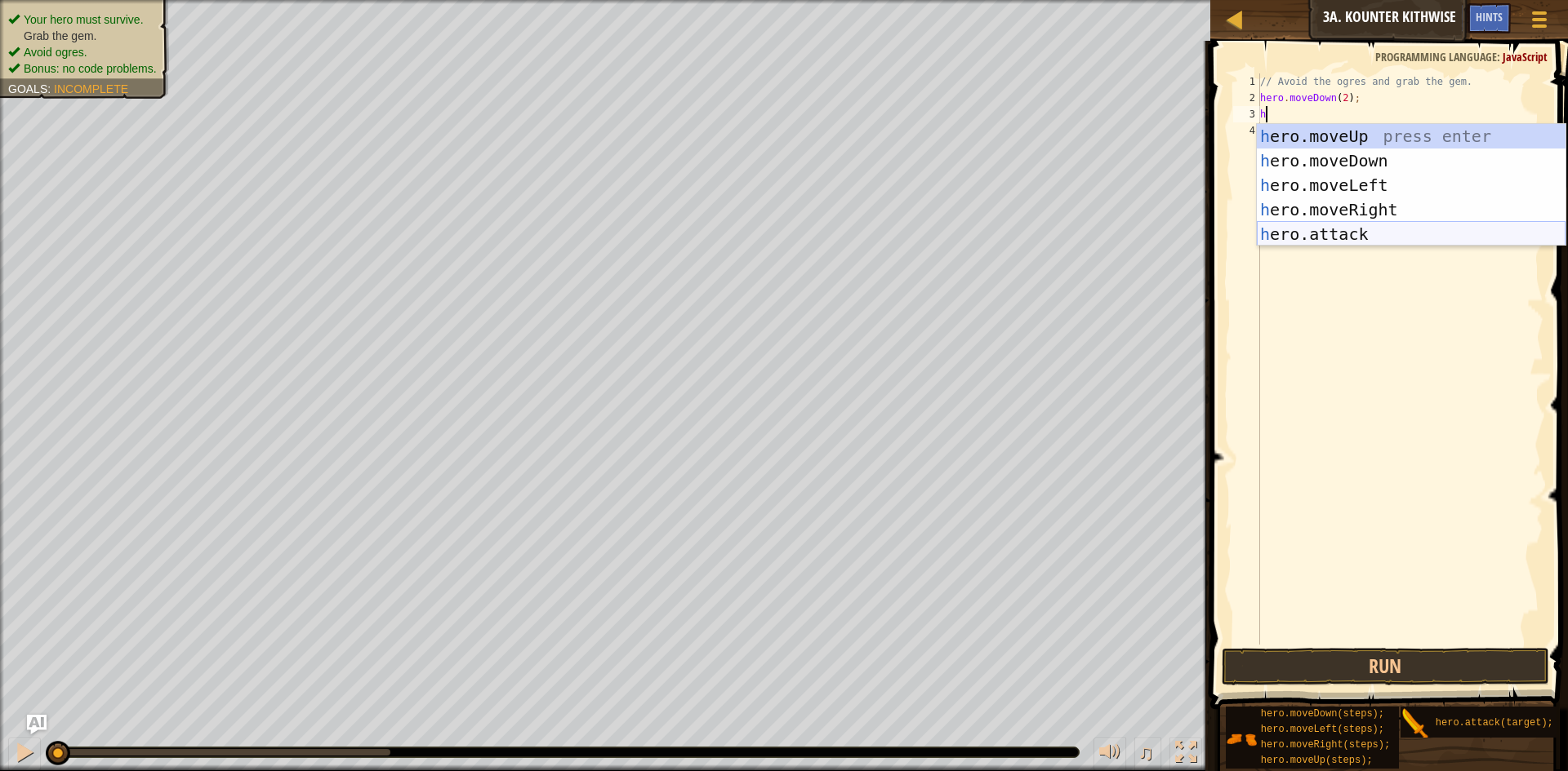
click at [1459, 235] on div "h ero.moveUp press enter h ero.moveDown press enter h ero.moveLeft press enter …" at bounding box center [1411, 210] width 308 height 172
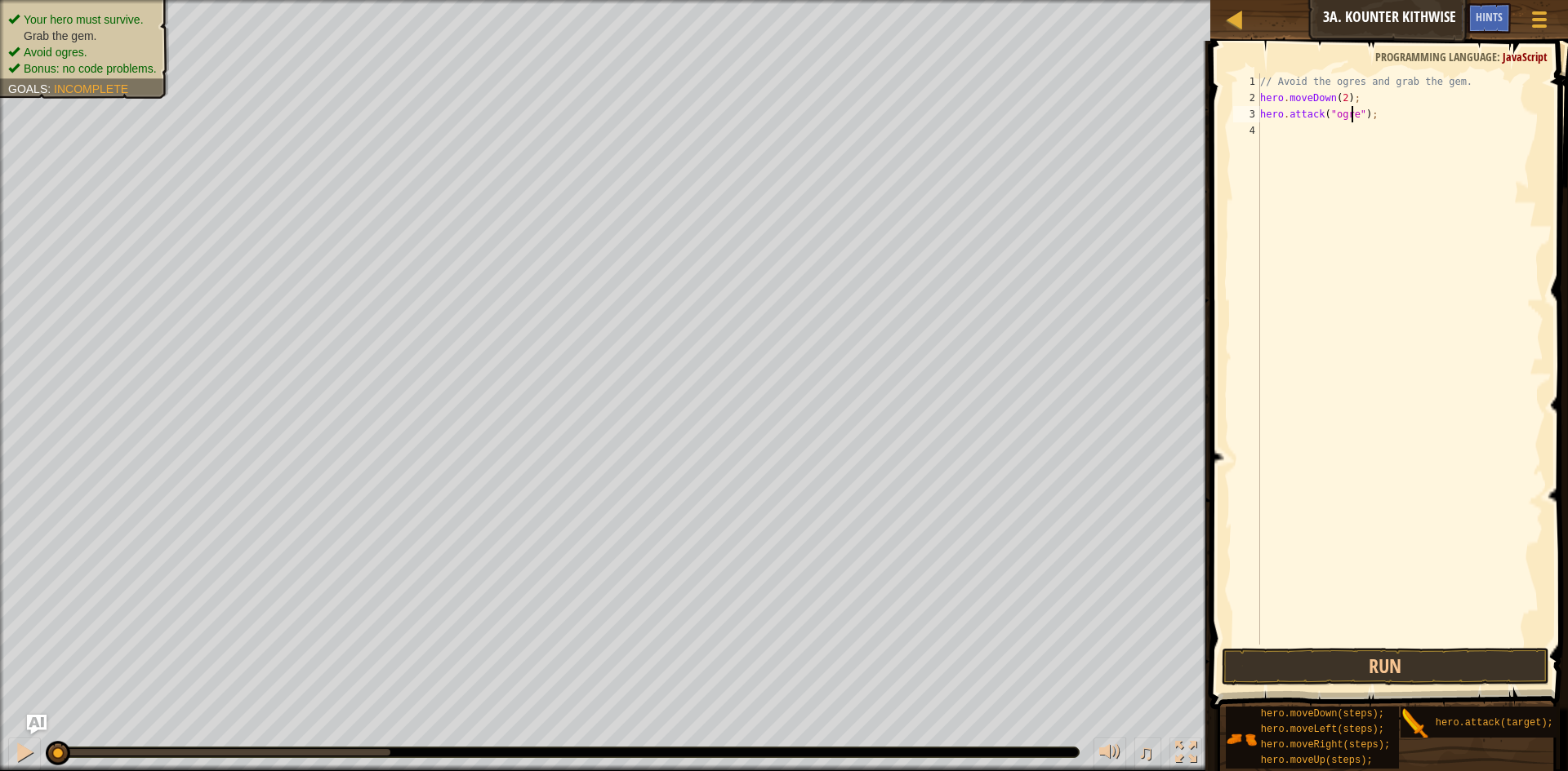
scroll to position [7, 8]
type textarea "hero.attack("ogres");"
click at [1421, 657] on button "Run" at bounding box center [1386, 667] width 327 height 38
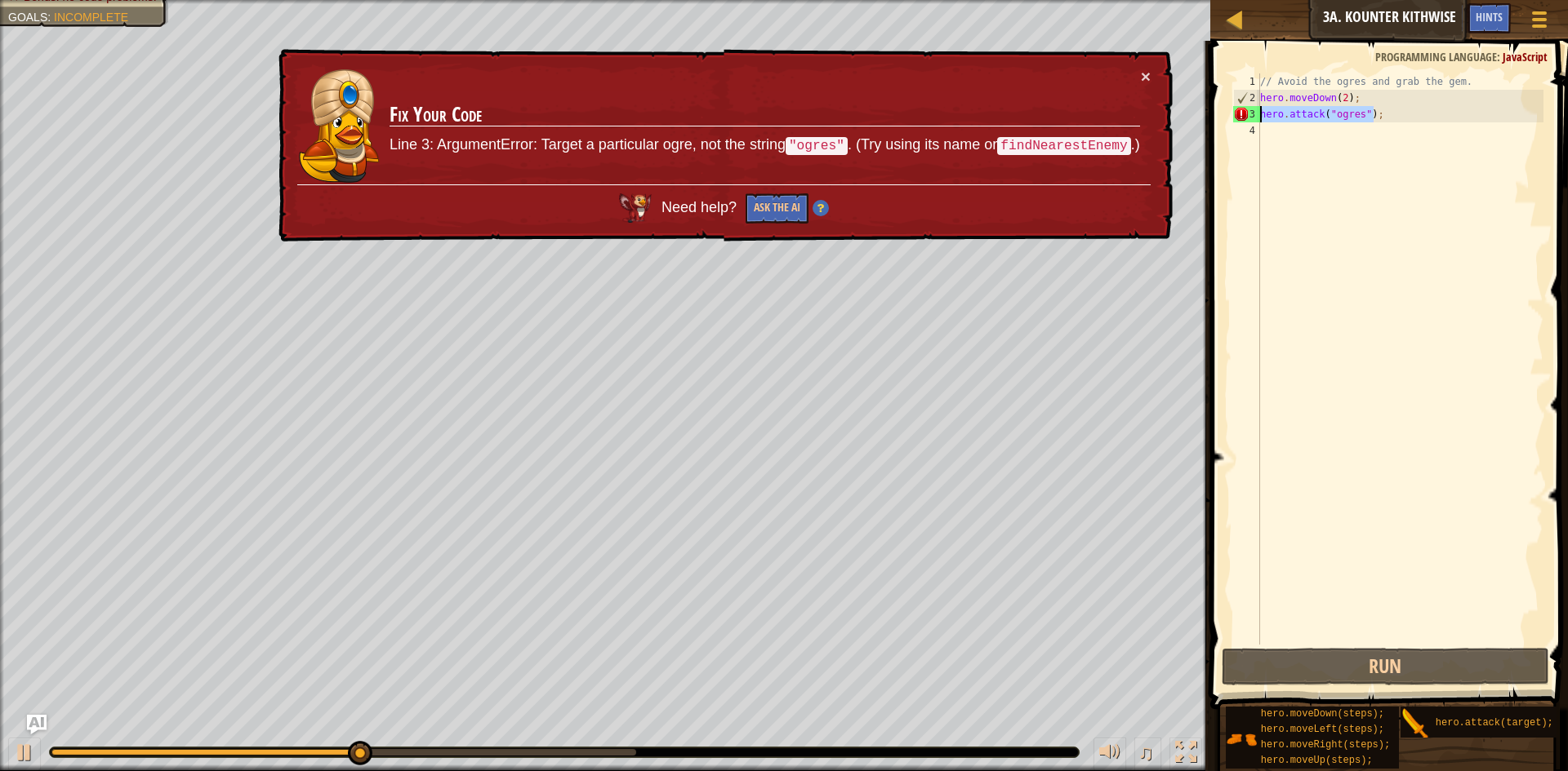
drag, startPoint x: 1468, startPoint y: 111, endPoint x: 1255, endPoint y: 115, distance: 213.0
click at [1255, 115] on div "hero.attack("ogres"); 1 2 3 4 // Avoid the ogres and grab the gem. hero . moveD…" at bounding box center [1386, 359] width 313 height 572
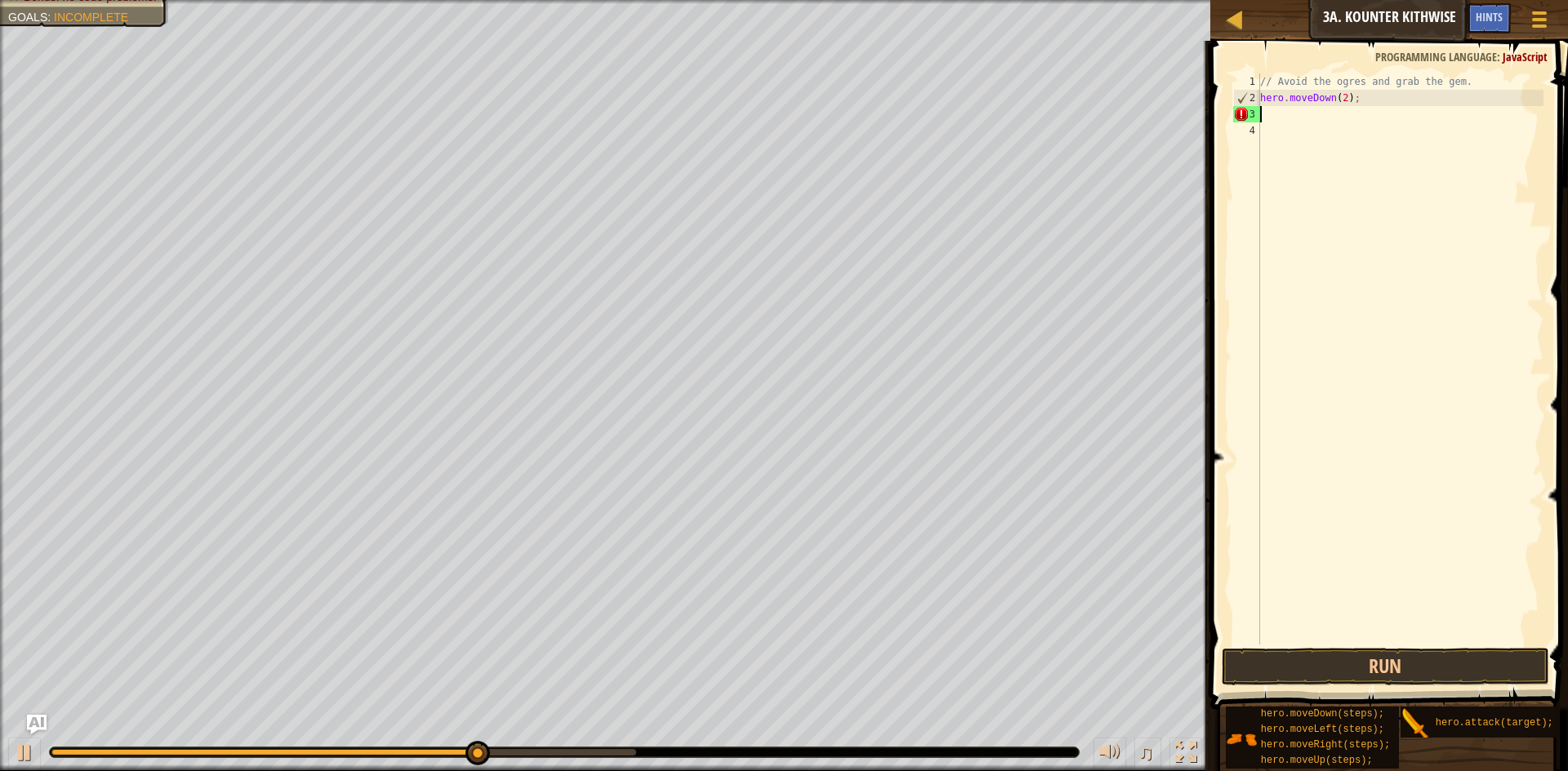
scroll to position [7, 0]
type textarea "h"
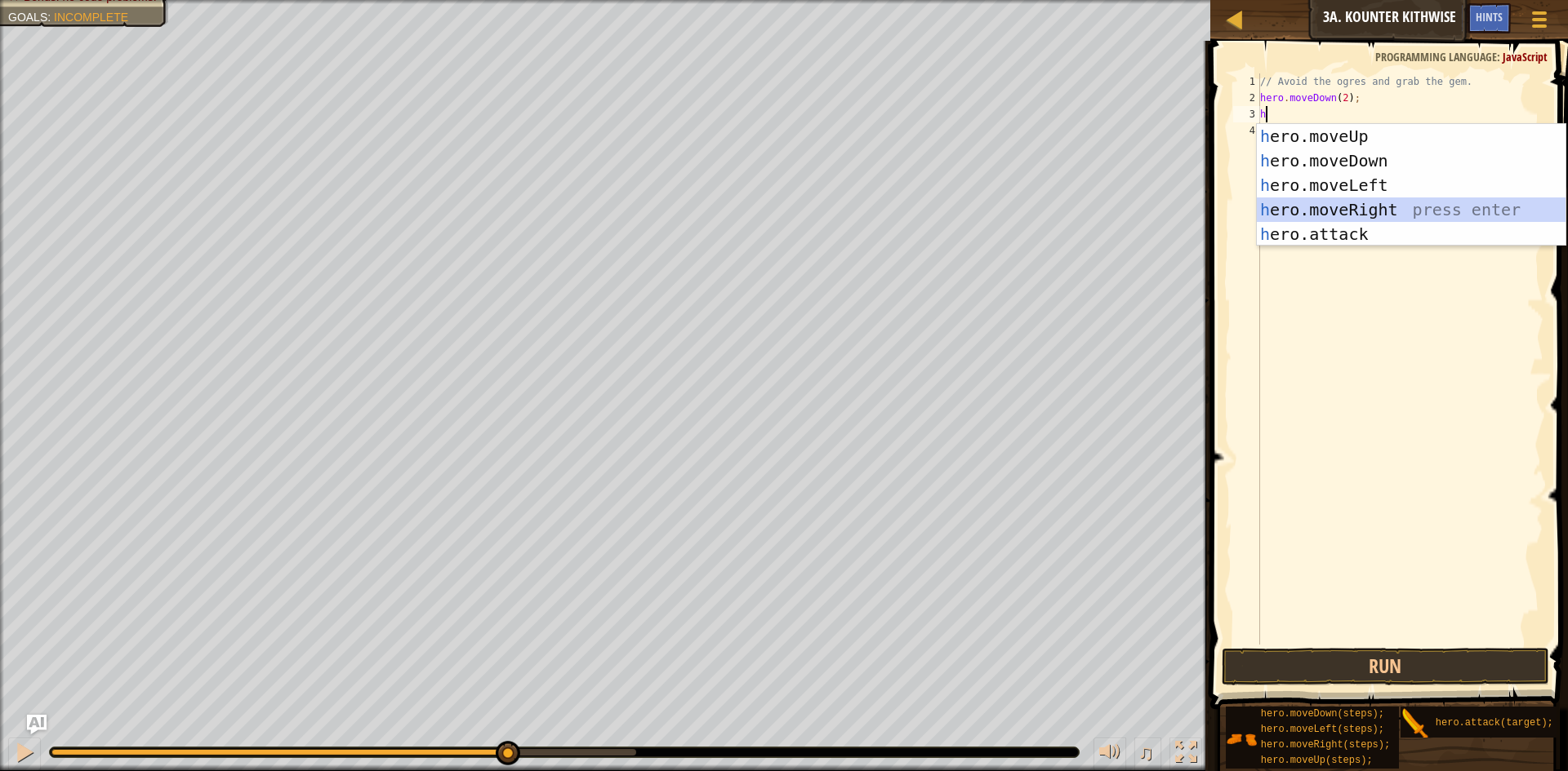
click at [1341, 202] on div "h ero.moveUp press enter h ero.moveDown press enter h ero.moveLeft press enter …" at bounding box center [1411, 210] width 308 height 172
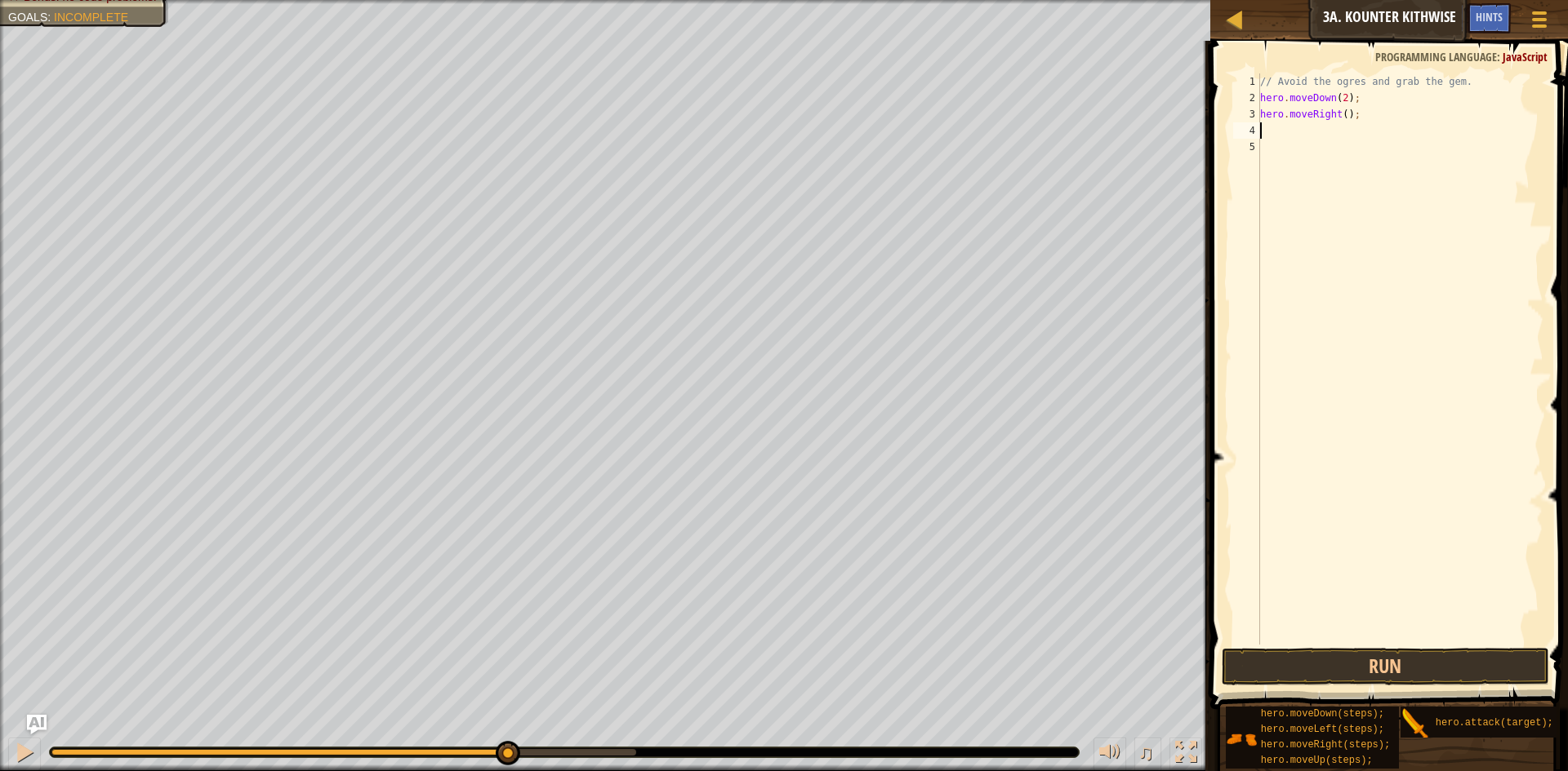
type textarea "h"
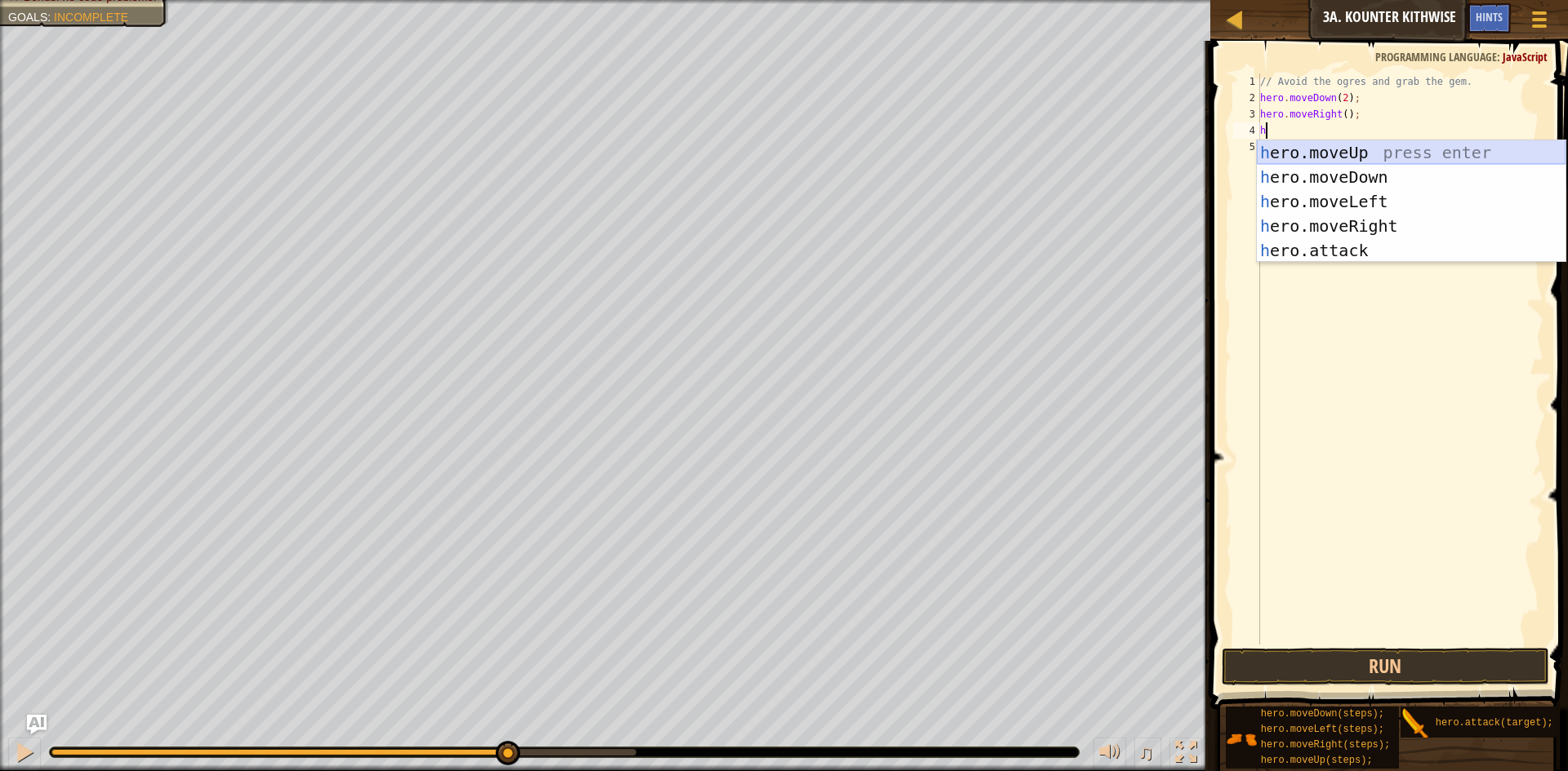
click at [1342, 144] on div "h ero.moveUp press enter h ero.moveDown press enter h ero.moveLeft press enter …" at bounding box center [1411, 226] width 308 height 172
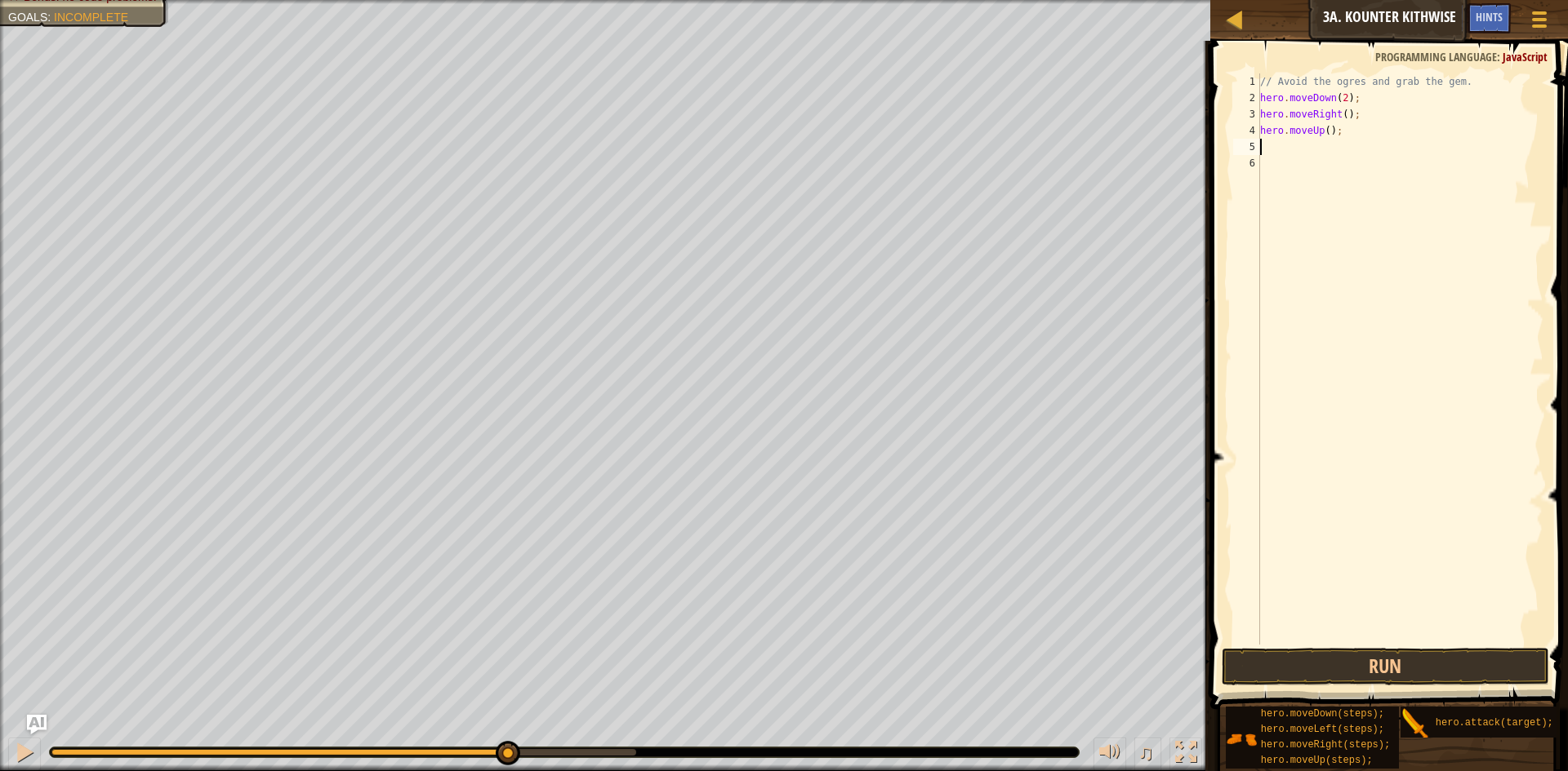
type textarea "h"
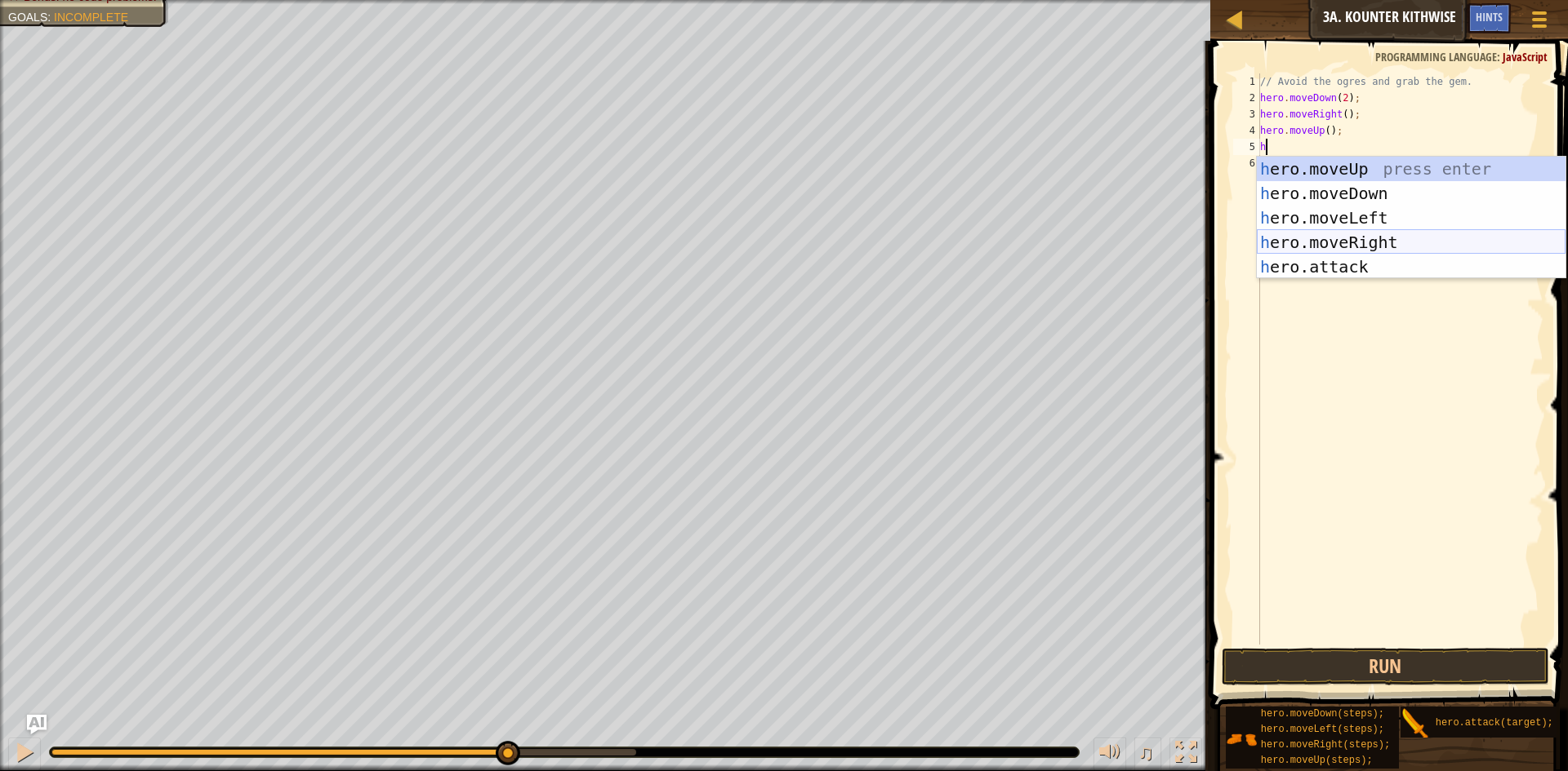
click at [1368, 235] on div "h ero.moveUp press enter h ero.moveDown press enter h ero.moveLeft press enter …" at bounding box center [1411, 243] width 308 height 172
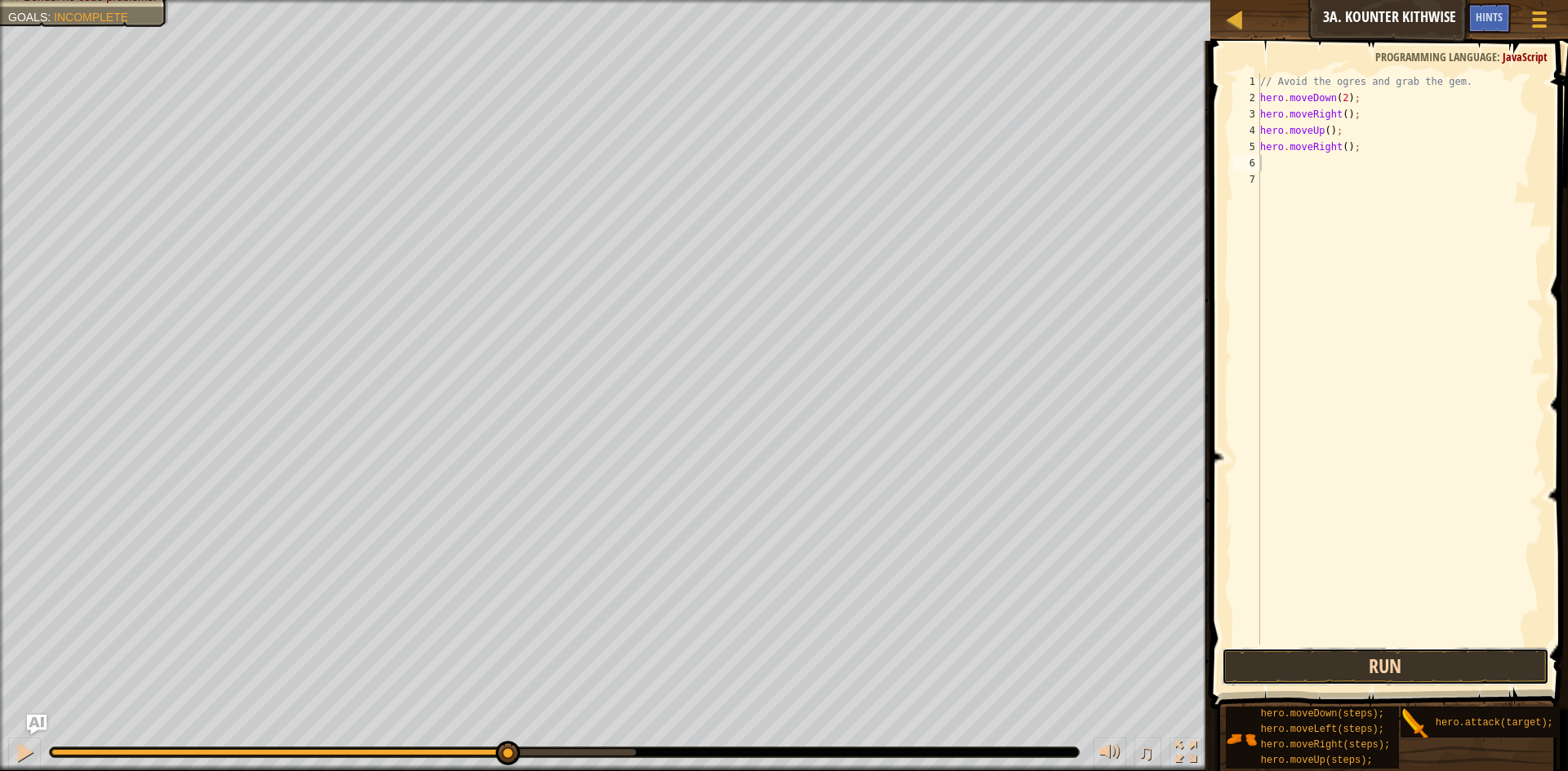
click at [1338, 659] on button "Run" at bounding box center [1386, 667] width 327 height 38
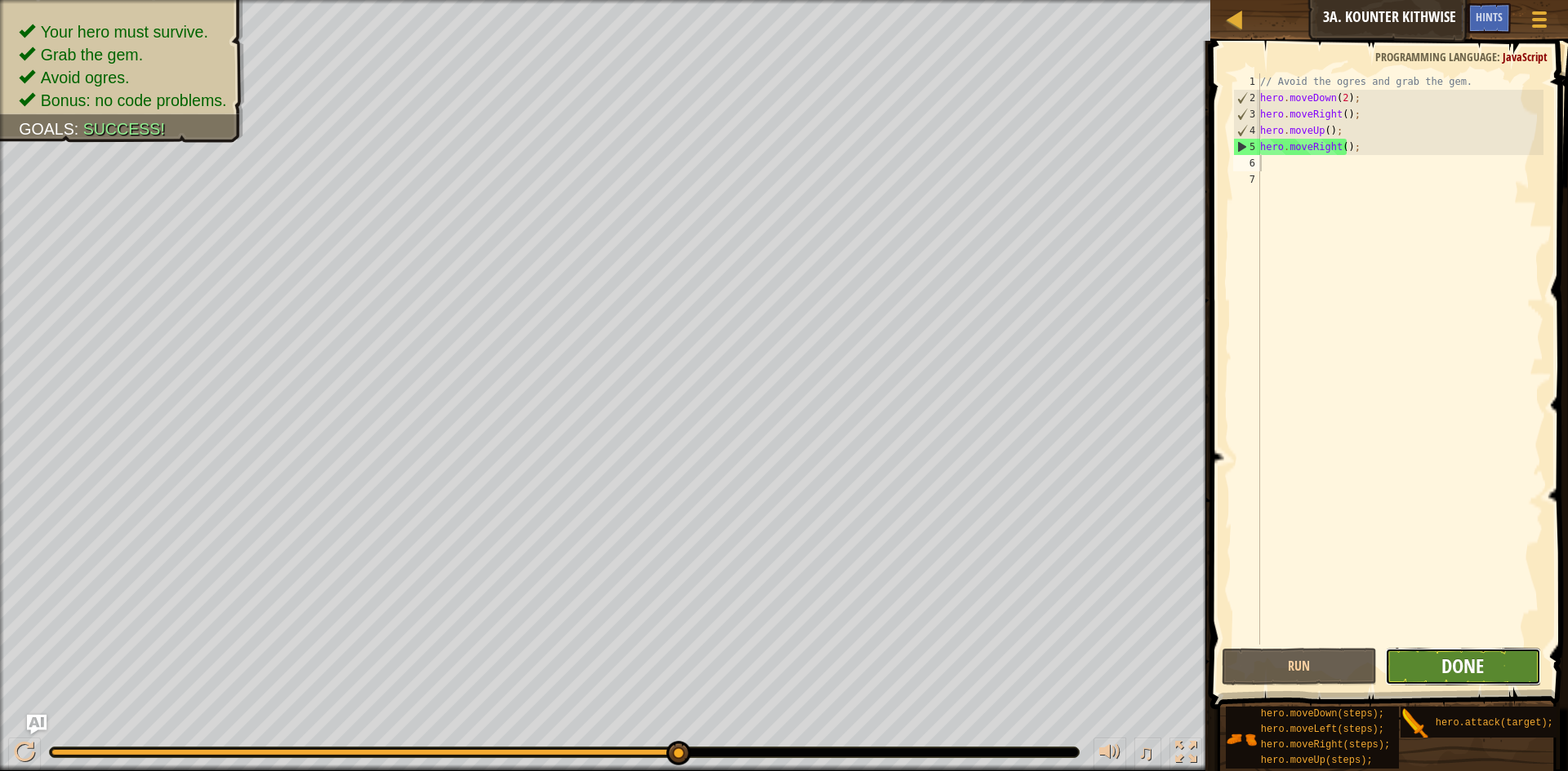
click at [1466, 662] on span "Done" at bounding box center [1462, 666] width 43 height 26
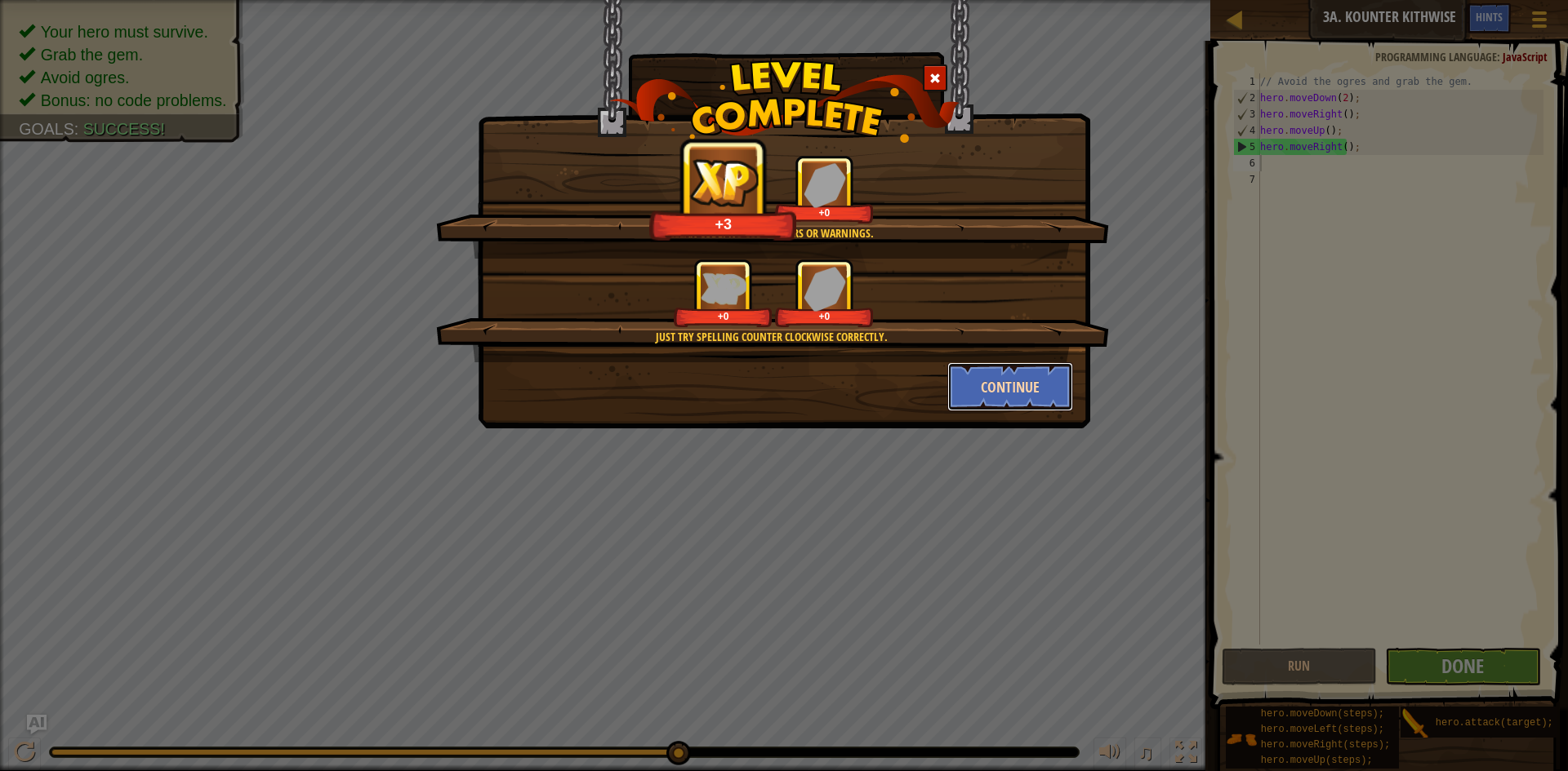
click at [1012, 391] on button "Continue" at bounding box center [1010, 387] width 127 height 49
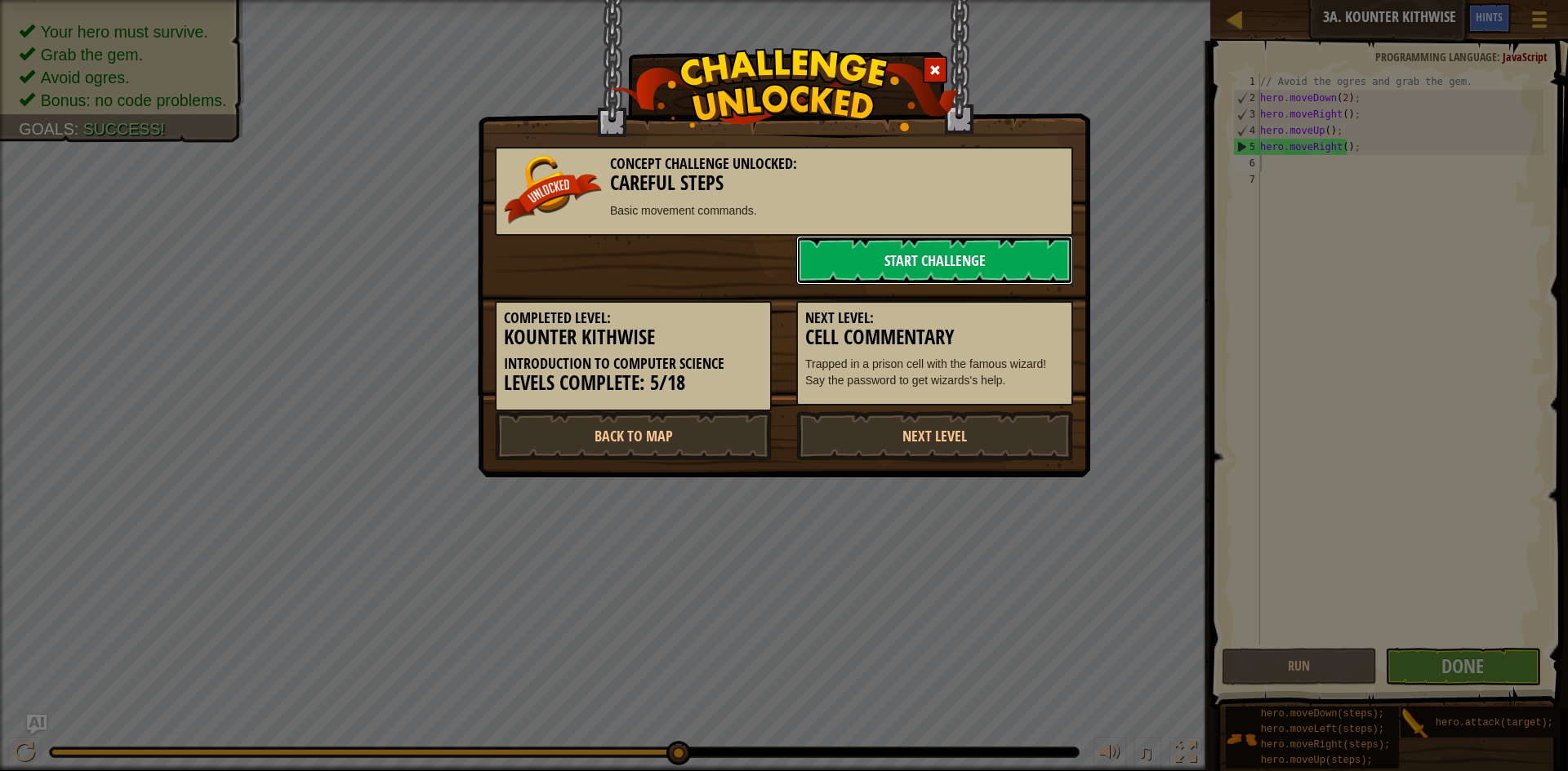
click at [1045, 264] on link "Start Challenge" at bounding box center [934, 261] width 276 height 49
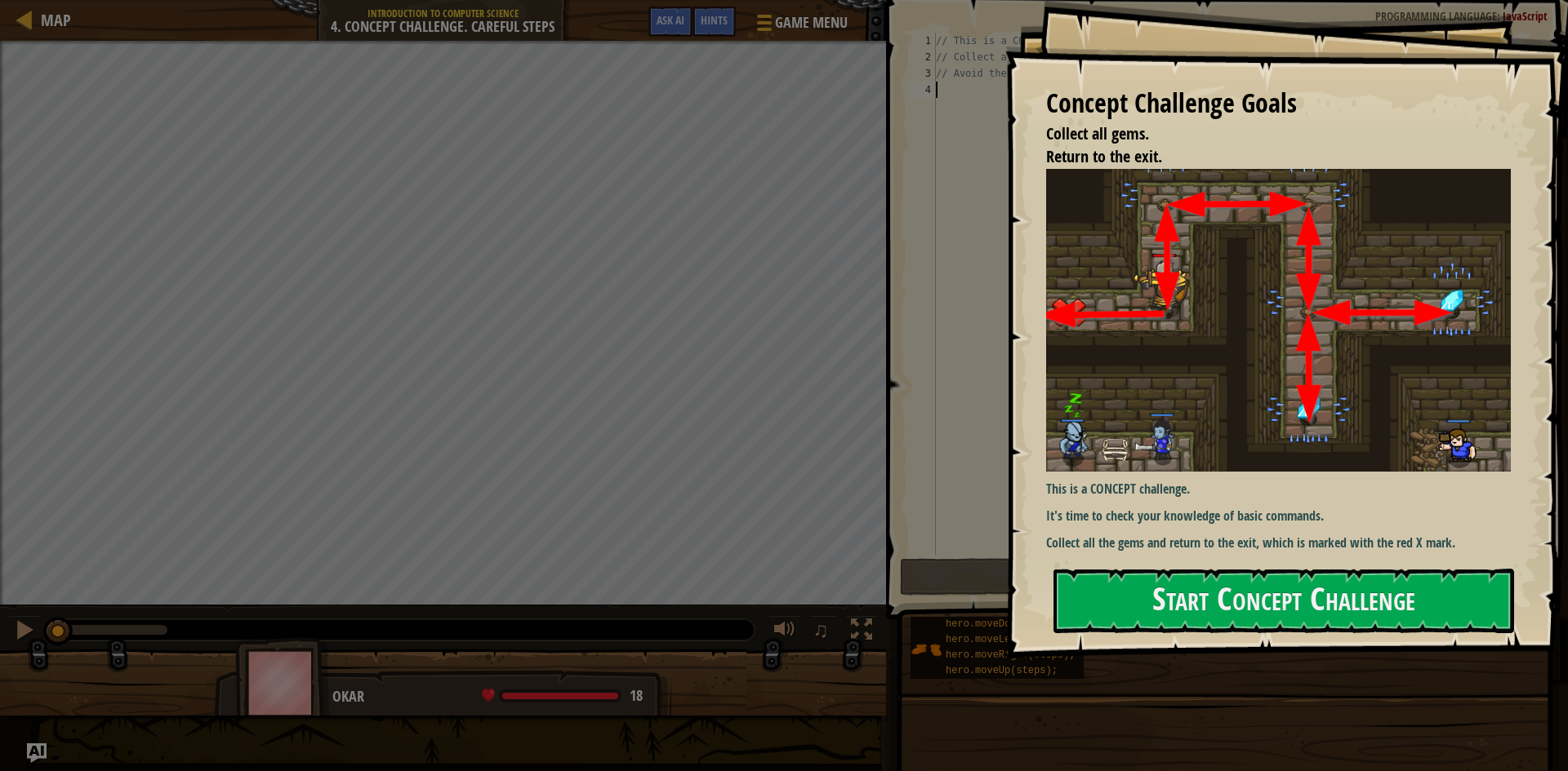
click at [1113, 603] on button "Start Concept Challenge" at bounding box center [1283, 601] width 461 height 65
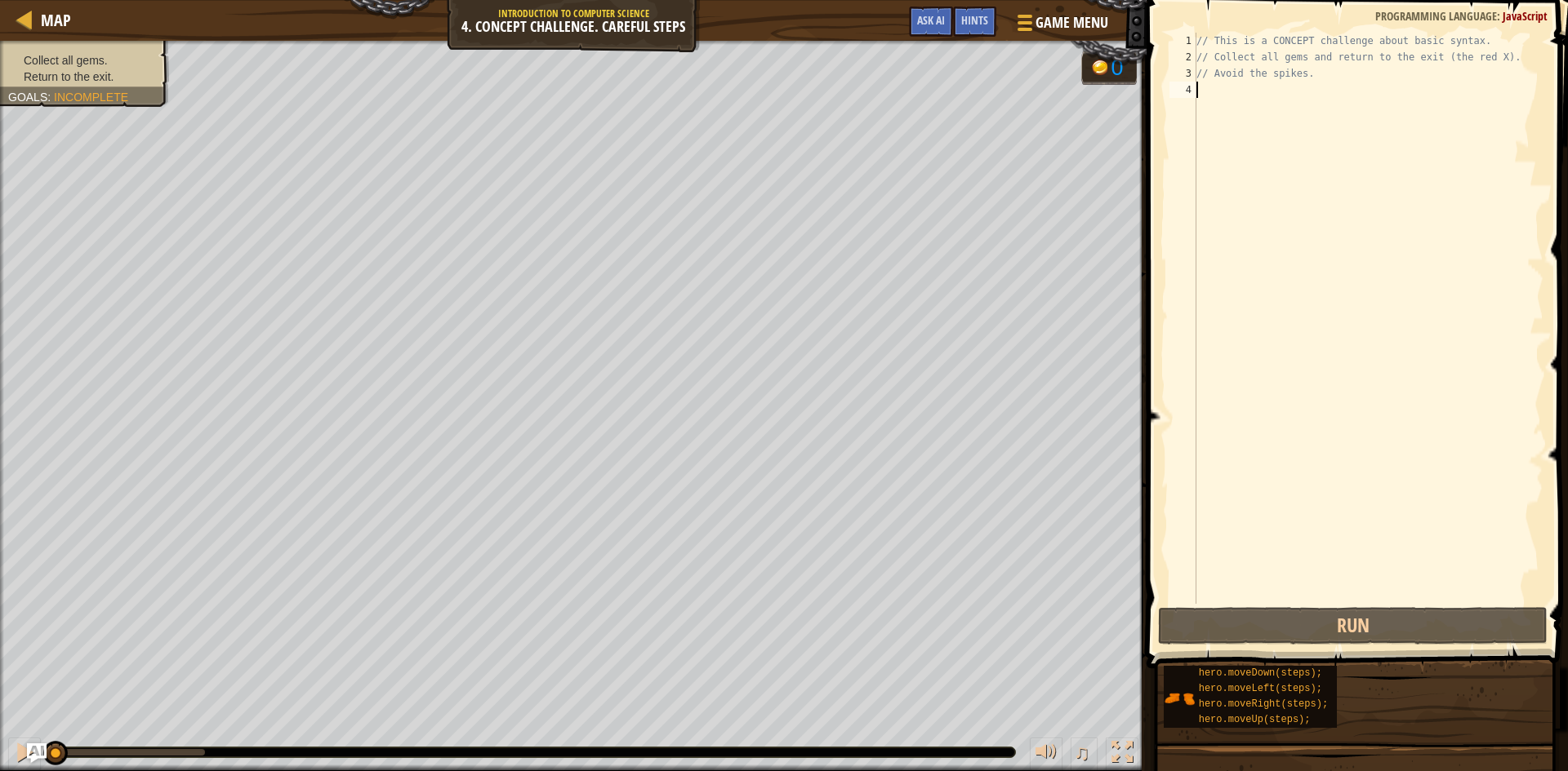
type textarea "h"
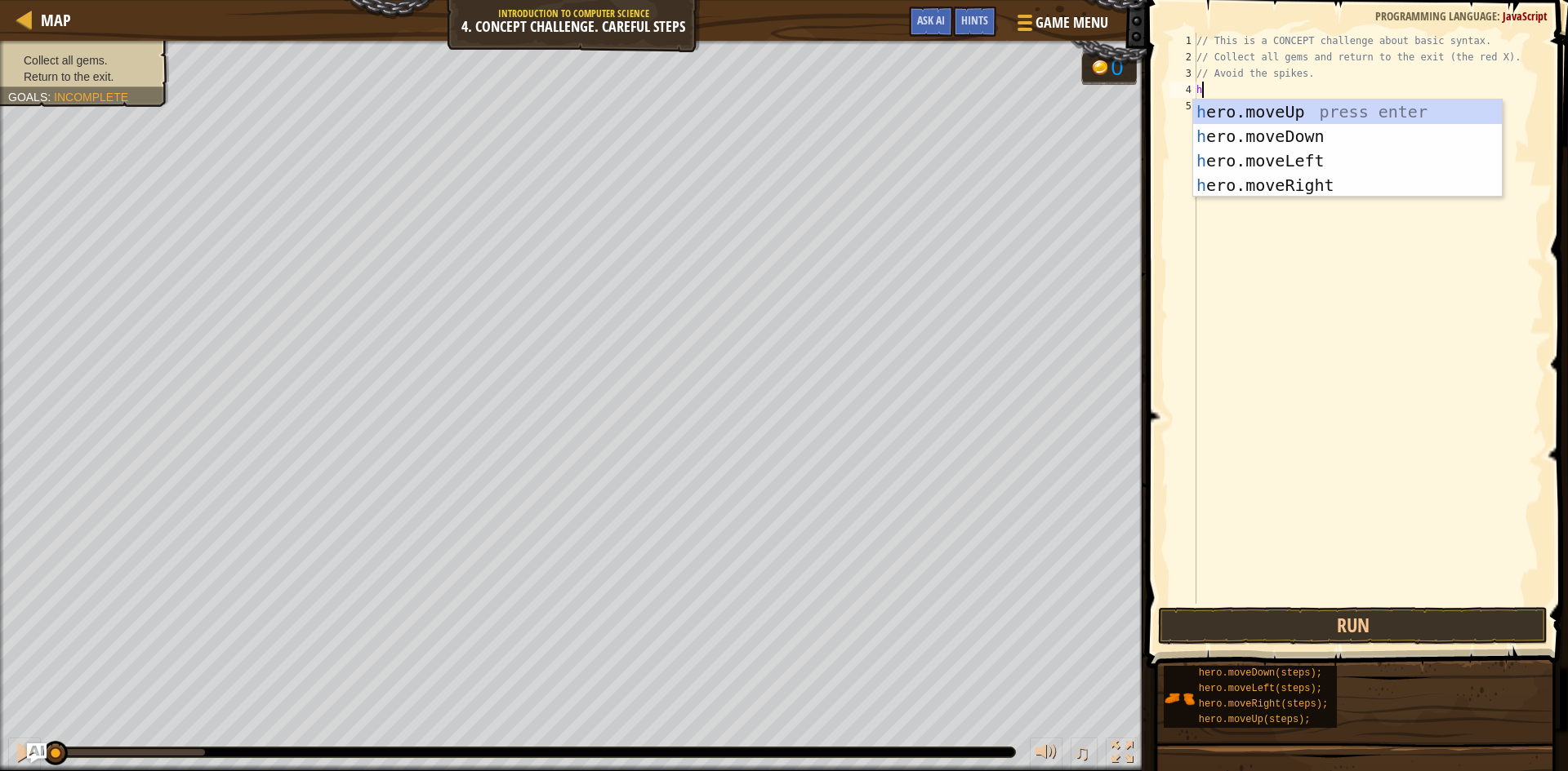
scroll to position [7, 0]
click at [1279, 116] on div "h ero.moveUp press enter h ero.moveDown press enter h ero.moveLeft press enter …" at bounding box center [1347, 173] width 308 height 147
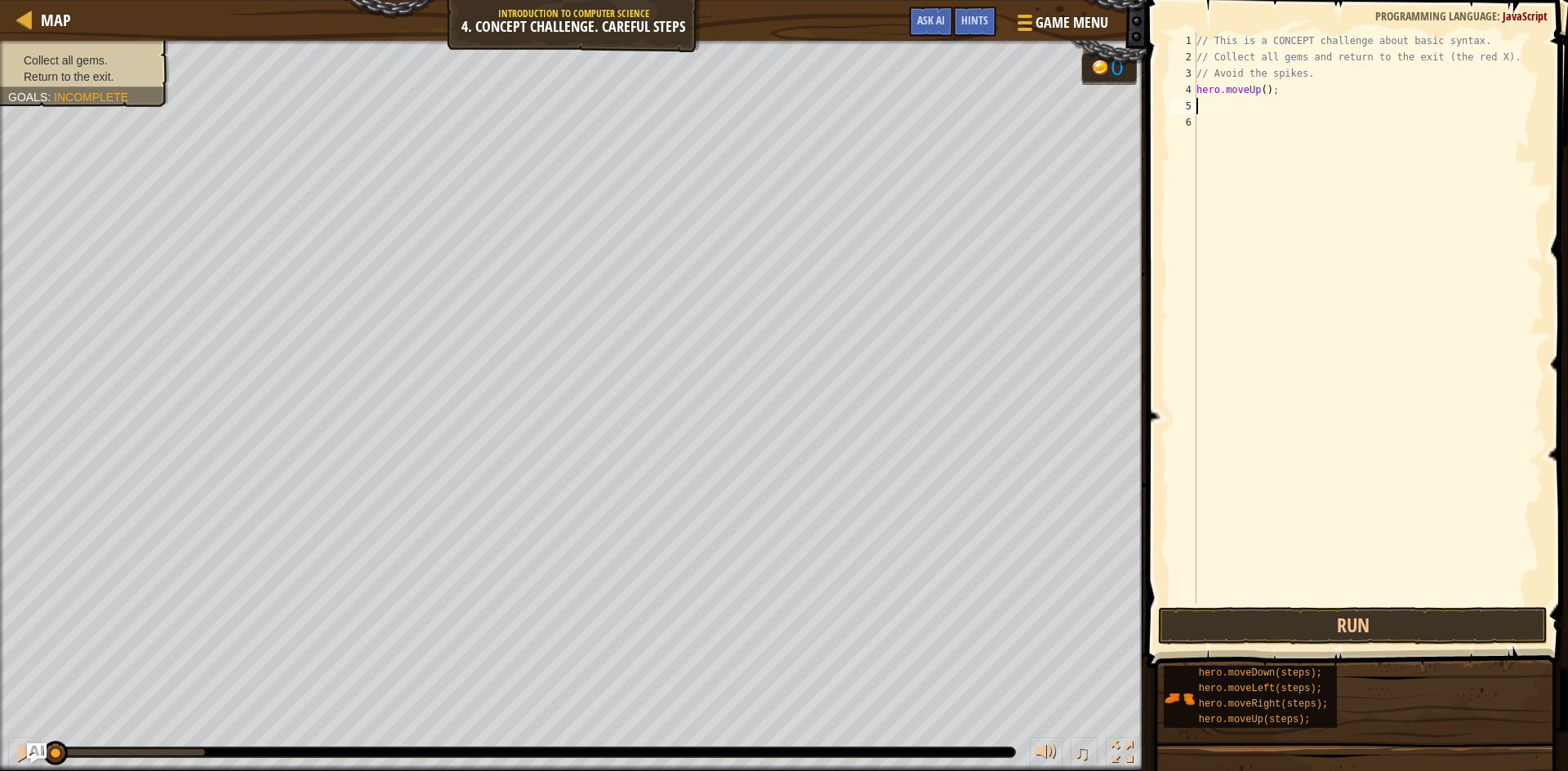
type textarea "h"
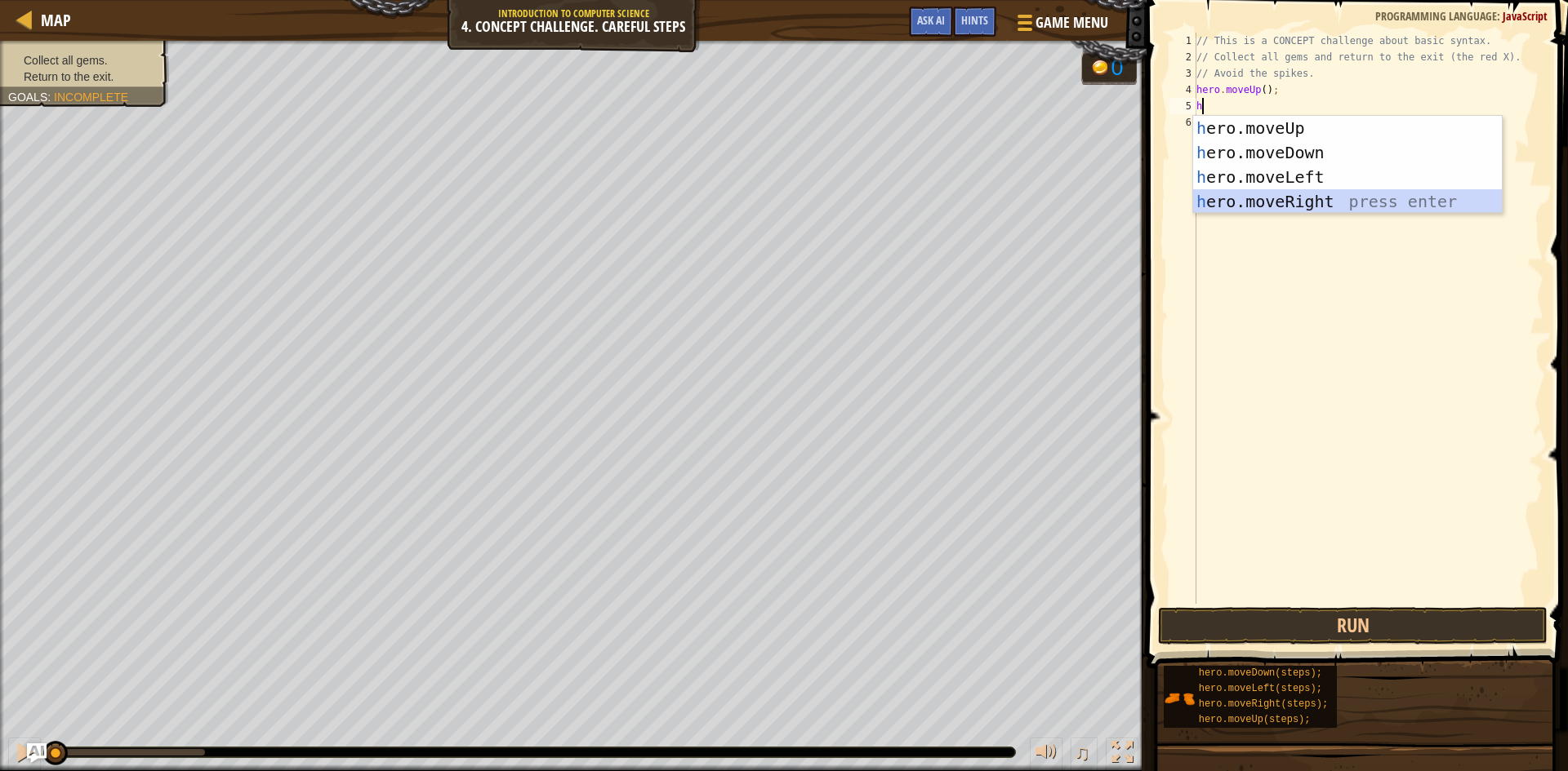
click at [1264, 201] on div "h ero.moveUp press enter h ero.moveDown press enter h ero.moveLeft press enter …" at bounding box center [1347, 190] width 308 height 147
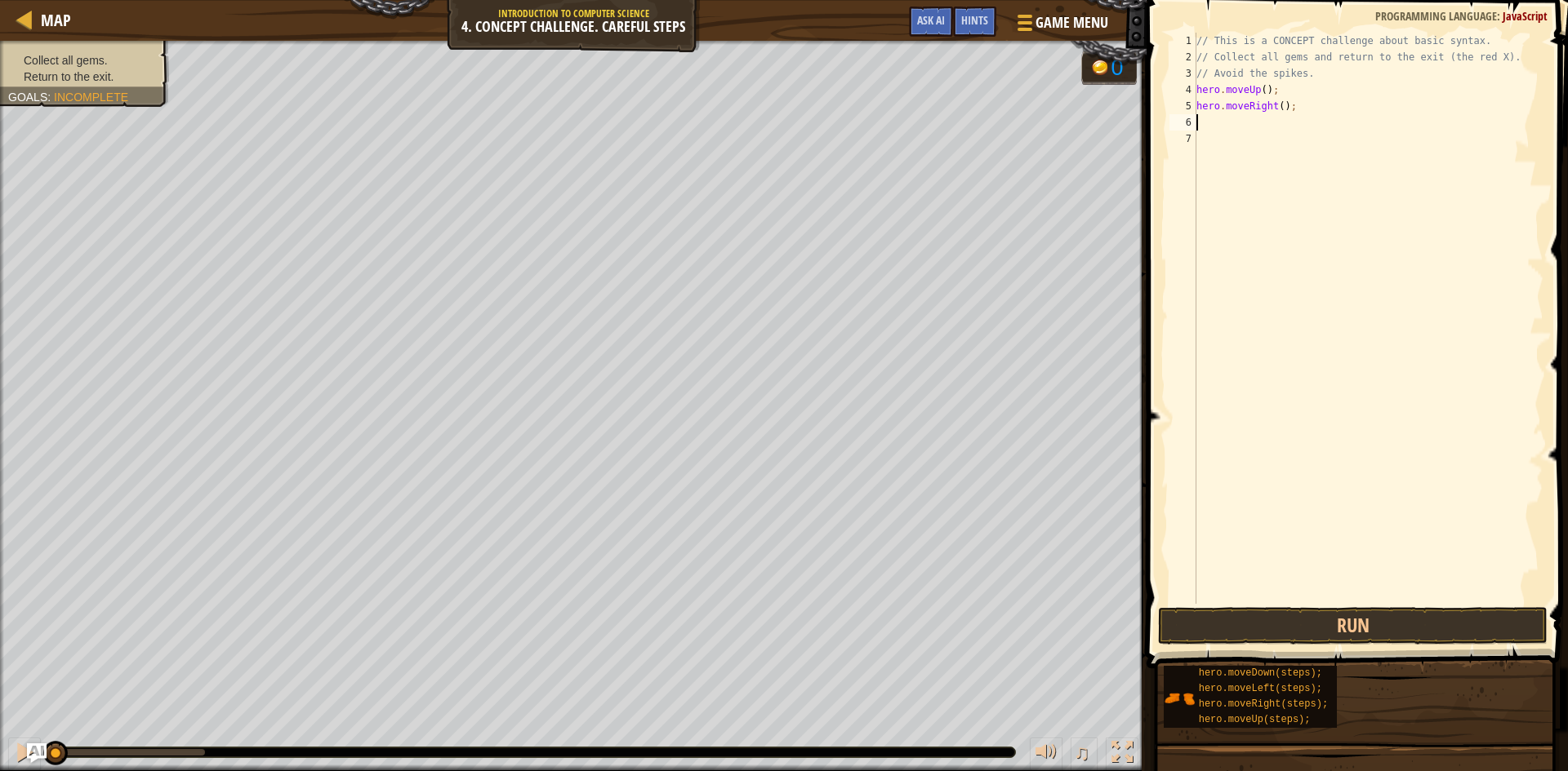
type textarea "h"
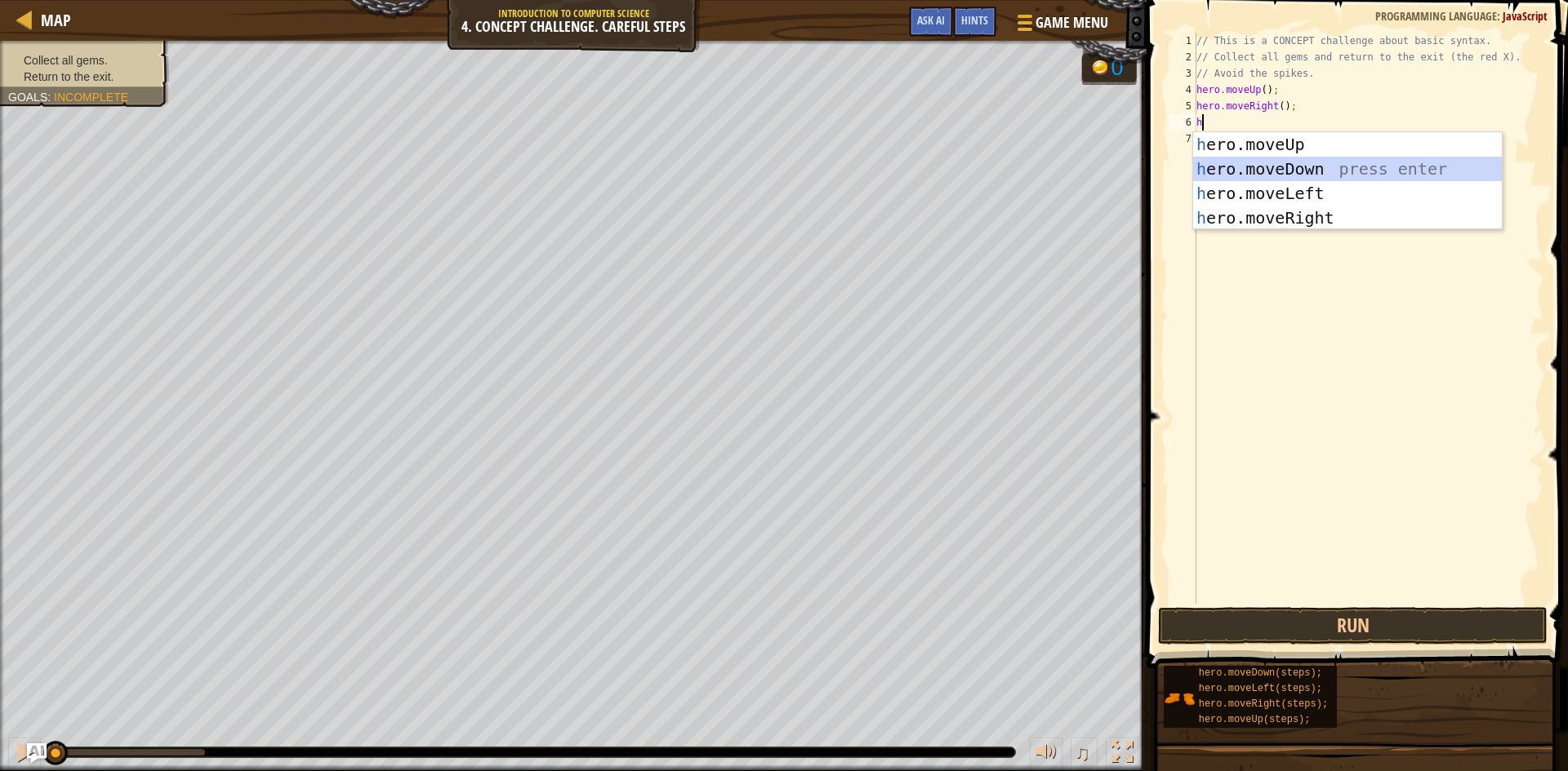
click at [1256, 168] on div "h ero.moveUp press enter h ero.moveDown press enter h ero.moveLeft press enter …" at bounding box center [1347, 206] width 308 height 147
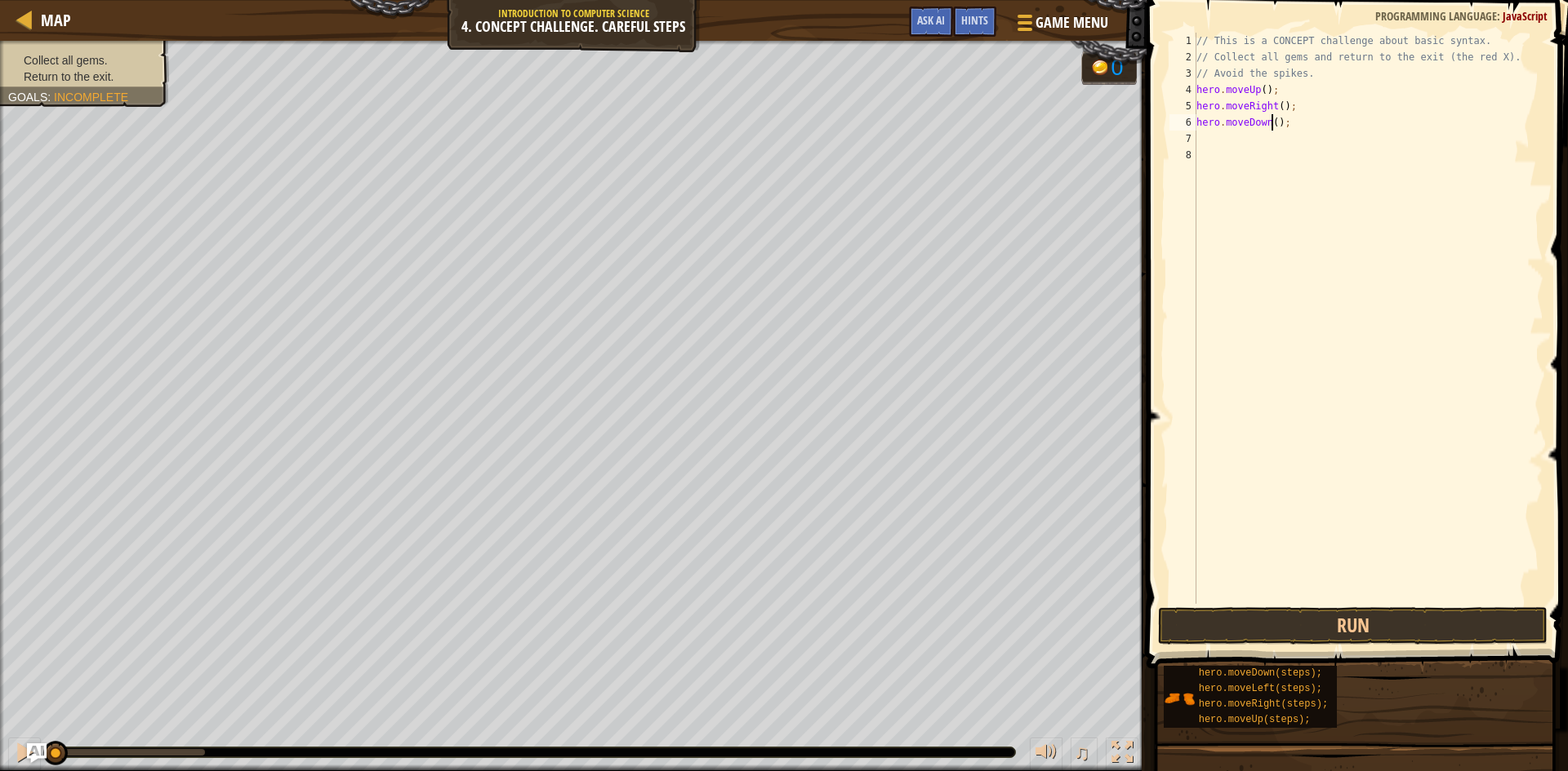
click at [1270, 124] on div "// This is a CONCEPT challenge about basic syntax. // Collect all gems and retu…" at bounding box center [1368, 334] width 350 height 604
type textarea "hero.moveDown(1);"
click at [1245, 128] on div "// This is a CONCEPT challenge about basic syntax. // Collect all gems and retu…" at bounding box center [1368, 334] width 350 height 604
click at [1240, 136] on div "// This is a CONCEPT challenge about basic syntax. // Collect all gems and retu…" at bounding box center [1368, 334] width 350 height 604
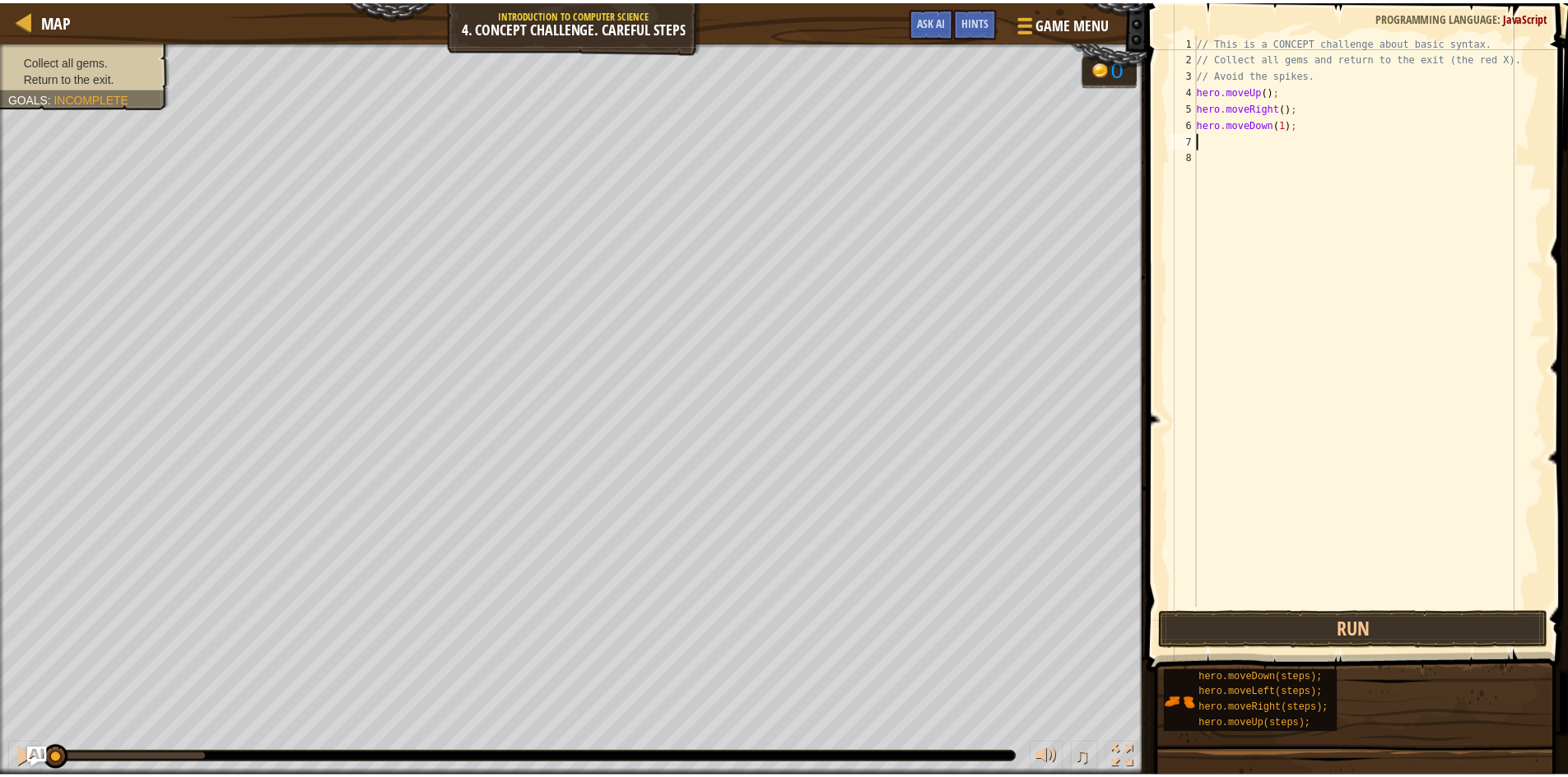
scroll to position [7, 0]
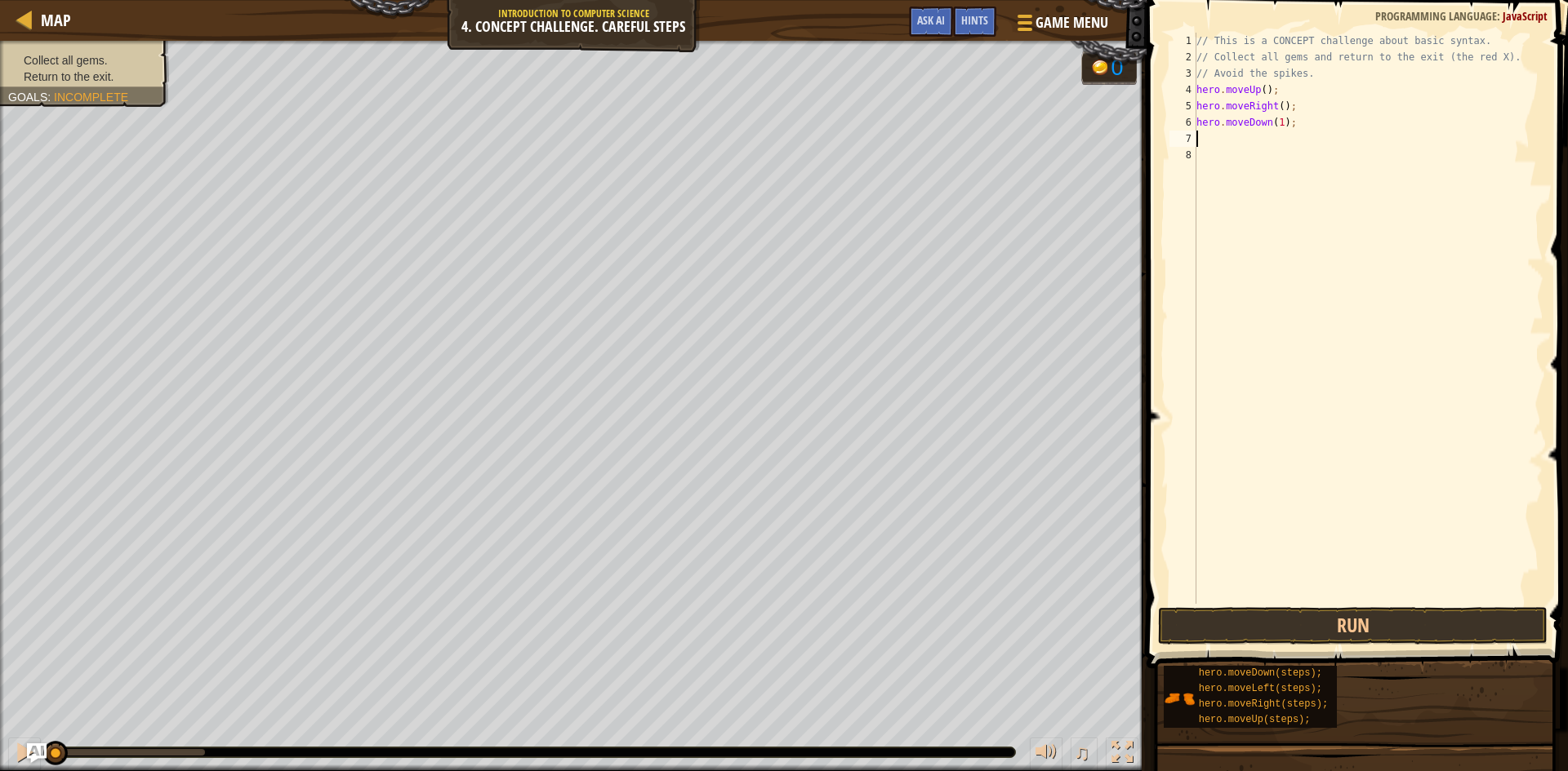
type textarea "h"
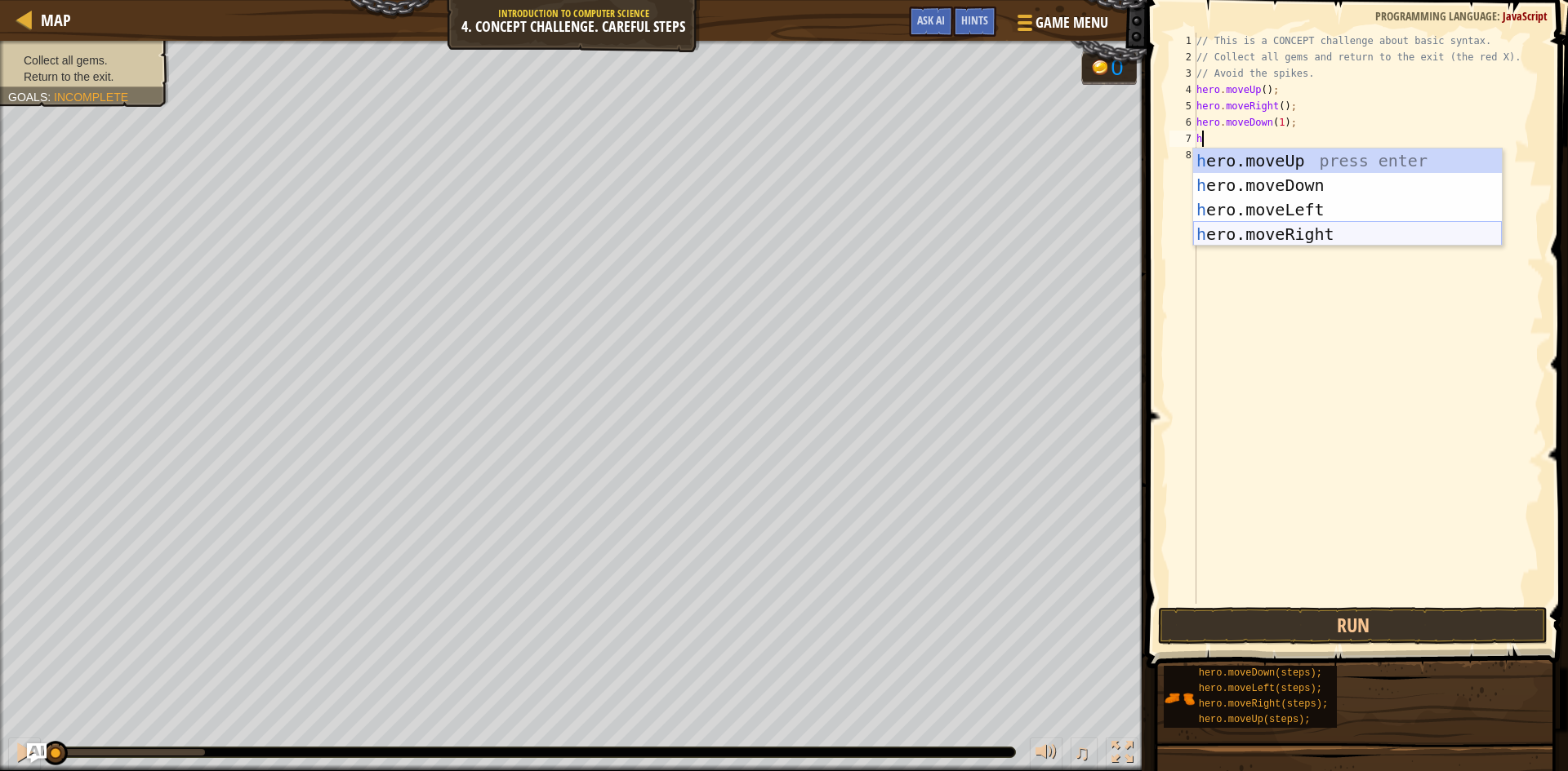
click at [1263, 231] on div "h ero.moveUp press enter h ero.moveDown press enter h ero.moveLeft press enter …" at bounding box center [1347, 222] width 308 height 147
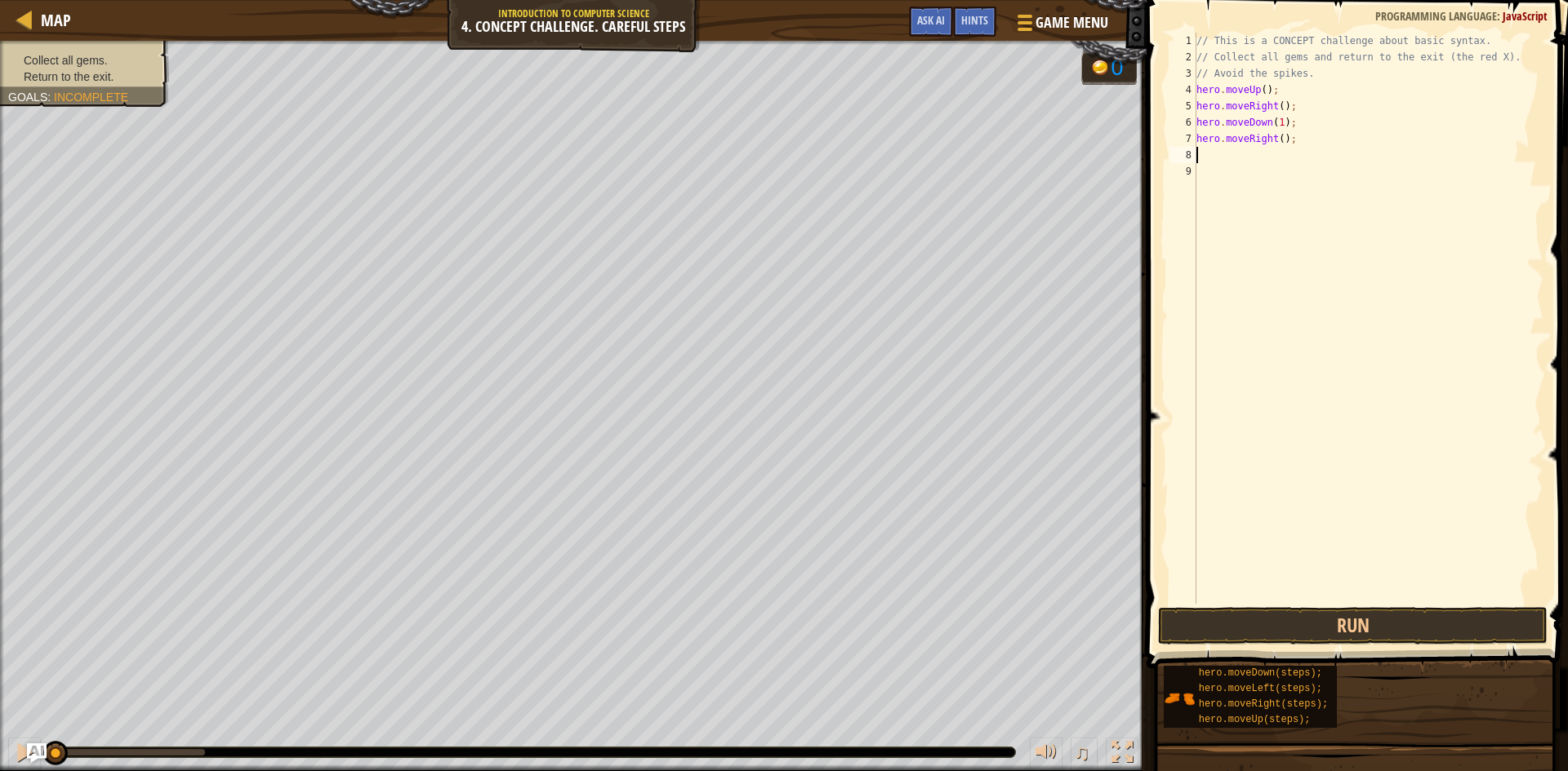
type textarea "h"
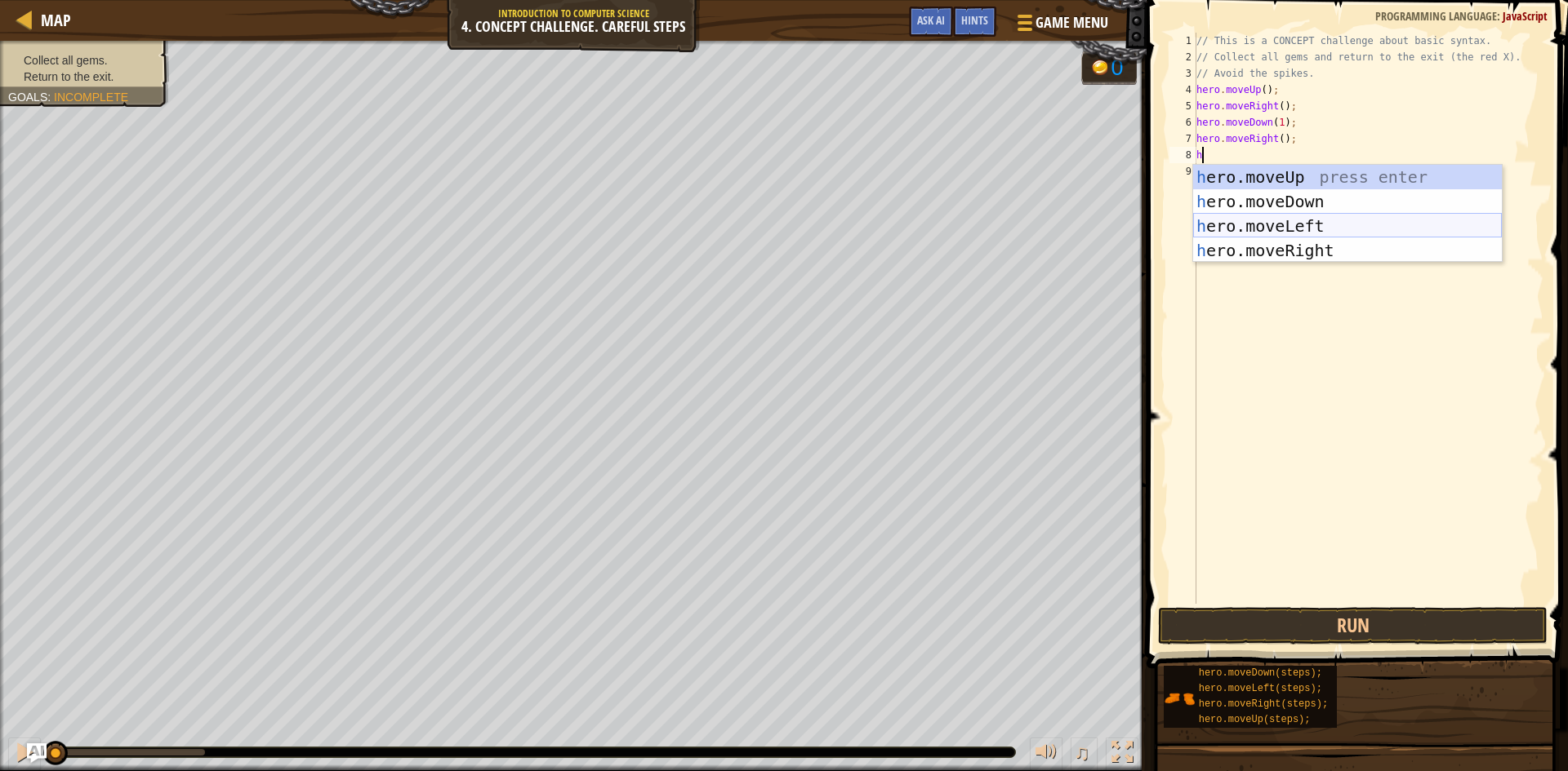
click at [1257, 220] on div "h ero.moveUp press enter h ero.moveDown press enter h ero.moveLeft press enter …" at bounding box center [1347, 239] width 308 height 147
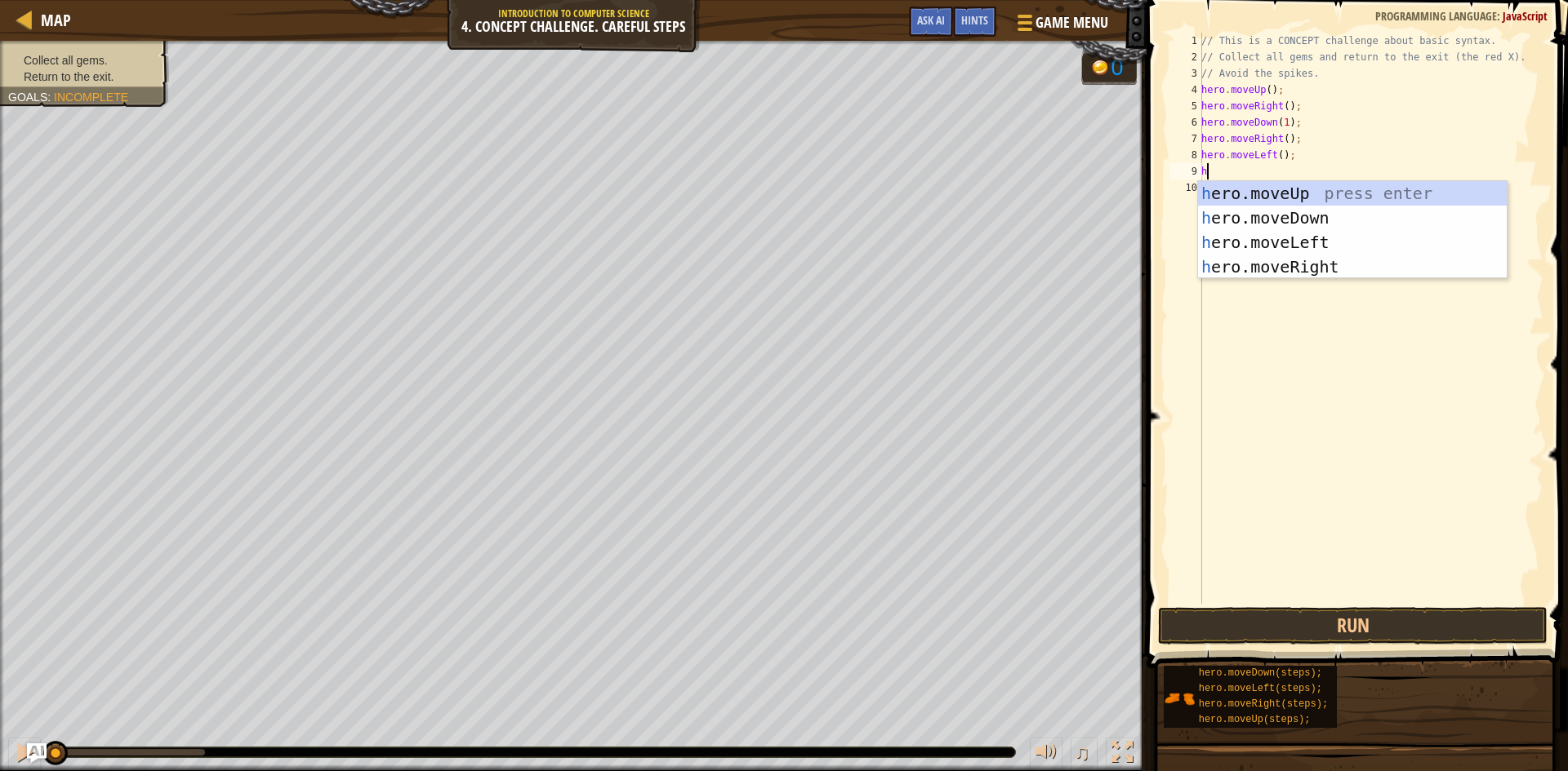
type textarea "h"
click at [1254, 213] on div "h ero.moveUp press enter h ero.moveDown press enter h ero.moveLeft press enter …" at bounding box center [1352, 255] width 308 height 147
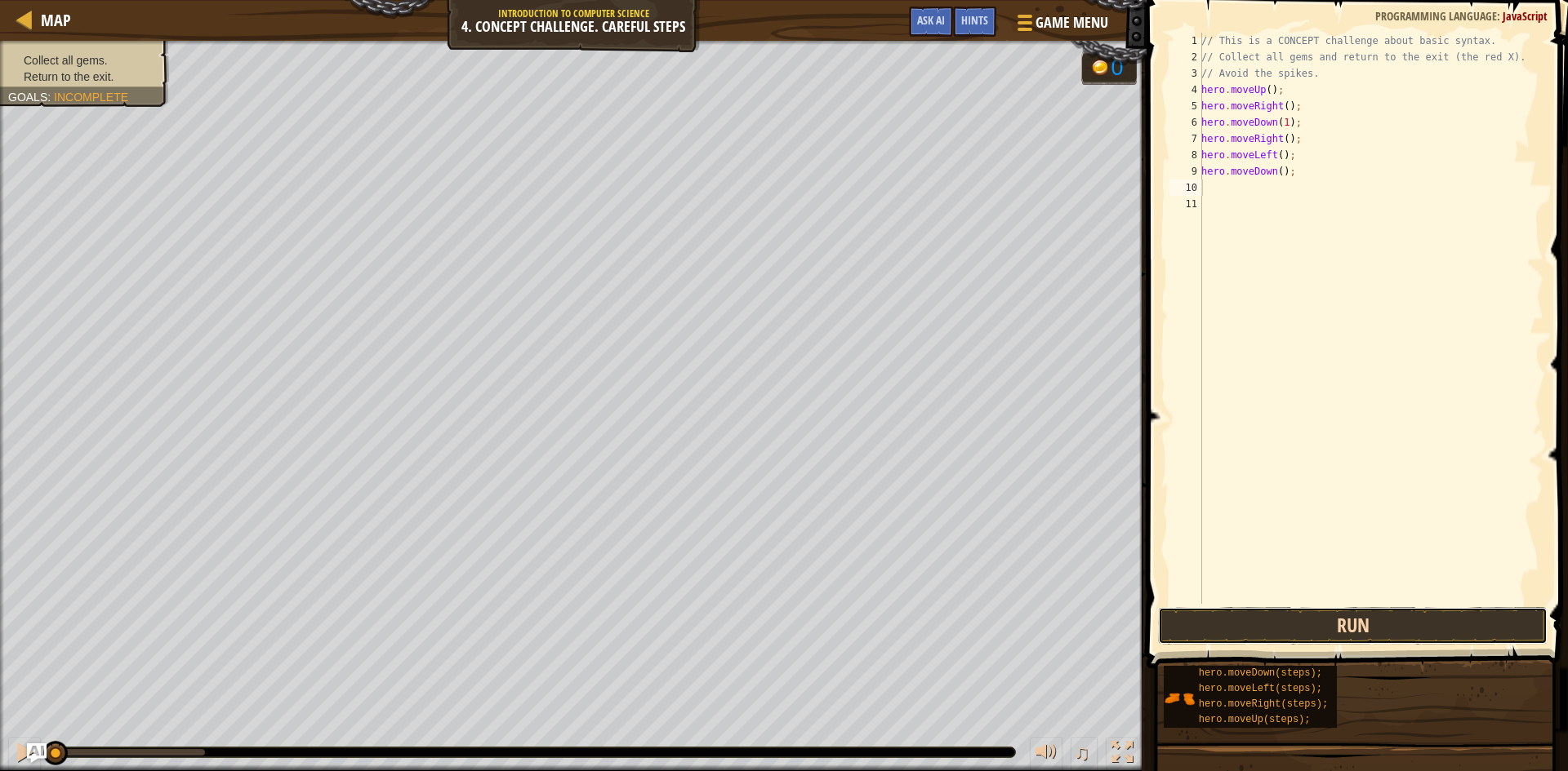
click at [1268, 610] on button "Run" at bounding box center [1353, 626] width 389 height 38
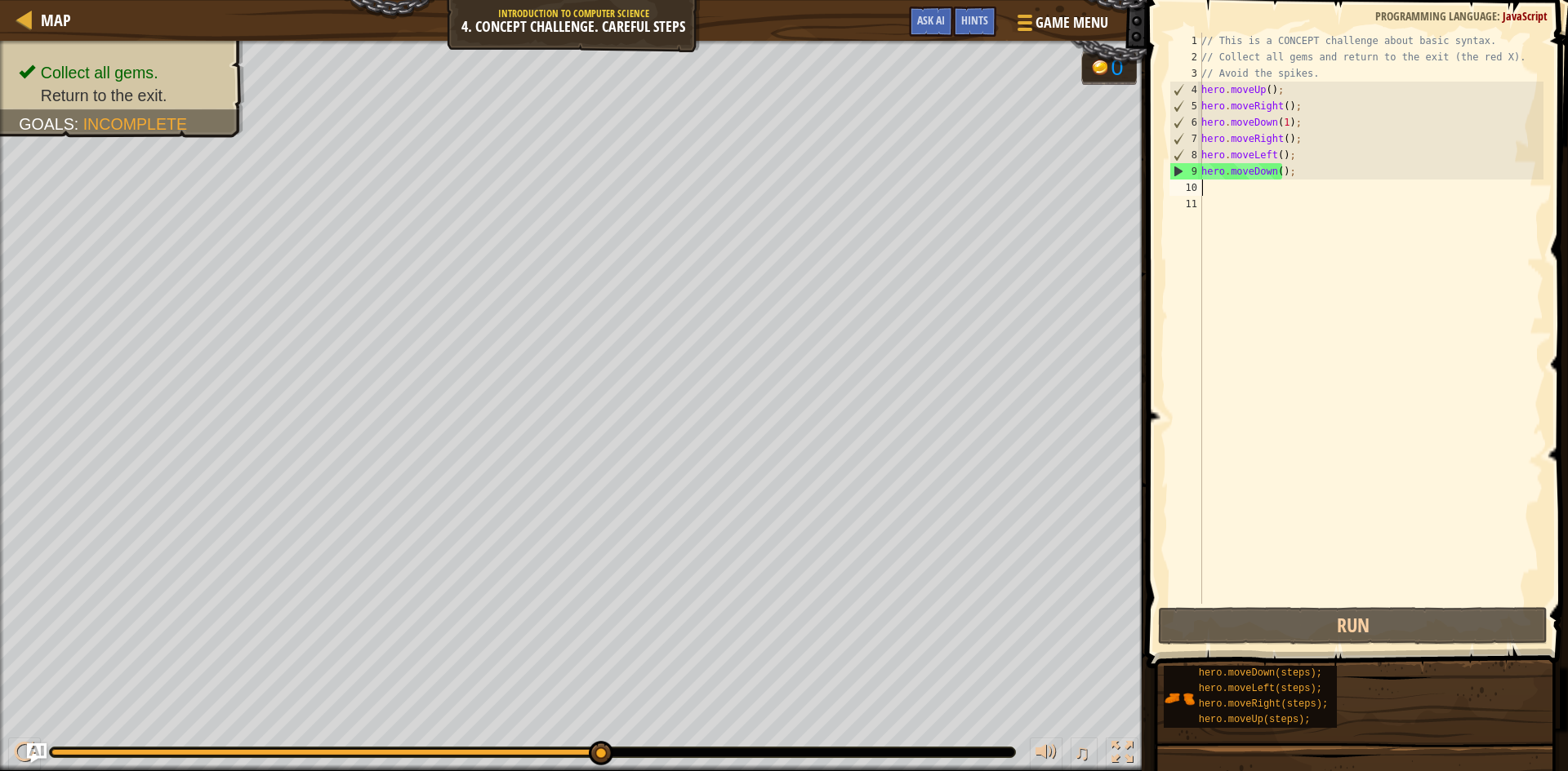
type textarea "h"
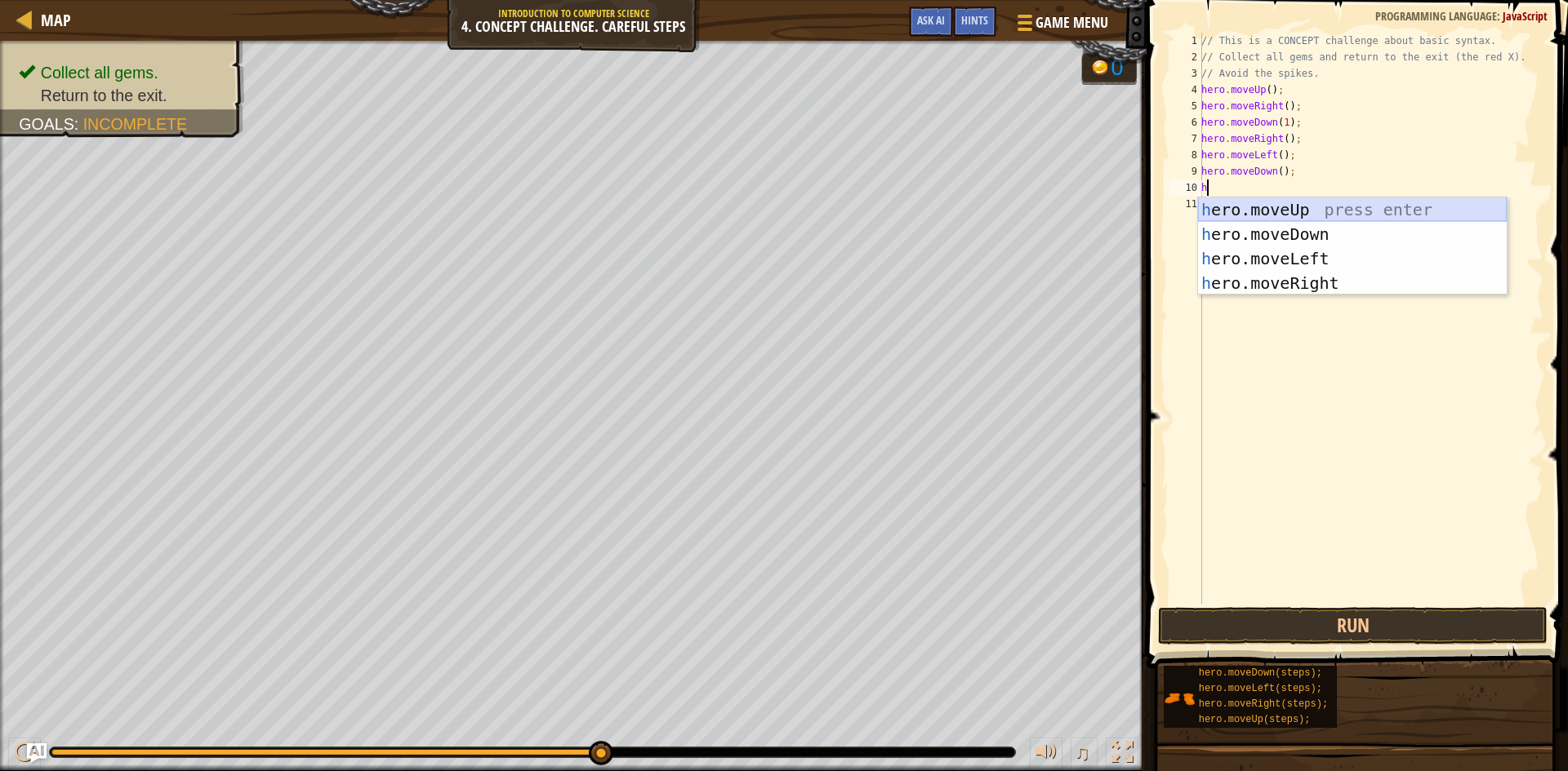
click at [1358, 208] on div "h ero.moveUp press enter h ero.moveDown press enter h ero.moveLeft press enter …" at bounding box center [1352, 271] width 308 height 147
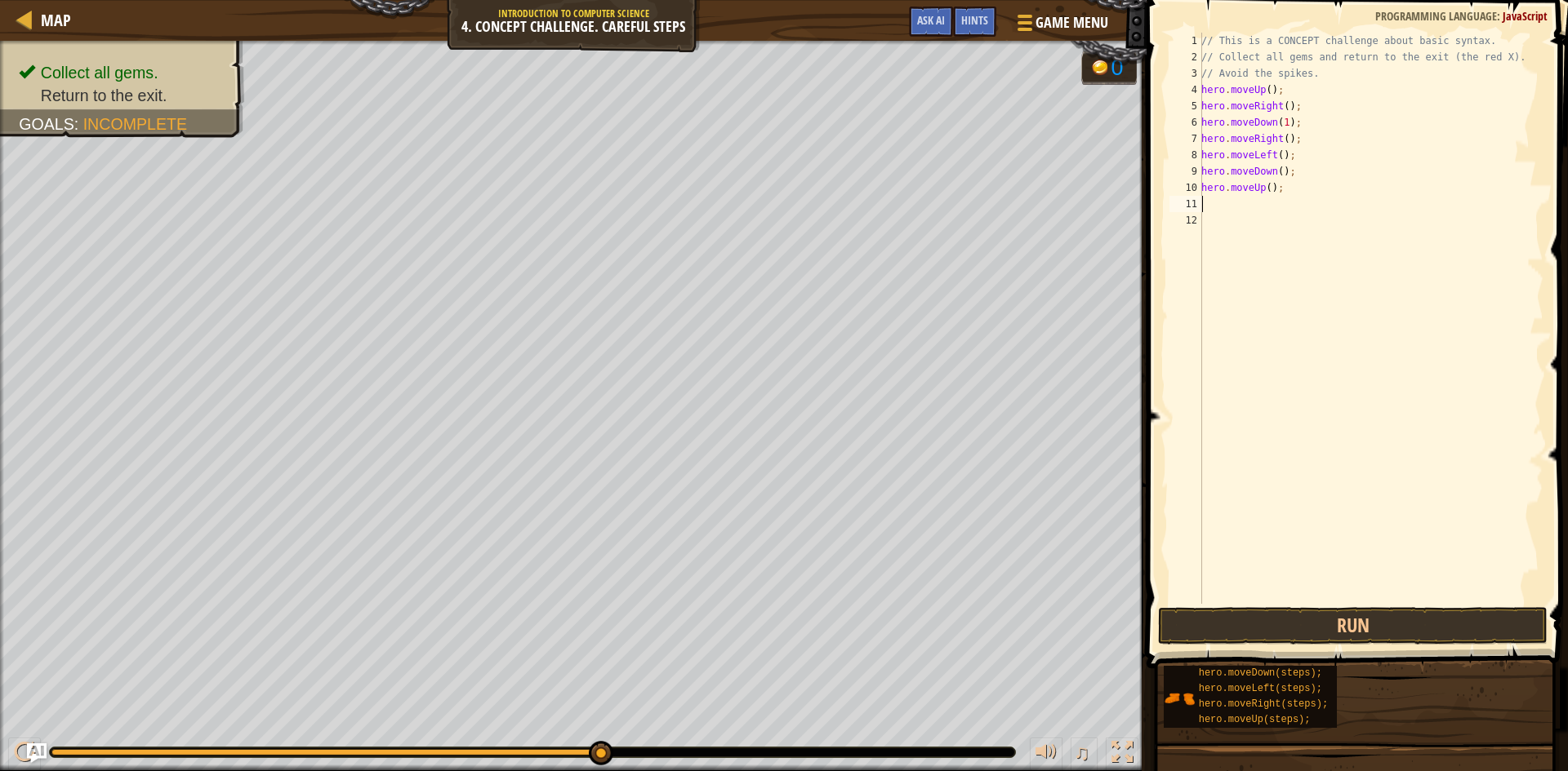
type textarea "h"
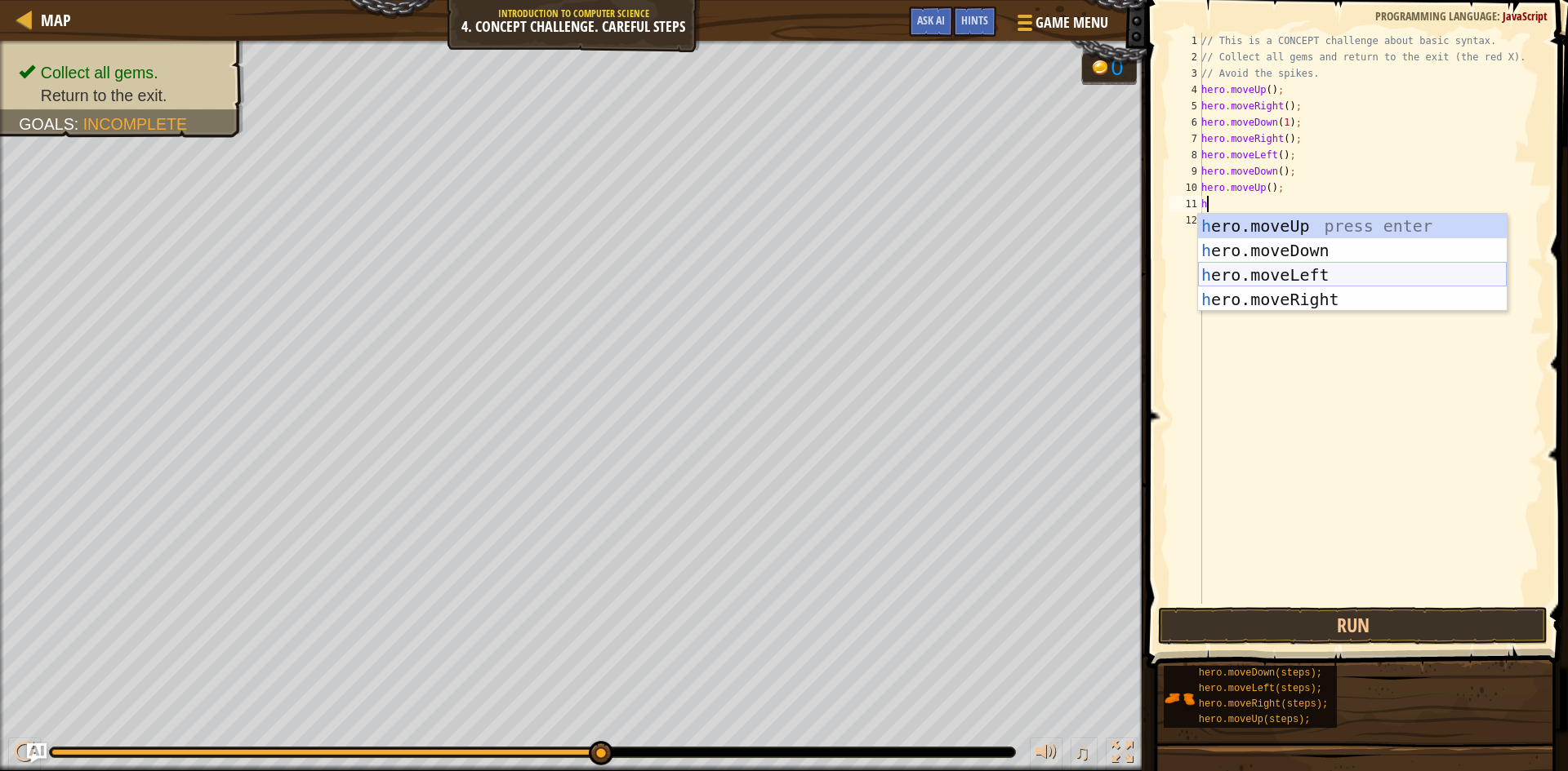
click at [1301, 277] on div "h ero.moveUp press enter h ero.moveDown press enter h ero.moveLeft press enter …" at bounding box center [1352, 288] width 308 height 147
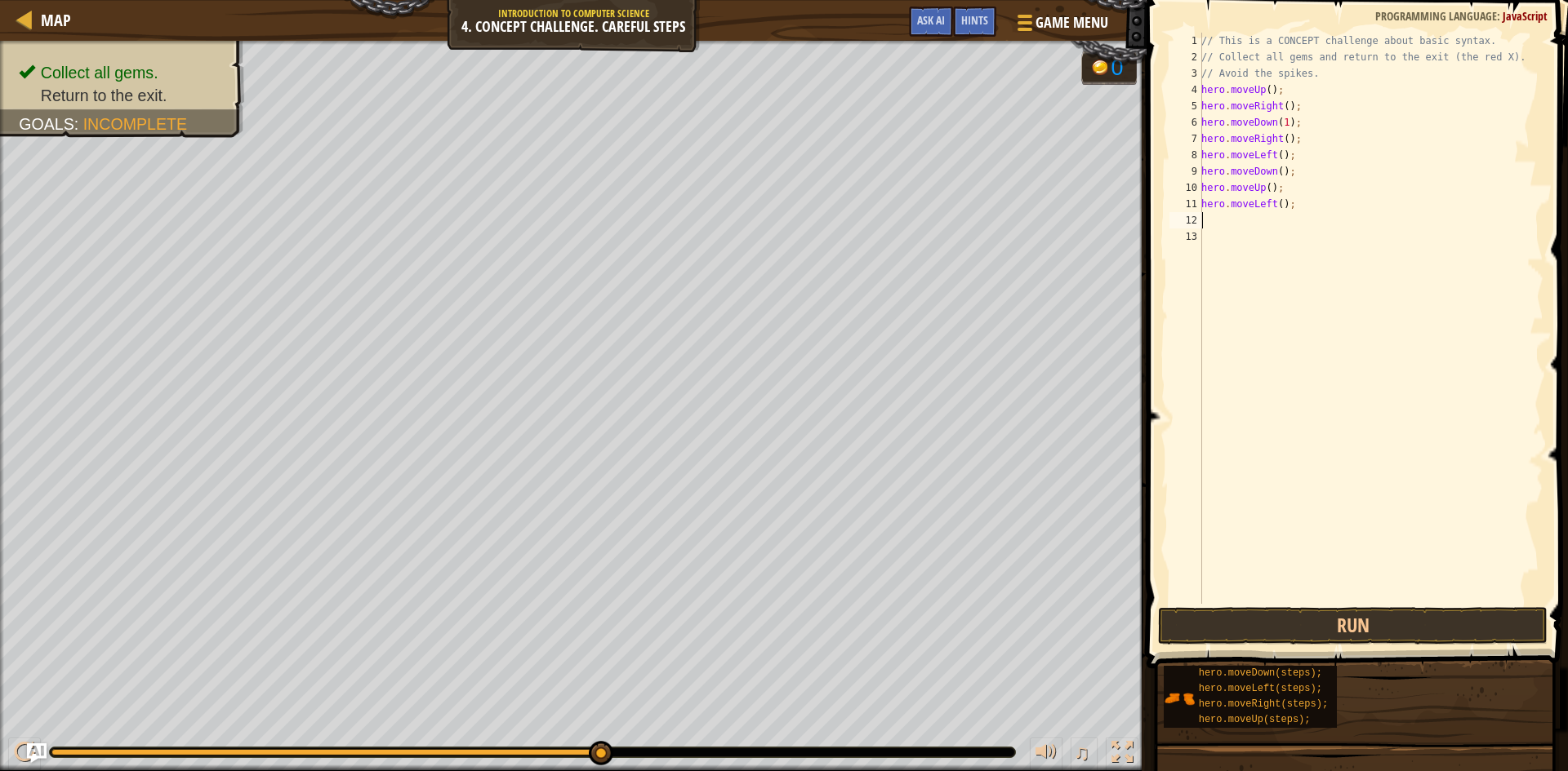
type textarea "h"
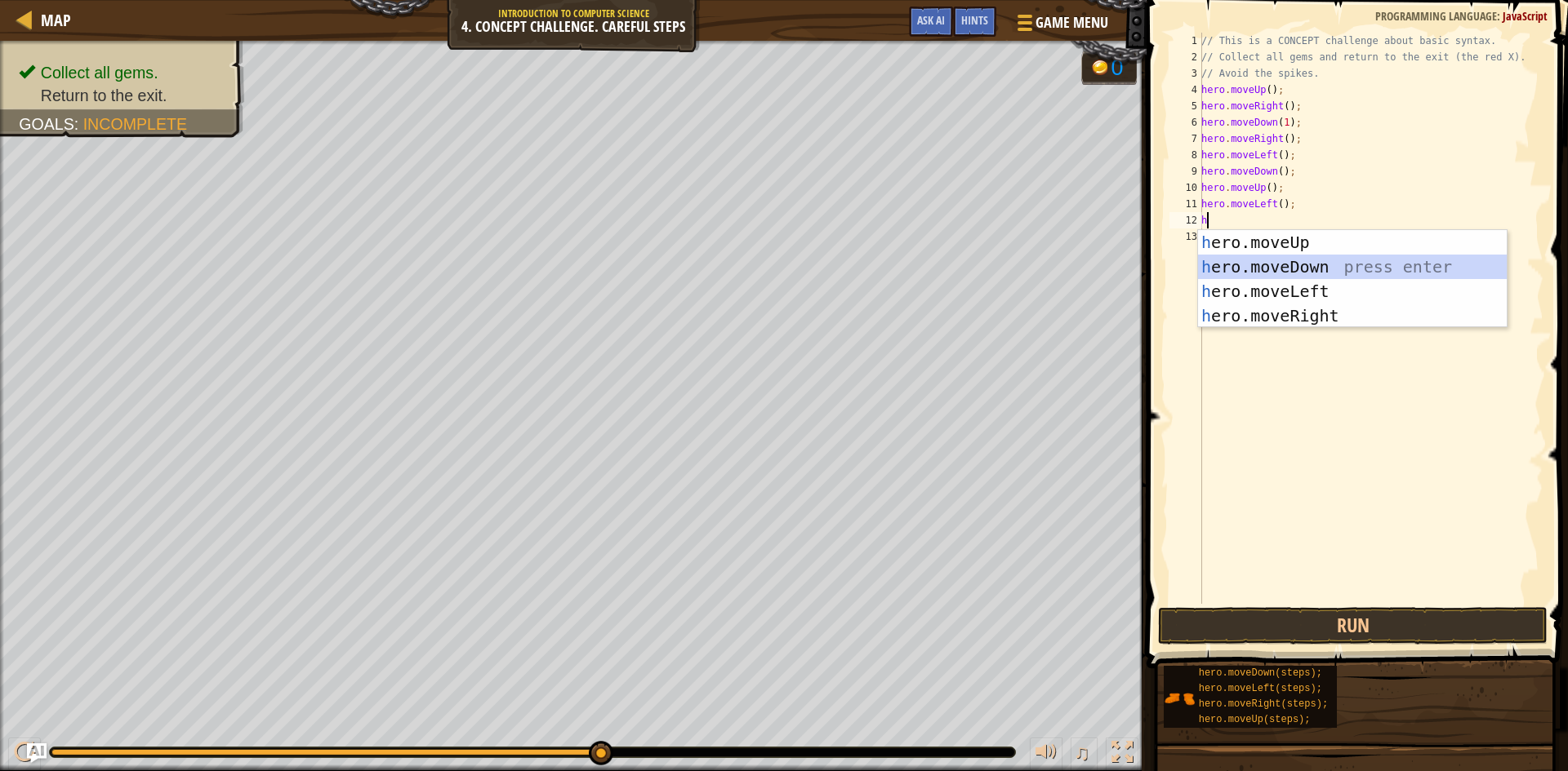
click at [1319, 276] on div "h ero.moveUp press enter h ero.moveDown press enter h ero.moveLeft press enter …" at bounding box center [1352, 304] width 308 height 147
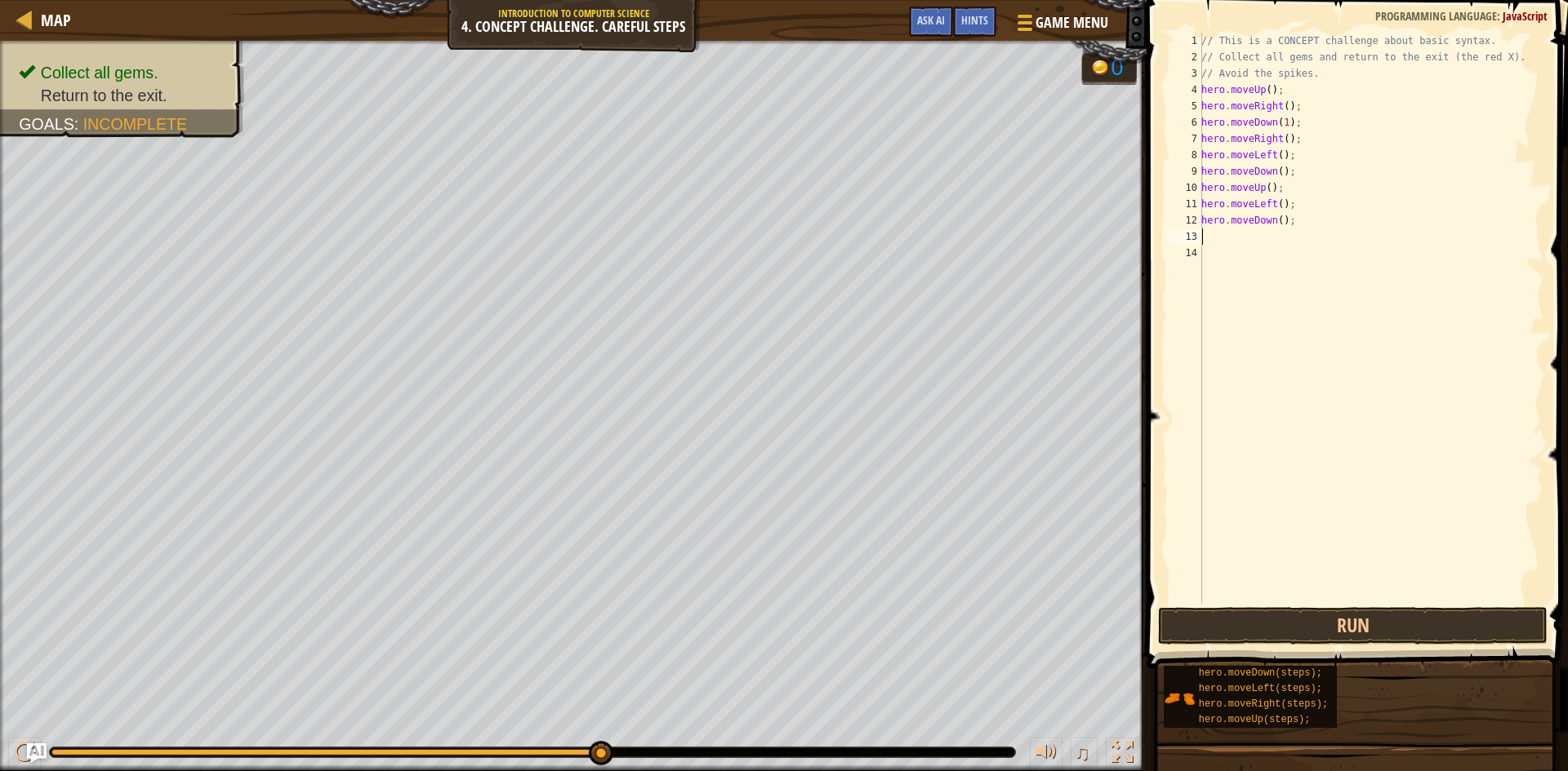
type textarea "h"
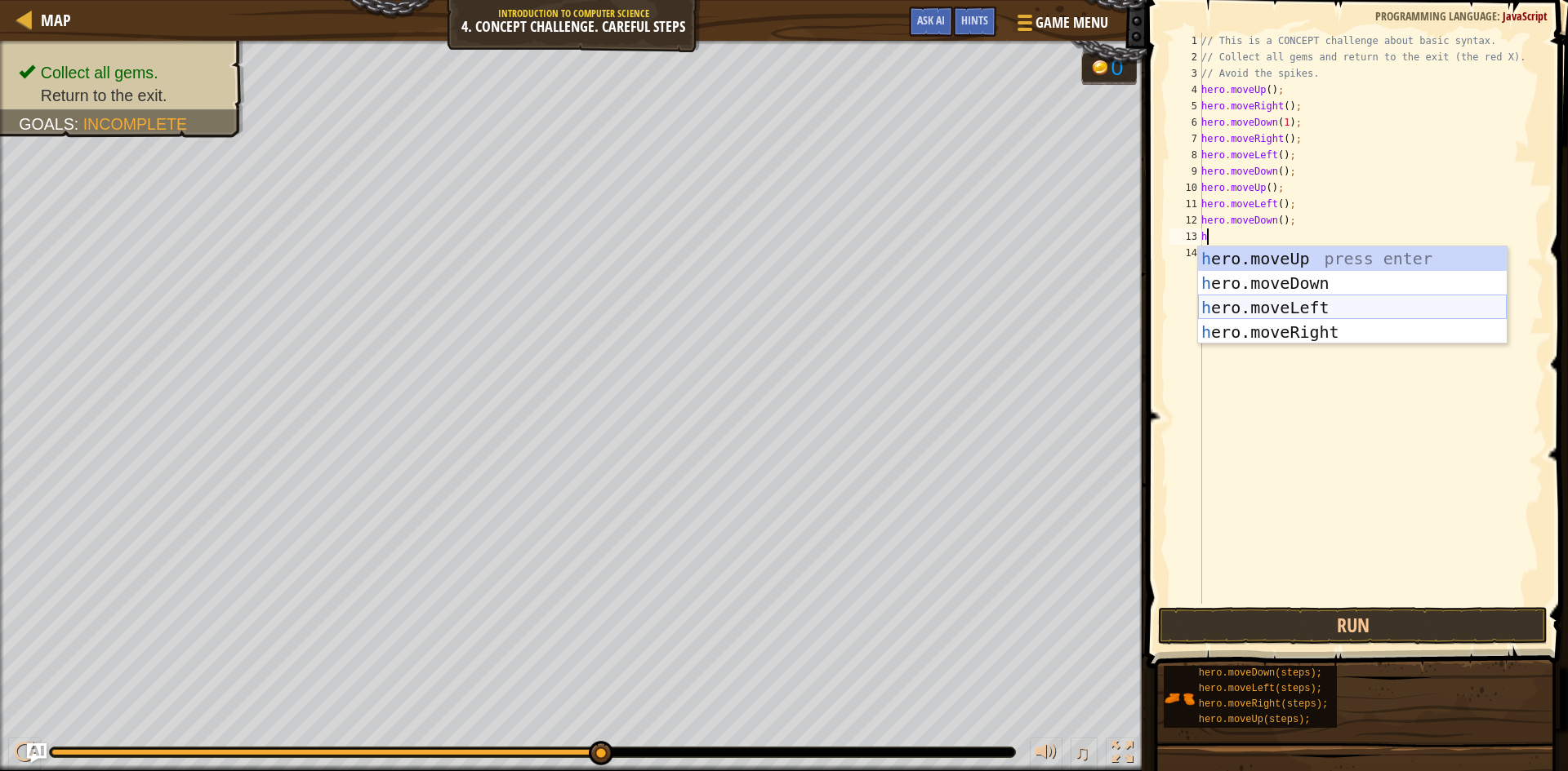
click at [1308, 297] on div "h ero.moveUp press enter h ero.moveDown press enter h ero.moveLeft press enter …" at bounding box center [1352, 321] width 308 height 147
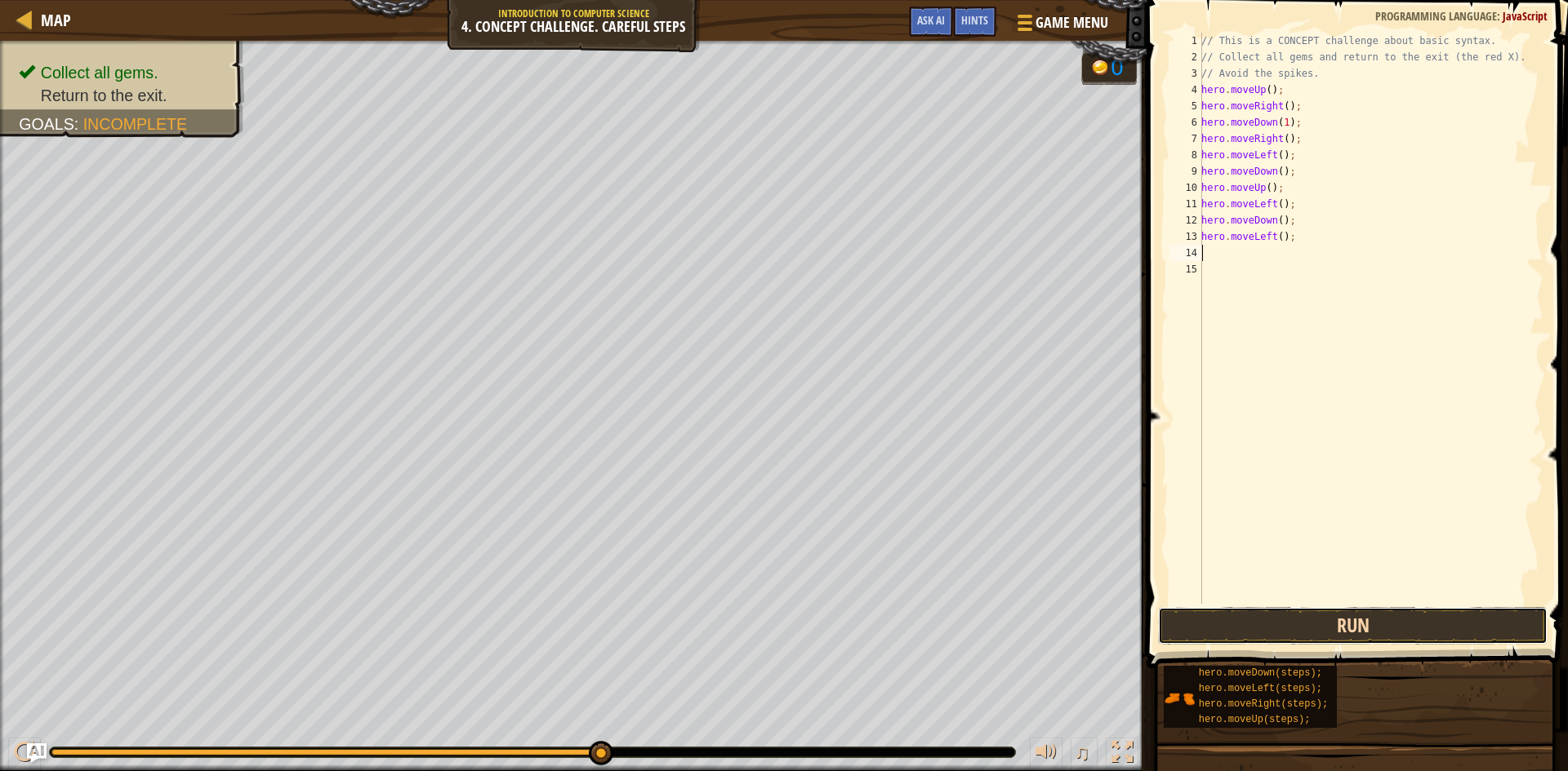
click at [1398, 618] on button "Run" at bounding box center [1353, 626] width 389 height 38
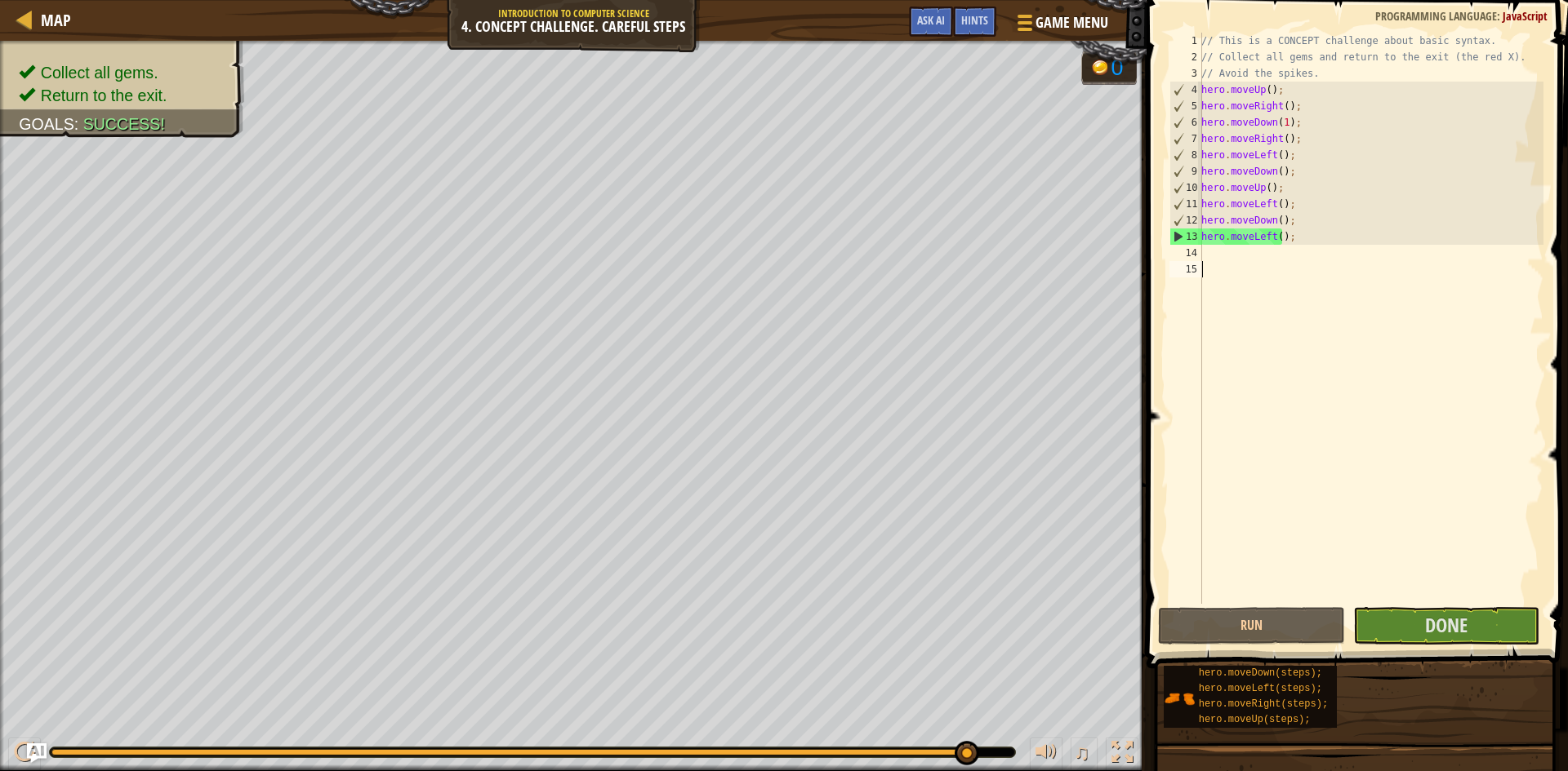
drag, startPoint x: 1406, startPoint y: 586, endPoint x: 1404, endPoint y: 605, distance: 19.1
click at [1404, 586] on div "// This is a CONCEPT challenge about basic syntax. // Collect all gems and retu…" at bounding box center [1371, 334] width 345 height 604
click at [1395, 639] on button "Done" at bounding box center [1446, 626] width 187 height 38
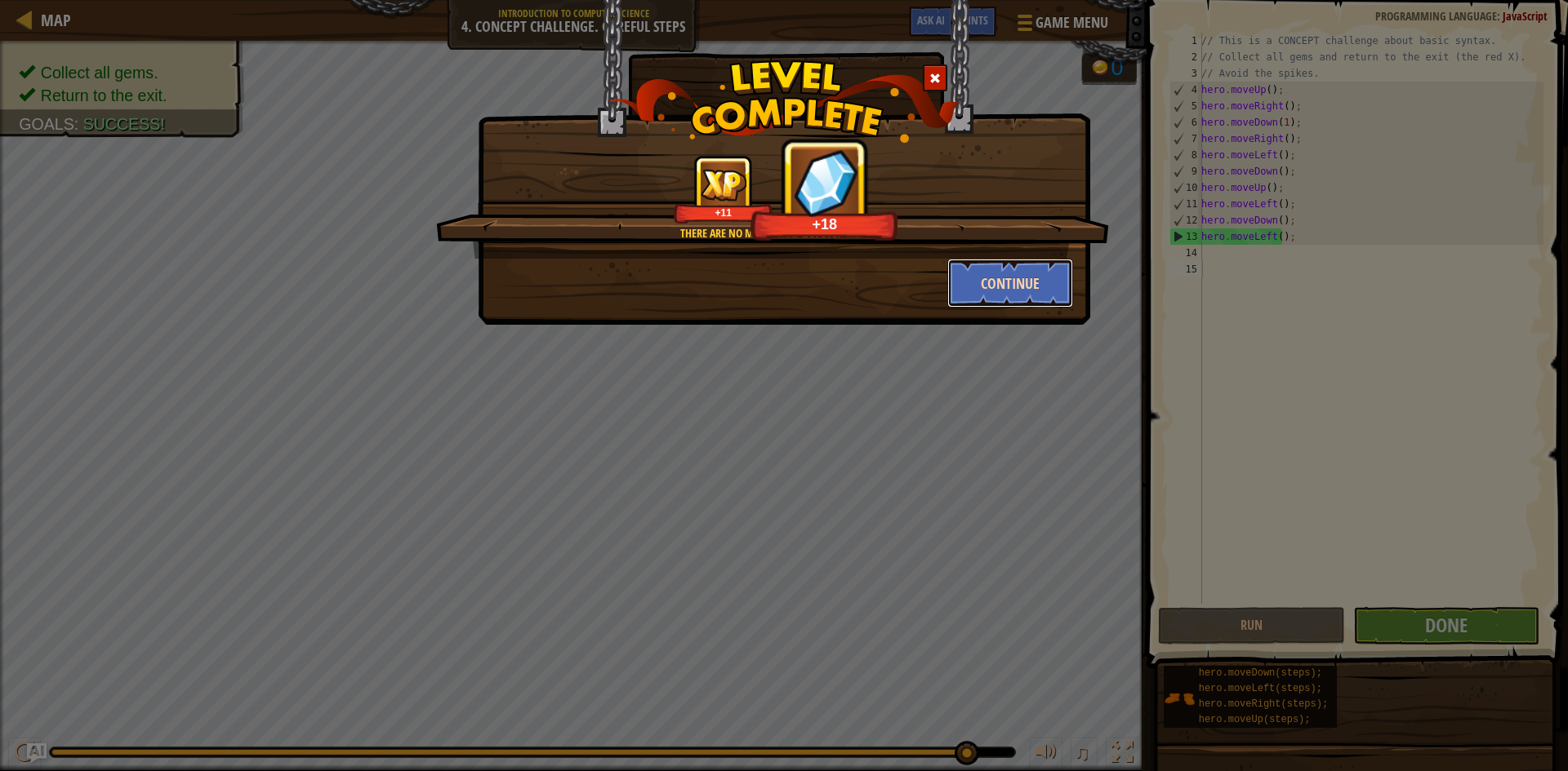
click at [1022, 282] on button "Continue" at bounding box center [1010, 283] width 127 height 49
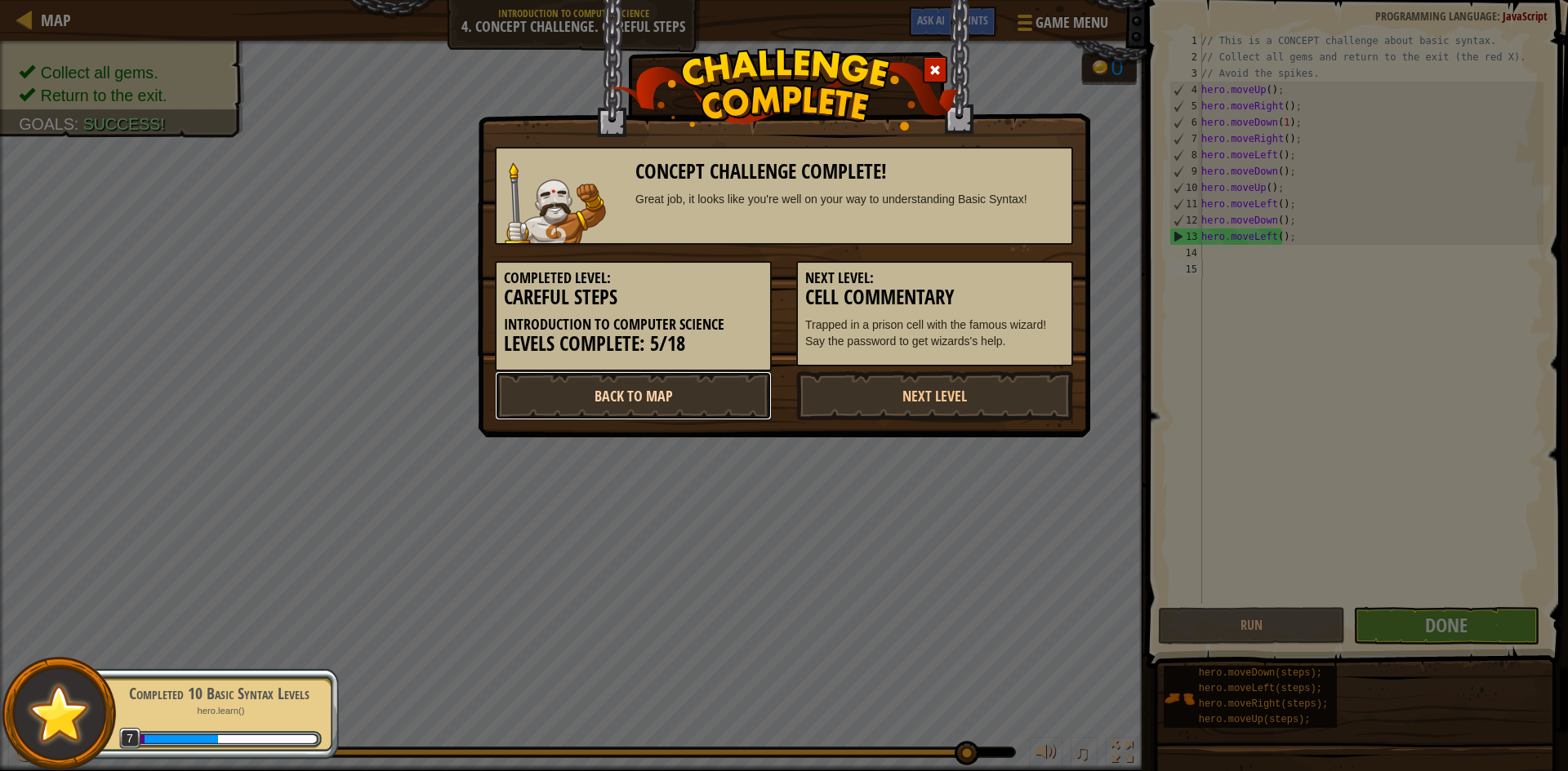
click at [739, 390] on link "Back to Map" at bounding box center [633, 396] width 276 height 49
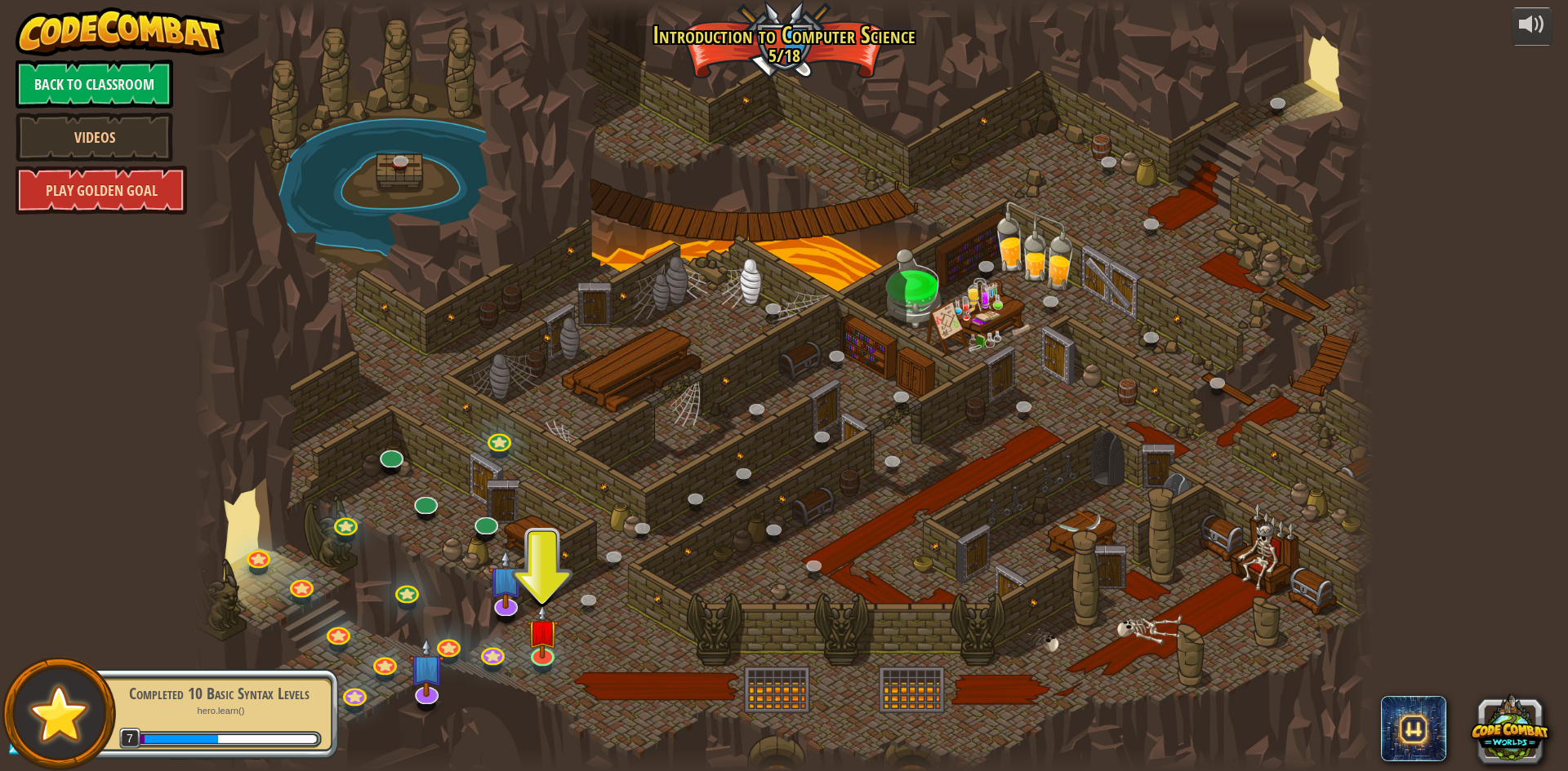
click at [63, 181] on link "Play Golden Goal" at bounding box center [101, 191] width 172 height 49
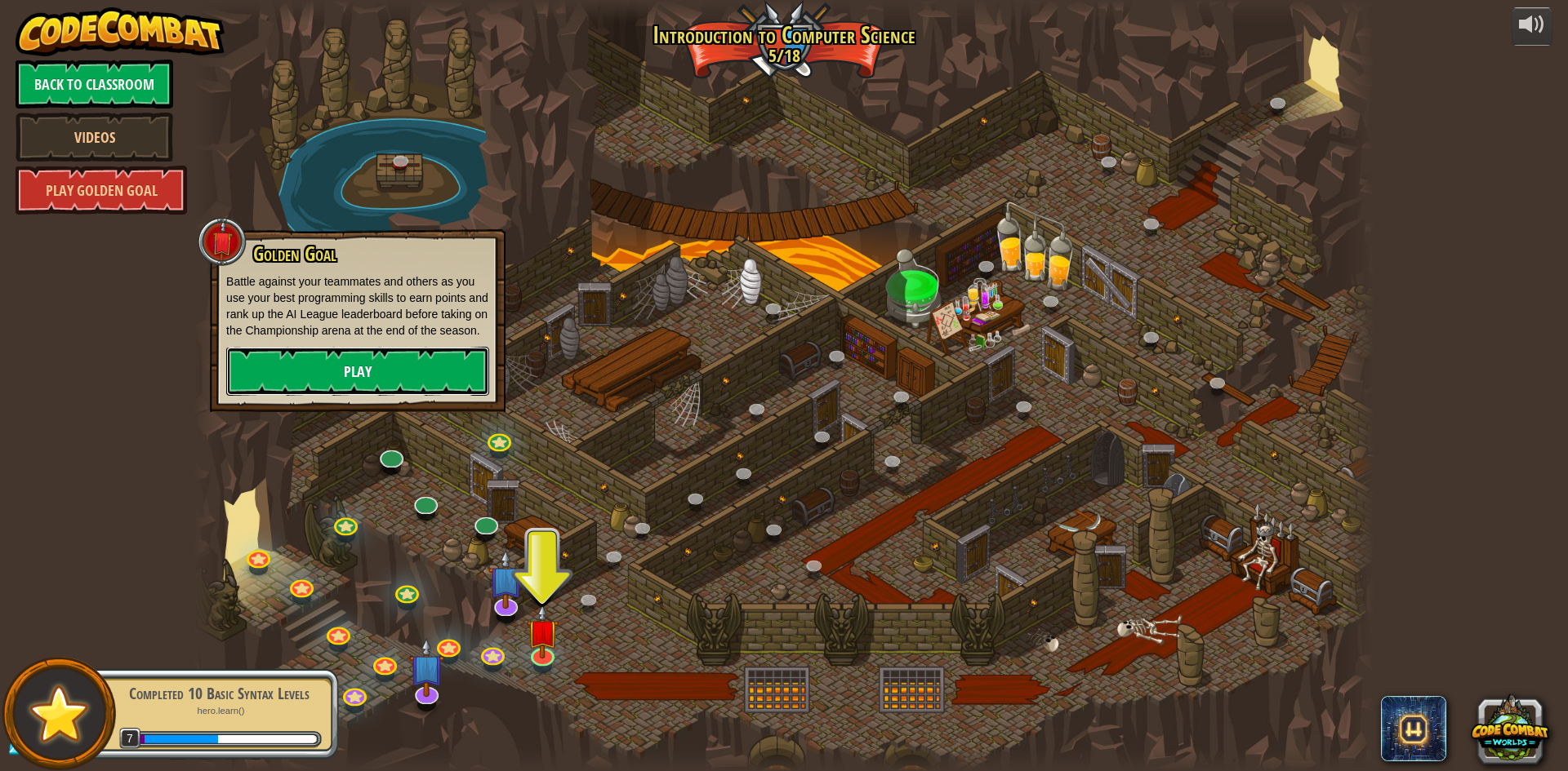
click at [408, 367] on link "Play" at bounding box center [357, 371] width 263 height 49
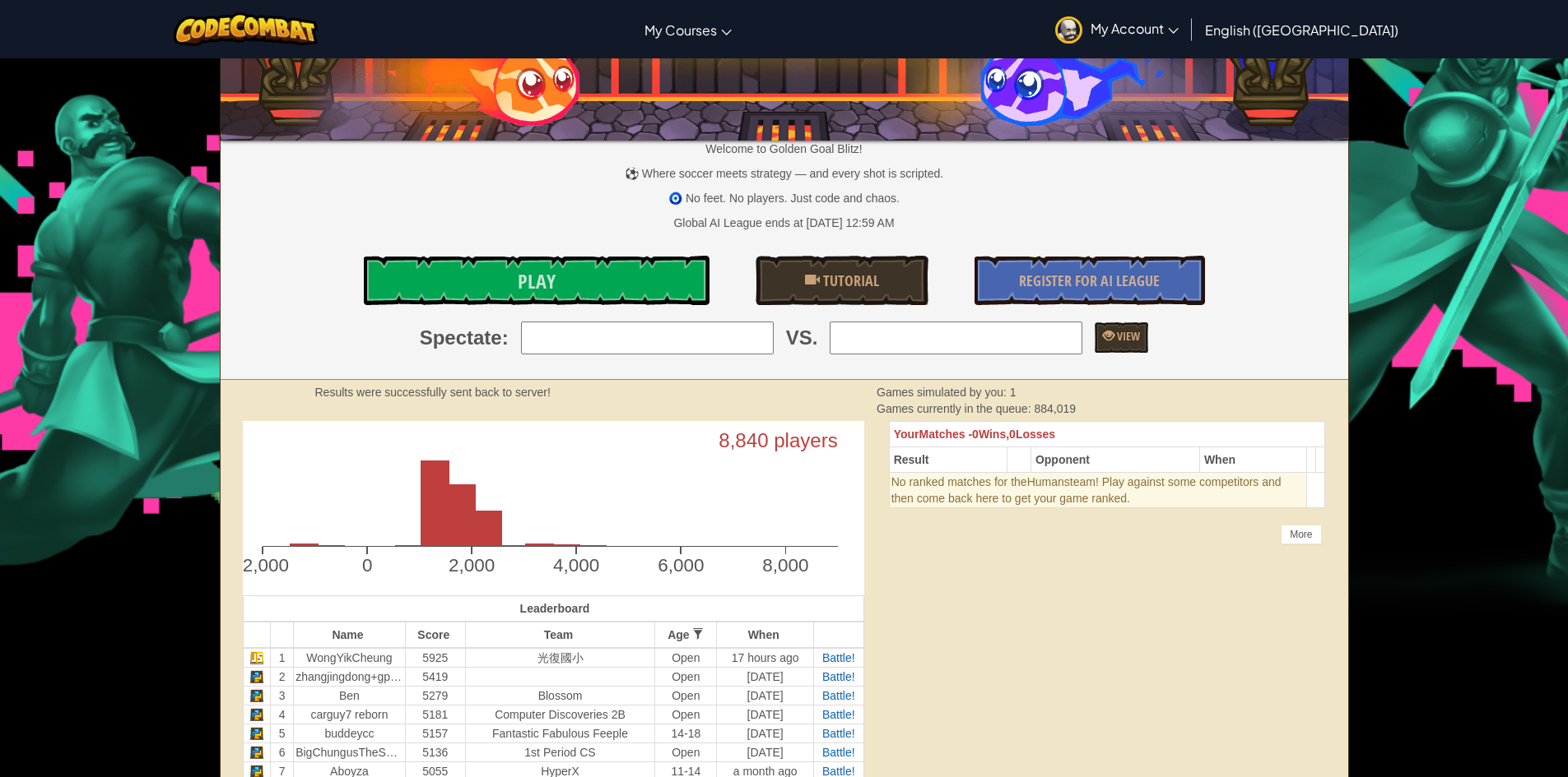
scroll to position [82, 0]
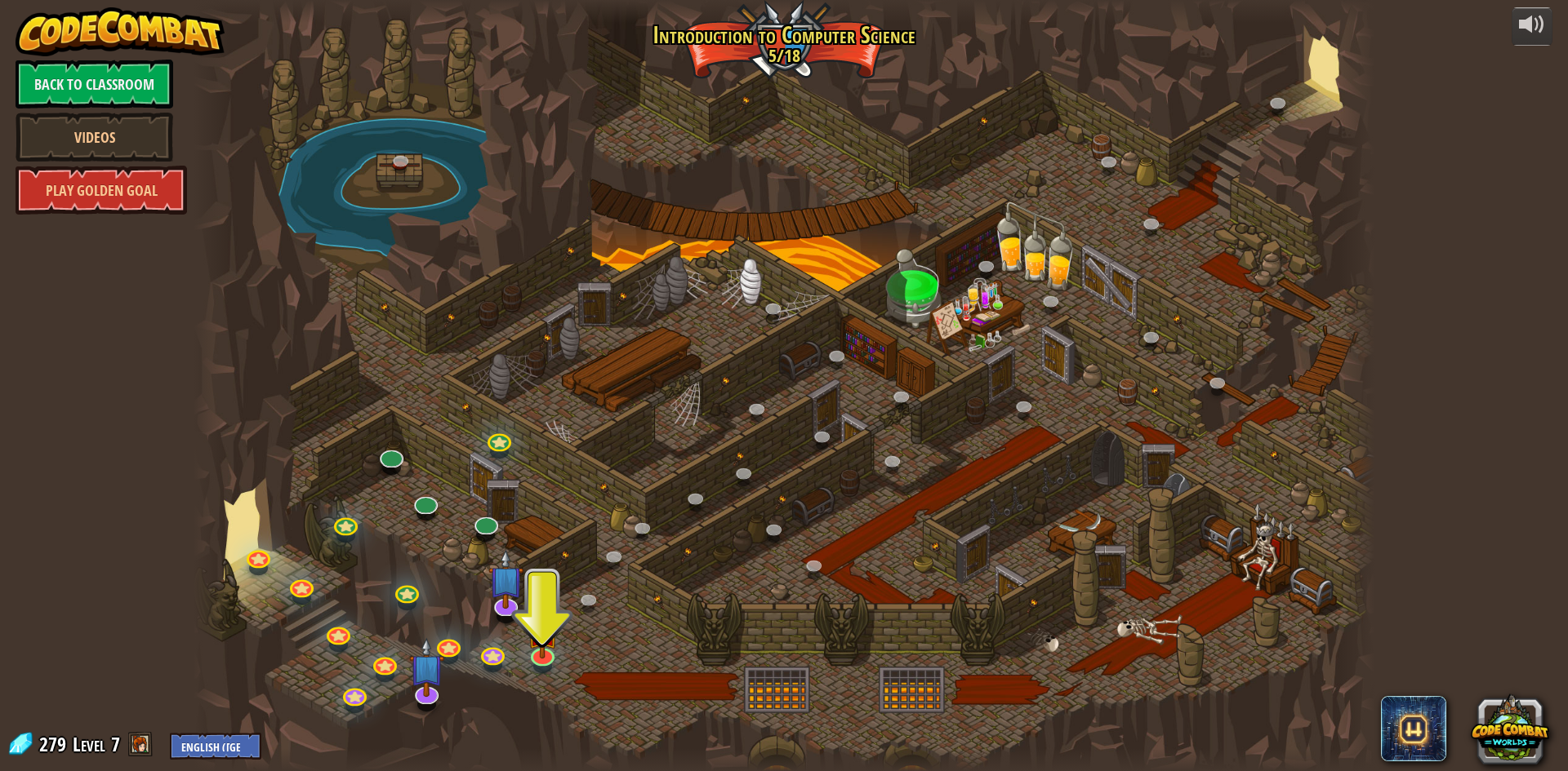
click at [470, 536] on div at bounding box center [784, 385] width 1181 height 771
click at [475, 535] on div at bounding box center [784, 385] width 1181 height 771
click at [480, 532] on link at bounding box center [484, 520] width 33 height 33
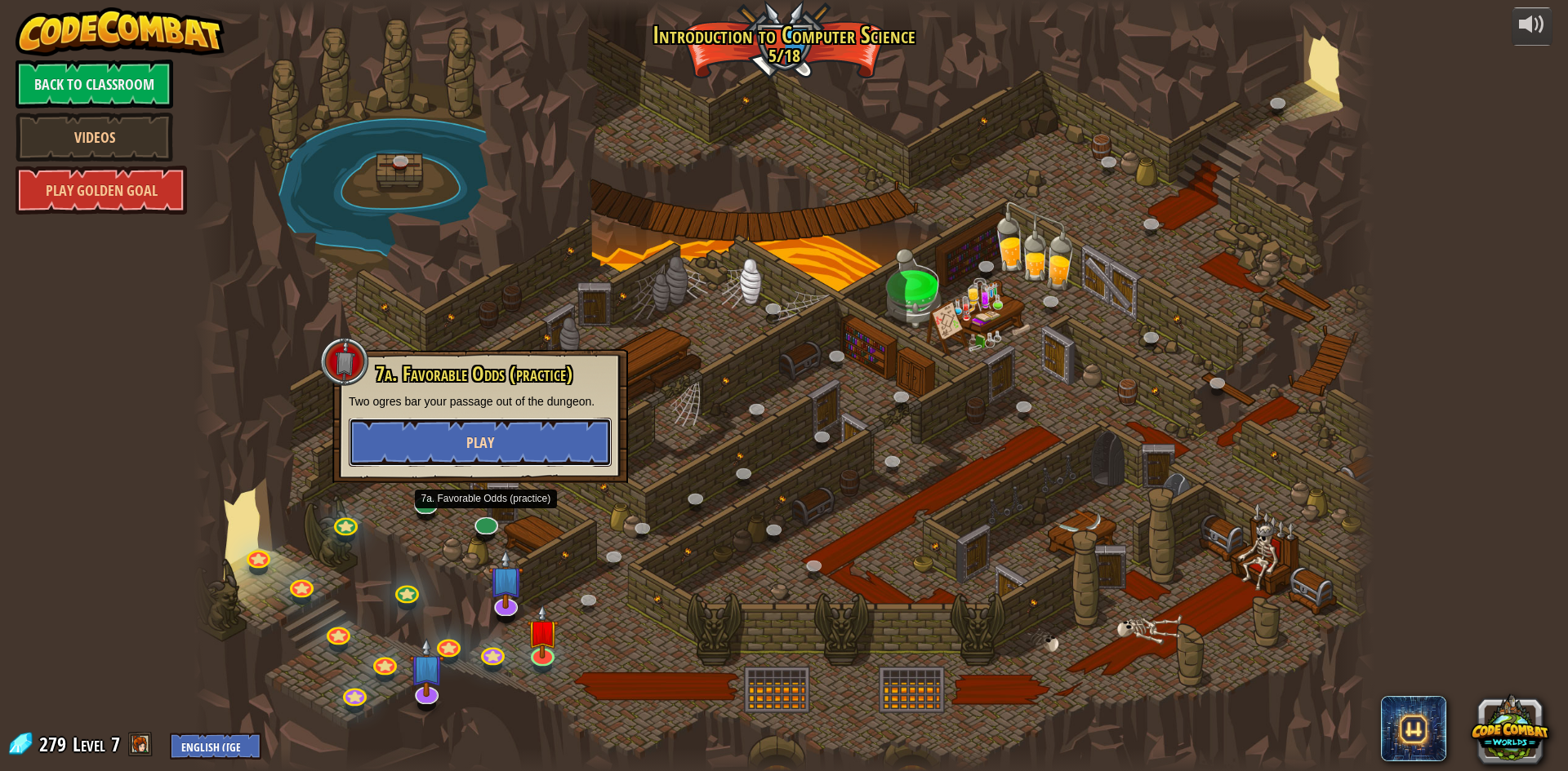
click at [492, 446] on span "Play" at bounding box center [480, 442] width 28 height 20
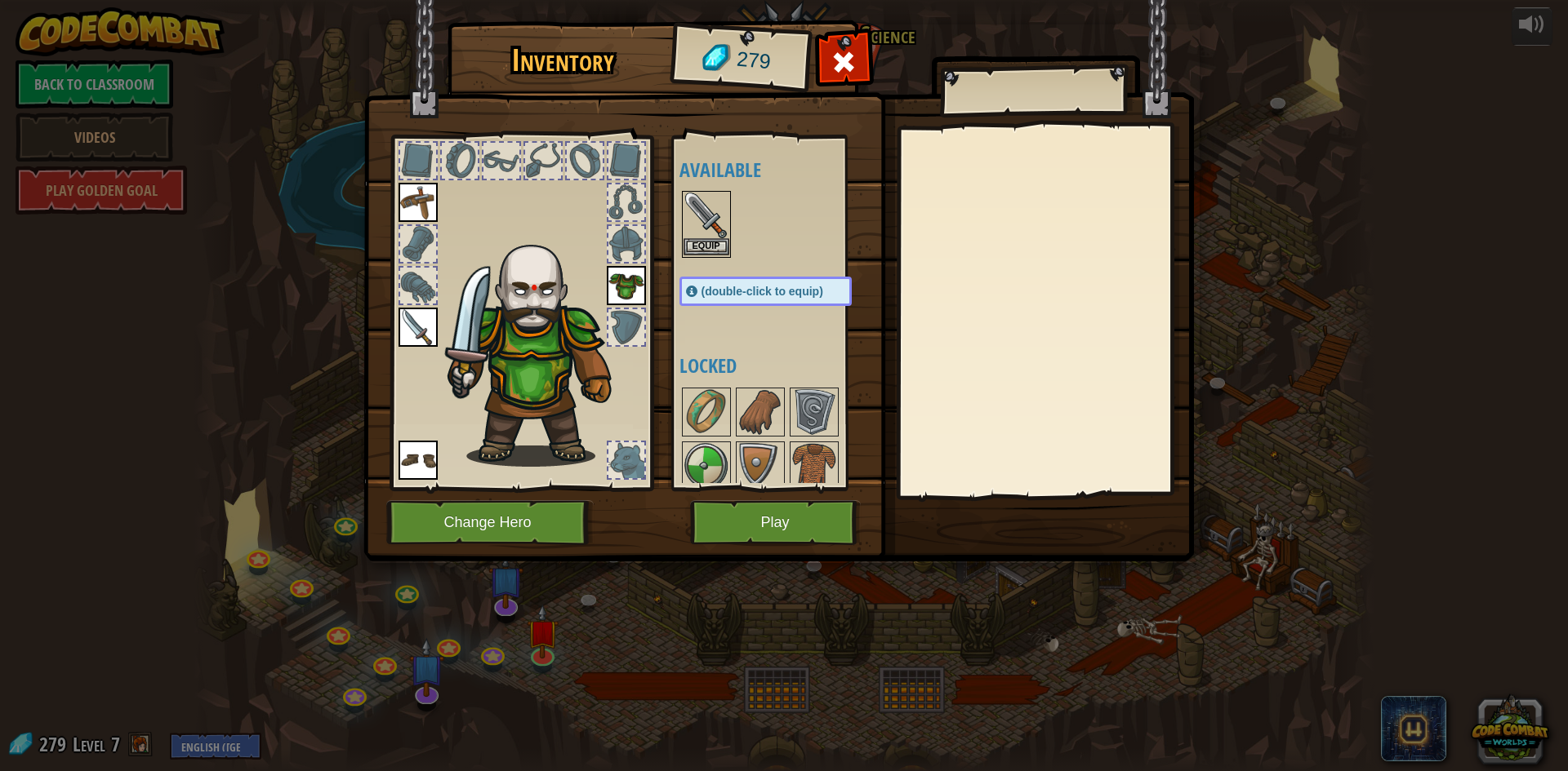
click at [711, 235] on img at bounding box center [707, 216] width 46 height 46
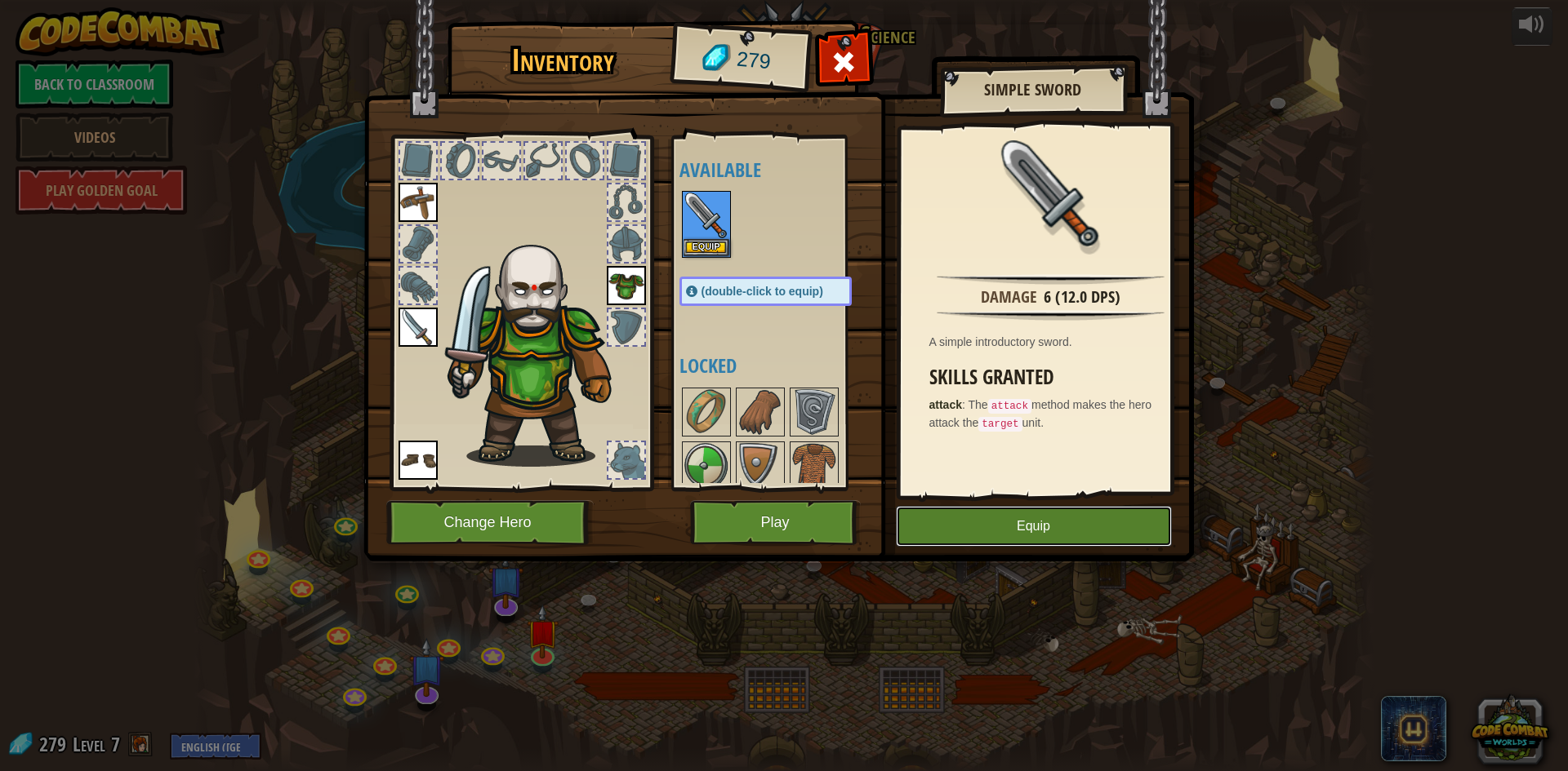
click at [958, 534] on button "Equip" at bounding box center [1033, 527] width 276 height 41
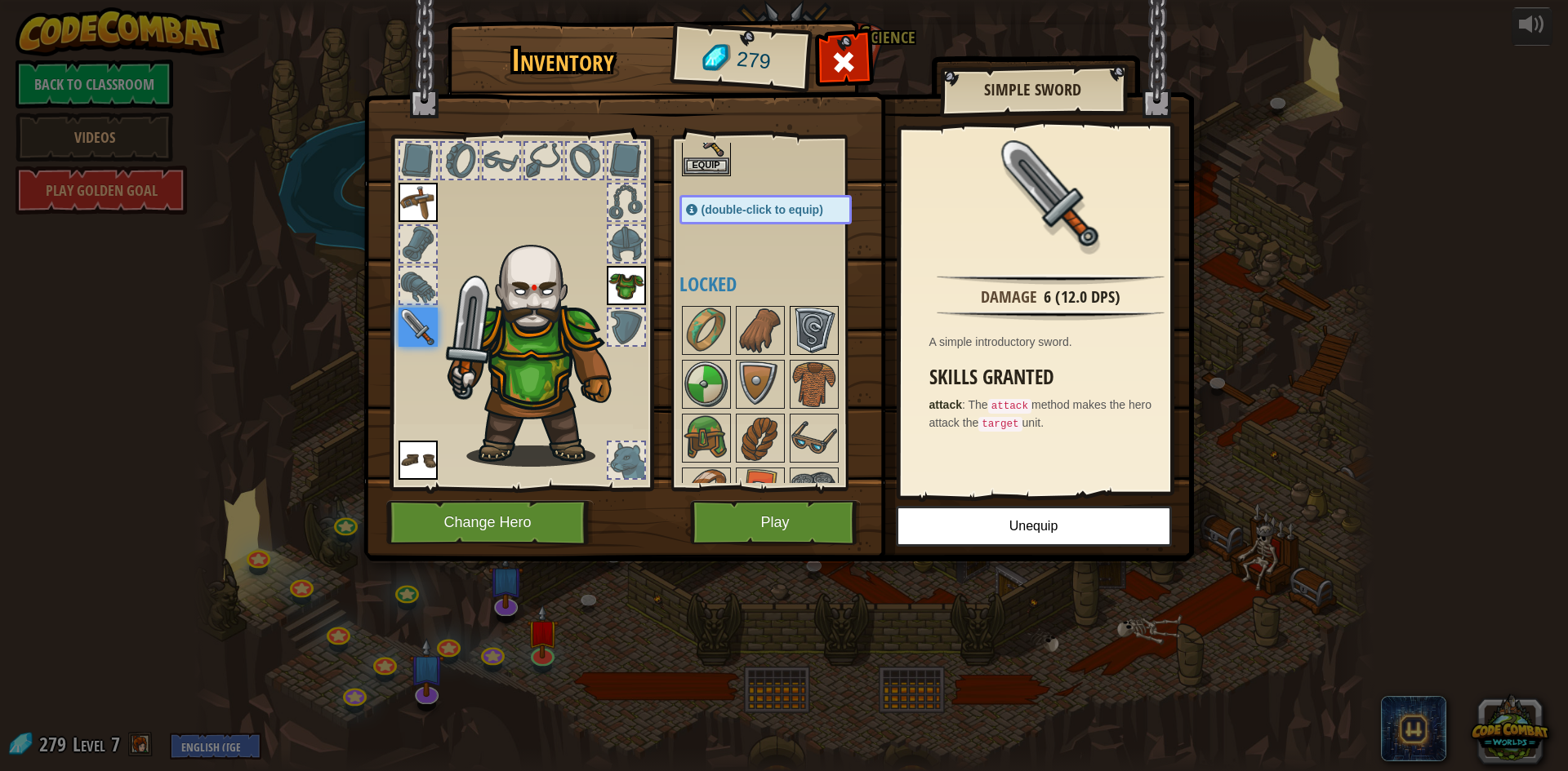
scroll to position [118, 0]
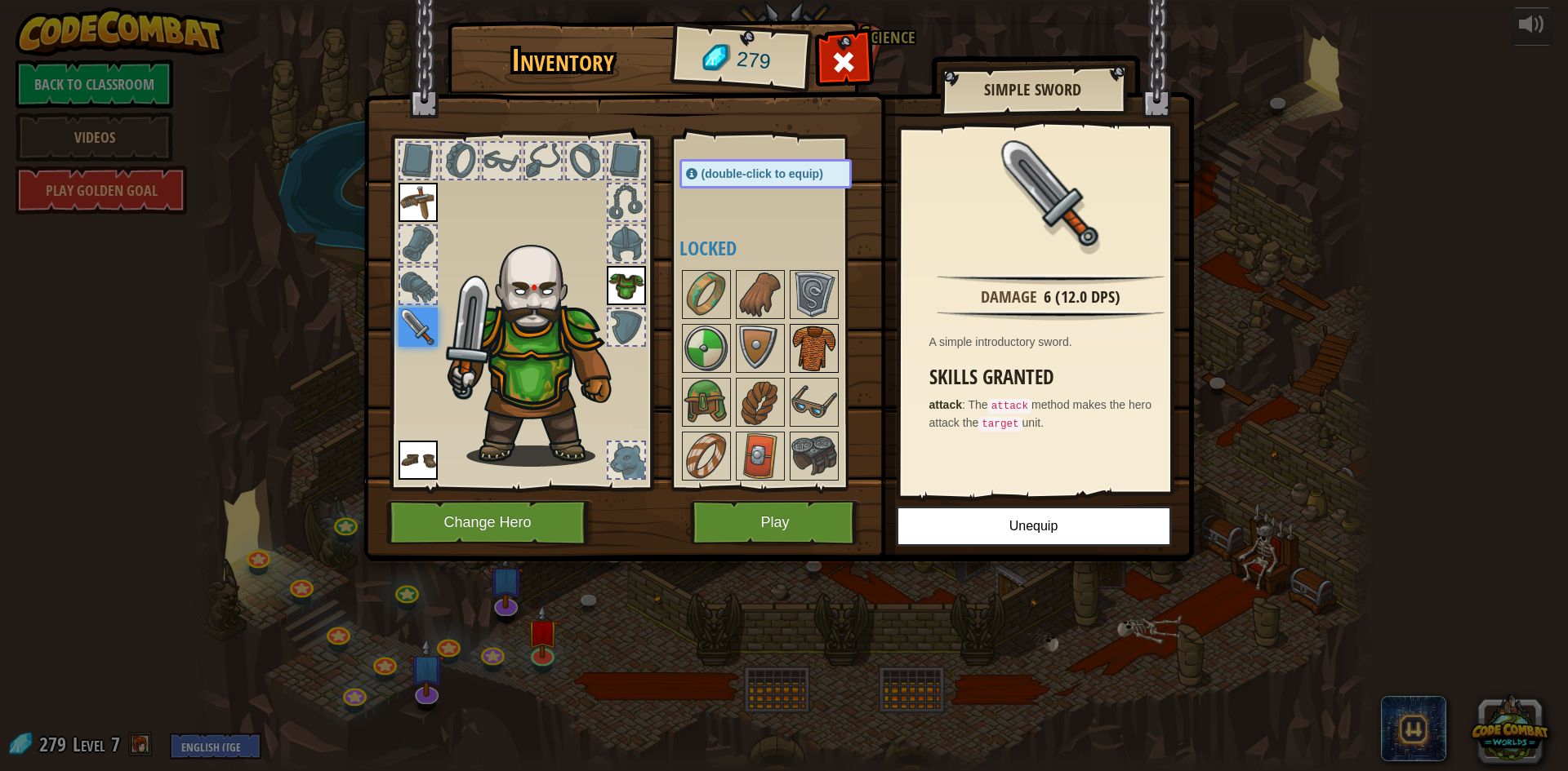
click at [829, 325] on img at bounding box center [814, 348] width 46 height 46
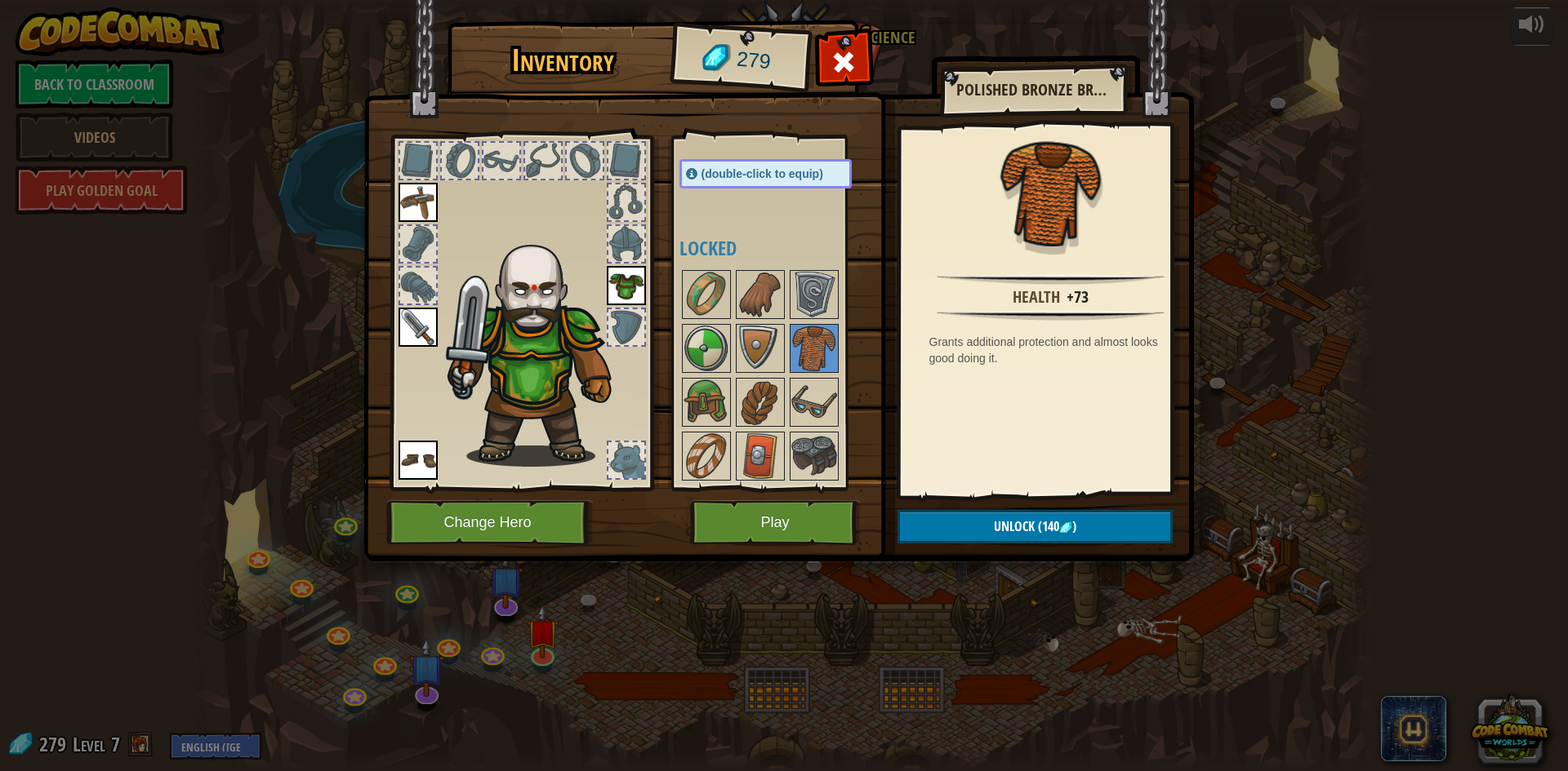
click at [849, 293] on div at bounding box center [782, 375] width 205 height 216
click at [801, 290] on img at bounding box center [814, 294] width 46 height 46
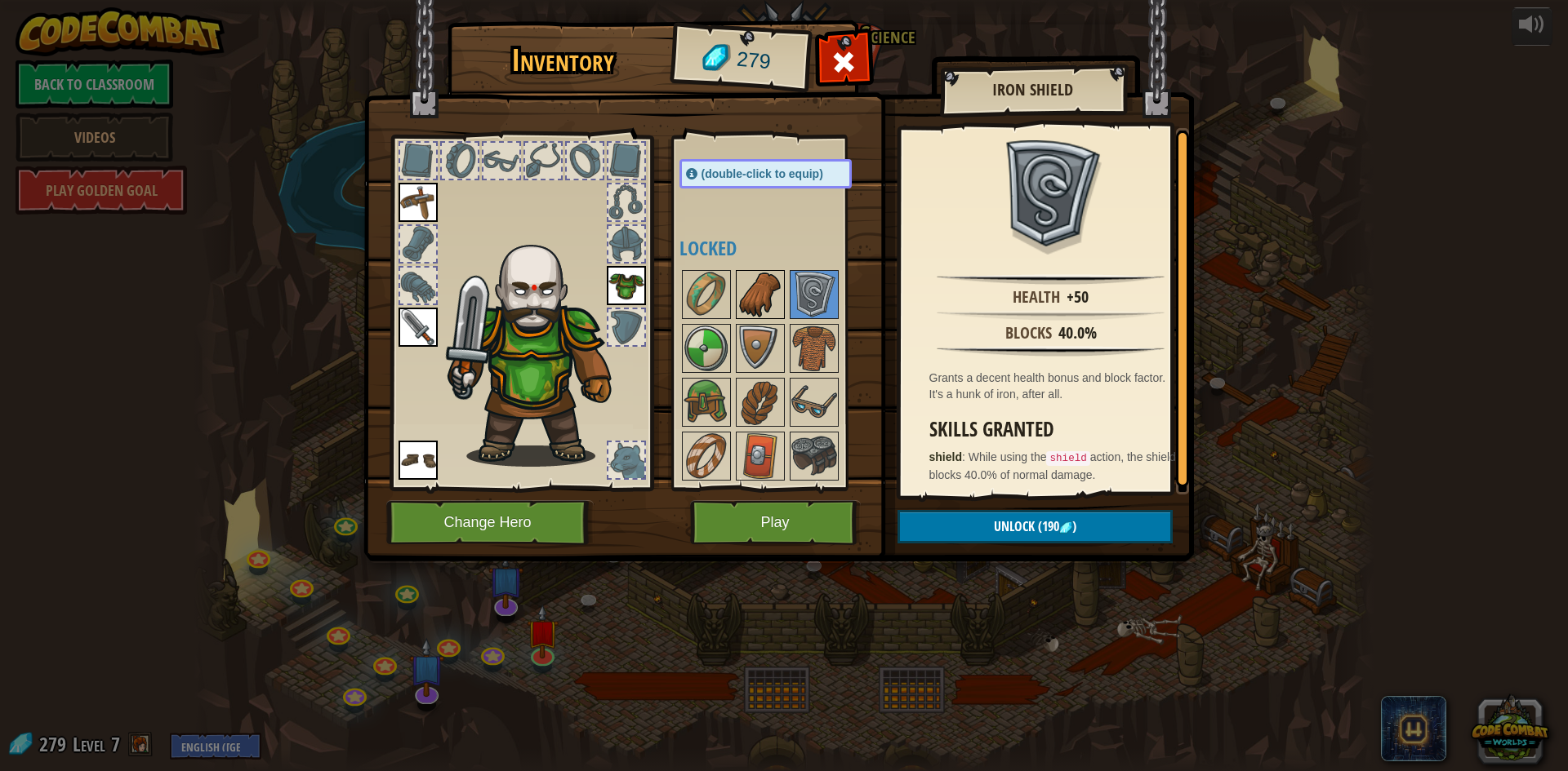
click at [775, 291] on img at bounding box center [761, 294] width 46 height 46
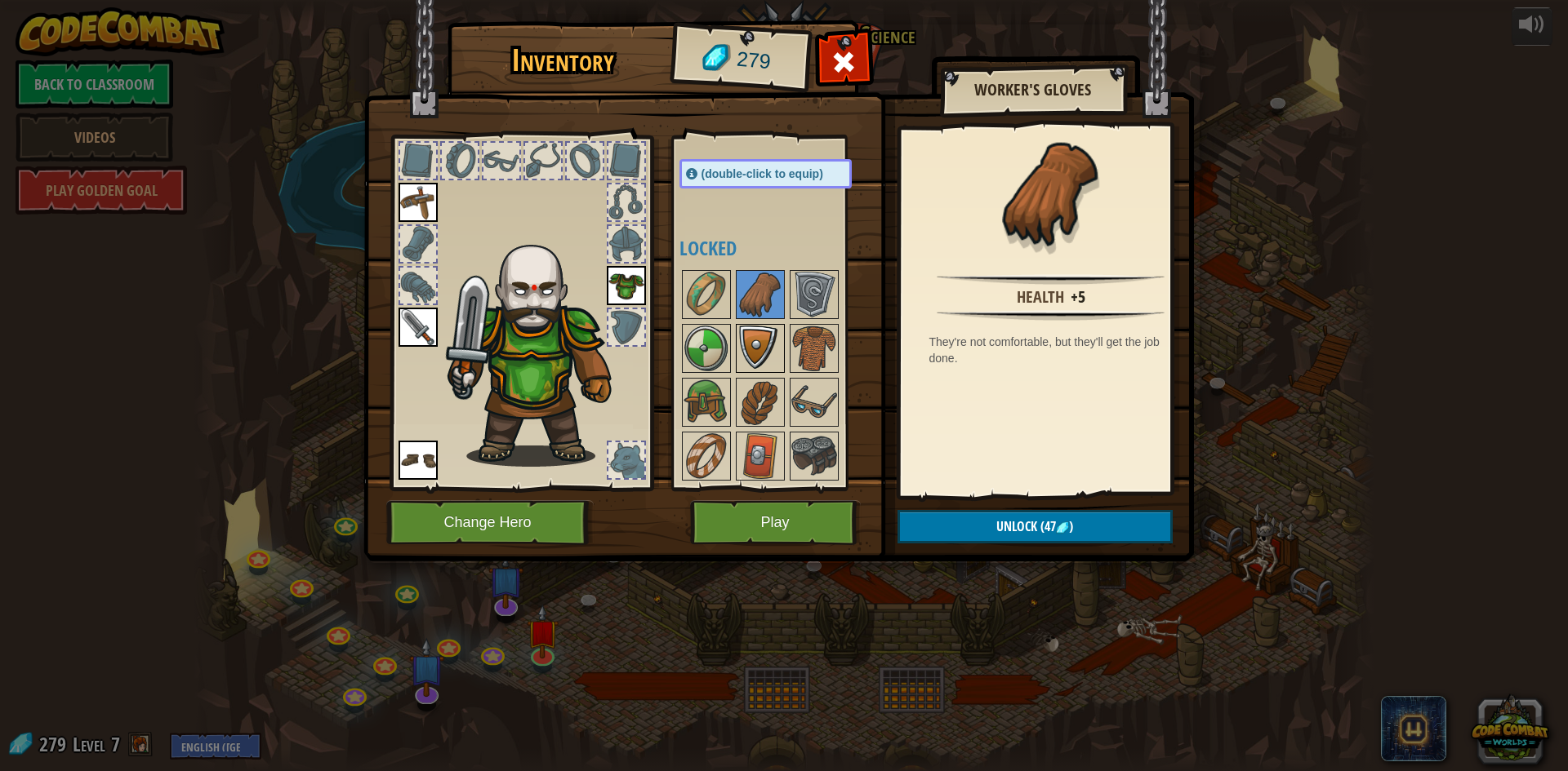
click at [769, 358] on img at bounding box center [761, 348] width 46 height 46
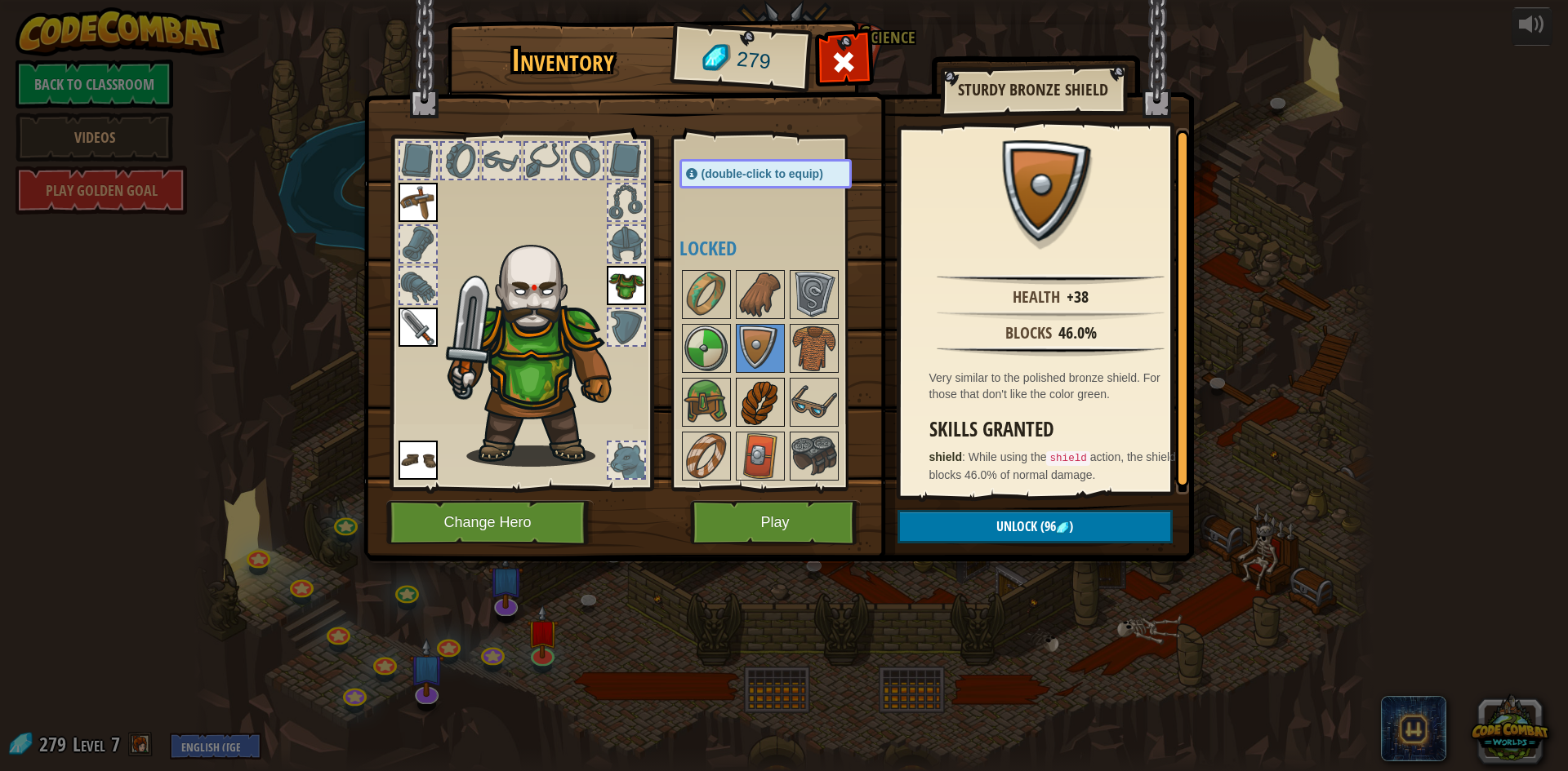
click at [755, 415] on img at bounding box center [761, 402] width 46 height 46
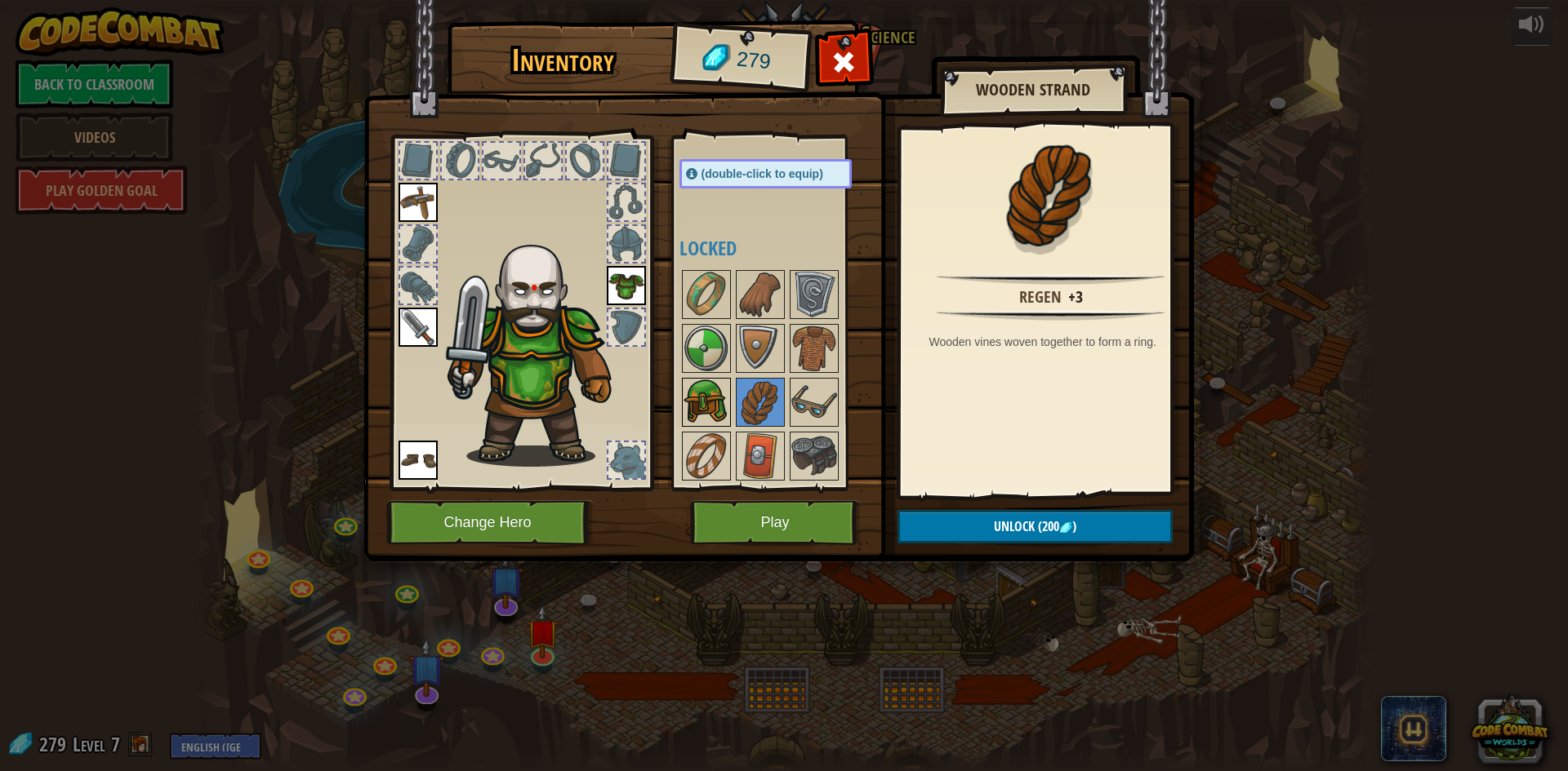
click at [706, 403] on img at bounding box center [707, 402] width 46 height 46
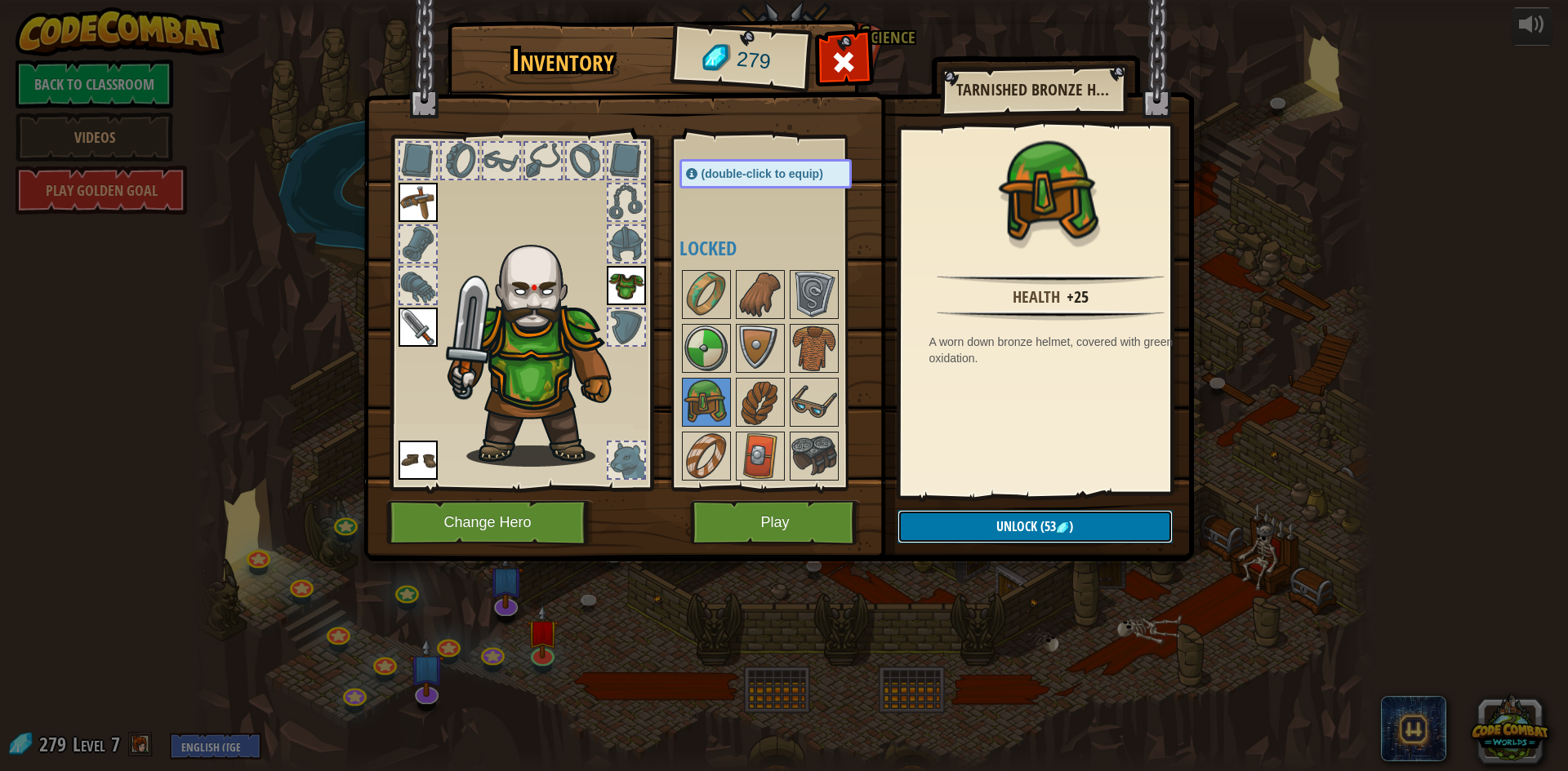
click at [947, 521] on button "Unlock (53 )" at bounding box center [1035, 527] width 275 height 34
click at [947, 521] on button "Confirm" at bounding box center [1035, 527] width 275 height 34
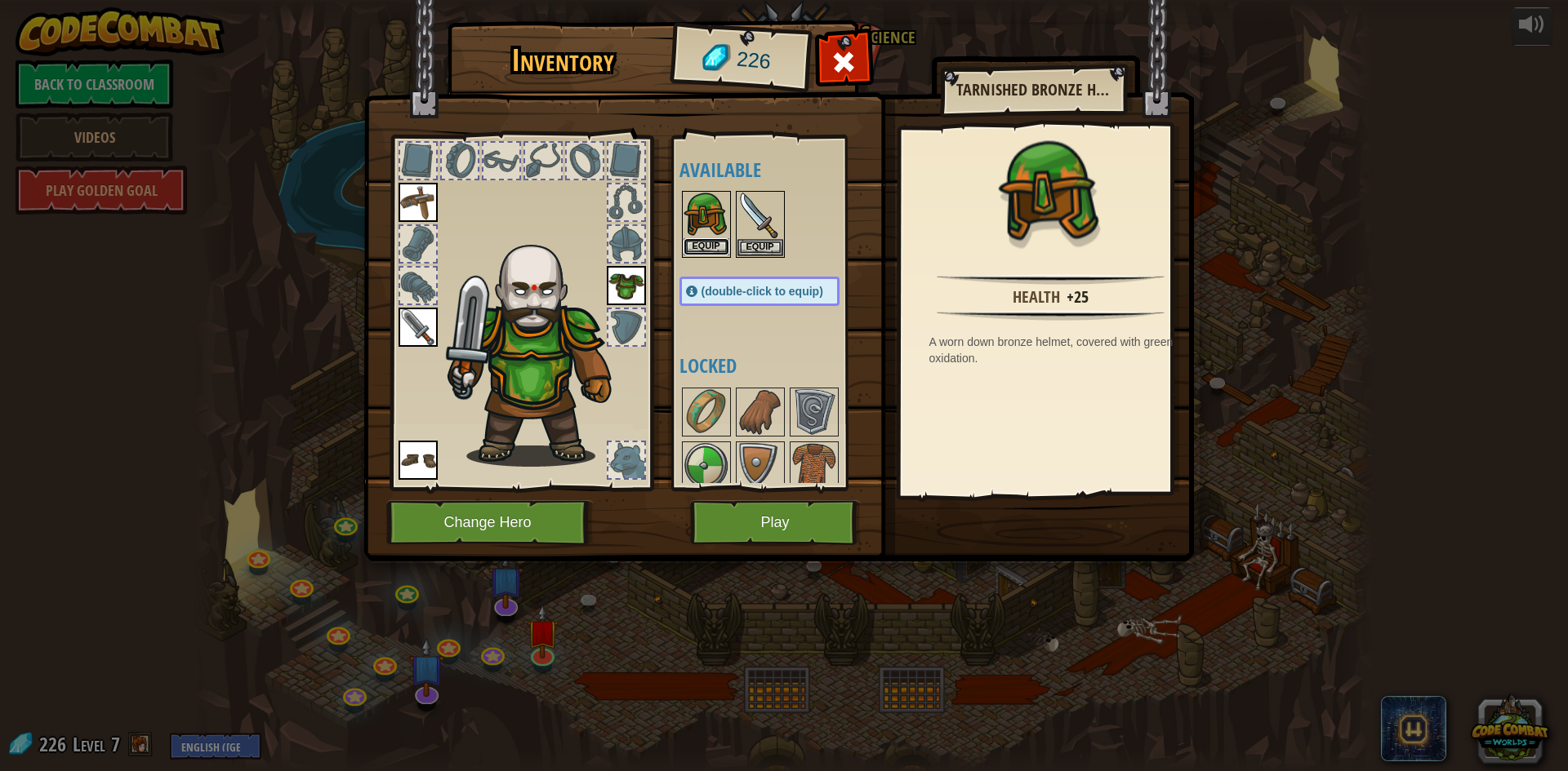
click at [715, 245] on button "Equip" at bounding box center [707, 247] width 46 height 17
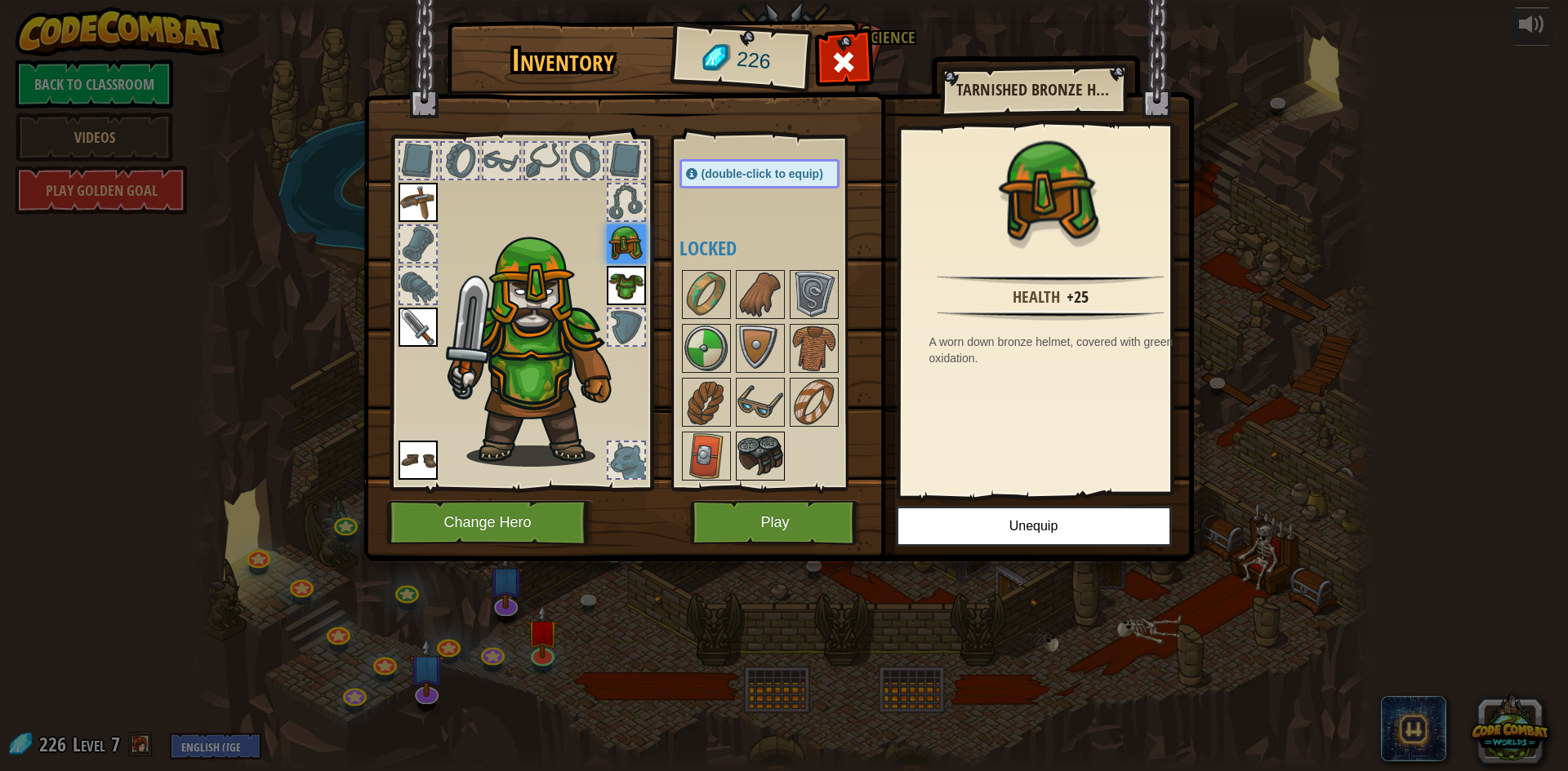
click at [776, 465] on img at bounding box center [761, 456] width 46 height 46
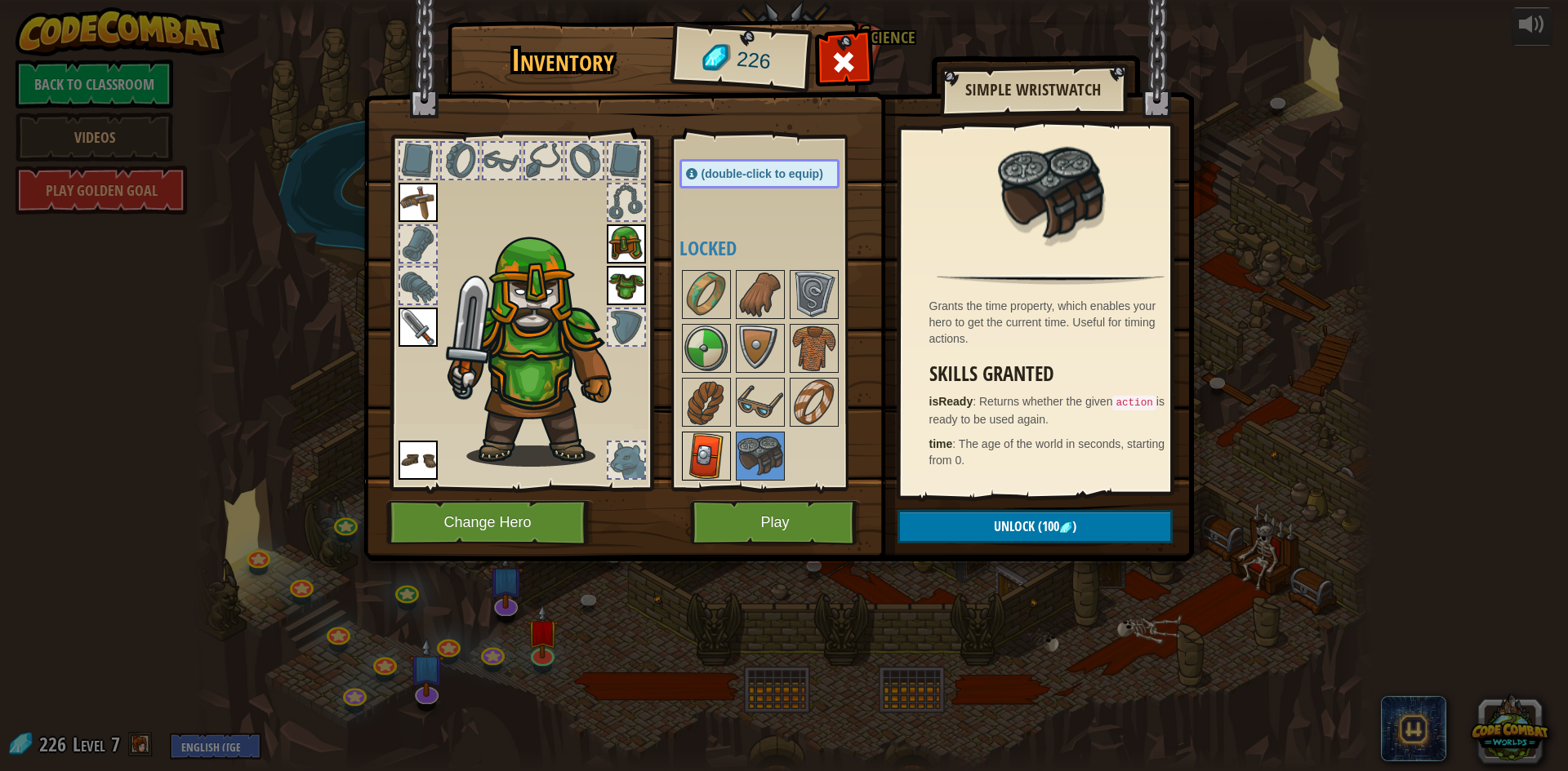
click at [693, 454] on img at bounding box center [707, 456] width 46 height 46
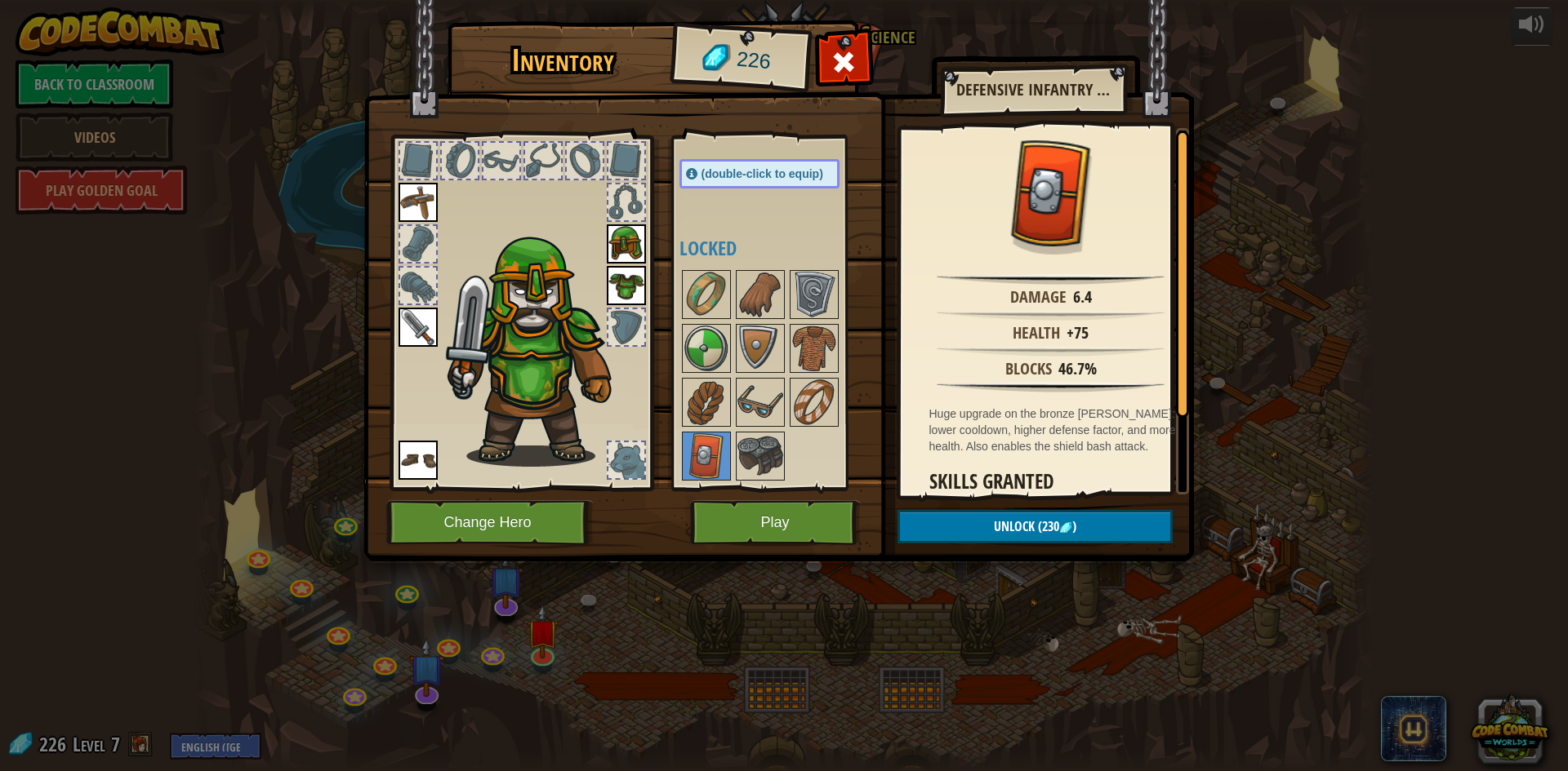
click at [431, 461] on img at bounding box center [418, 460] width 39 height 39
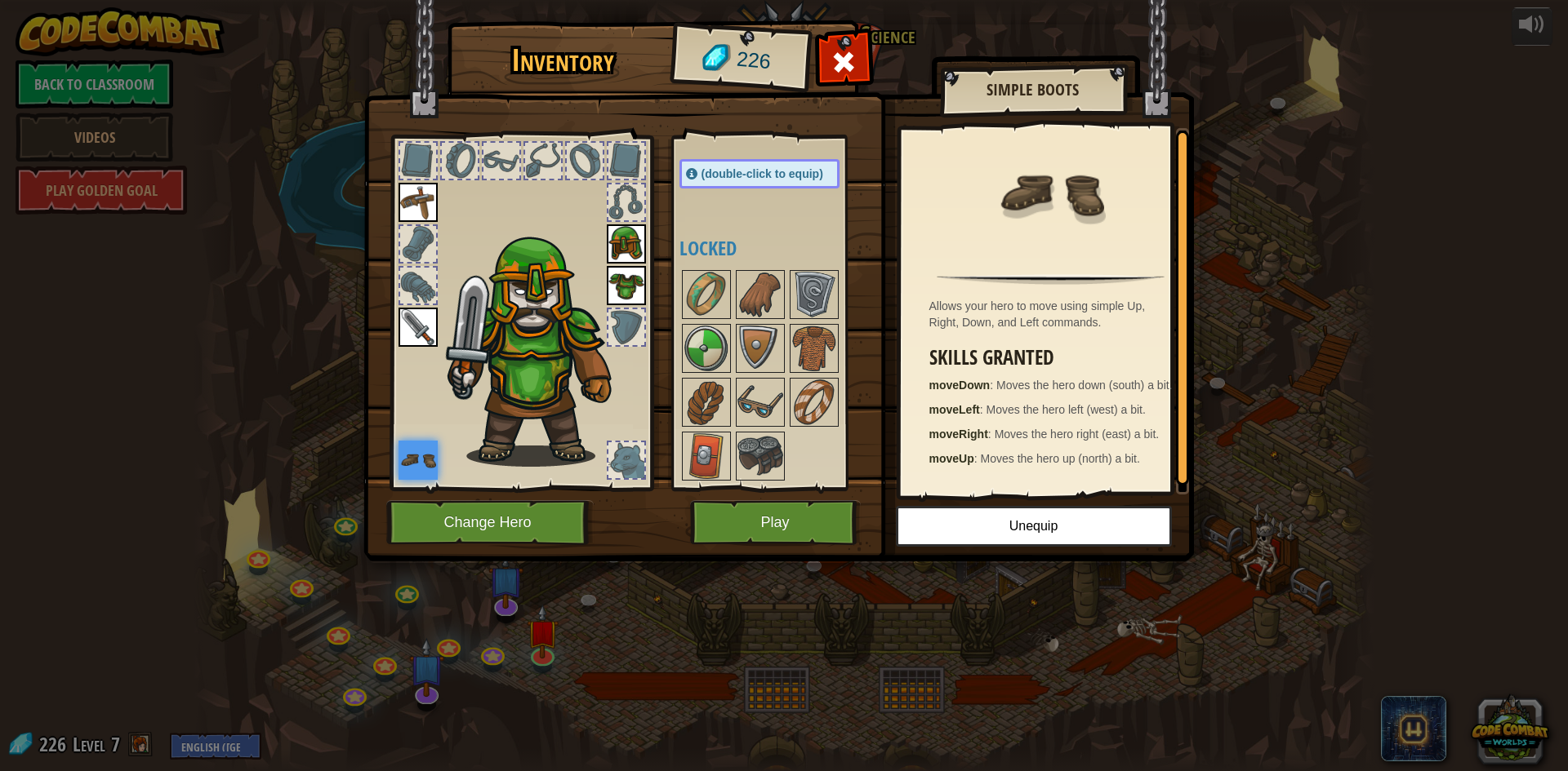
click at [634, 447] on div at bounding box center [627, 460] width 36 height 36
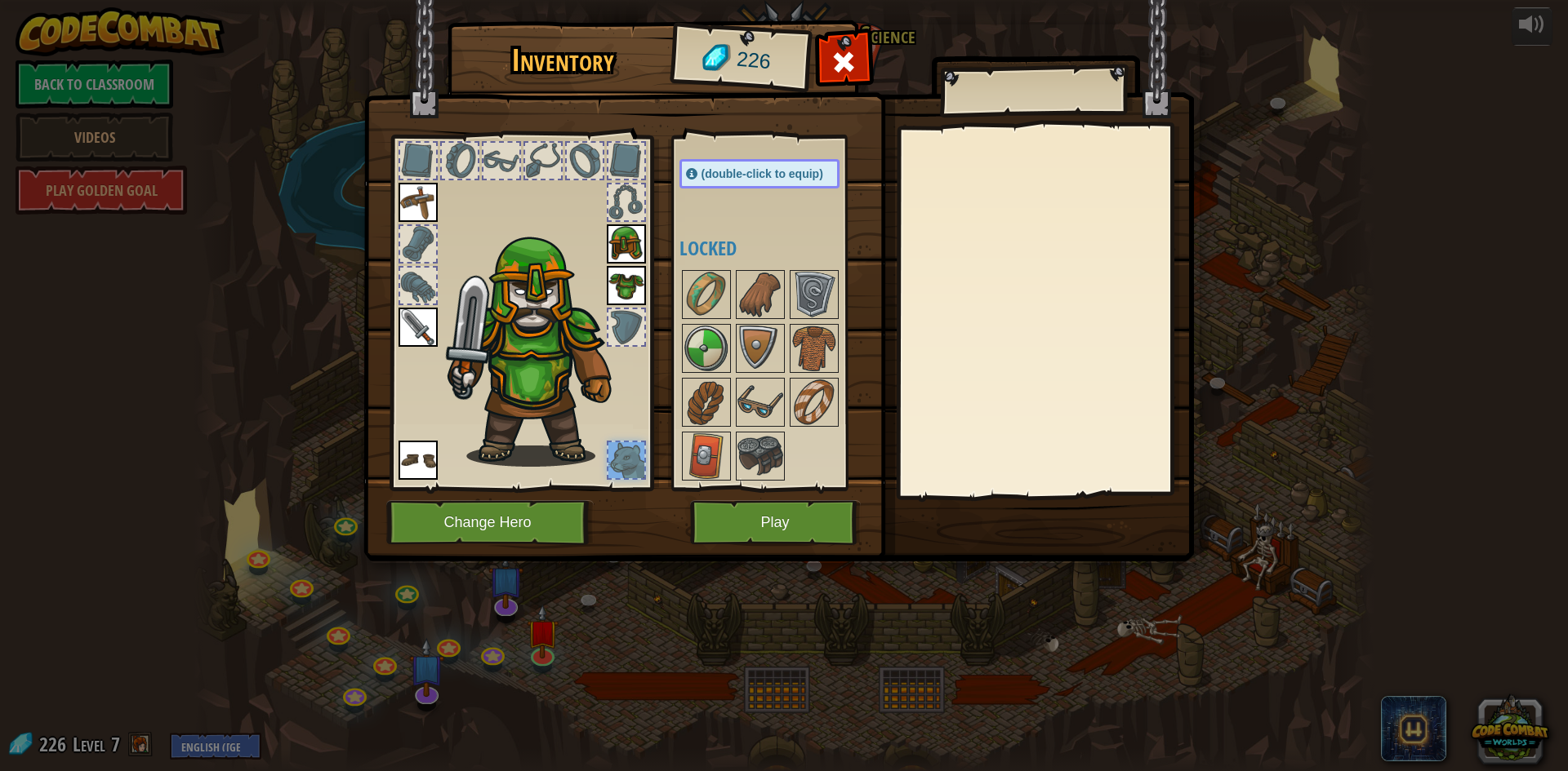
click at [634, 447] on div at bounding box center [627, 460] width 36 height 36
click at [782, 173] on span "(double-click to equip)" at bounding box center [762, 174] width 122 height 13
click at [762, 518] on button "Play" at bounding box center [775, 522] width 171 height 45
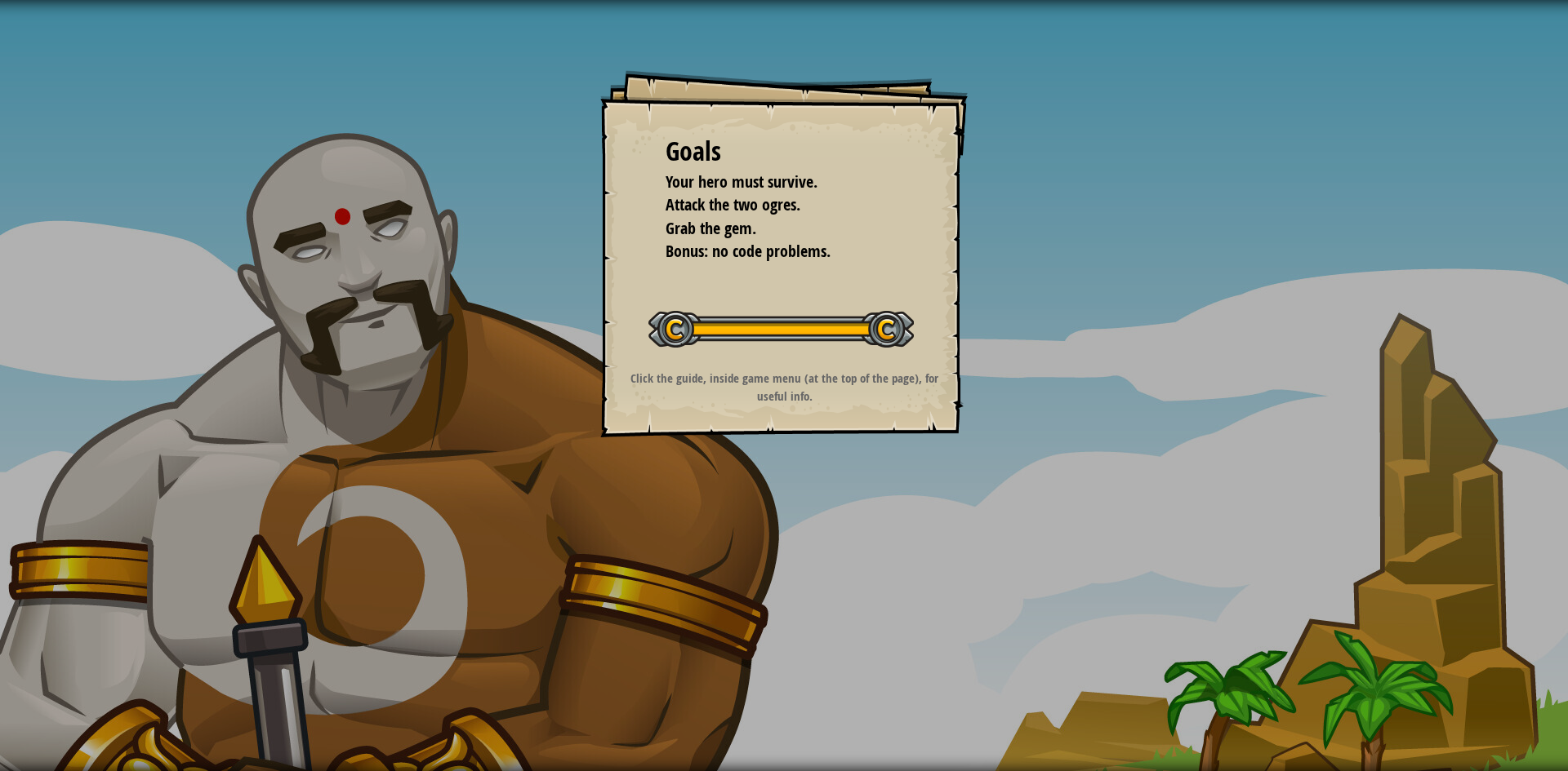
click at [757, 482] on div "Goals Your hero must survive. Attack the two ogres. Grab the gem. Bonus: no cod…" at bounding box center [784, 385] width 1568 height 771
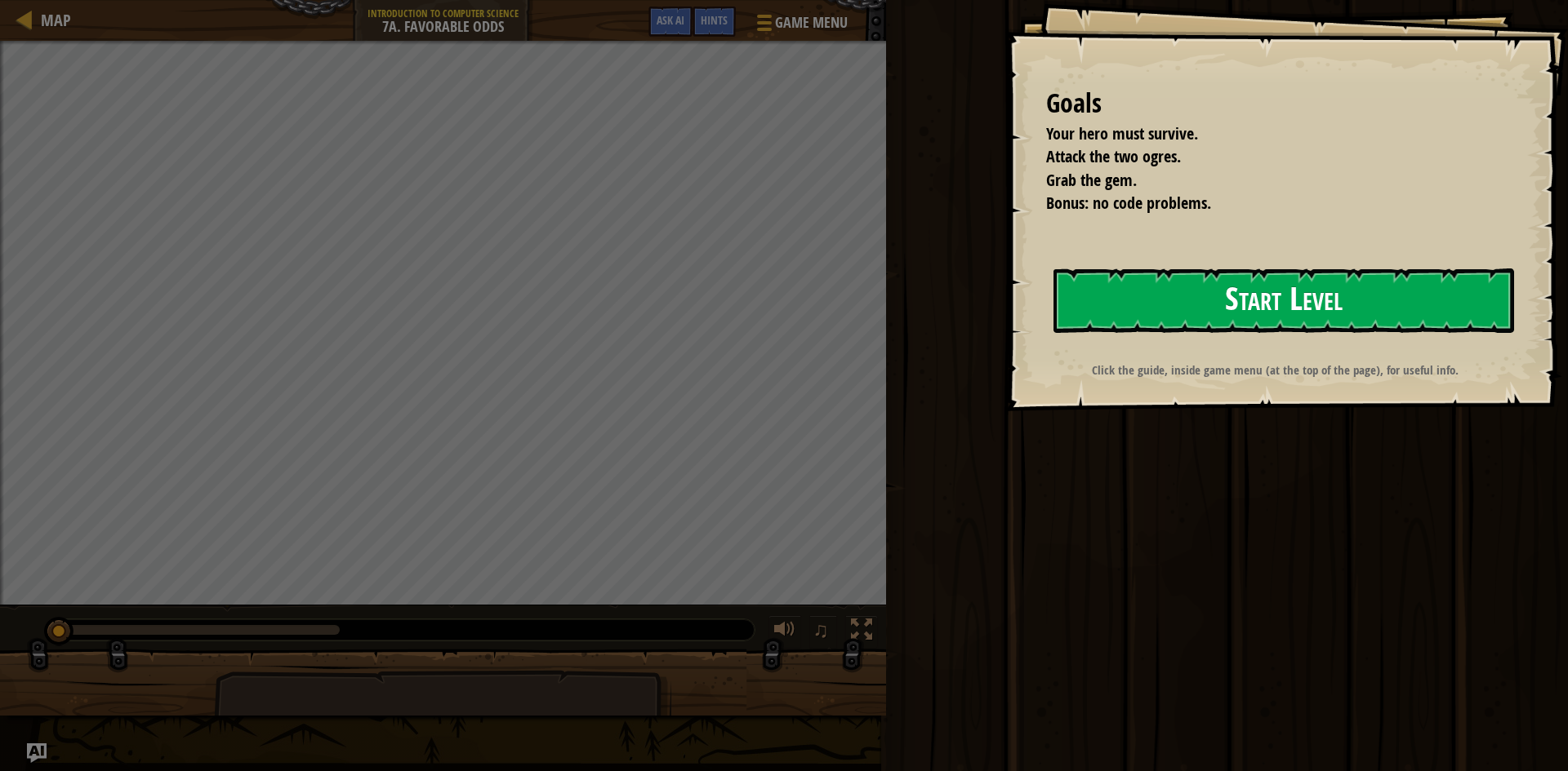
click at [1224, 288] on button "Start Level" at bounding box center [1283, 300] width 461 height 65
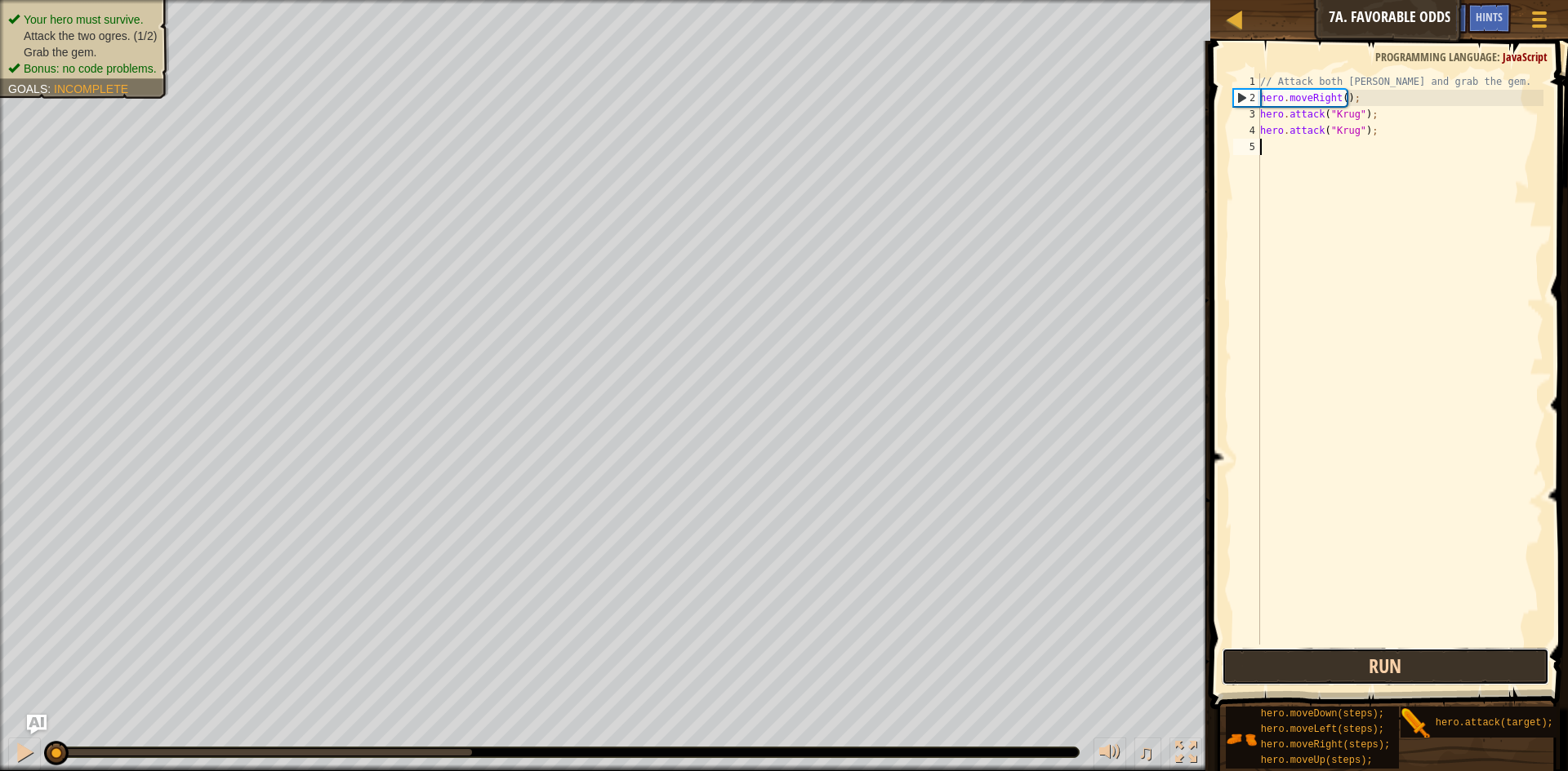
click at [1309, 665] on button "Run" at bounding box center [1386, 667] width 327 height 38
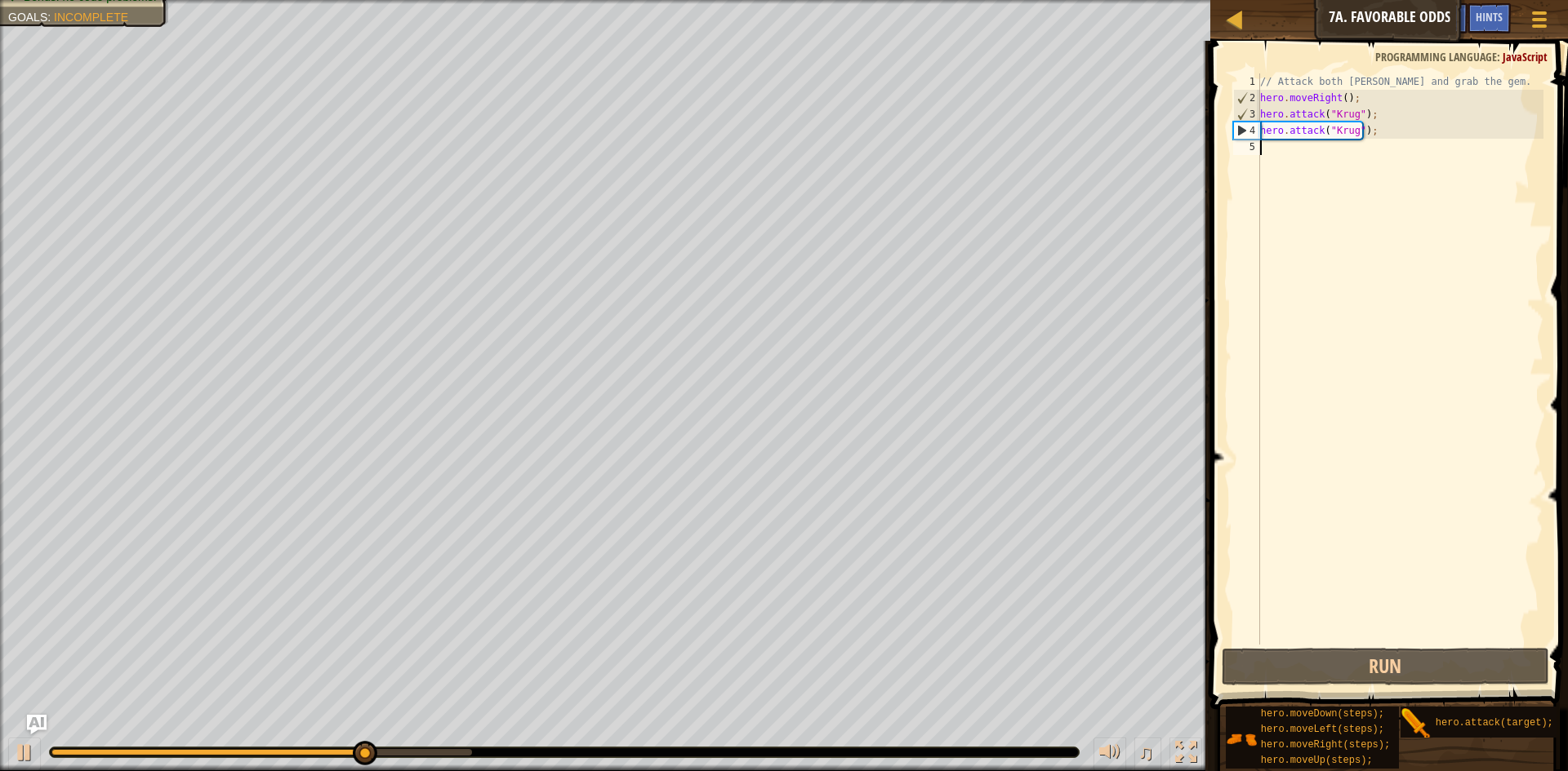
type textarea "h"
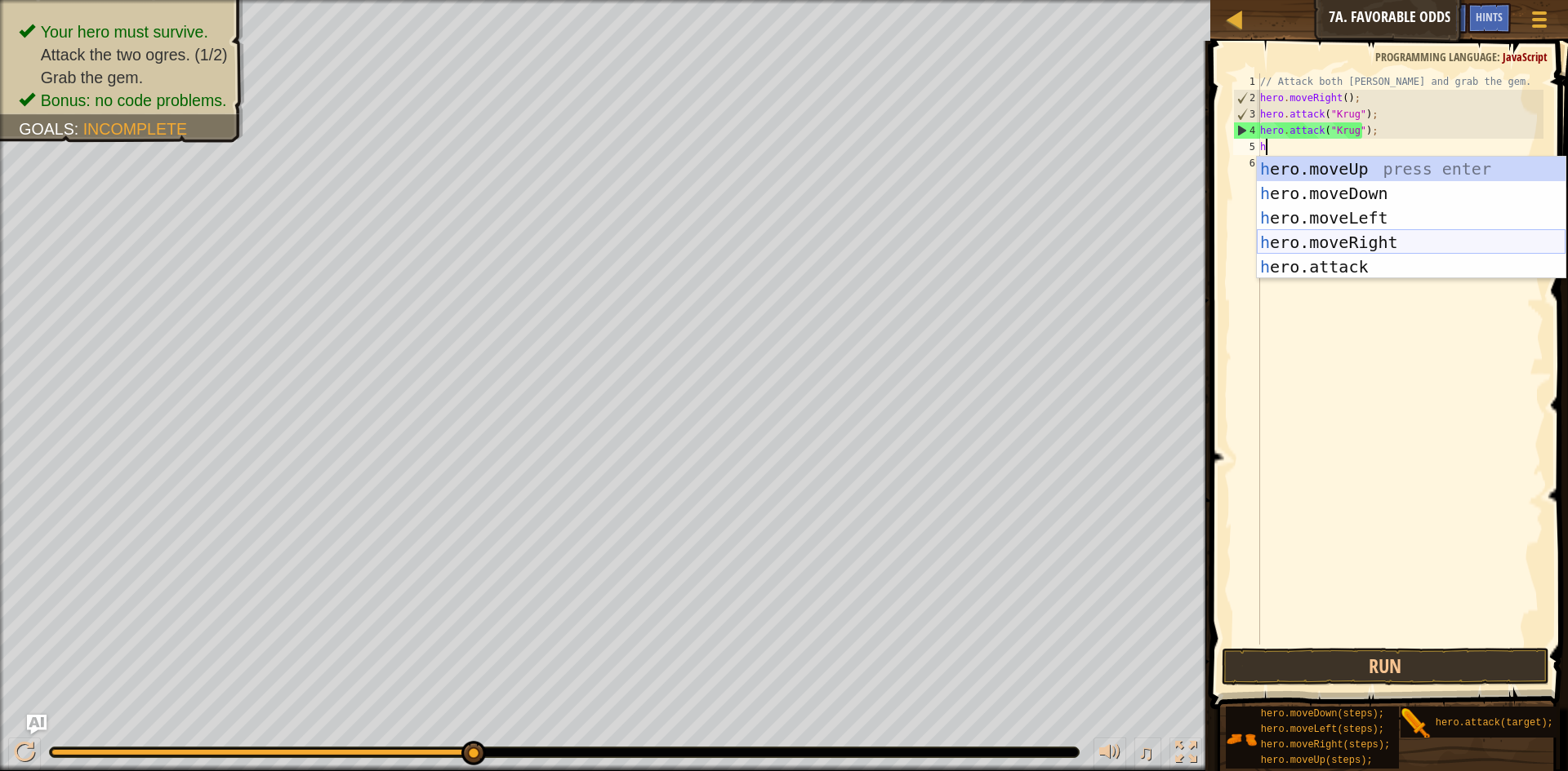
click at [1370, 249] on div "h ero.moveUp press enter h ero.moveDown press enter h ero.moveLeft press enter …" at bounding box center [1411, 243] width 308 height 172
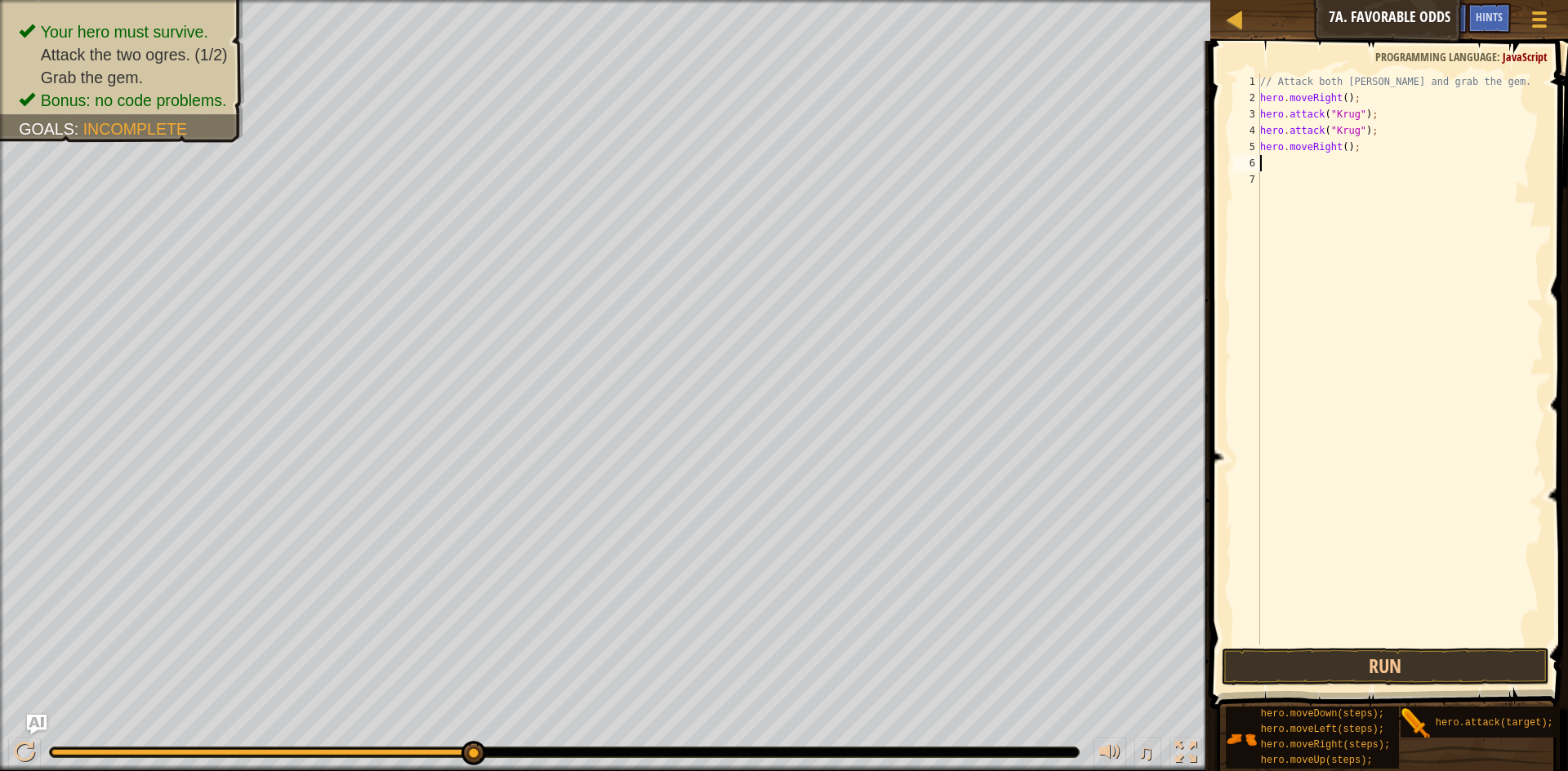
type textarea "h"
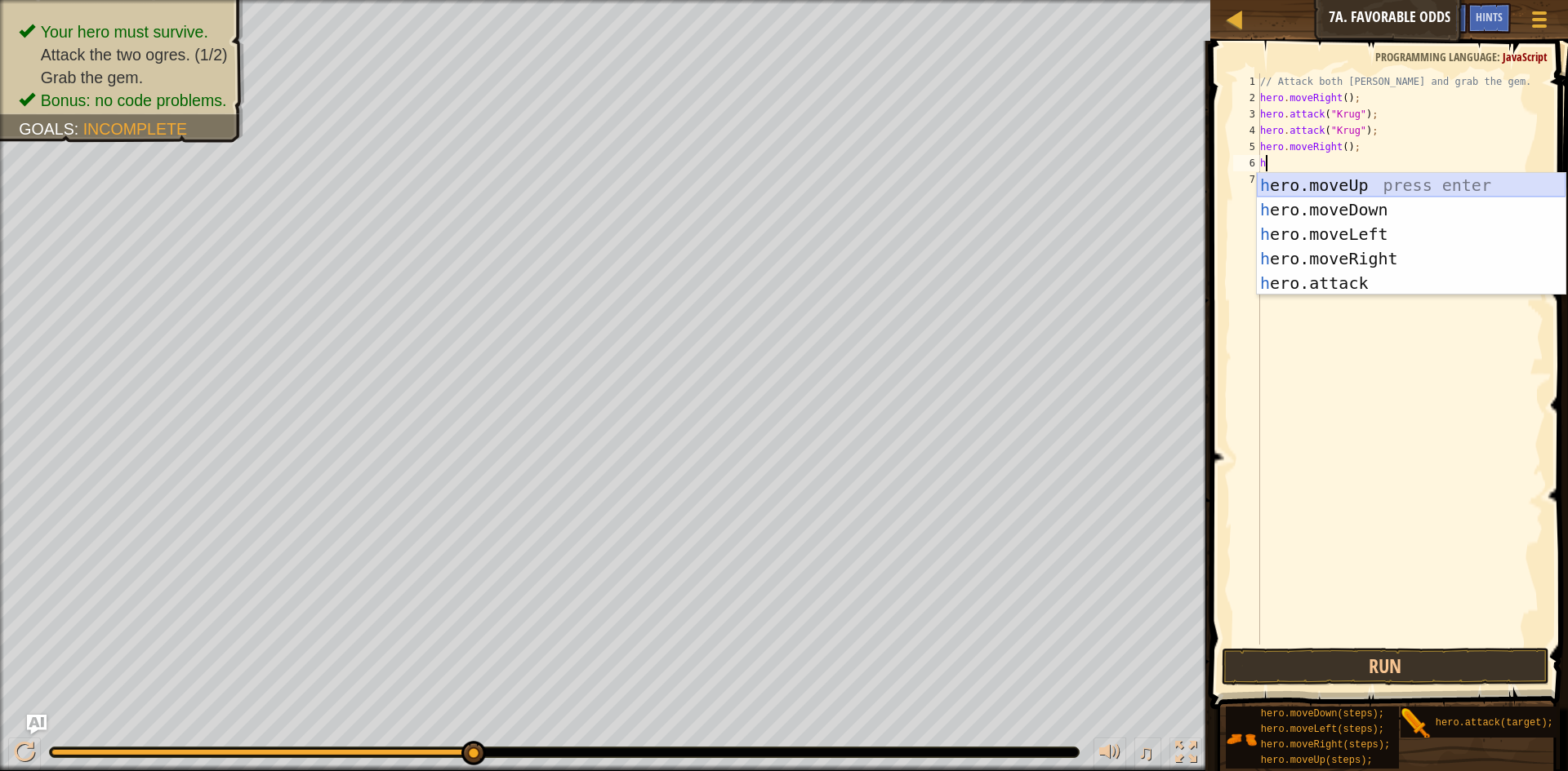
click at [1350, 182] on div "h ero.moveUp press enter h ero.moveDown press enter h ero.moveLeft press enter …" at bounding box center [1411, 259] width 308 height 172
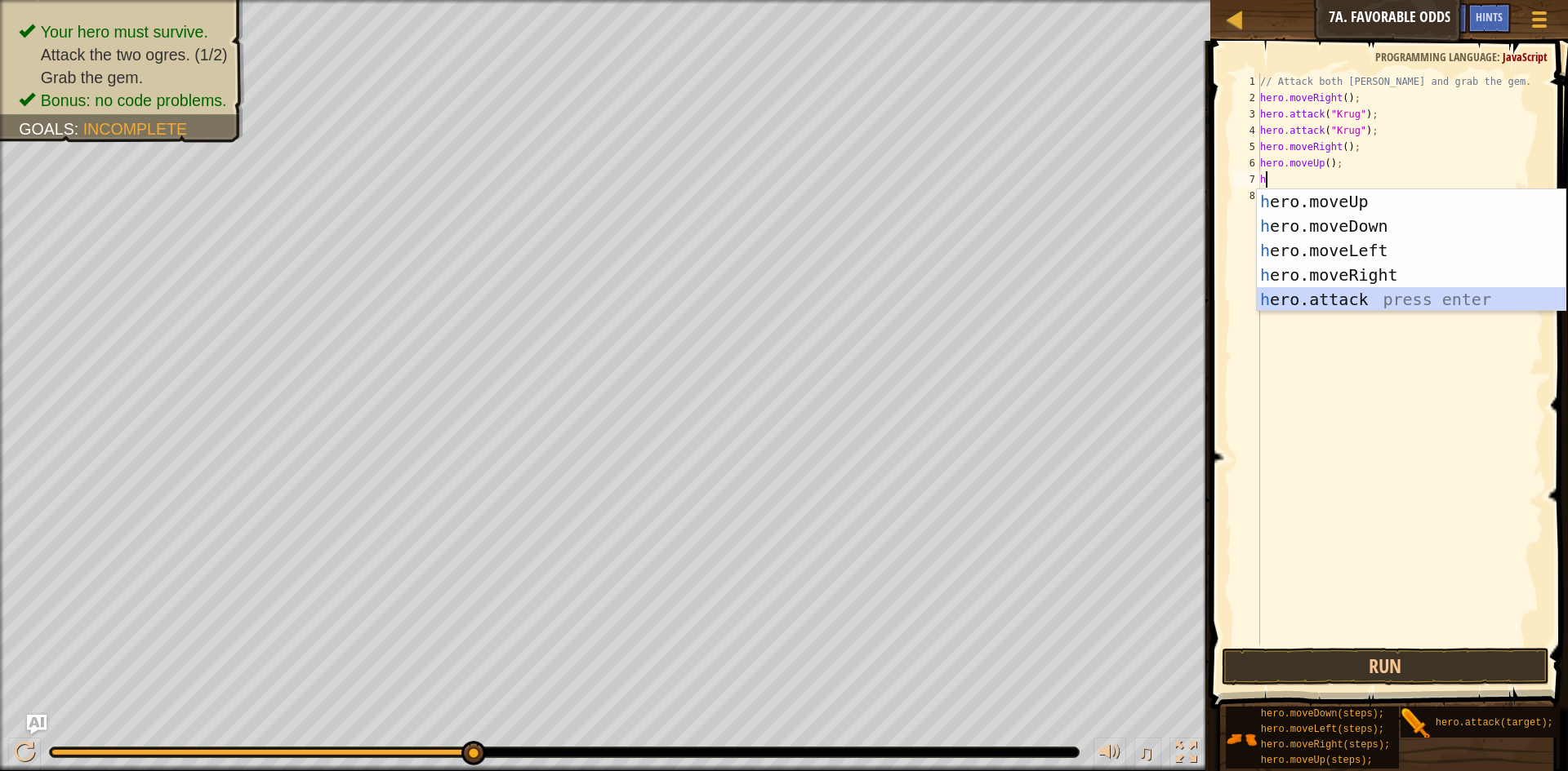
click at [1324, 303] on div "h ero.moveUp press enter h ero.moveDown press enter h ero.moveLeft press enter …" at bounding box center [1411, 276] width 308 height 172
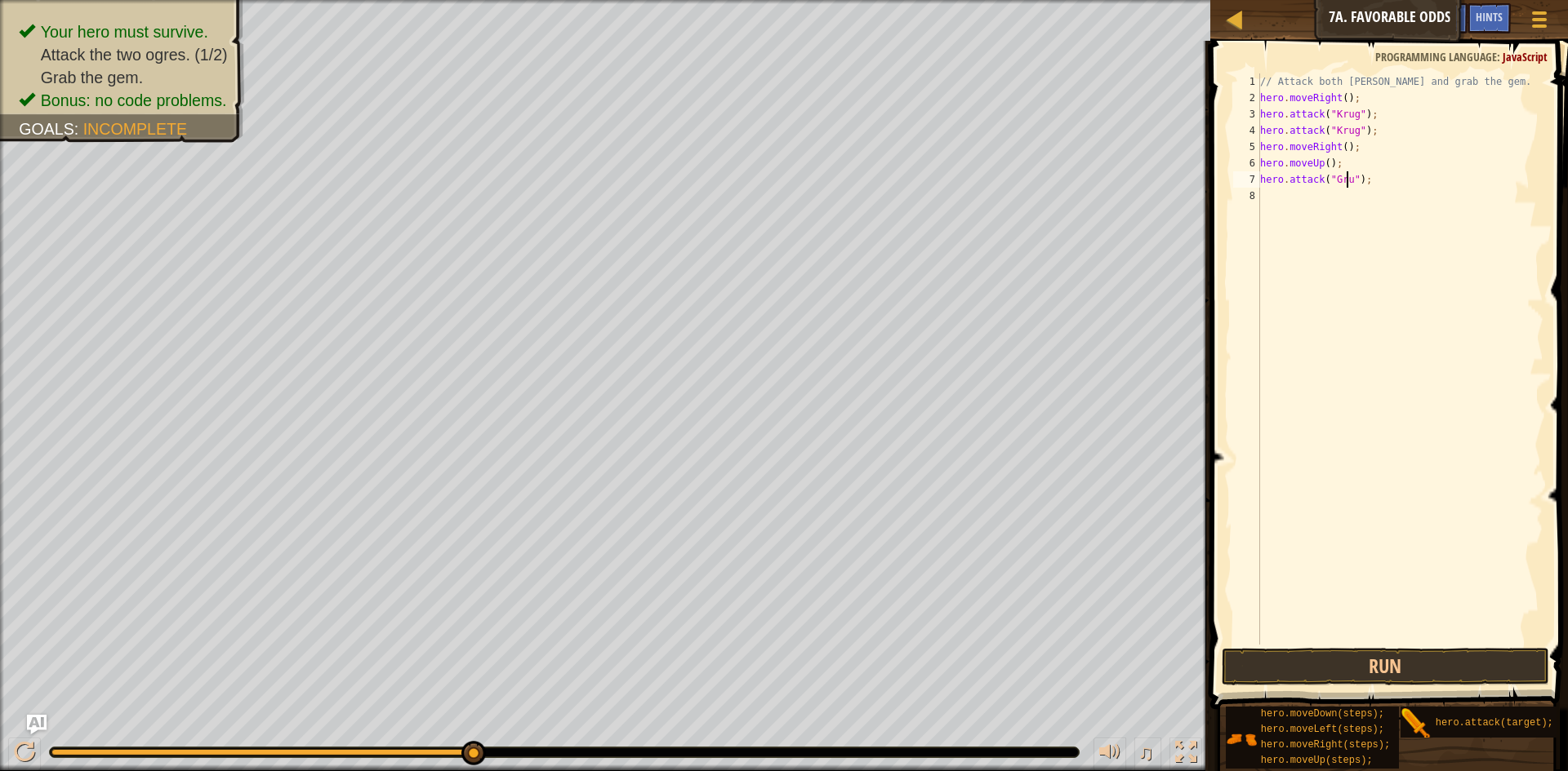
scroll to position [7, 8]
type textarea "hero.attack("Grump");"
click at [1355, 196] on div "// Attack both [PERSON_NAME] and grab the gem. hero . moveRight ( ) ; hero . at…" at bounding box center [1400, 375] width 286 height 604
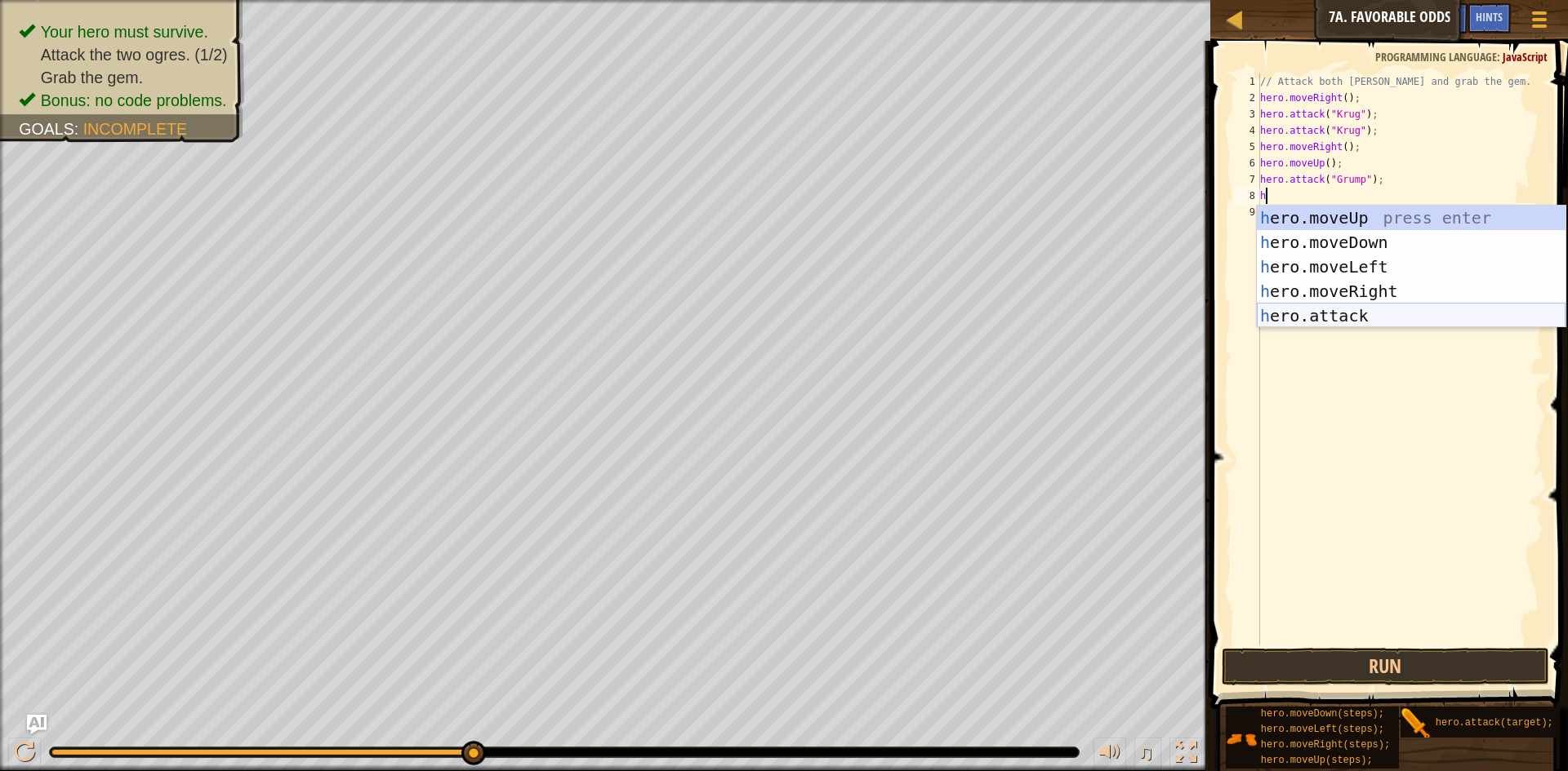
click at [1383, 313] on div "h ero.moveUp press enter h ero.moveDown press enter h ero.moveLeft press enter …" at bounding box center [1411, 292] width 308 height 172
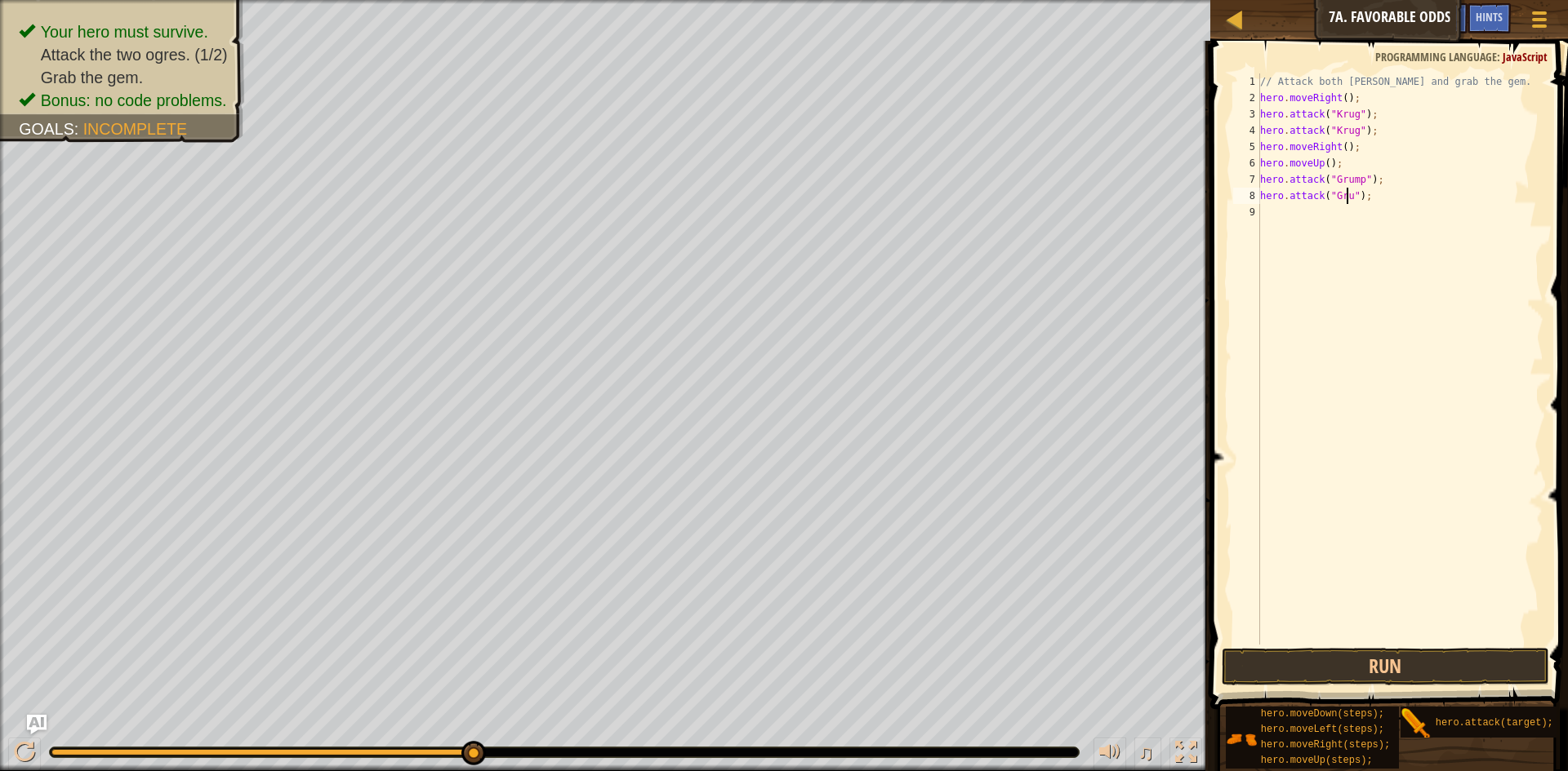
scroll to position [7, 8]
type textarea "hero.attack("Grump");"
click at [1346, 674] on button "Run" at bounding box center [1386, 667] width 327 height 38
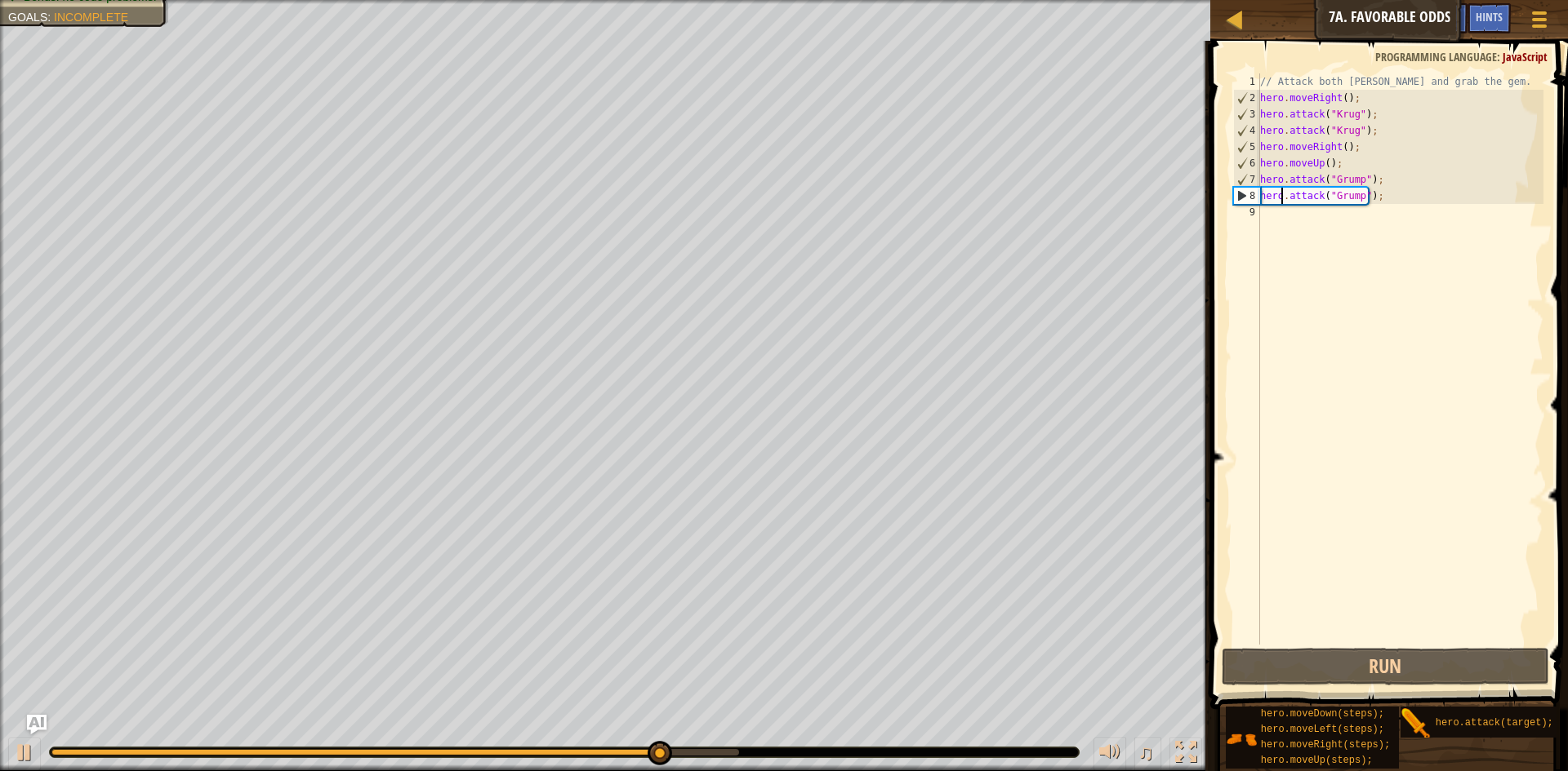
drag, startPoint x: 1281, startPoint y: 198, endPoint x: 1275, endPoint y: 216, distance: 19.0
click at [1278, 198] on div "// Attack both [PERSON_NAME] and grab the gem. hero . moveRight ( ) ; hero . at…" at bounding box center [1400, 375] width 286 height 604
click at [1275, 221] on div "// Attack both [PERSON_NAME] and grab the gem. hero . moveRight ( ) ; hero . at…" at bounding box center [1400, 375] width 286 height 604
type textarea "h"
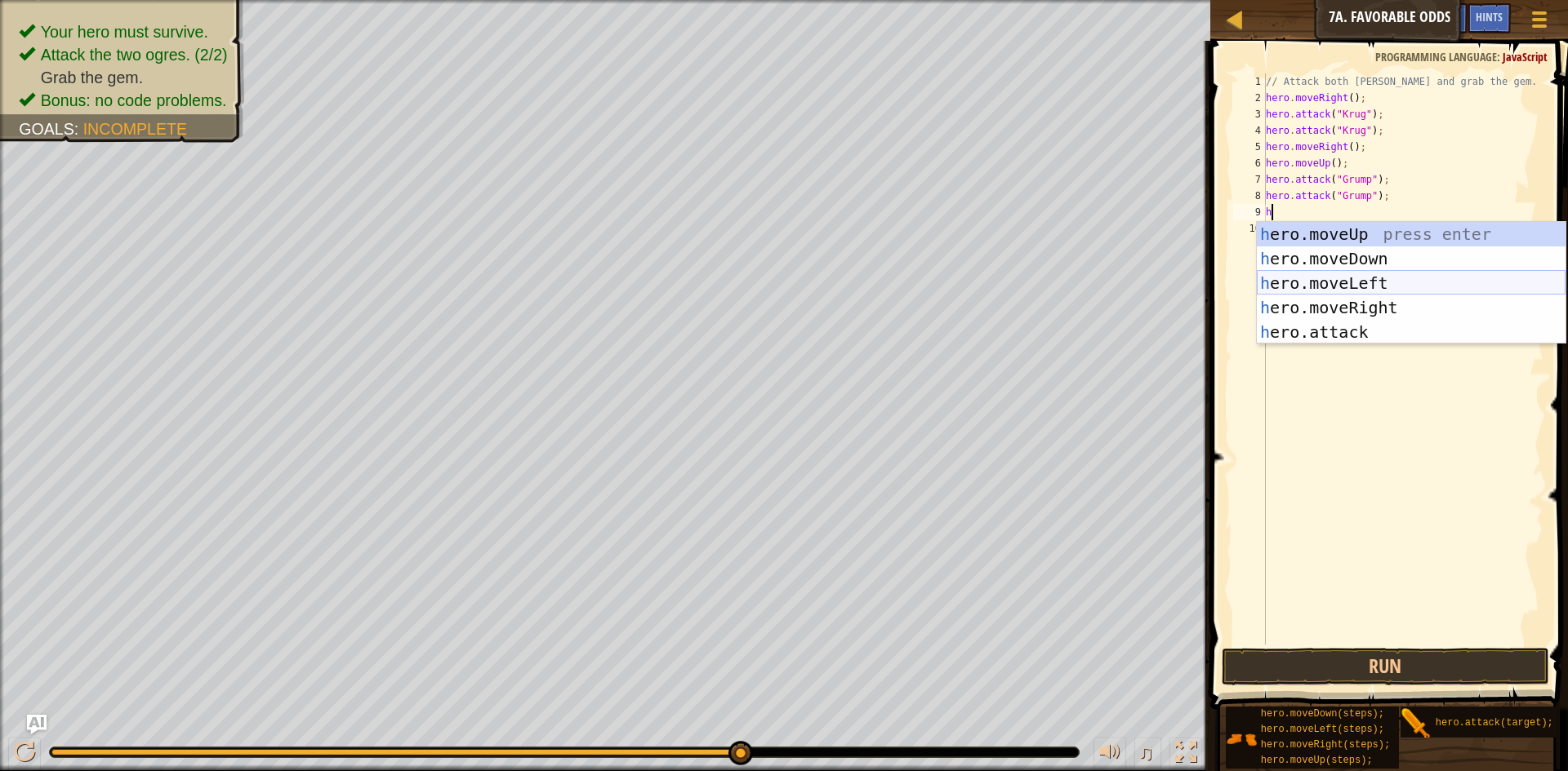
click at [1334, 279] on div "h ero.moveUp press enter h ero.moveDown press enter h ero.moveLeft press enter …" at bounding box center [1411, 308] width 308 height 172
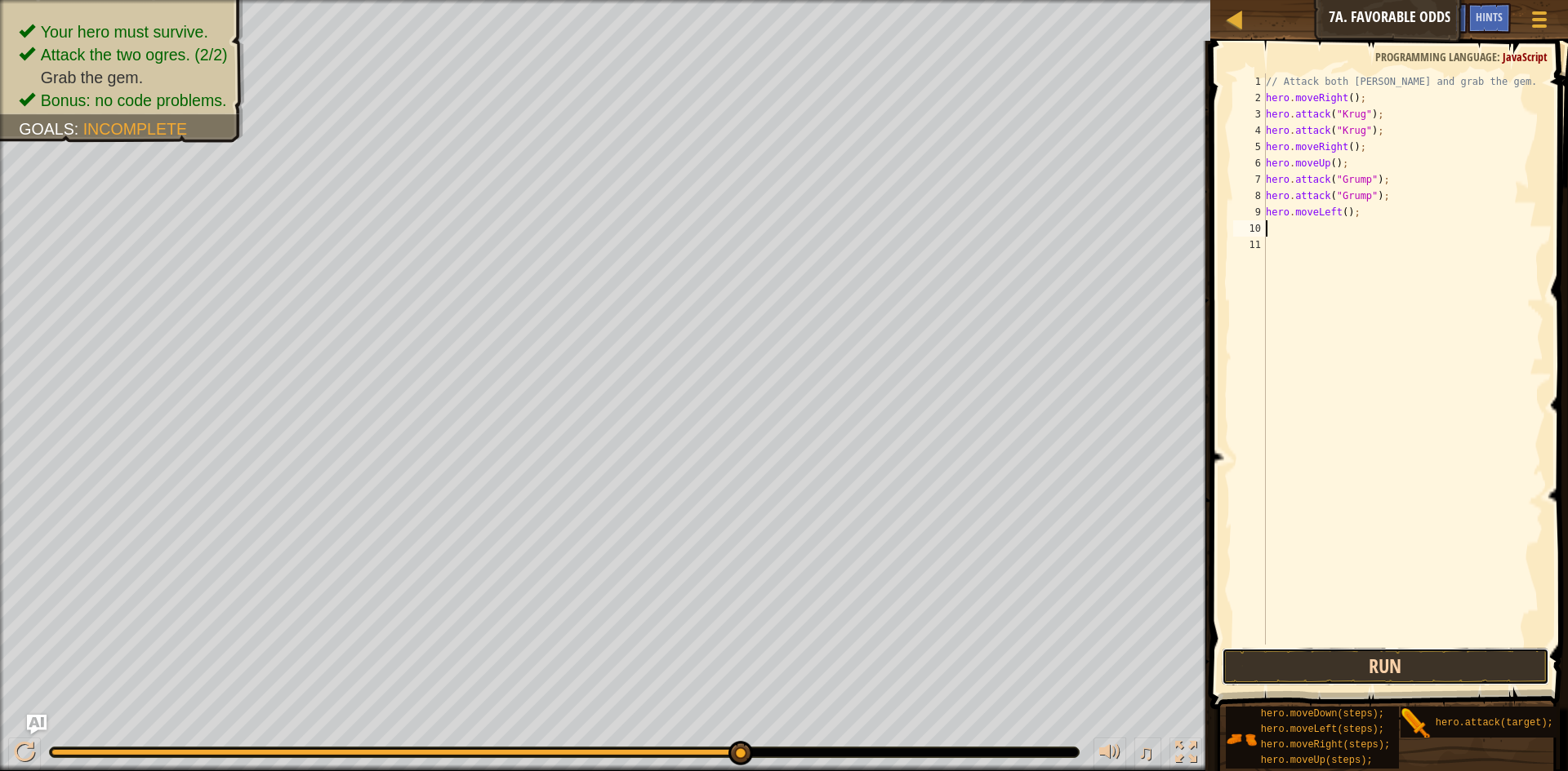
click at [1370, 657] on button "Run" at bounding box center [1386, 667] width 327 height 38
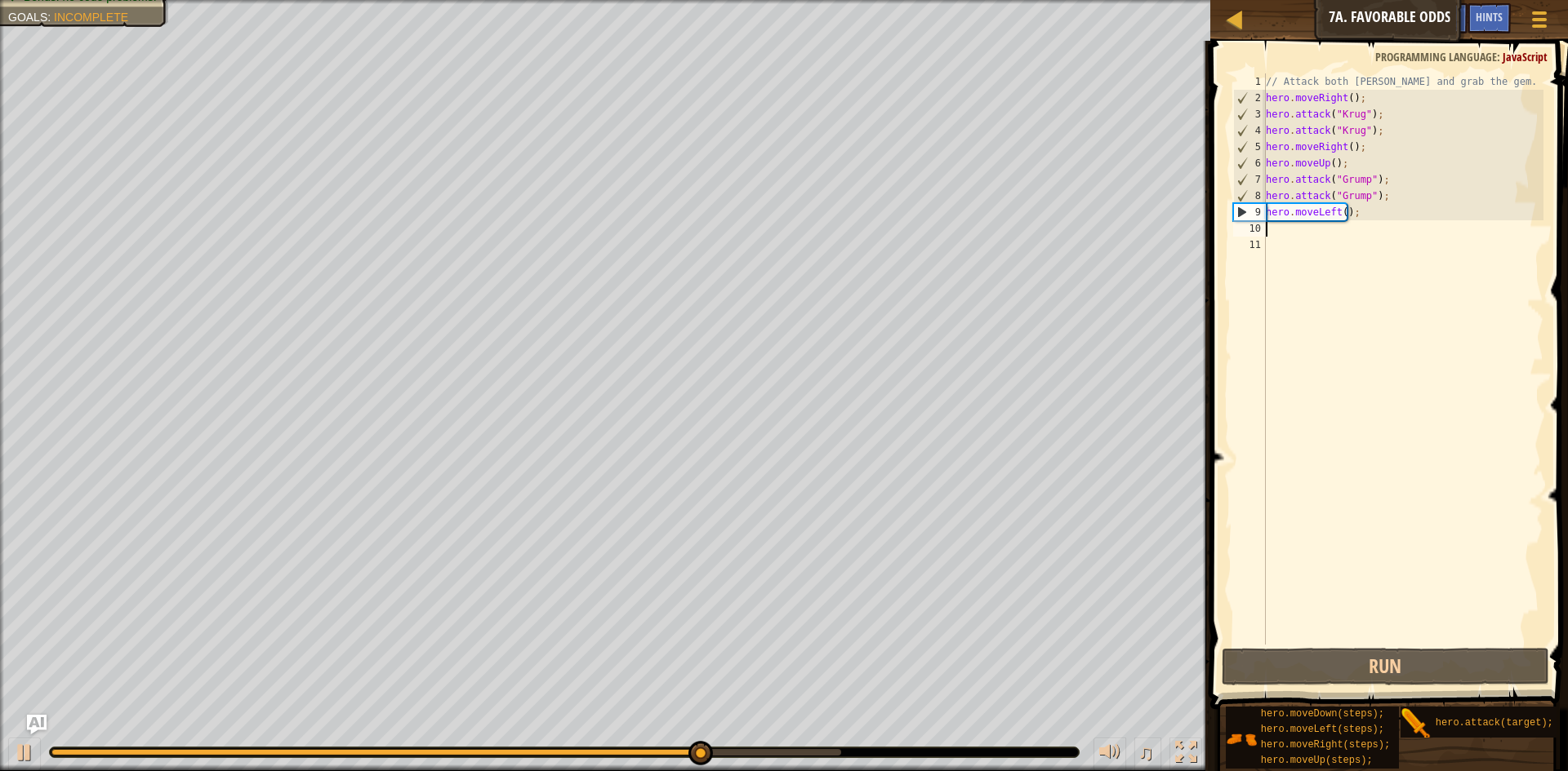
click at [1275, 240] on div "// Attack both [PERSON_NAME] and grab the gem. hero . moveRight ( ) ; hero . at…" at bounding box center [1403, 375] width 281 height 604
click at [1272, 216] on div "// Attack both [PERSON_NAME] and grab the gem. hero . moveRight ( ) ; hero . at…" at bounding box center [1403, 375] width 281 height 604
type textarea "hero.moveLeft();"
click at [1263, 233] on div "10" at bounding box center [1250, 229] width 33 height 16
type textarea "h"
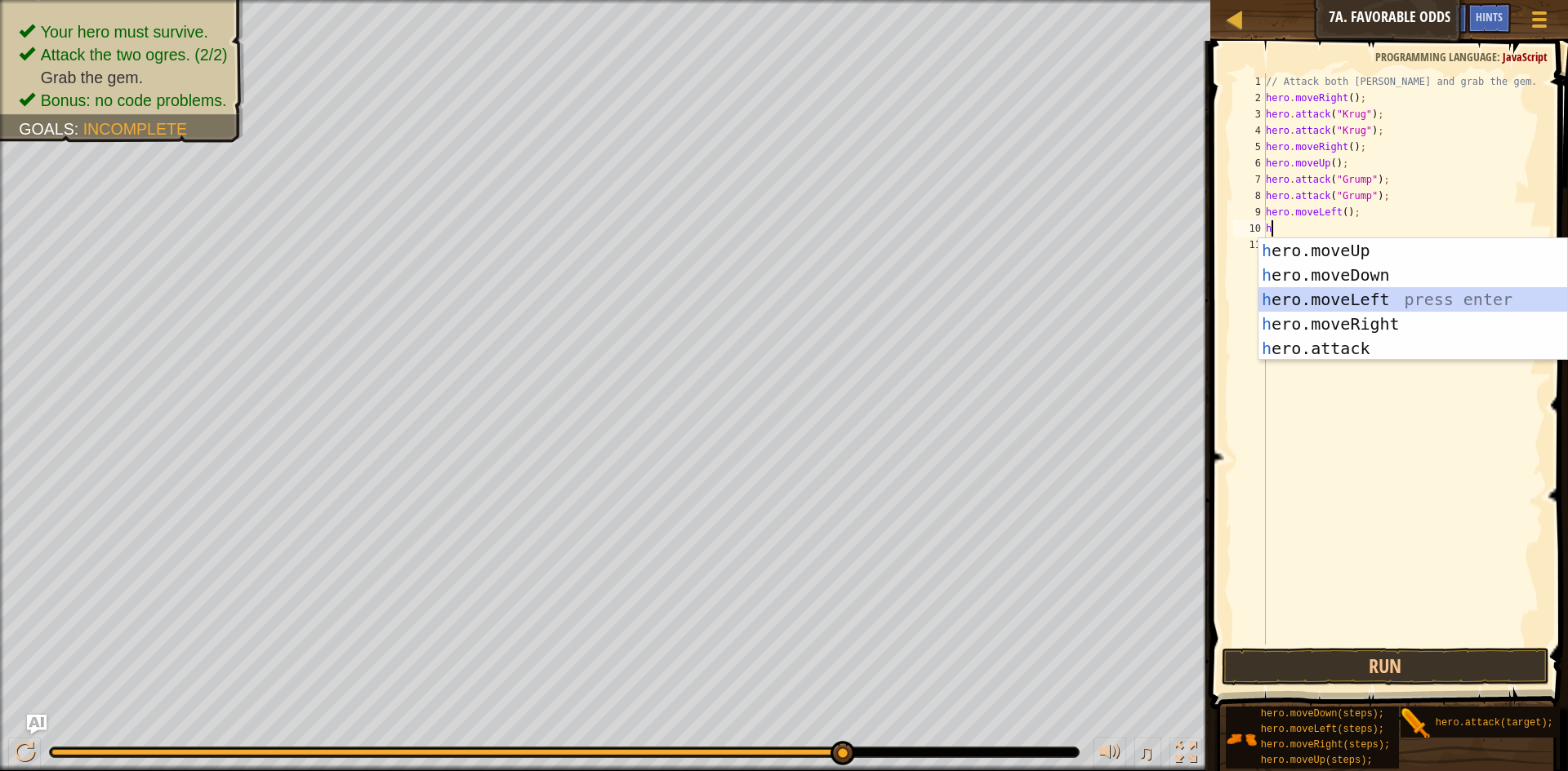
click at [1341, 310] on div "h ero.moveUp press enter h ero.moveDown press enter h ero.moveLeft press enter …" at bounding box center [1413, 325] width 308 height 172
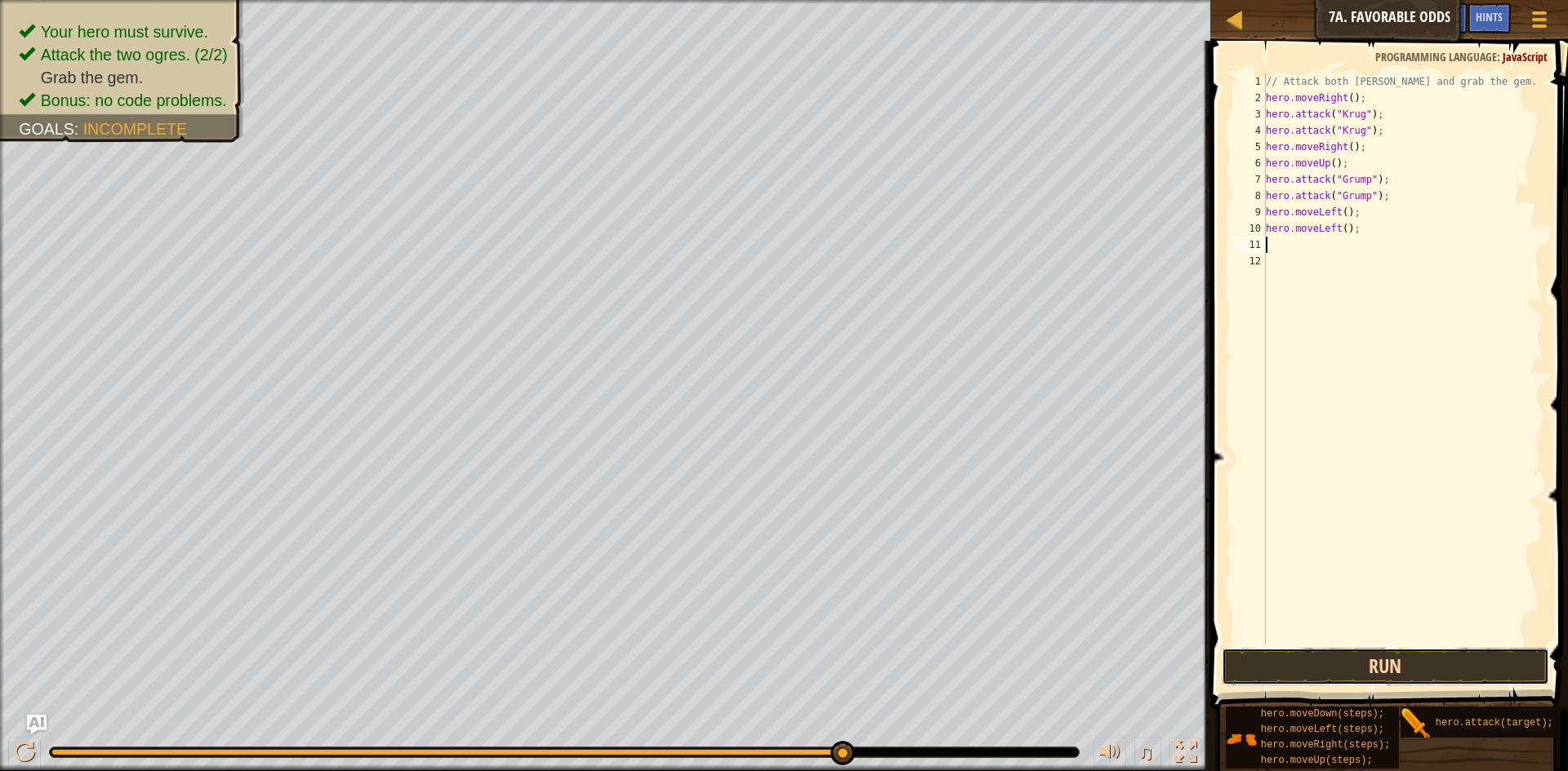
click at [1426, 655] on button "Run" at bounding box center [1386, 667] width 327 height 38
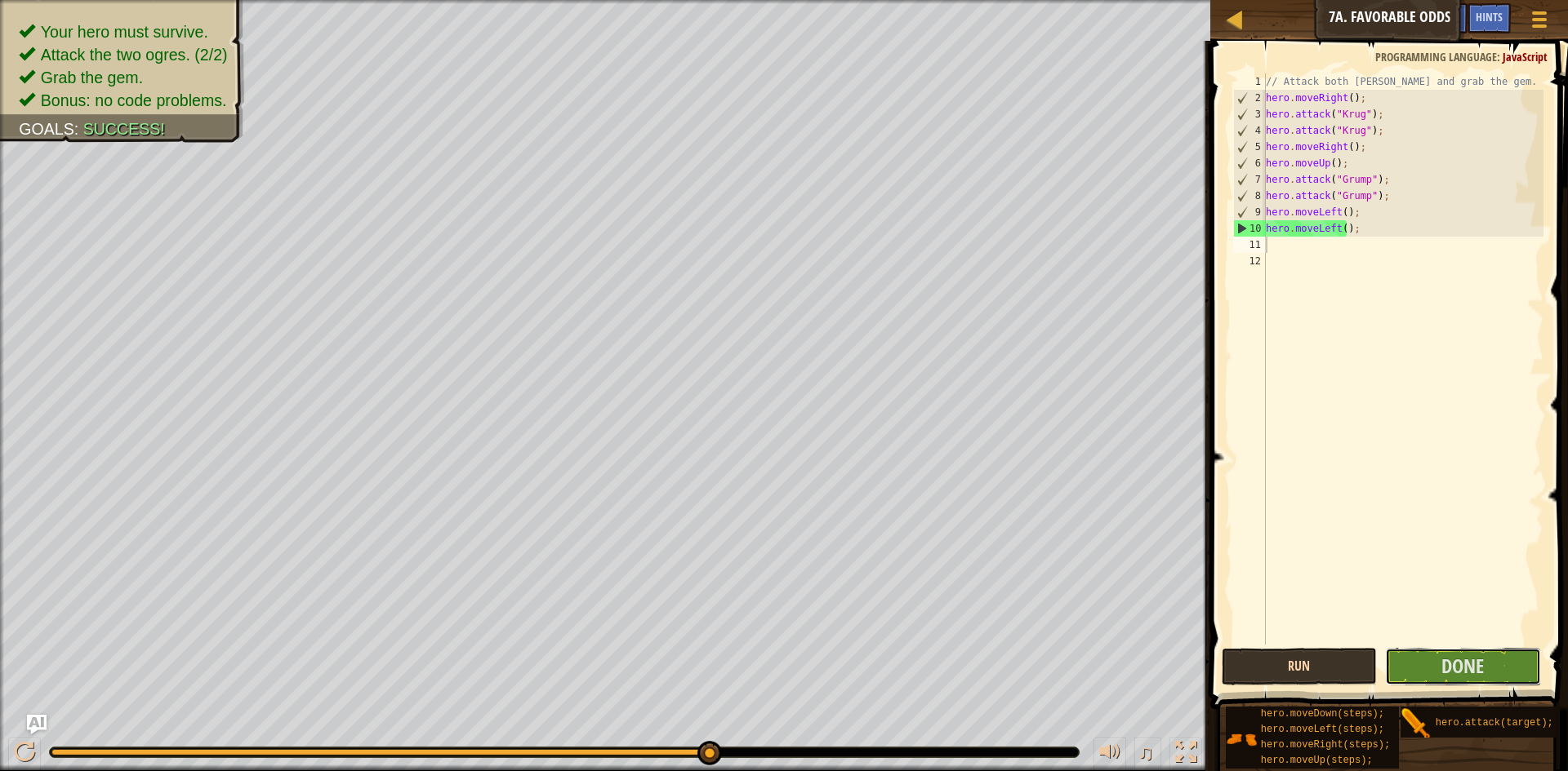
click at [1426, 655] on button "Done" at bounding box center [1462, 667] width 156 height 38
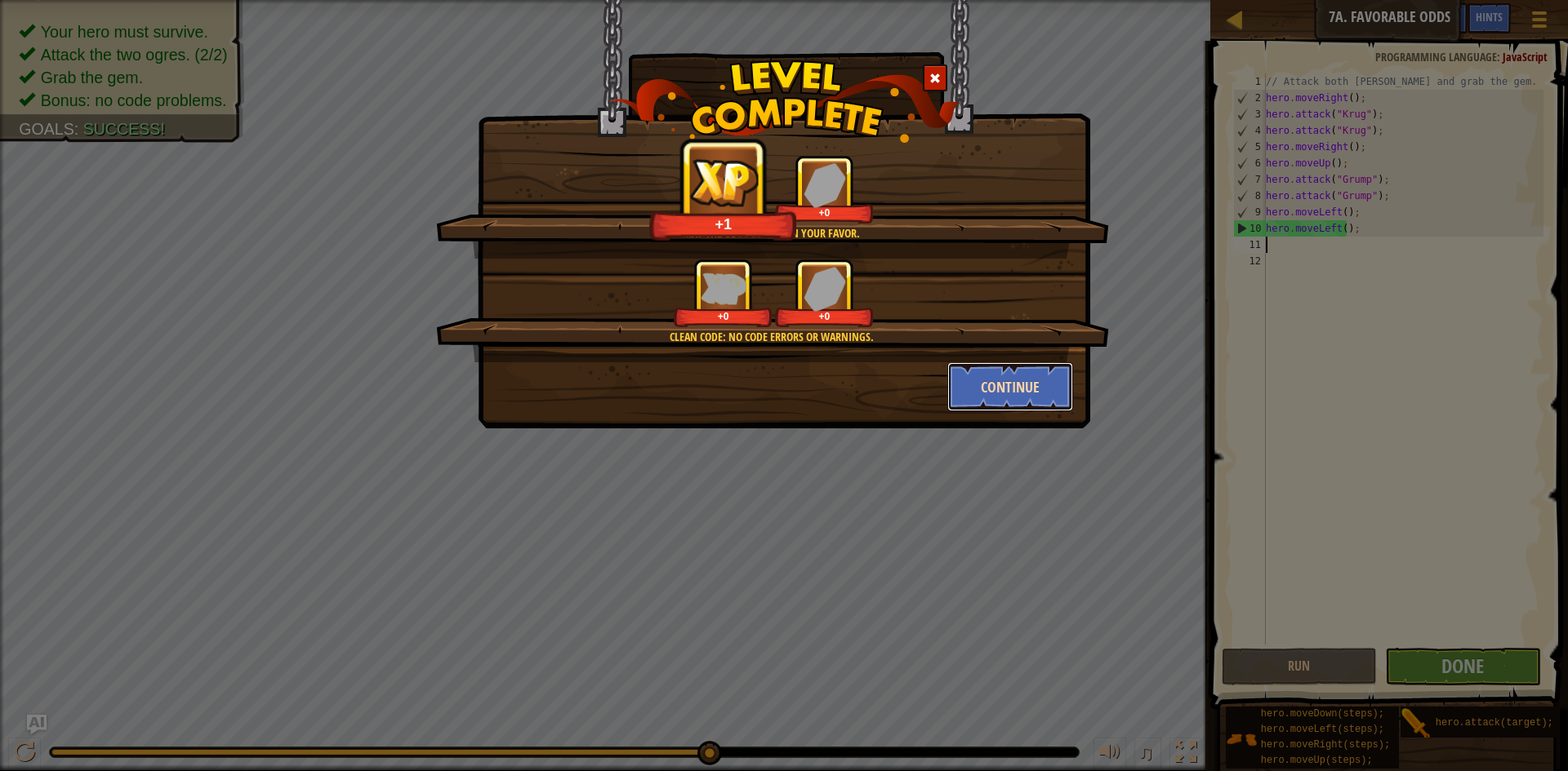
click at [1039, 401] on button "Continue" at bounding box center [1010, 387] width 127 height 49
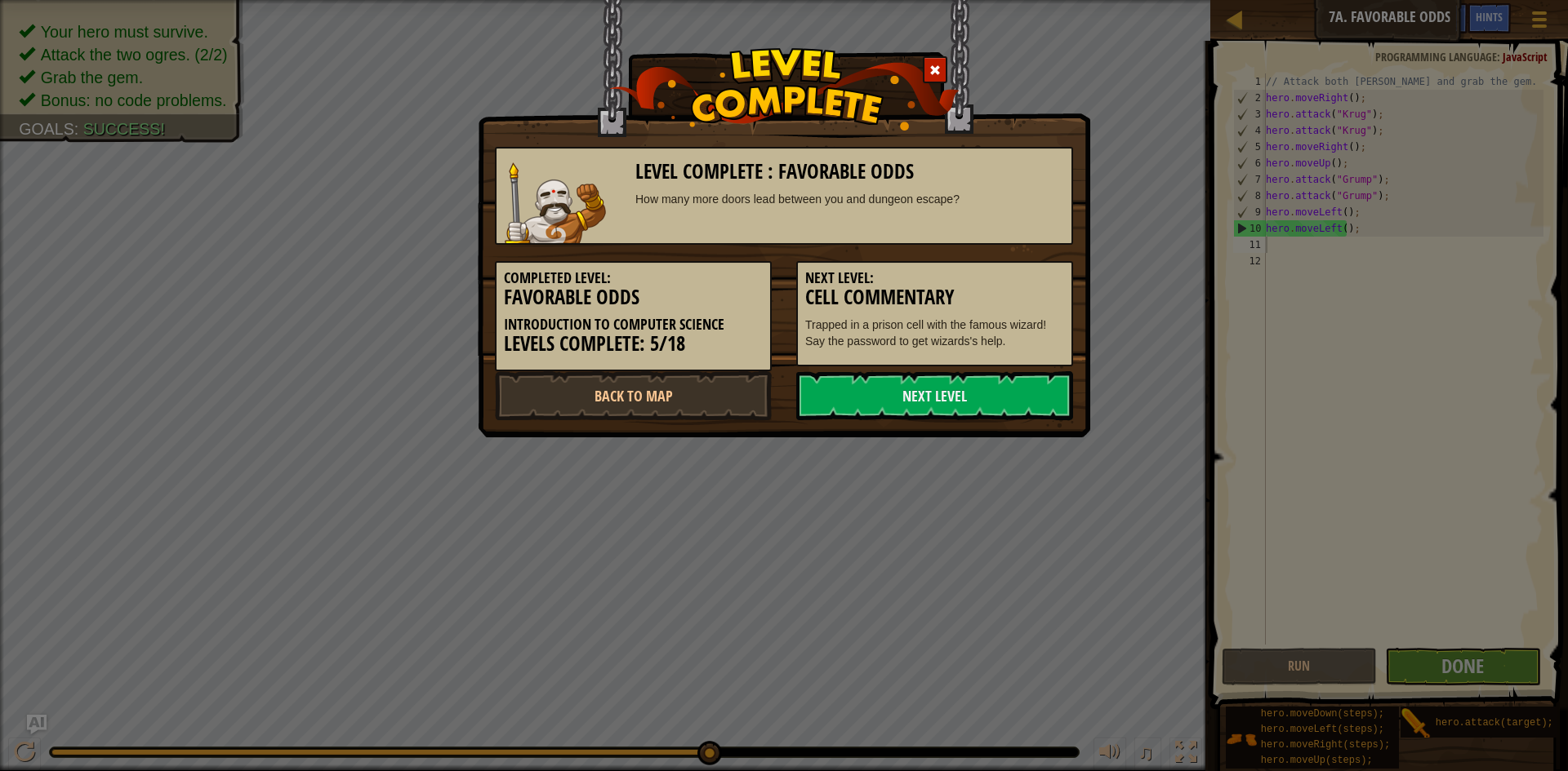
click at [1039, 401] on link "Next Level" at bounding box center [934, 396] width 276 height 49
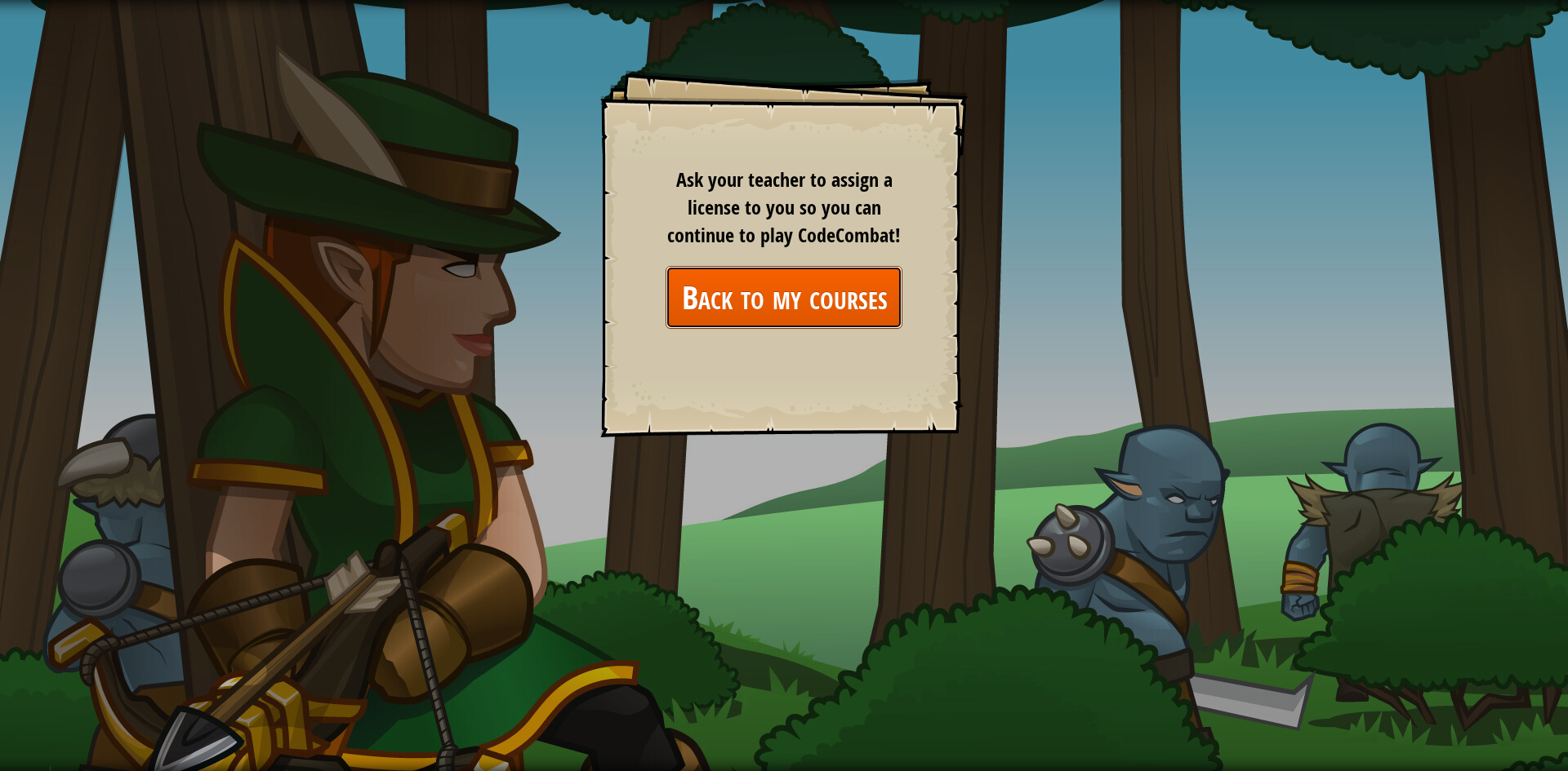
click at [882, 287] on link "Back to my courses" at bounding box center [784, 297] width 237 height 63
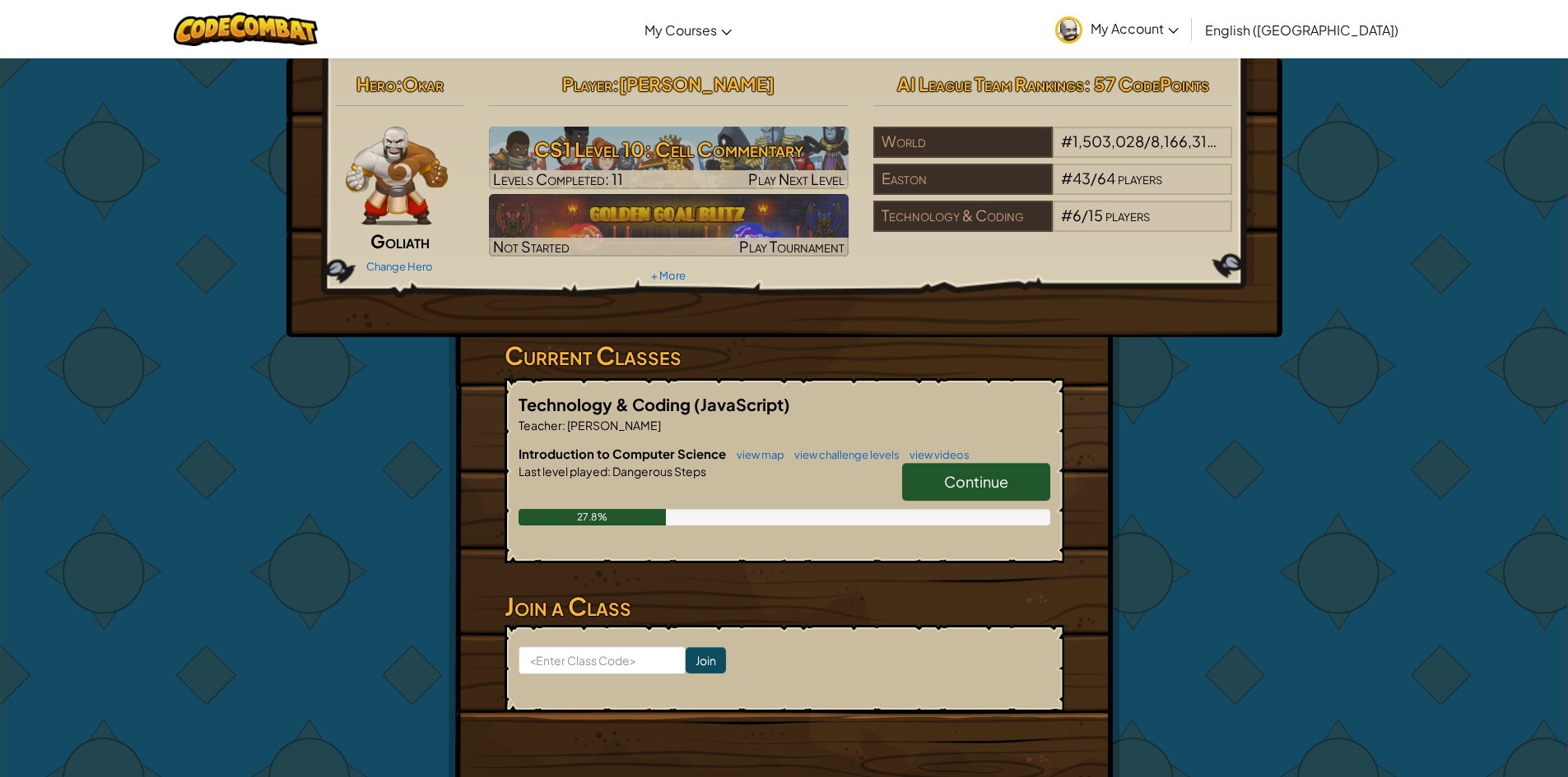
click at [955, 489] on span "Continue" at bounding box center [976, 481] width 64 height 19
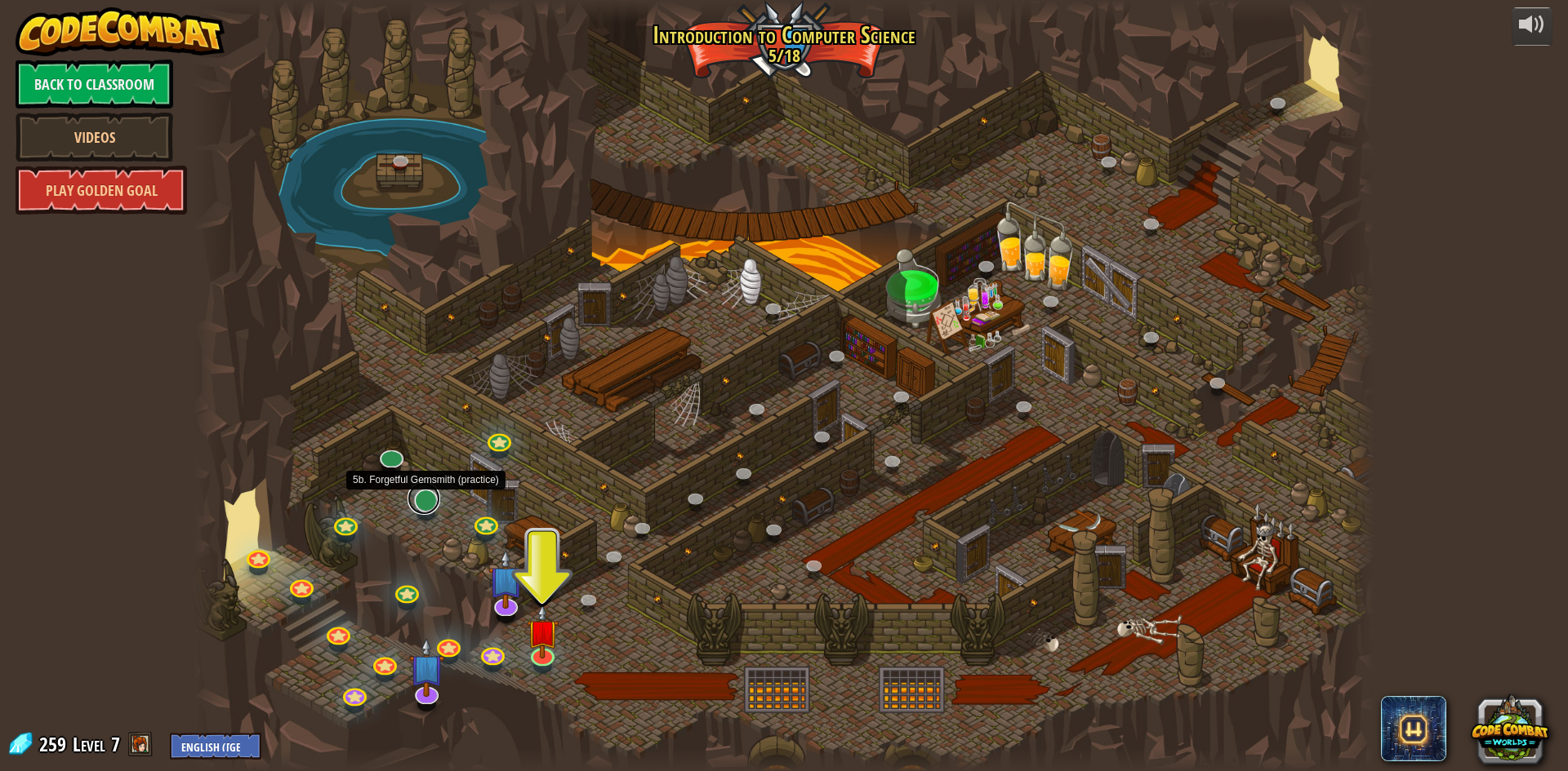
click at [411, 501] on link at bounding box center [424, 499] width 33 height 33
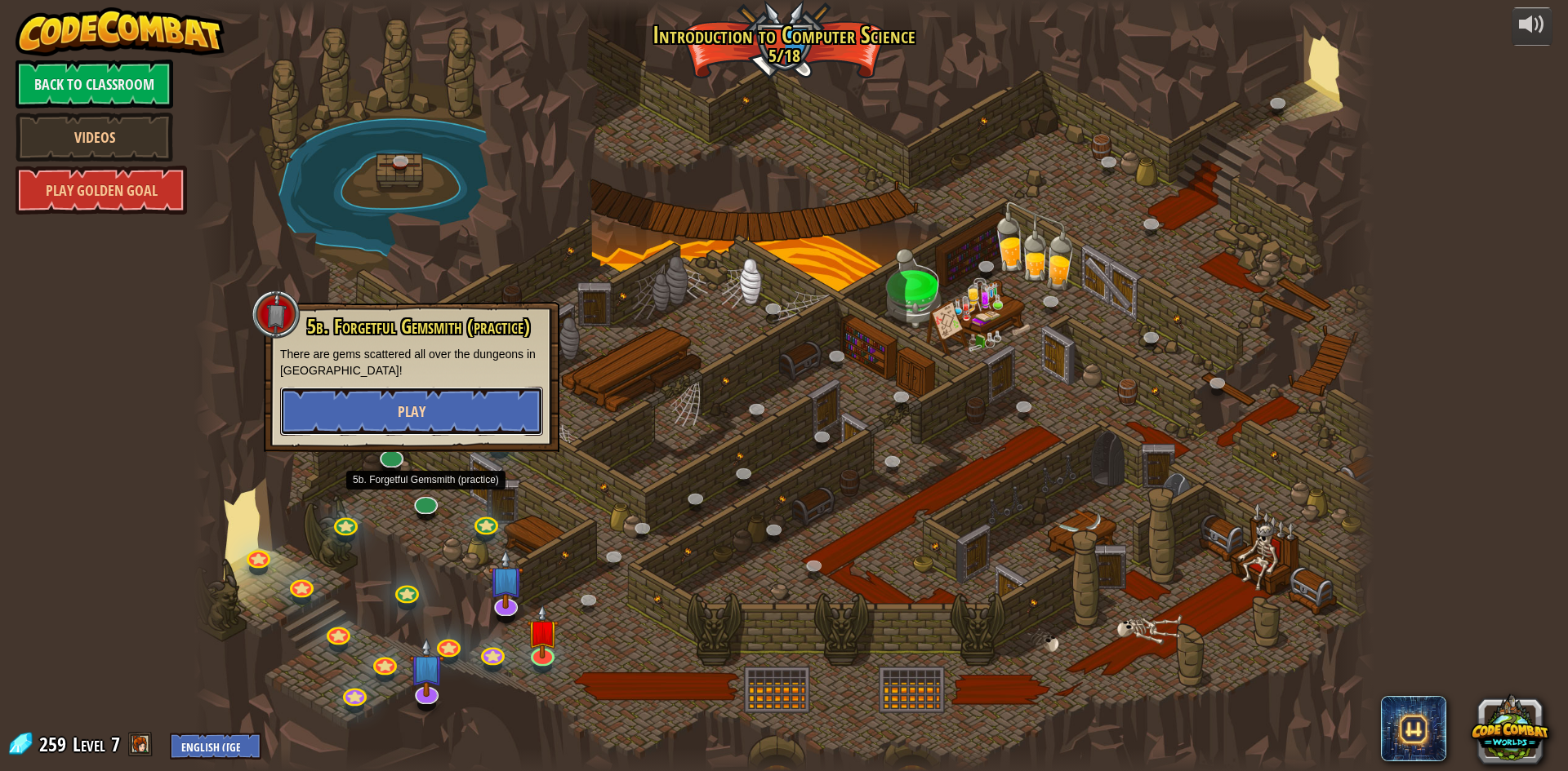
click at [392, 406] on button "Play" at bounding box center [411, 411] width 263 height 49
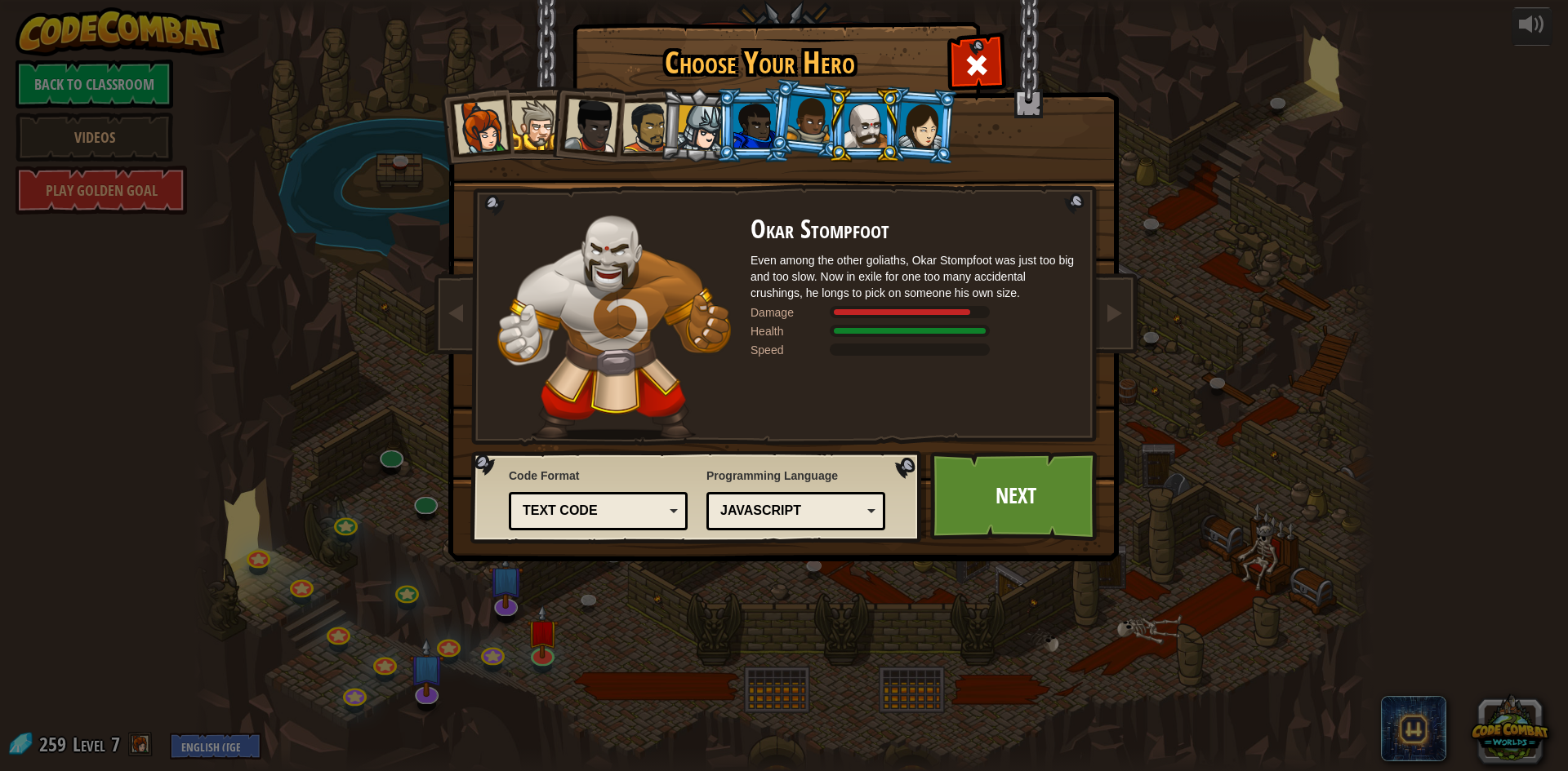
click at [921, 125] on div at bounding box center [921, 125] width 46 height 47
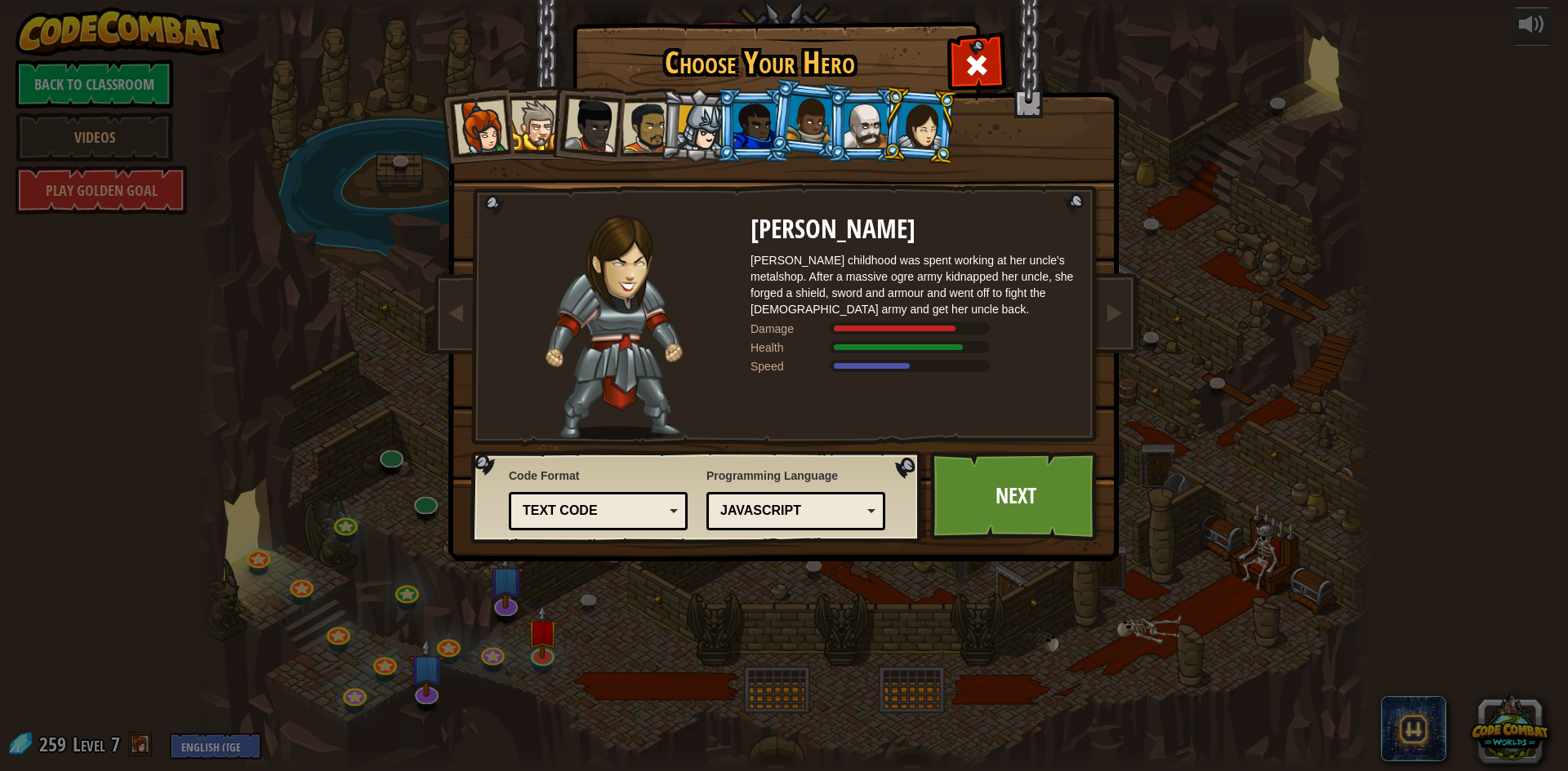
click at [877, 118] on div at bounding box center [865, 126] width 43 height 44
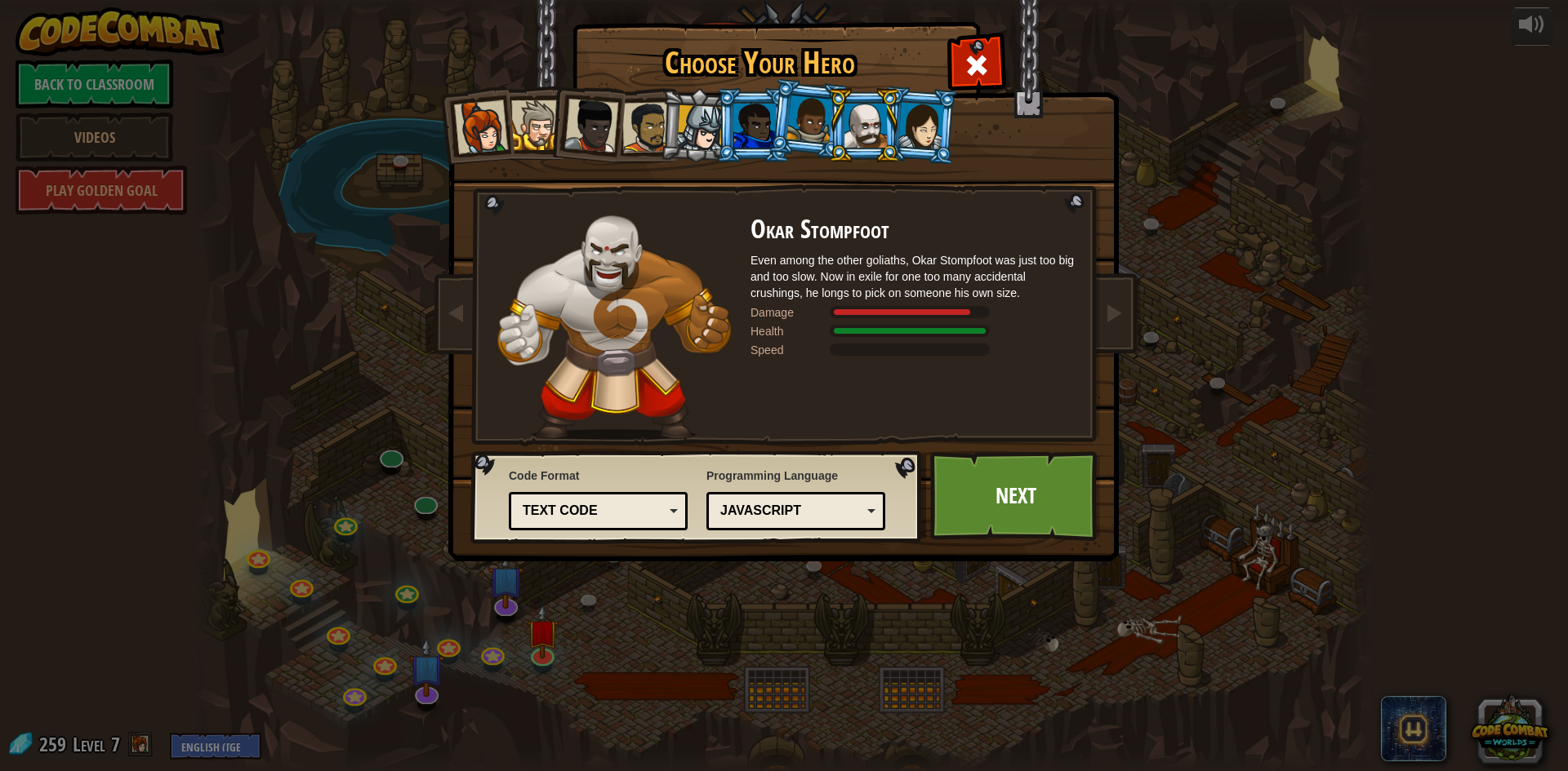
click at [806, 123] on div at bounding box center [809, 119] width 47 height 48
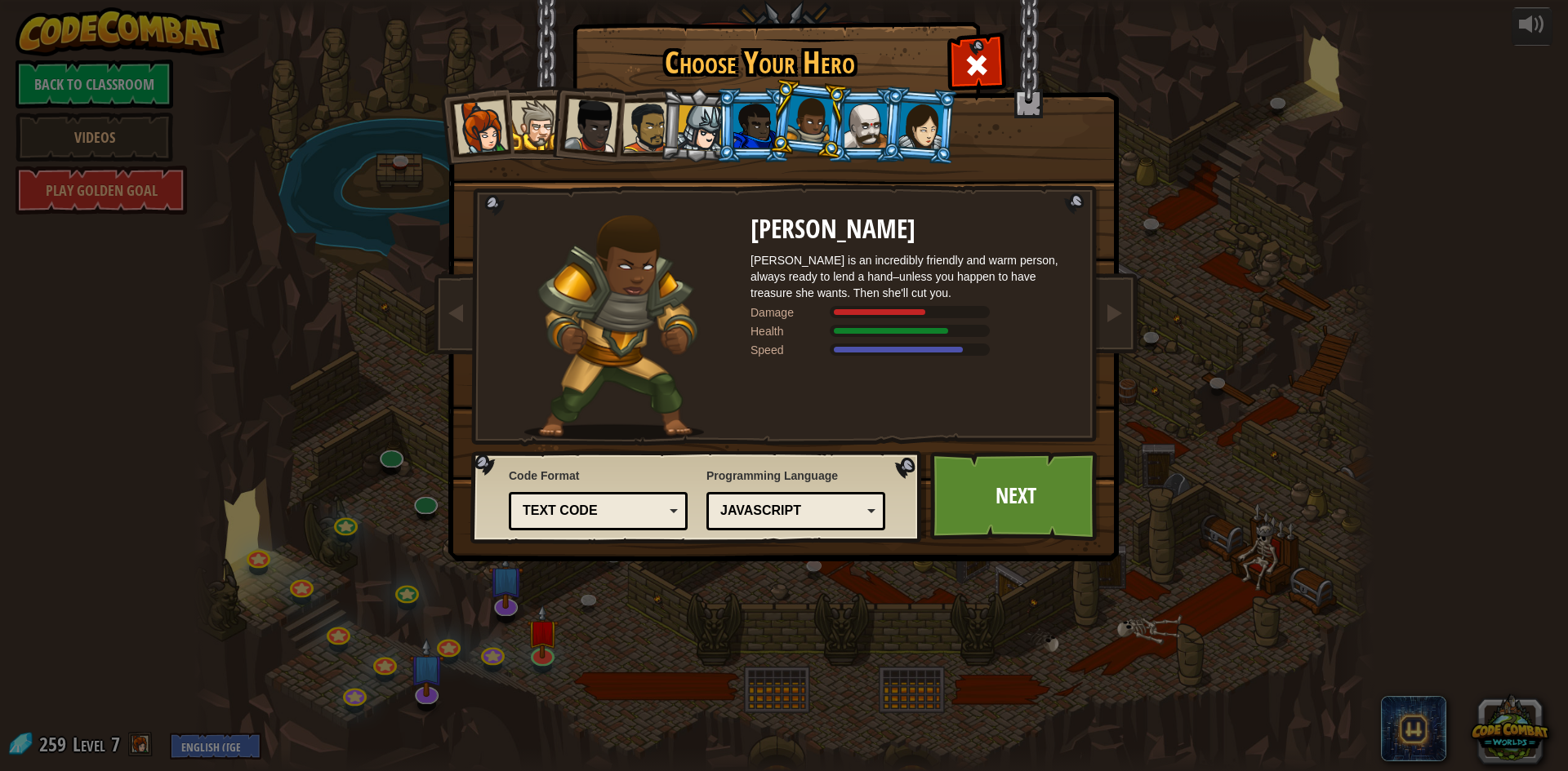
click at [766, 122] on div at bounding box center [755, 126] width 43 height 44
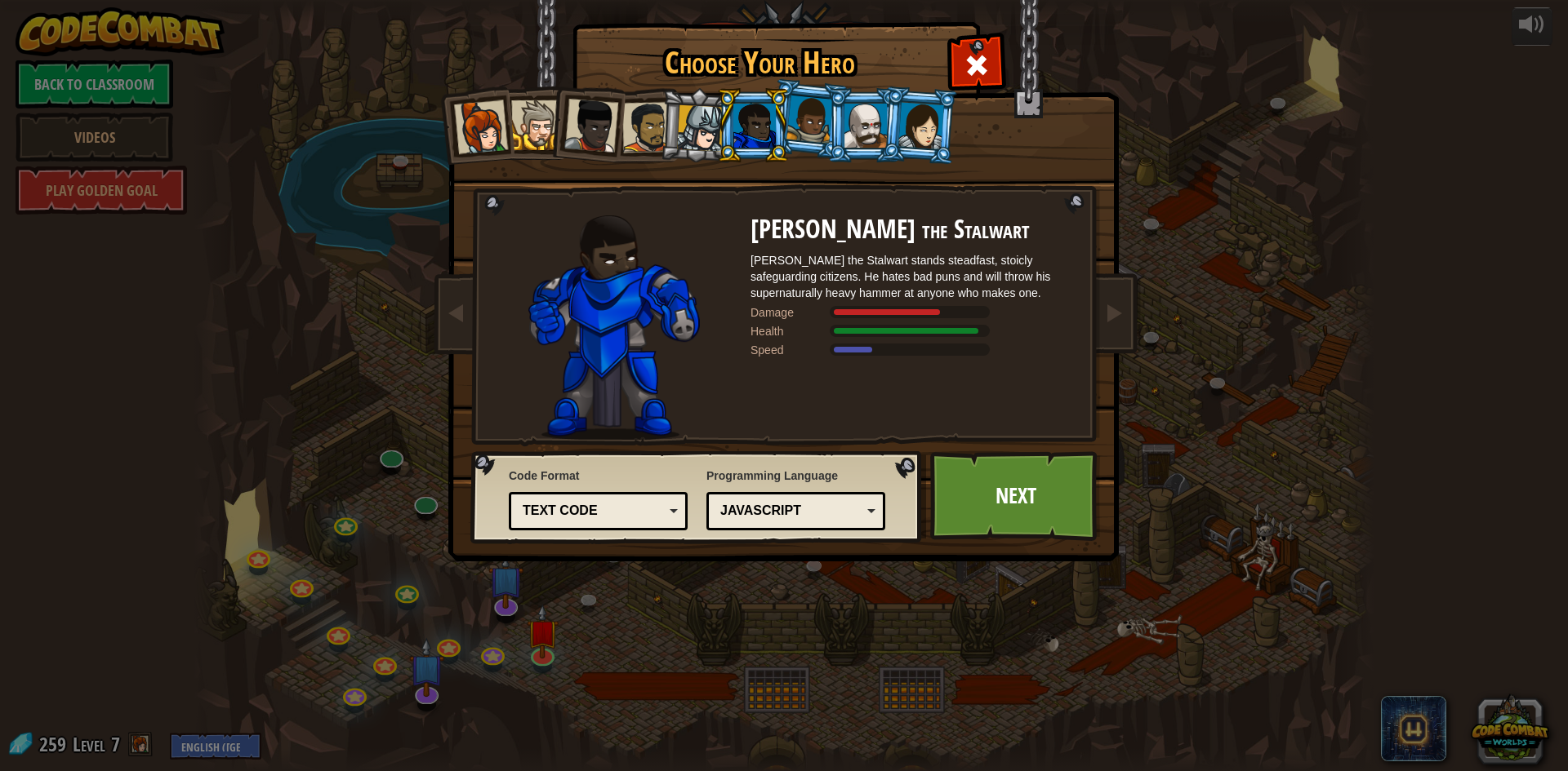
click at [728, 122] on li at bounding box center [753, 125] width 74 height 74
click at [712, 122] on div at bounding box center [700, 128] width 47 height 47
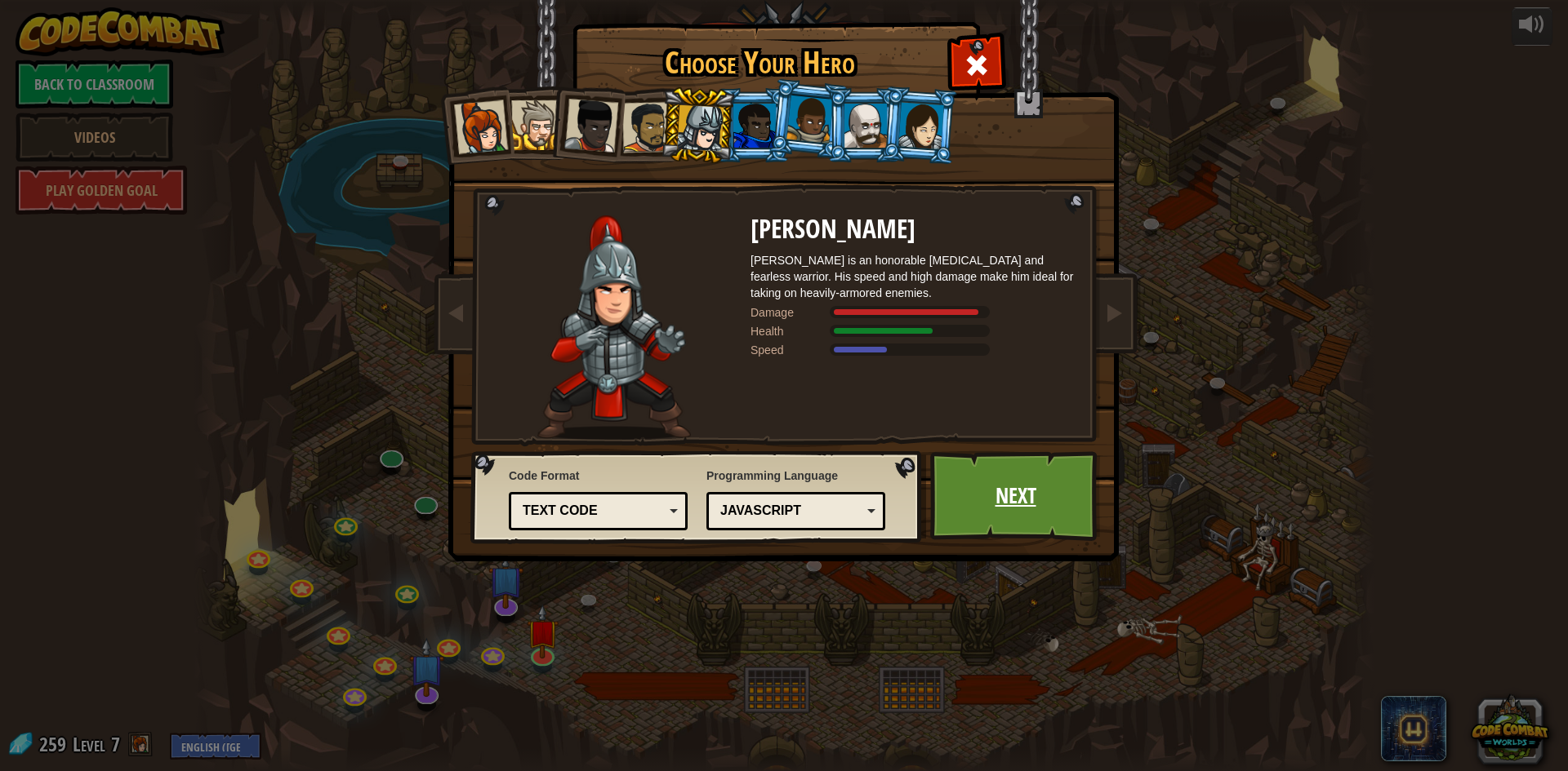
click at [1000, 504] on link "Next" at bounding box center [1015, 496] width 171 height 90
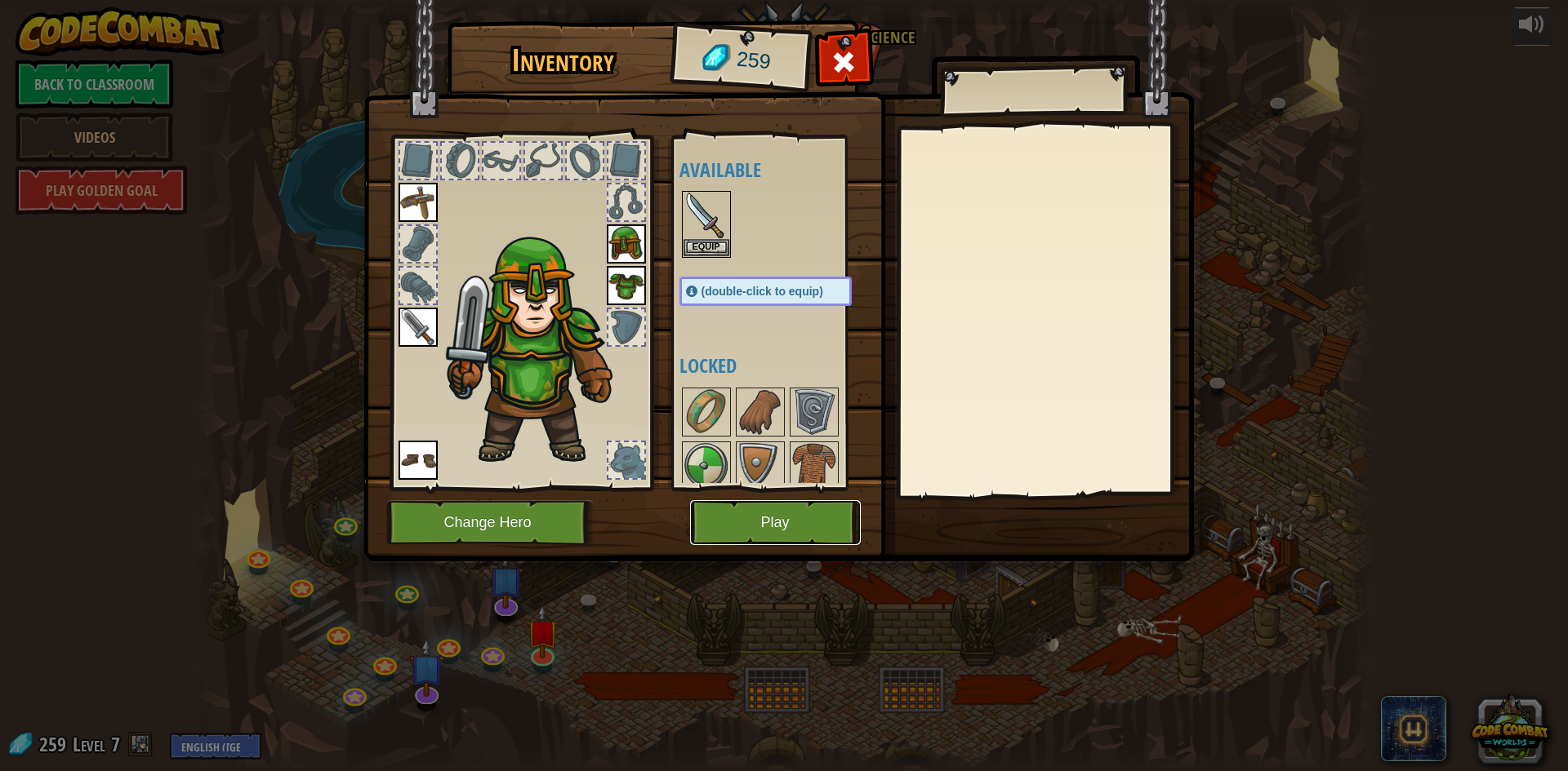
click at [726, 510] on button "Play" at bounding box center [775, 522] width 171 height 45
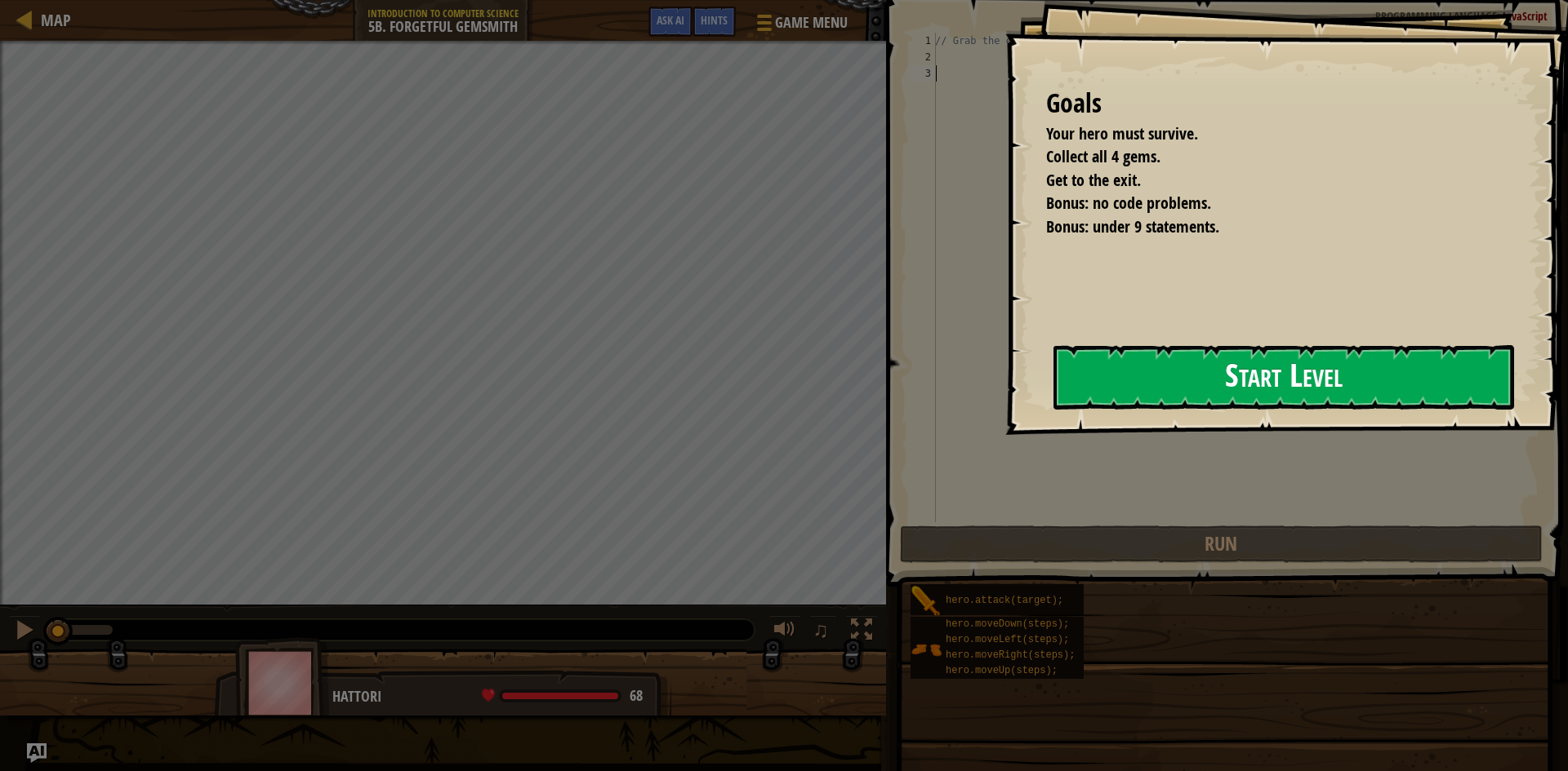
click at [1293, 374] on button "Start Level" at bounding box center [1283, 377] width 461 height 65
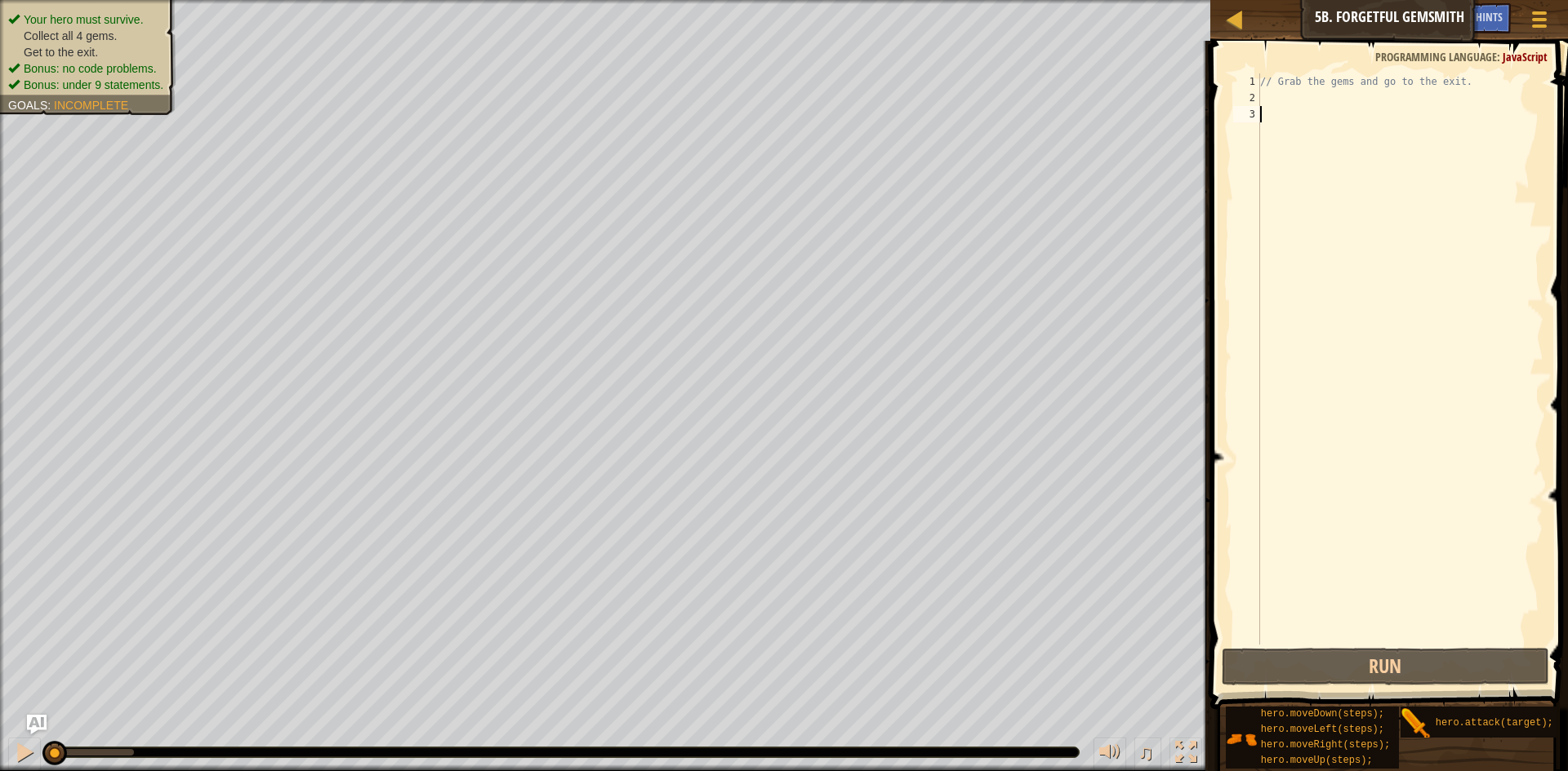
click at [1267, 98] on div "// Grab the gems and go to the exit." at bounding box center [1400, 375] width 286 height 604
type textarea "h"
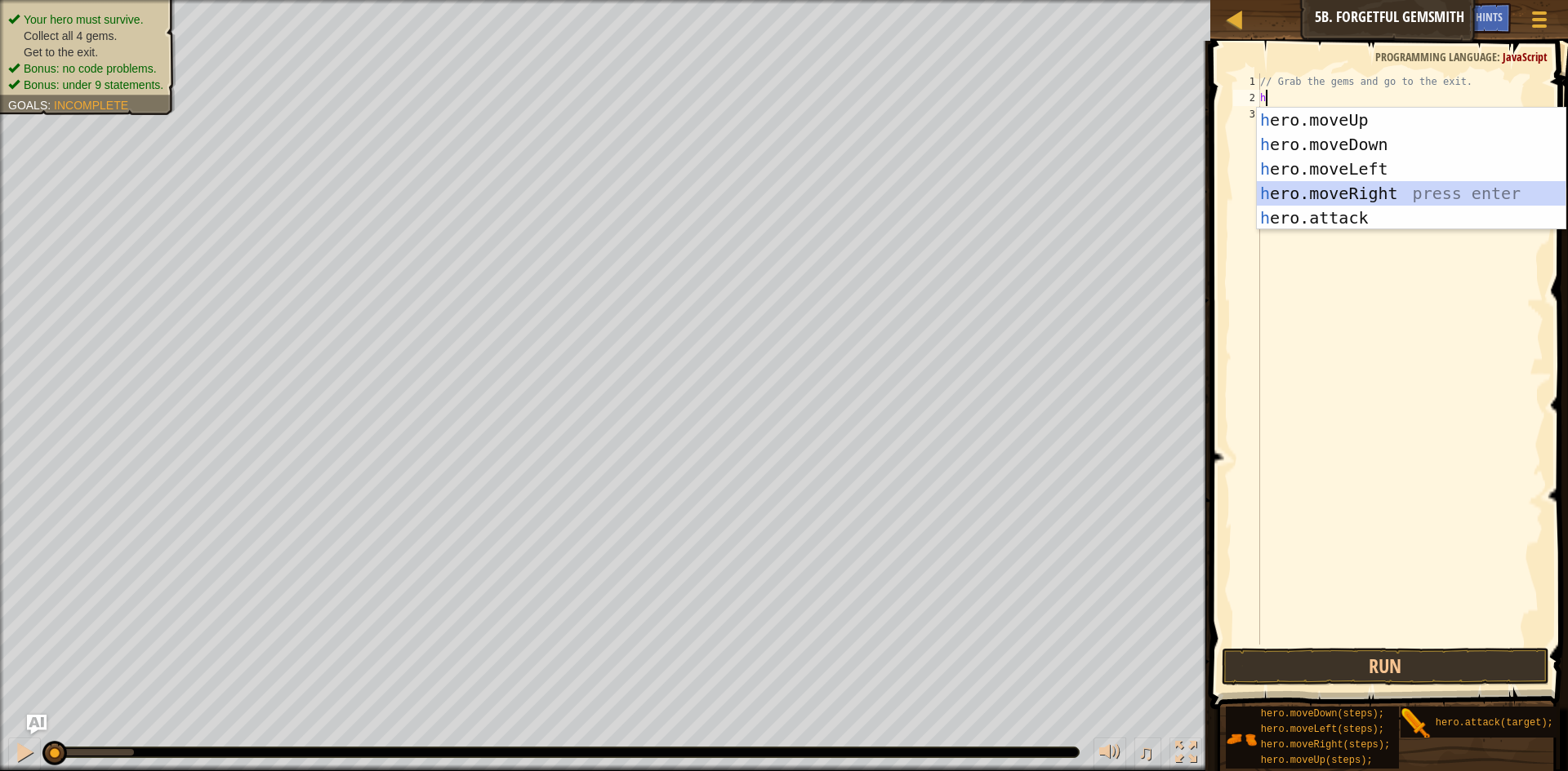
click at [1319, 187] on div "h ero.moveUp press enter h ero.moveDown press enter h ero.moveLeft press enter …" at bounding box center [1411, 194] width 308 height 172
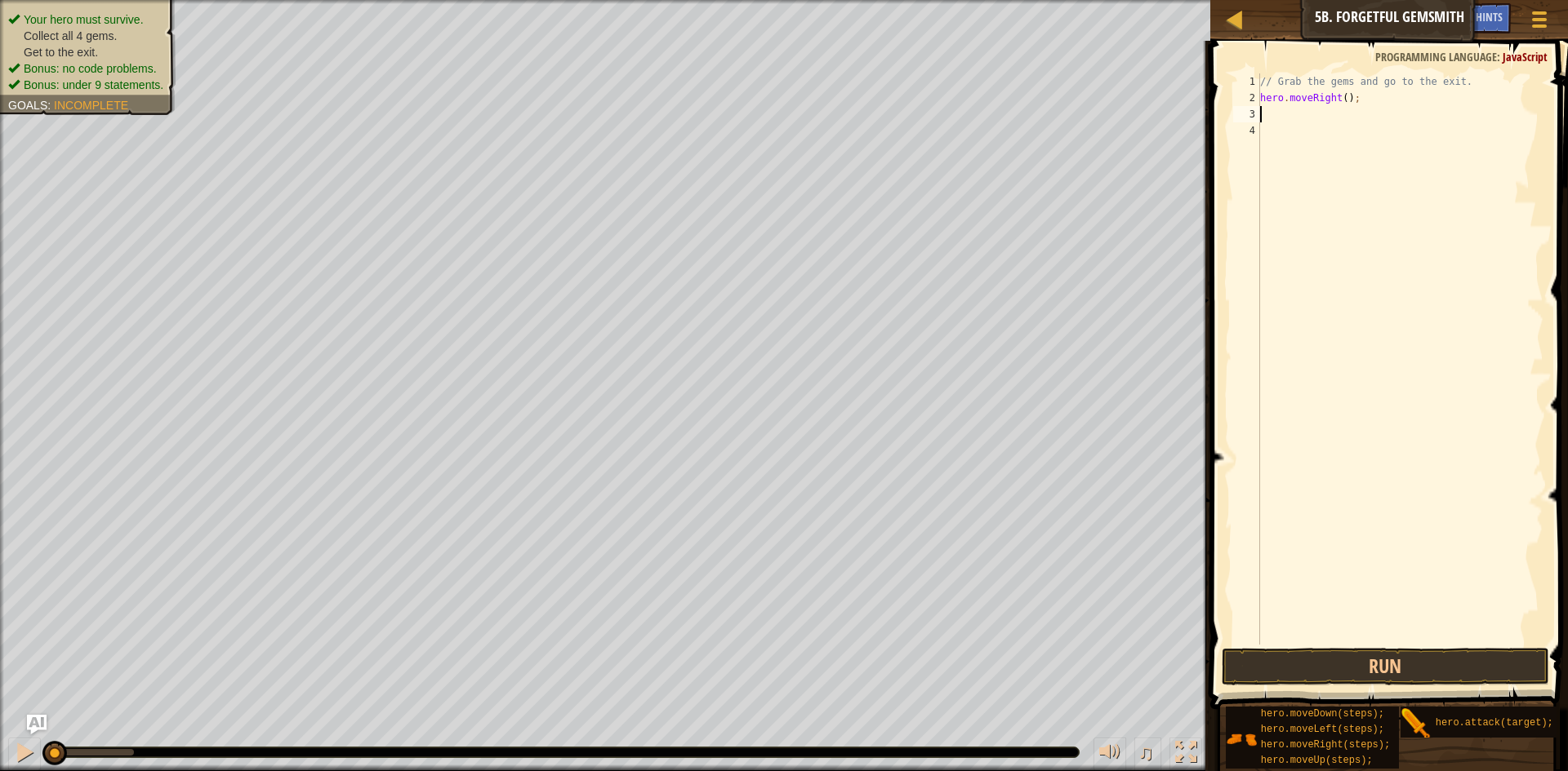
type textarea "h"
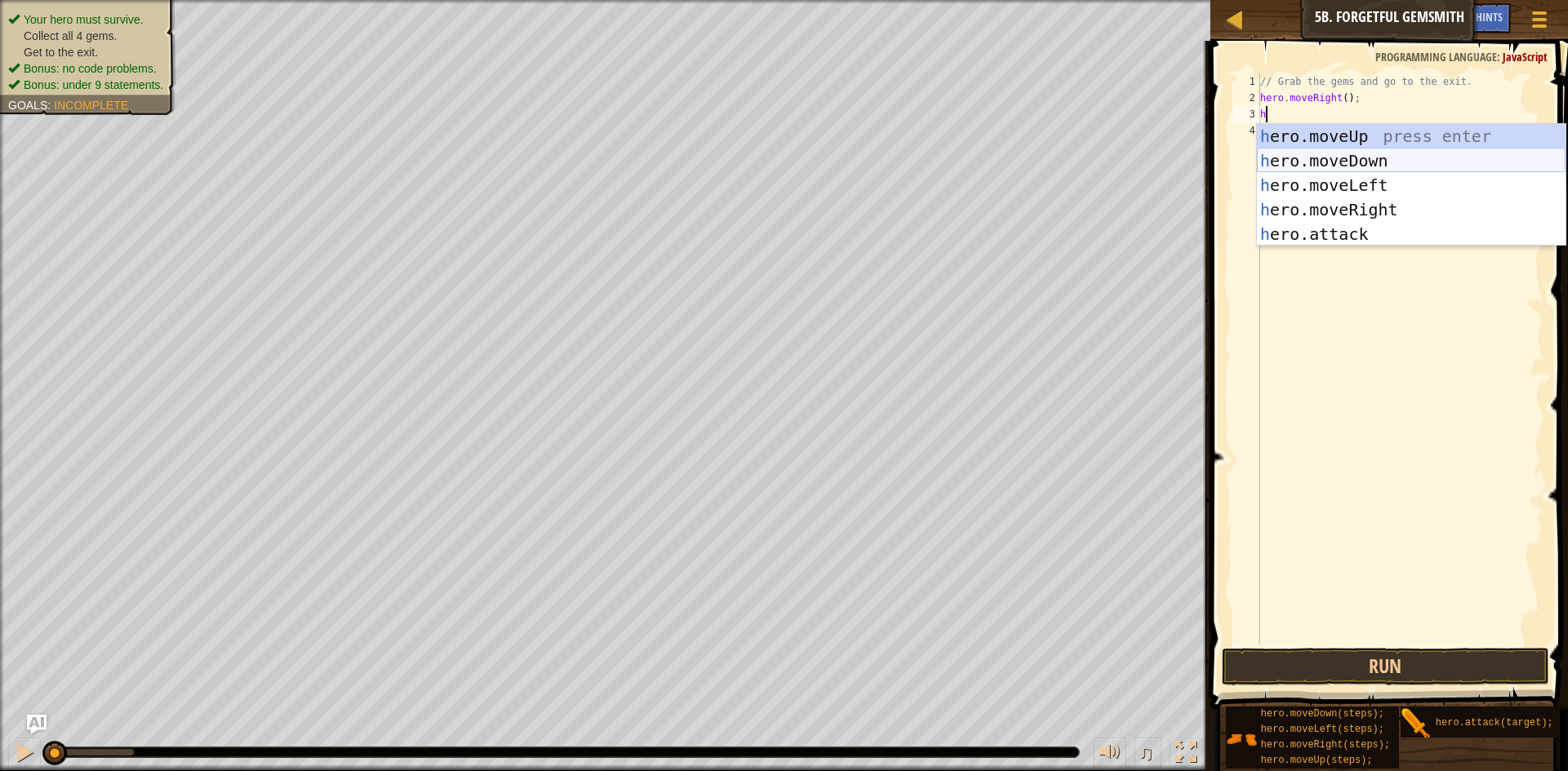
click at [1338, 166] on div "h ero.moveUp press enter h ero.moveDown press enter h ero.moveLeft press enter …" at bounding box center [1411, 210] width 308 height 172
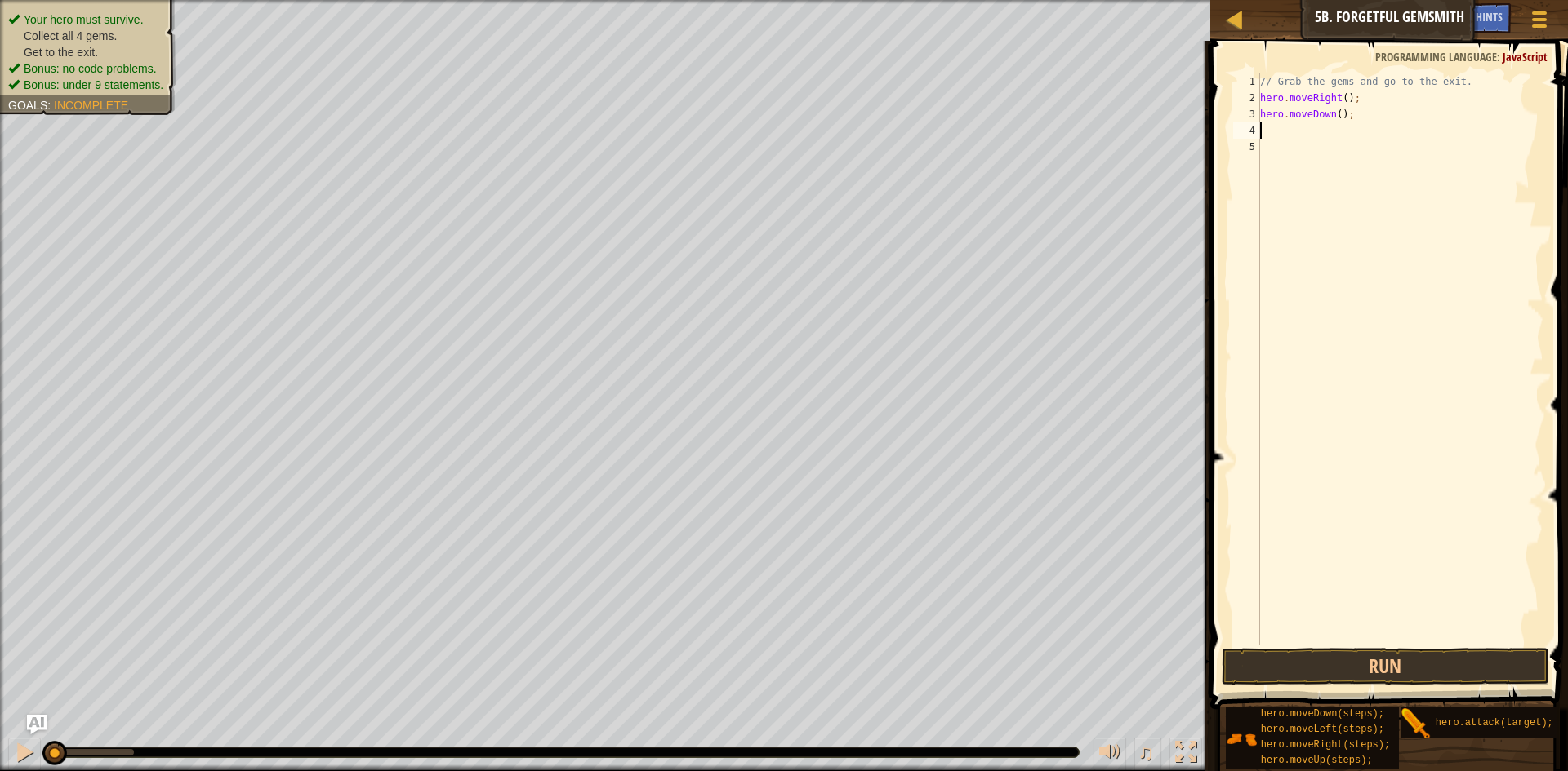
type textarea "h"
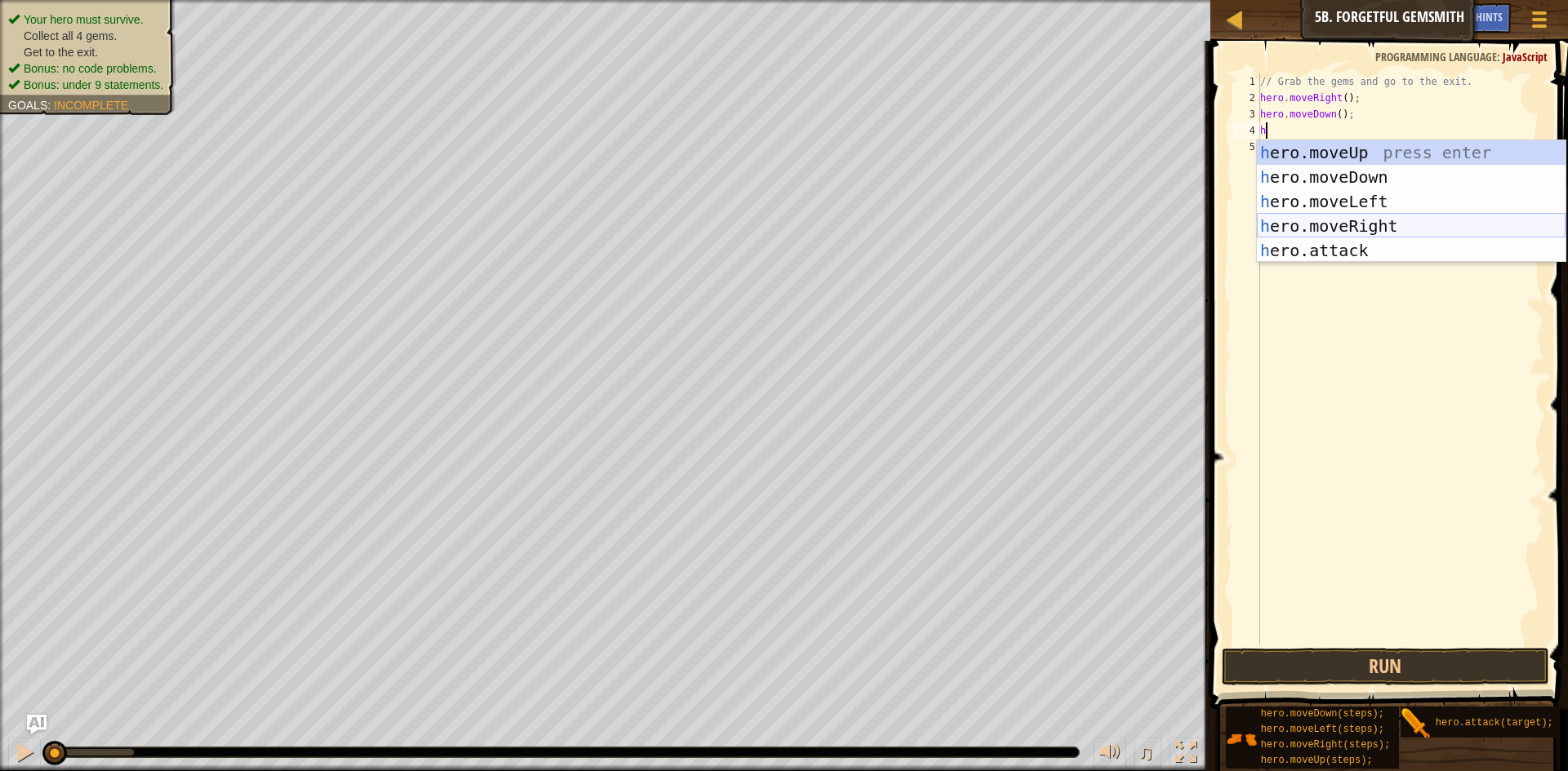
click at [1361, 220] on div "h ero.moveUp press enter h ero.moveDown press enter h ero.moveLeft press enter …" at bounding box center [1411, 226] width 308 height 172
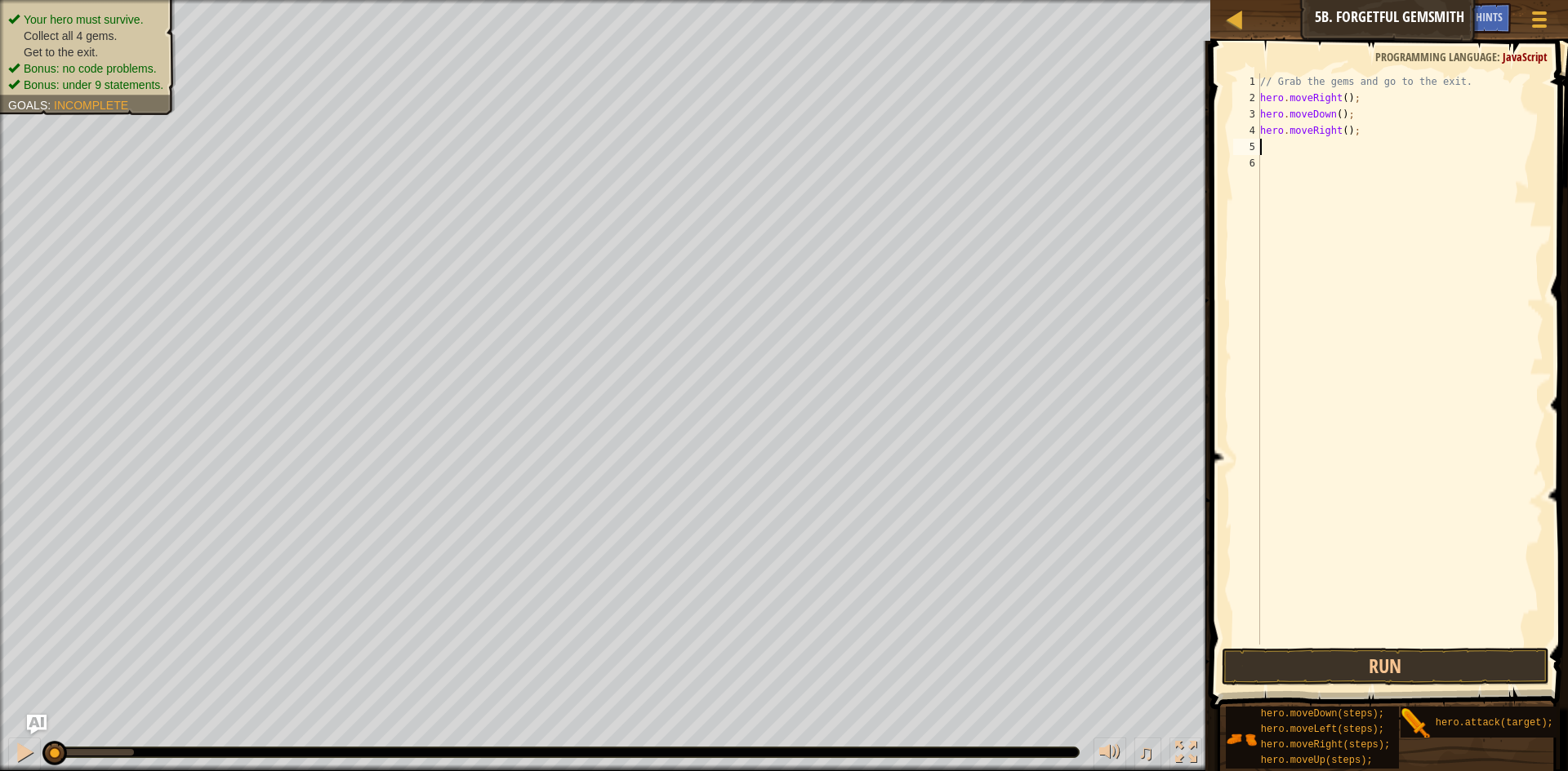
type textarea "h"
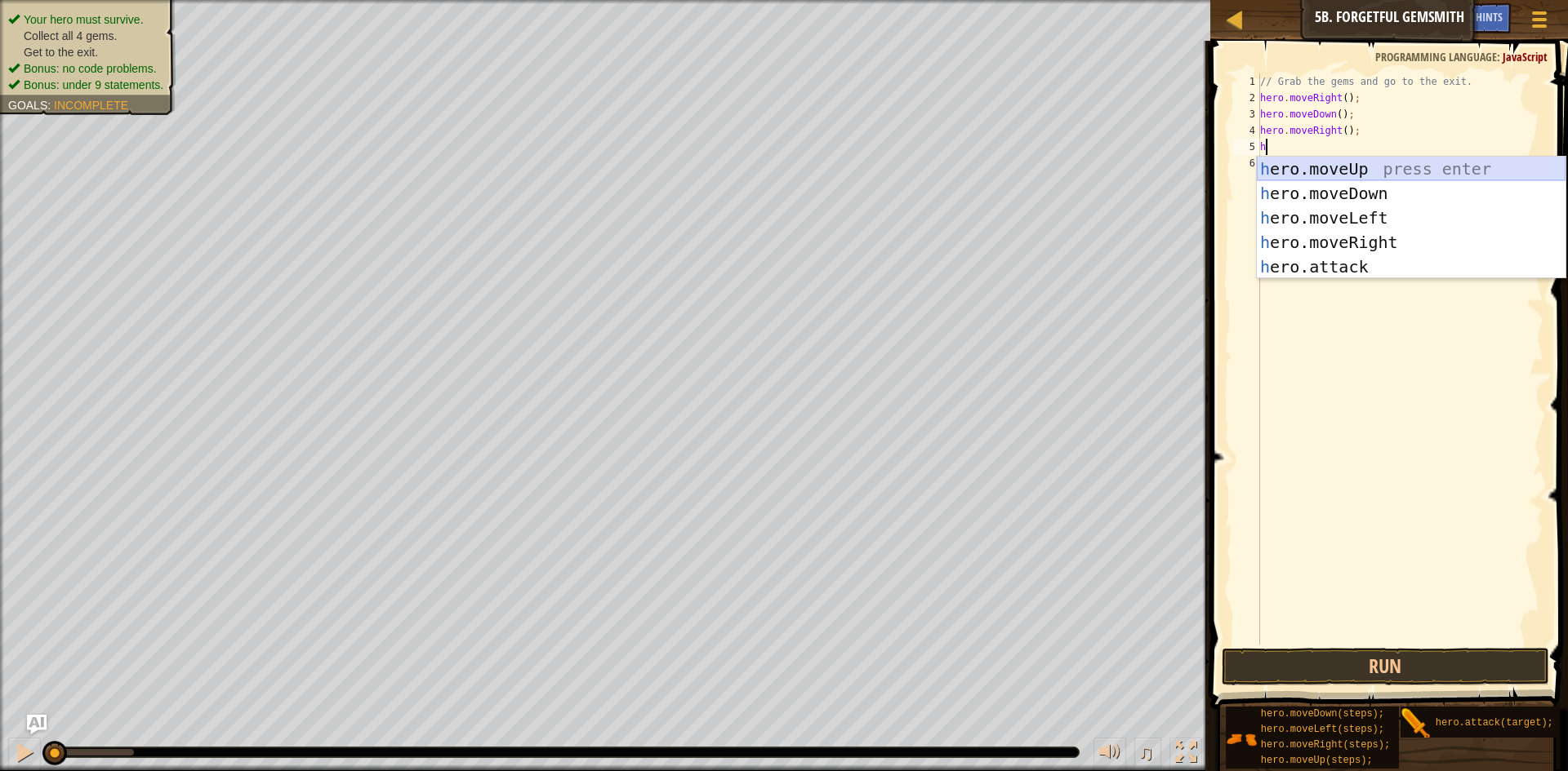
click at [1364, 171] on div "h ero.moveUp press enter h ero.moveDown press enter h ero.moveLeft press enter …" at bounding box center [1411, 243] width 308 height 172
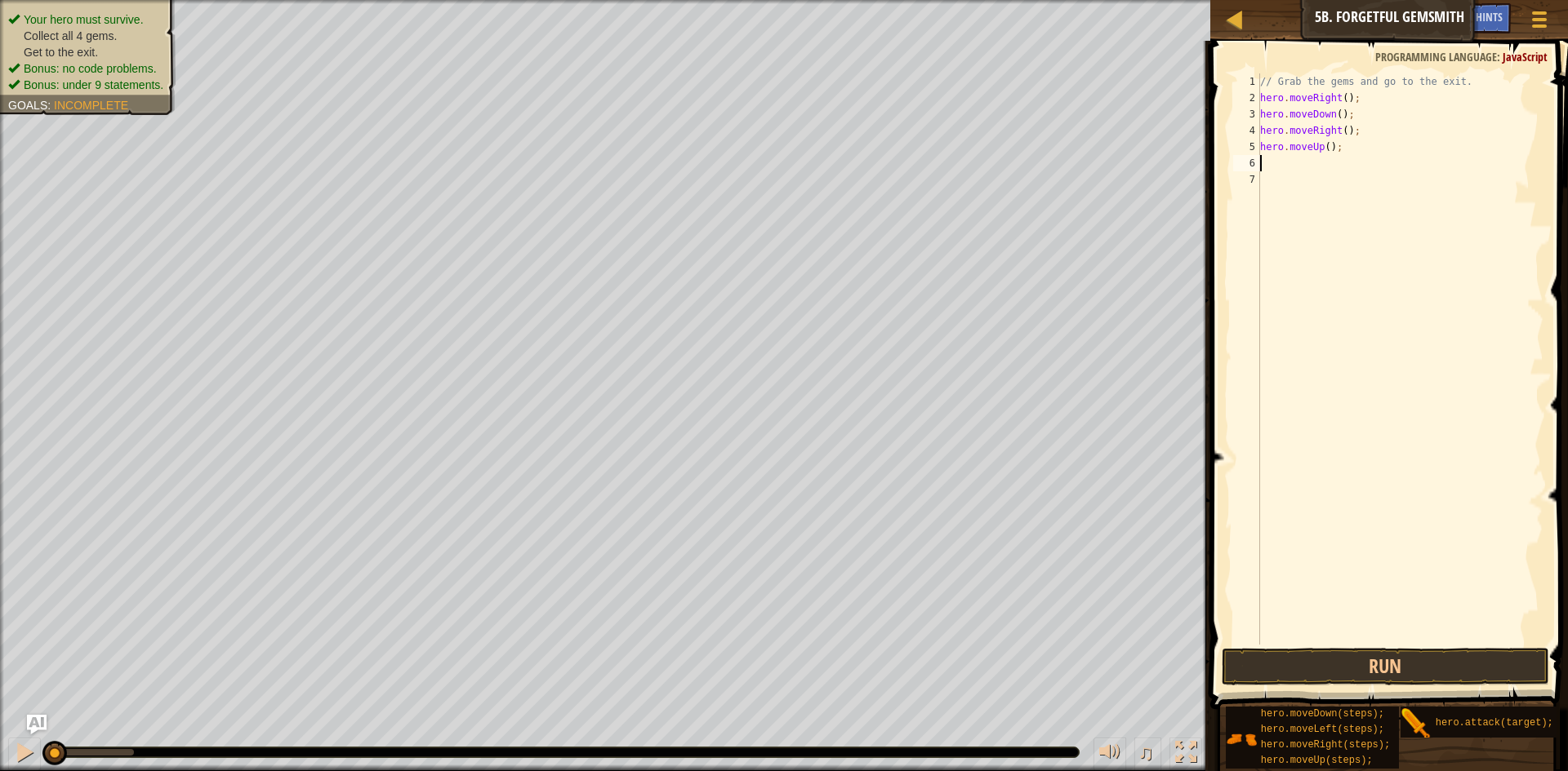
type textarea "h"
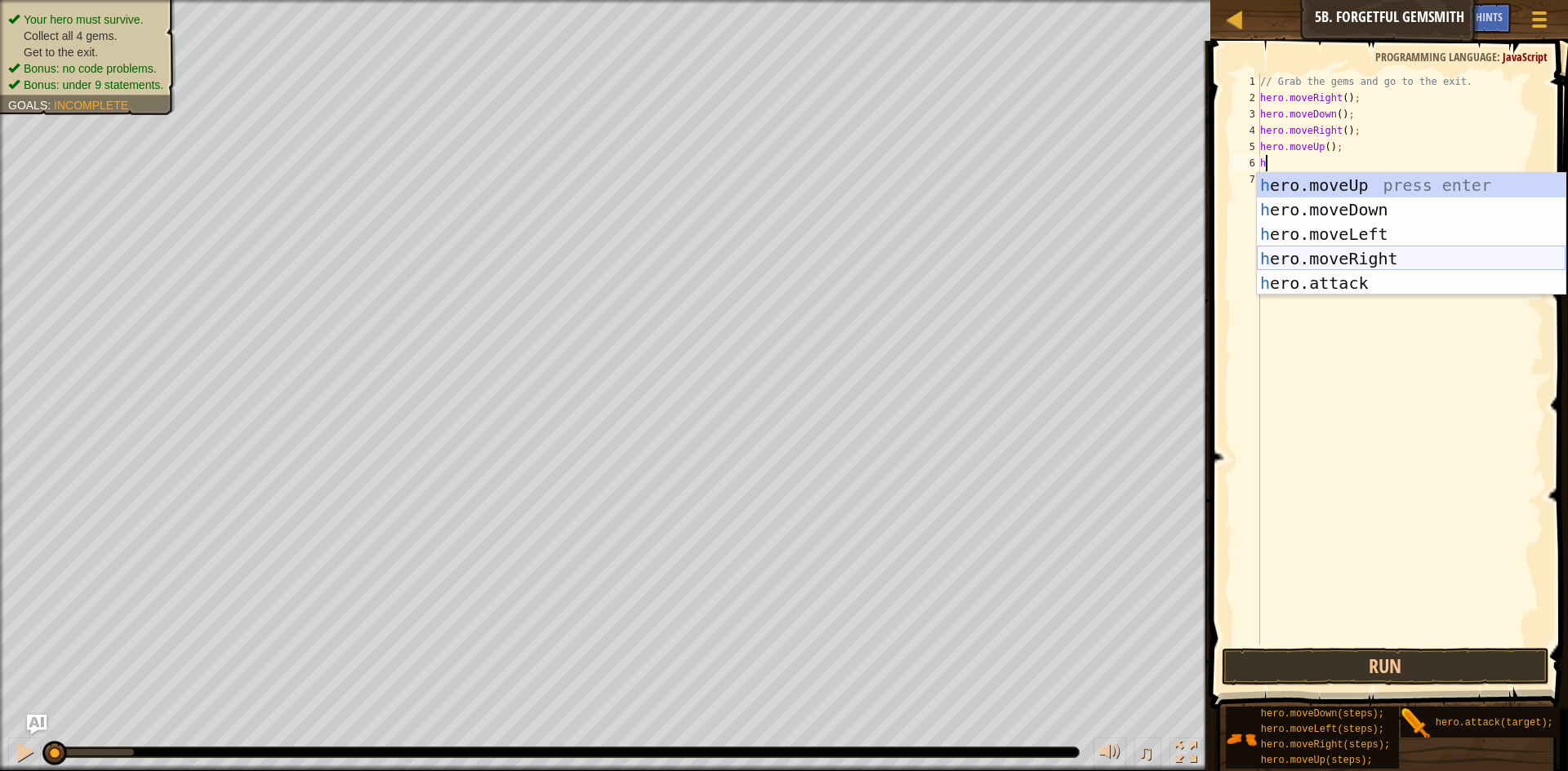
click at [1349, 265] on div "h ero.moveUp press enter h ero.moveDown press enter h ero.moveLeft press enter …" at bounding box center [1411, 259] width 308 height 172
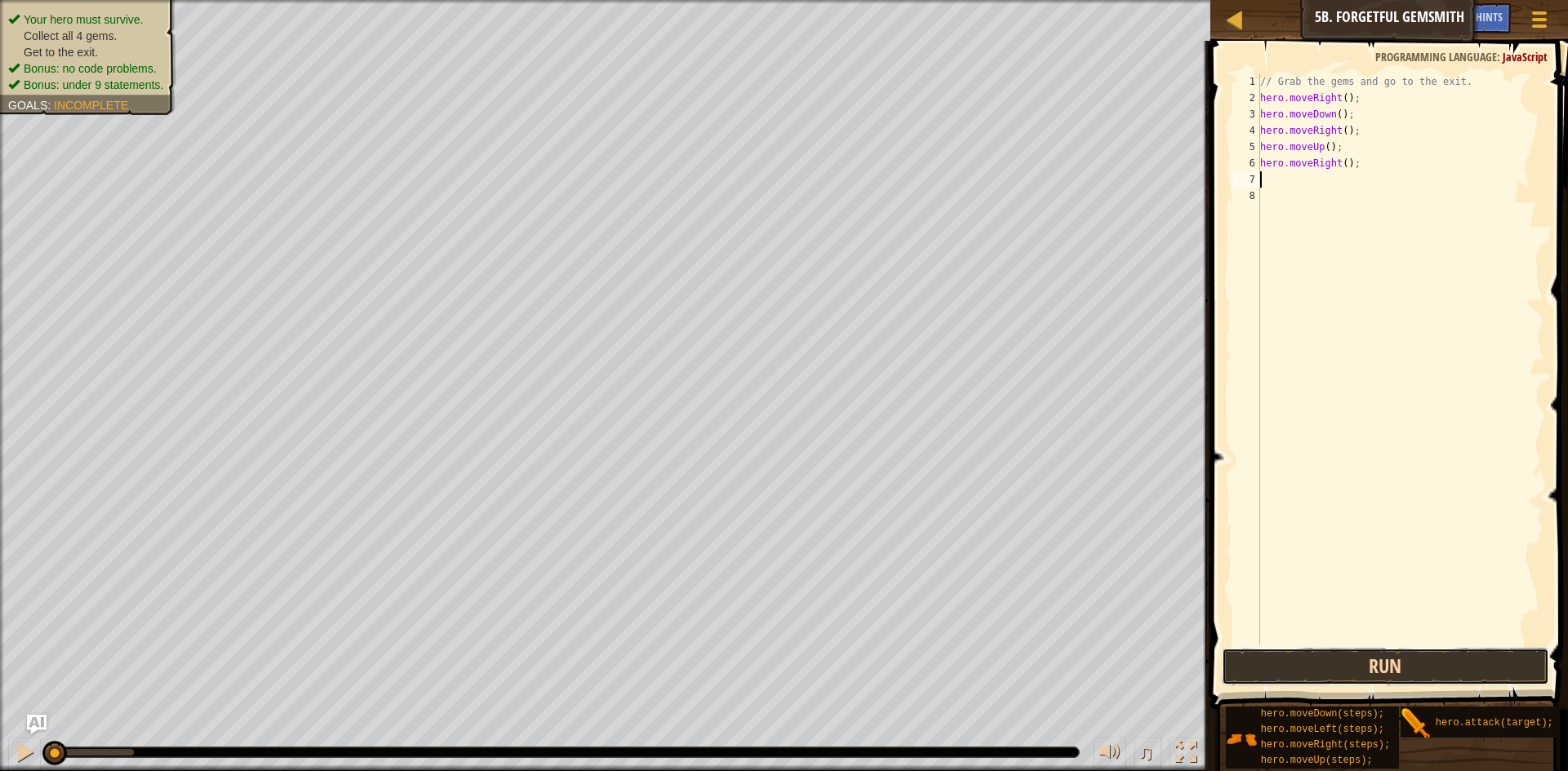
click at [1310, 655] on button "Run" at bounding box center [1386, 667] width 327 height 38
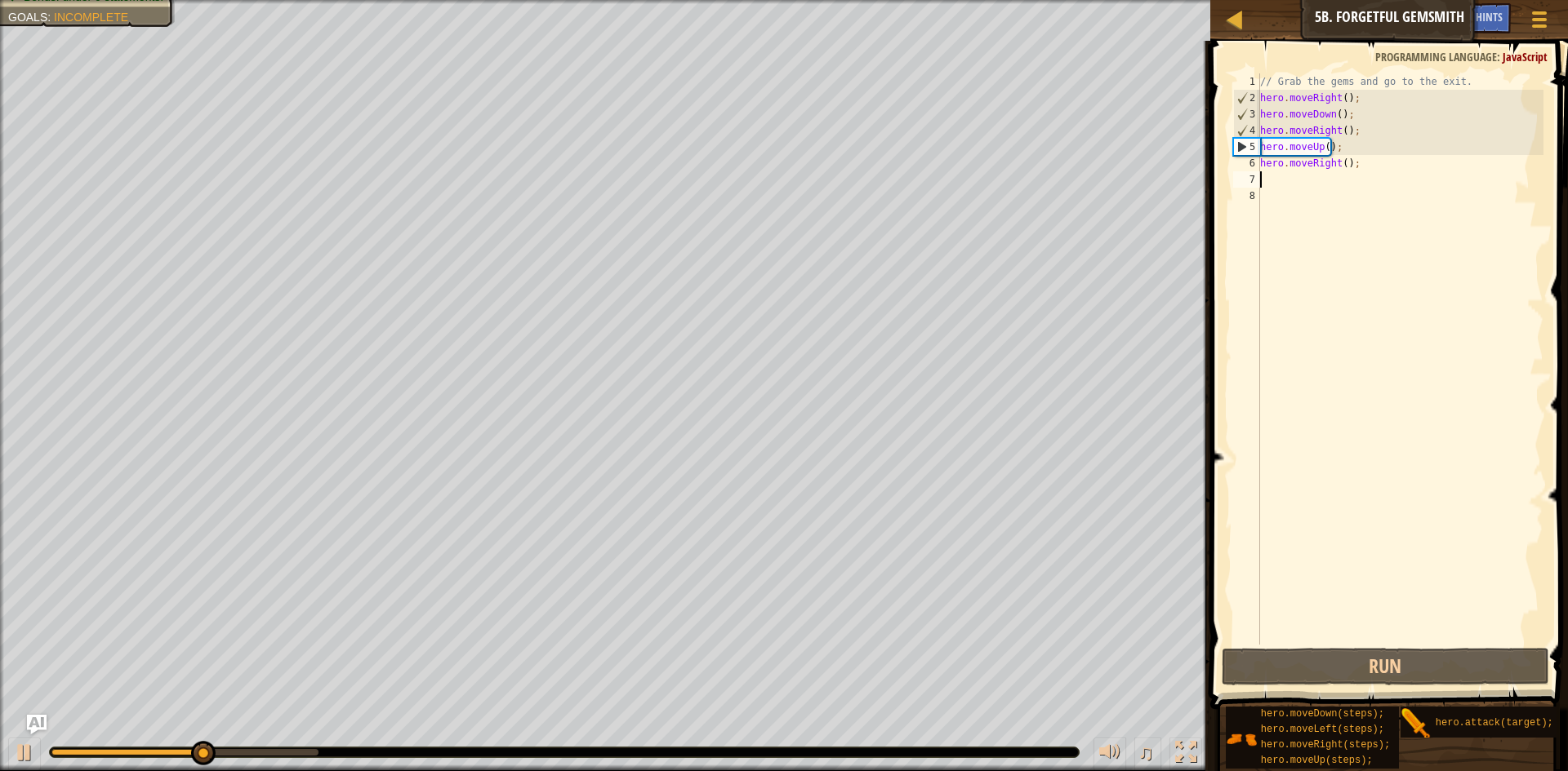
click at [1340, 133] on div "// Grab the gems and go to the exit. hero . moveRight ( ) ; hero . moveDown ( )…" at bounding box center [1400, 375] width 286 height 604
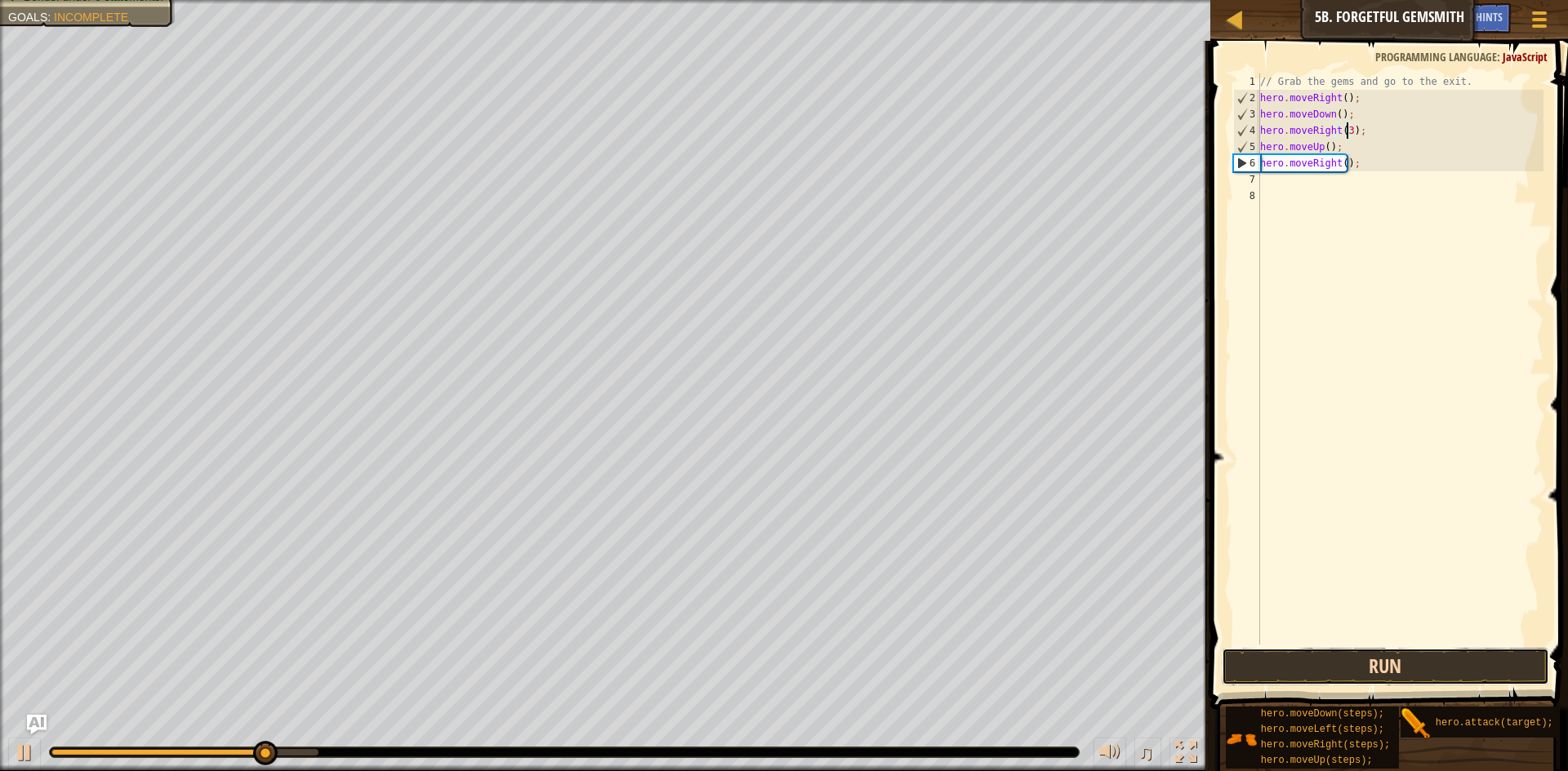
click at [1386, 657] on button "Run" at bounding box center [1386, 667] width 327 height 38
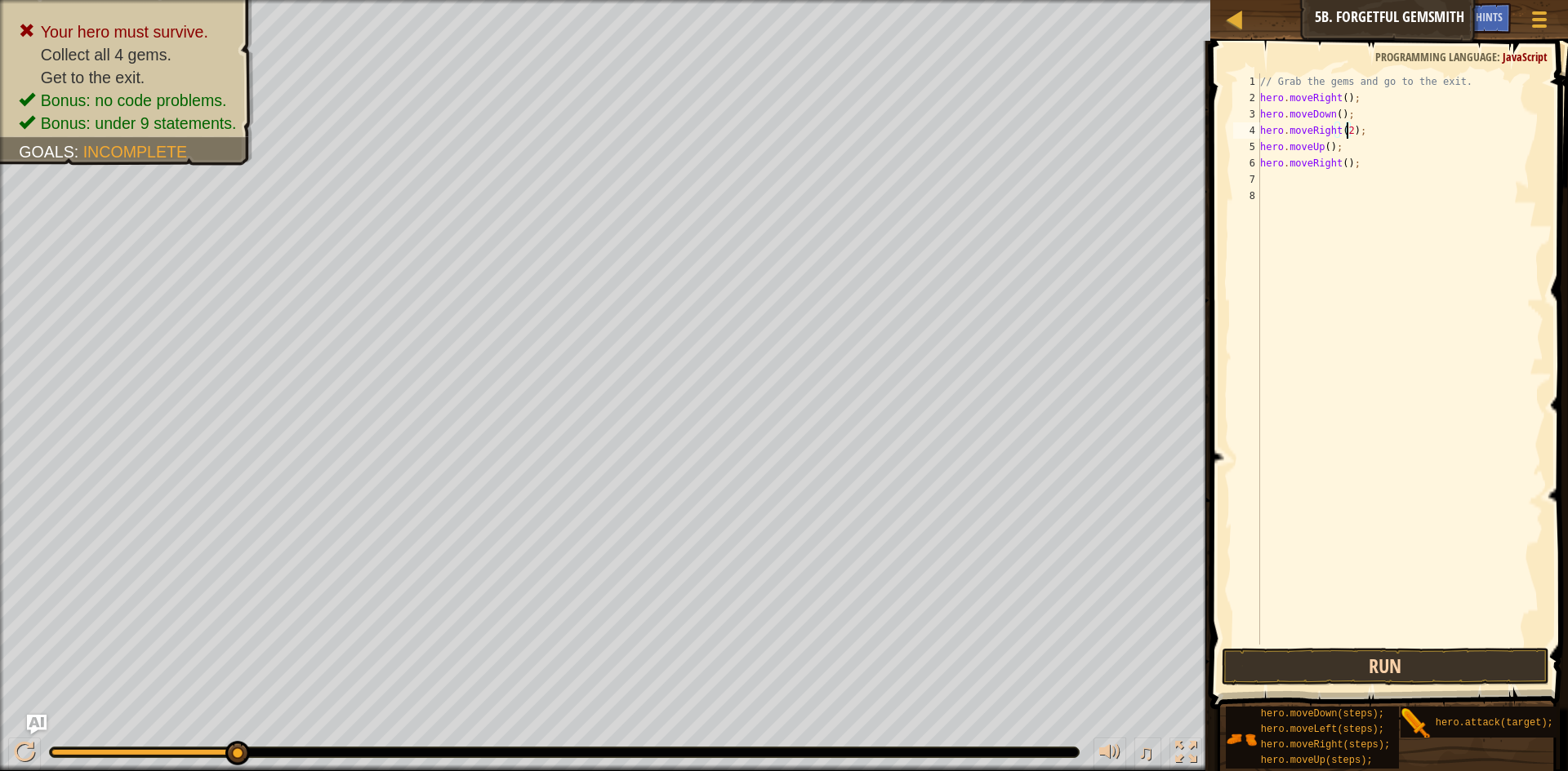
type textarea "hero.moveRight(2);"
click at [1383, 663] on button "Run" at bounding box center [1386, 667] width 327 height 38
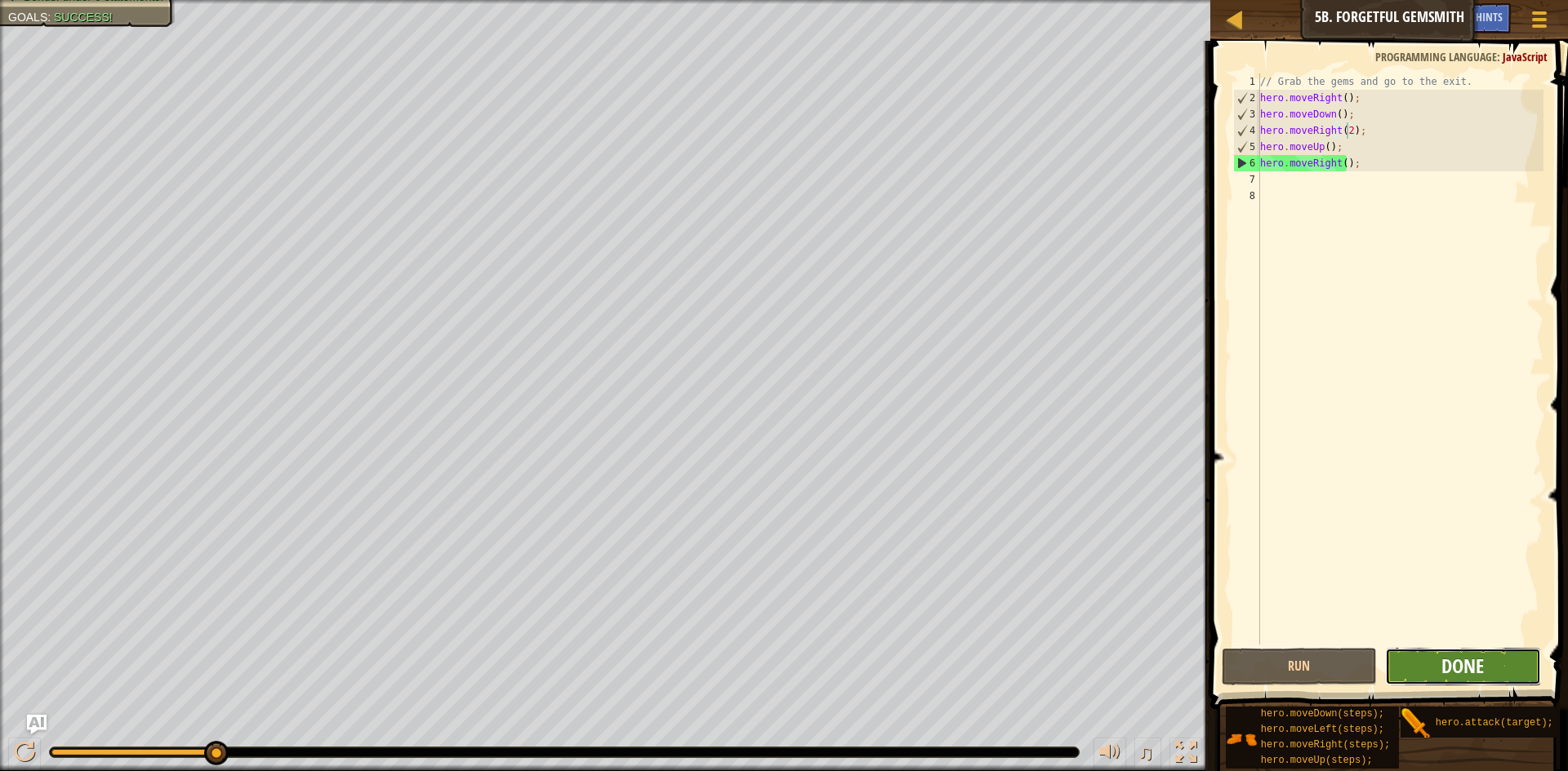
click at [1469, 666] on span "Done" at bounding box center [1462, 666] width 43 height 26
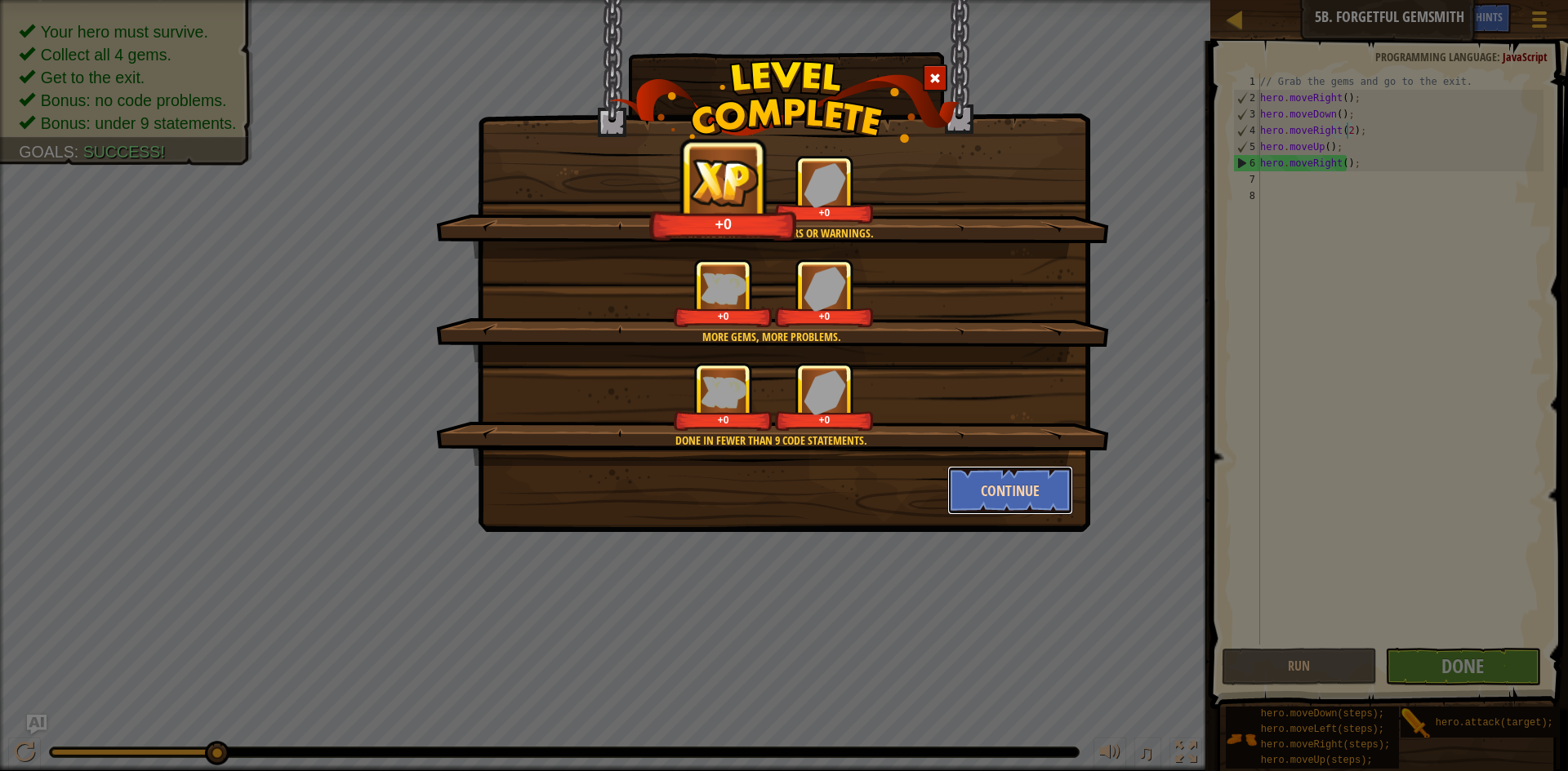
click at [1014, 472] on button "Continue" at bounding box center [1010, 491] width 127 height 49
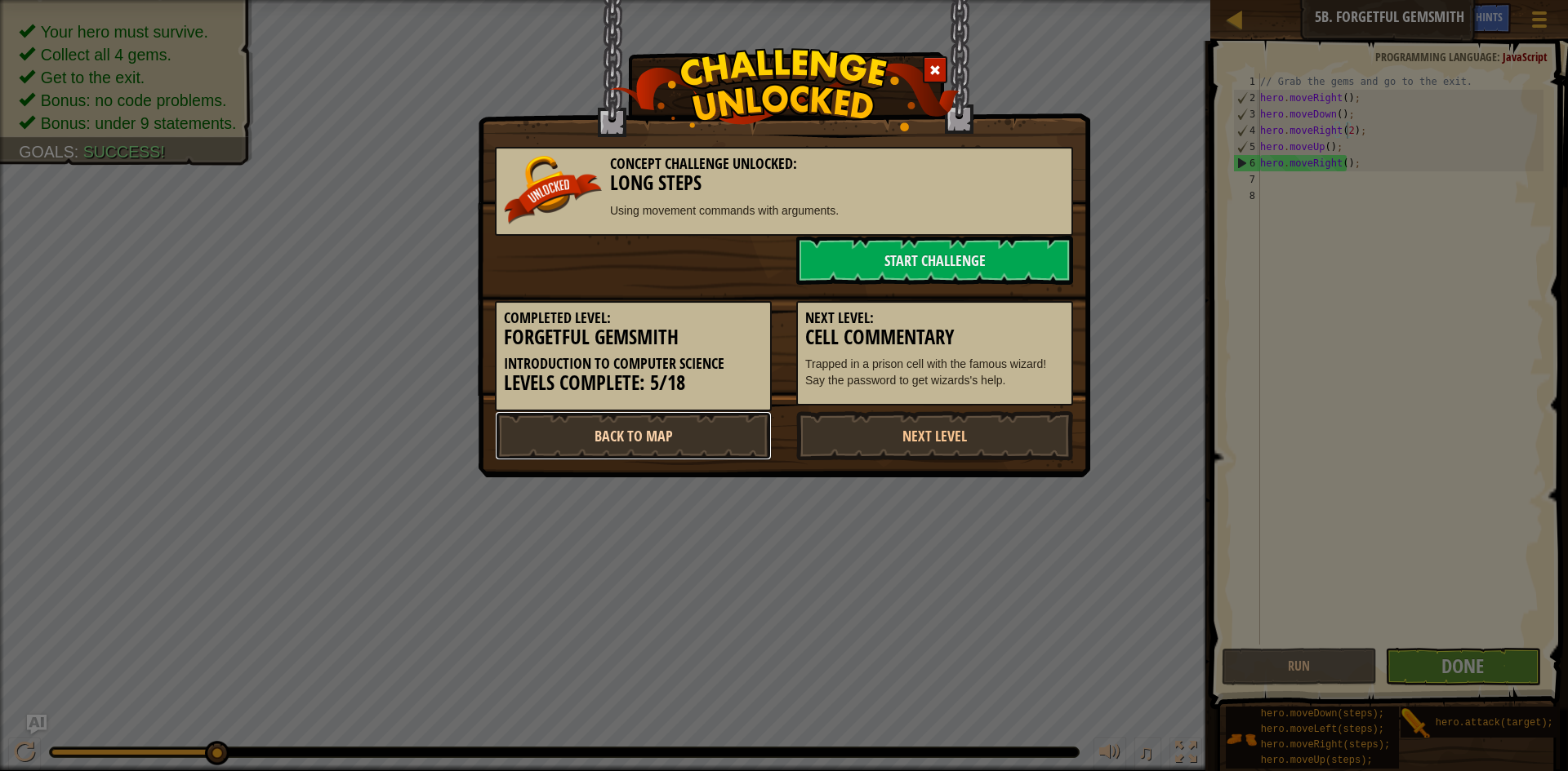
click at [718, 442] on link "Back to Map" at bounding box center [633, 436] width 276 height 49
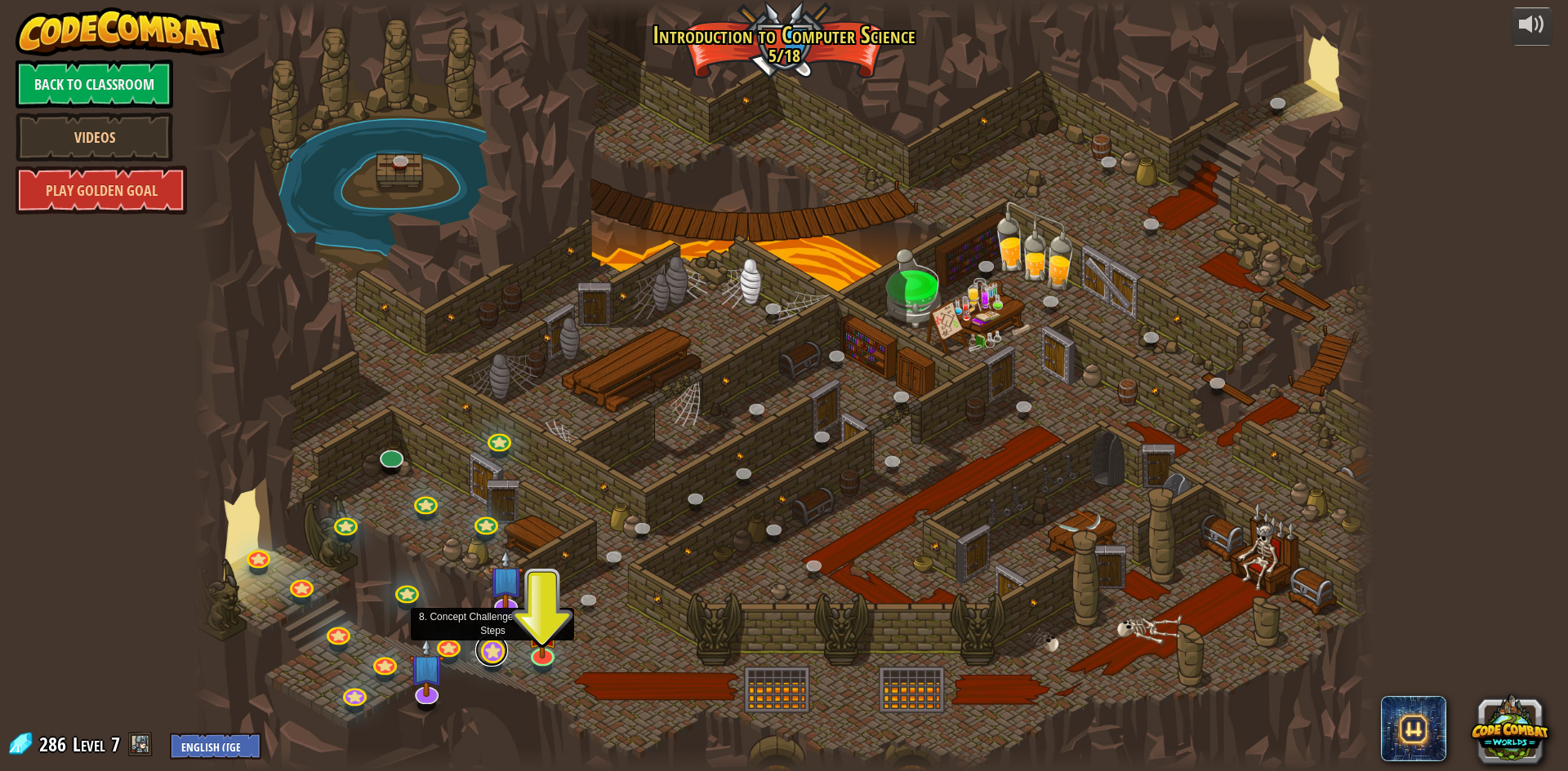
click at [498, 653] on link at bounding box center [492, 651] width 33 height 33
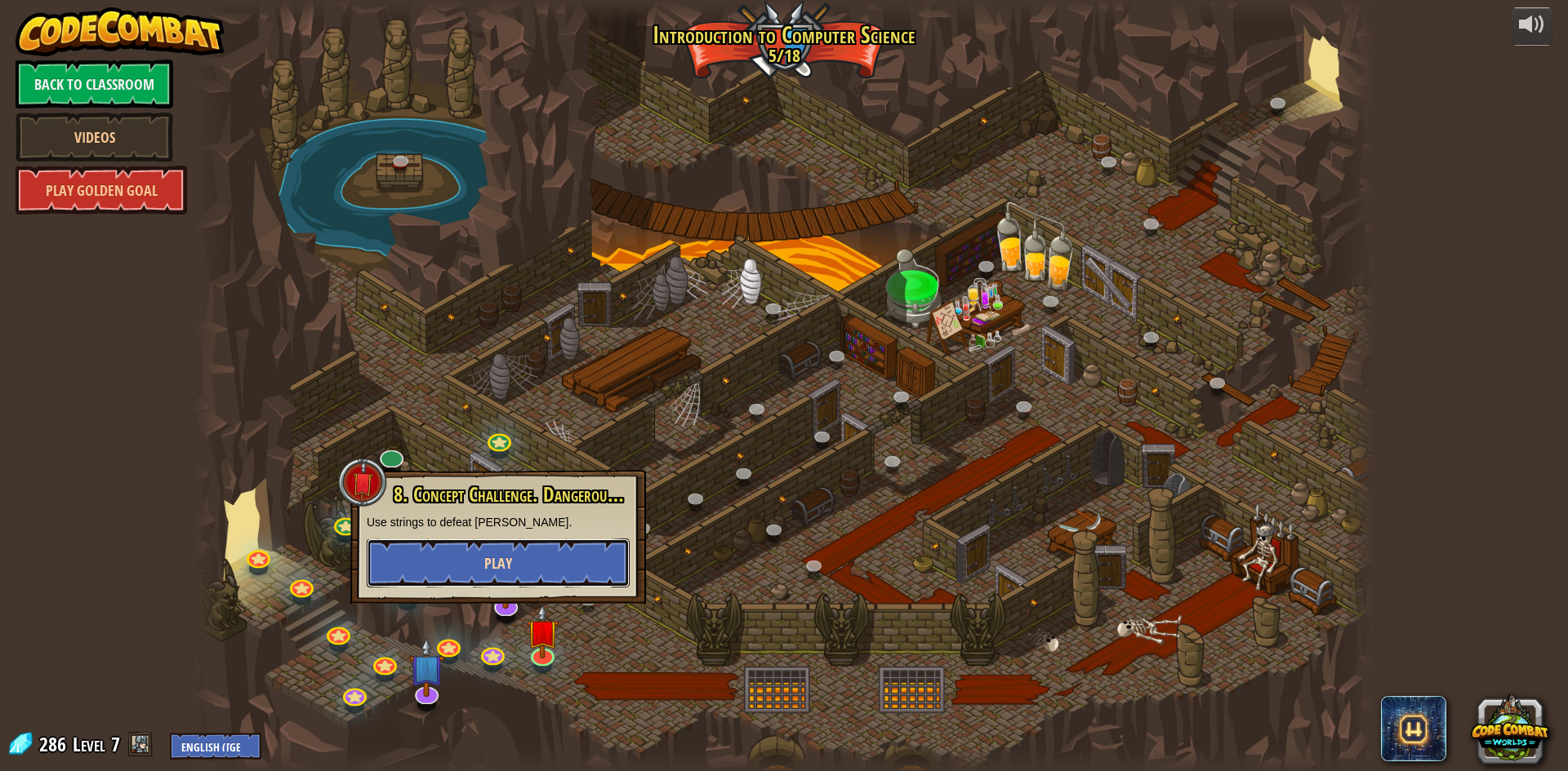
click at [541, 558] on button "Play" at bounding box center [497, 563] width 263 height 49
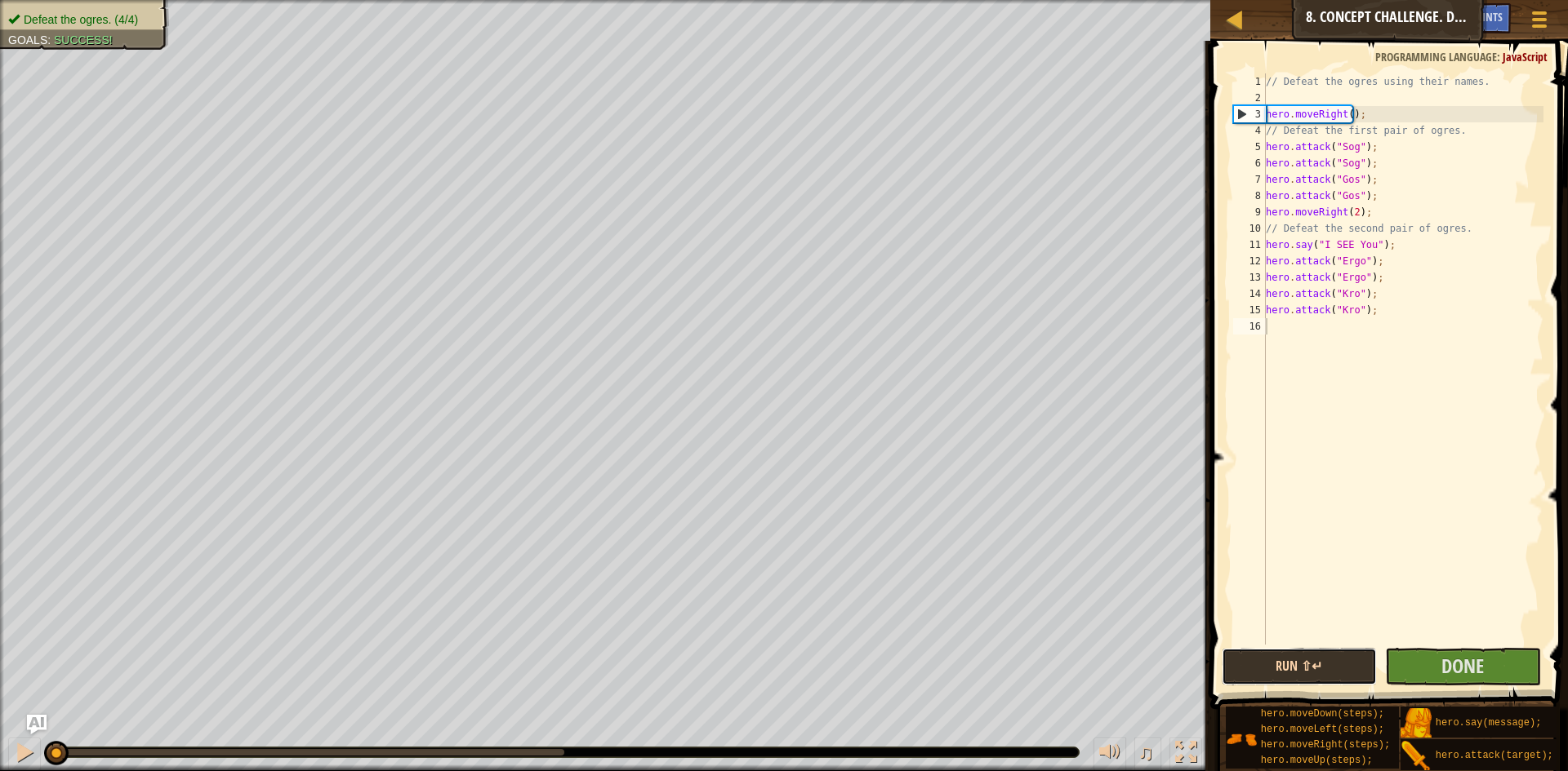
click at [1316, 661] on button "Run ⇧↵" at bounding box center [1300, 667] width 156 height 38
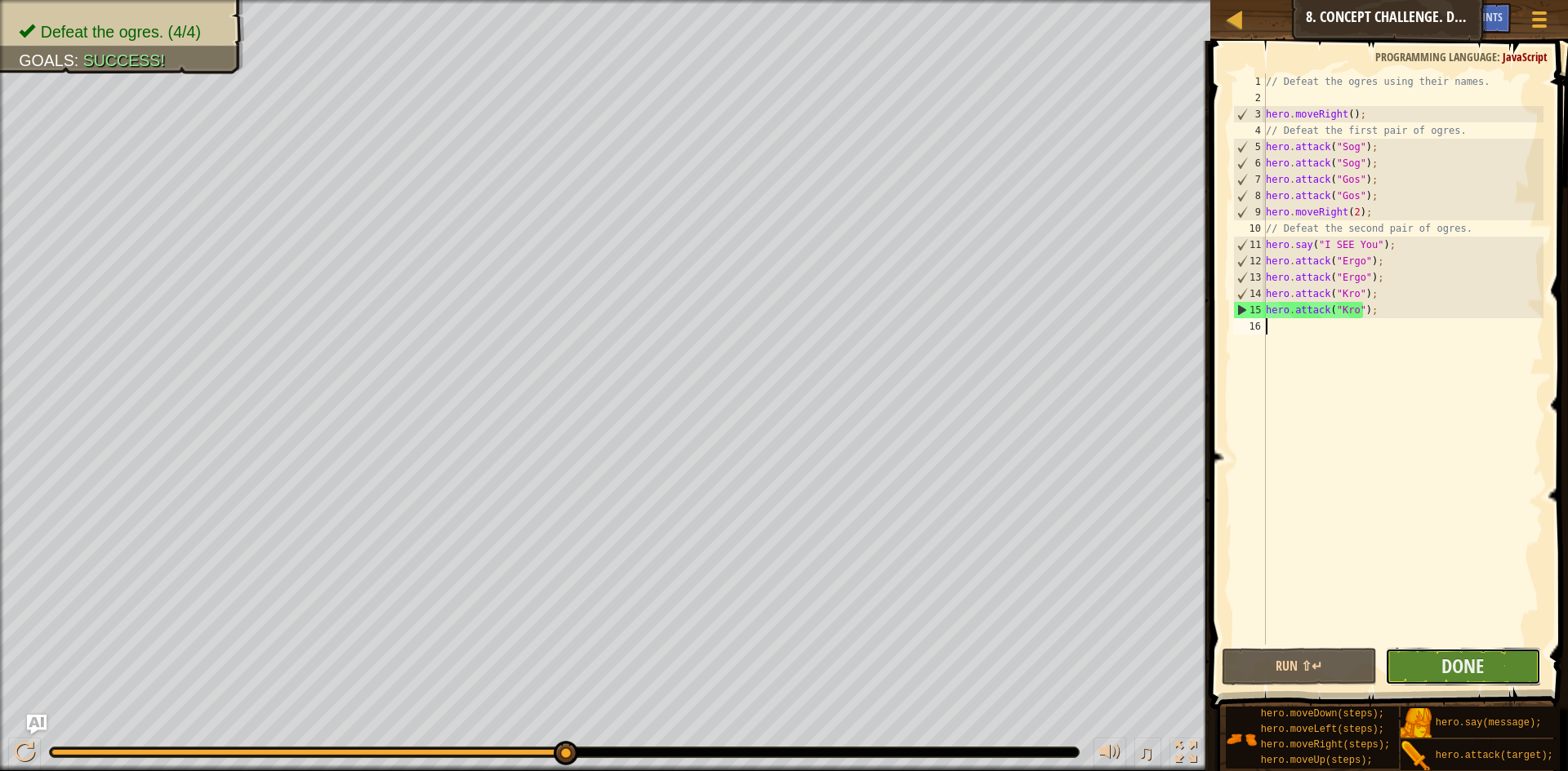
click at [1485, 681] on button "Done" at bounding box center [1462, 667] width 156 height 38
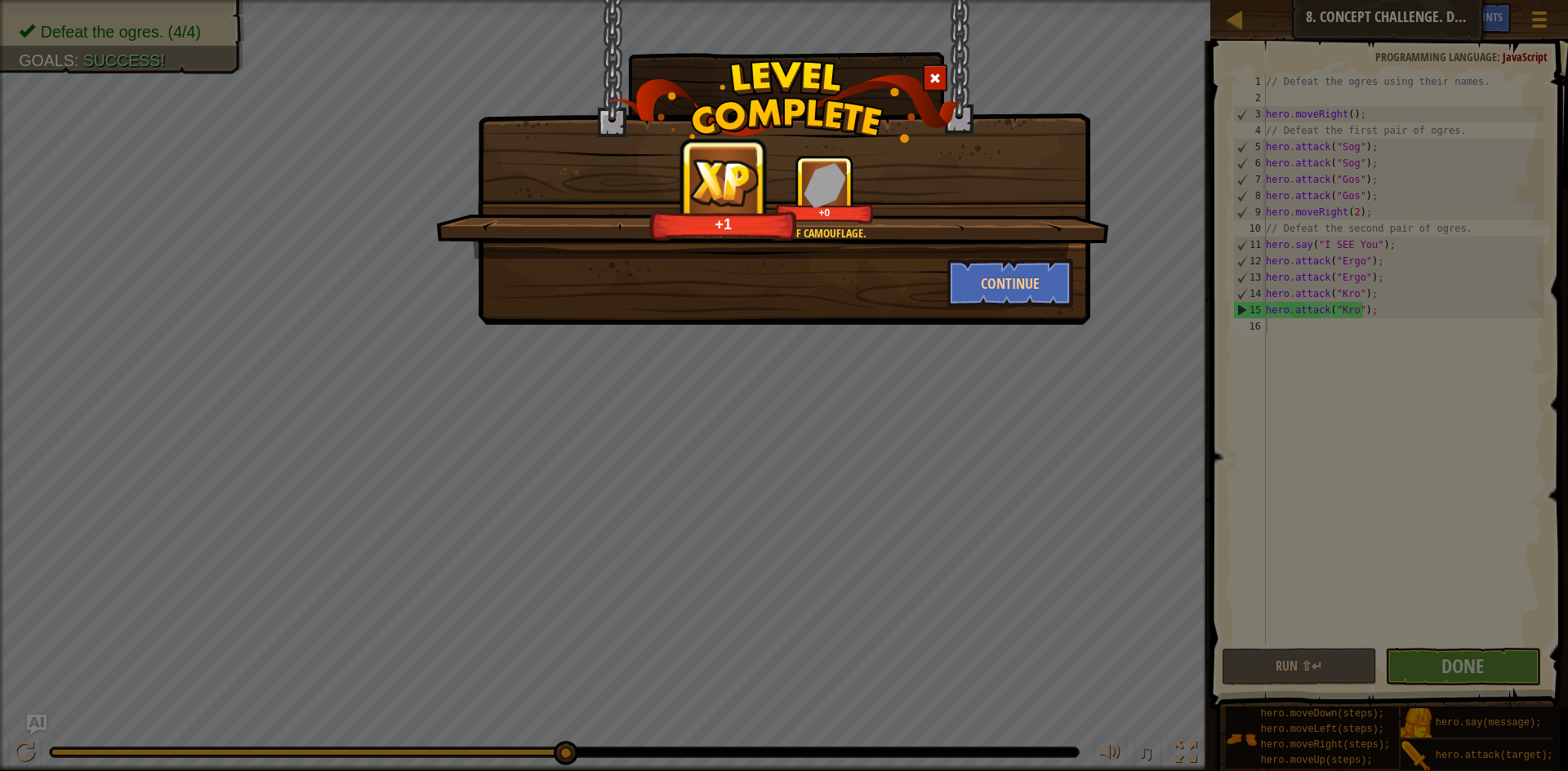
click at [1476, 612] on div "Ogres are not masters of camouflage. +1 +0 Continue" at bounding box center [784, 385] width 1568 height 771
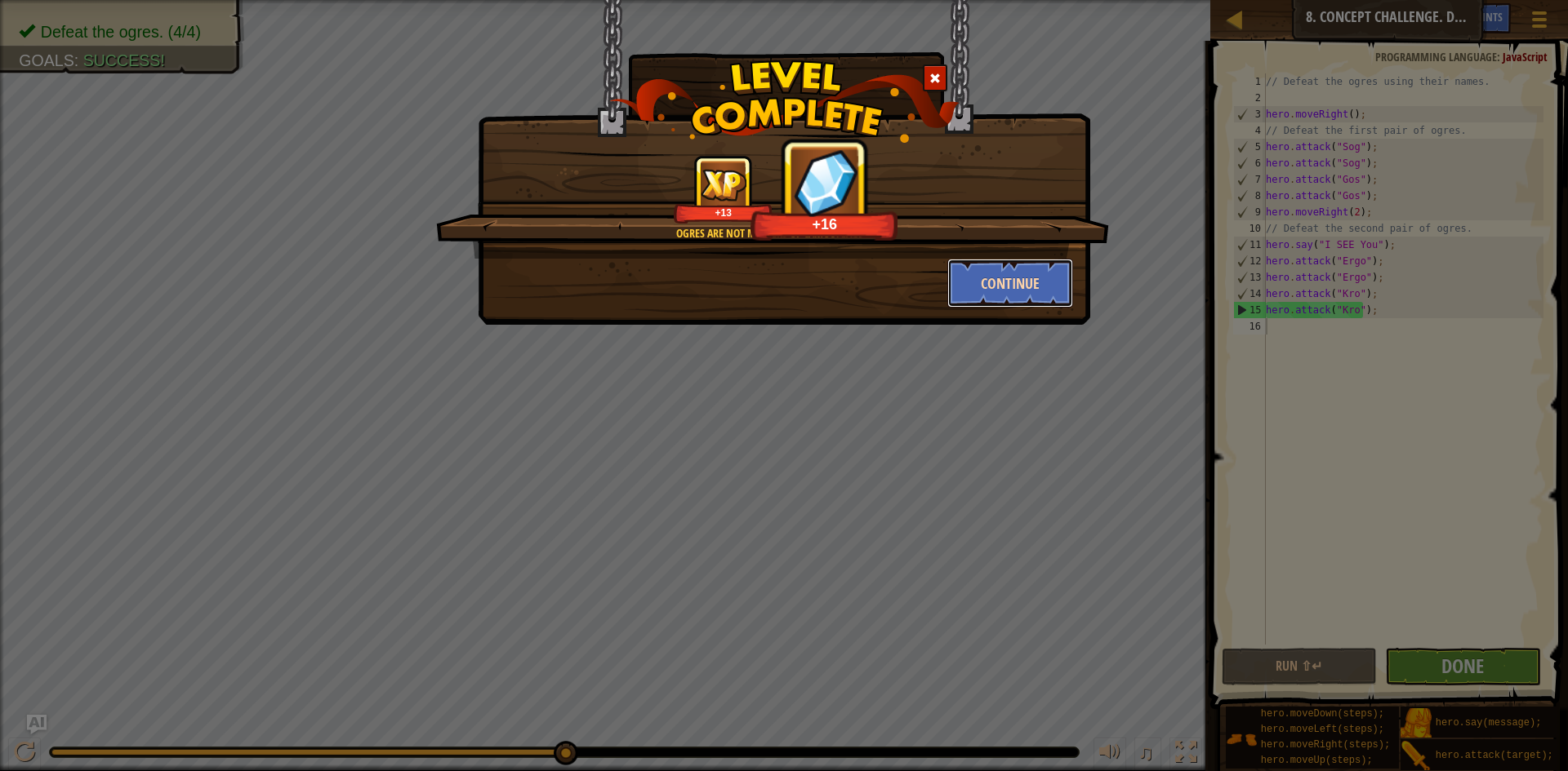
click at [1009, 263] on button "Continue" at bounding box center [1010, 283] width 127 height 49
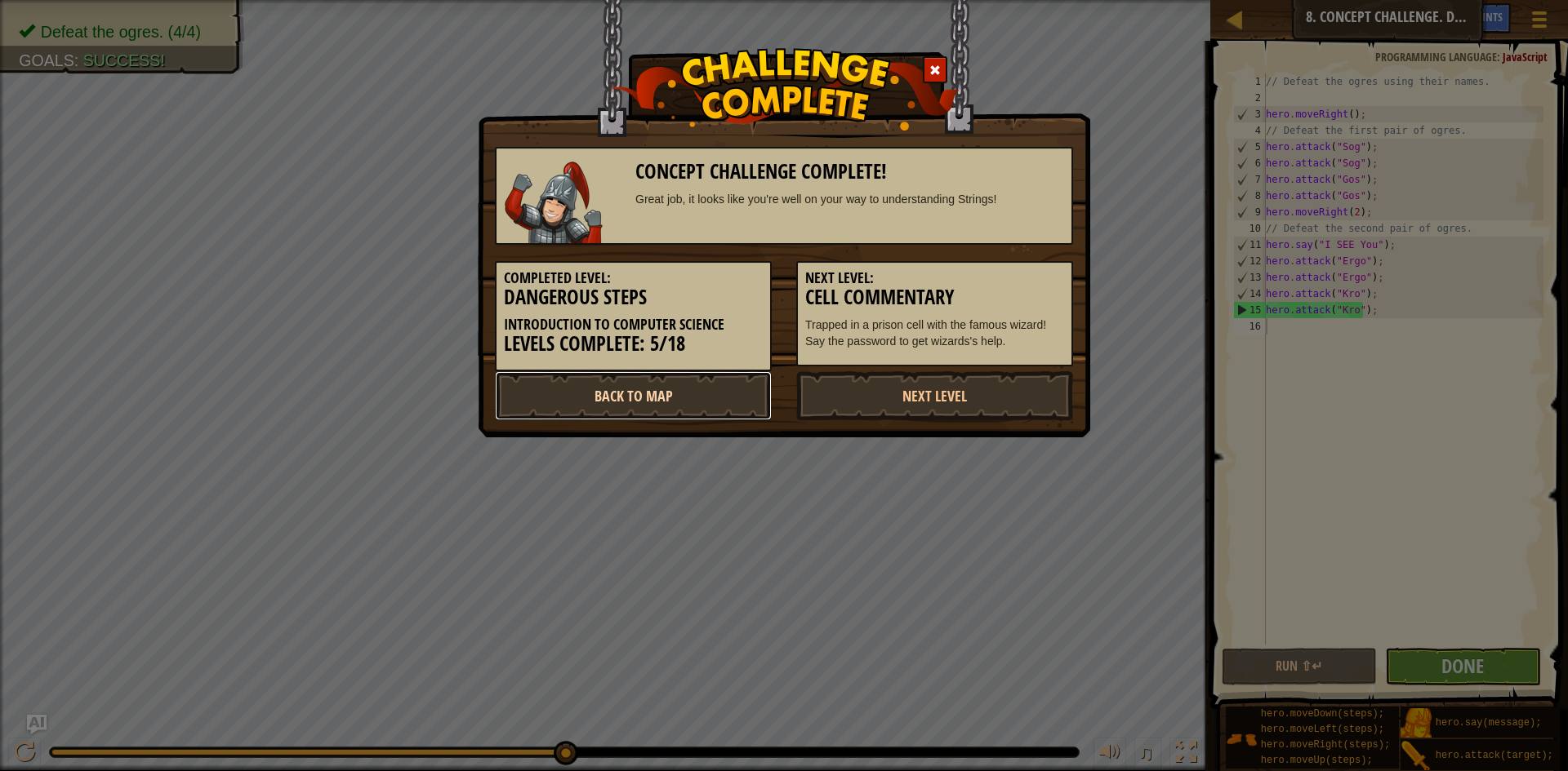
click at [660, 400] on link "Back to Map" at bounding box center [633, 396] width 276 height 49
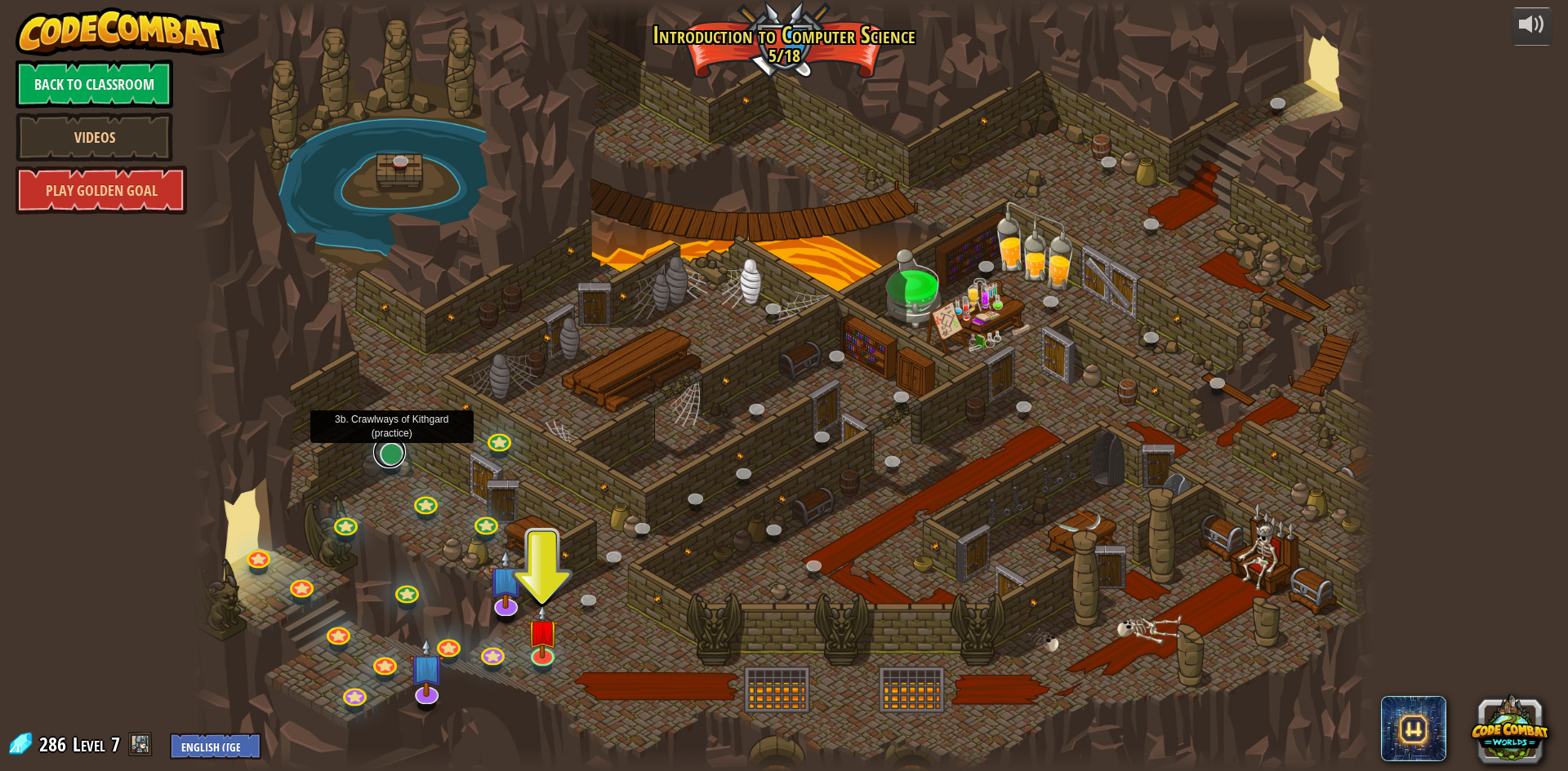
click at [403, 456] on link at bounding box center [389, 452] width 33 height 33
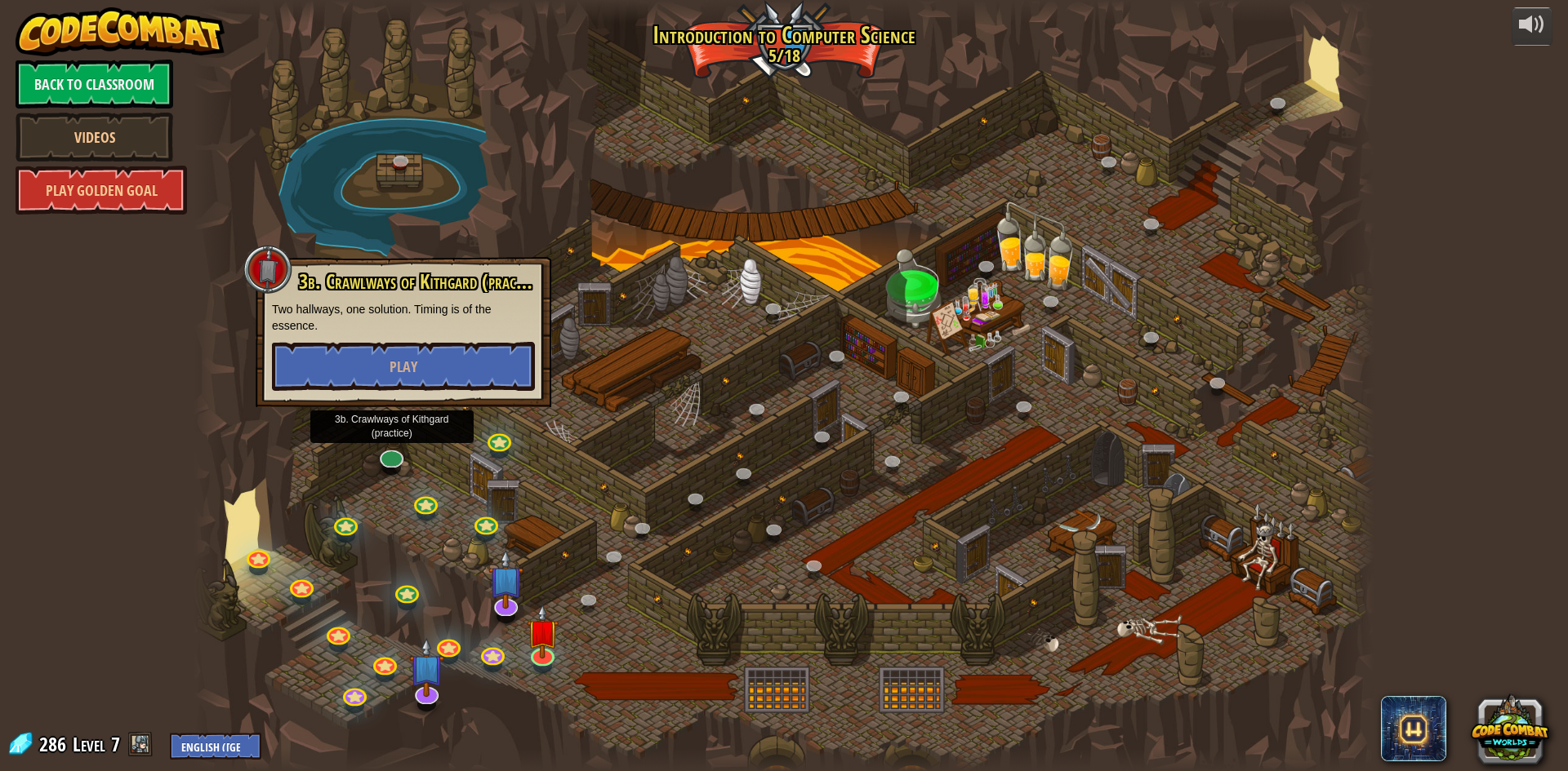
click at [518, 444] on div at bounding box center [784, 385] width 1181 height 771
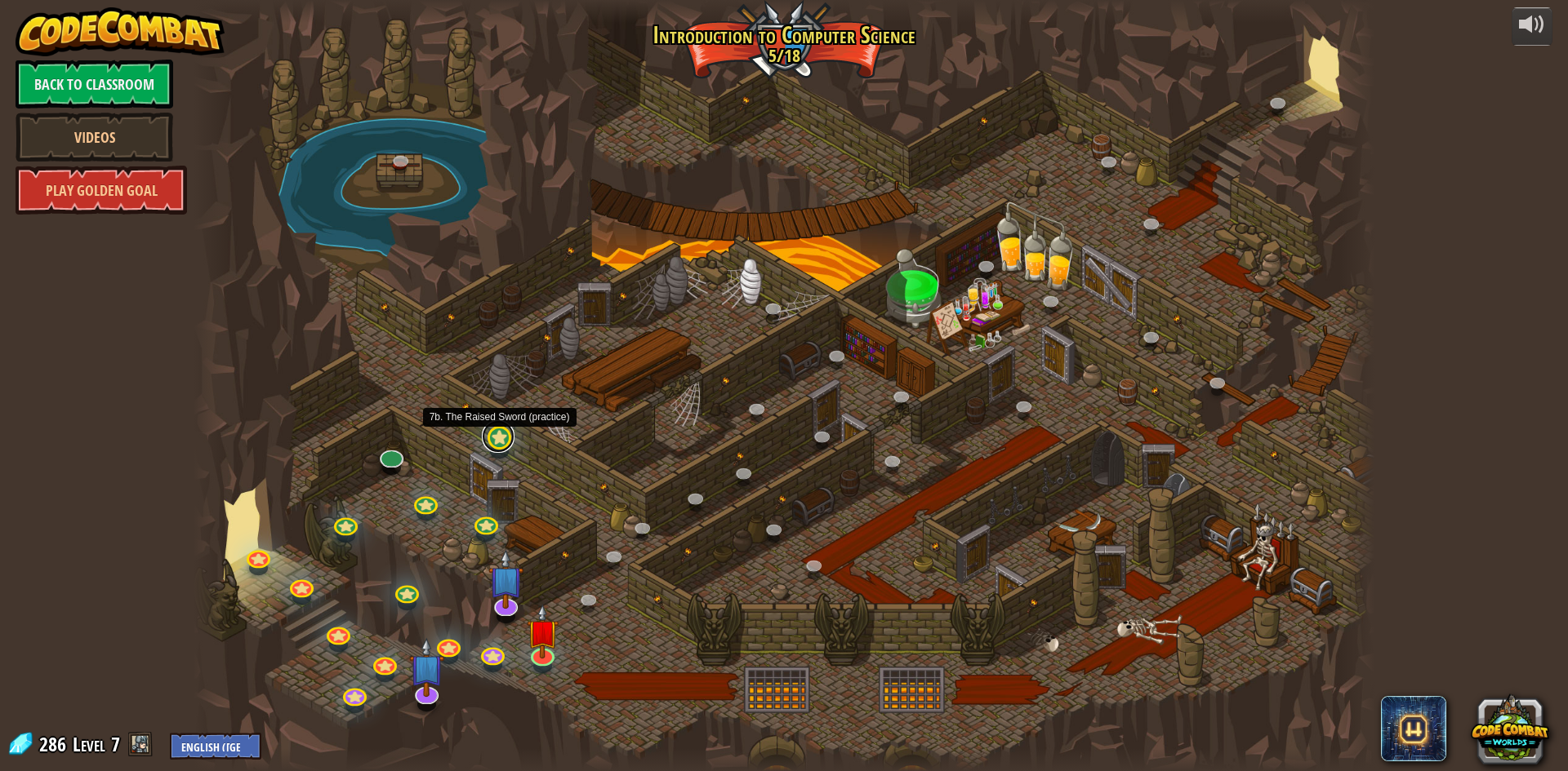
click at [501, 446] on link at bounding box center [498, 437] width 33 height 33
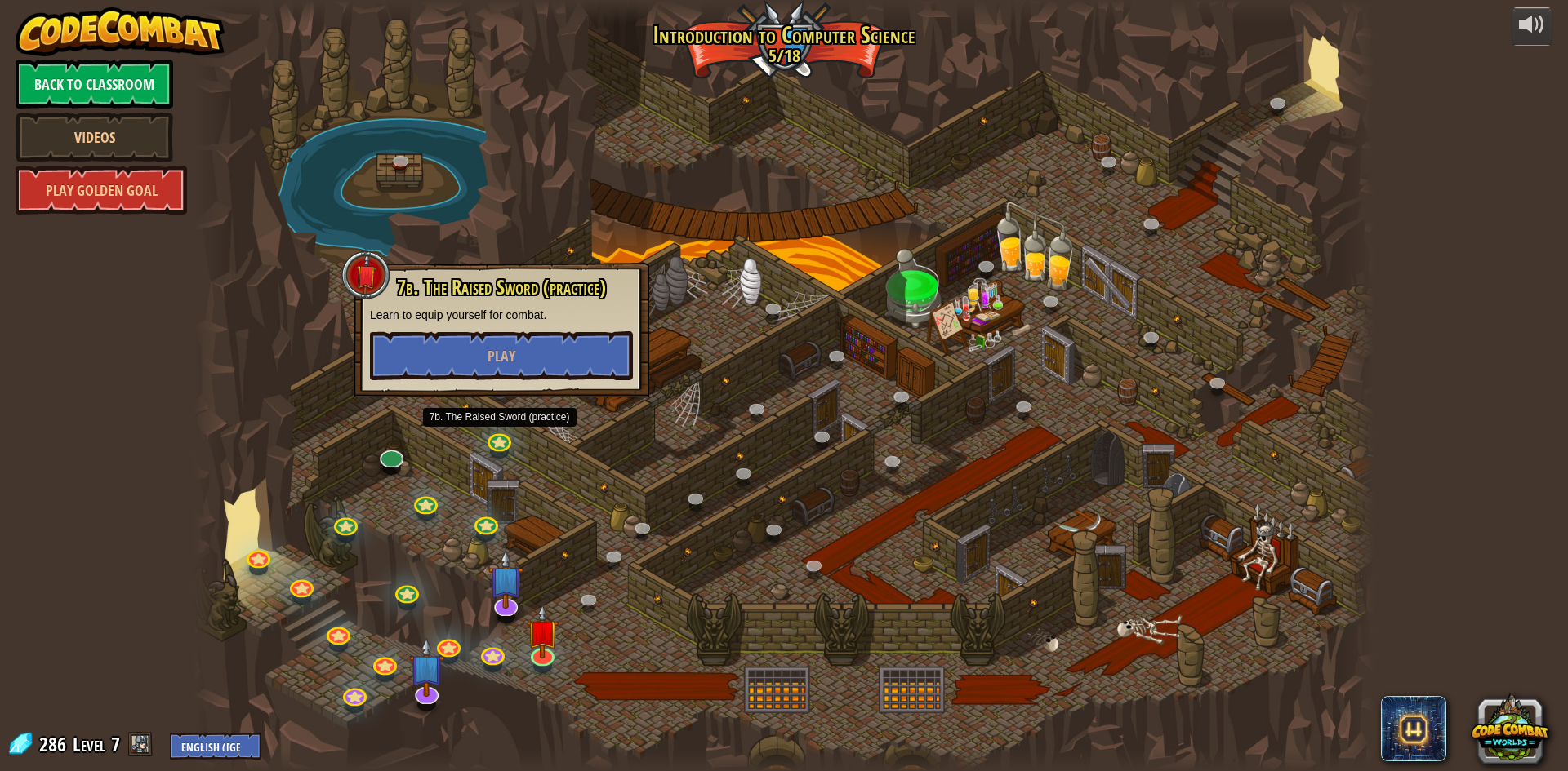
click at [647, 508] on div at bounding box center [784, 385] width 1181 height 771
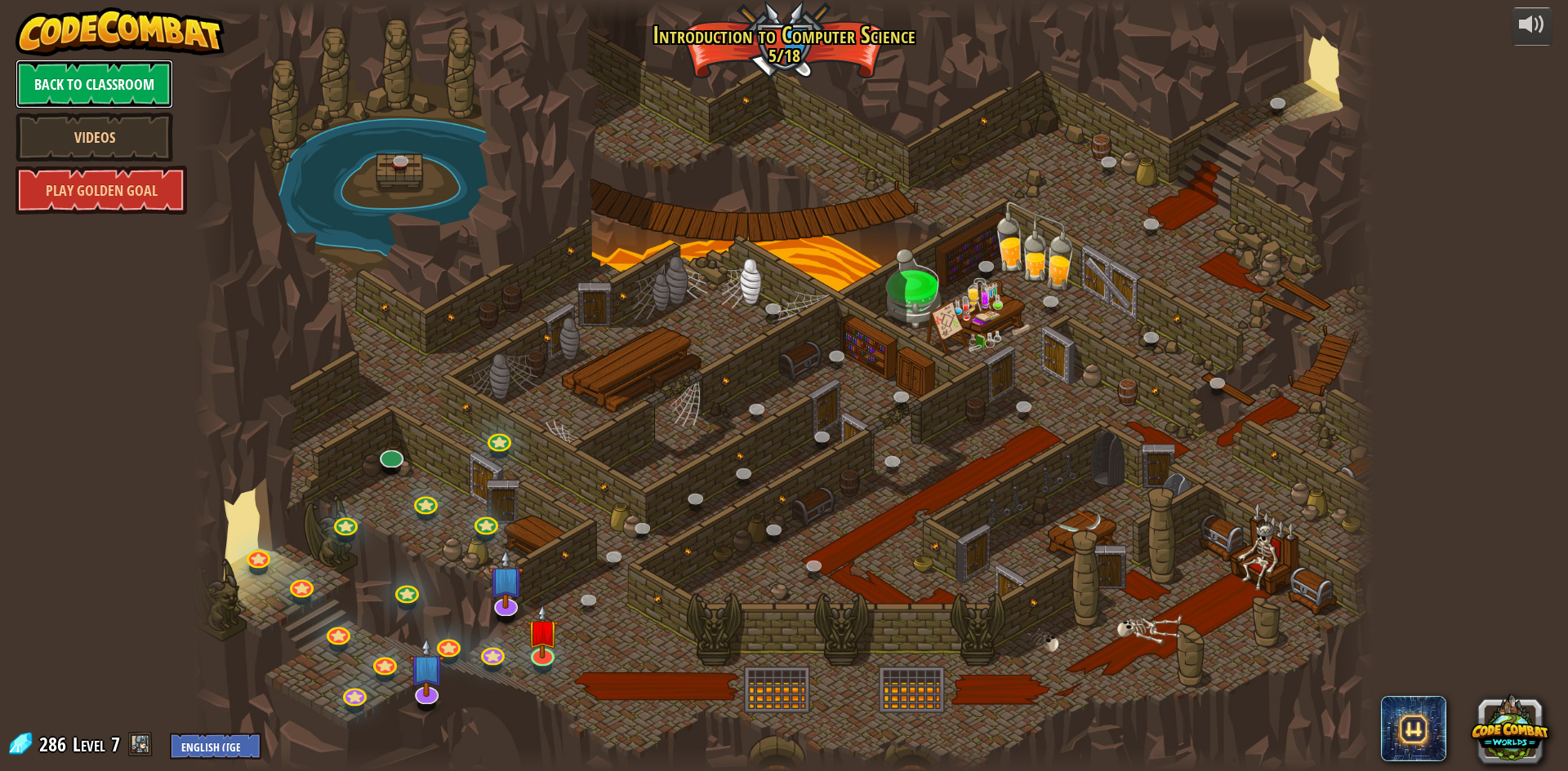
click at [102, 70] on link "Back to Classroom" at bounding box center [94, 84] width 158 height 49
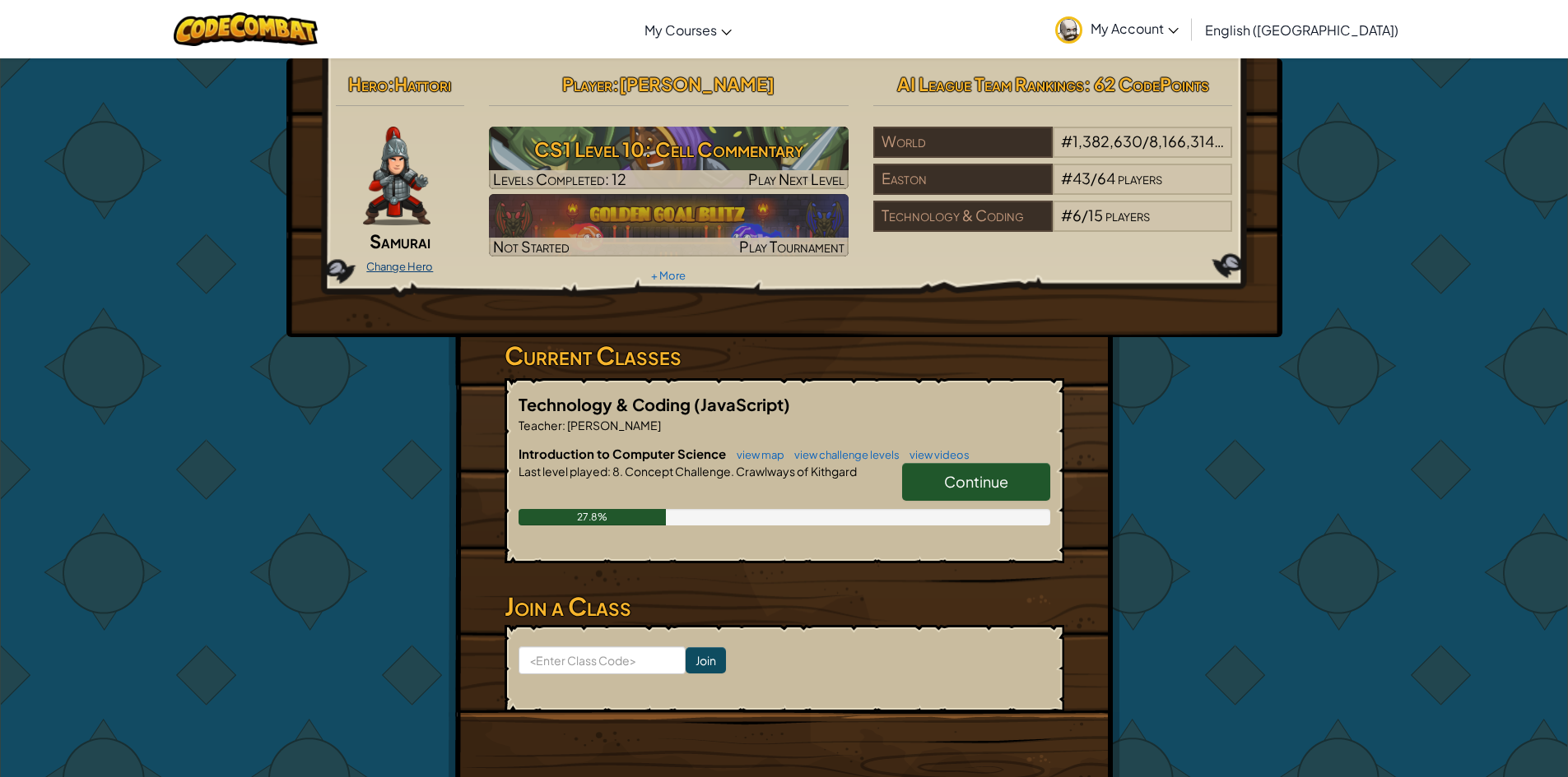
click at [413, 271] on link "Change Hero" at bounding box center [399, 266] width 67 height 13
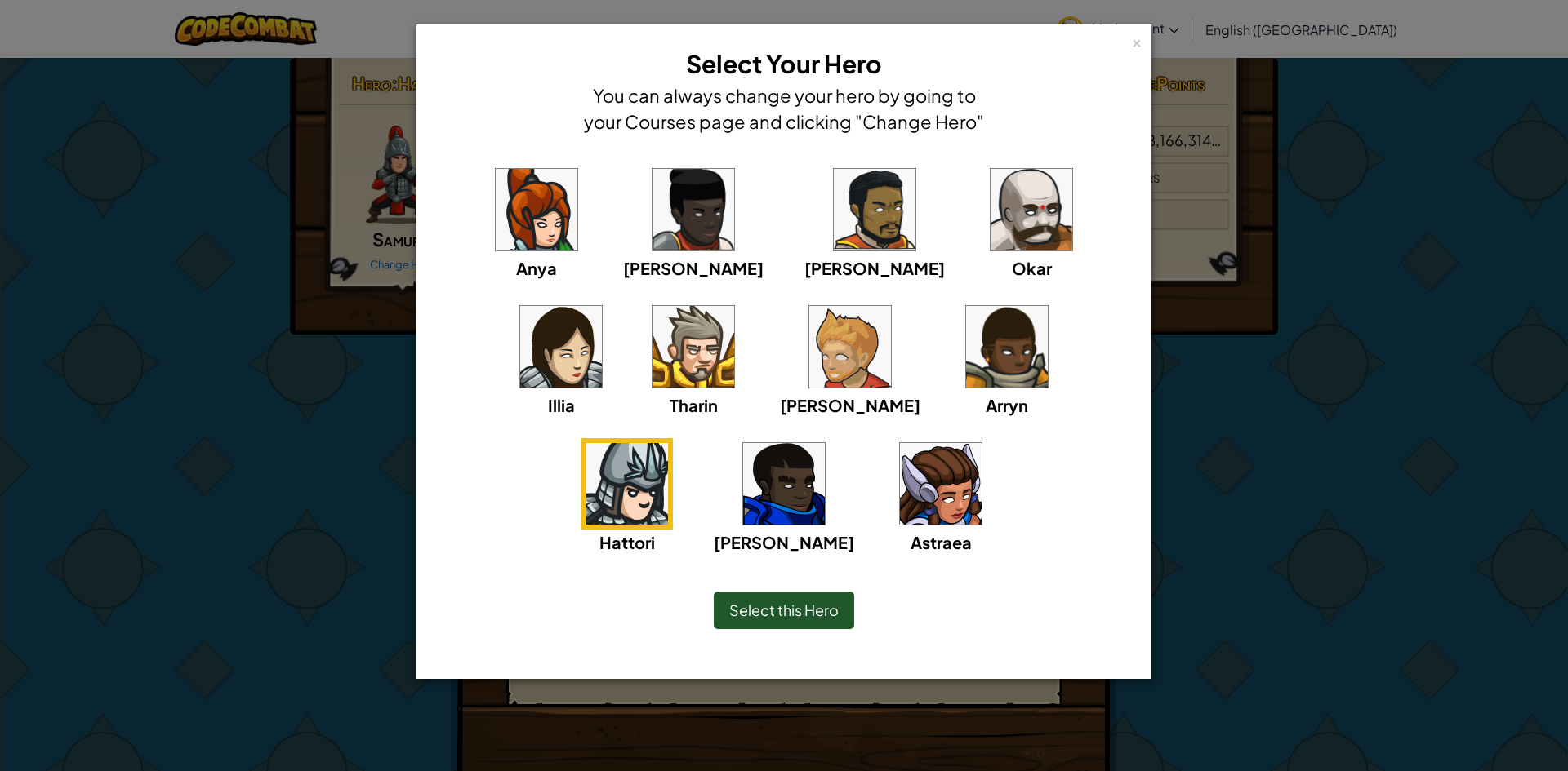
click at [653, 338] on img at bounding box center [694, 347] width 82 height 82
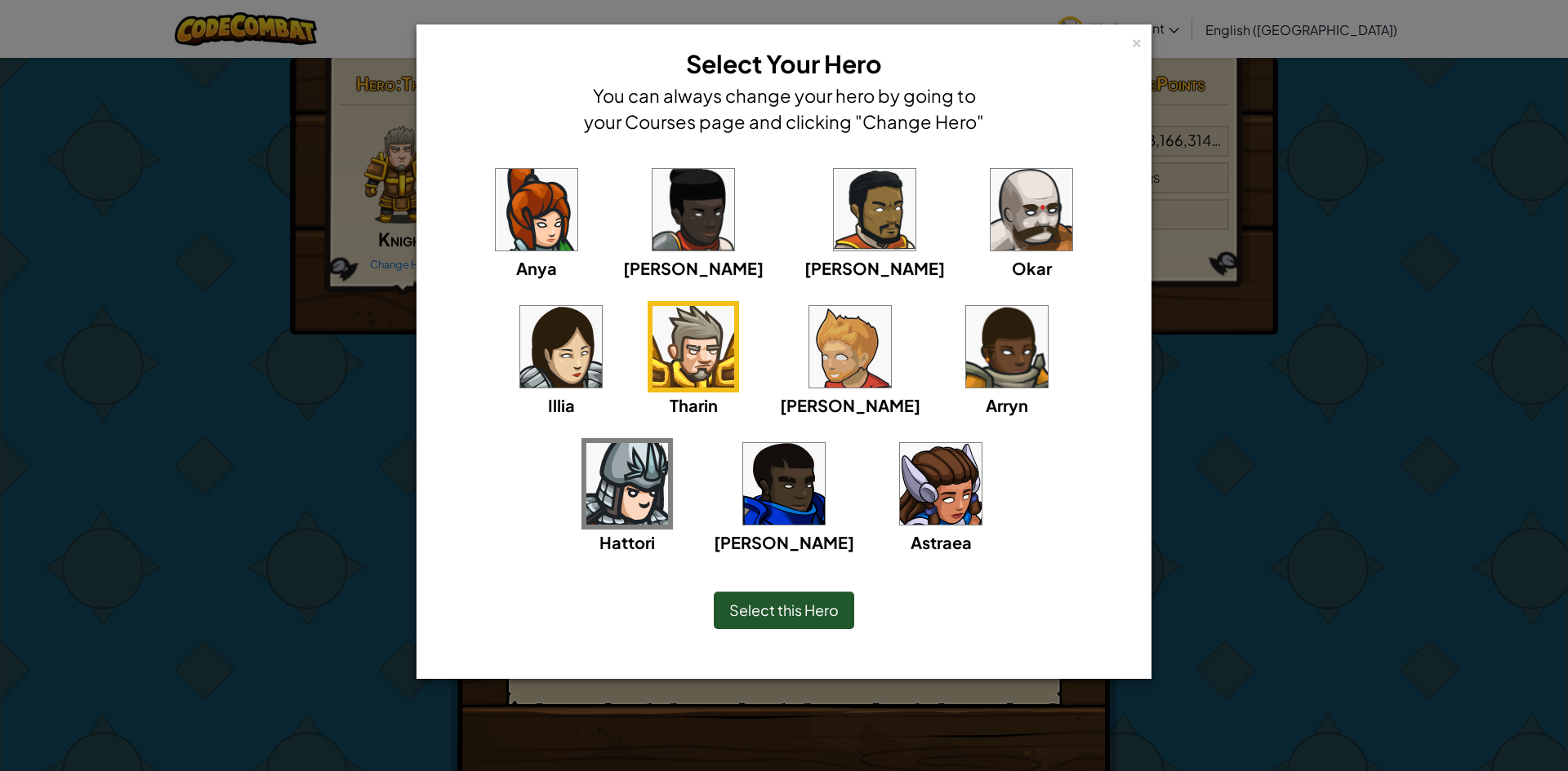
click at [991, 221] on img at bounding box center [1031, 210] width 82 height 82
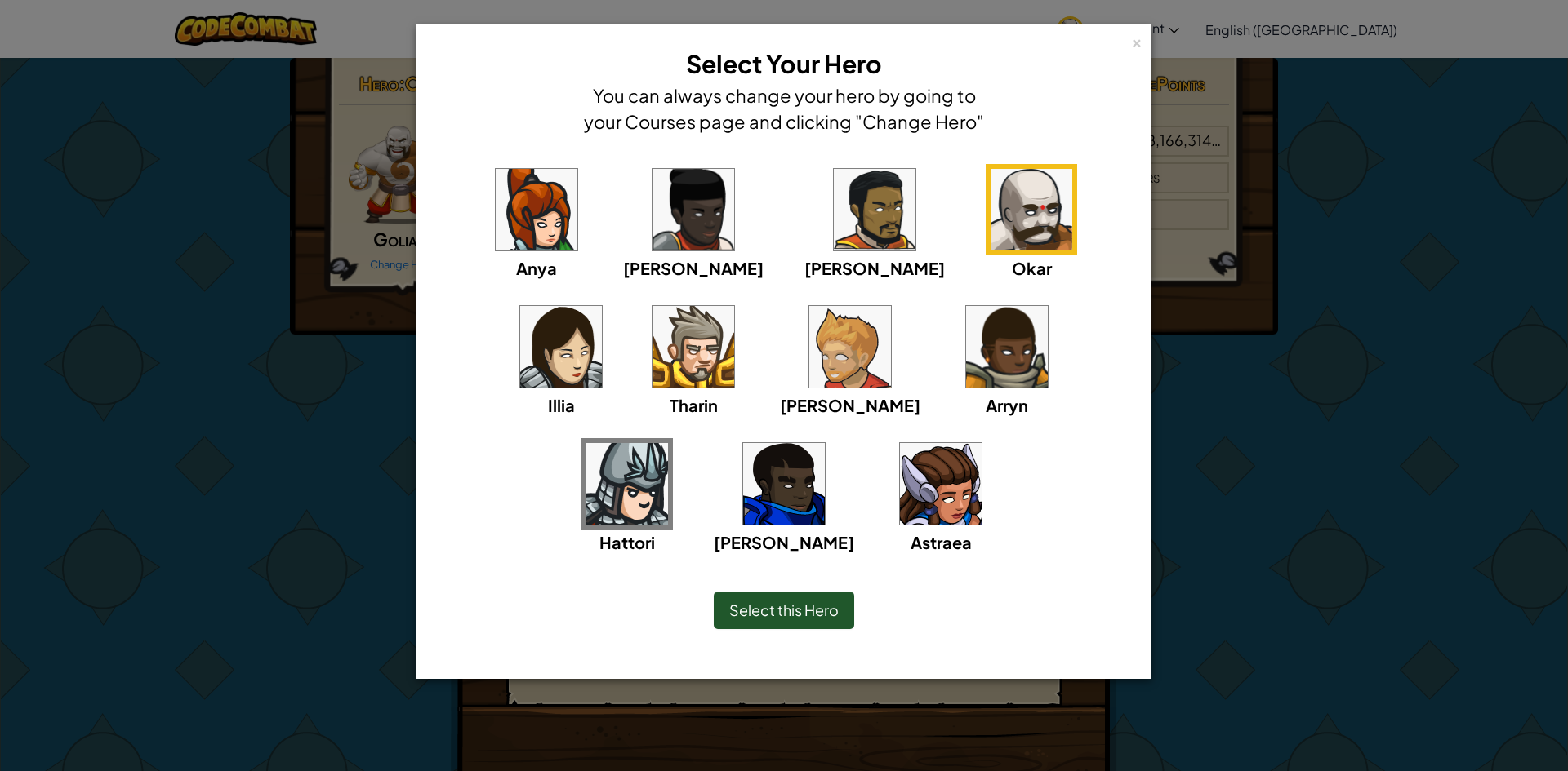
click at [802, 613] on span "Select this Hero" at bounding box center [784, 610] width 110 height 19
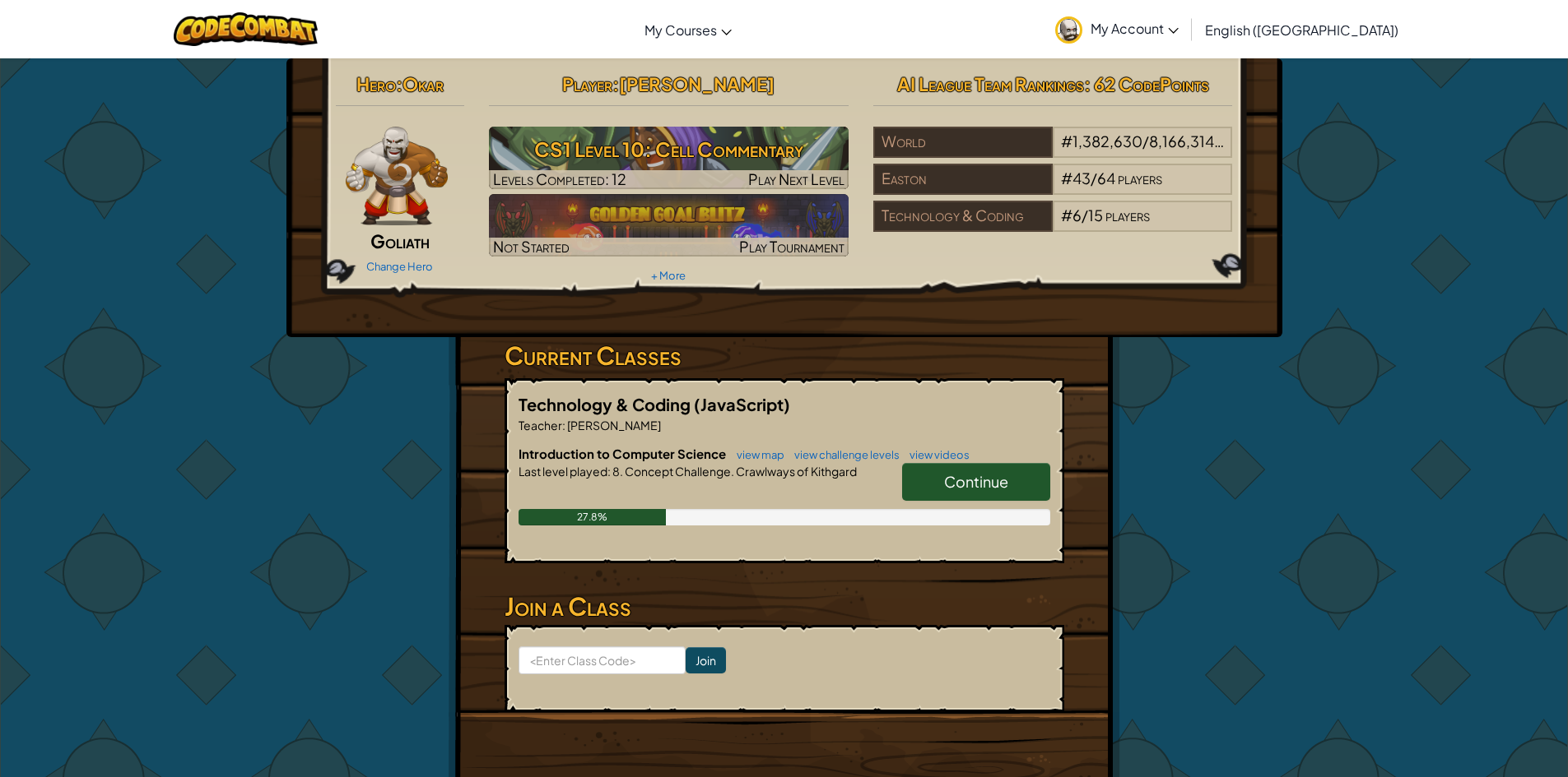
click at [979, 474] on span "Continue" at bounding box center [976, 481] width 64 height 19
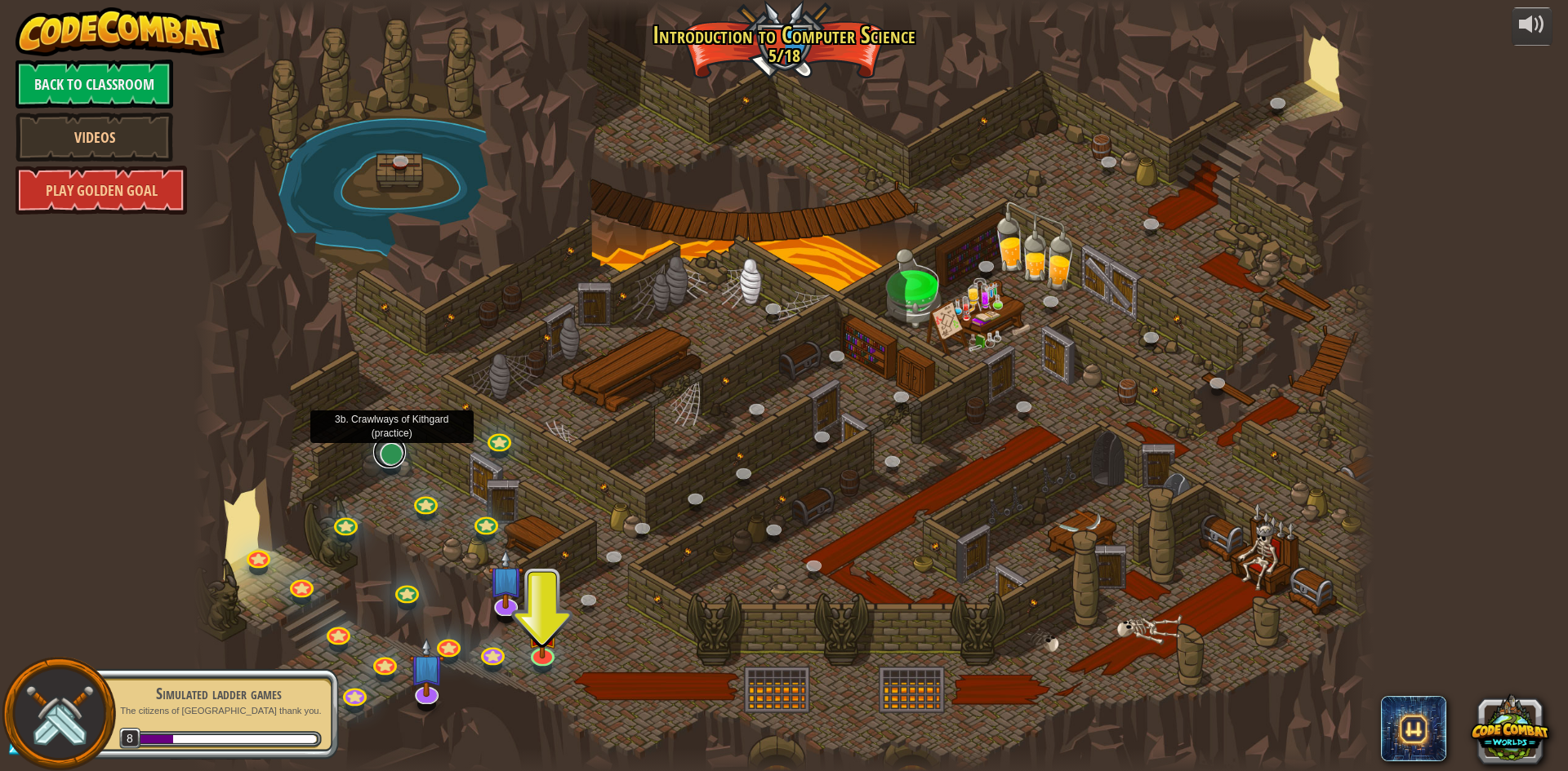
click at [397, 458] on link at bounding box center [389, 452] width 33 height 33
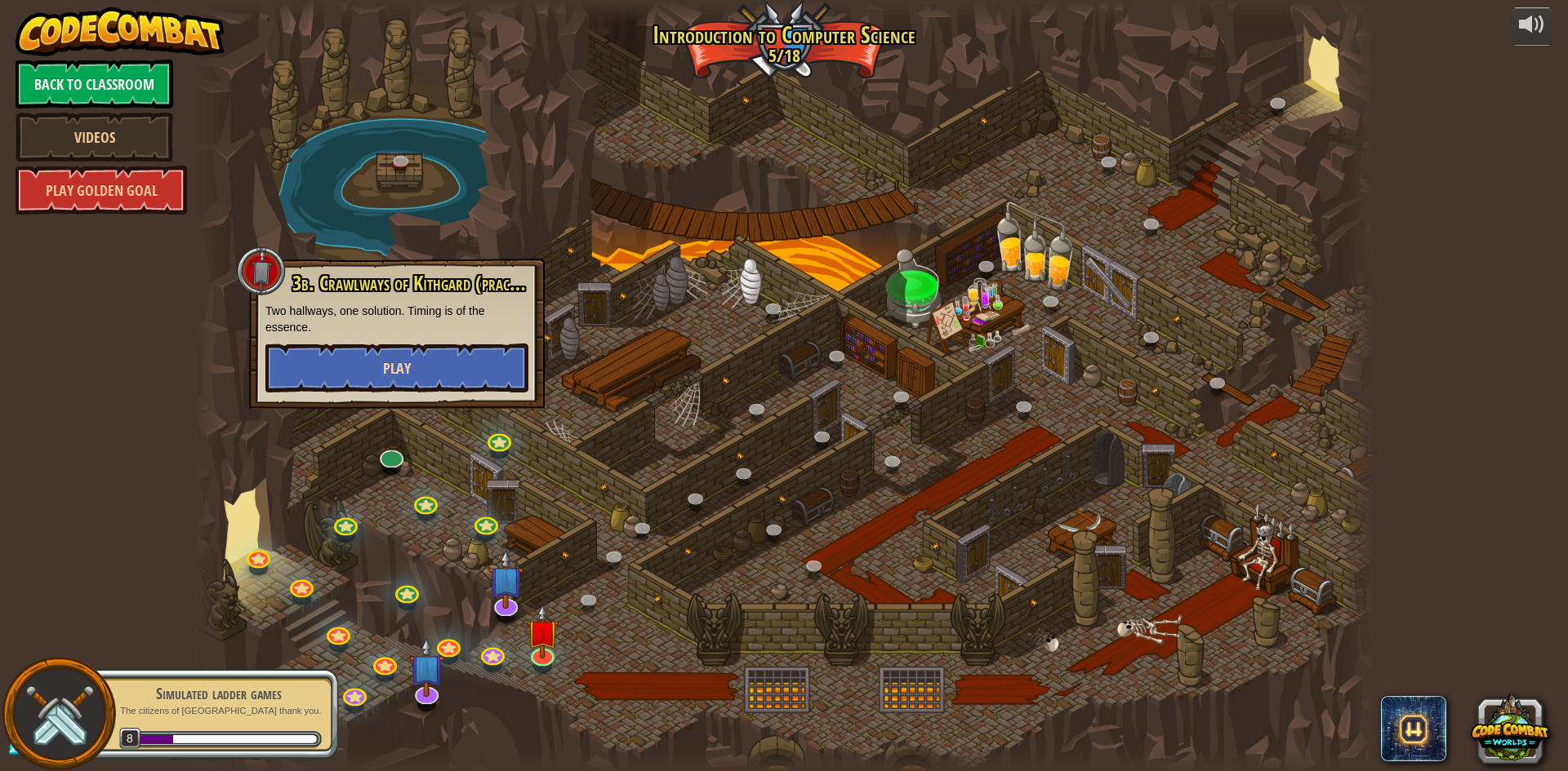
drag, startPoint x: 377, startPoint y: 335, endPoint x: 383, endPoint y: 362, distance: 27.7
click at [377, 345] on div "3b. Crawlways of Kithgard (practice) Two hallways, one solution. Timing is of t…" at bounding box center [396, 332] width 263 height 120
click at [385, 368] on span "Play" at bounding box center [397, 368] width 28 height 20
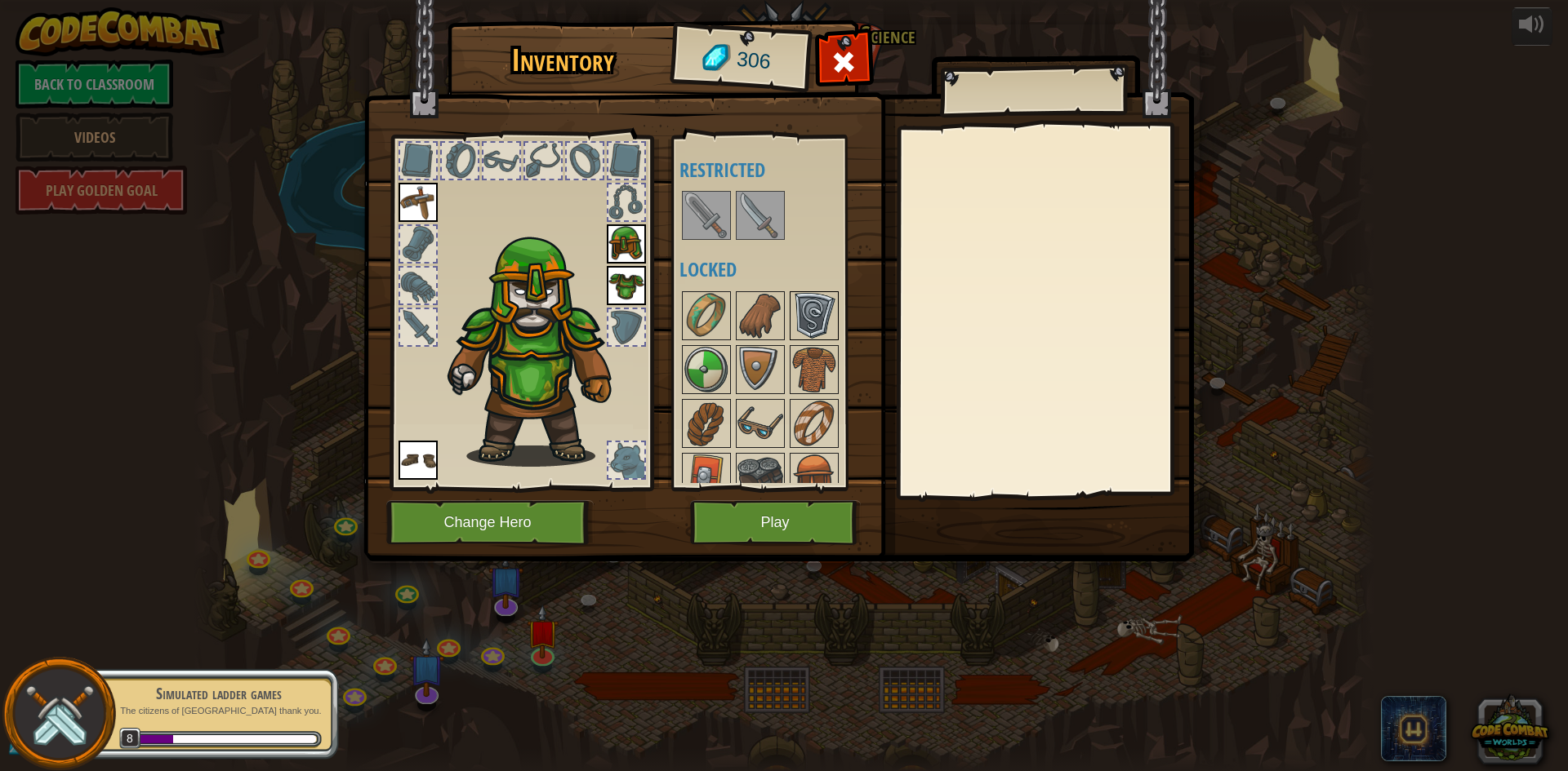
click at [805, 320] on img at bounding box center [814, 316] width 46 height 46
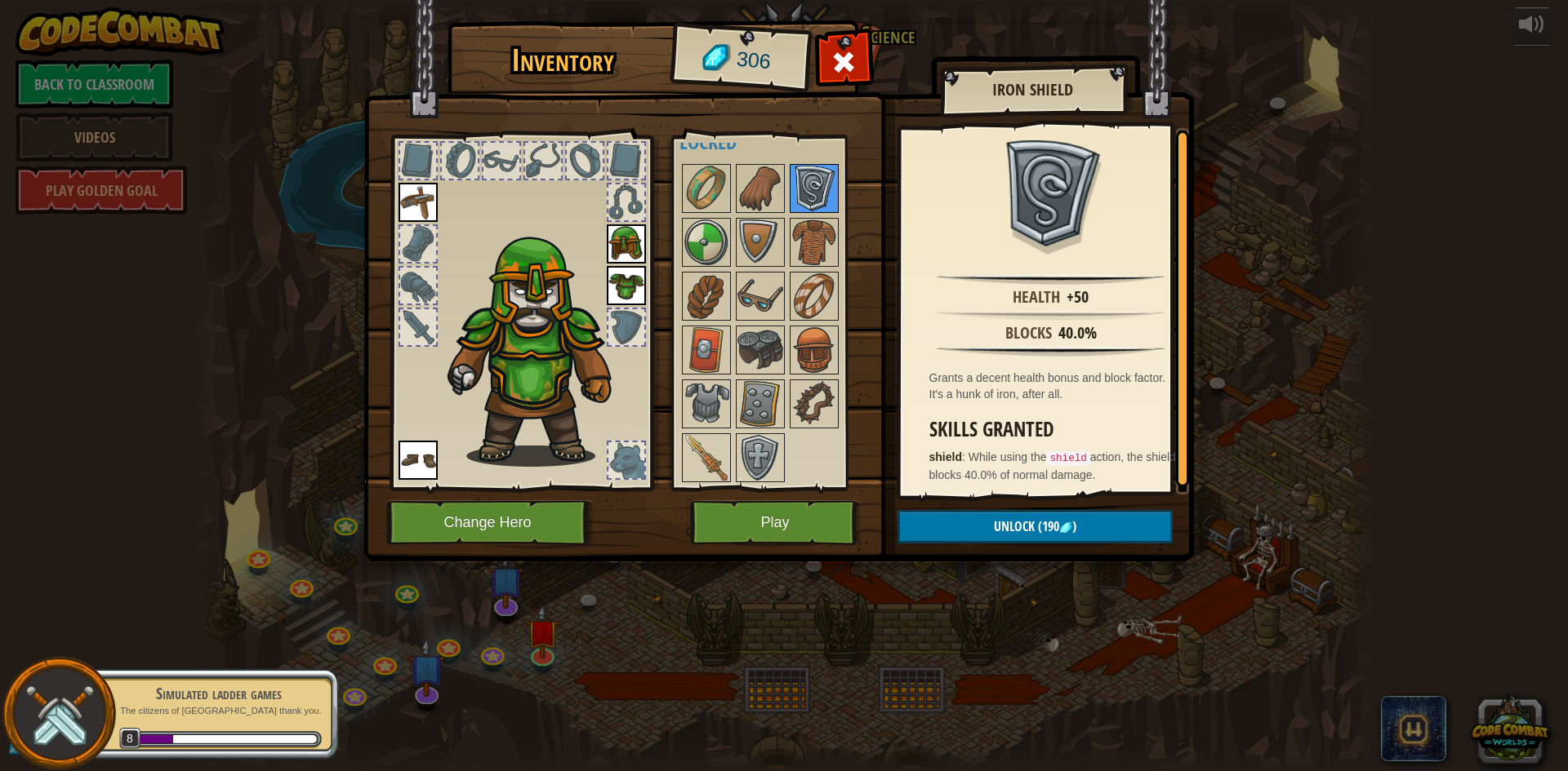
scroll to position [129, 0]
click at [716, 445] on img at bounding box center [707, 456] width 46 height 46
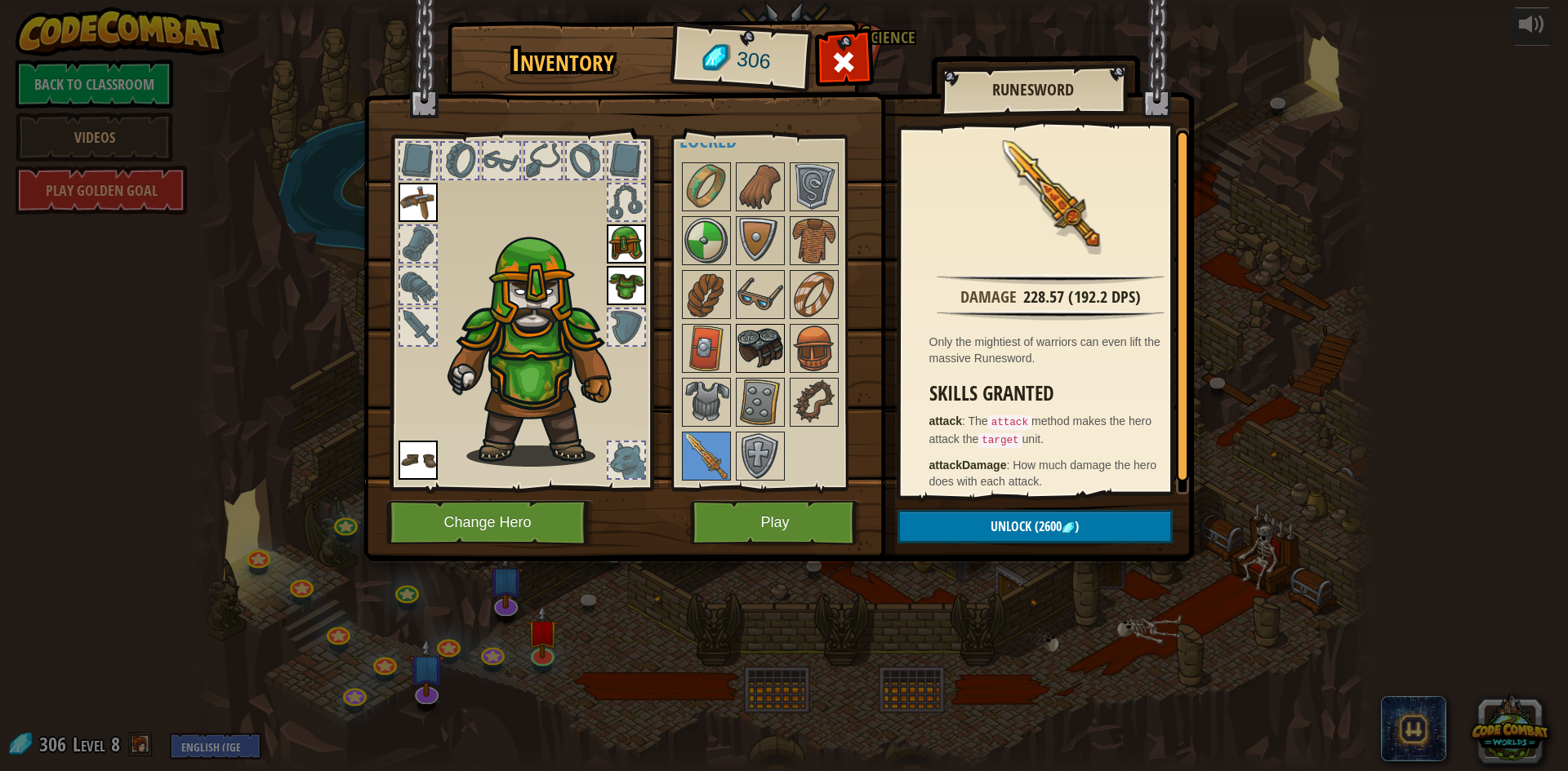
click at [758, 364] on img at bounding box center [761, 348] width 46 height 46
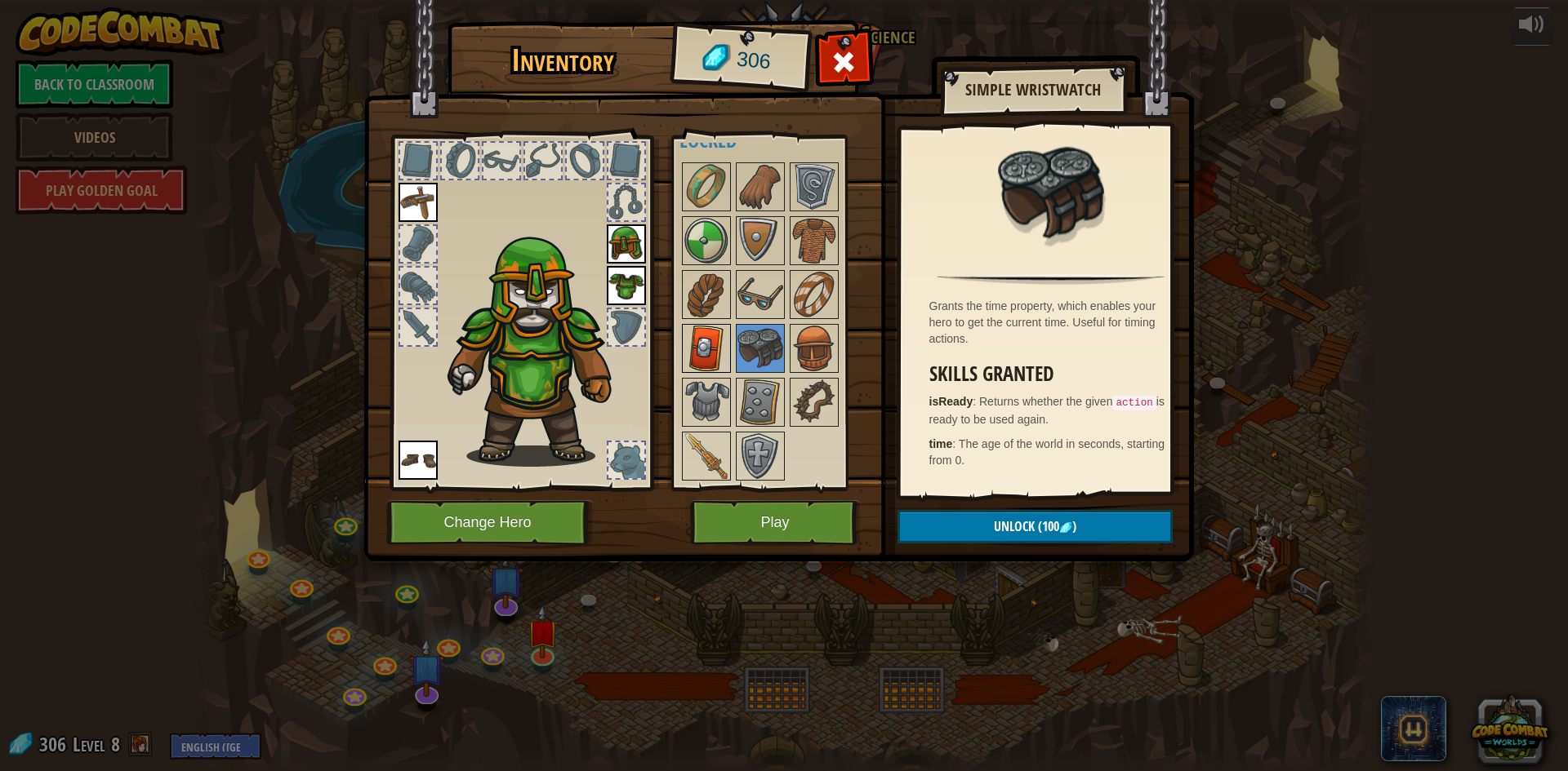
click at [718, 349] on img at bounding box center [707, 348] width 46 height 46
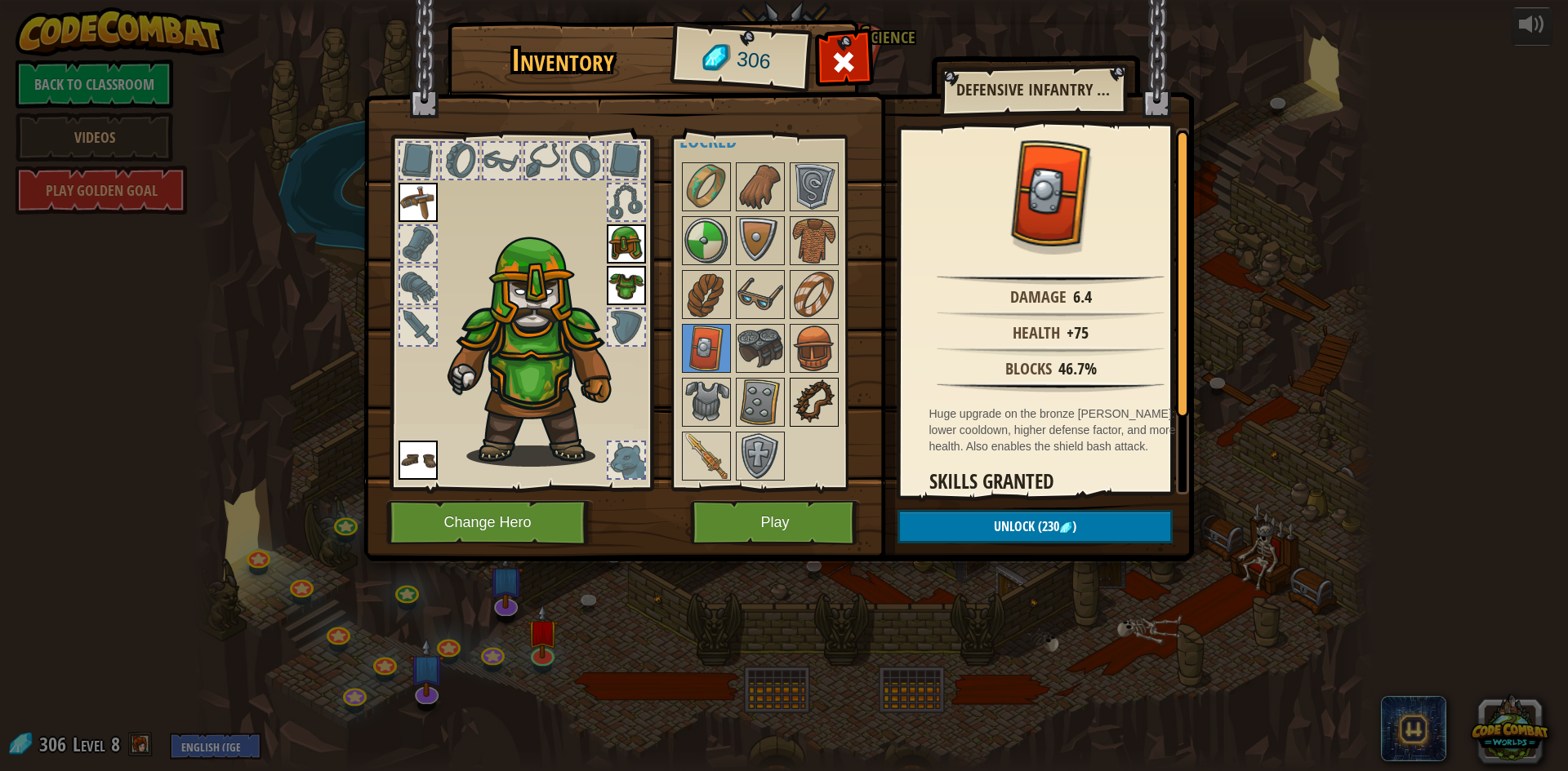
drag, startPoint x: 800, startPoint y: 416, endPoint x: 797, endPoint y: 397, distance: 19.2
click at [802, 413] on img at bounding box center [814, 402] width 46 height 46
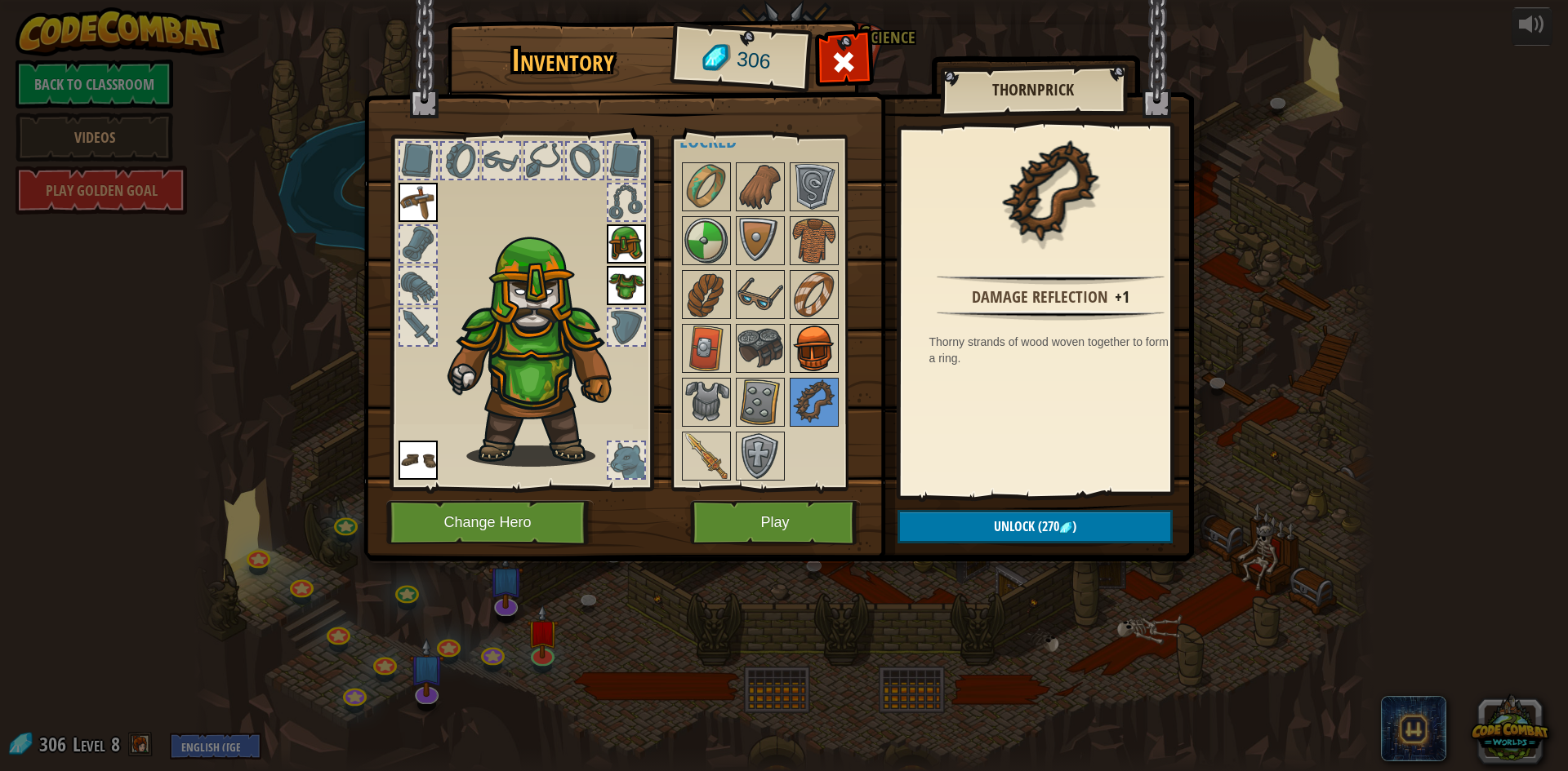
scroll to position [0, 0]
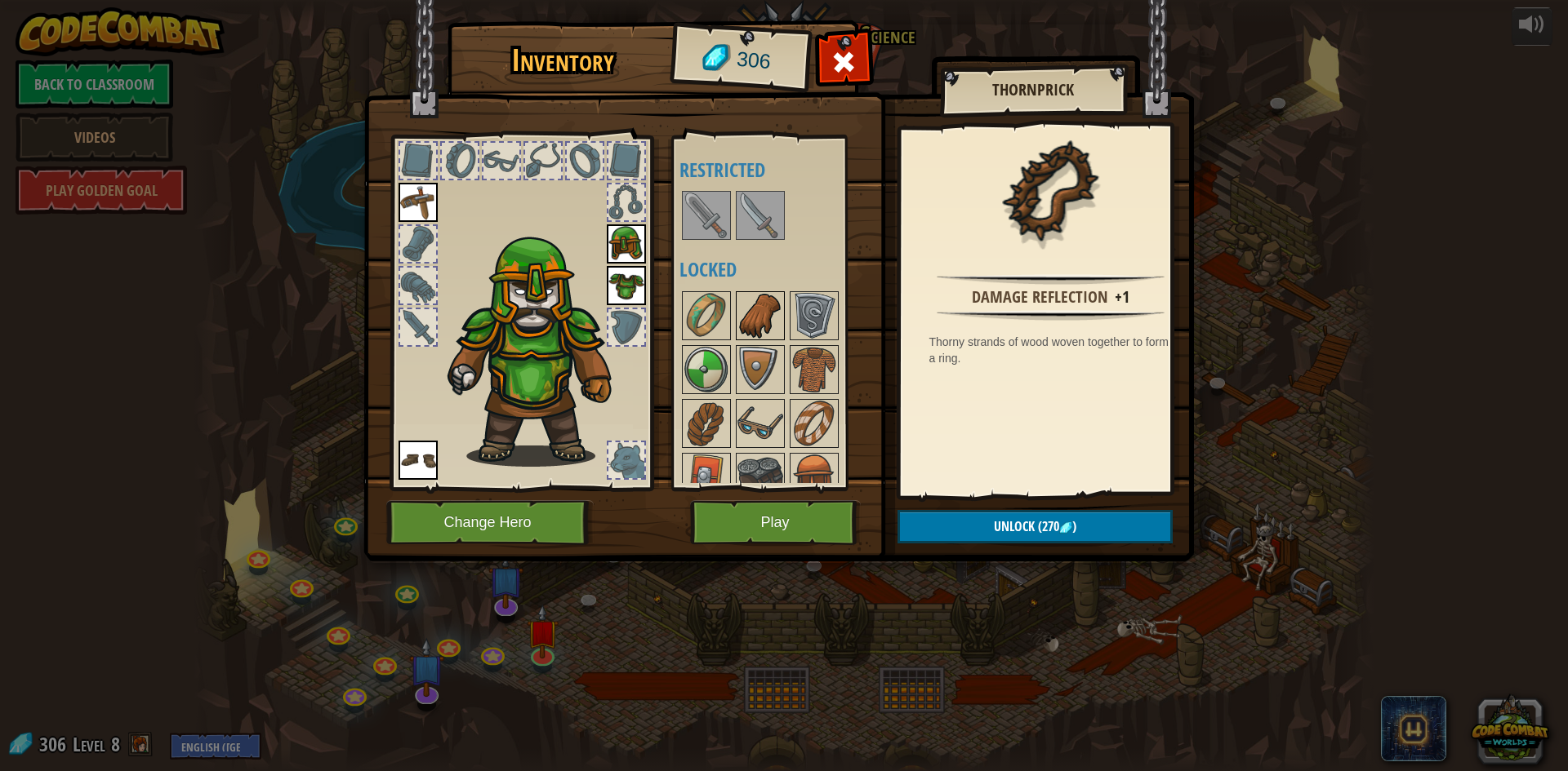
click at [757, 293] on img at bounding box center [761, 316] width 46 height 46
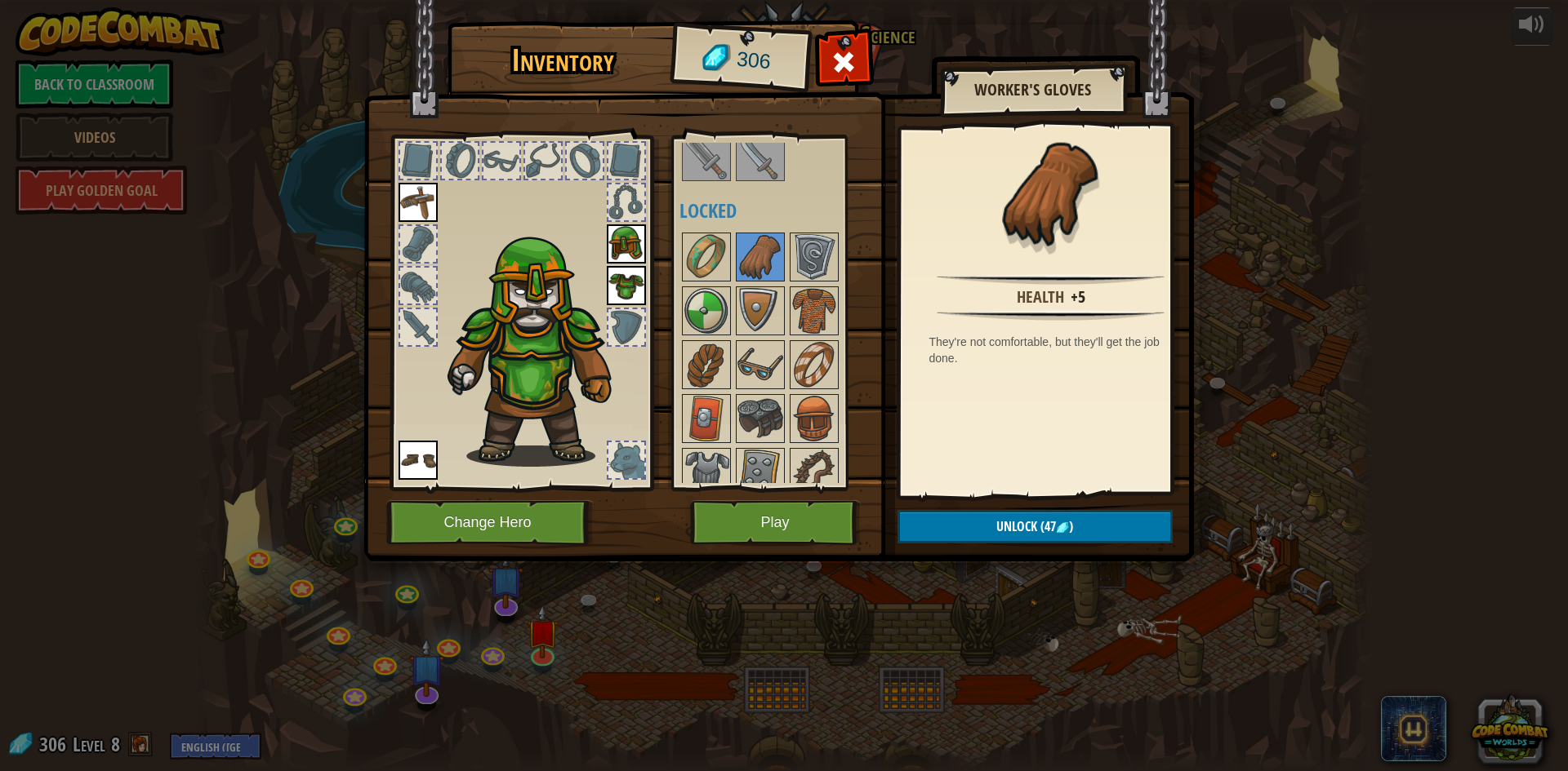
scroll to position [82, 0]
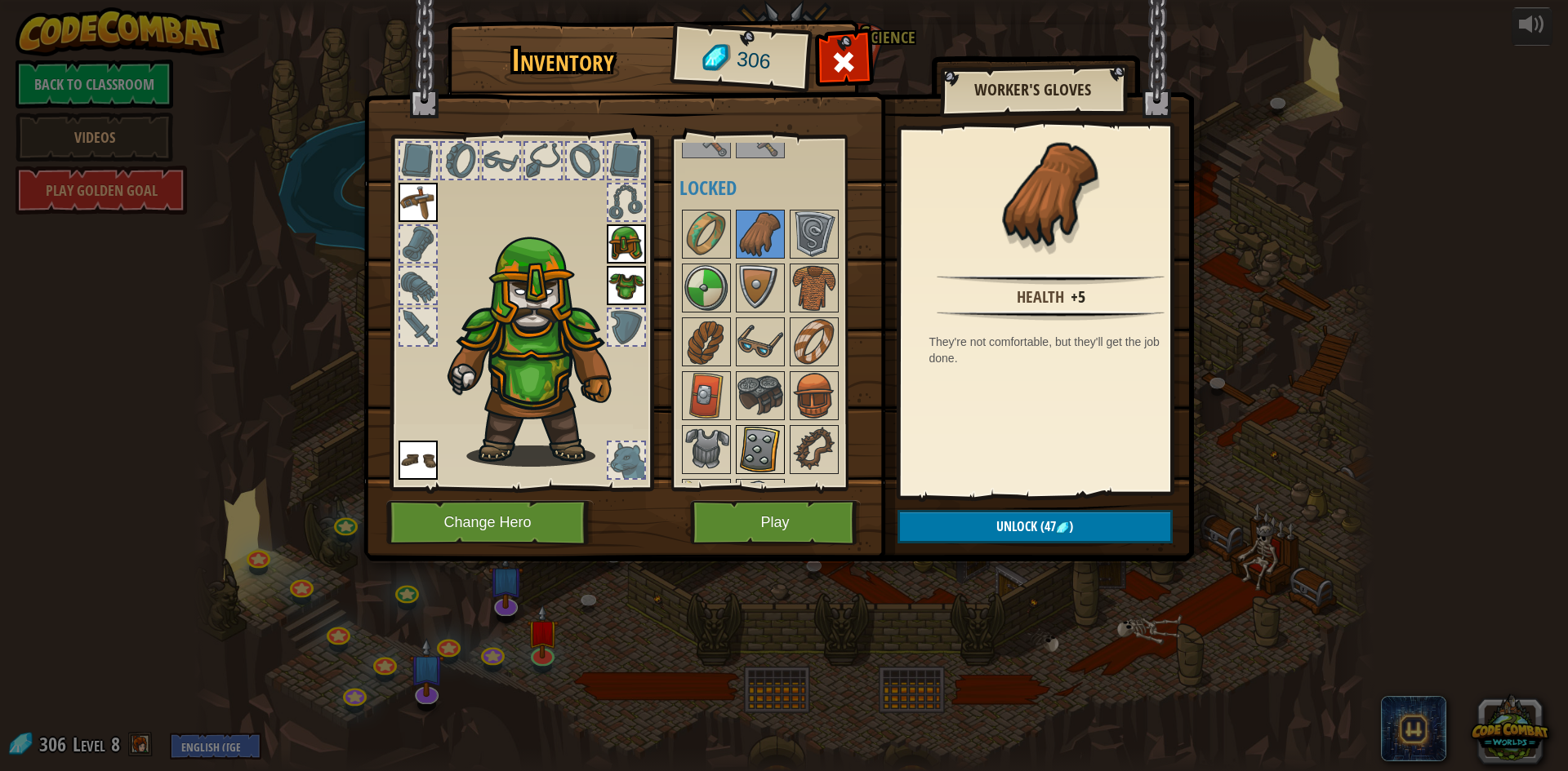
click at [771, 443] on img at bounding box center [761, 450] width 46 height 46
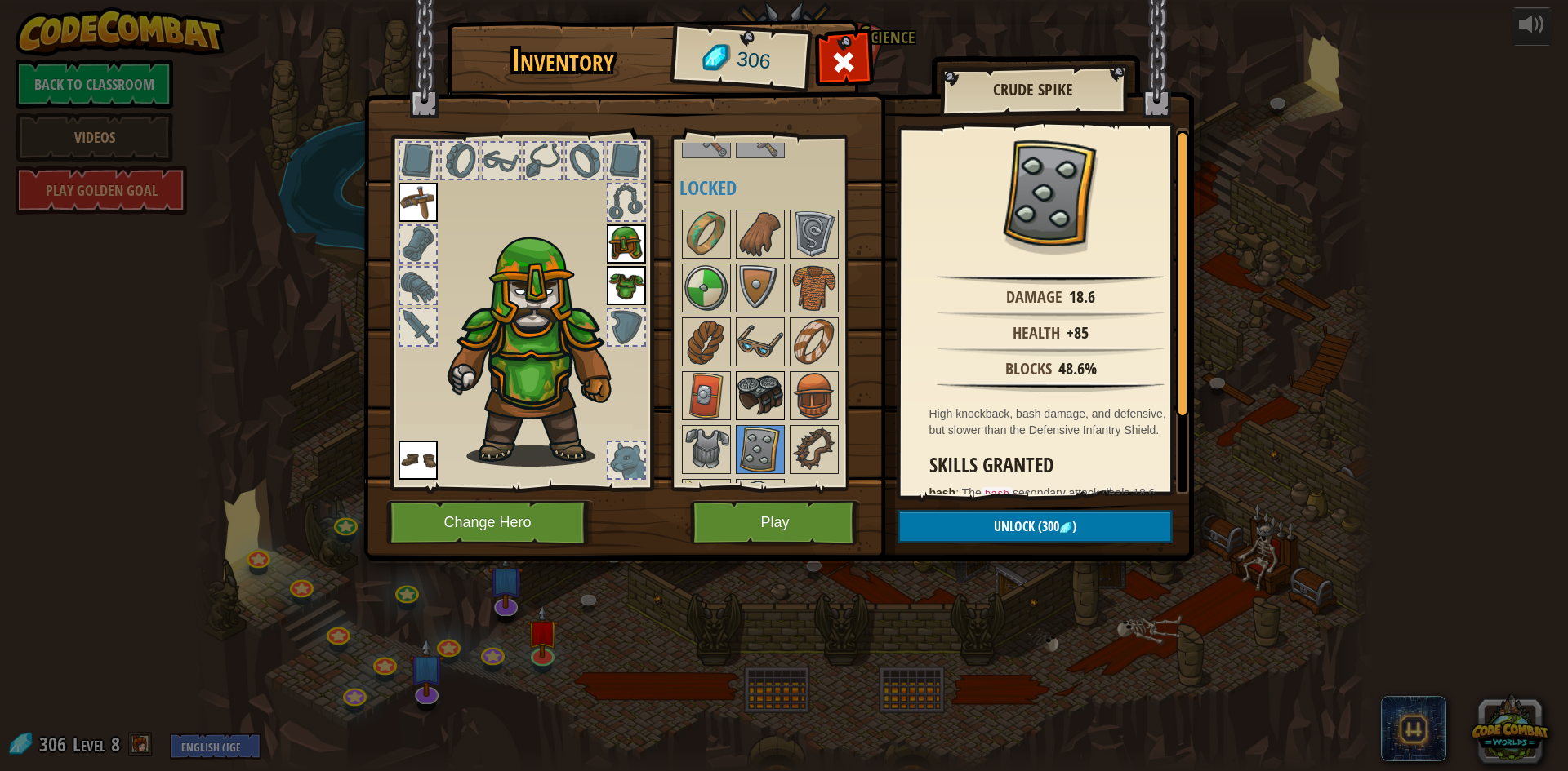
click at [773, 405] on img at bounding box center [761, 396] width 46 height 46
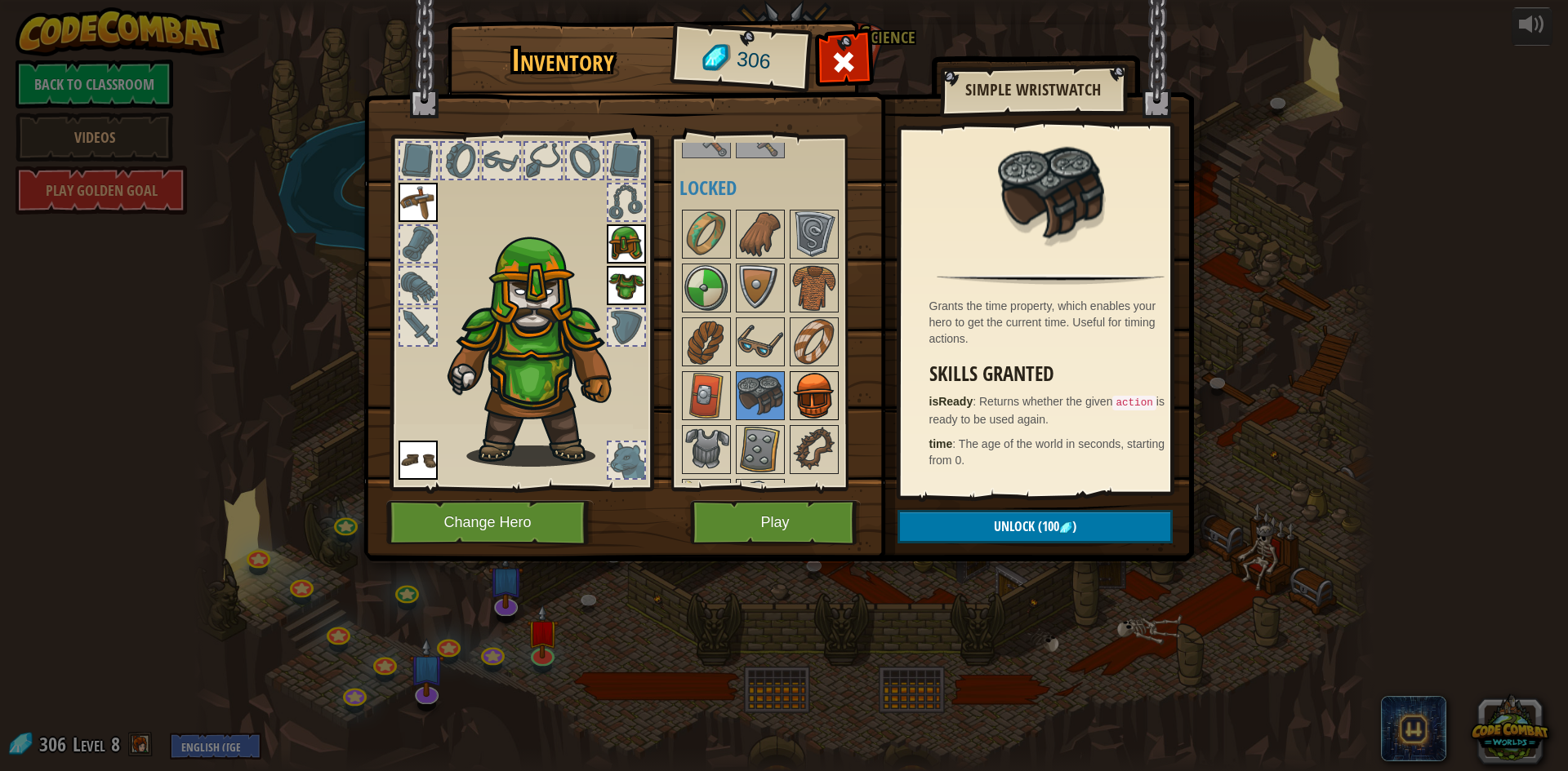
click at [819, 403] on img at bounding box center [814, 396] width 46 height 46
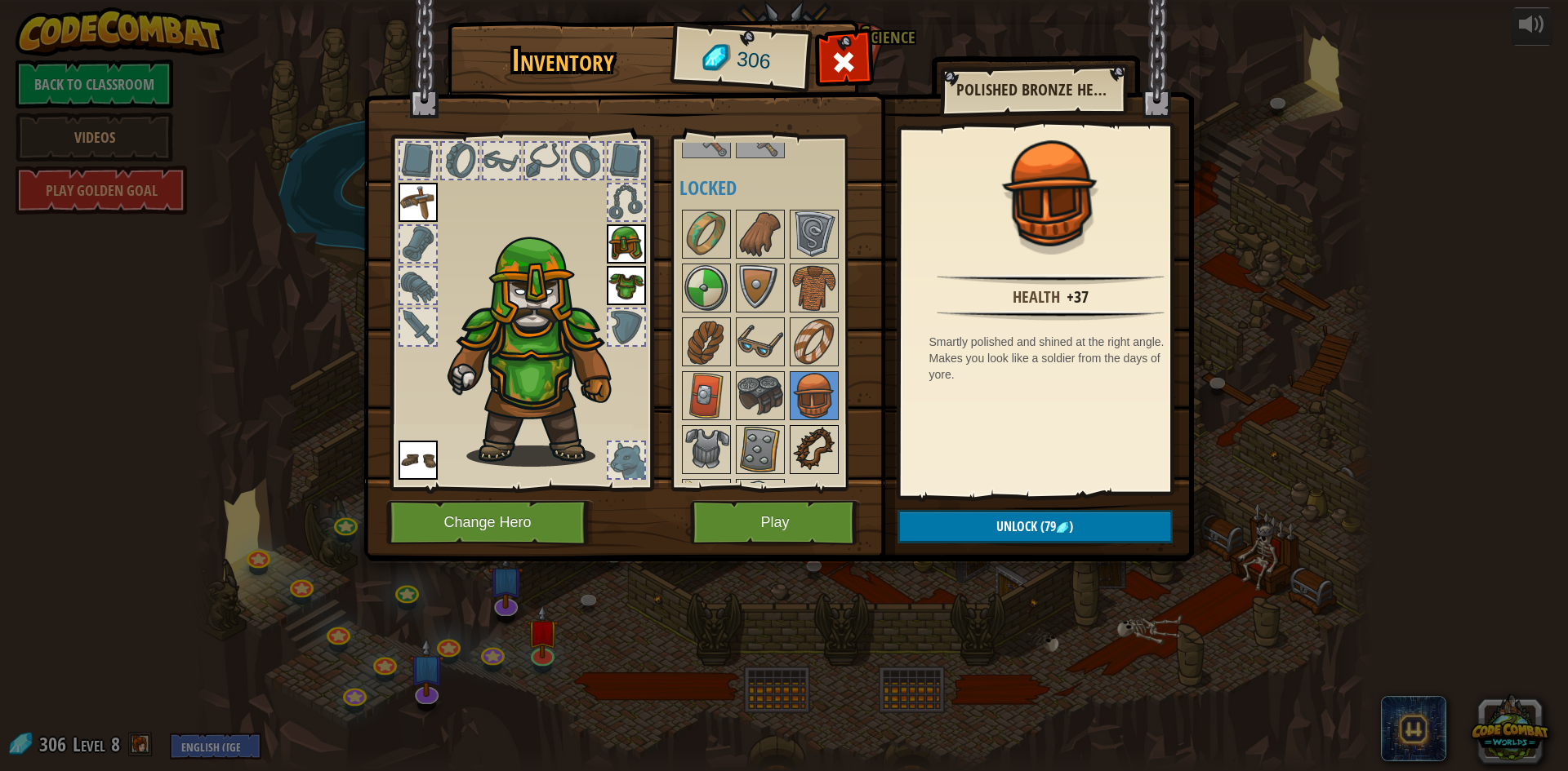
click at [819, 446] on img at bounding box center [814, 450] width 46 height 46
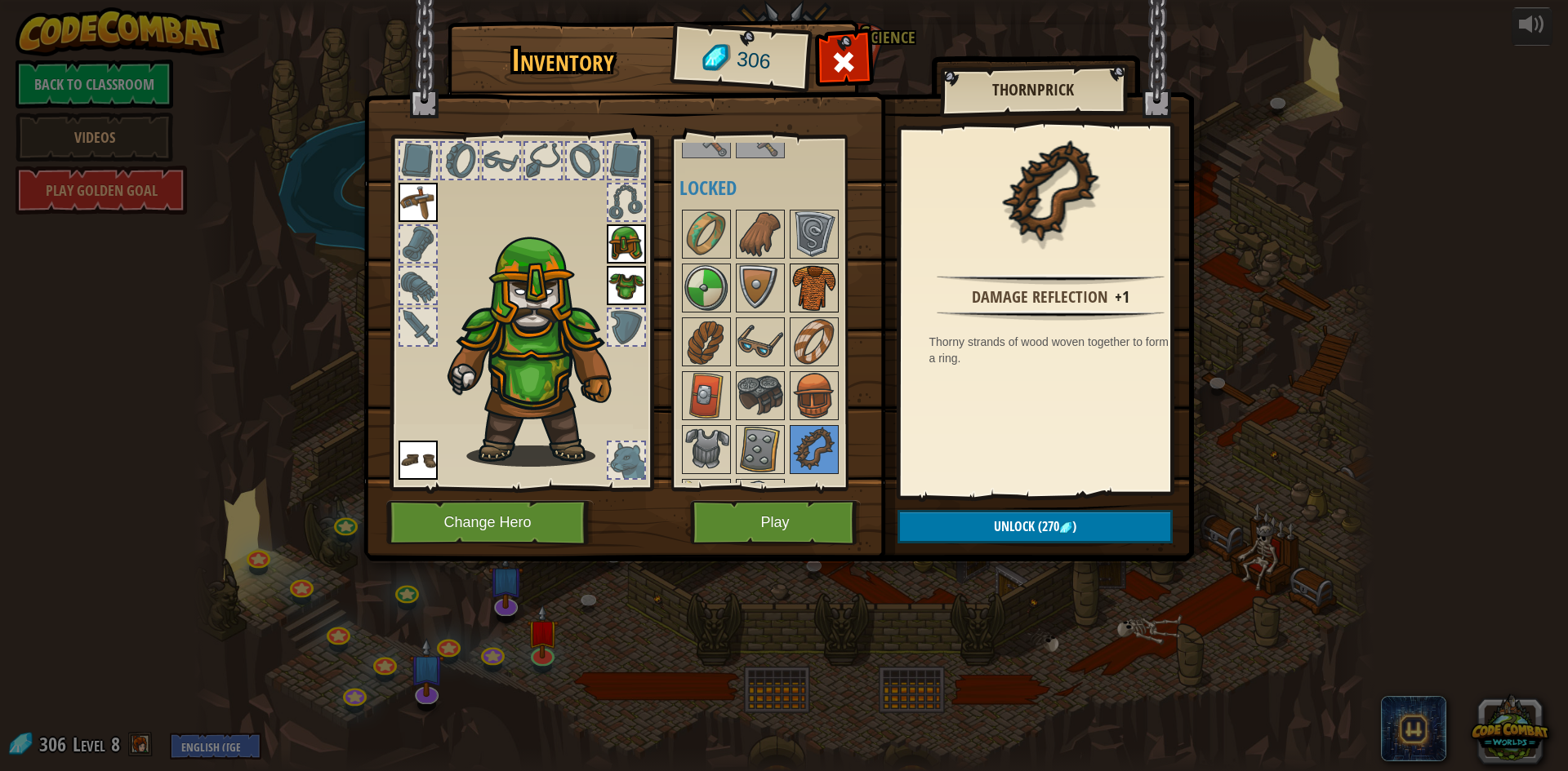
click at [810, 293] on img at bounding box center [814, 288] width 46 height 46
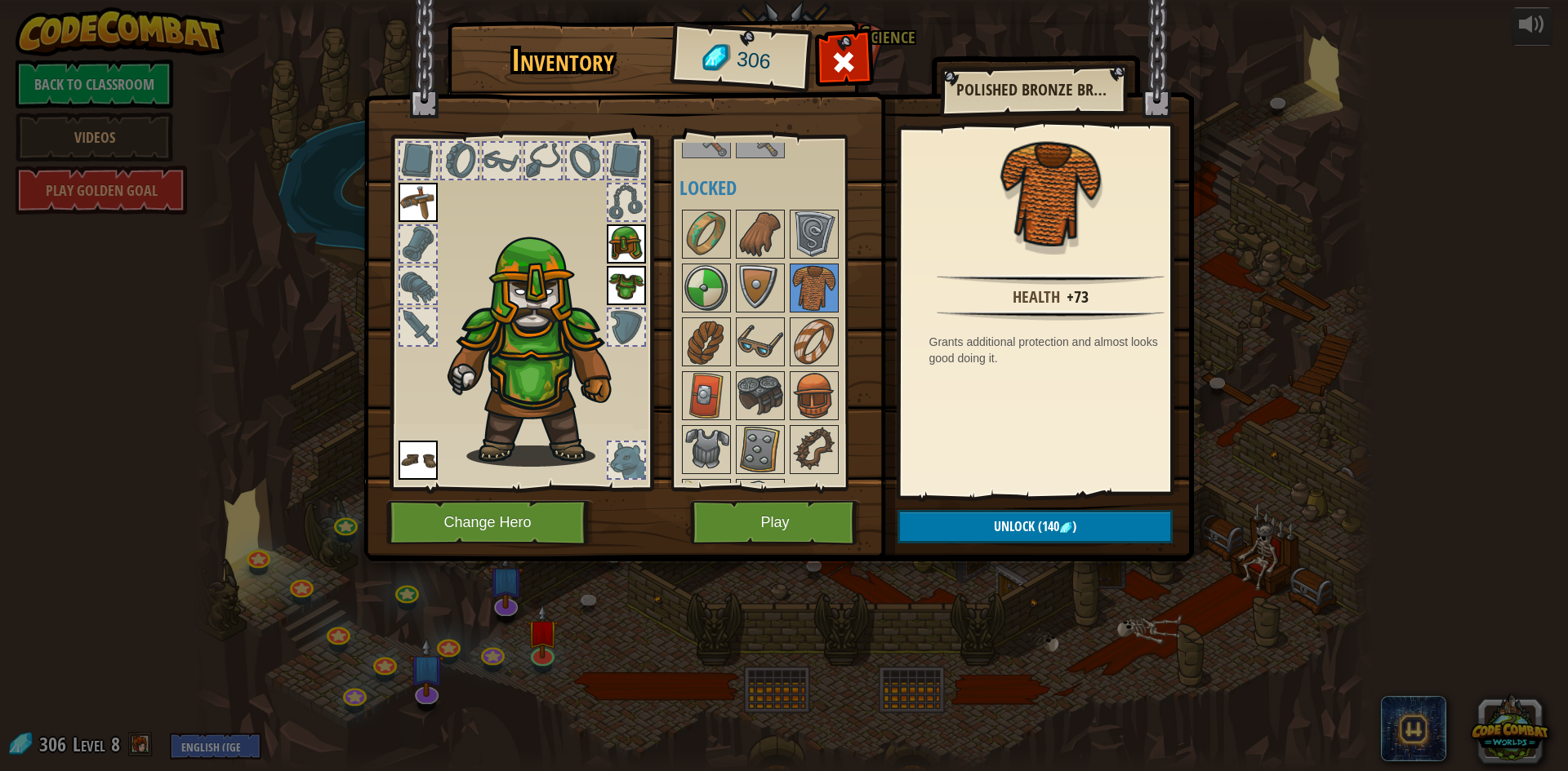
click at [633, 291] on img at bounding box center [627, 285] width 39 height 39
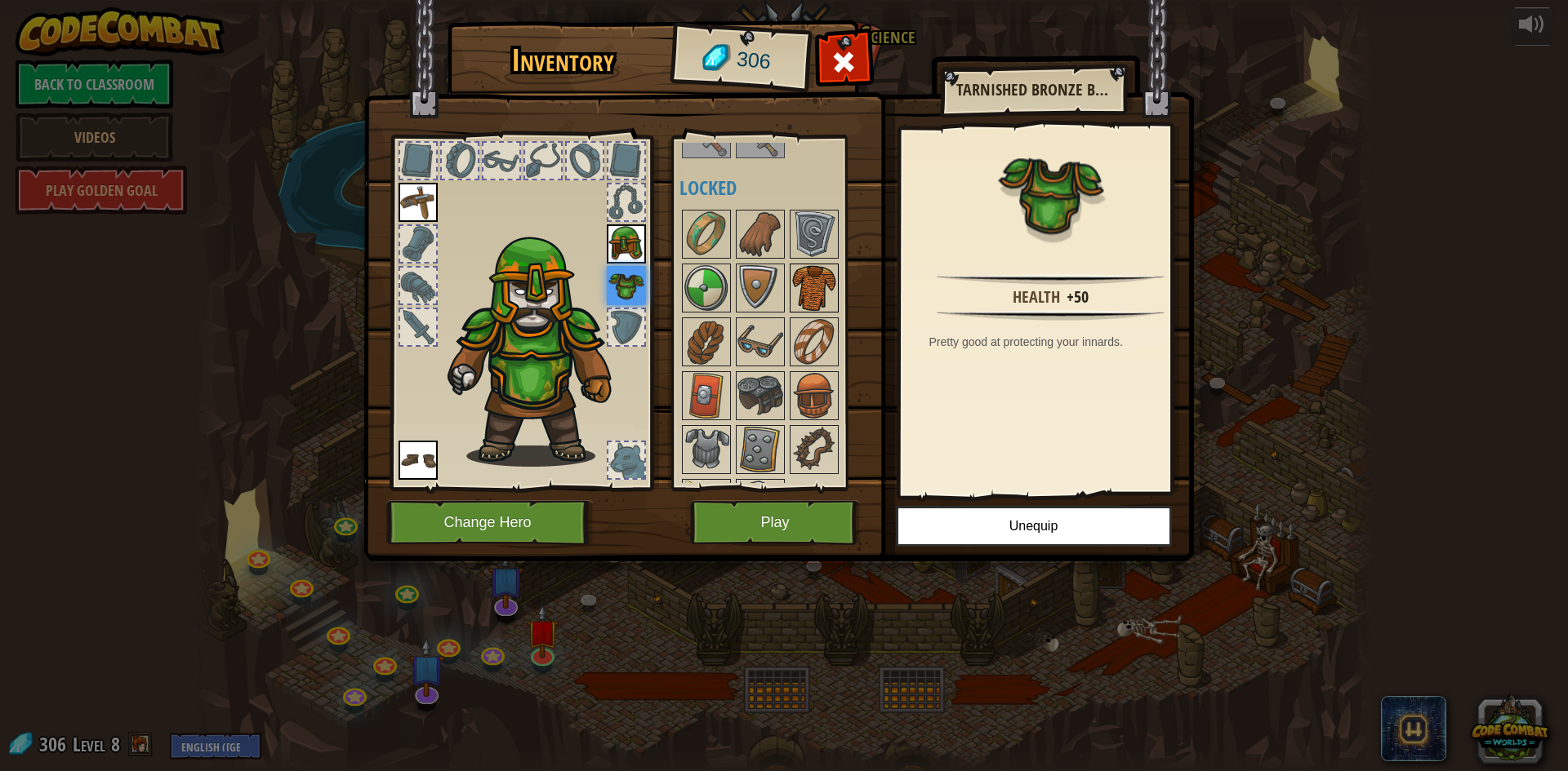
click at [823, 286] on img at bounding box center [814, 288] width 46 height 46
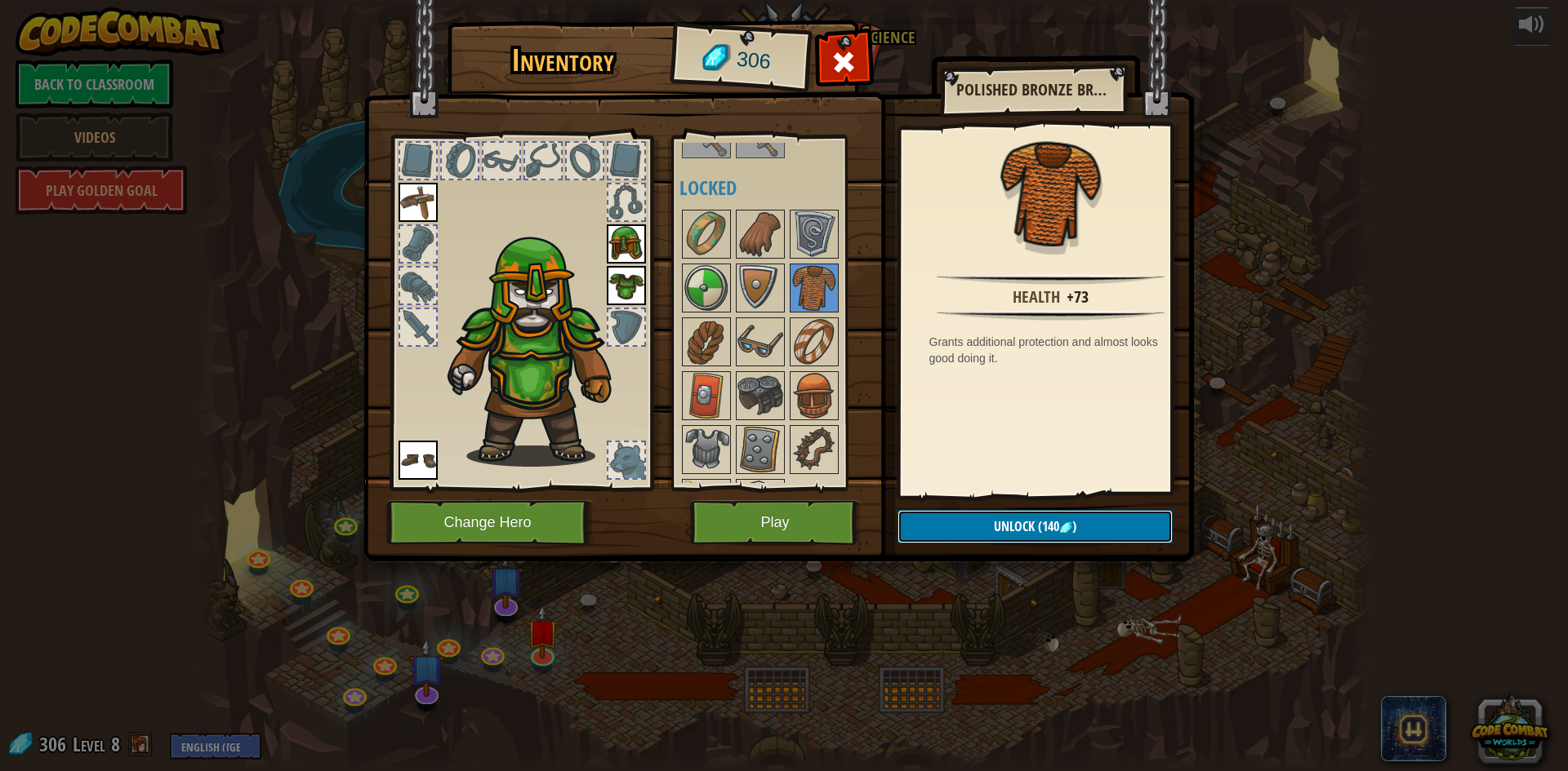
click at [986, 527] on button "Unlock (140 )" at bounding box center [1035, 527] width 275 height 34
click at [993, 529] on button "Confirm" at bounding box center [1035, 527] width 275 height 34
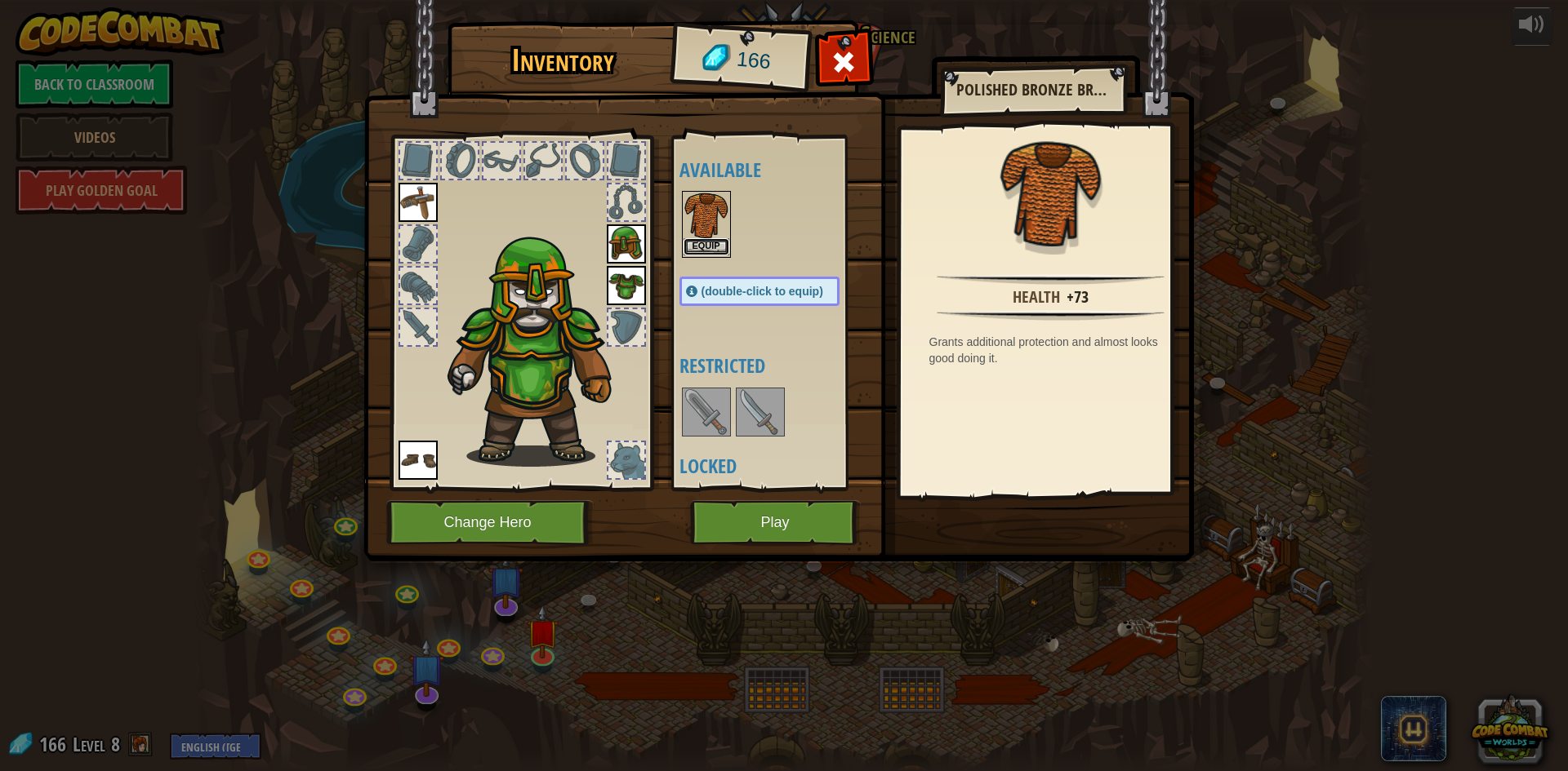
click at [714, 240] on button "Equip" at bounding box center [707, 247] width 46 height 17
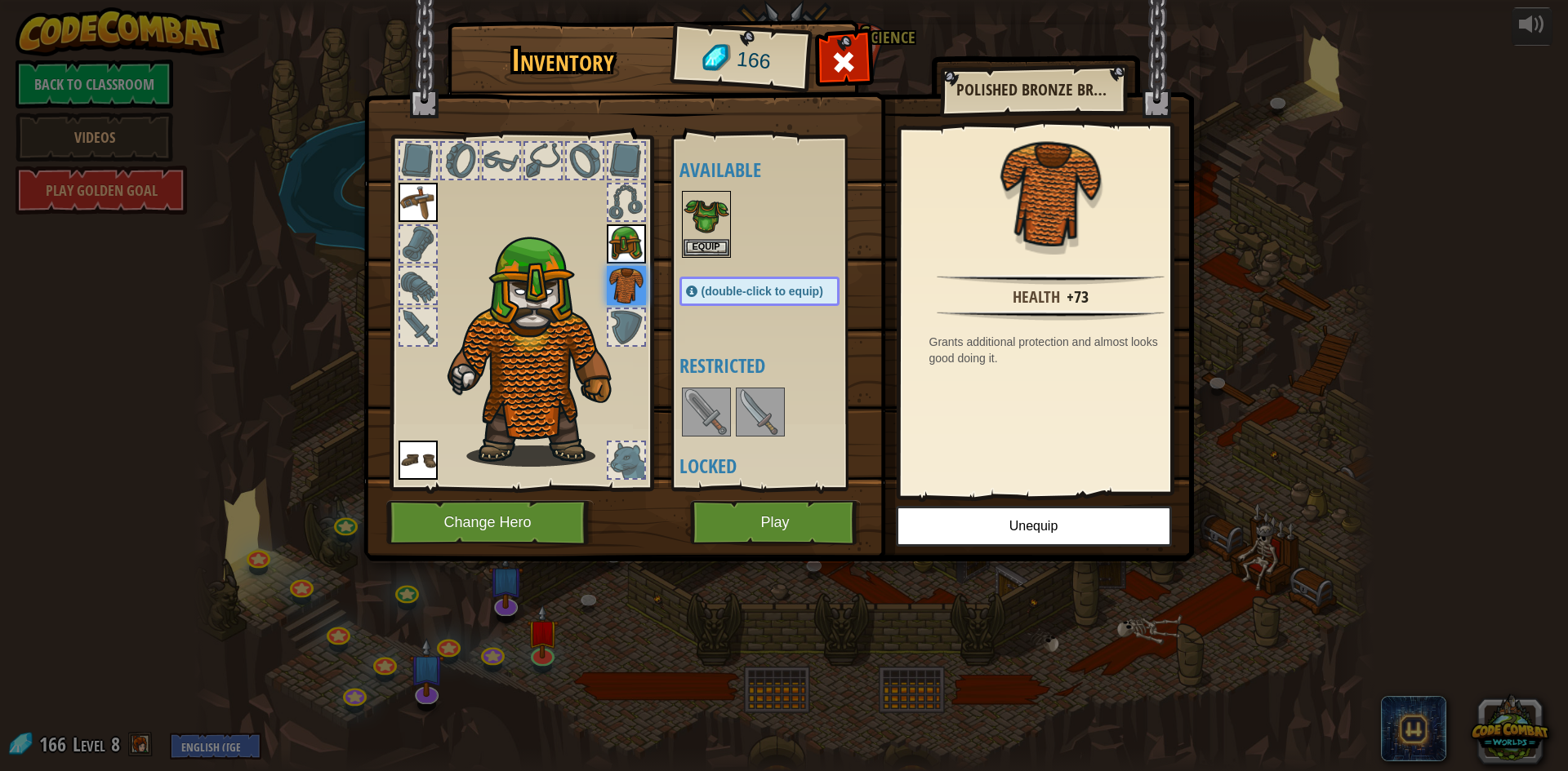
click at [693, 379] on div "Available Equip Equip Equip Equip Equip (double-click to equip) Restricted Lock…" at bounding box center [776, 313] width 193 height 340
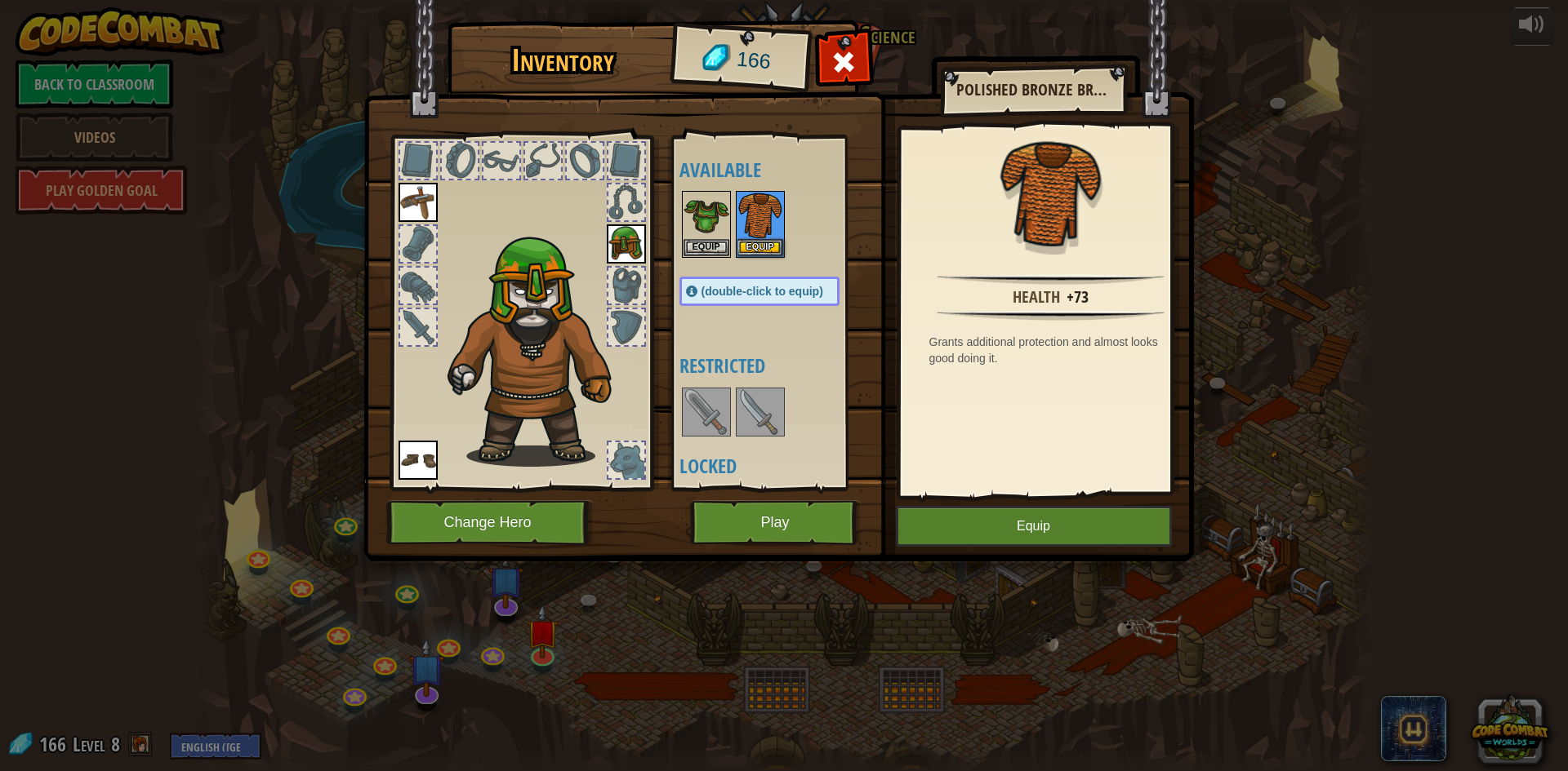
click at [630, 243] on img at bounding box center [627, 244] width 39 height 39
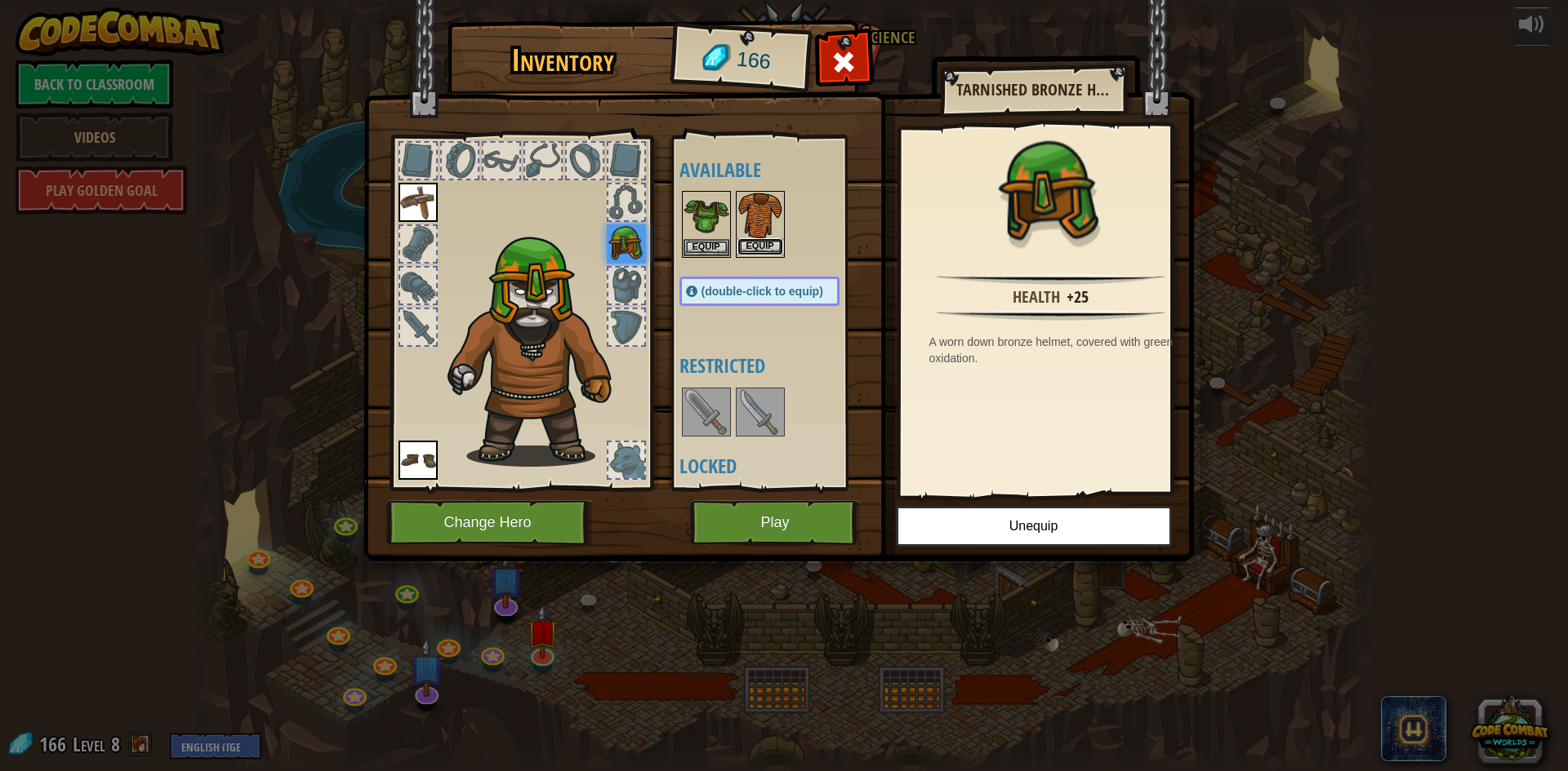
click at [753, 242] on button "Equip" at bounding box center [761, 247] width 46 height 17
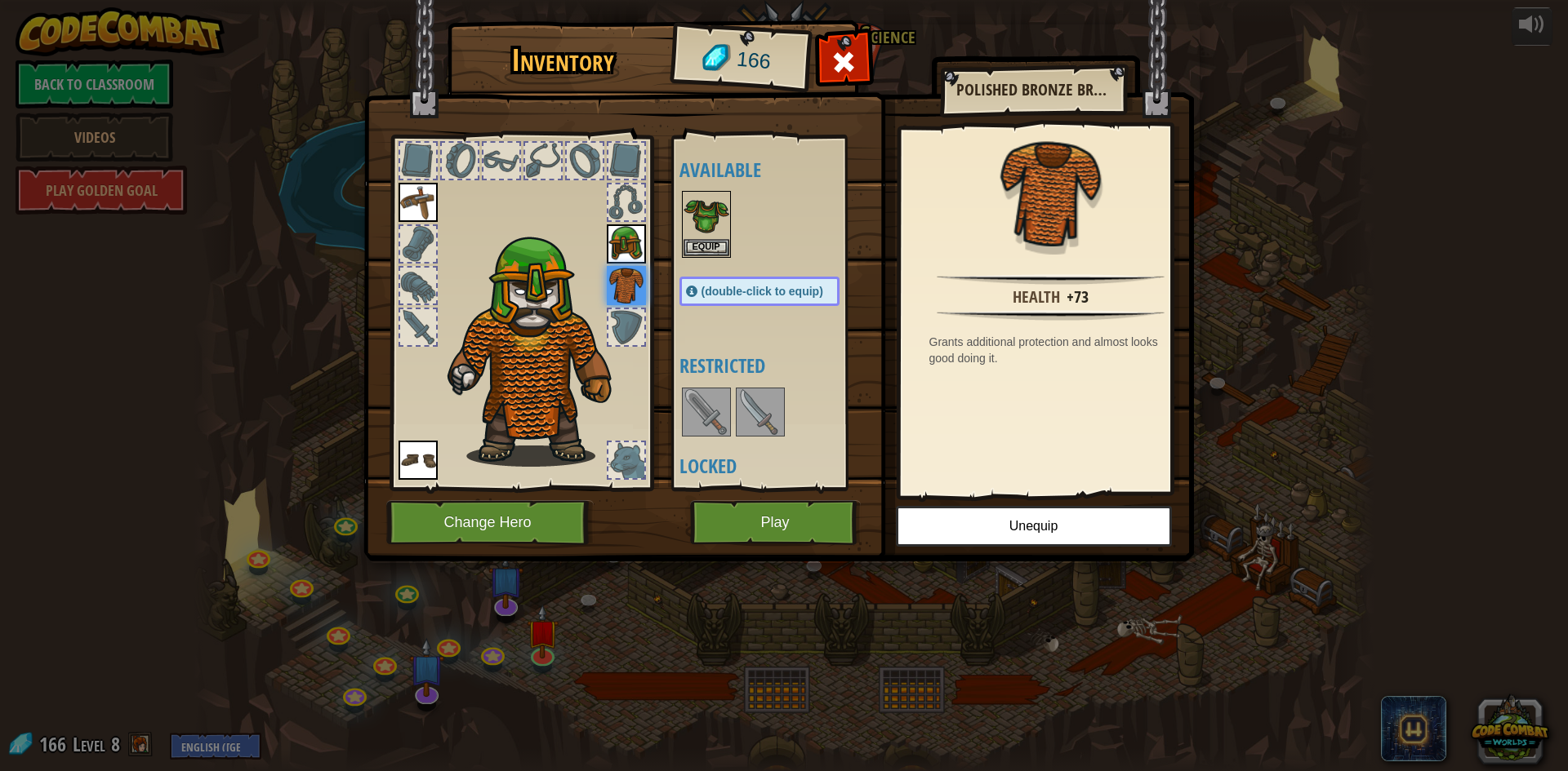
click at [627, 240] on img at bounding box center [627, 244] width 39 height 39
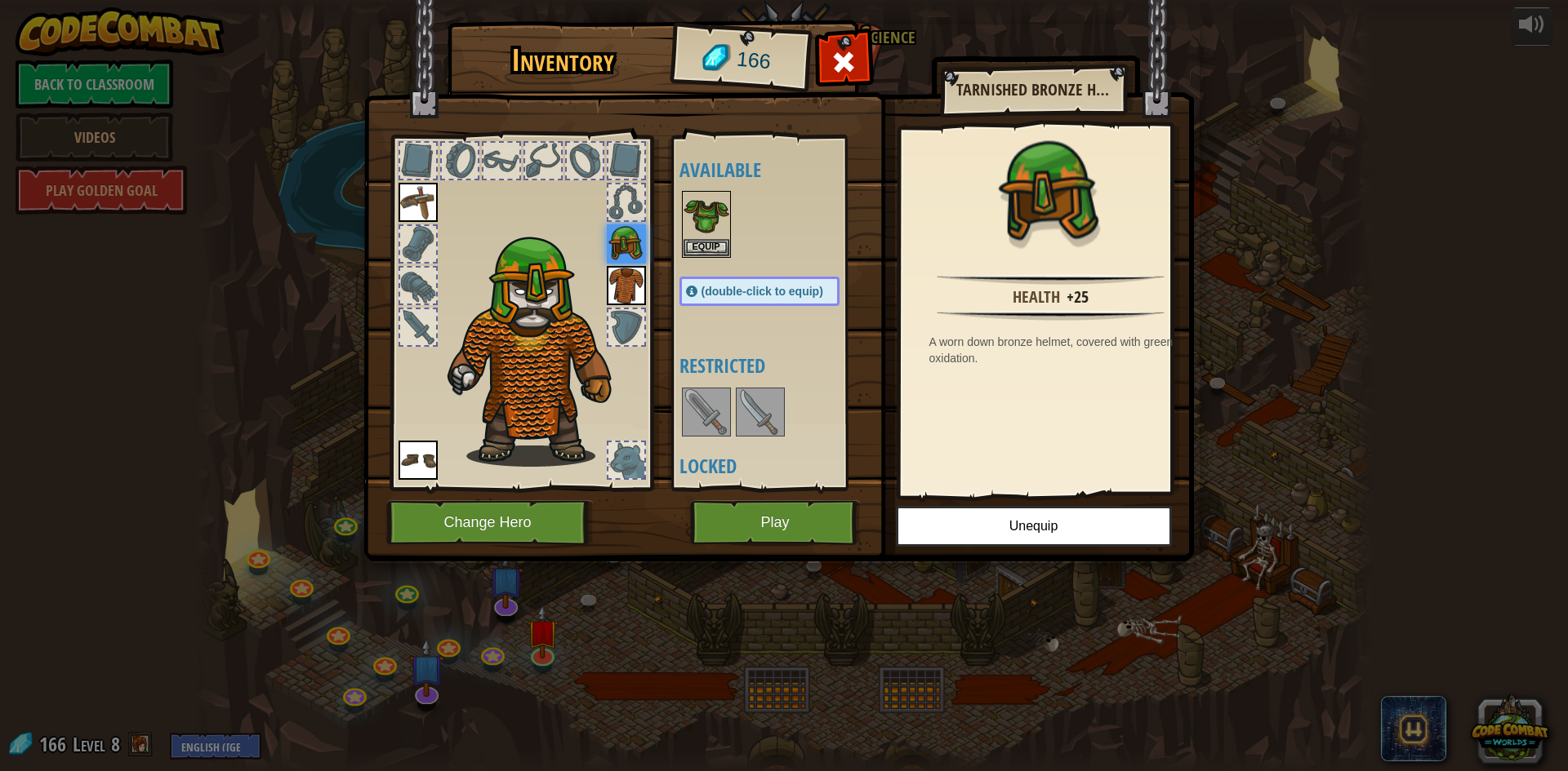
click at [792, 298] on div "(double-click to equip)" at bounding box center [760, 291] width 160 height 29
drag, startPoint x: 479, startPoint y: 262, endPoint x: 477, endPoint y: 272, distance: 10.2
click at [477, 266] on img at bounding box center [539, 348] width 200 height 238
click at [469, 288] on img at bounding box center [539, 348] width 200 height 238
drag, startPoint x: 435, startPoint y: 284, endPoint x: 418, endPoint y: 283, distance: 17.0
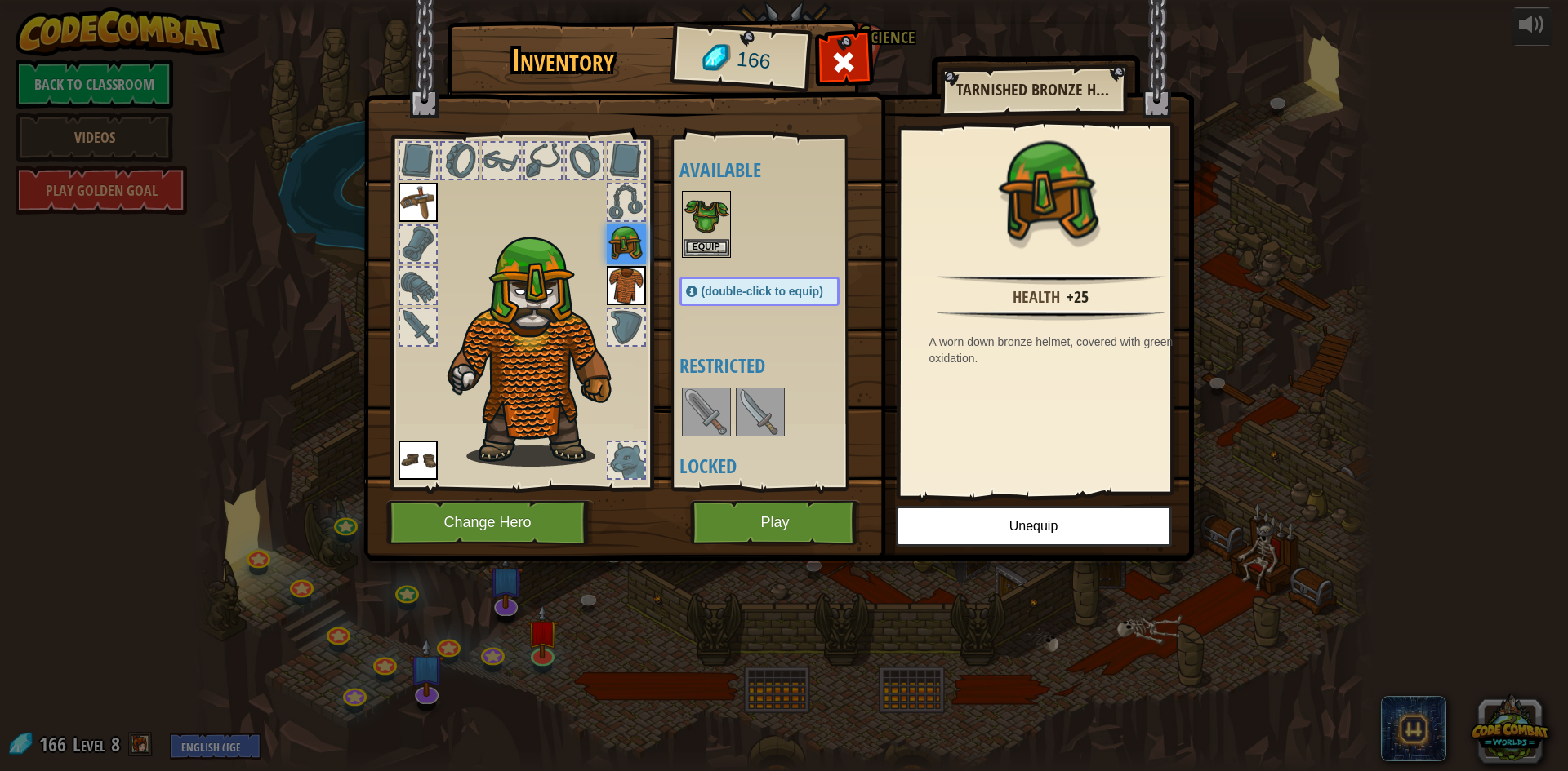
click at [434, 283] on div at bounding box center [418, 285] width 39 height 39
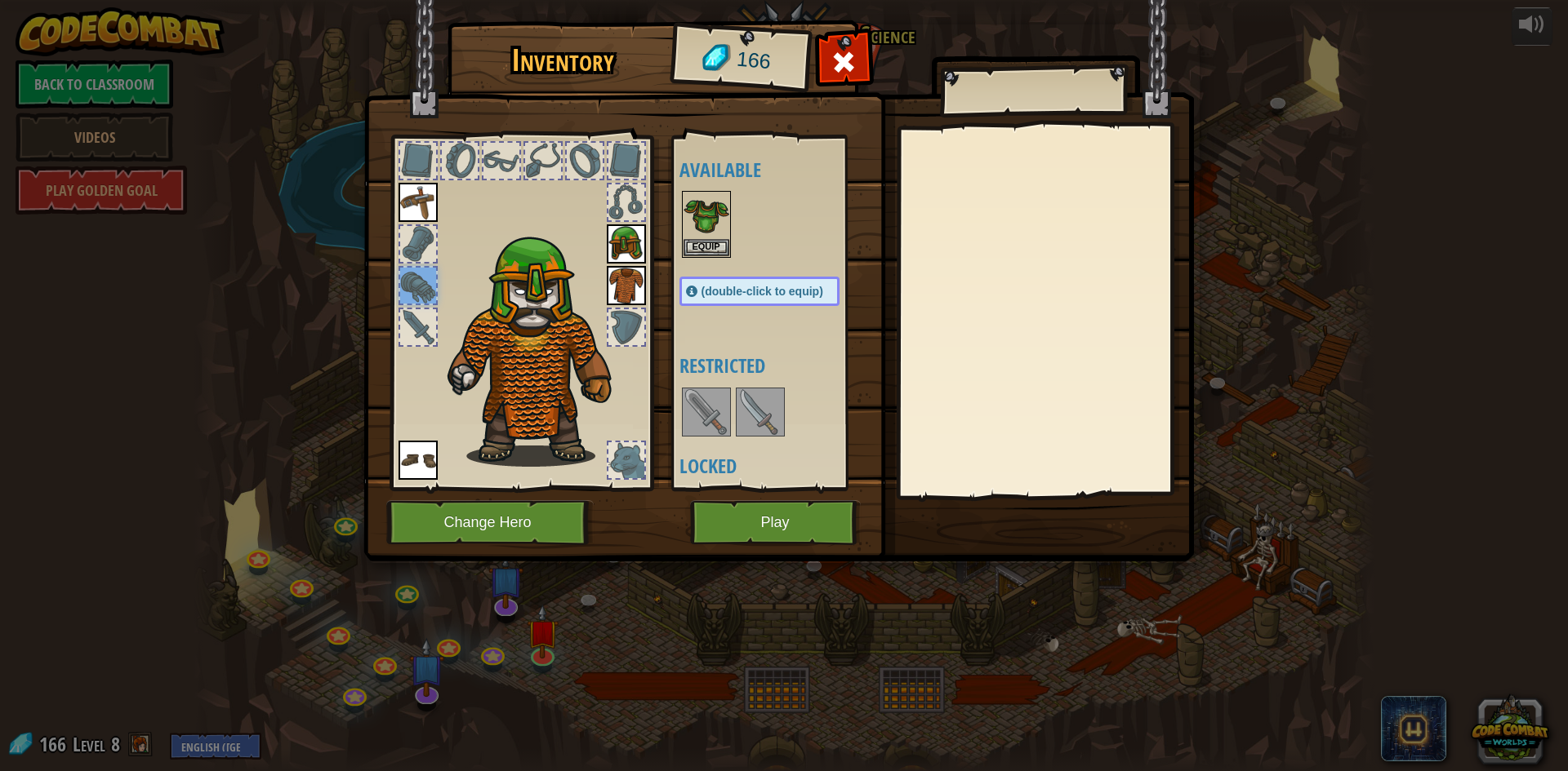
click at [430, 296] on div at bounding box center [418, 285] width 36 height 36
click at [829, 53] on div at bounding box center [843, 66] width 52 height 52
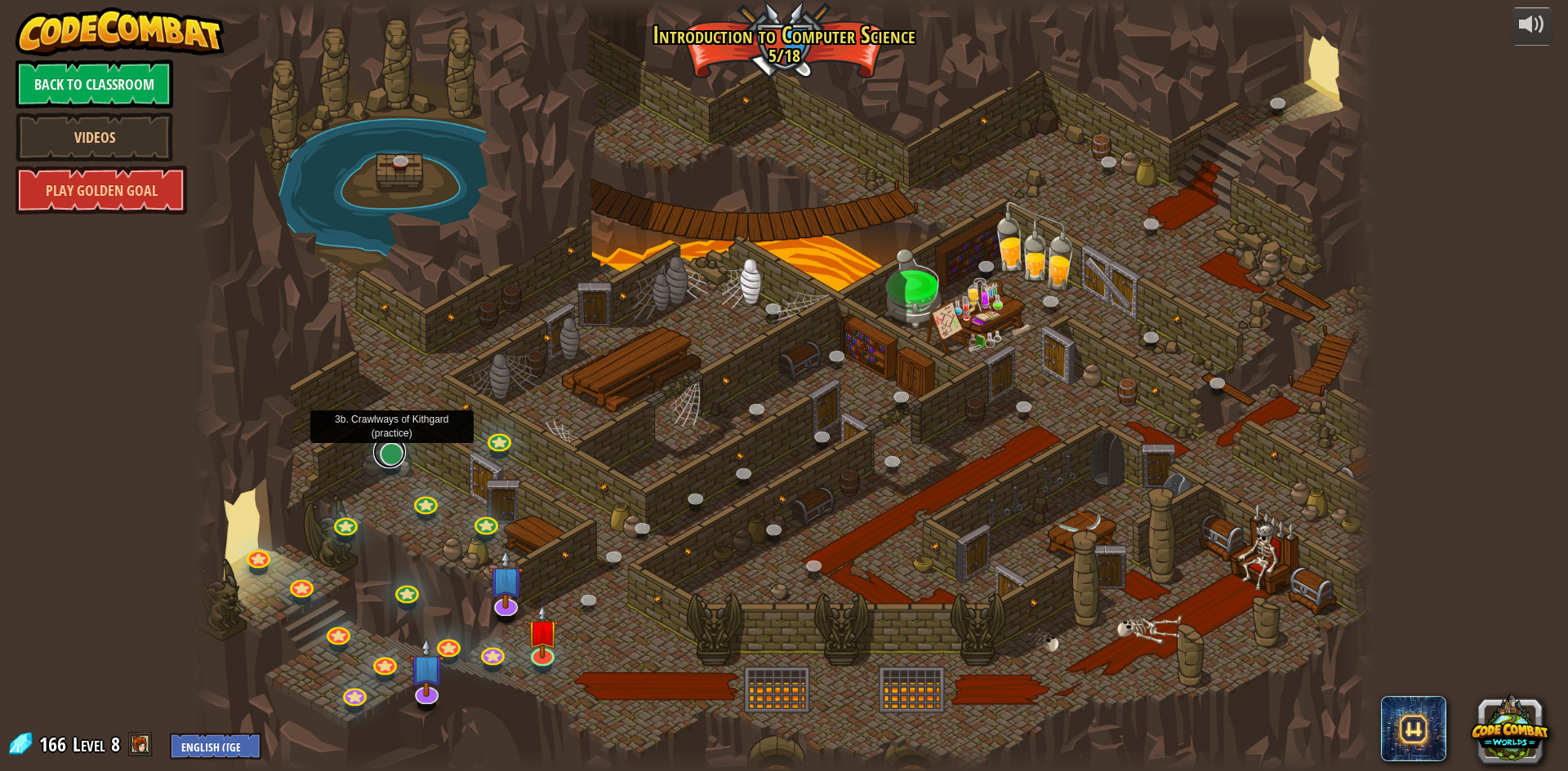
click at [384, 453] on link at bounding box center [389, 452] width 33 height 33
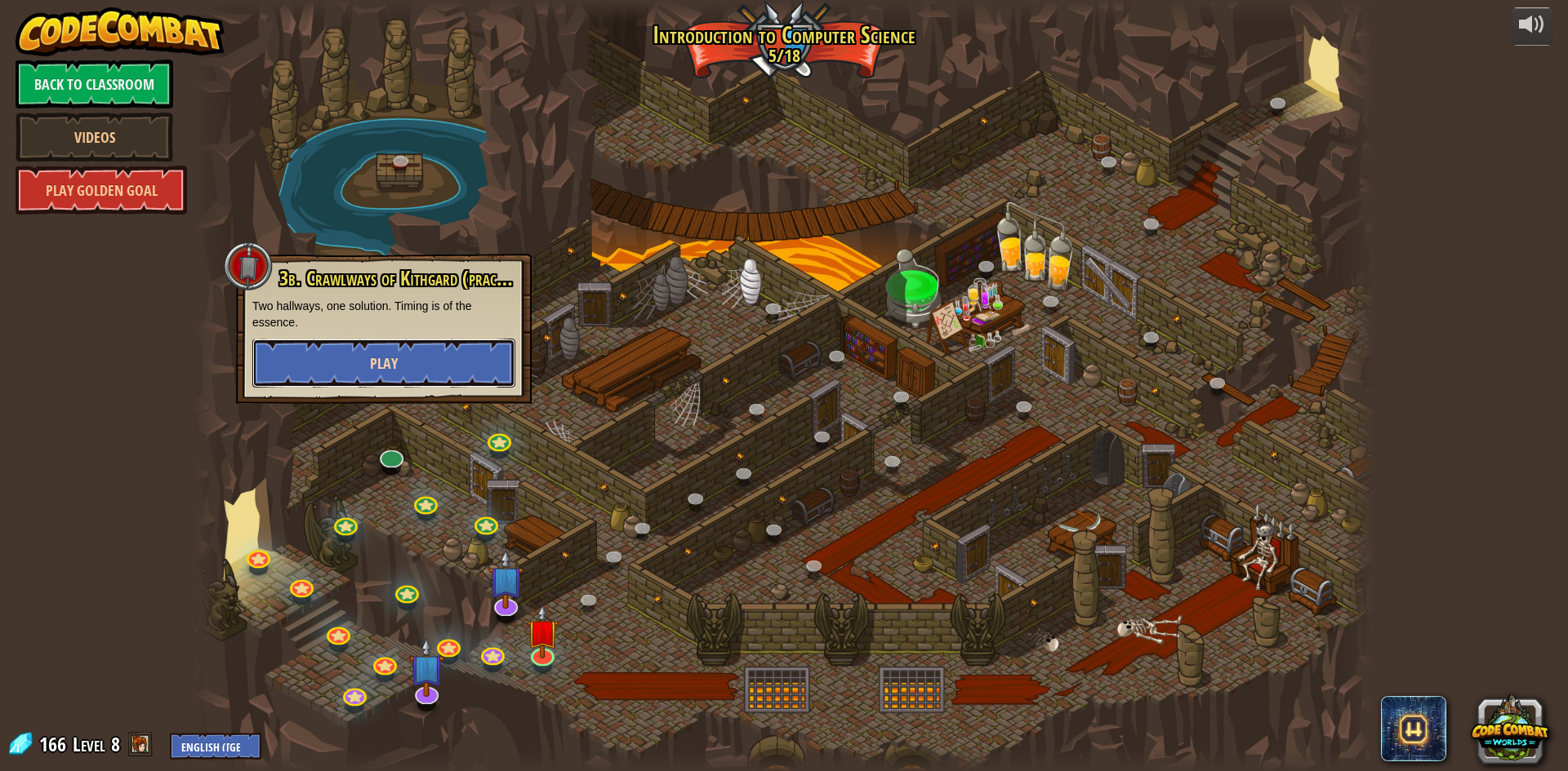
click at [418, 366] on button "Play" at bounding box center [383, 363] width 263 height 49
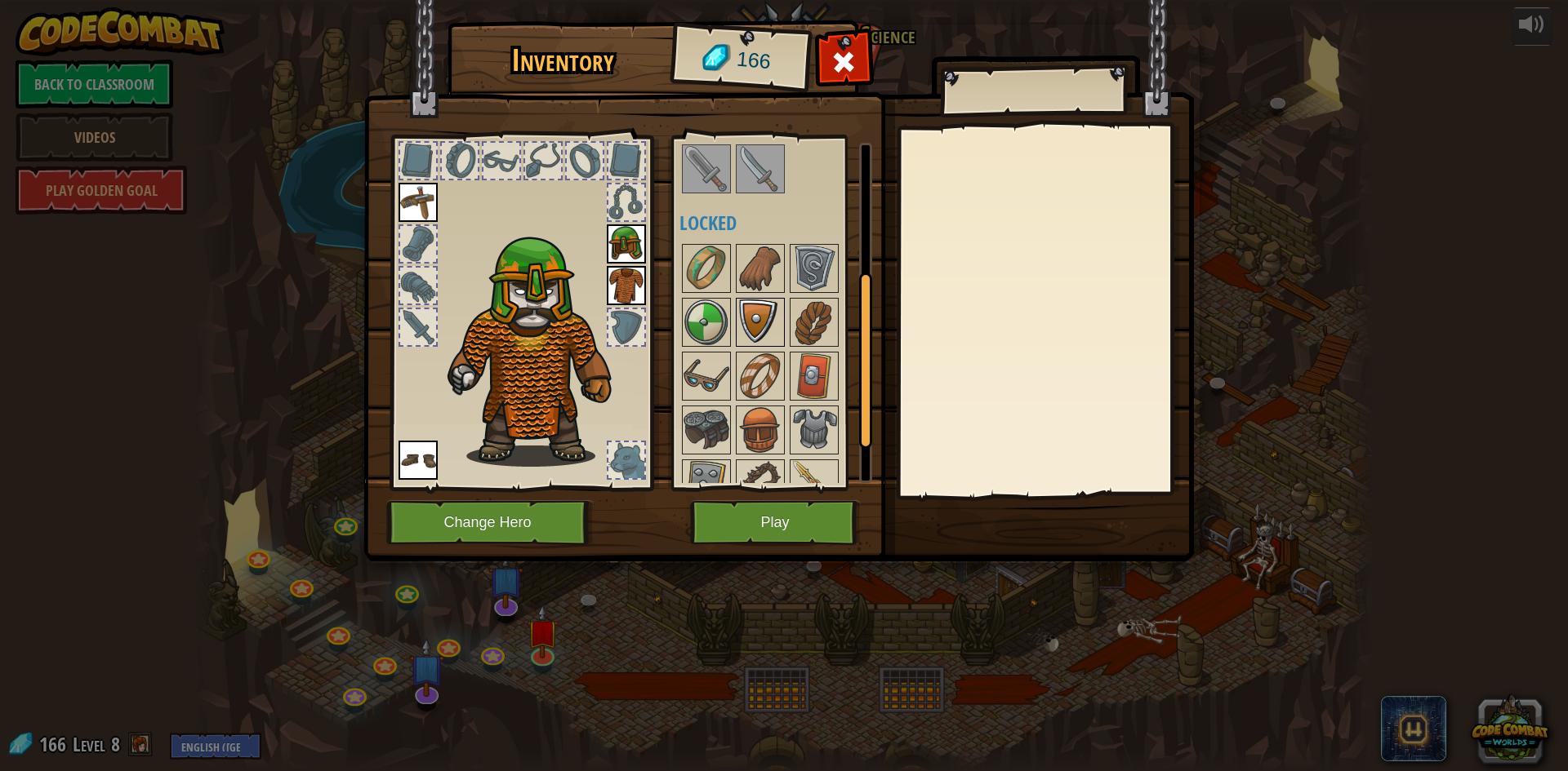
scroll to position [325, 0]
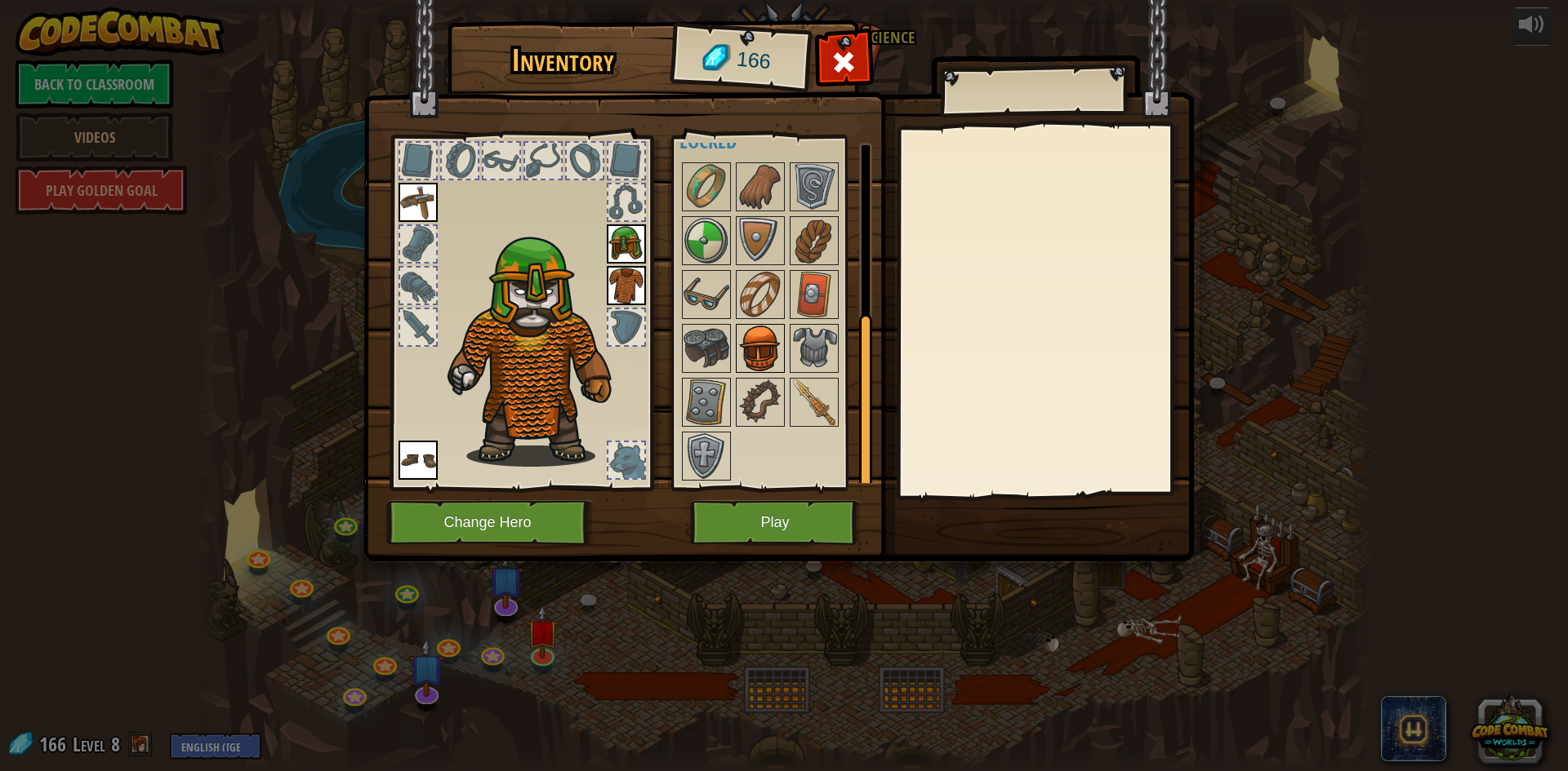
click at [770, 338] on img at bounding box center [761, 348] width 46 height 46
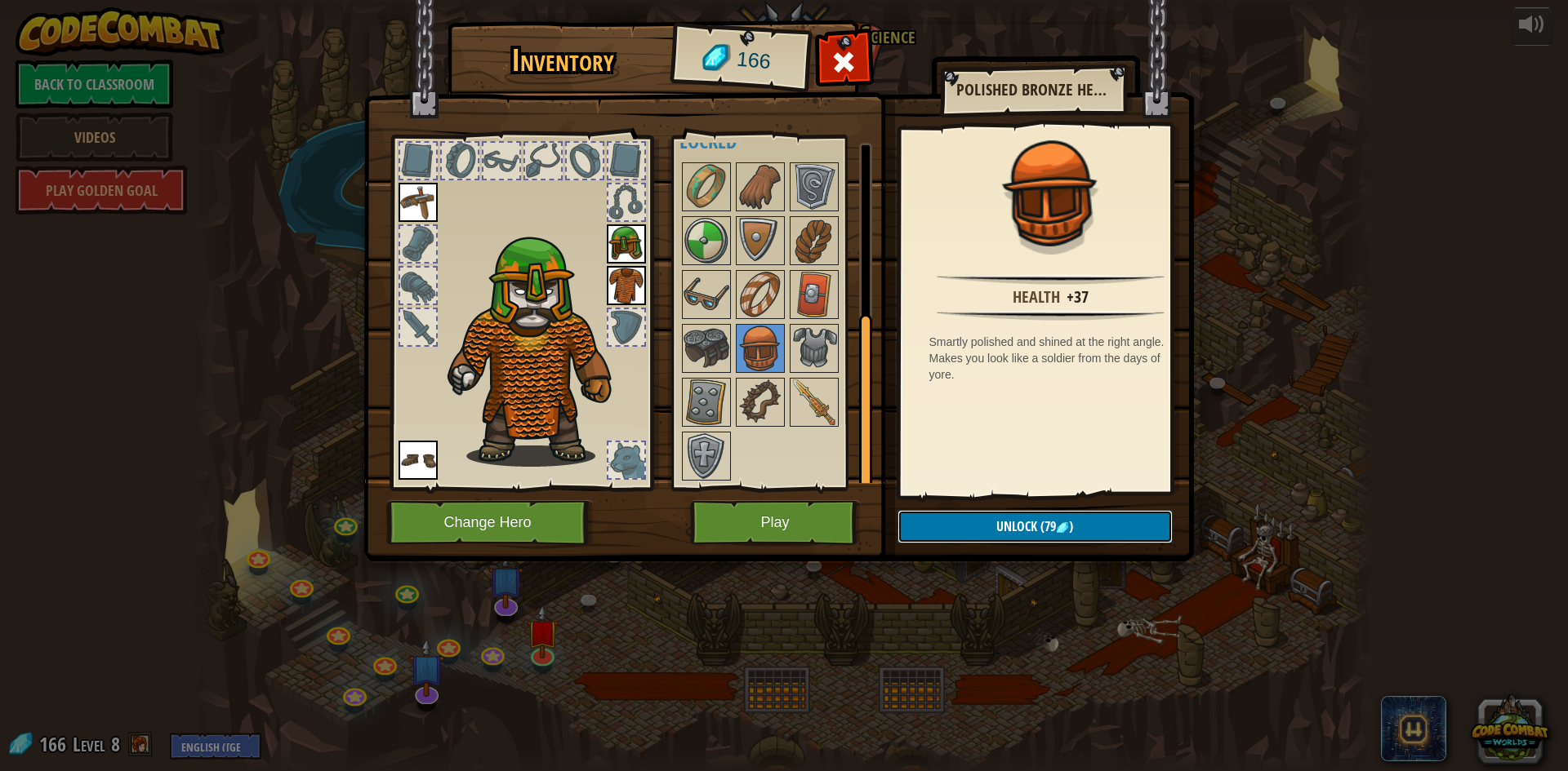
click at [1006, 522] on span "Unlock" at bounding box center [1017, 527] width 41 height 18
click at [995, 536] on button "Confirm" at bounding box center [1035, 527] width 275 height 34
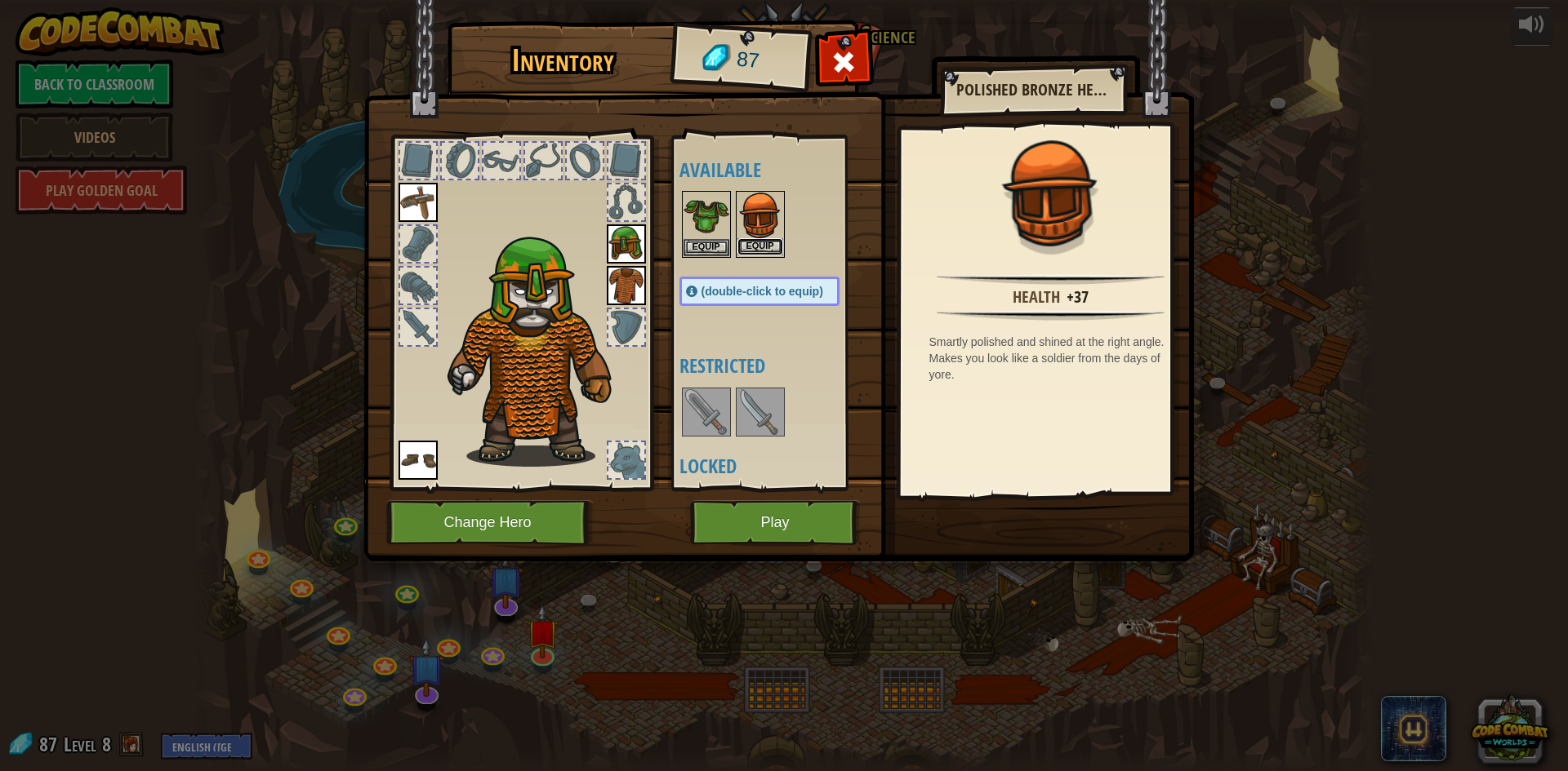
click at [755, 247] on button "Equip" at bounding box center [761, 247] width 46 height 17
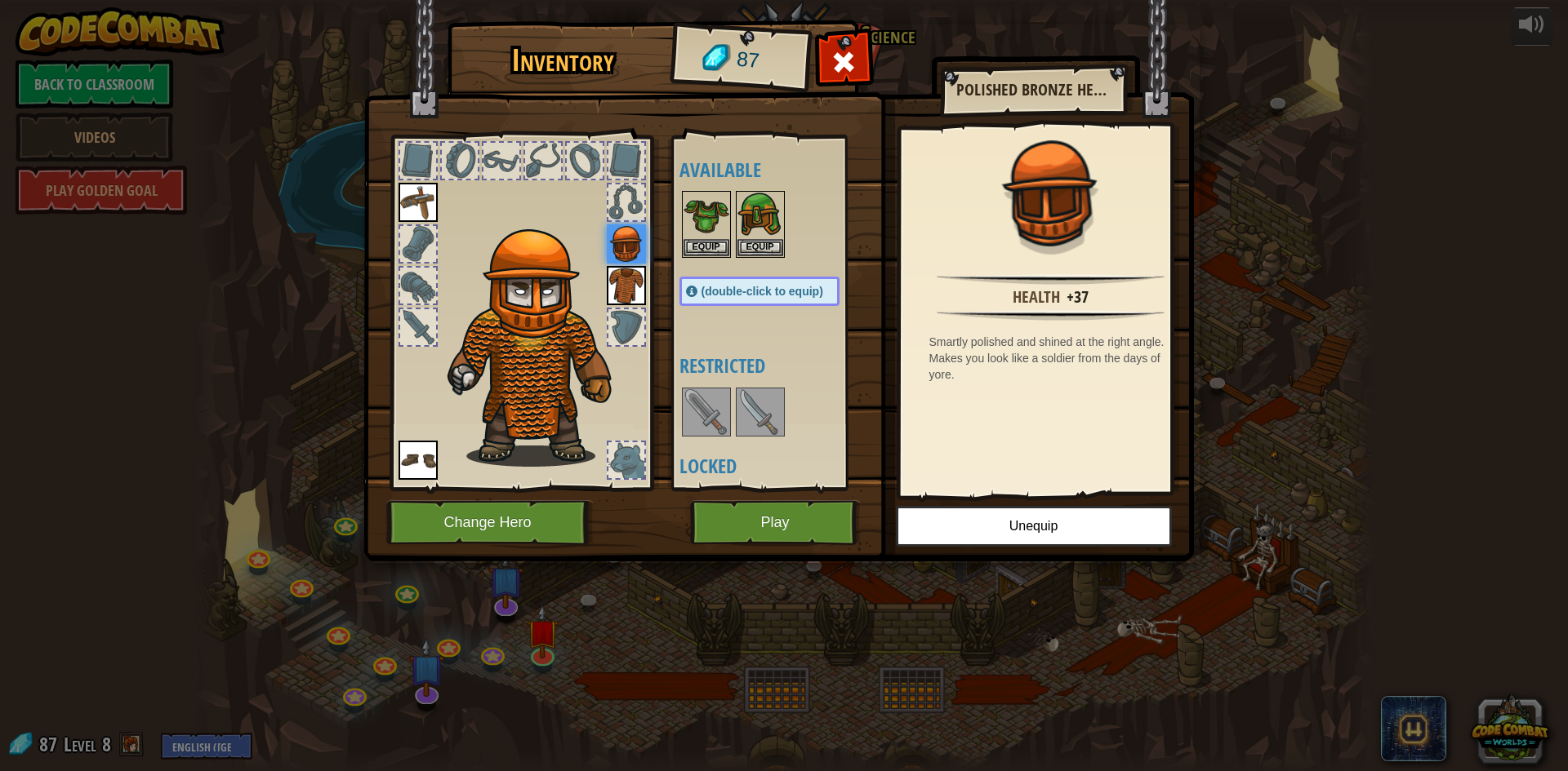
click at [205, 312] on div "Inventory 87 Available Equip Equip Equip Equip Equip Equip (double-click to equ…" at bounding box center [784, 385] width 1568 height 771
click at [1425, 494] on div "Inventory 87 Available Equip Equip Equip Equip Equip Equip (double-click to equ…" at bounding box center [784, 385] width 1568 height 771
click at [761, 535] on button "Play" at bounding box center [775, 522] width 171 height 45
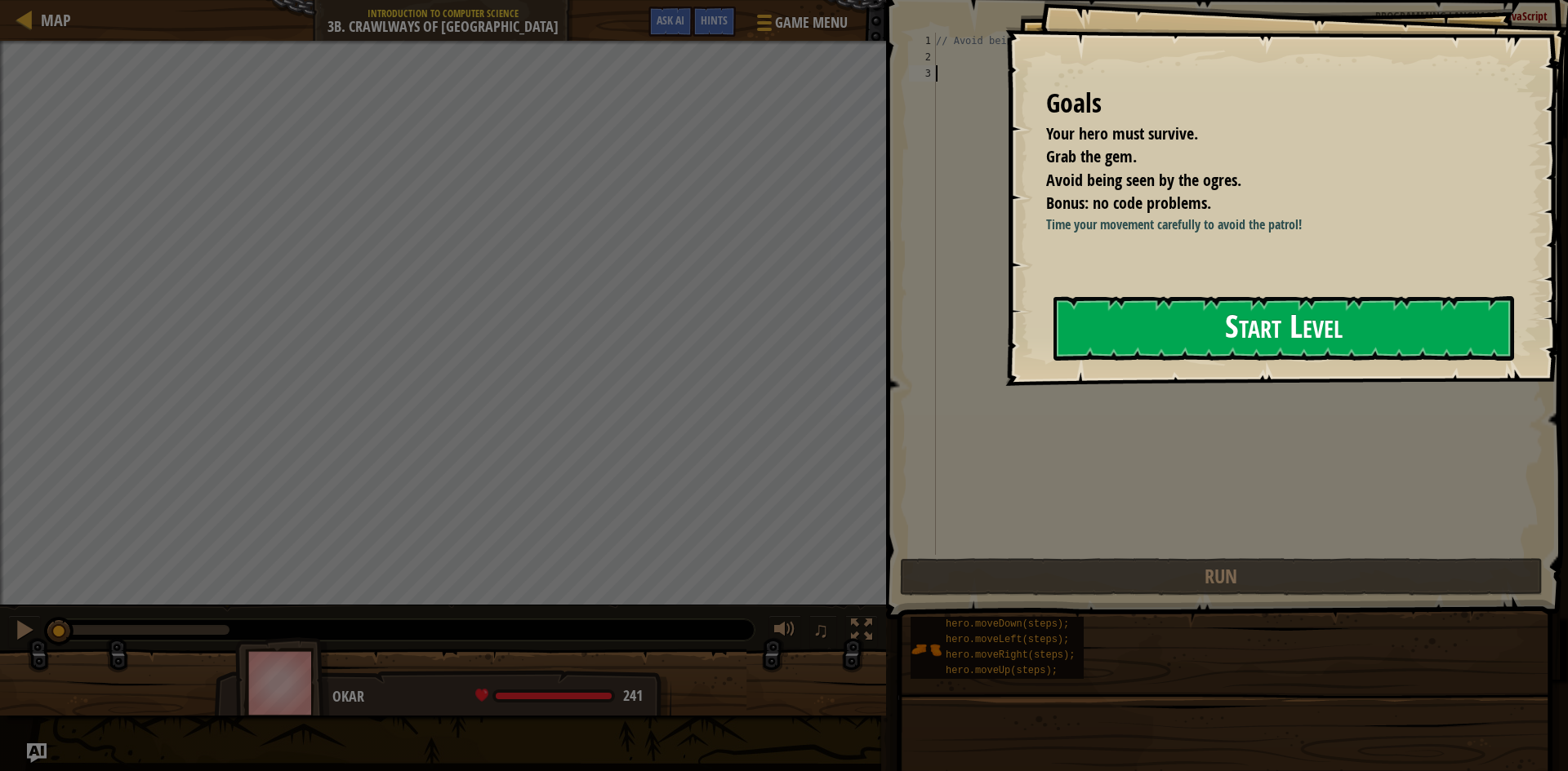
click at [1200, 355] on button "Start Level" at bounding box center [1283, 328] width 461 height 65
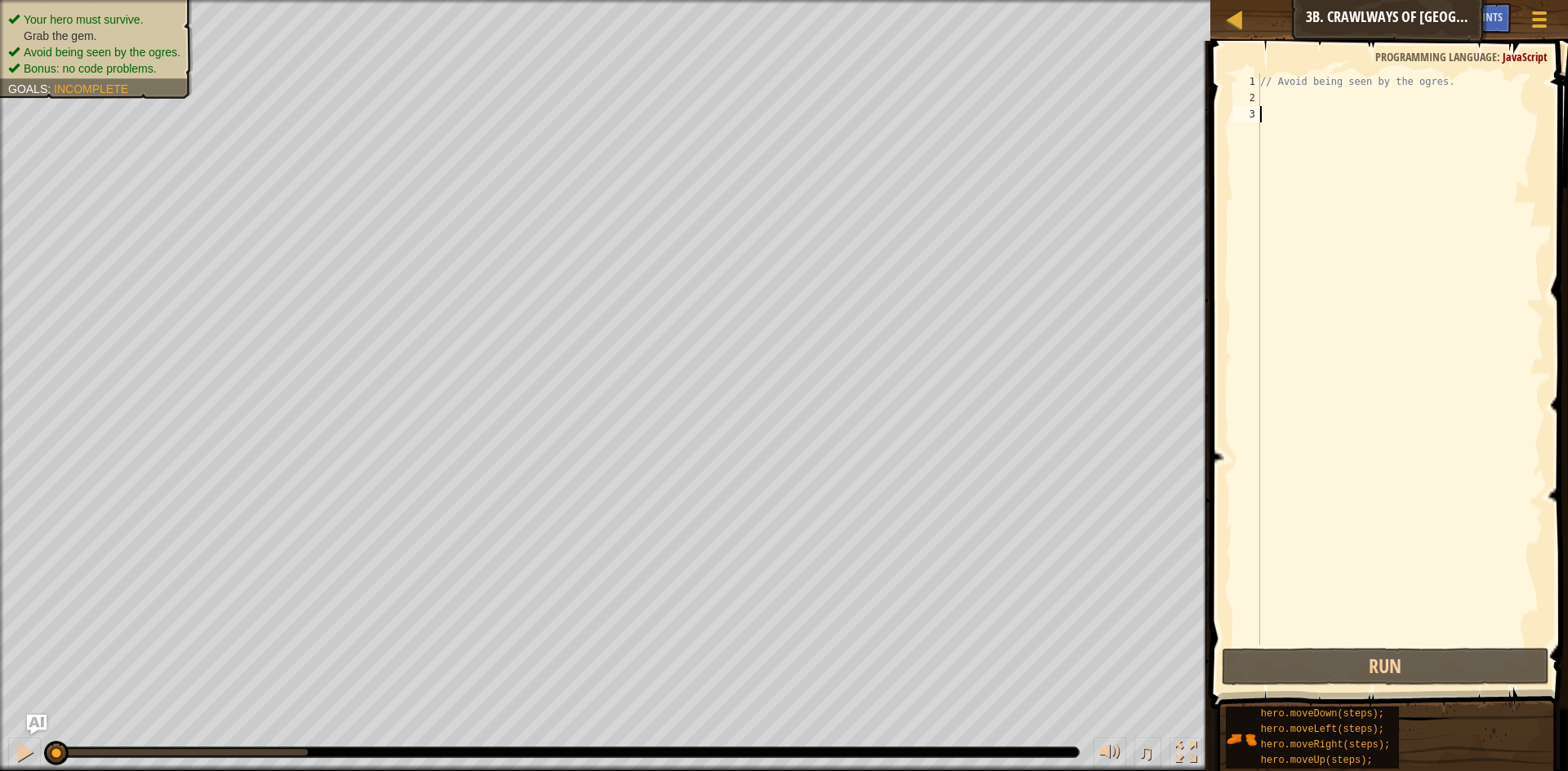
click at [1292, 99] on div "// Avoid being seen by the ogres." at bounding box center [1400, 375] width 286 height 604
type textarea "h"
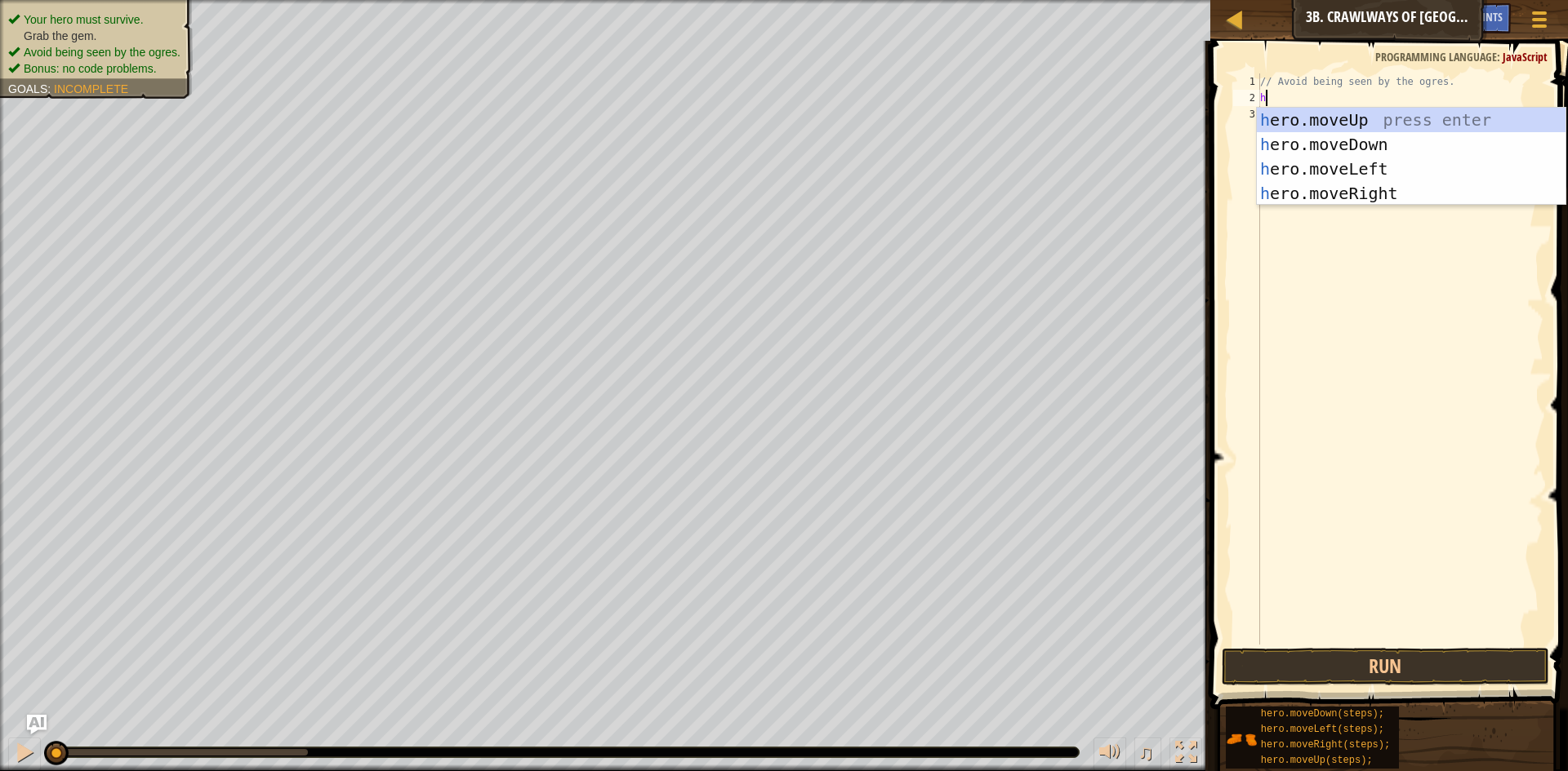
scroll to position [7, 0]
click at [1346, 186] on div "h ero.moveUp press enter h ero.moveDown press enter h ero.moveLeft press enter …" at bounding box center [1411, 182] width 308 height 147
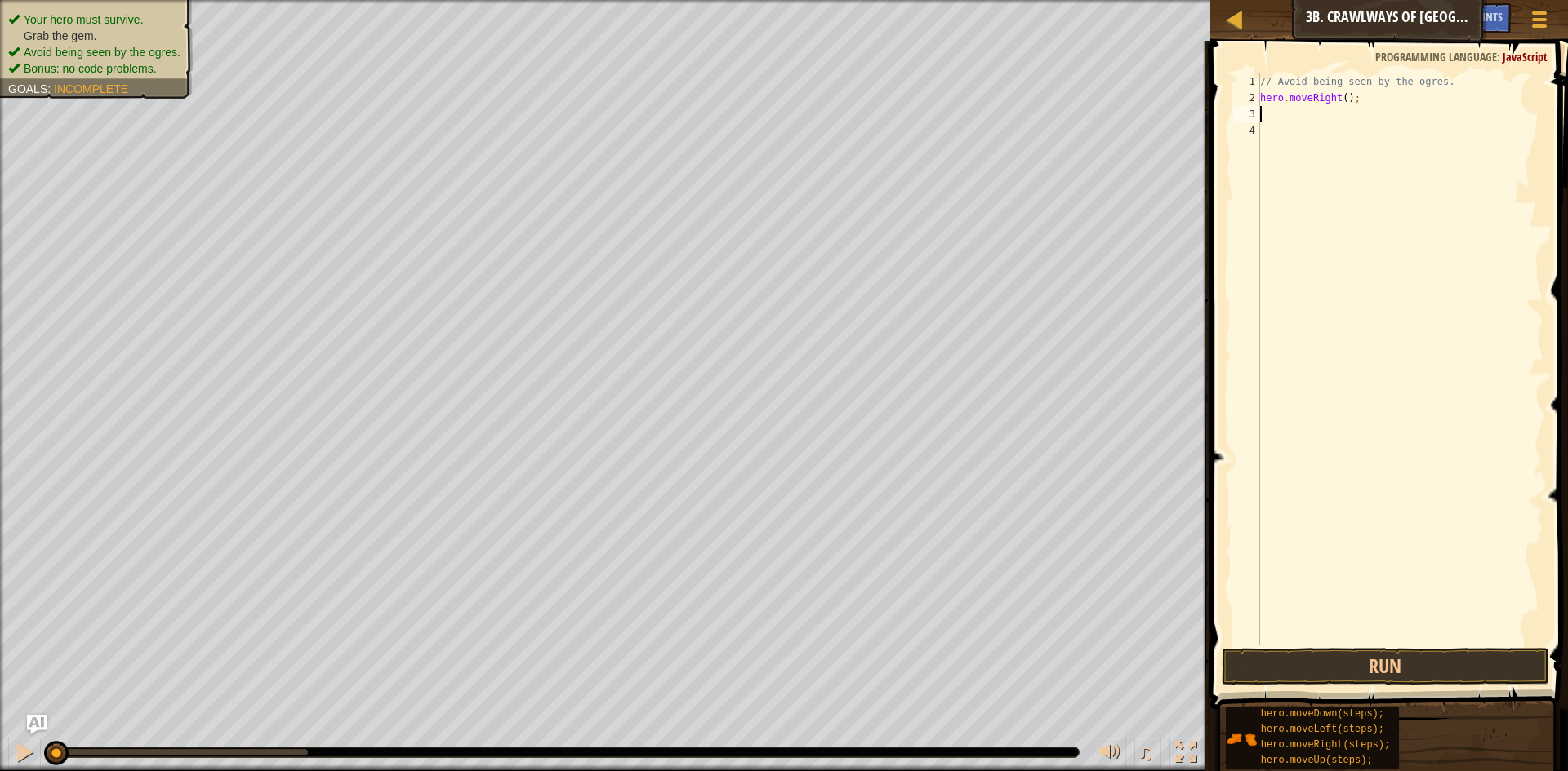
click at [1343, 101] on div "// Avoid being seen by the ogres. hero . moveRight ( ) ;" at bounding box center [1400, 375] width 286 height 604
click at [1296, 662] on button "Run" at bounding box center [1386, 667] width 327 height 38
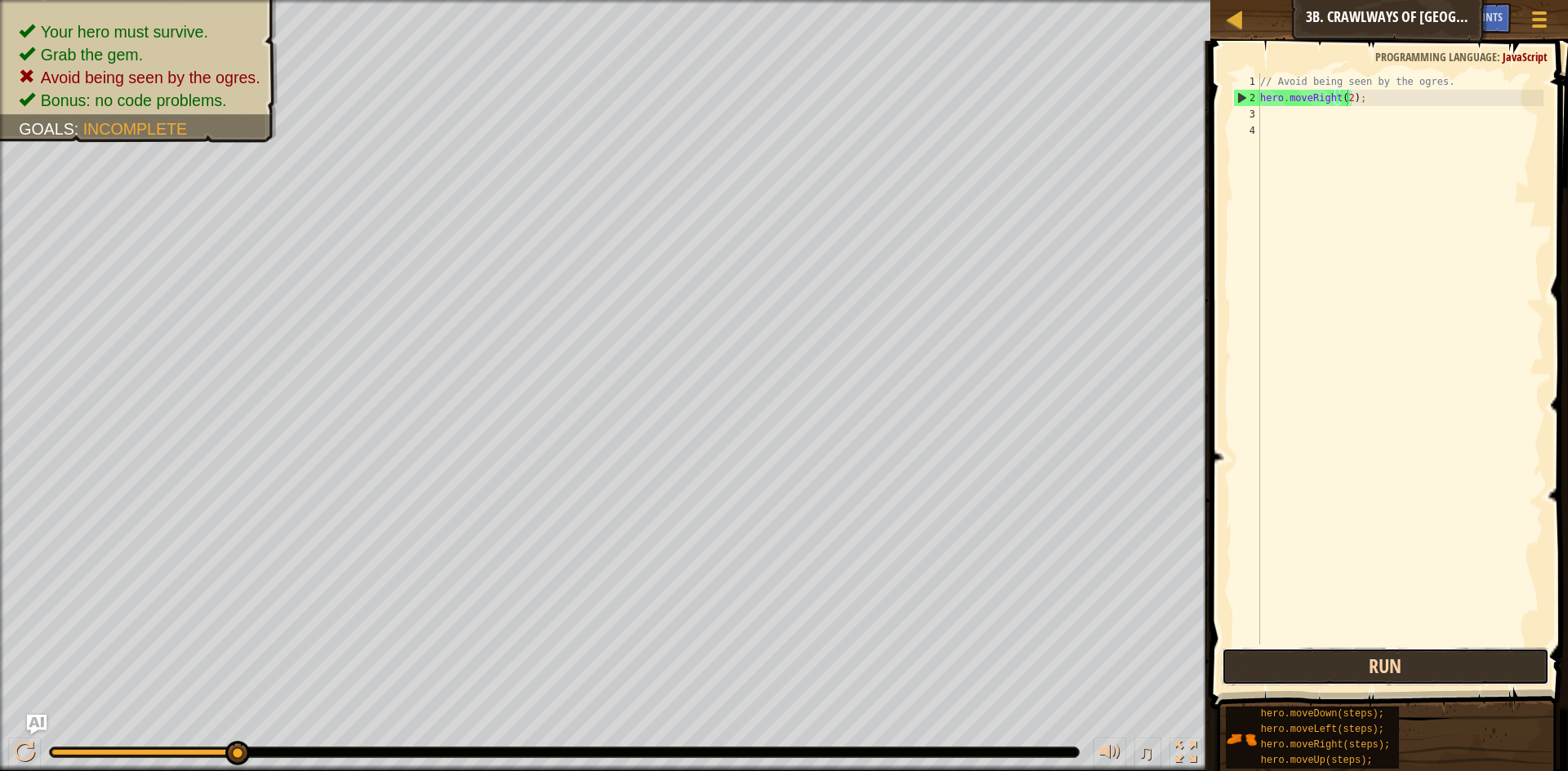
click at [1299, 676] on button "Run" at bounding box center [1386, 667] width 327 height 38
type textarea "hero.moveRight(1);"
click at [1336, 117] on div "// Avoid being seen by the ogres. hero . moveRight ( 1 ) ;" at bounding box center [1400, 375] width 286 height 604
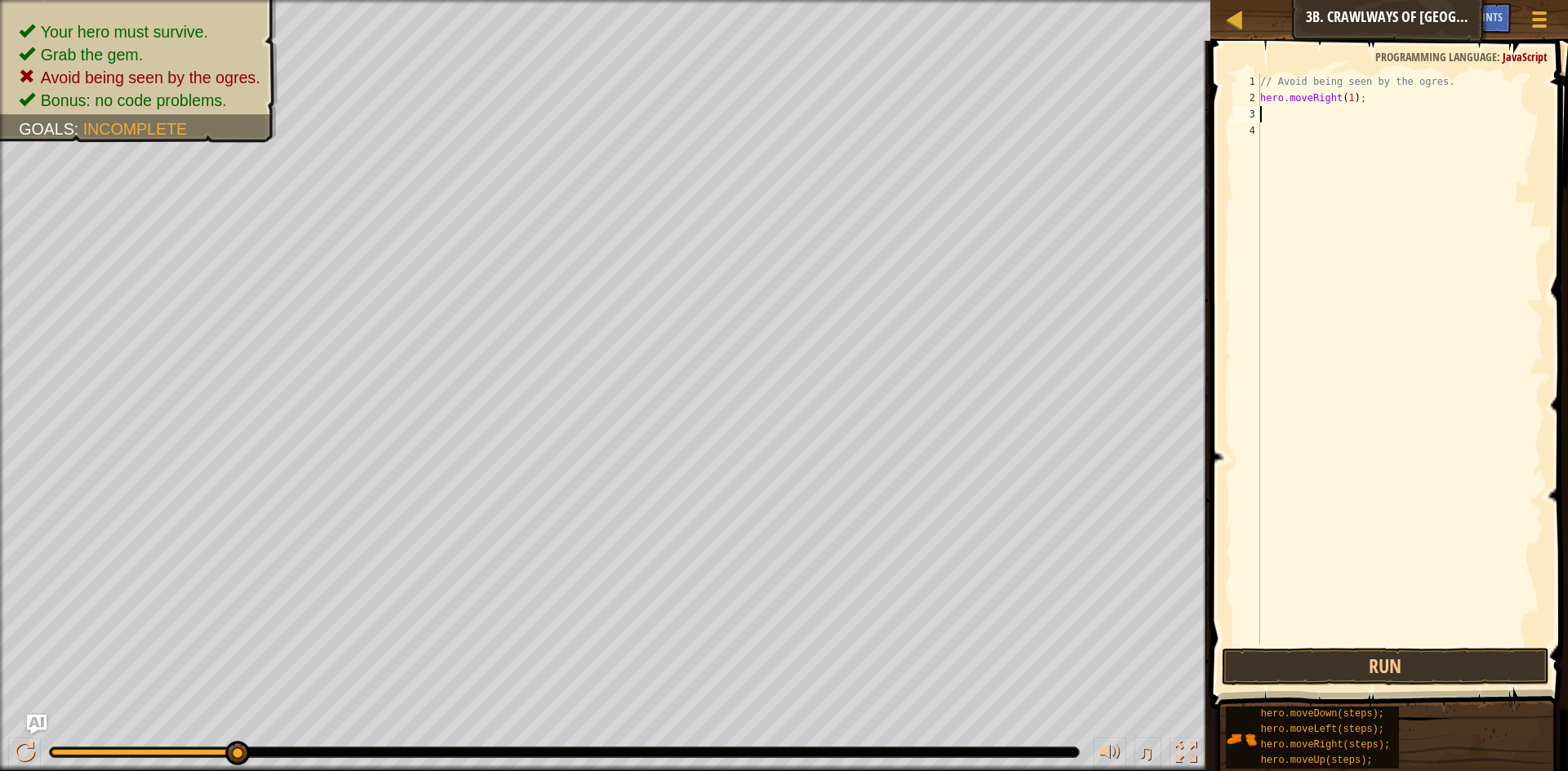
scroll to position [7, 0]
click at [1329, 667] on button "Run" at bounding box center [1386, 667] width 327 height 38
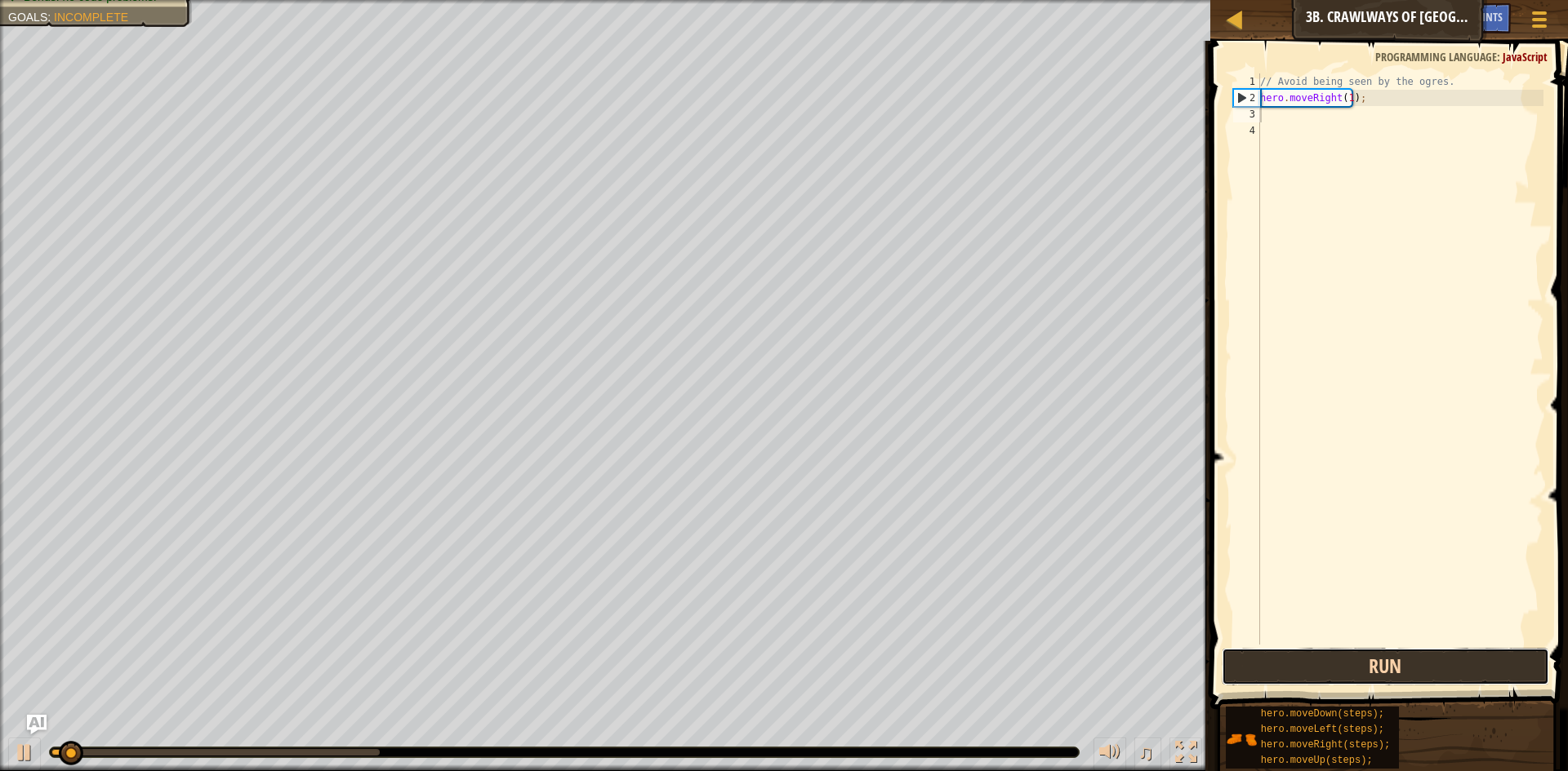
click at [1328, 667] on button "Run" at bounding box center [1386, 667] width 327 height 38
click at [1328, 667] on button "Running" at bounding box center [1386, 667] width 327 height 38
click at [1328, 667] on button "Run" at bounding box center [1386, 667] width 327 height 38
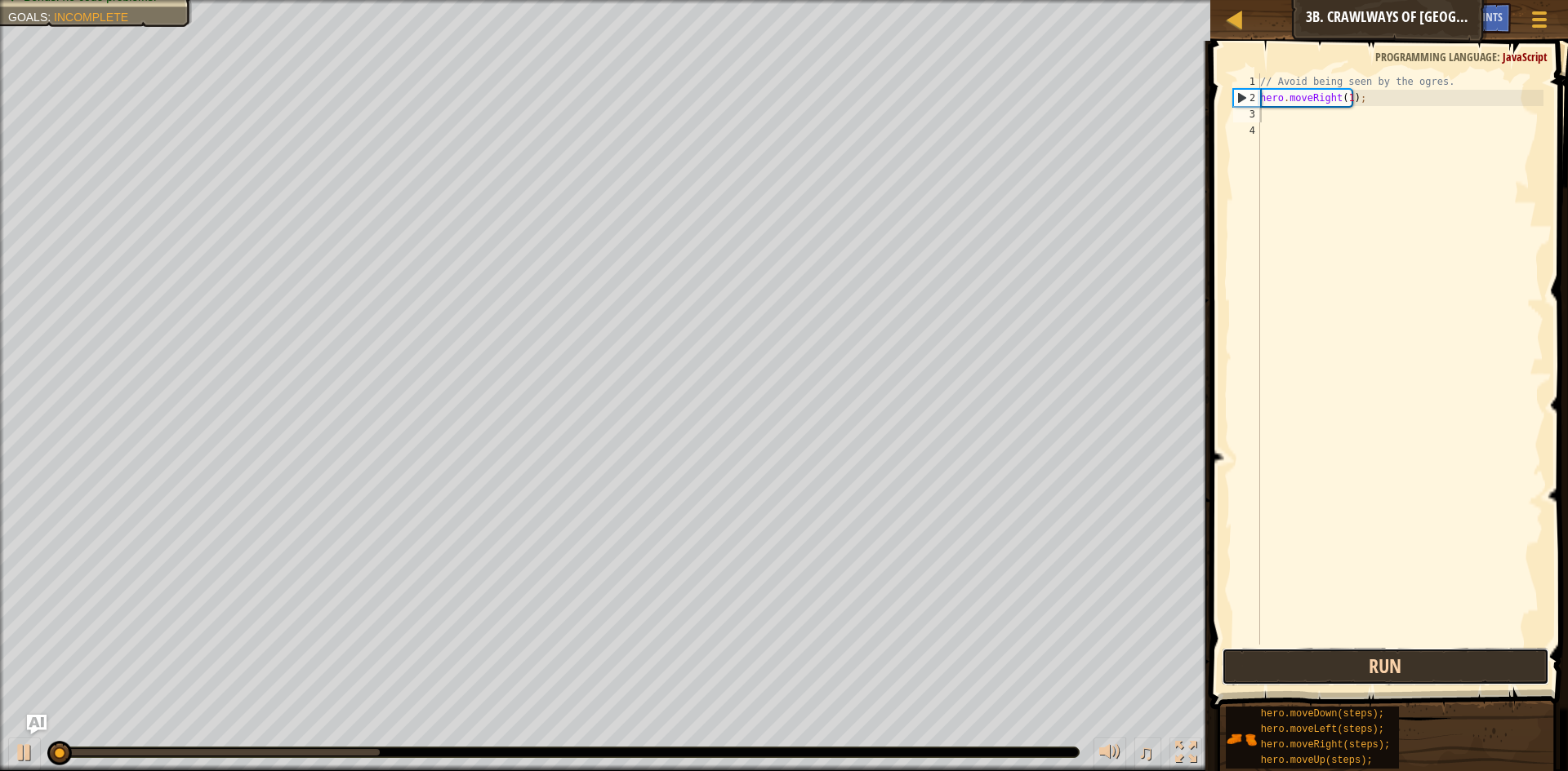
click at [1328, 667] on button "Run" at bounding box center [1386, 667] width 327 height 38
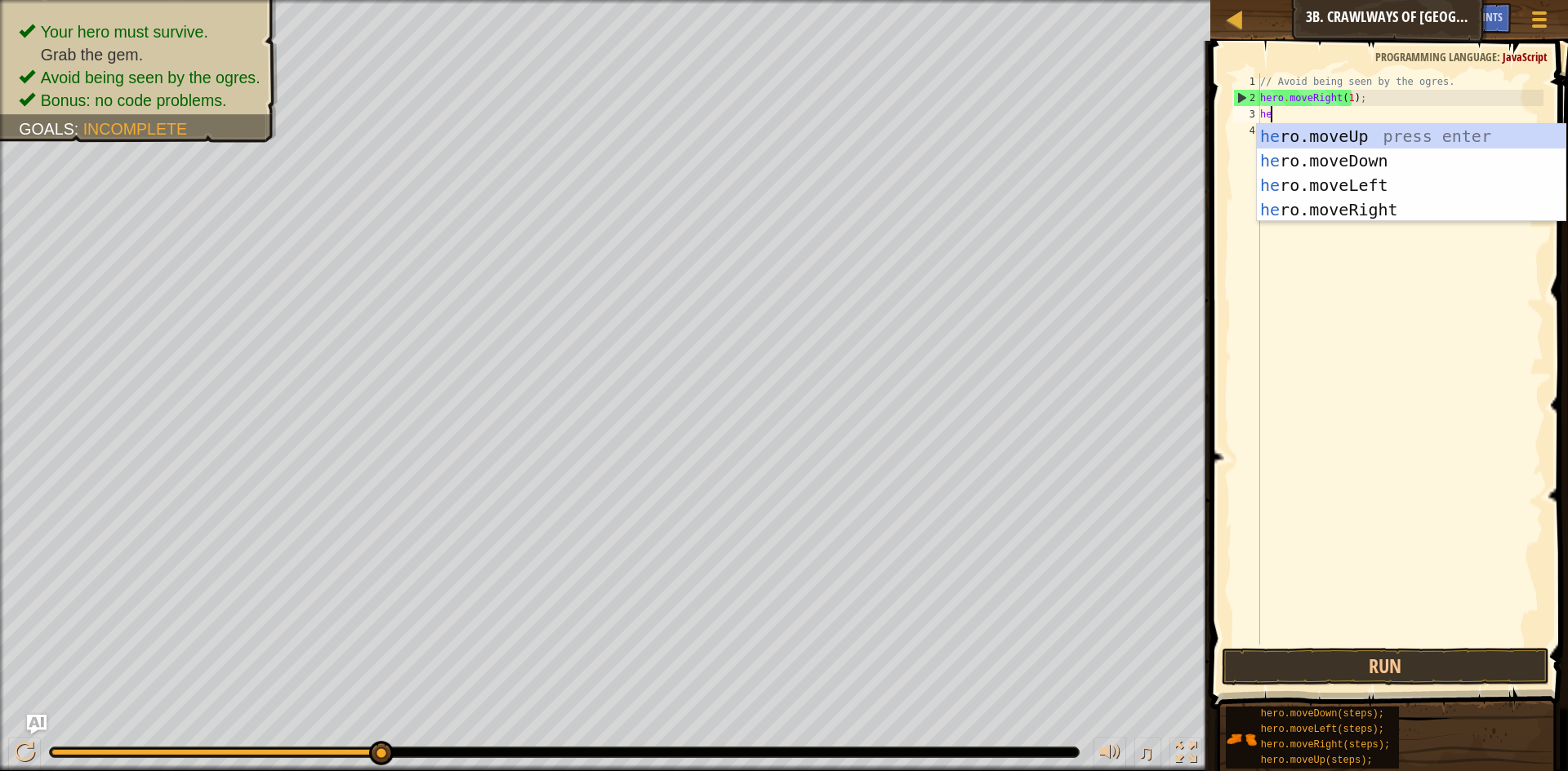
type textarea "her"
click at [1314, 135] on div "her o.moveUp press enter her o.moveDown press enter her o.moveLeft press enter …" at bounding box center [1411, 198] width 308 height 147
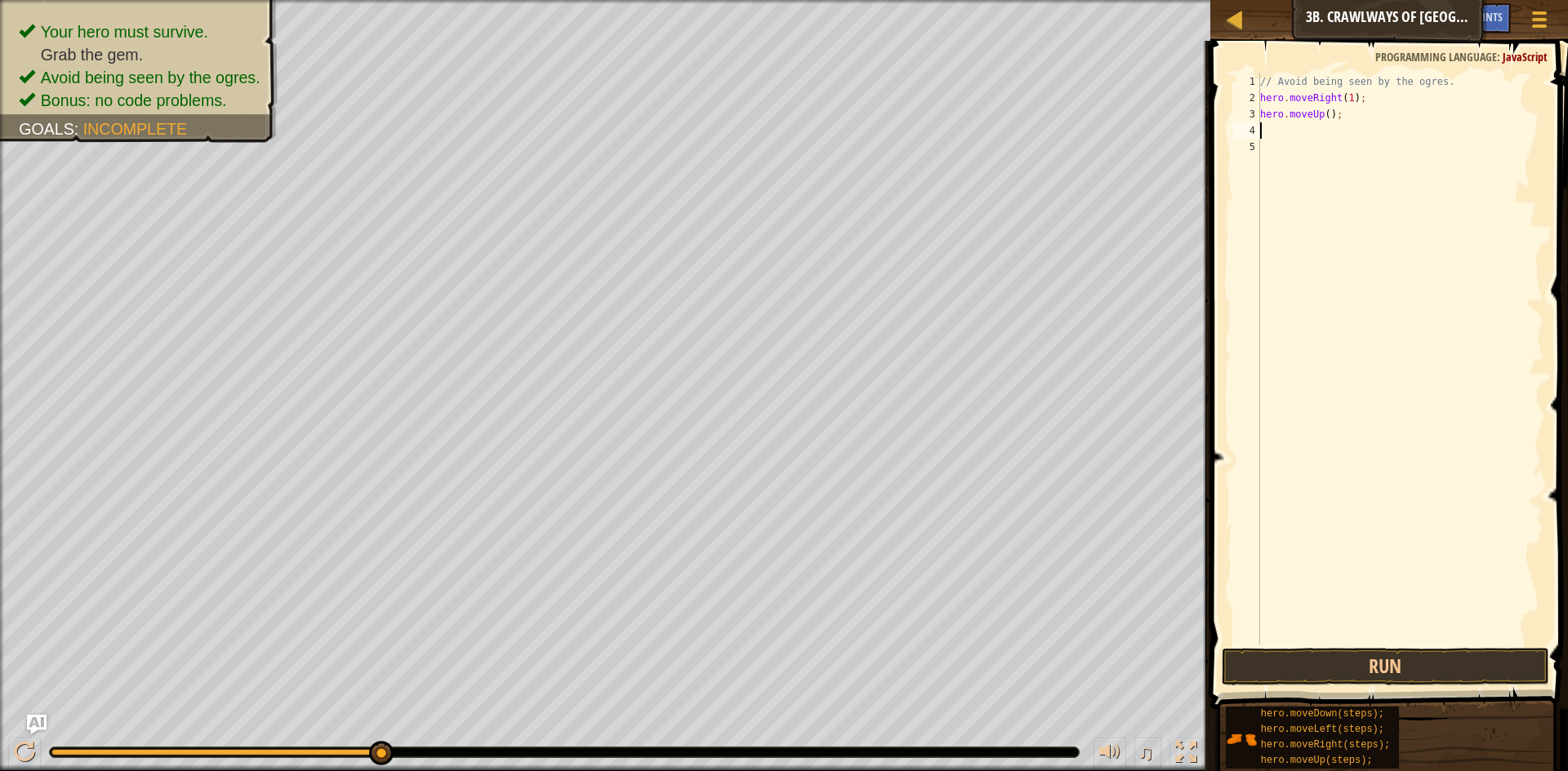
scroll to position [7, 0]
type textarea "h"
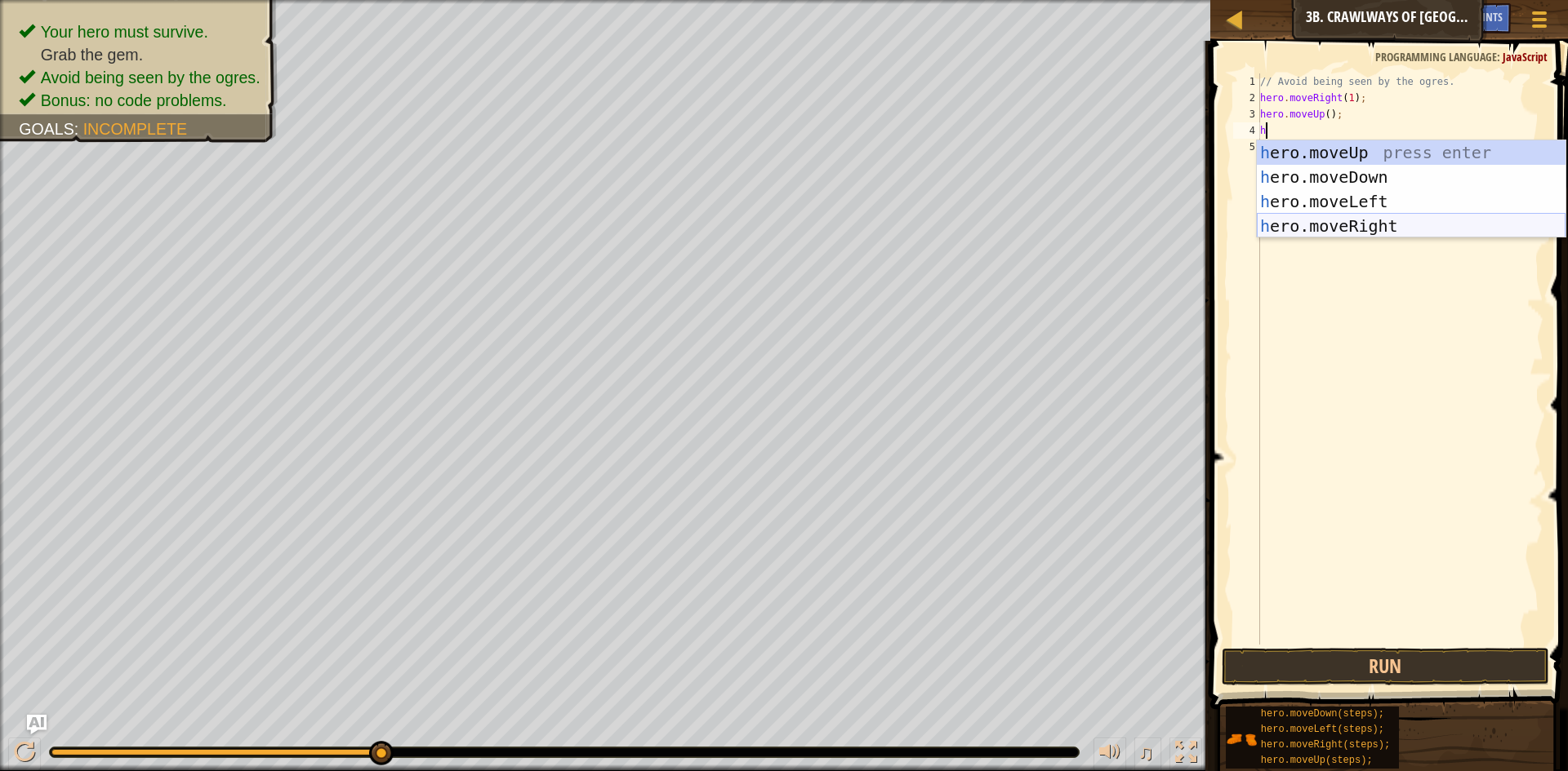
click at [1321, 234] on div "h ero.moveUp press enter h ero.moveDown press enter h ero.moveLeft press enter …" at bounding box center [1411, 214] width 308 height 147
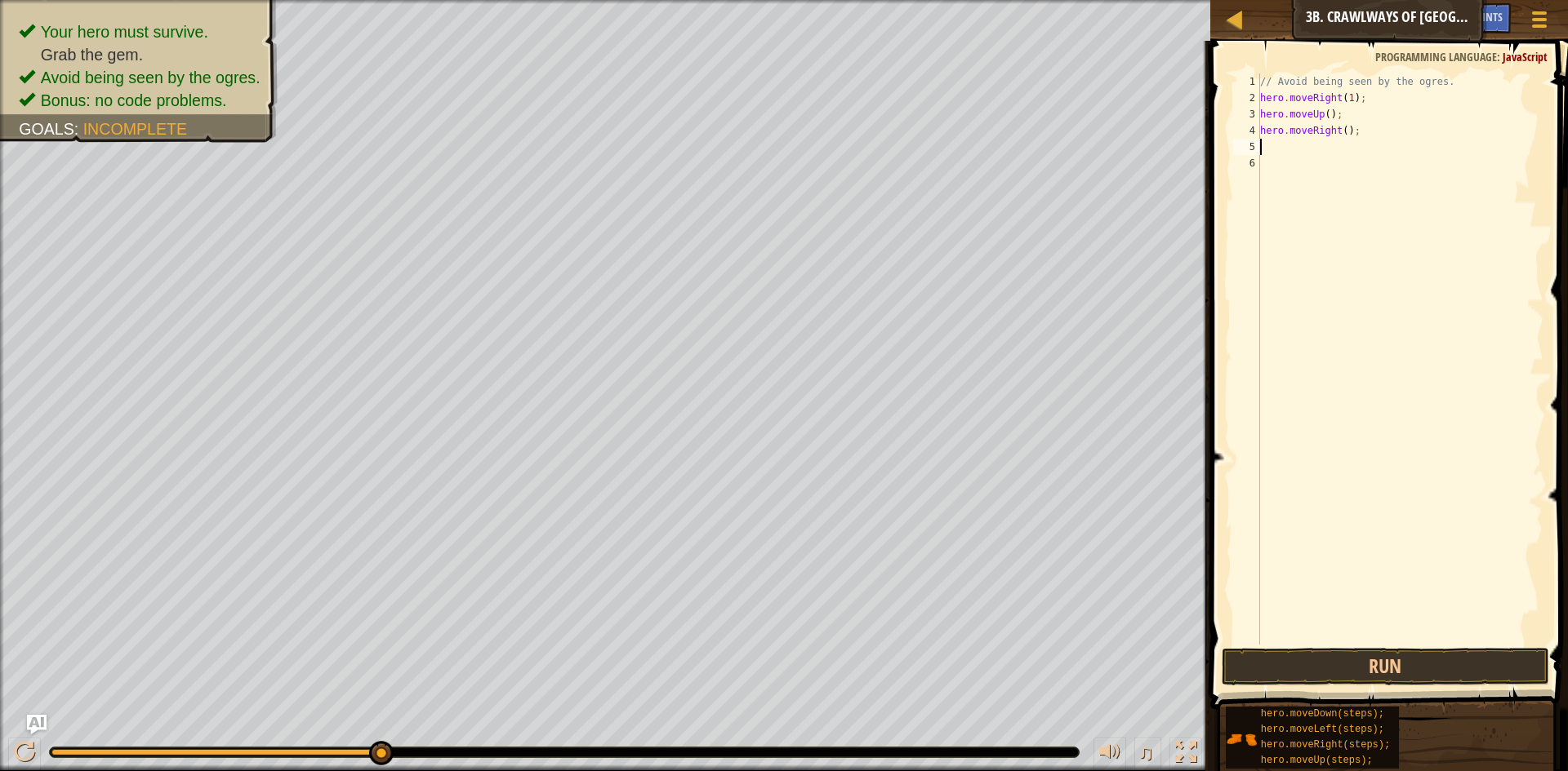
type textarea "h"
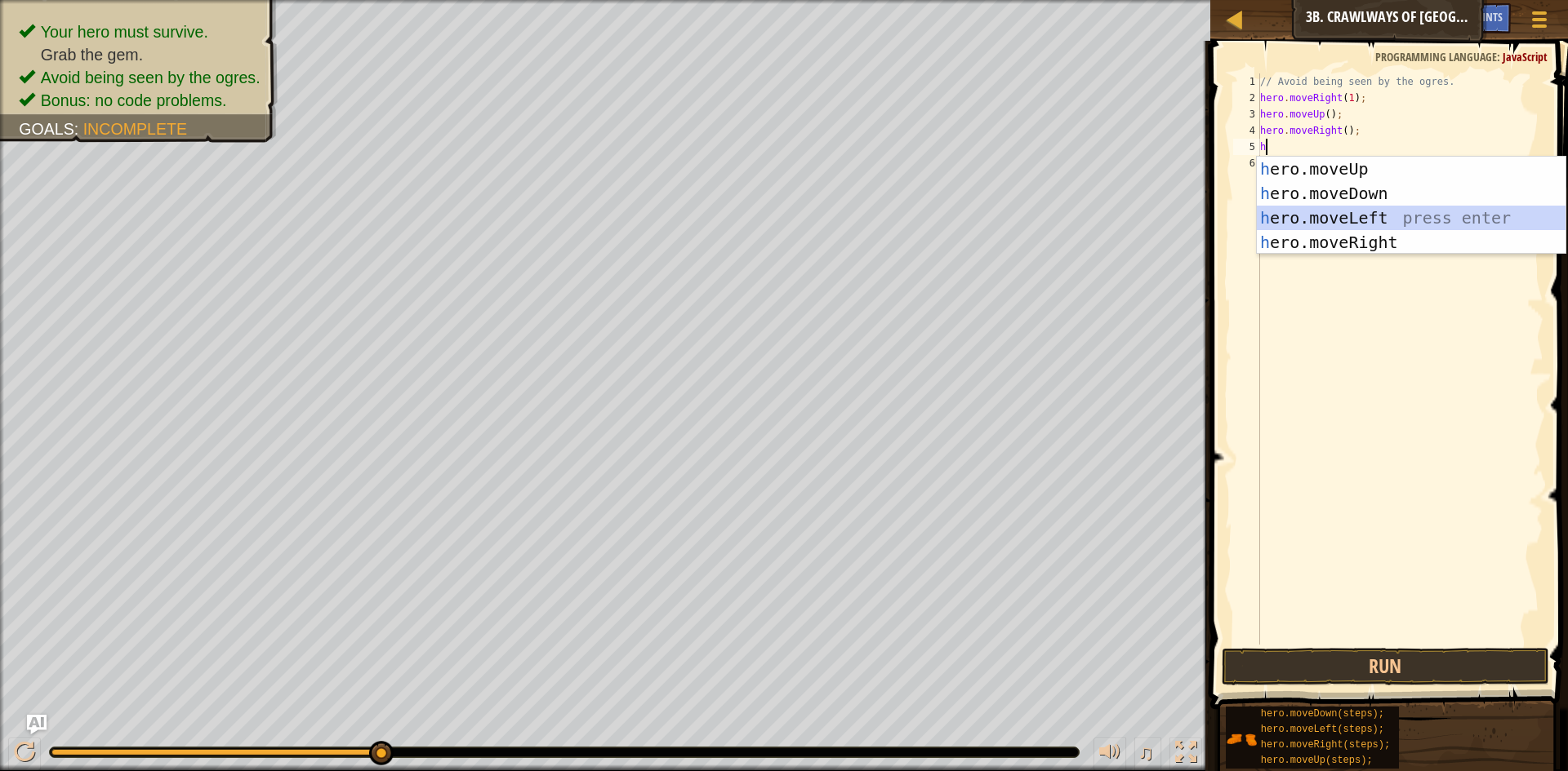
click at [1355, 225] on div "h ero.moveUp press enter h ero.moveDown press enter h ero.moveLeft press enter …" at bounding box center [1411, 231] width 308 height 147
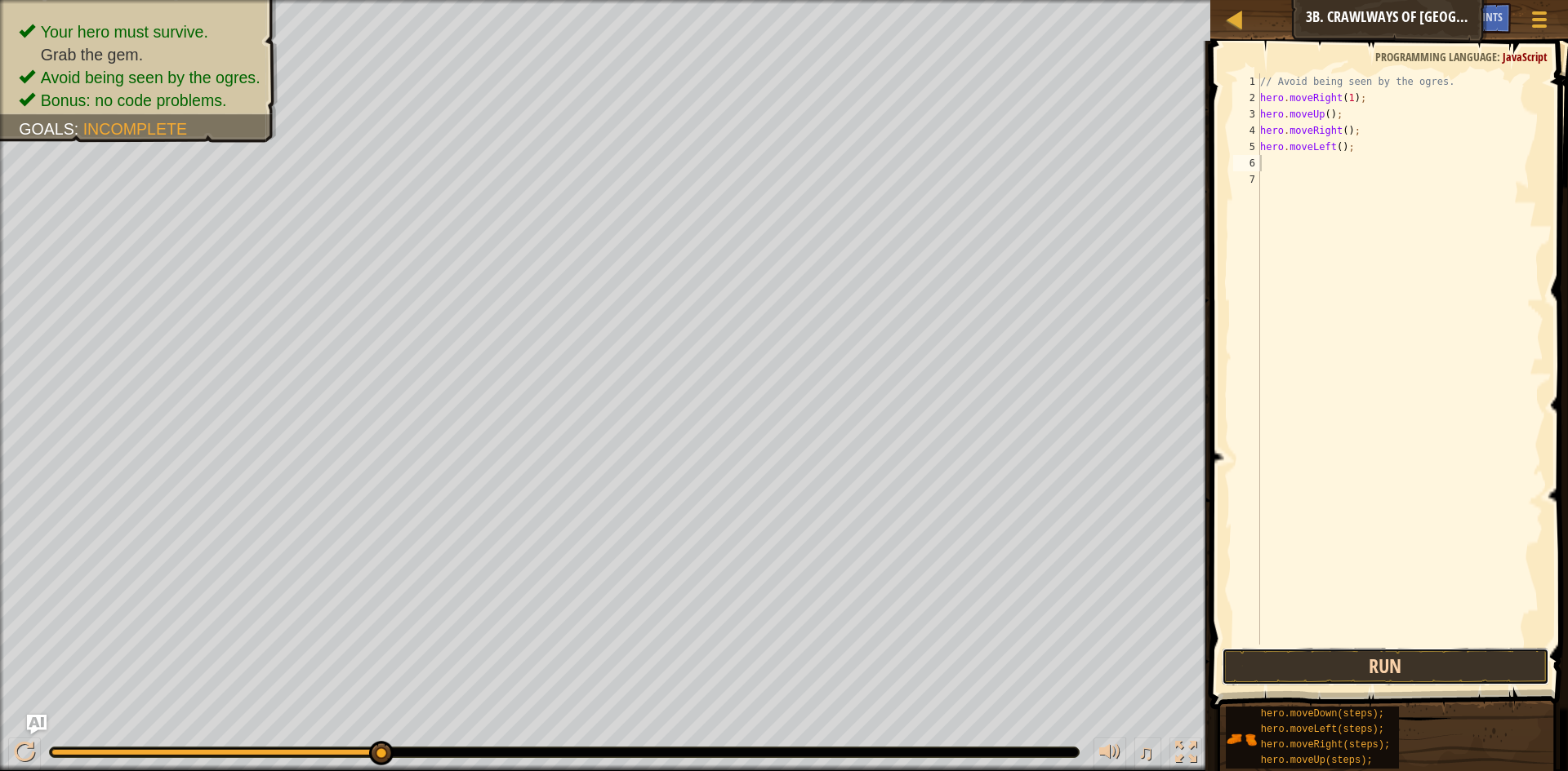
click at [1302, 678] on button "Run" at bounding box center [1386, 667] width 327 height 38
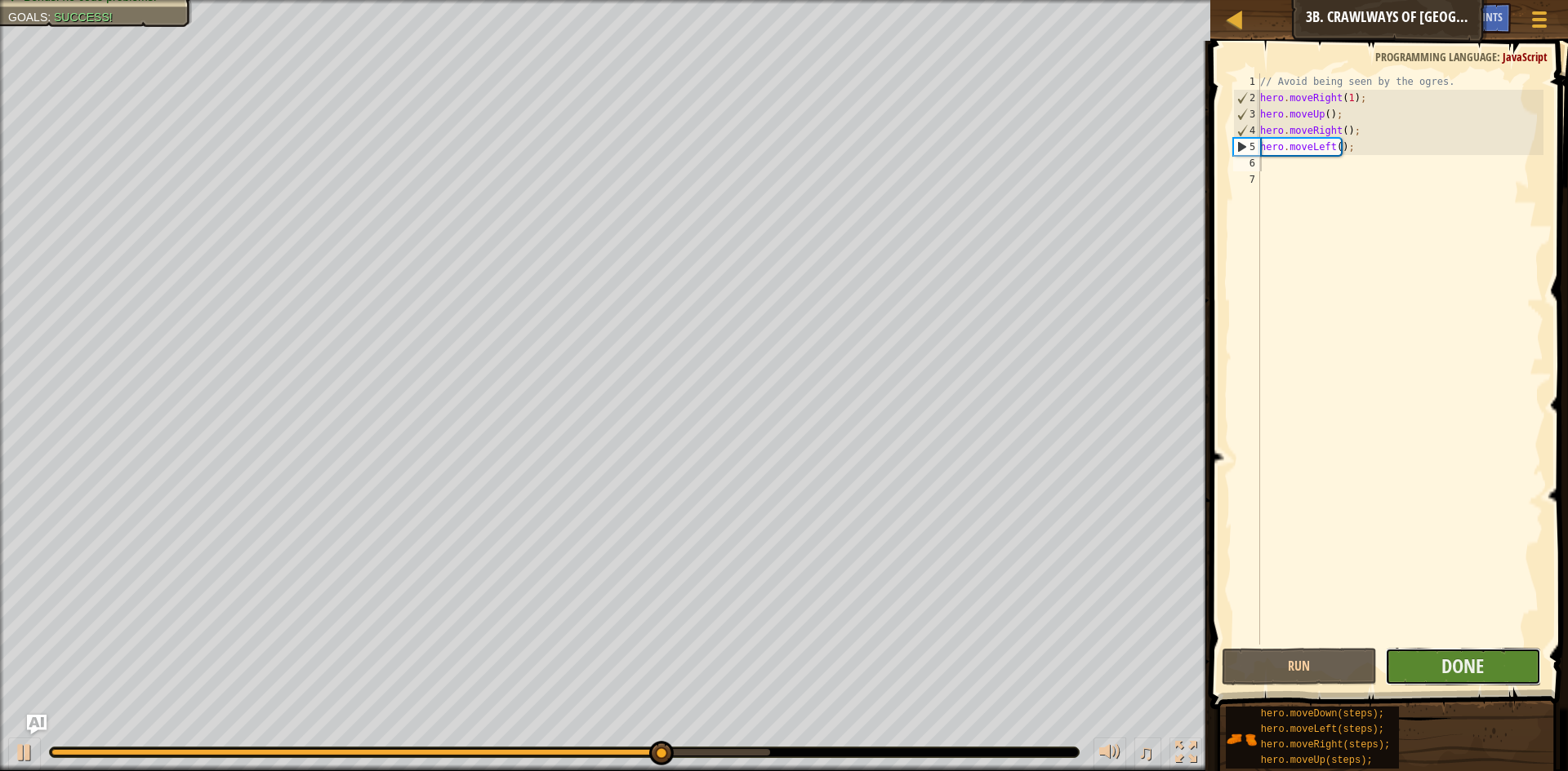
click at [1436, 652] on button "Done" at bounding box center [1462, 667] width 156 height 38
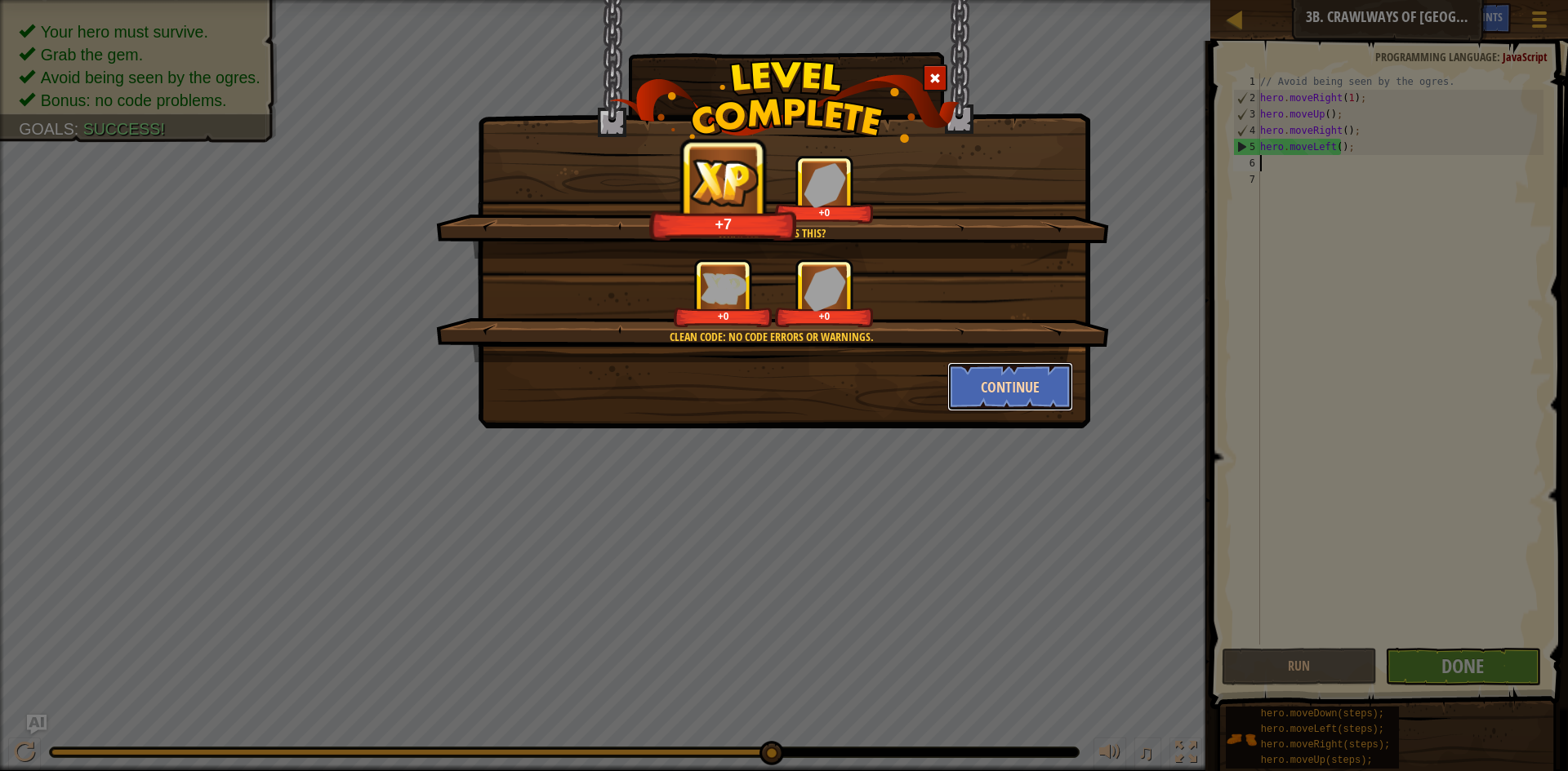
click at [1052, 401] on button "Continue" at bounding box center [1010, 387] width 127 height 49
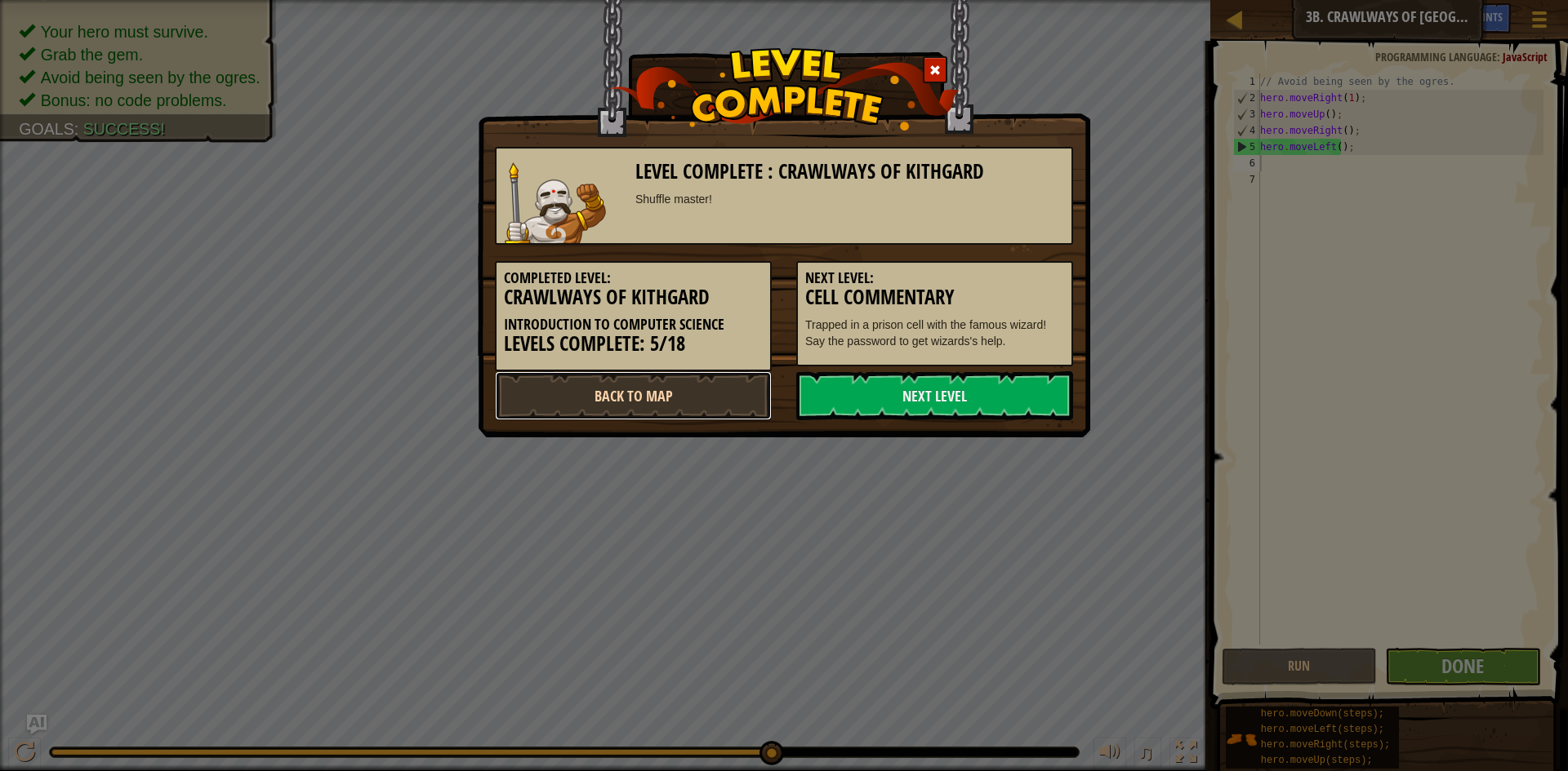
click at [735, 389] on link "Back to Map" at bounding box center [633, 396] width 276 height 49
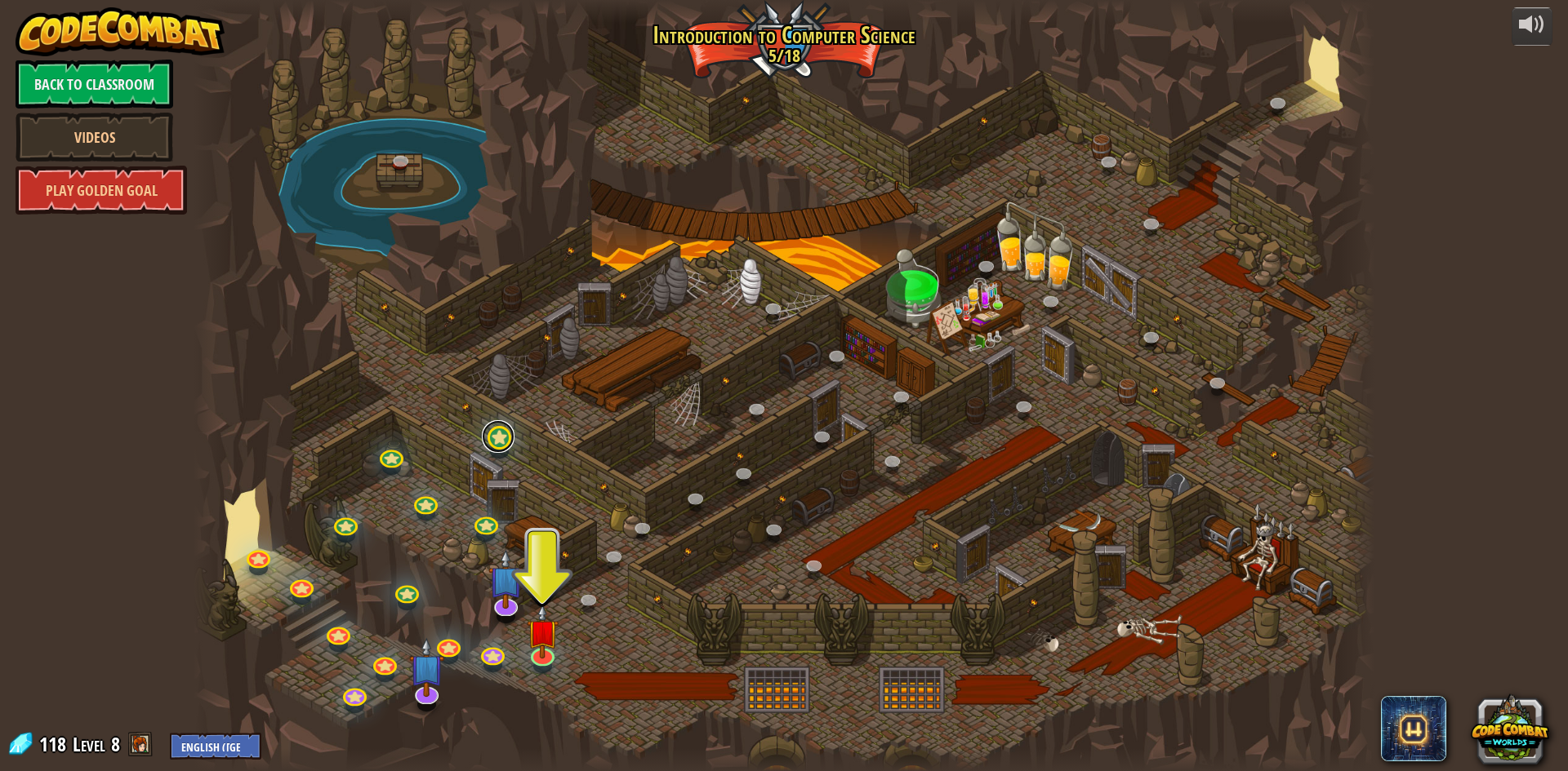
click at [498, 439] on link at bounding box center [498, 437] width 33 height 33
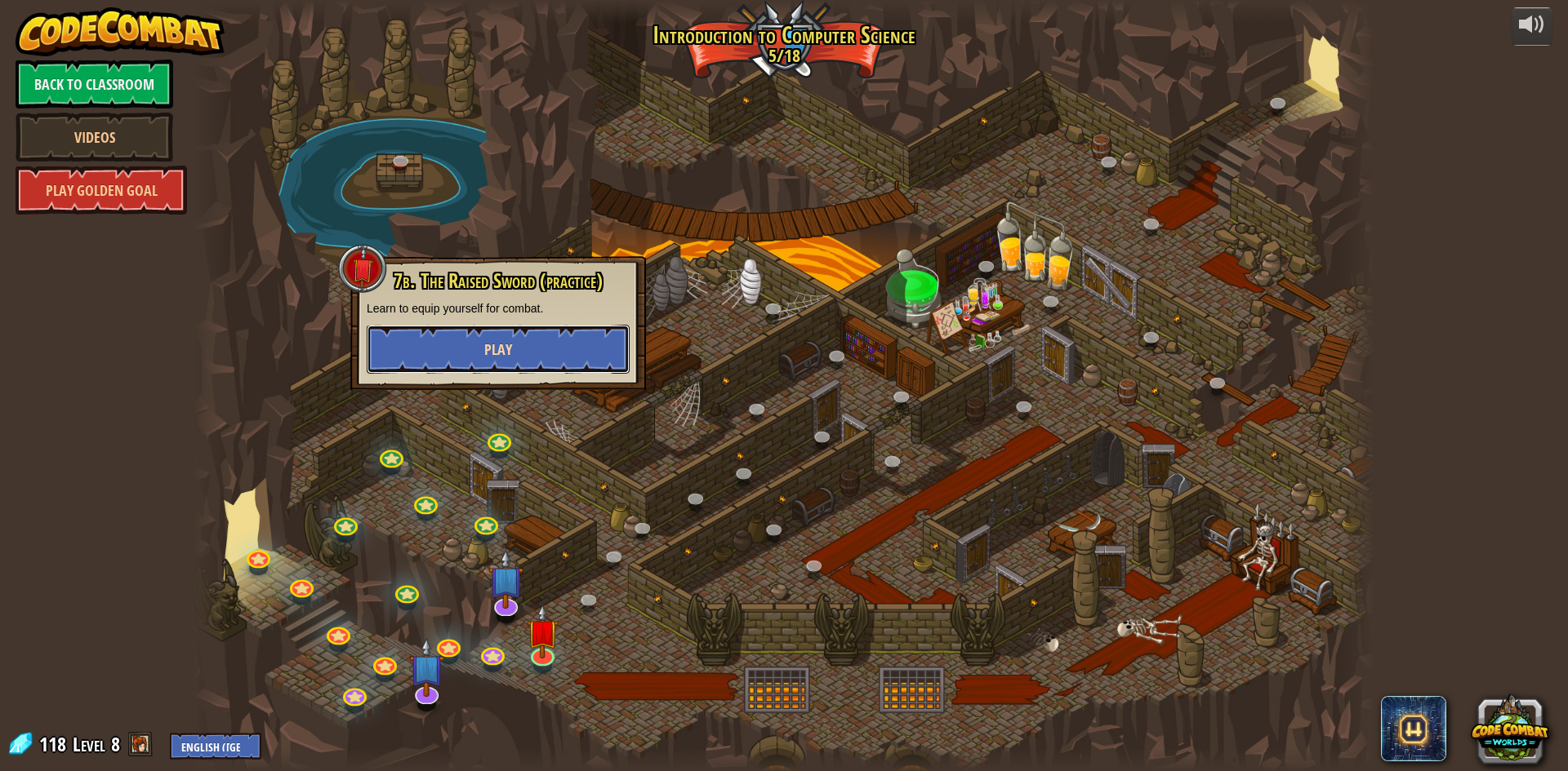
click at [498, 354] on span "Play" at bounding box center [498, 349] width 28 height 20
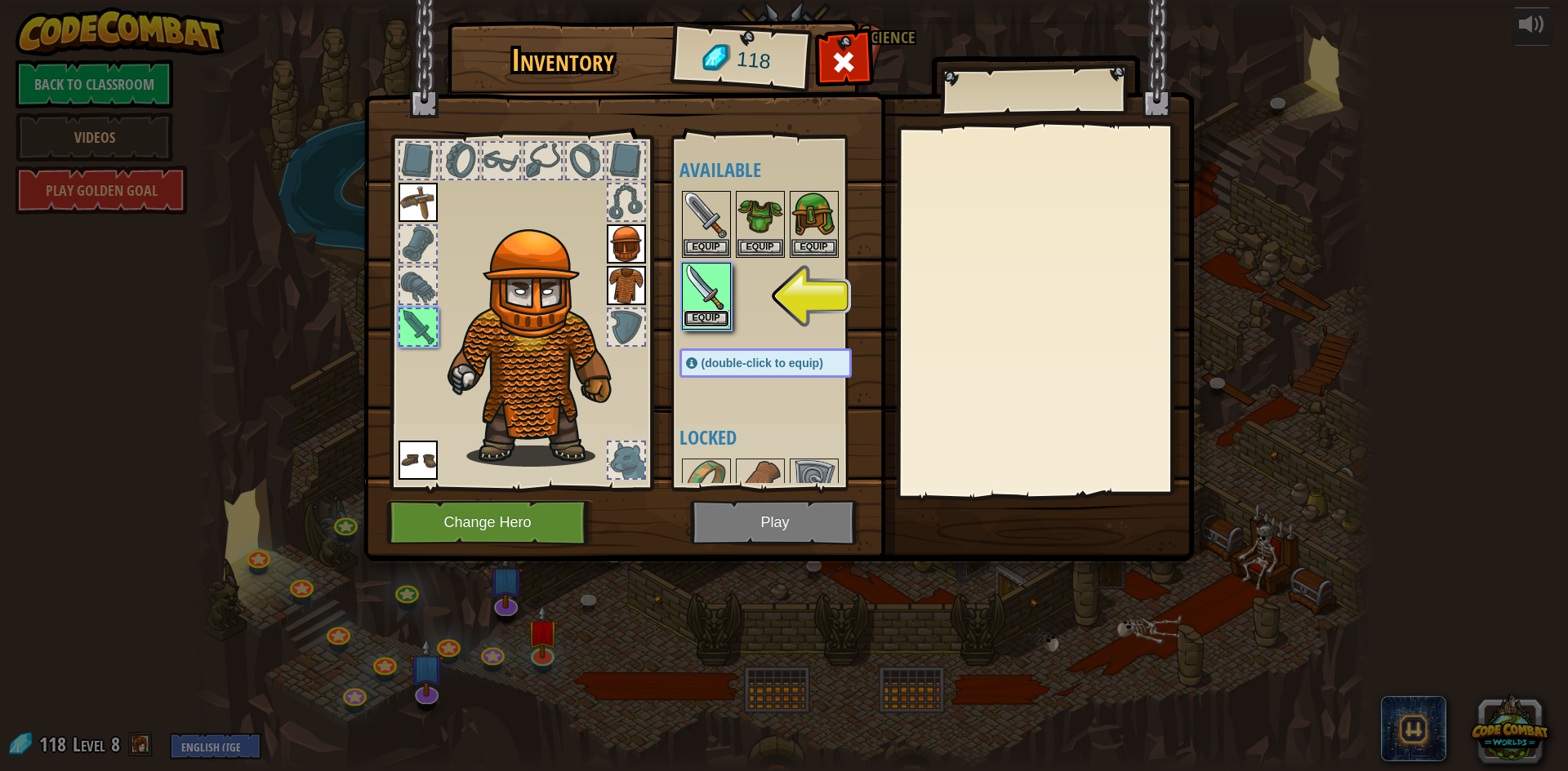
click at [715, 321] on button "Equip" at bounding box center [707, 318] width 46 height 17
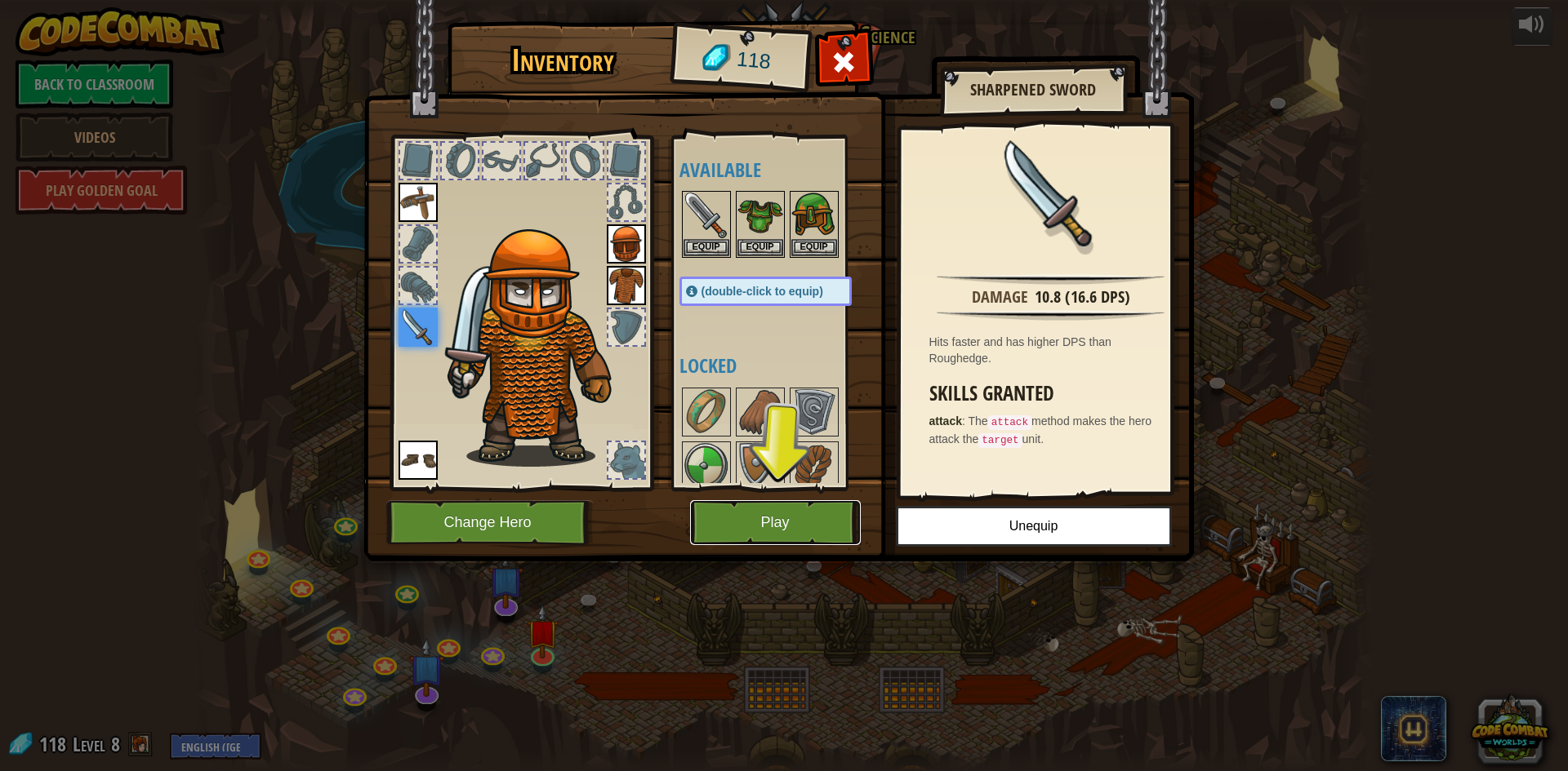
click at [799, 530] on button "Play" at bounding box center [775, 522] width 171 height 45
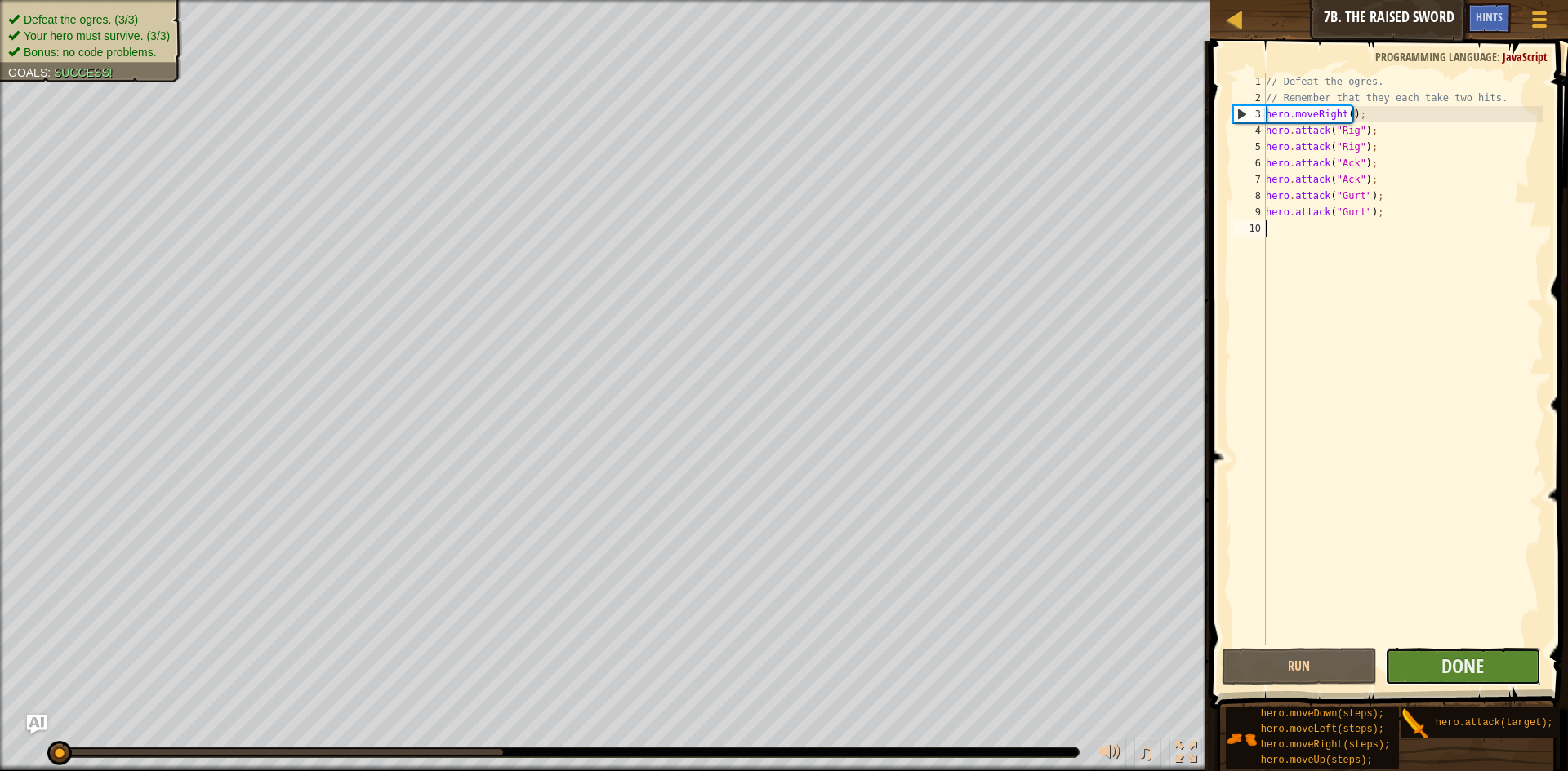
click at [1437, 673] on button "Done" at bounding box center [1462, 667] width 156 height 38
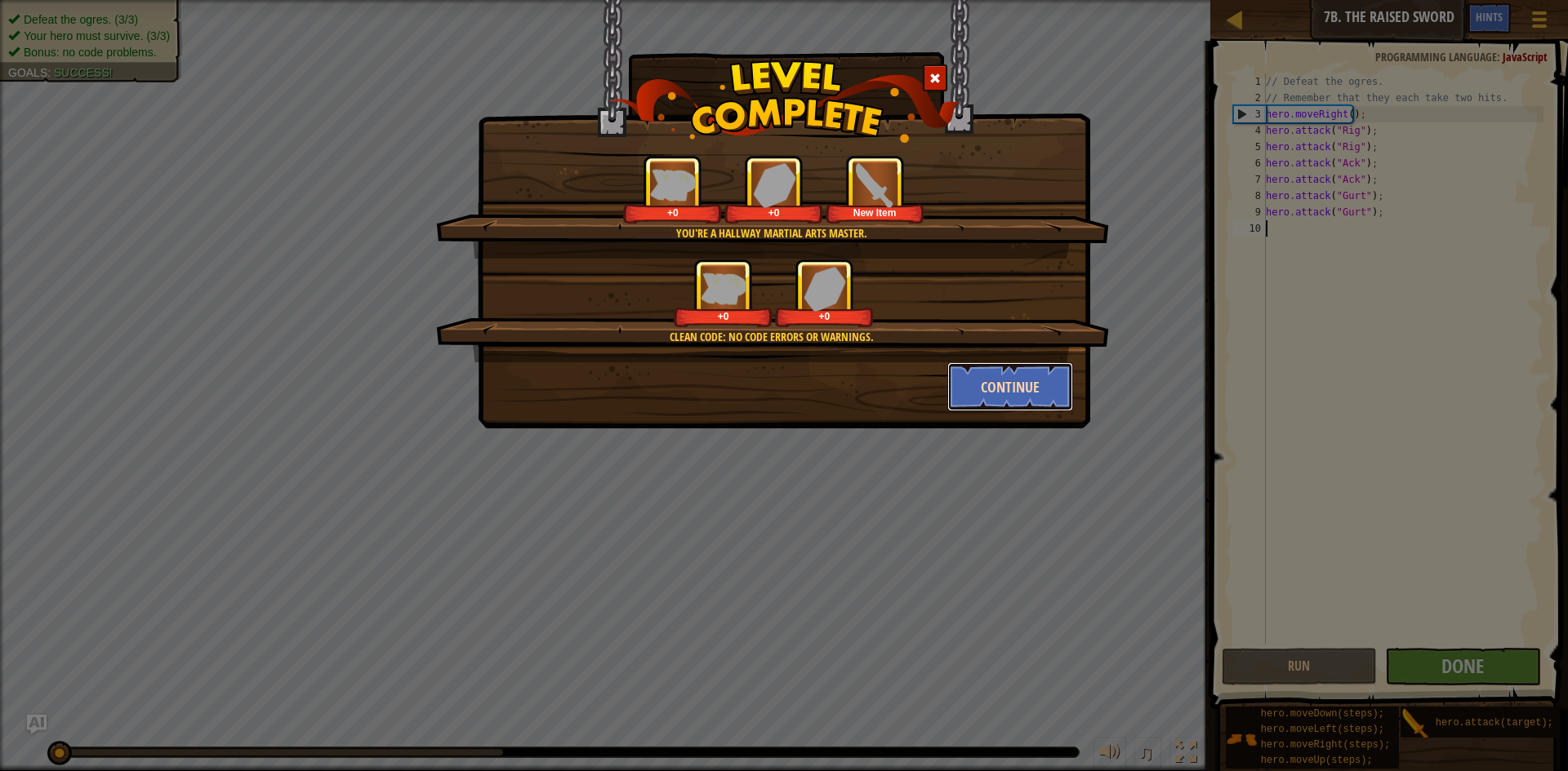
click at [1036, 370] on button "Continue" at bounding box center [1010, 387] width 127 height 49
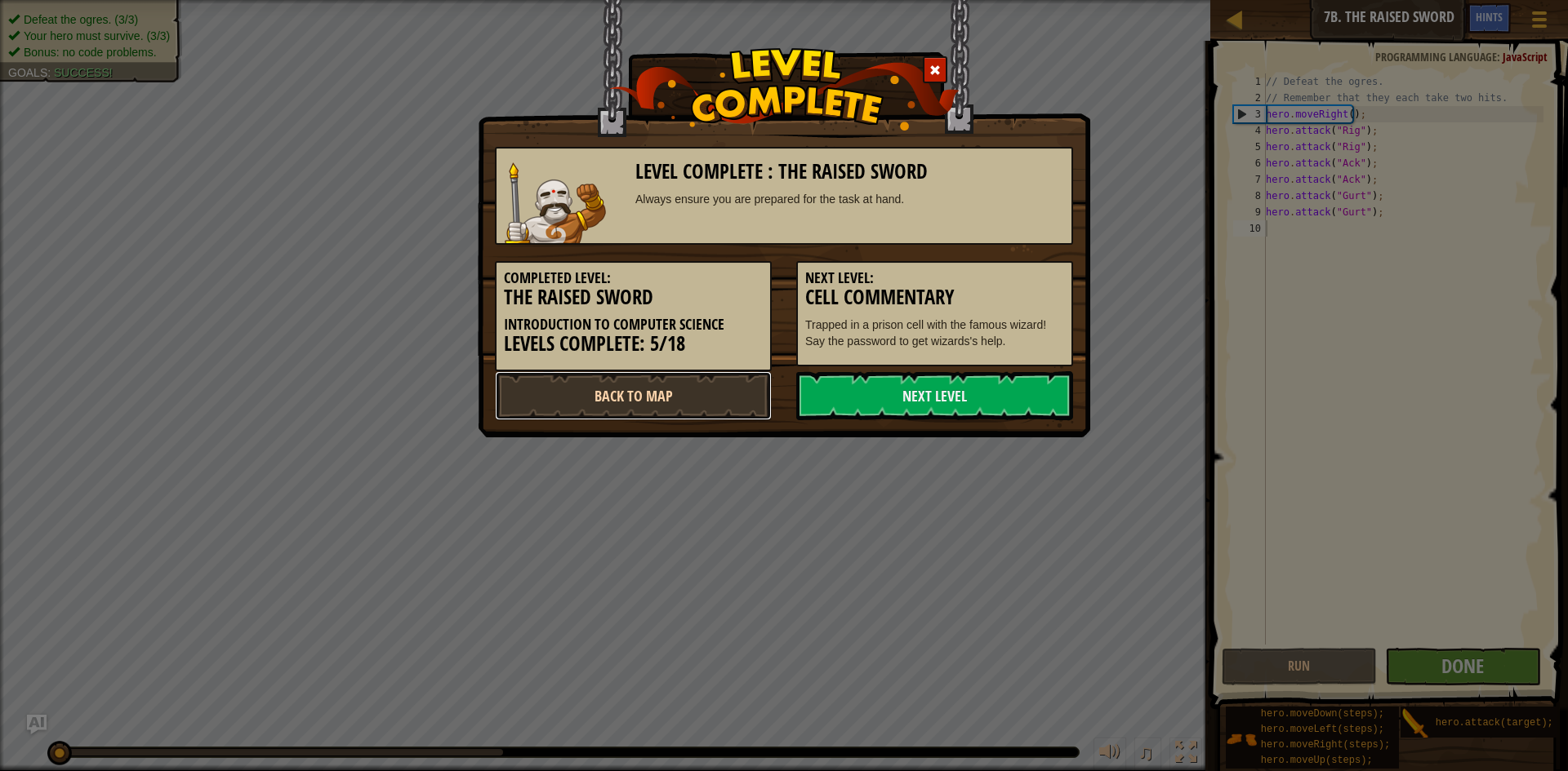
click at [744, 393] on link "Back to Map" at bounding box center [633, 396] width 276 height 49
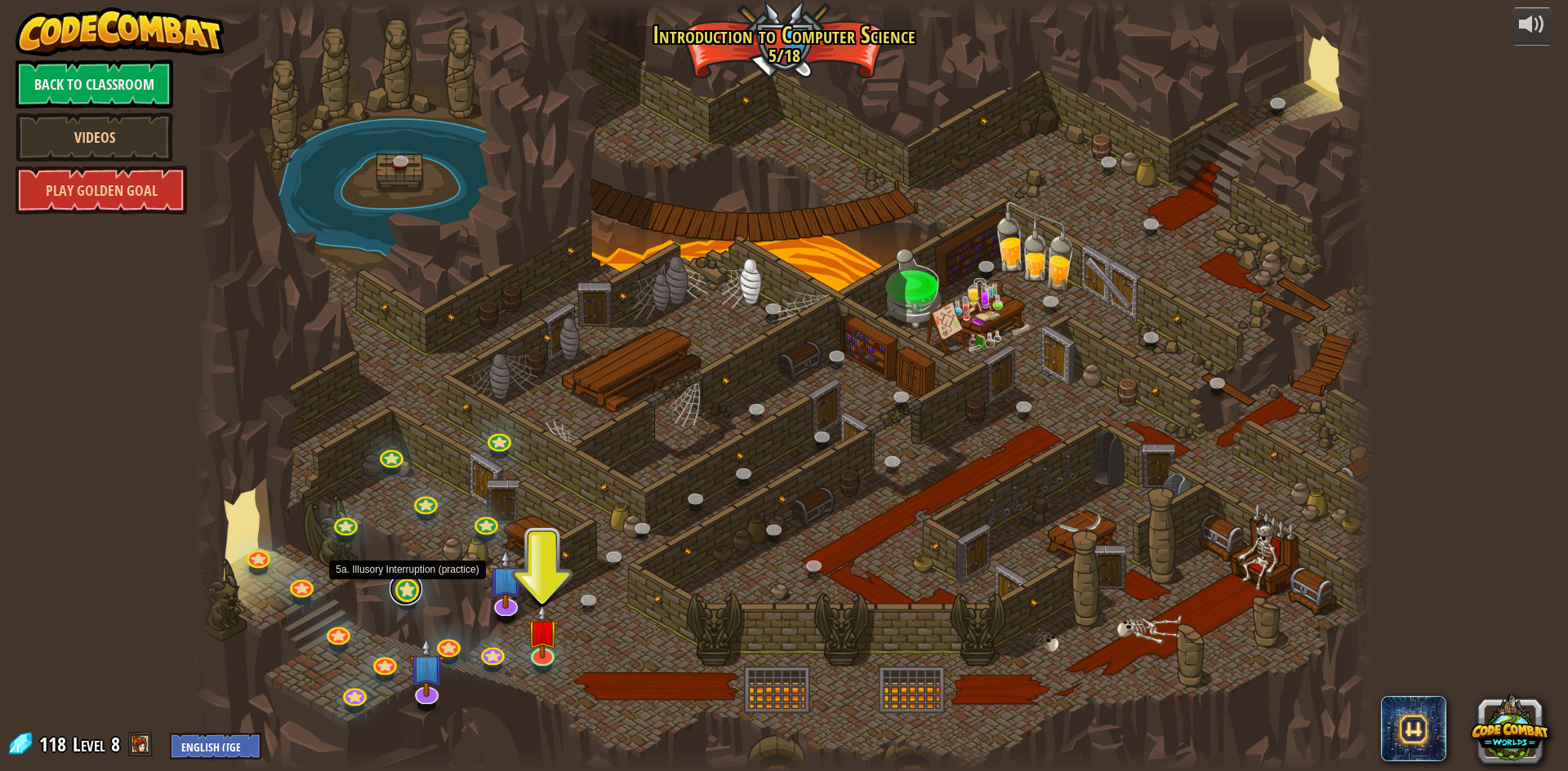
click at [401, 594] on link at bounding box center [406, 589] width 33 height 33
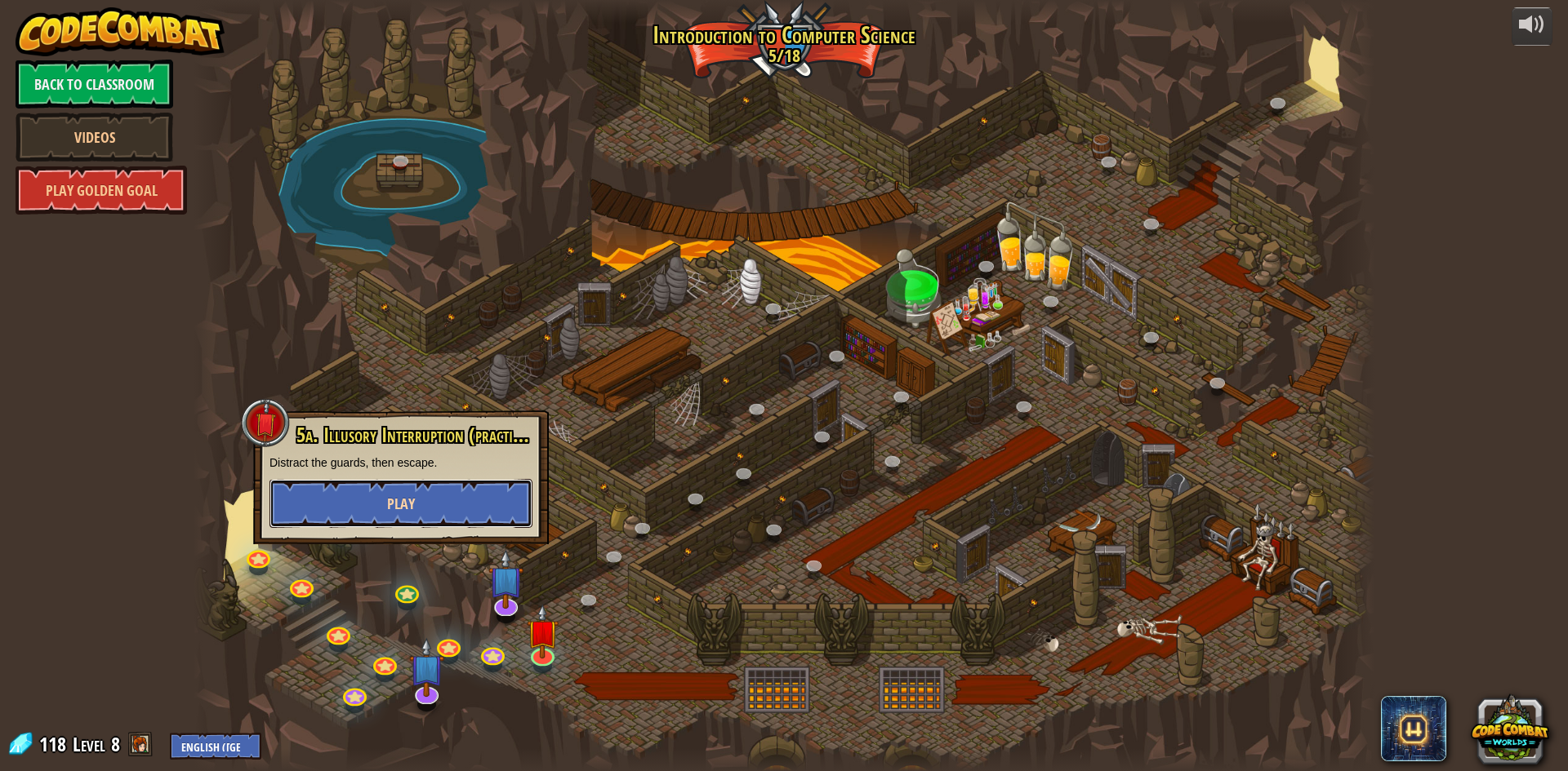
click at [384, 502] on button "Play" at bounding box center [400, 504] width 263 height 49
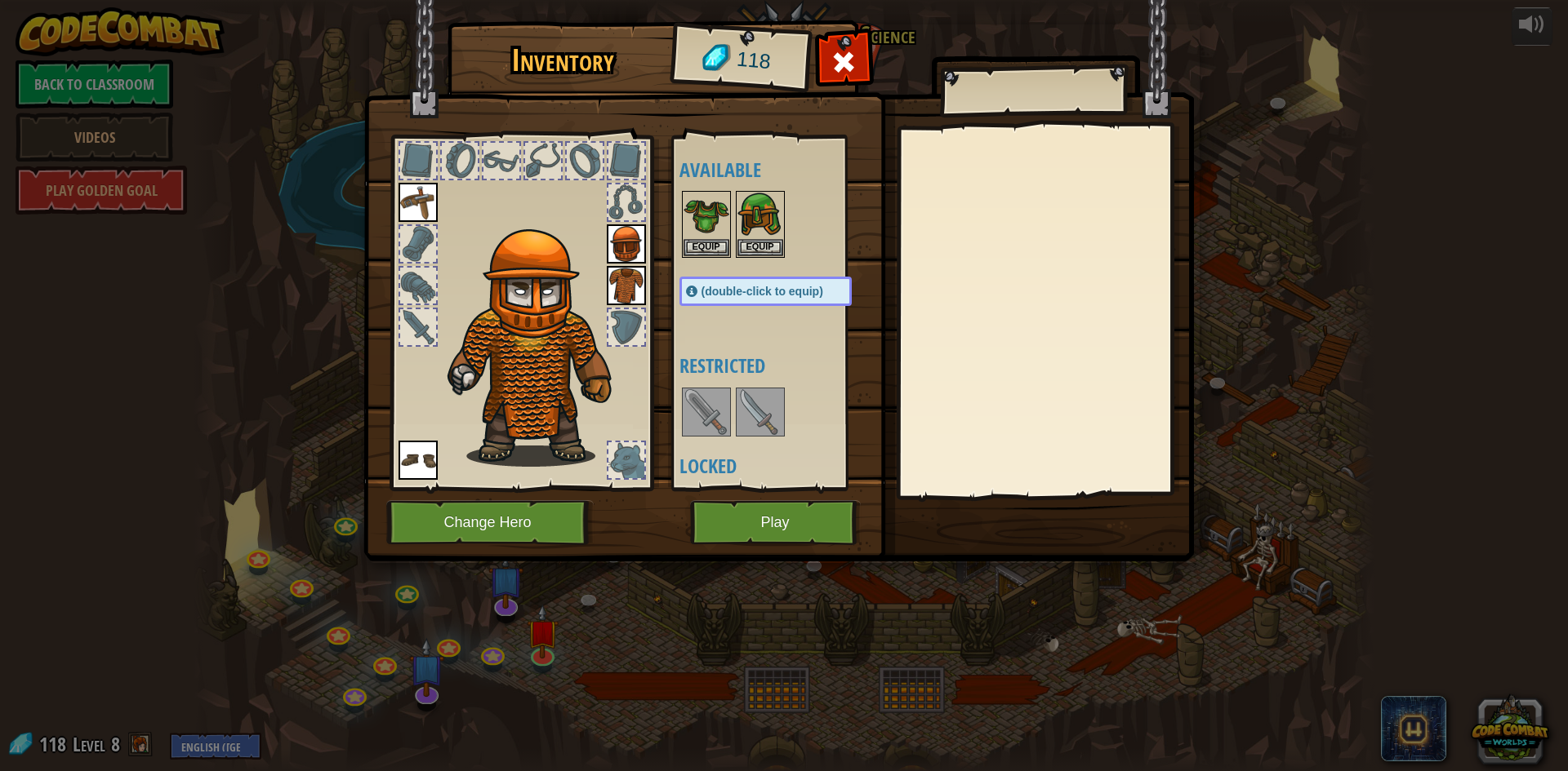
click at [1230, 138] on div "Inventory 118 Available Equip Equip Equip Equip Equip Equip (double-click to eq…" at bounding box center [784, 385] width 1568 height 771
click at [629, 159] on div at bounding box center [627, 161] width 36 height 36
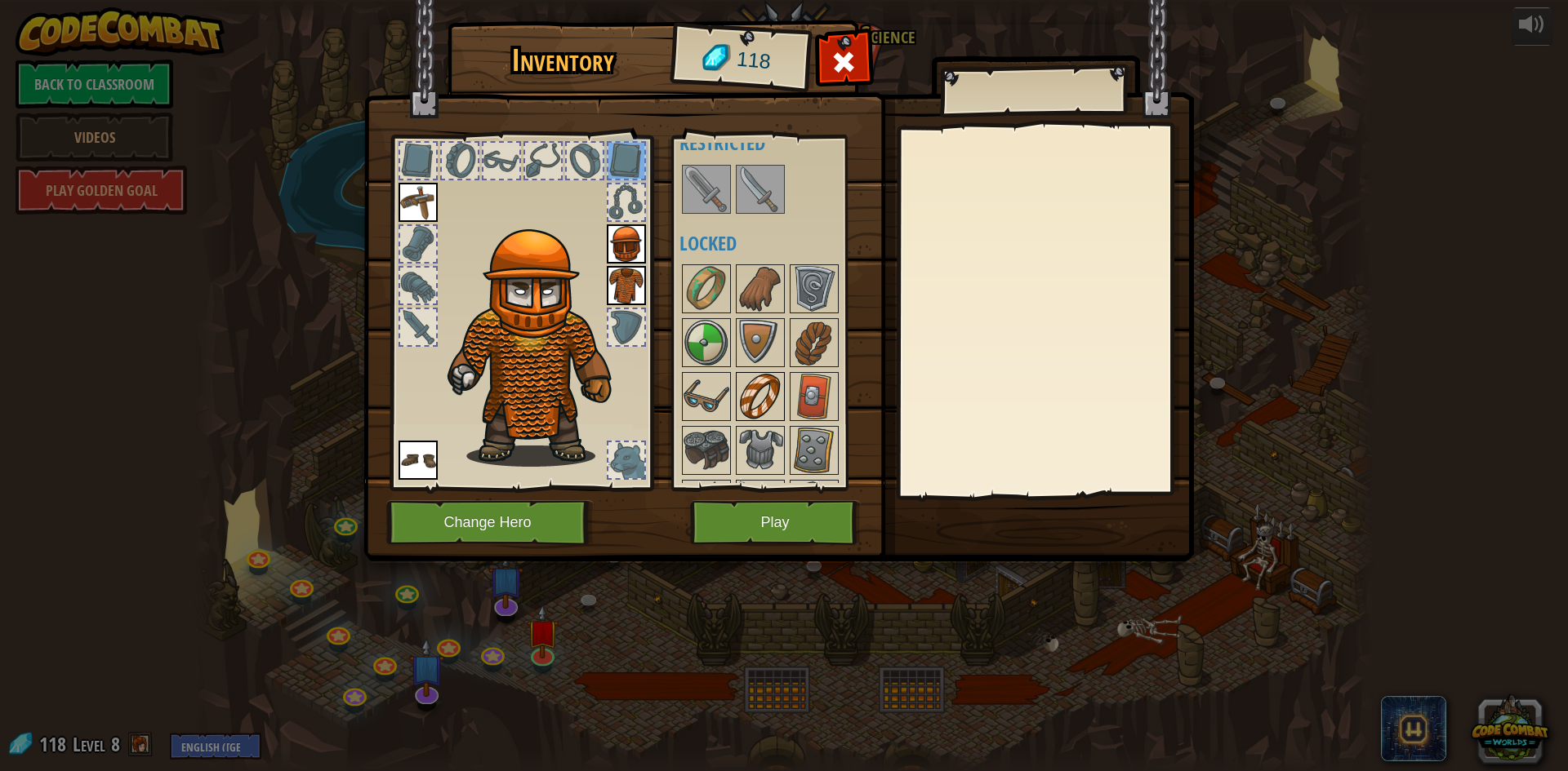
scroll to position [245, 0]
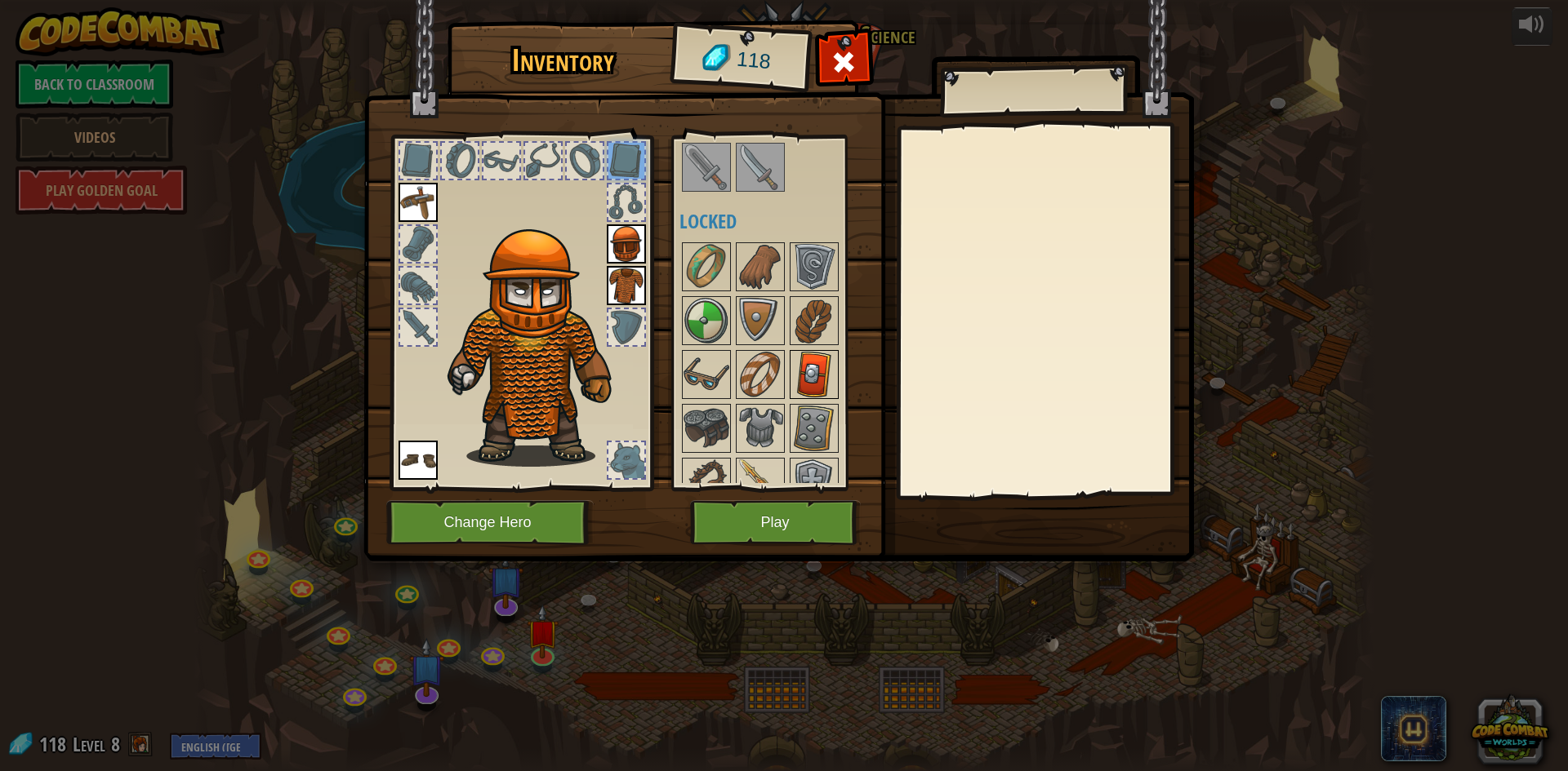
click at [819, 361] on img at bounding box center [814, 374] width 46 height 46
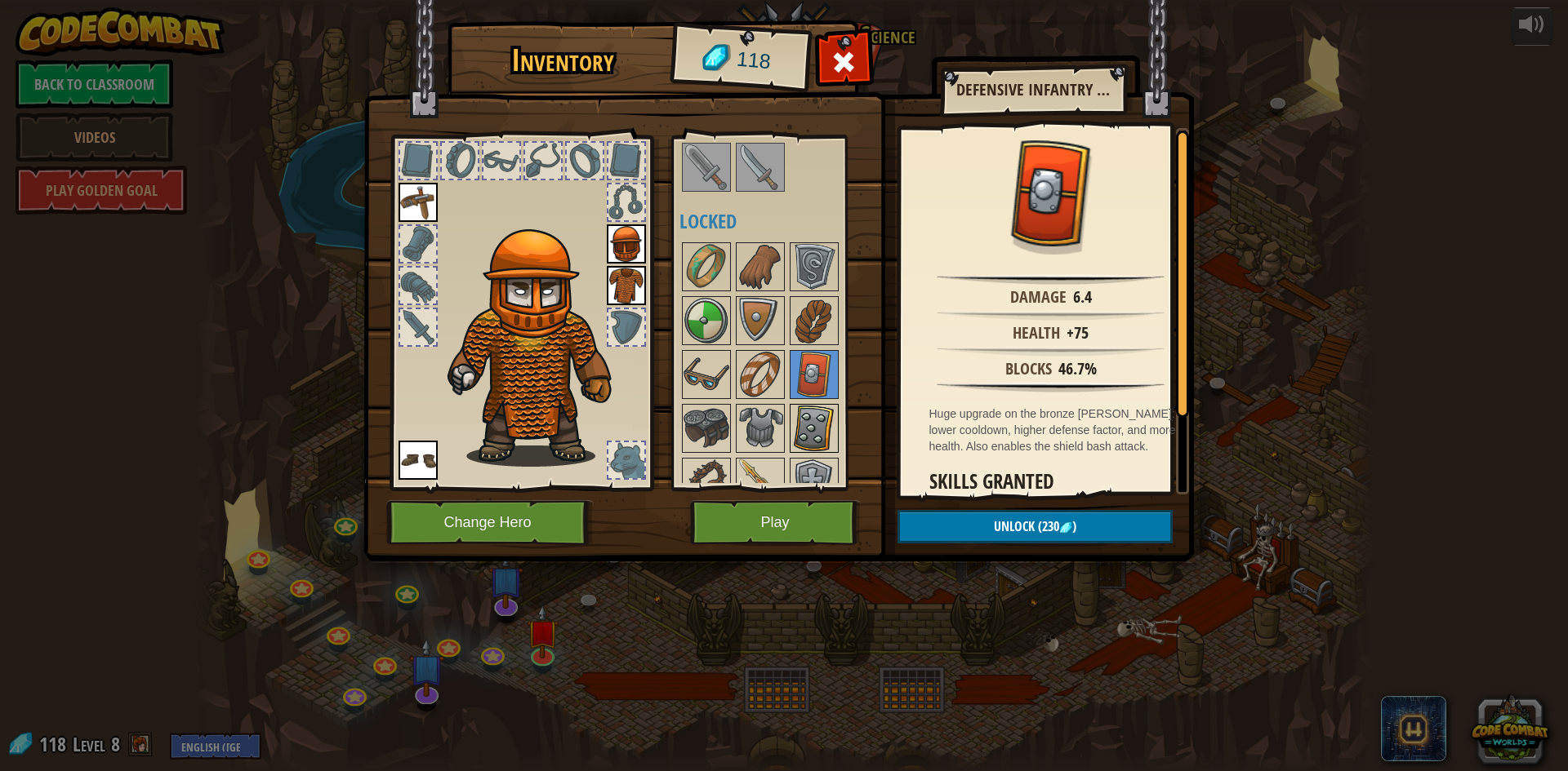
click at [823, 427] on img at bounding box center [814, 428] width 46 height 46
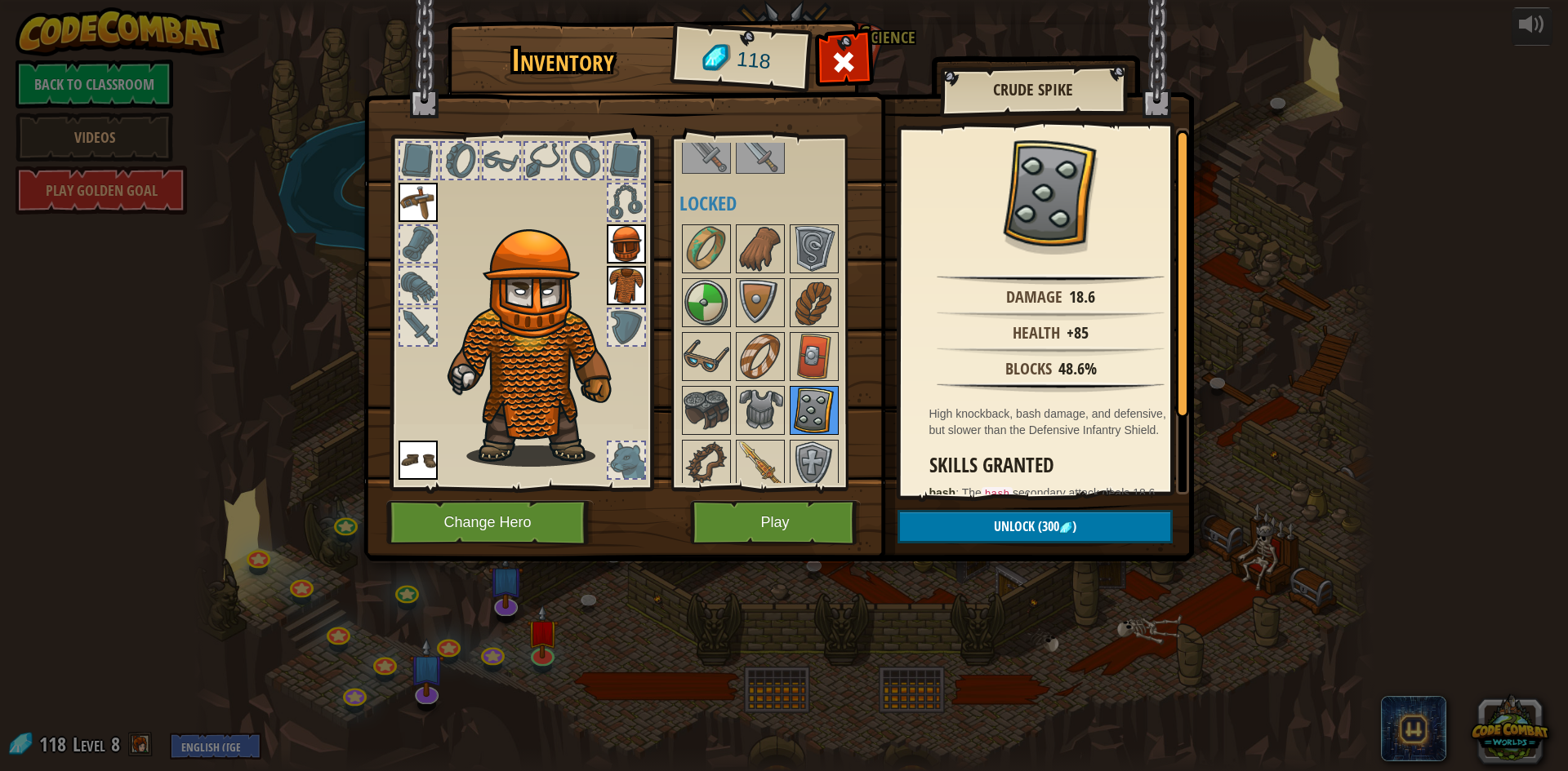
scroll to position [271, 0]
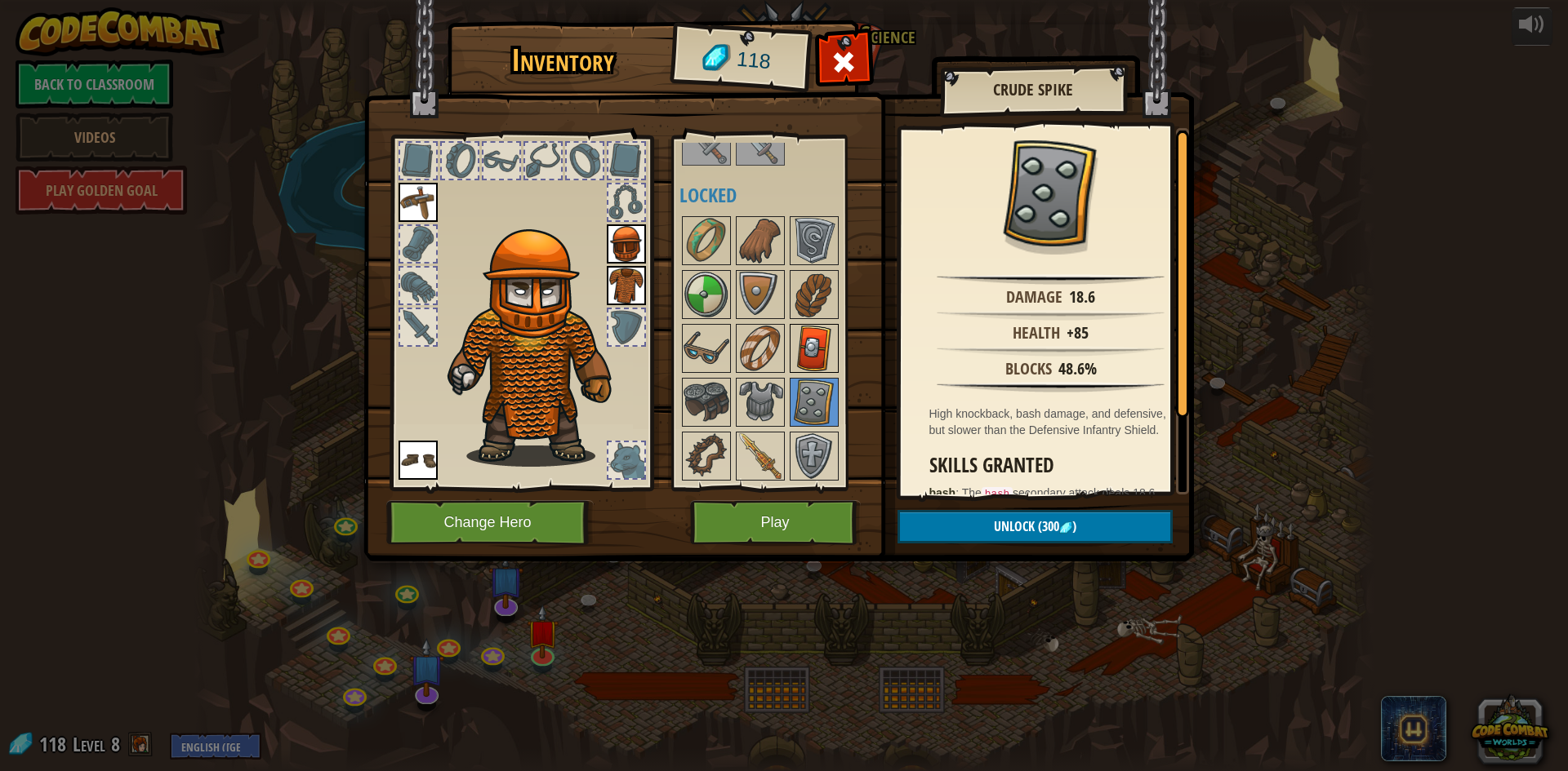
click at [809, 356] on img at bounding box center [814, 348] width 46 height 46
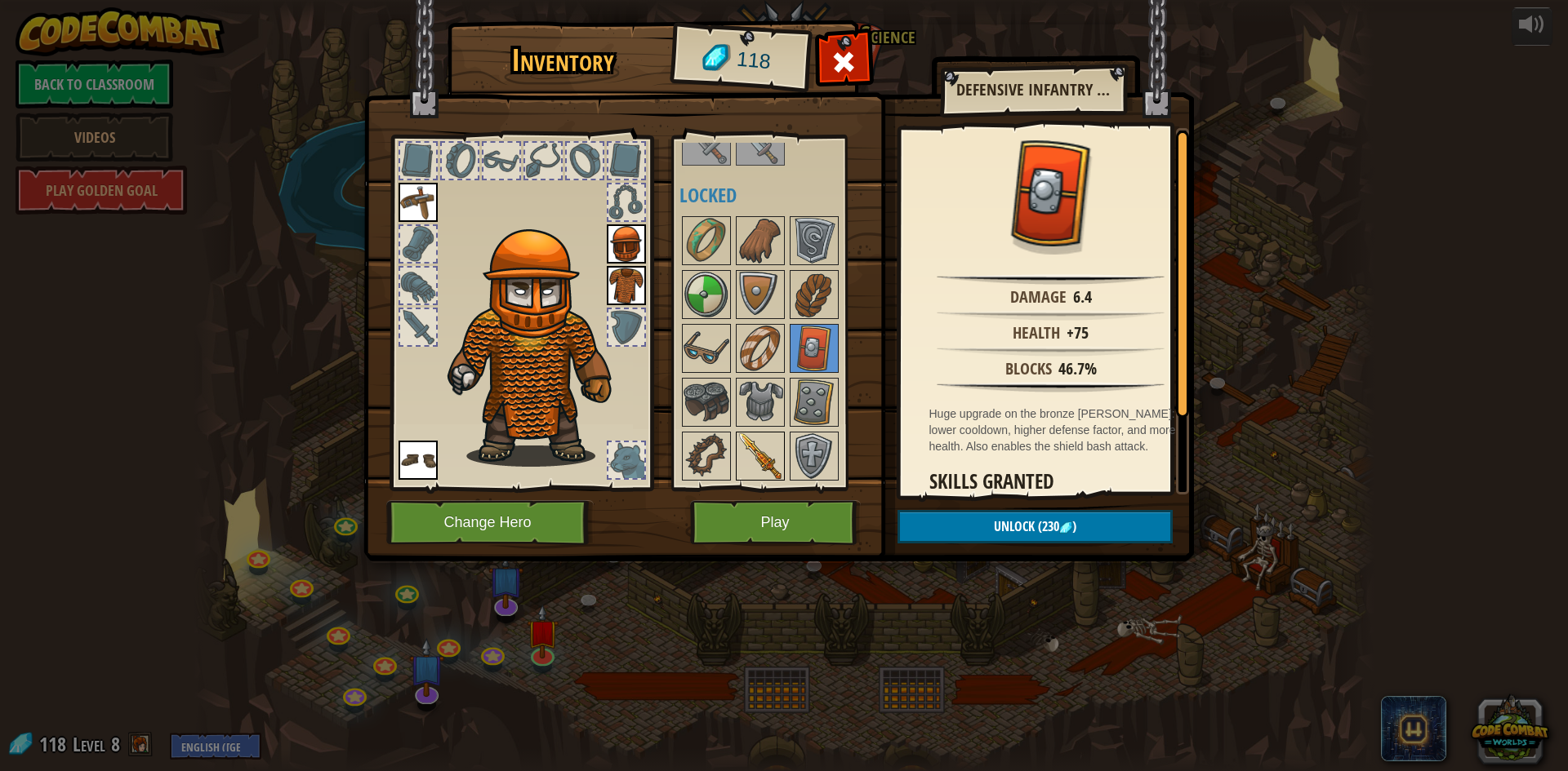
click at [749, 446] on img at bounding box center [761, 456] width 46 height 46
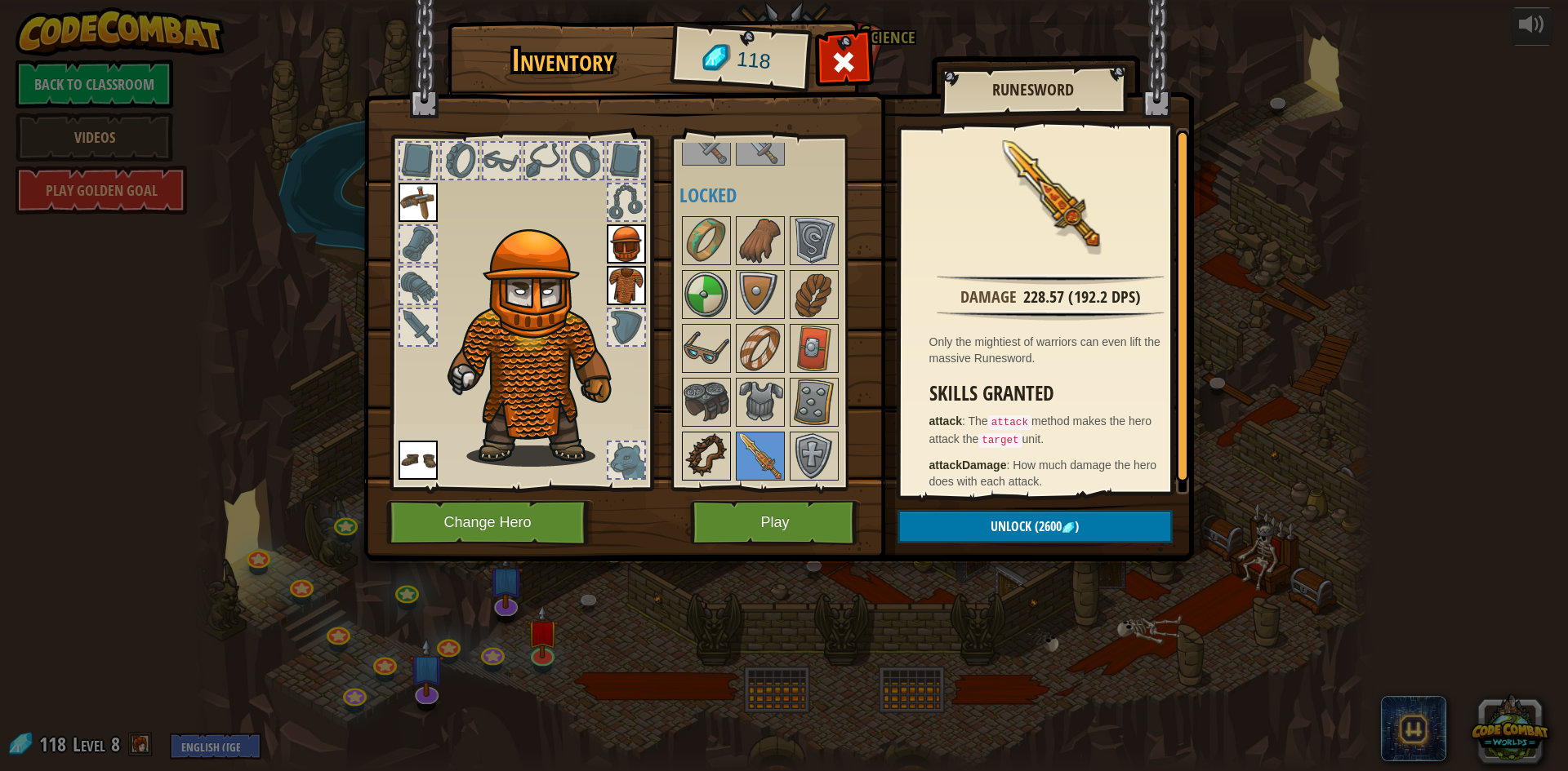
click at [706, 449] on img at bounding box center [707, 456] width 46 height 46
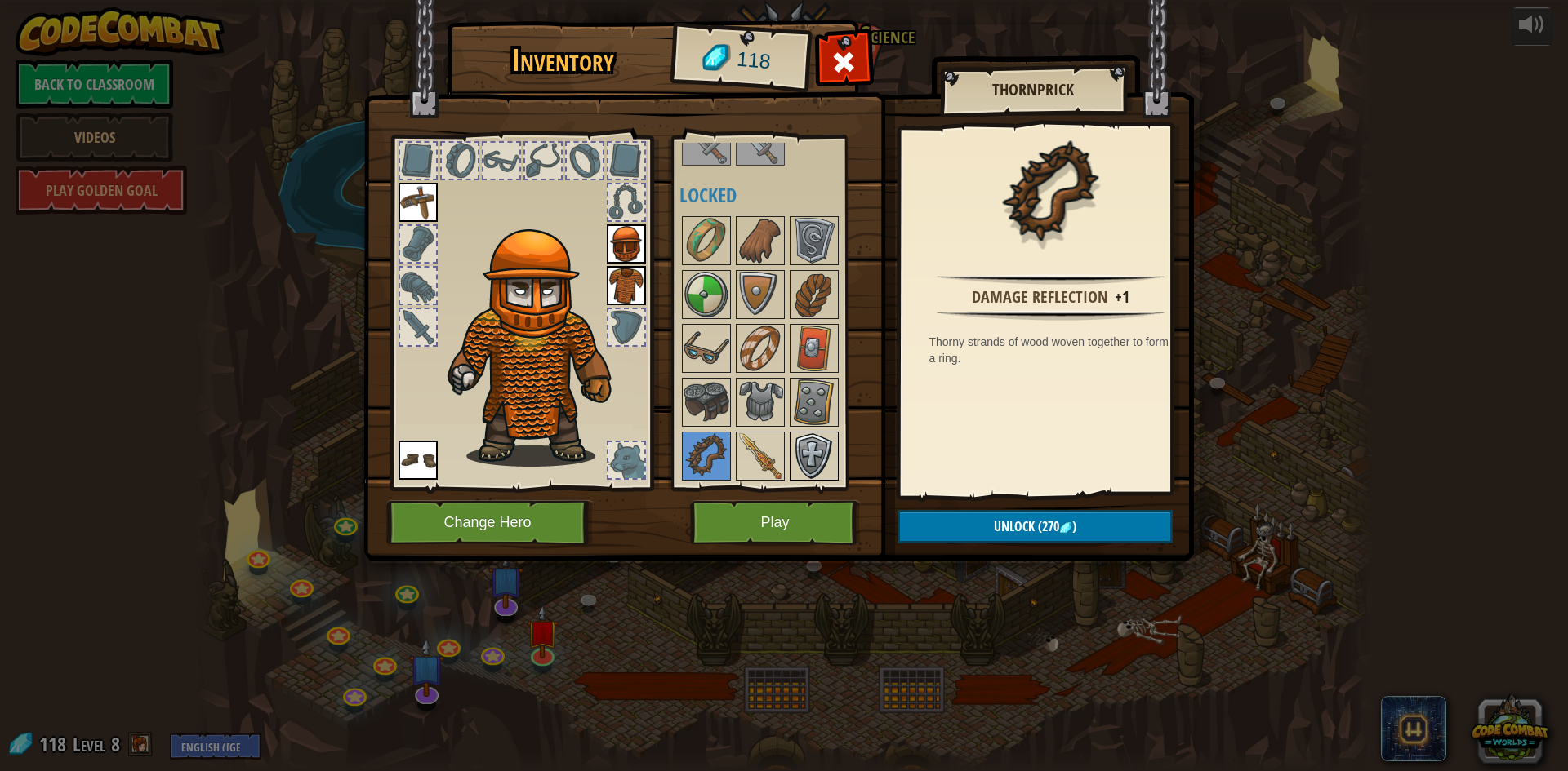
click at [806, 441] on img at bounding box center [814, 456] width 46 height 46
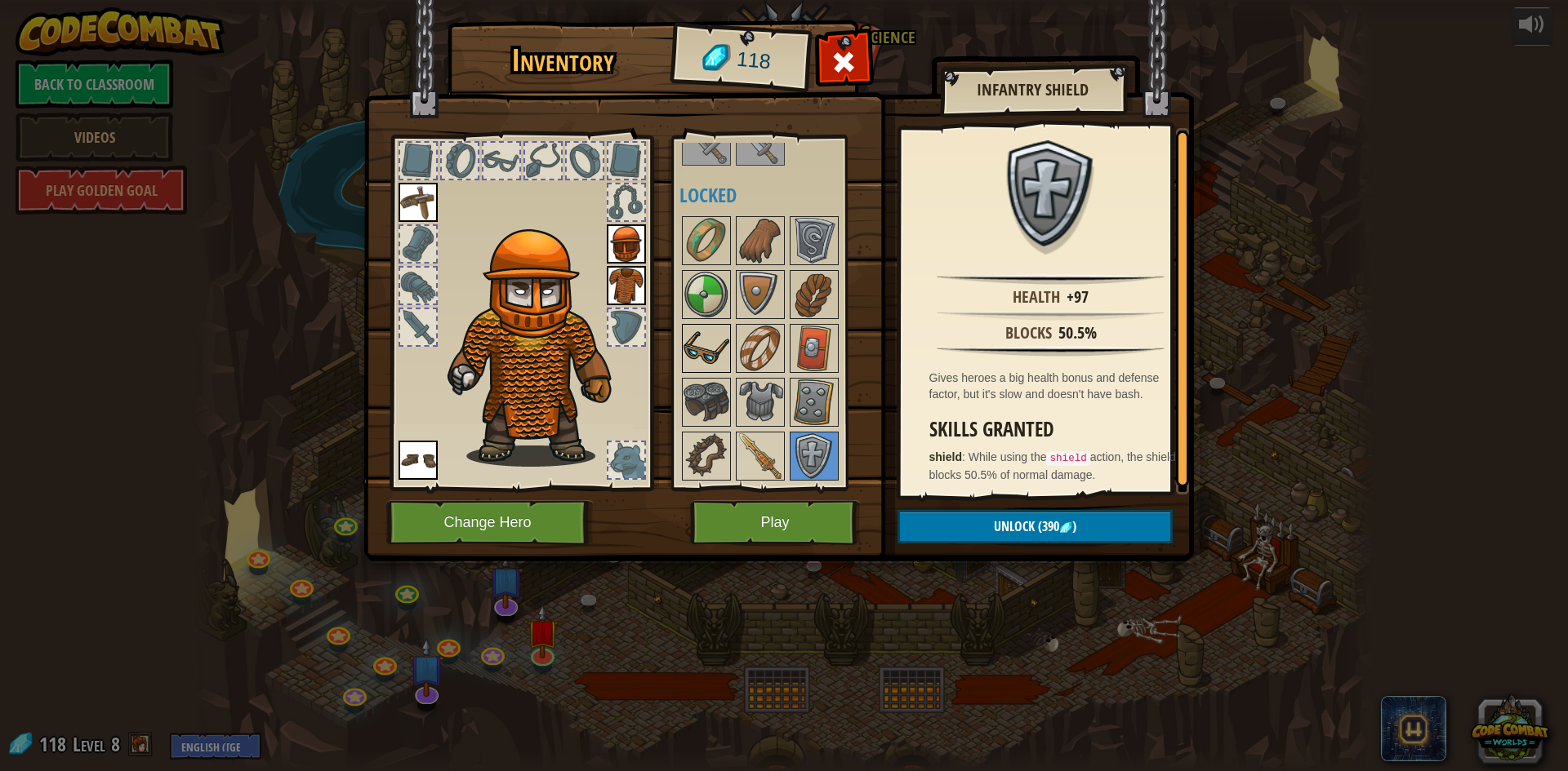
click at [700, 348] on img at bounding box center [707, 348] width 46 height 46
